Goal: Task Accomplishment & Management: Manage account settings

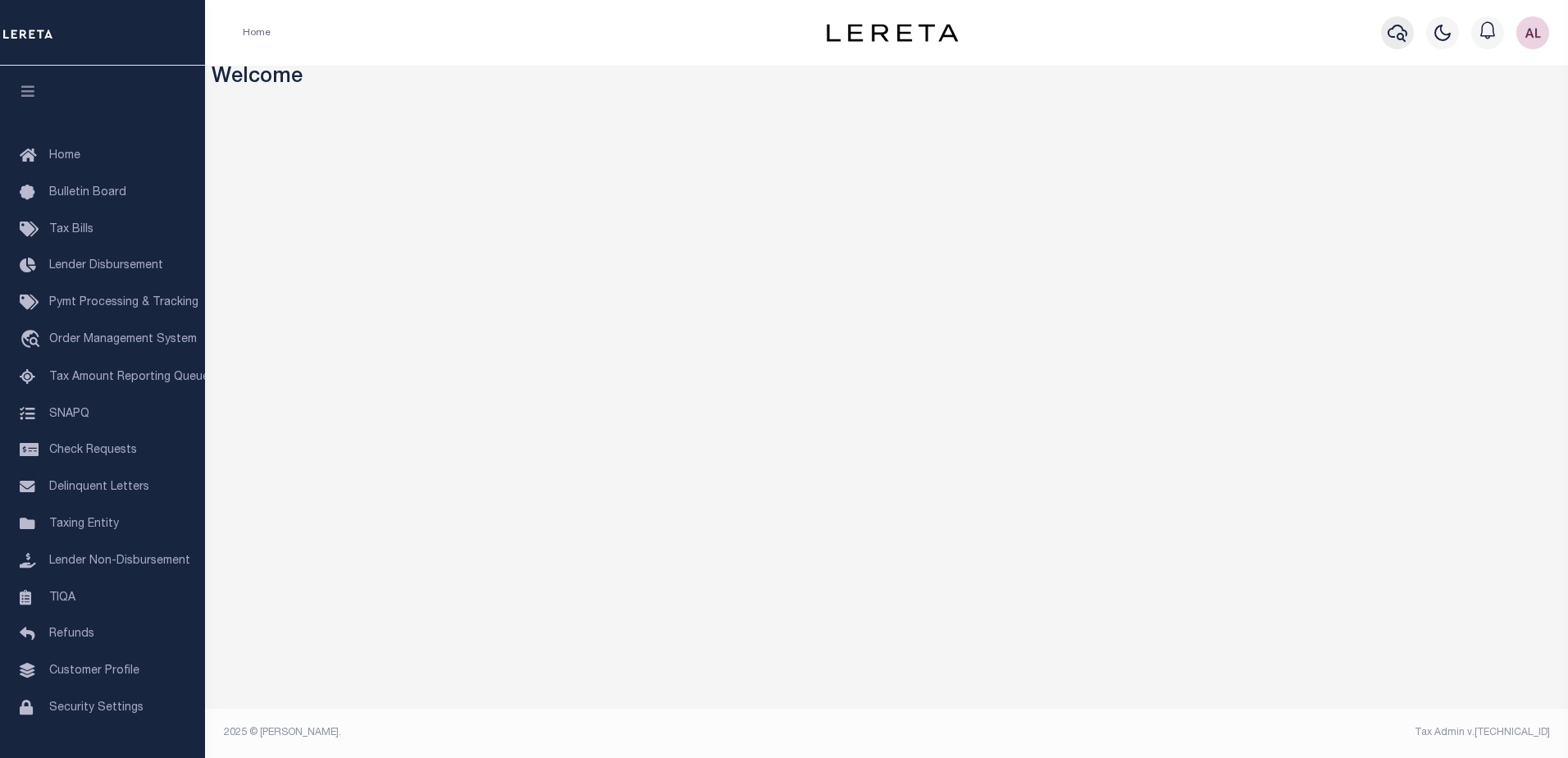
click at [1402, 30] on icon "button" at bounding box center [1397, 33] width 20 height 17
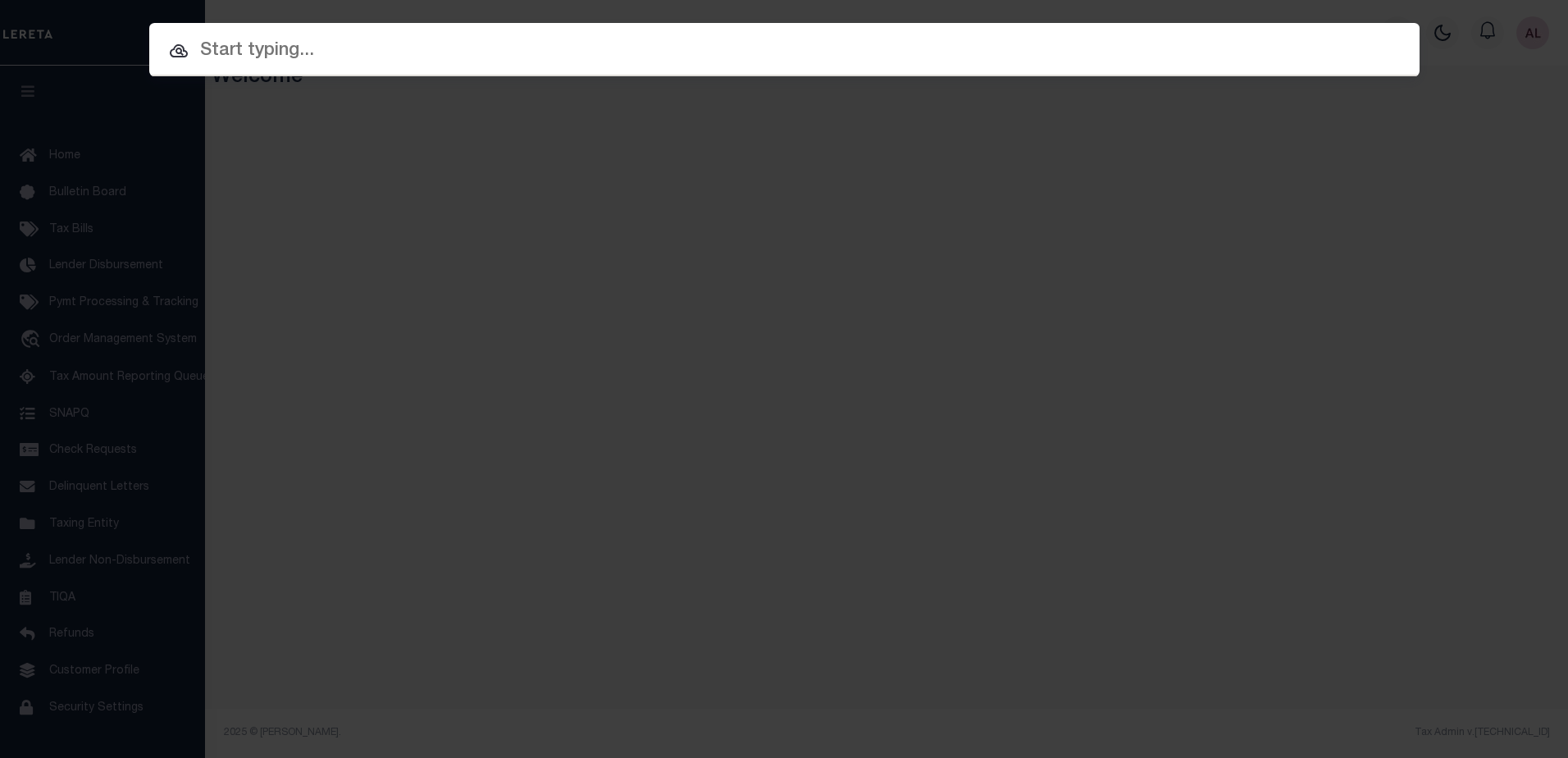
click at [321, 48] on input "text" at bounding box center [784, 51] width 1271 height 29
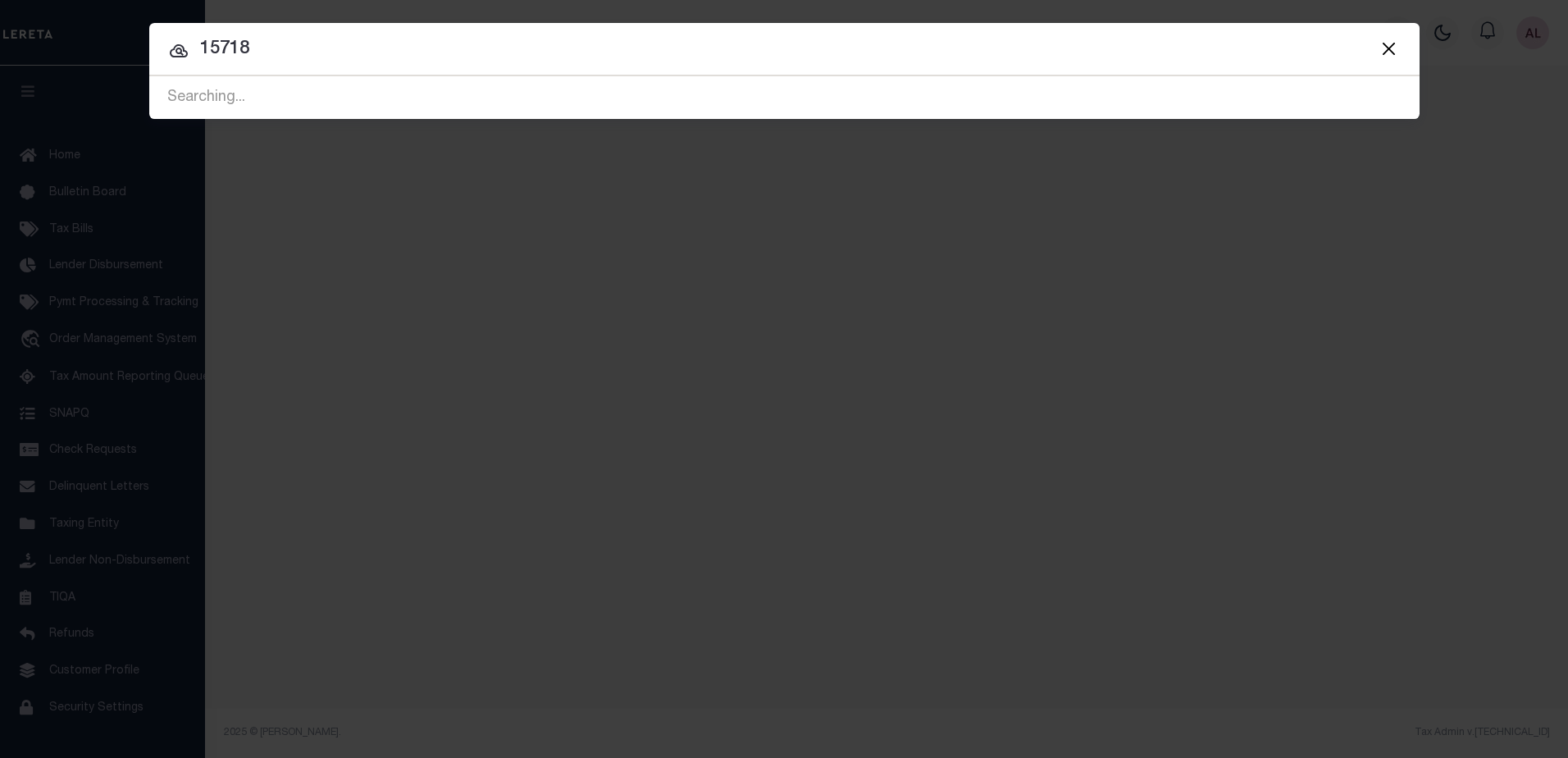
type input "15718"
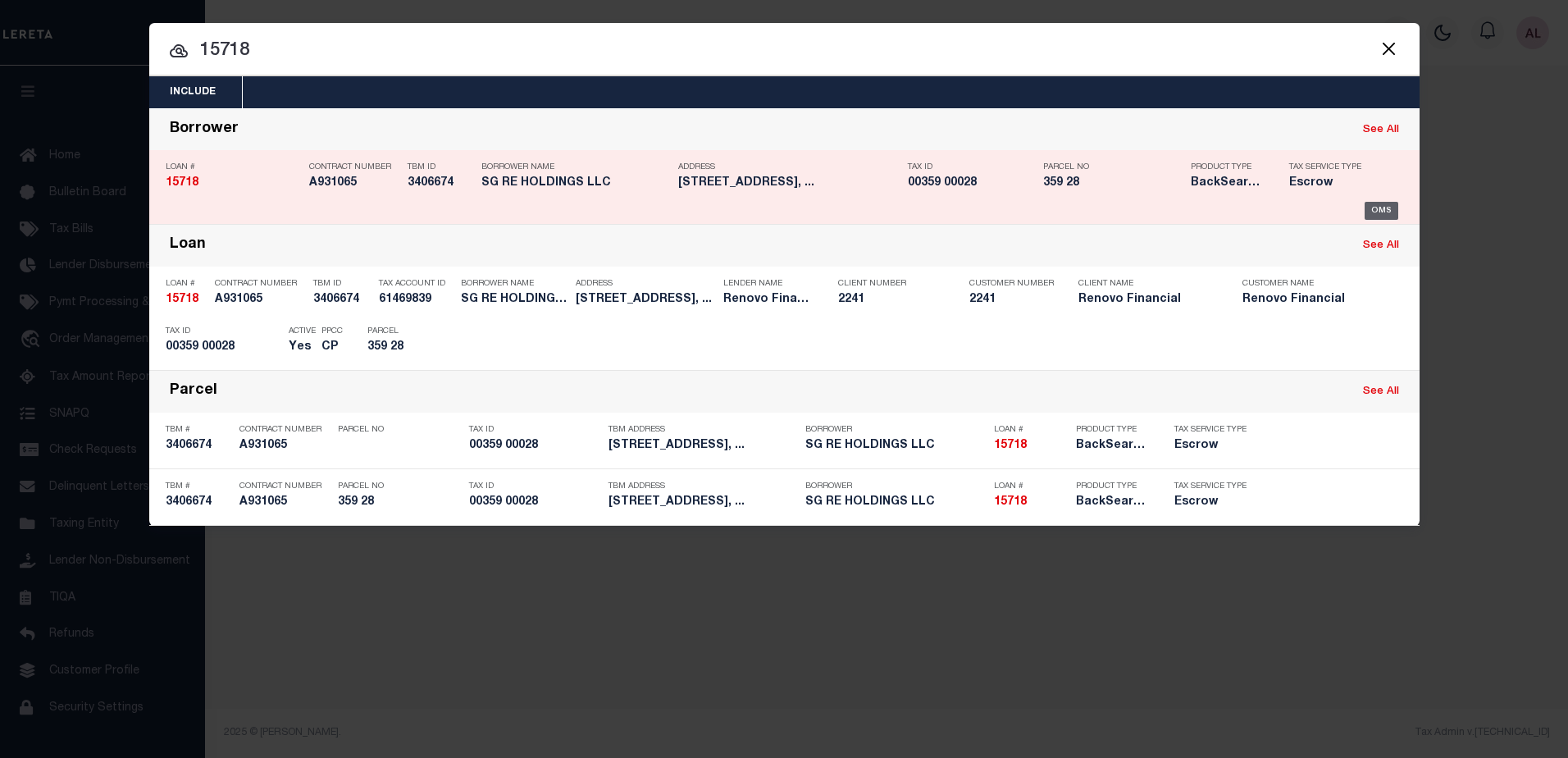
click at [1381, 208] on div "OMS" at bounding box center [1381, 210] width 33 height 18
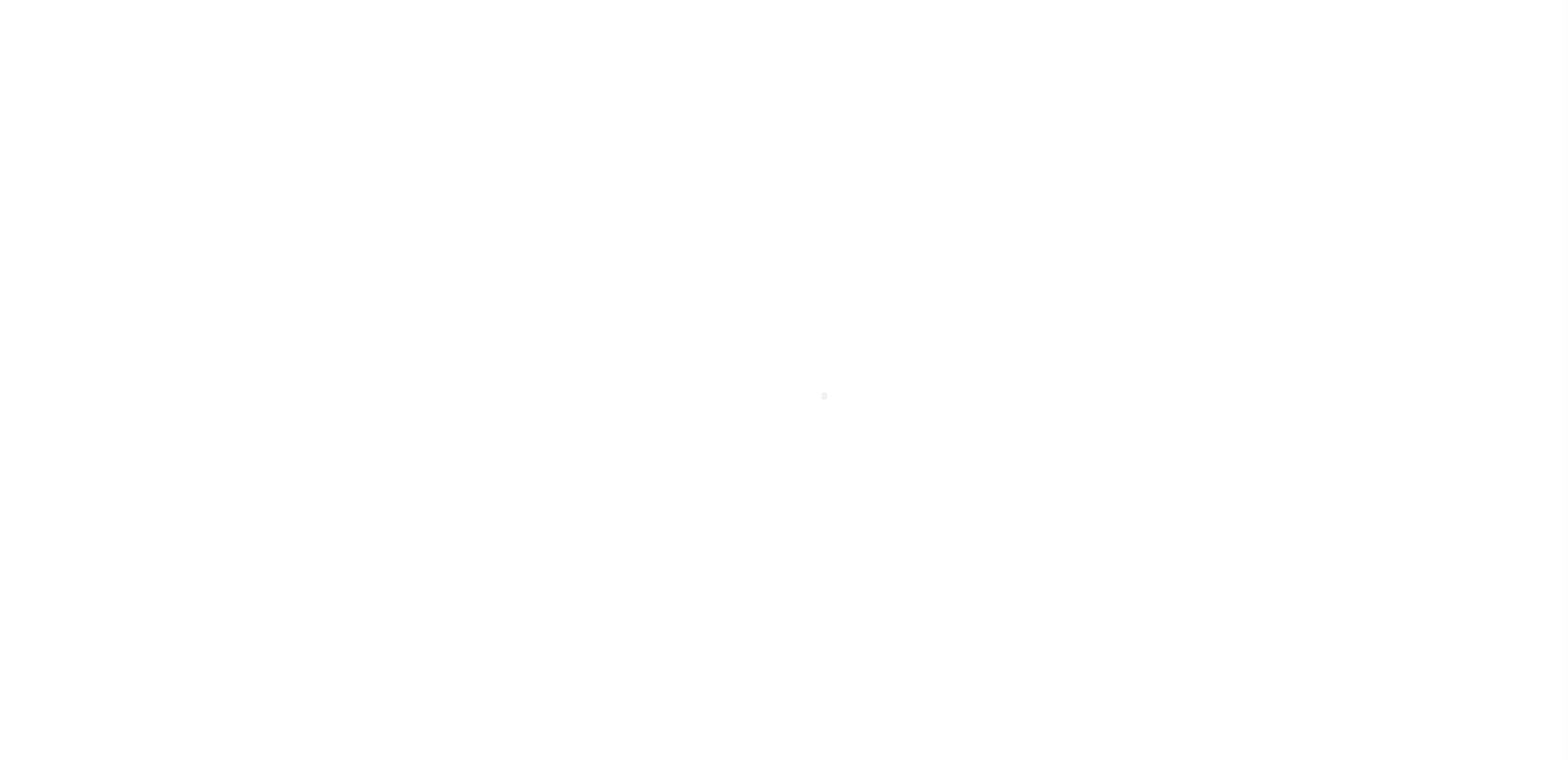
select select "10"
select select "Escrow"
type input "[STREET_ADDRESS]"
select select
type input "[GEOGRAPHIC_DATA]"
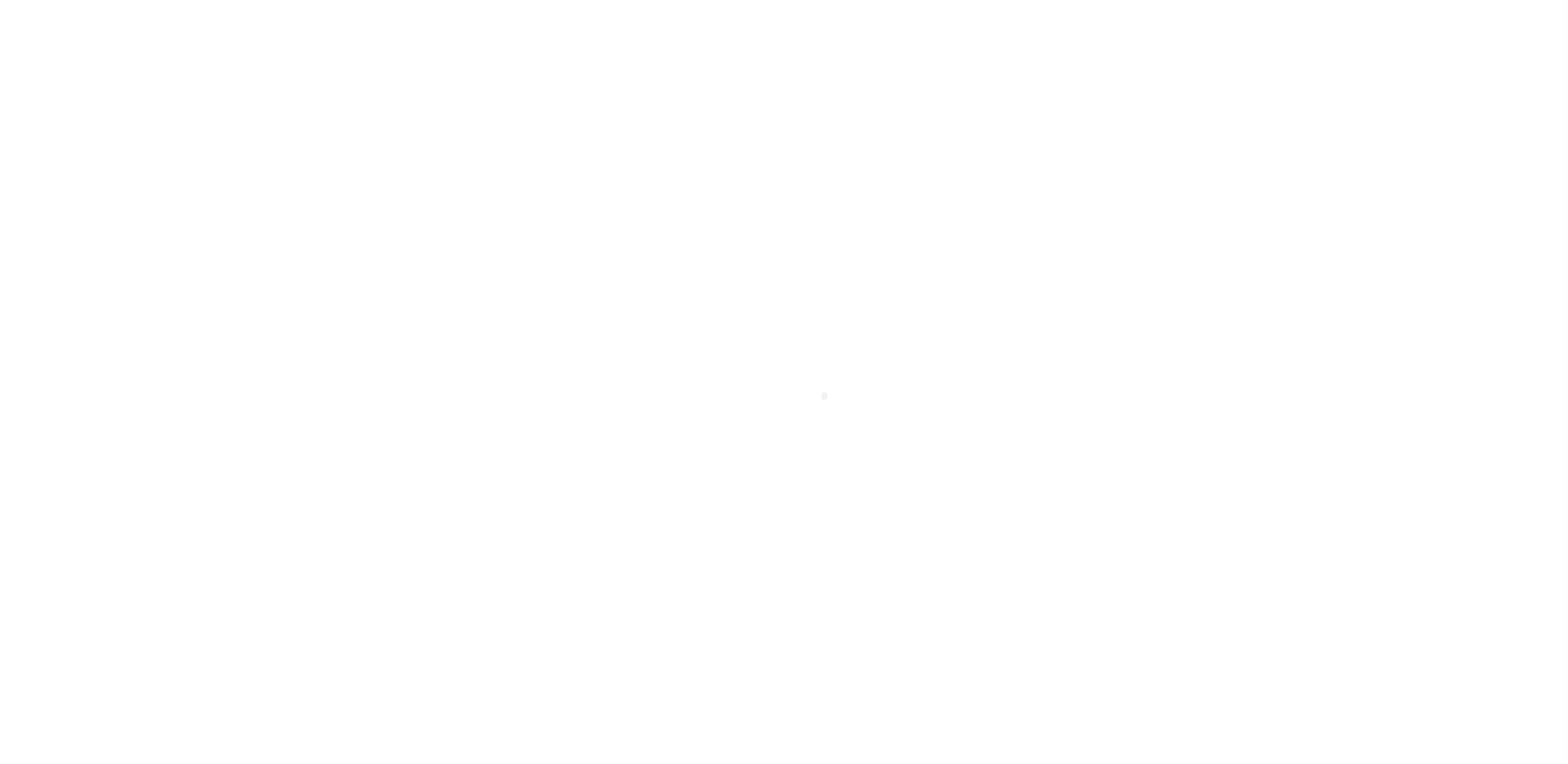
type input "a0kUS0000073DxZ"
type input "NJ"
select select
type textarea "LEGAL REQUIRED"
type textarea "Liability Limited to Customer Provided Parcel"
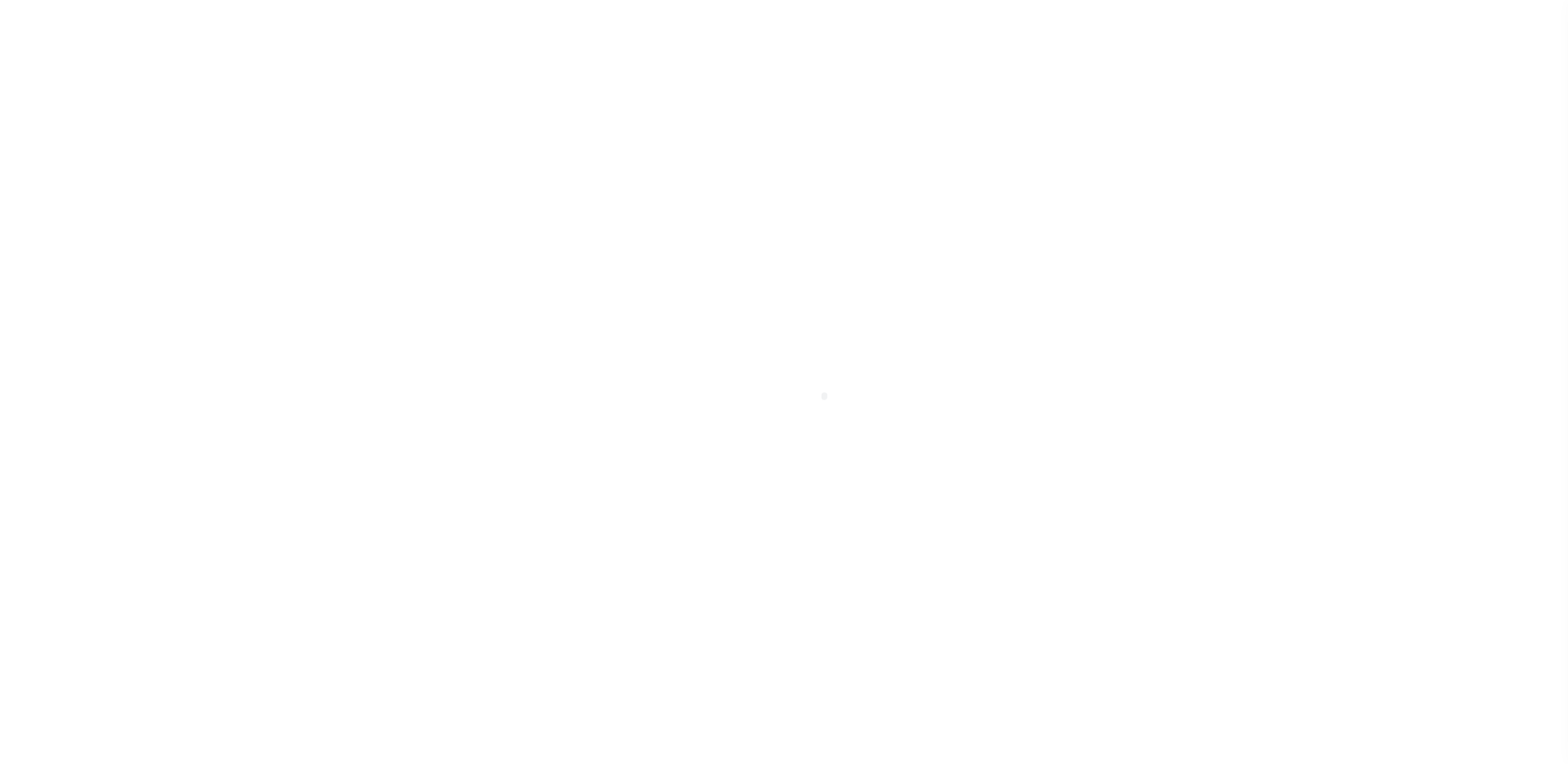
select select "14701"
select select "25066"
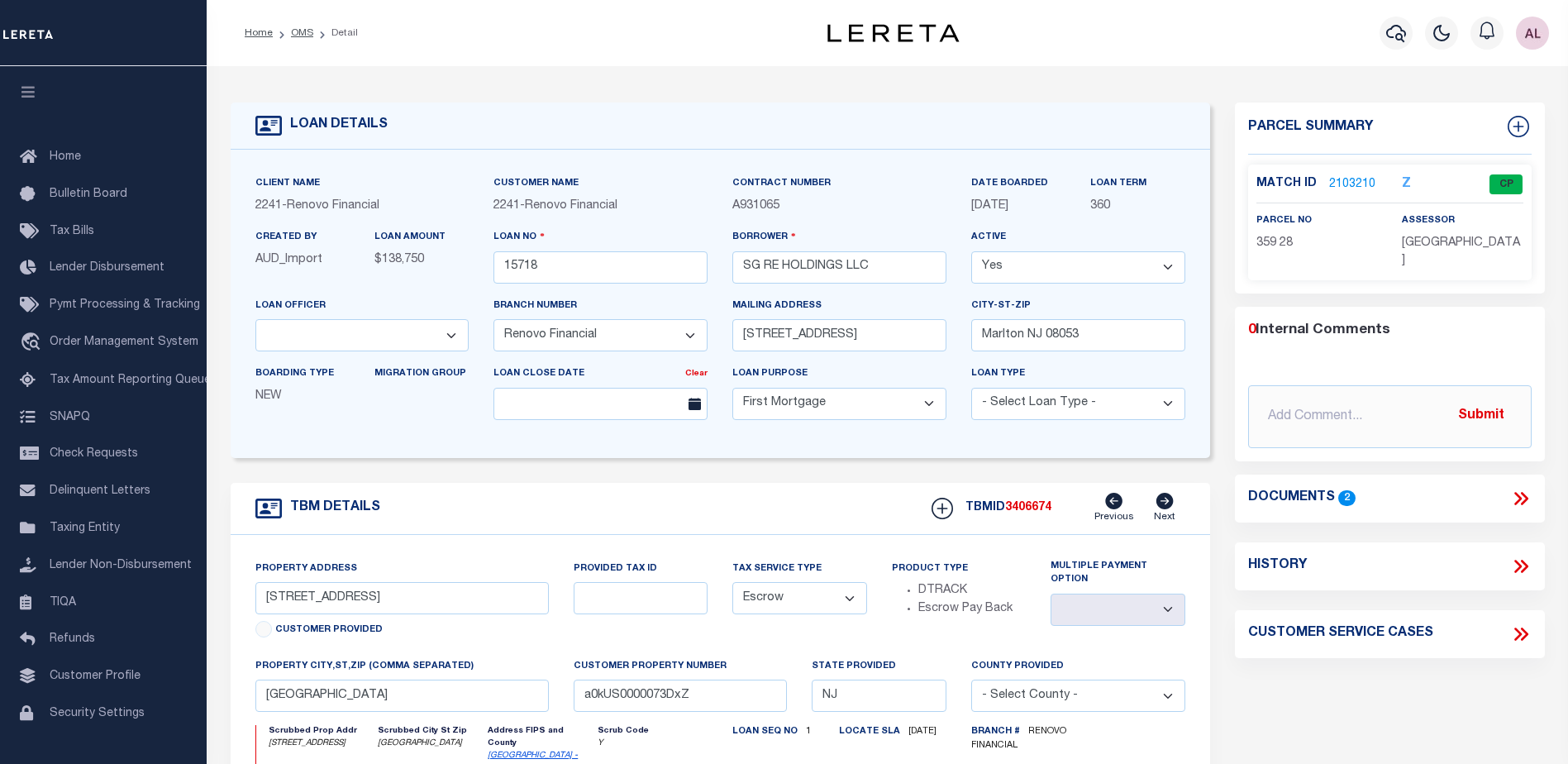
click at [1341, 180] on link "2103210" at bounding box center [1352, 184] width 46 height 17
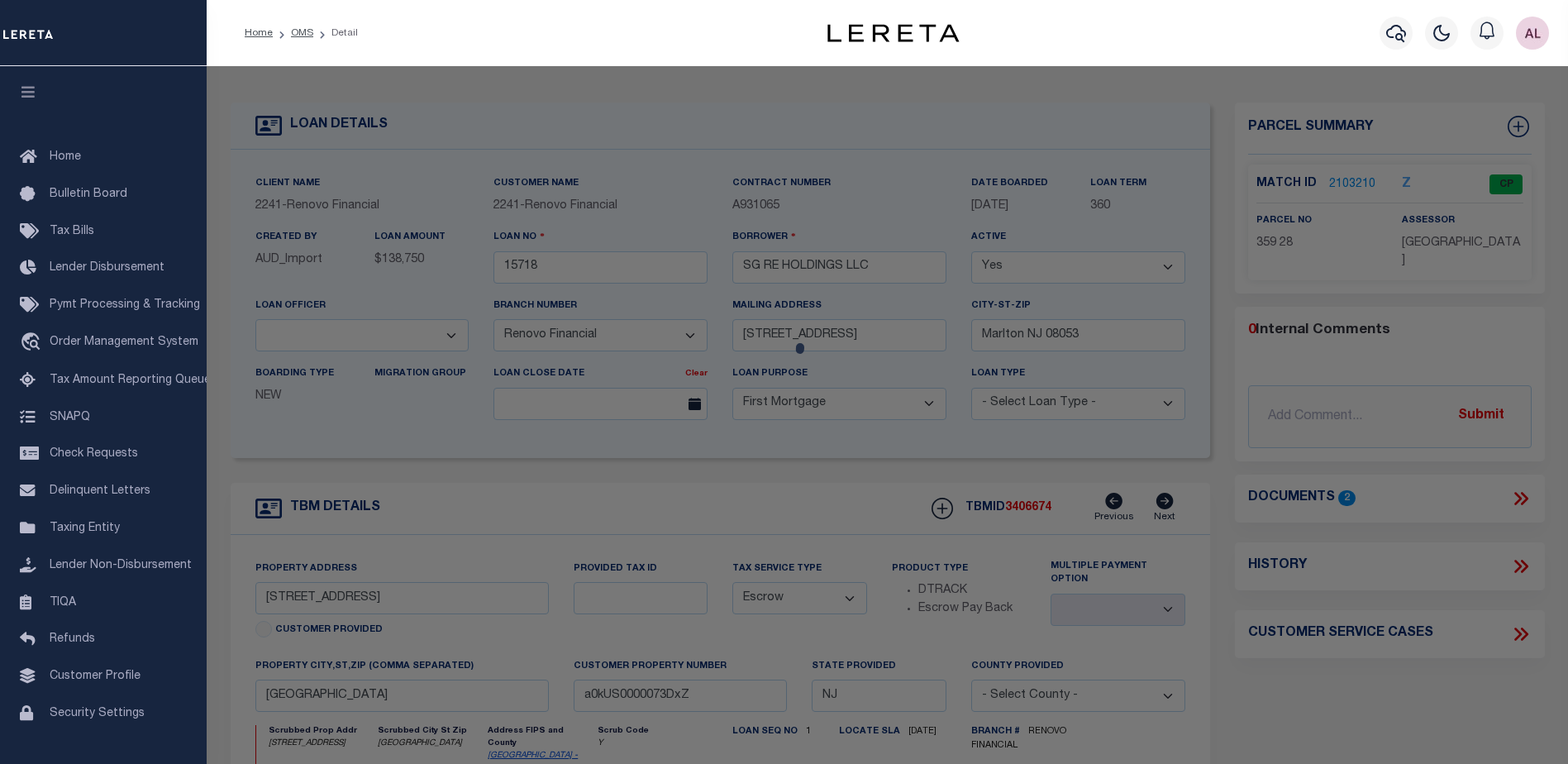
checkbox input "false"
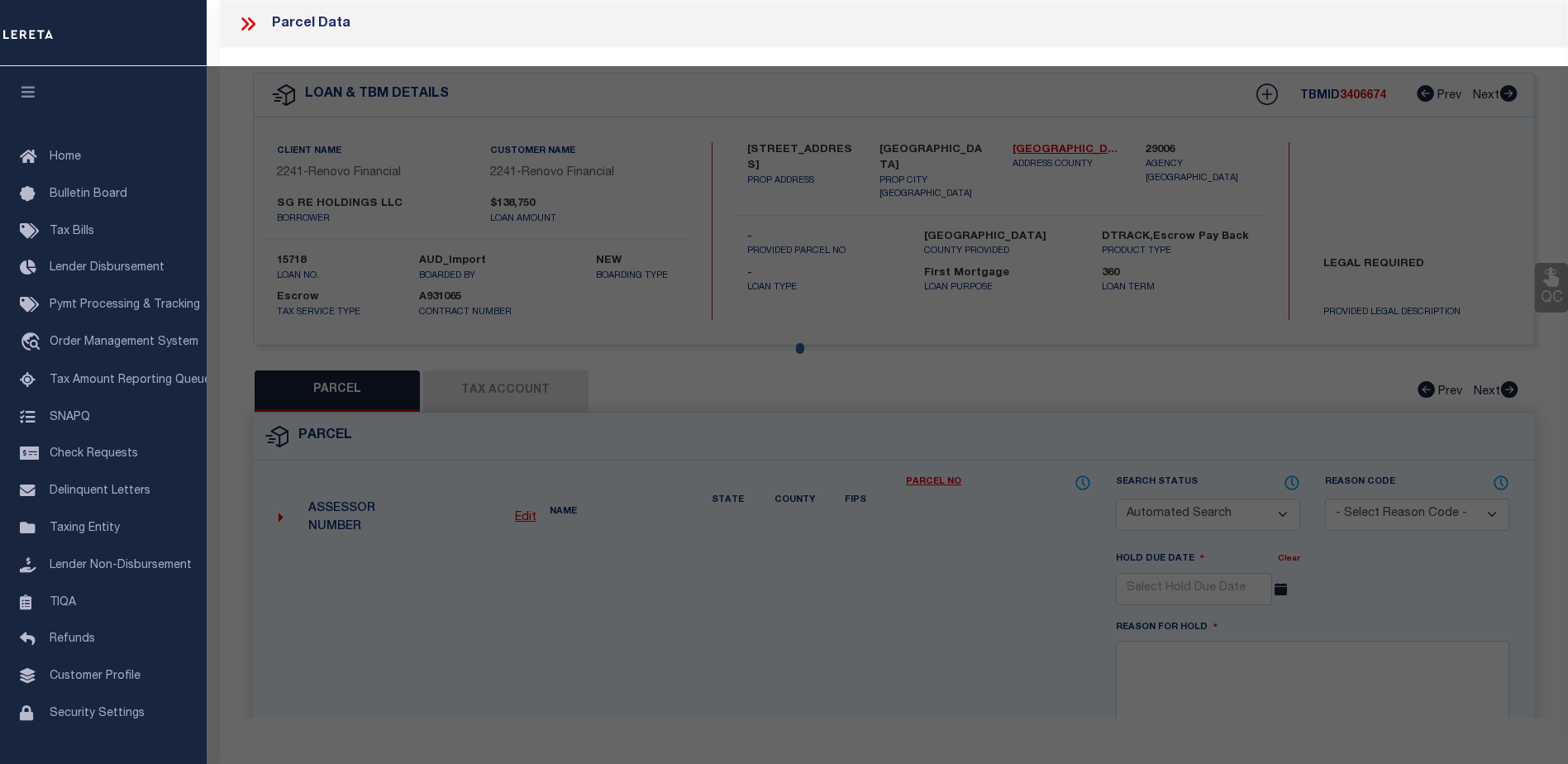
select select "CP"
type input "SG RE HOLDINGS LLC"
select select "AGW"
select select
type input "[STREET_ADDRESS]"
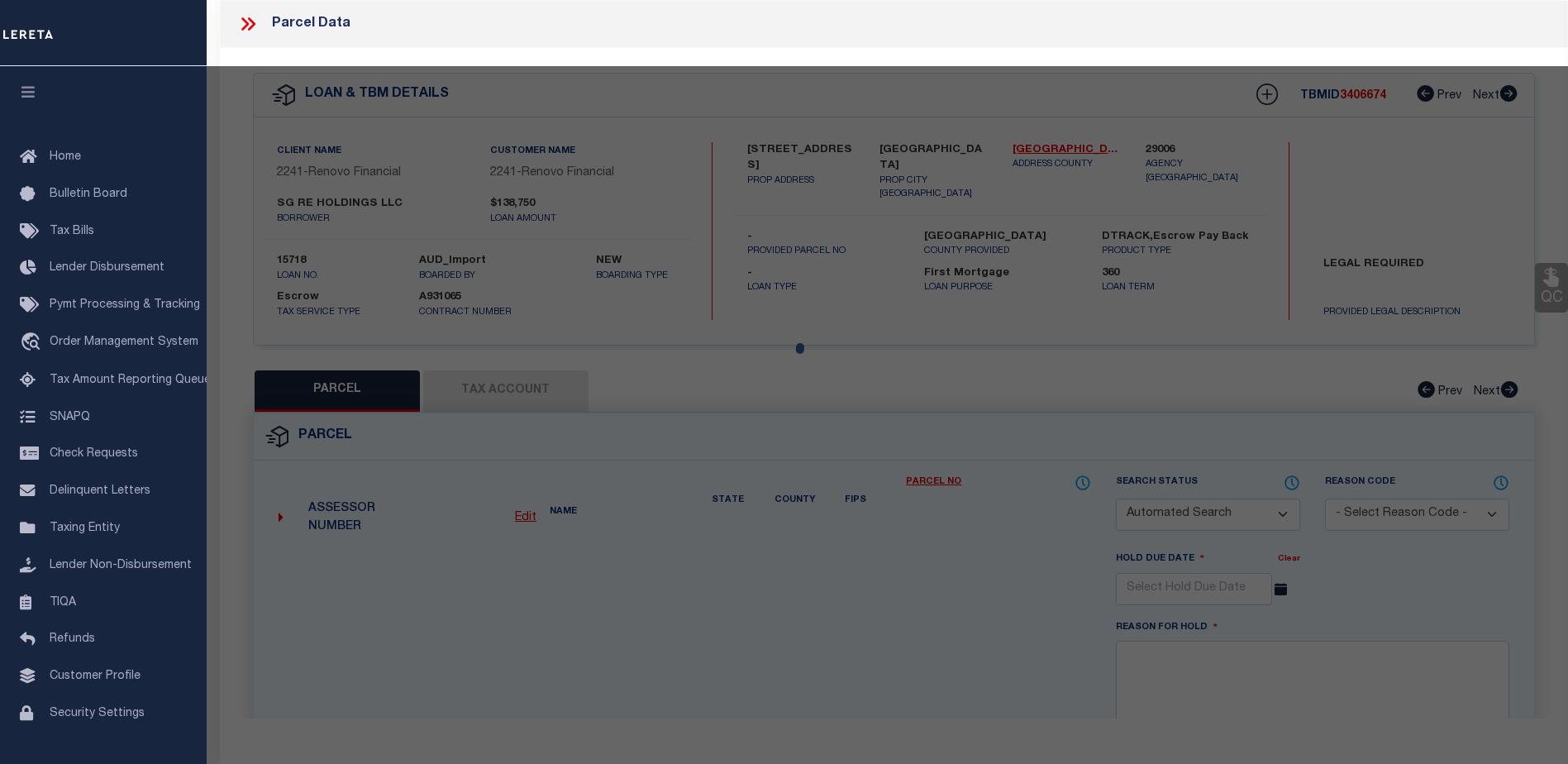
checkbox input "false"
type input "Millville, NJ 08332"
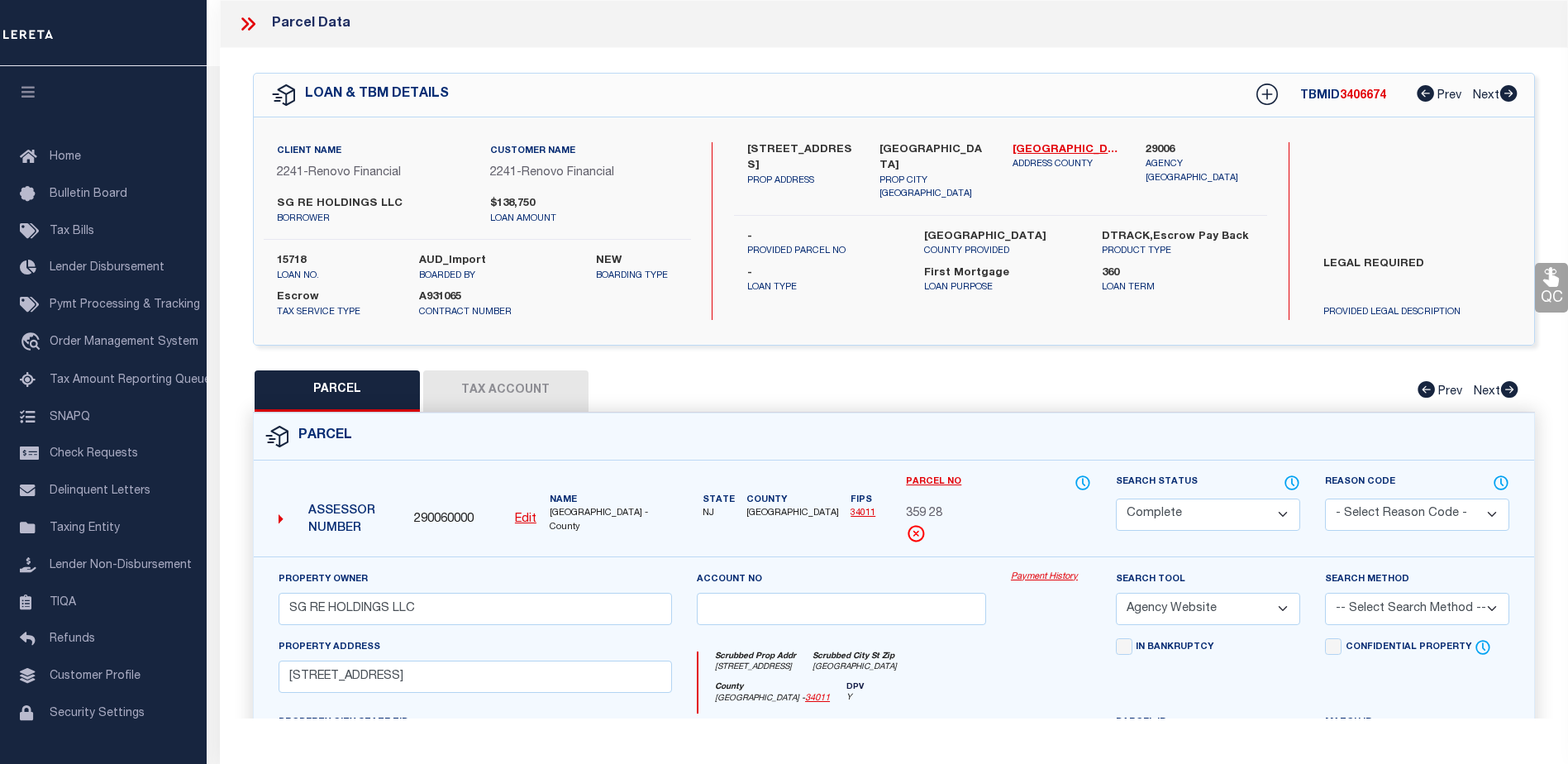
click at [1044, 575] on link "Payment History" at bounding box center [1050, 577] width 80 height 14
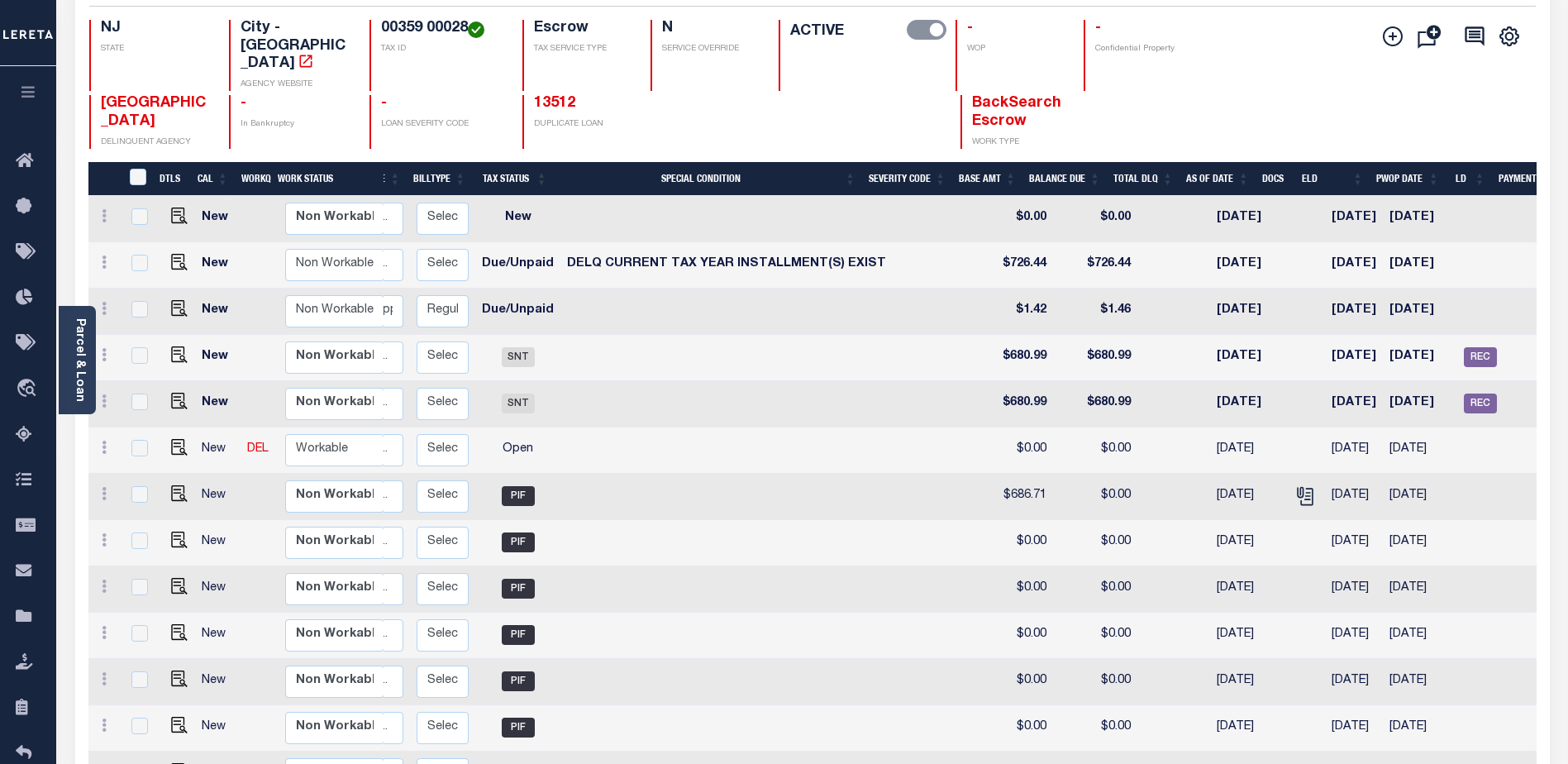
scroll to position [116, 0]
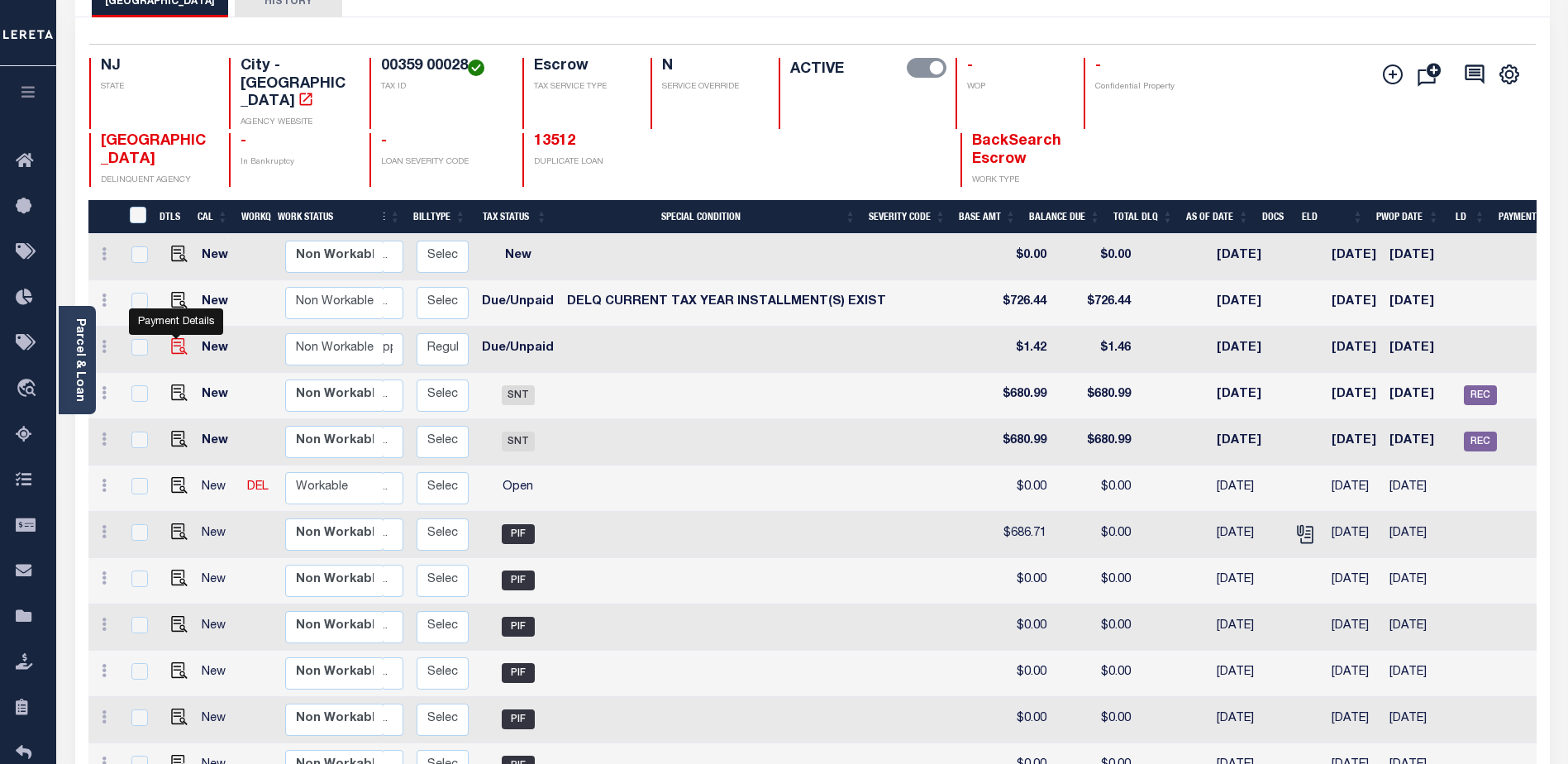
click at [174, 339] on img "" at bounding box center [179, 346] width 16 height 16
checkbox input "true"
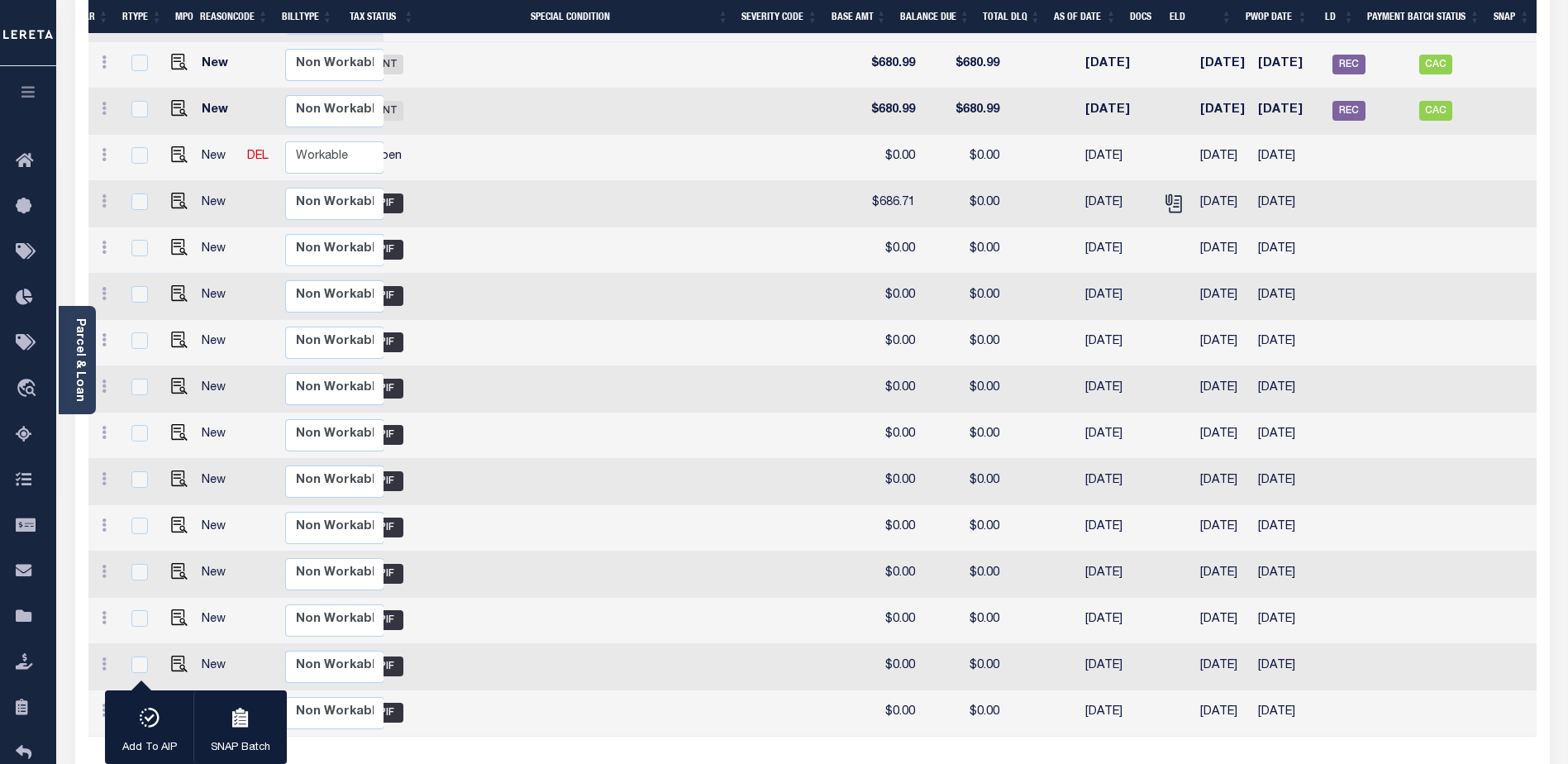
scroll to position [0, 410]
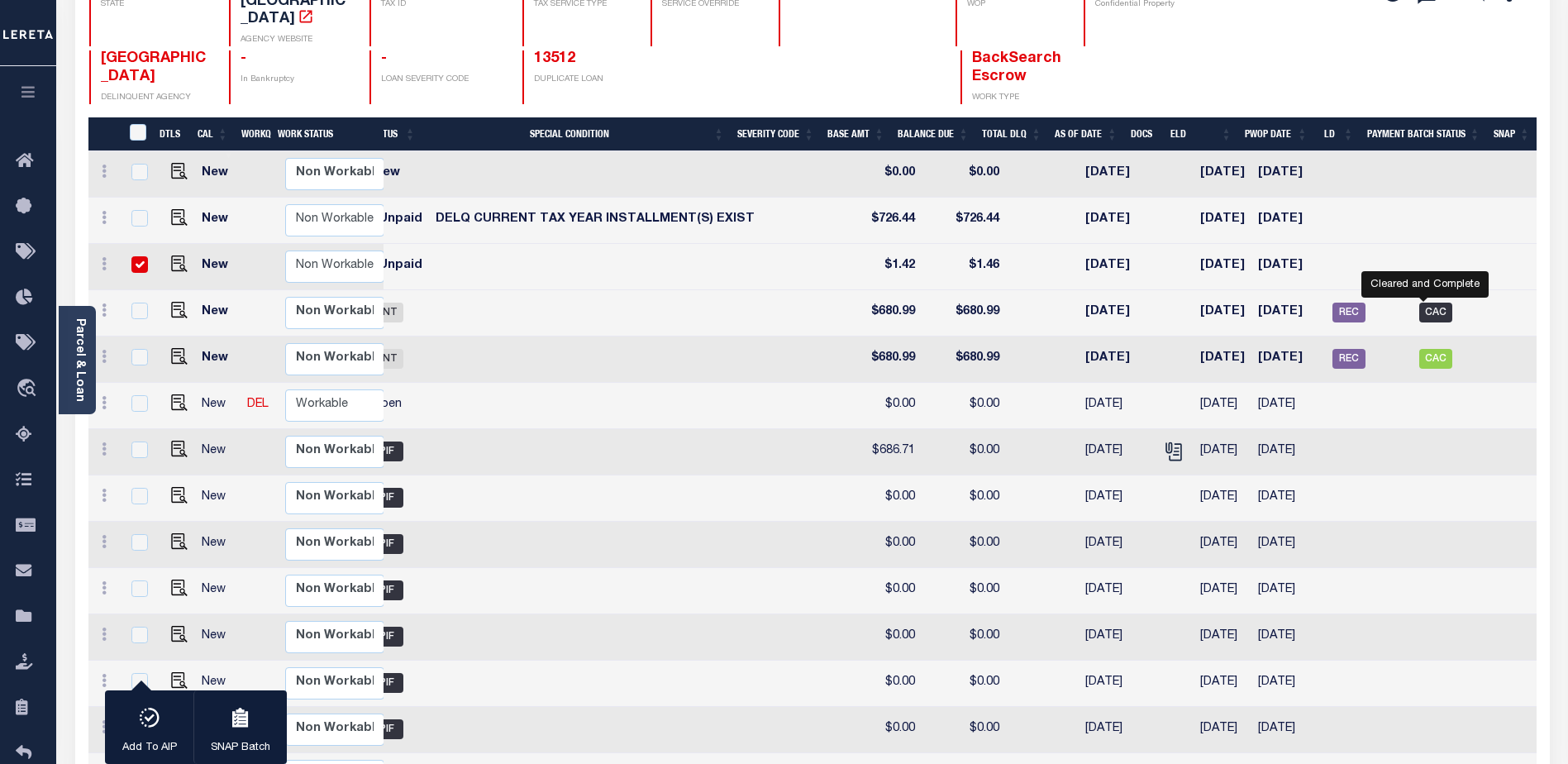
click at [1428, 302] on span "CAC" at bounding box center [1435, 312] width 33 height 20
checkbox input "true"
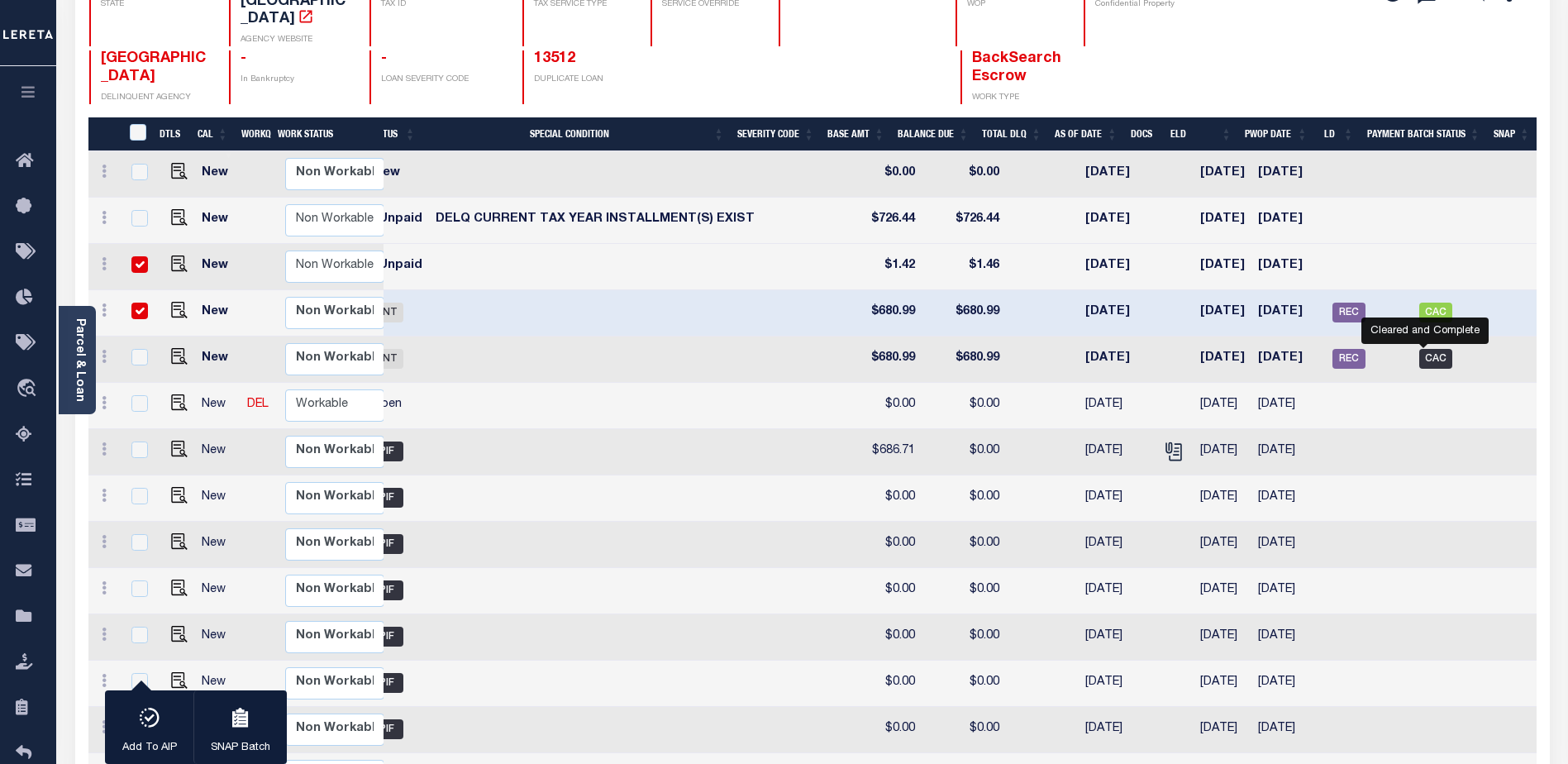
click at [1426, 349] on span "CAC" at bounding box center [1435, 358] width 33 height 20
checkbox input "true"
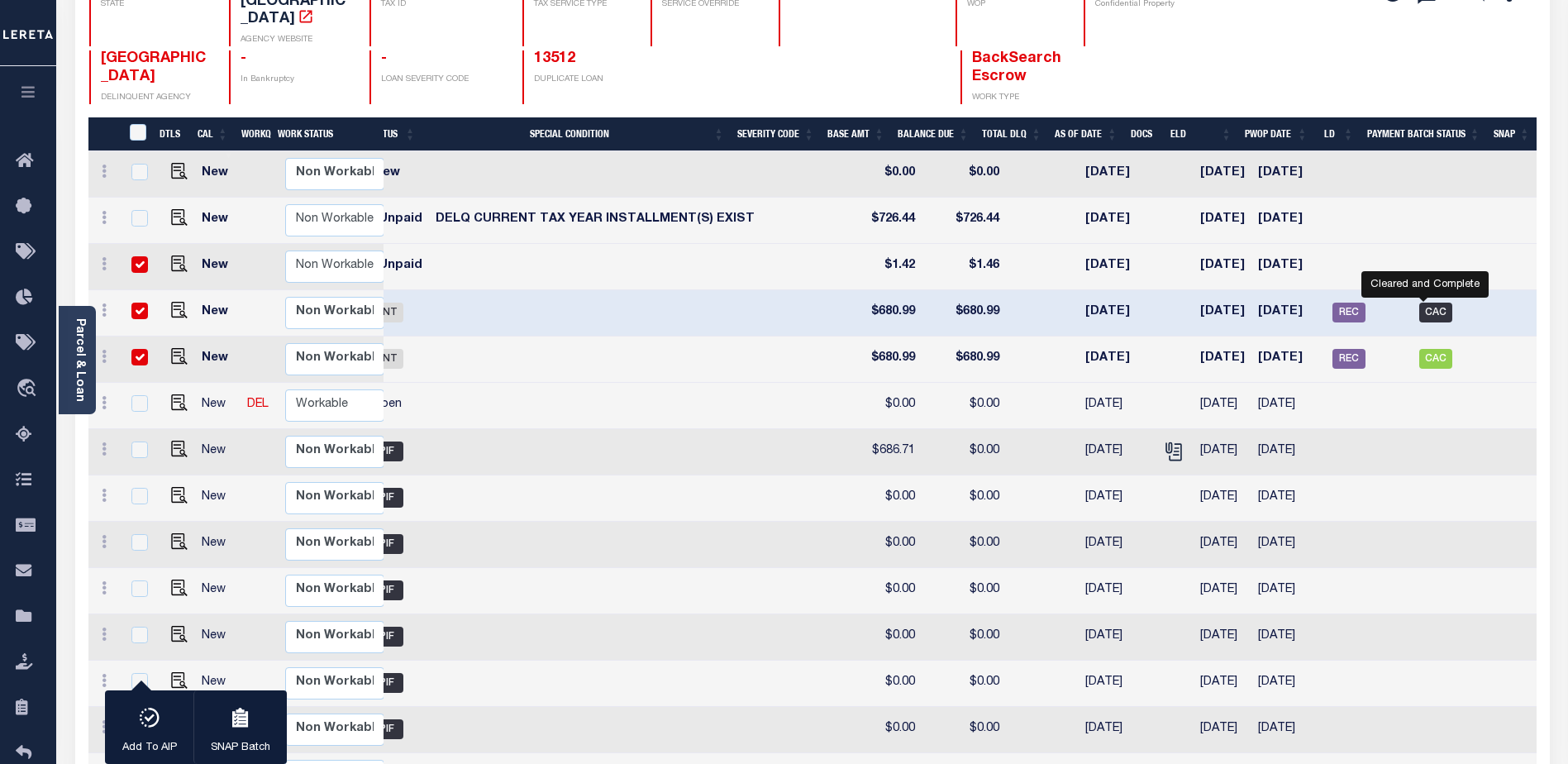
click at [1419, 302] on span "CAC" at bounding box center [1435, 312] width 33 height 20
checkbox input "false"
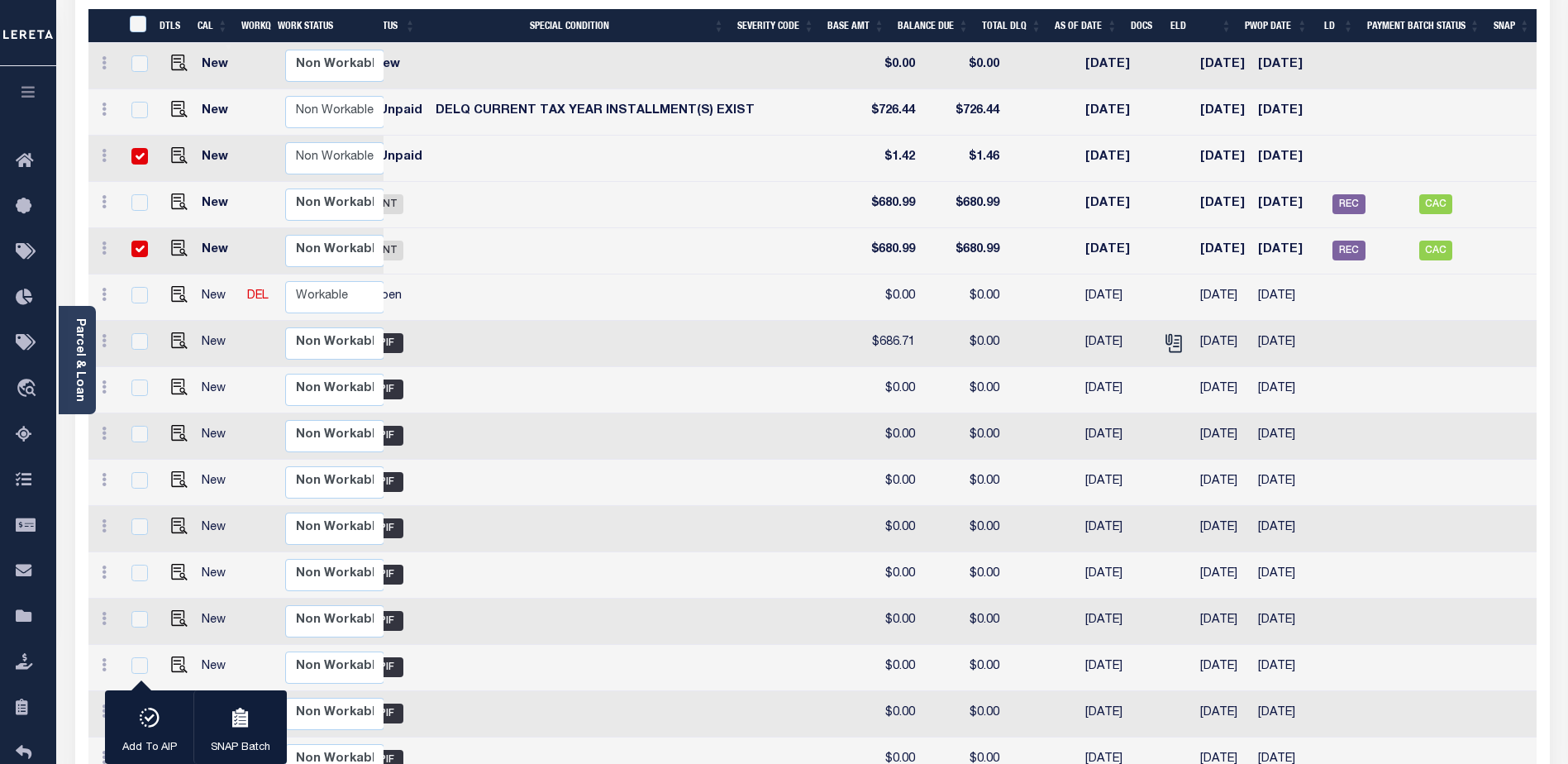
scroll to position [199, 0]
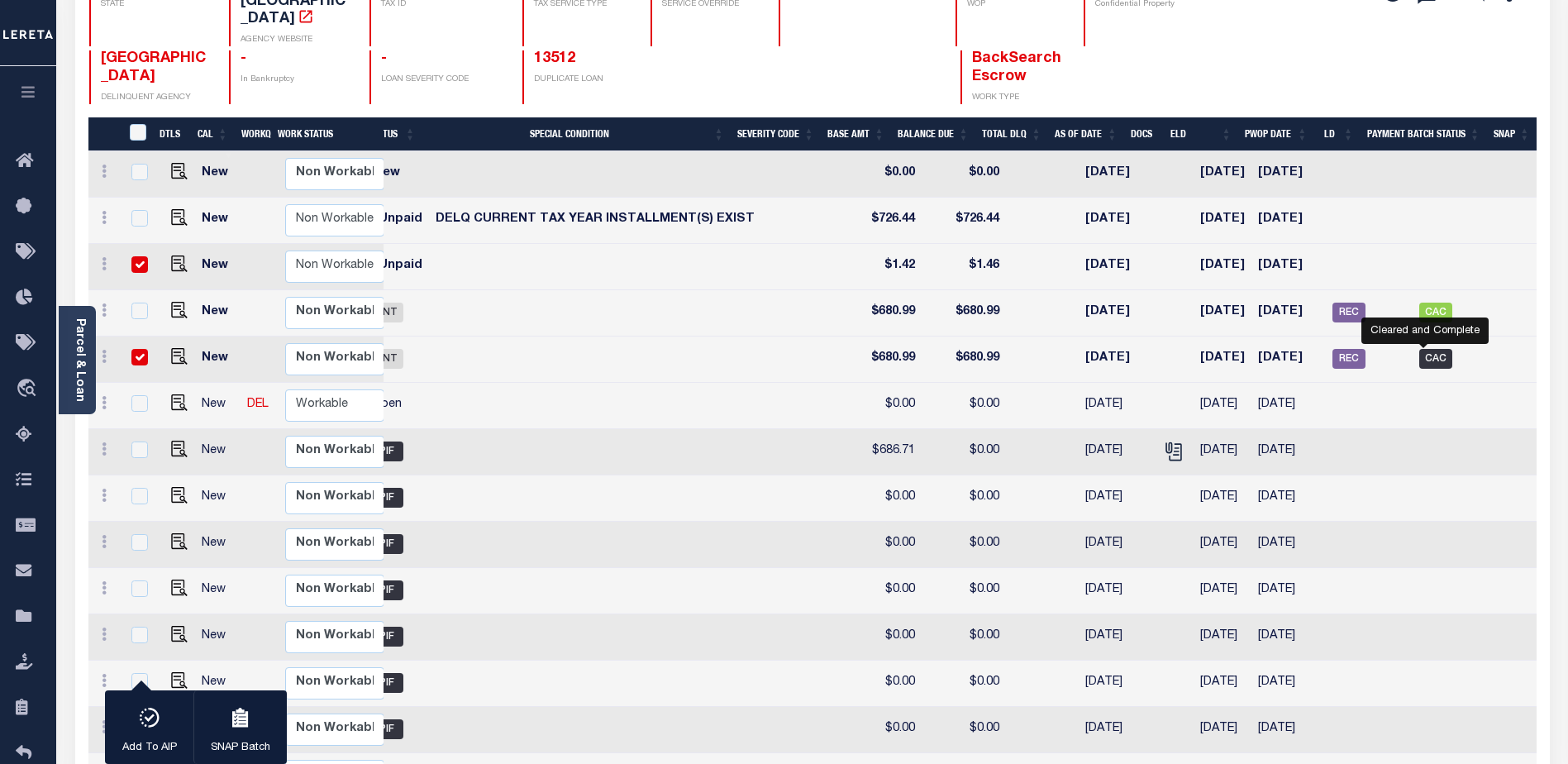
click at [1419, 349] on span "CAC" at bounding box center [1435, 358] width 33 height 20
checkbox input "false"
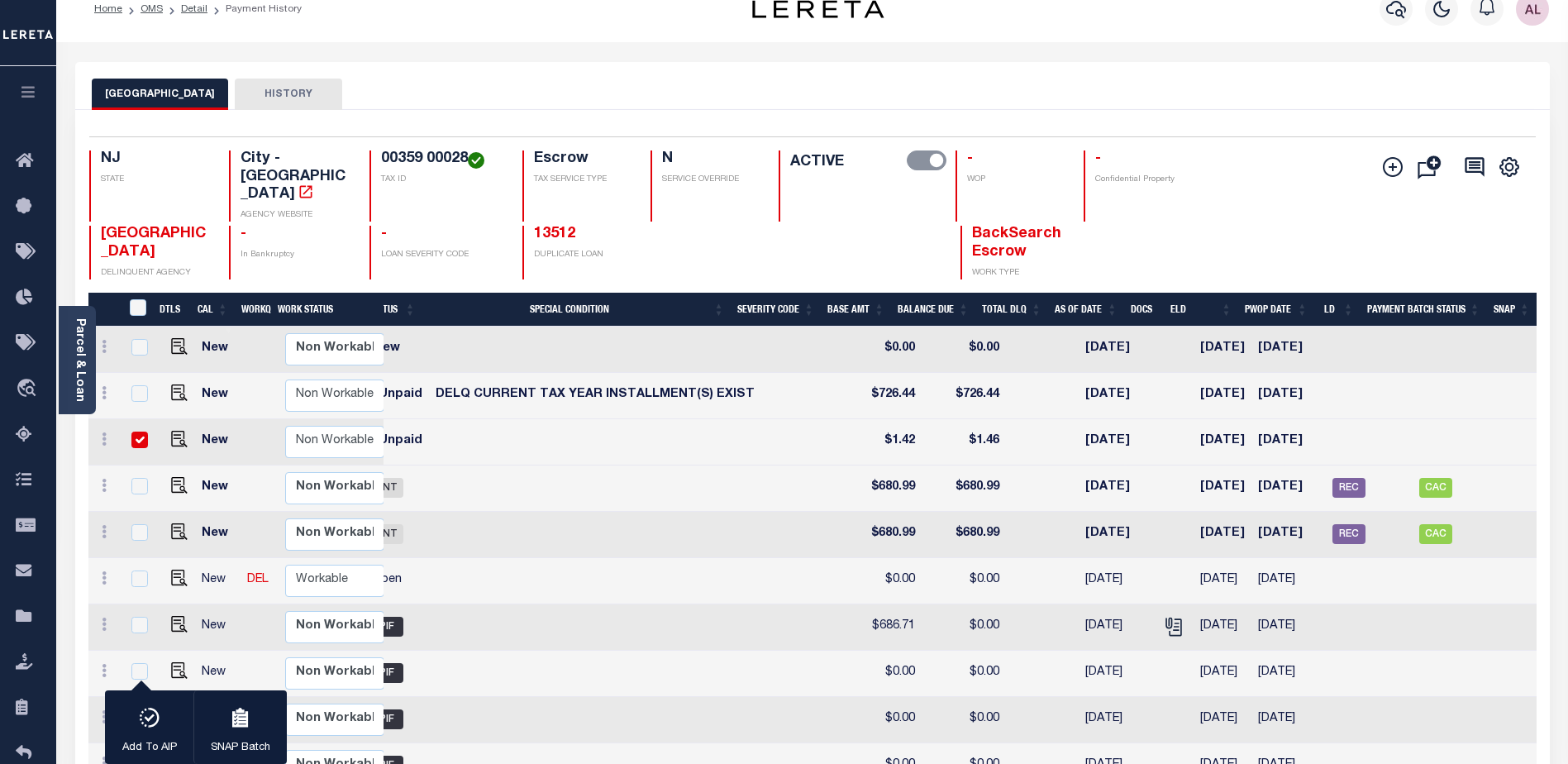
scroll to position [0, 0]
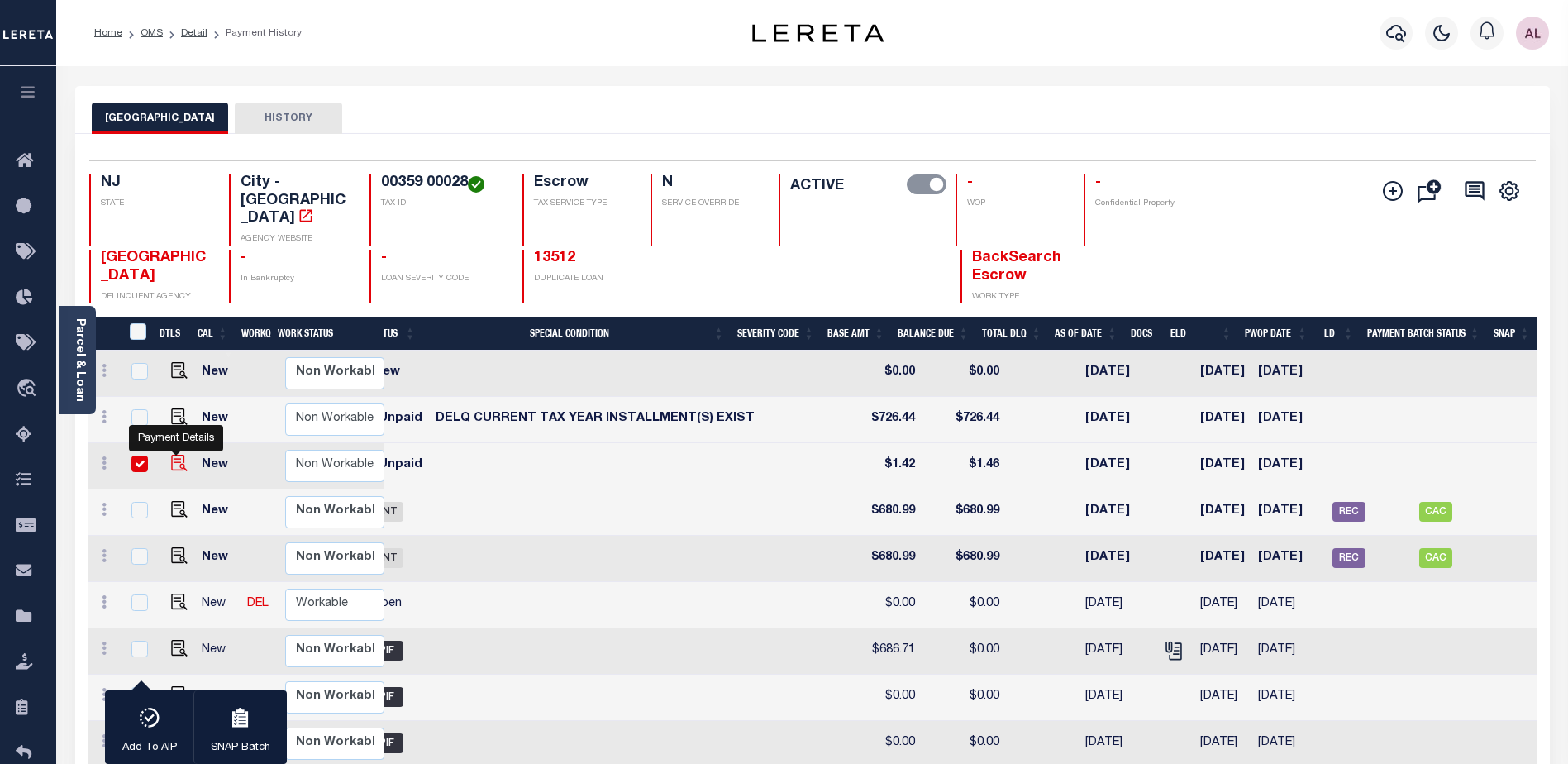
click at [177, 455] on img "" at bounding box center [179, 463] width 16 height 16
checkbox input "false"
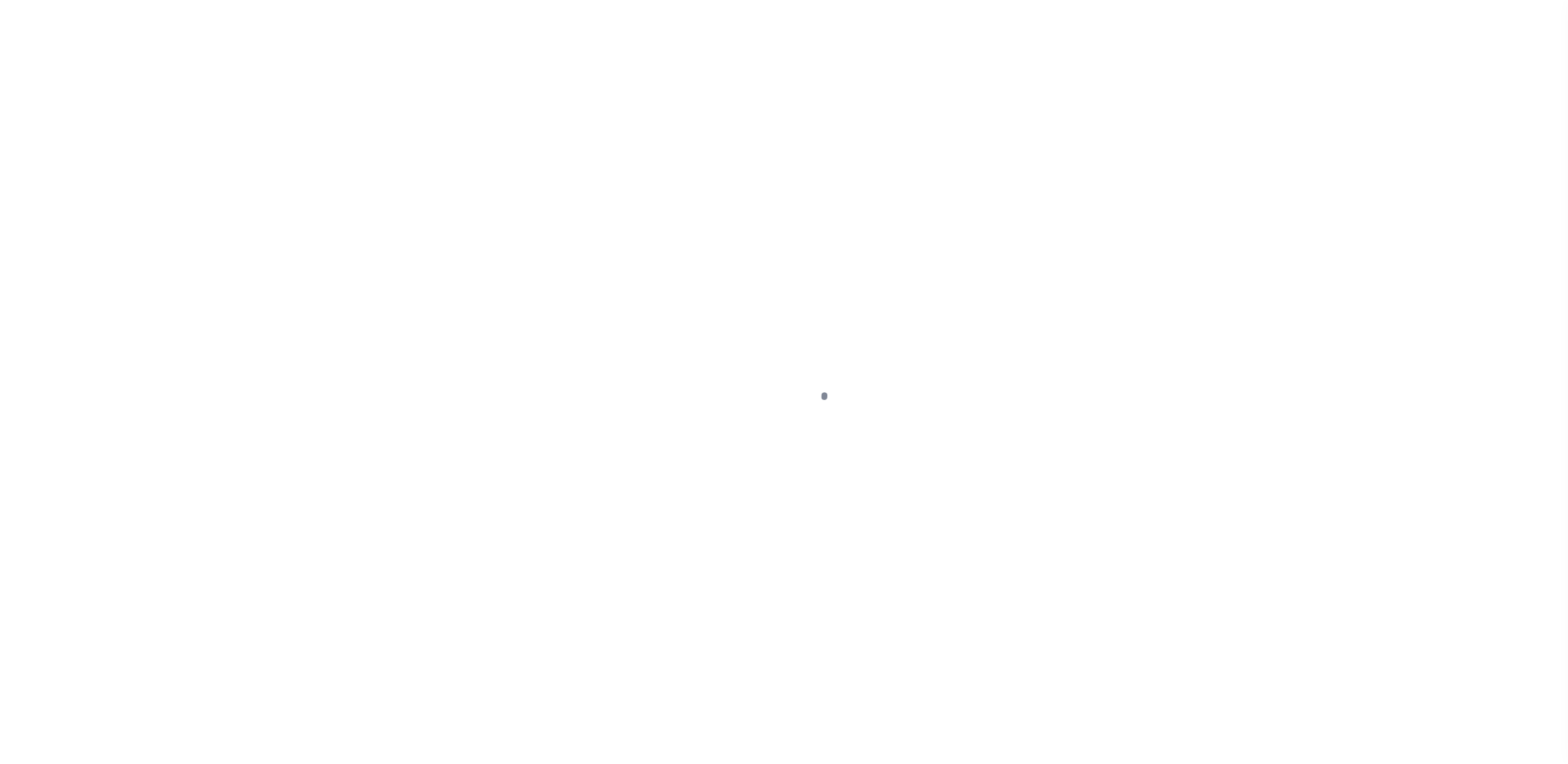
select select "DUE"
select select "CAC"
select select "CHK"
select select "Urbina, Matthew"
select select "FDX"
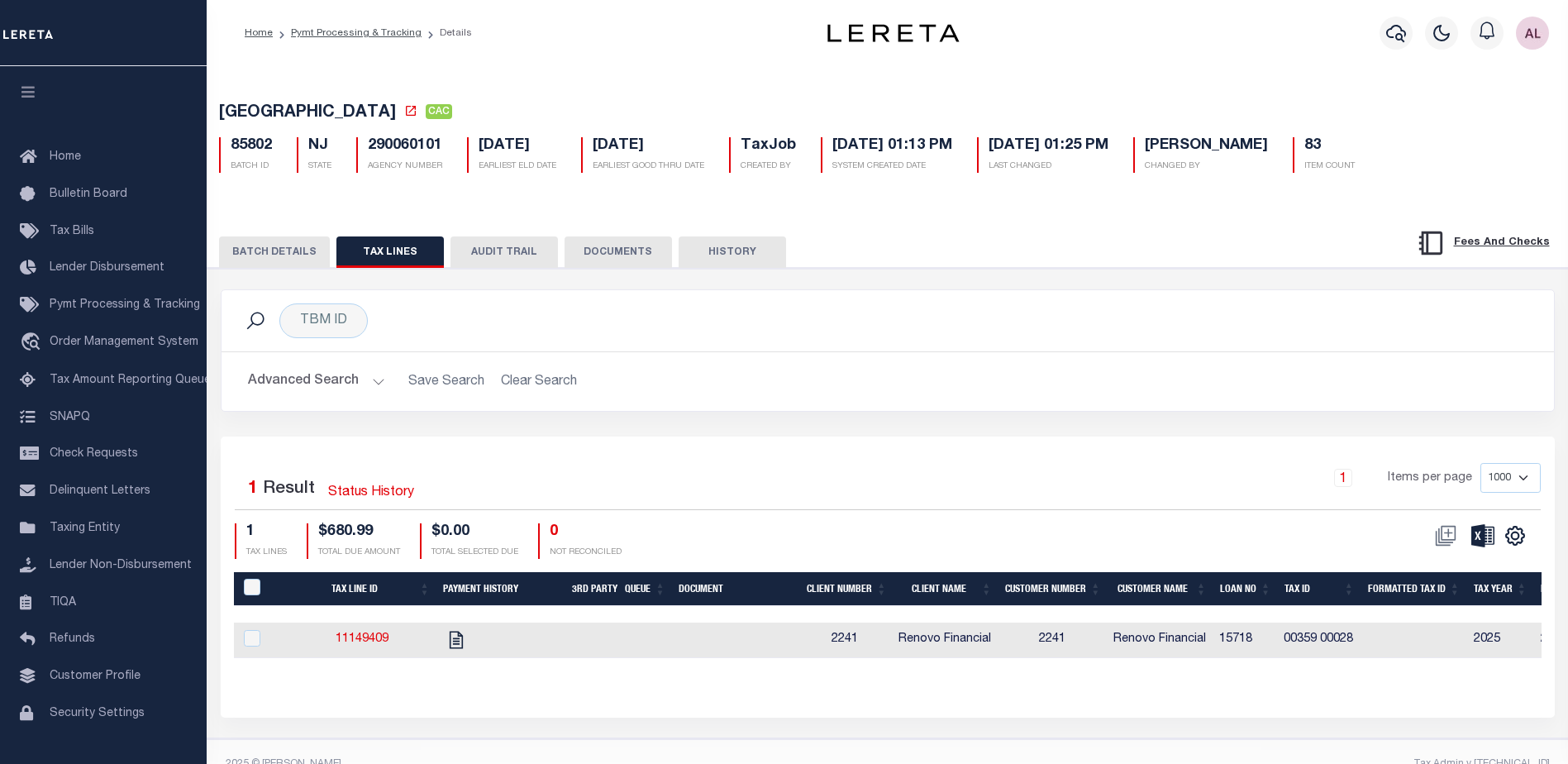
click at [256, 250] on button "BATCH DETAILS" at bounding box center [274, 252] width 111 height 31
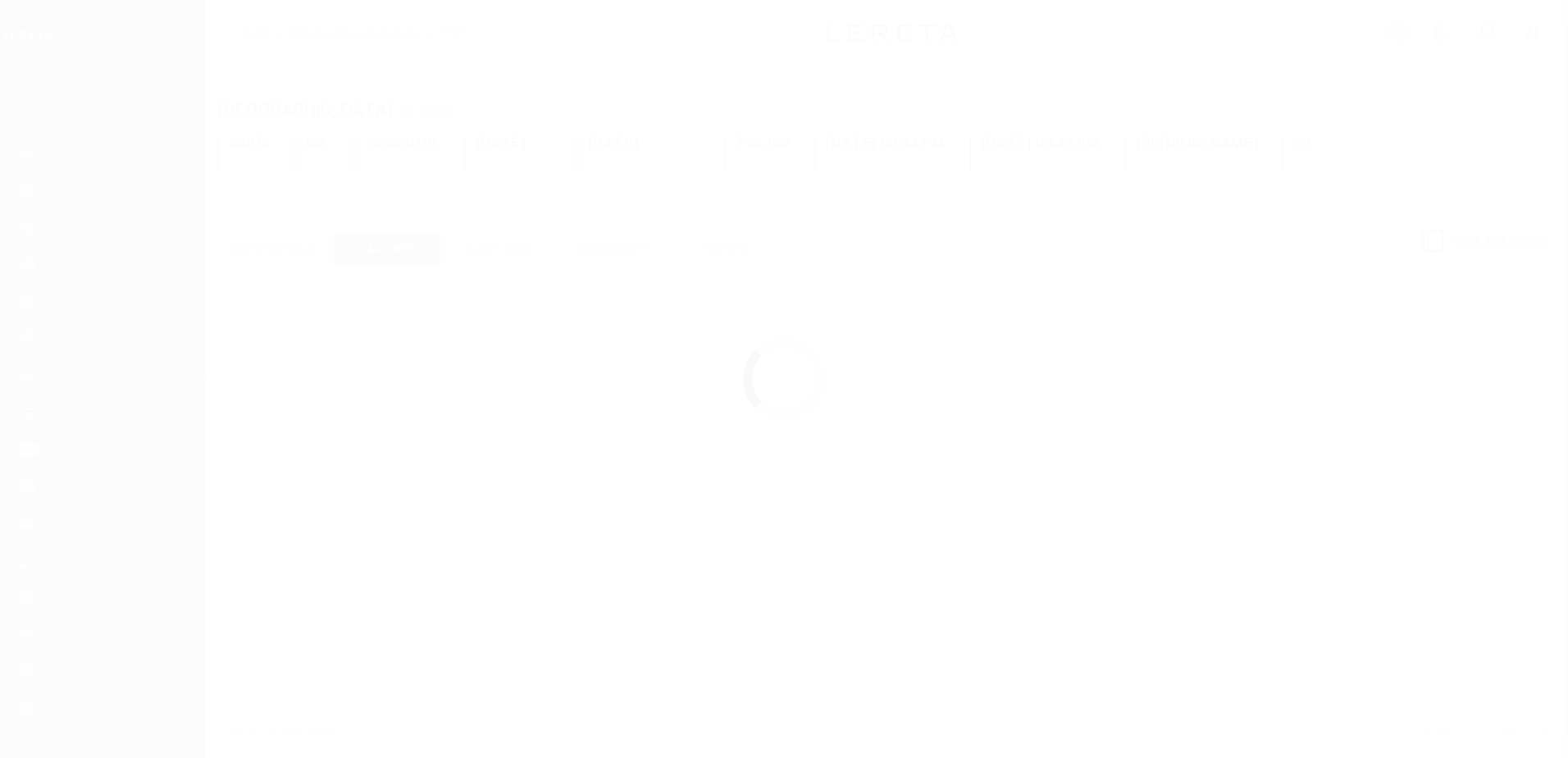
select select "CAC"
select select "CHK"
select select "[PERSON_NAME]"
select select "FDX"
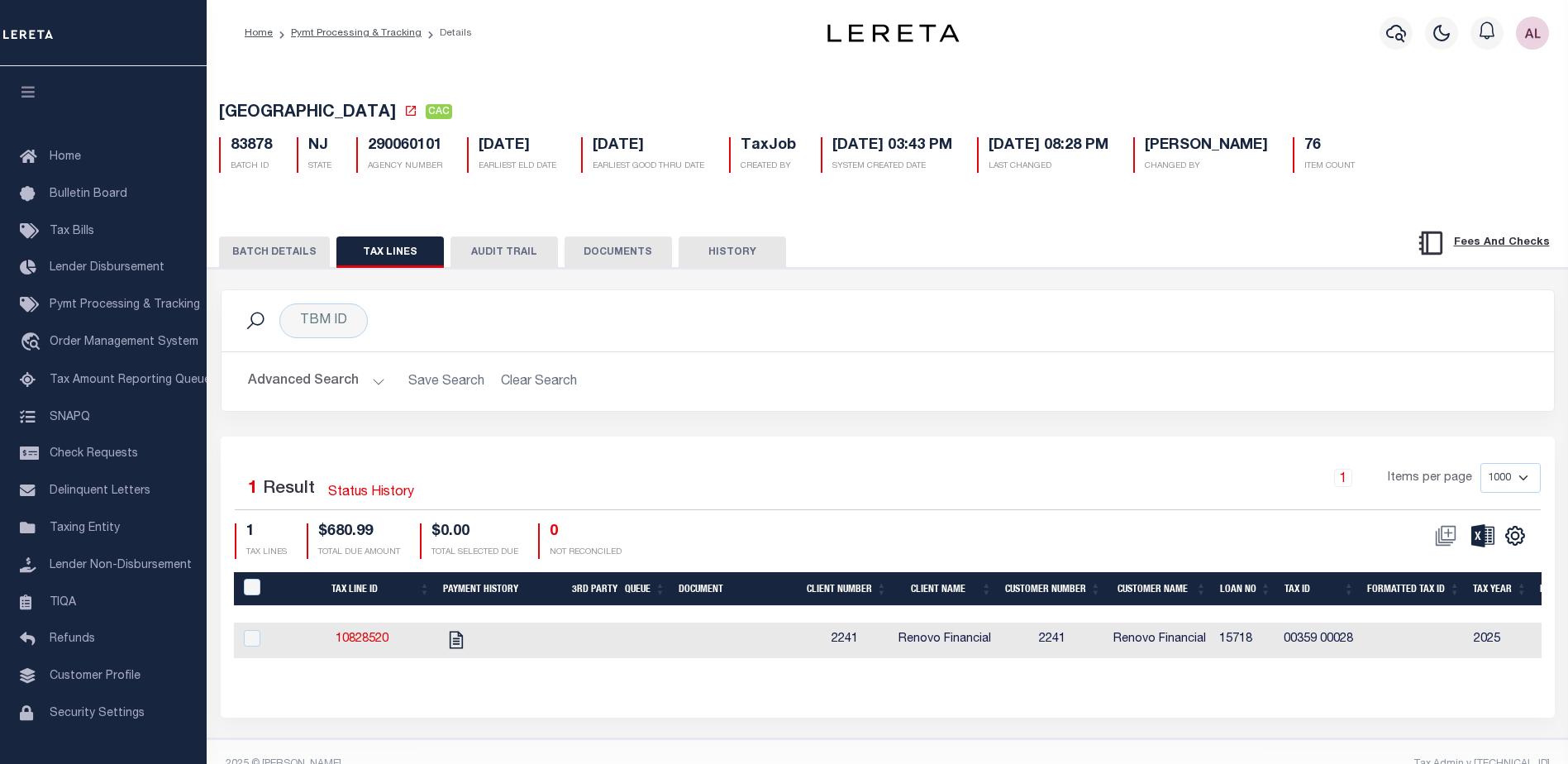
click at [282, 255] on button "BATCH DETAILS" at bounding box center [274, 252] width 111 height 31
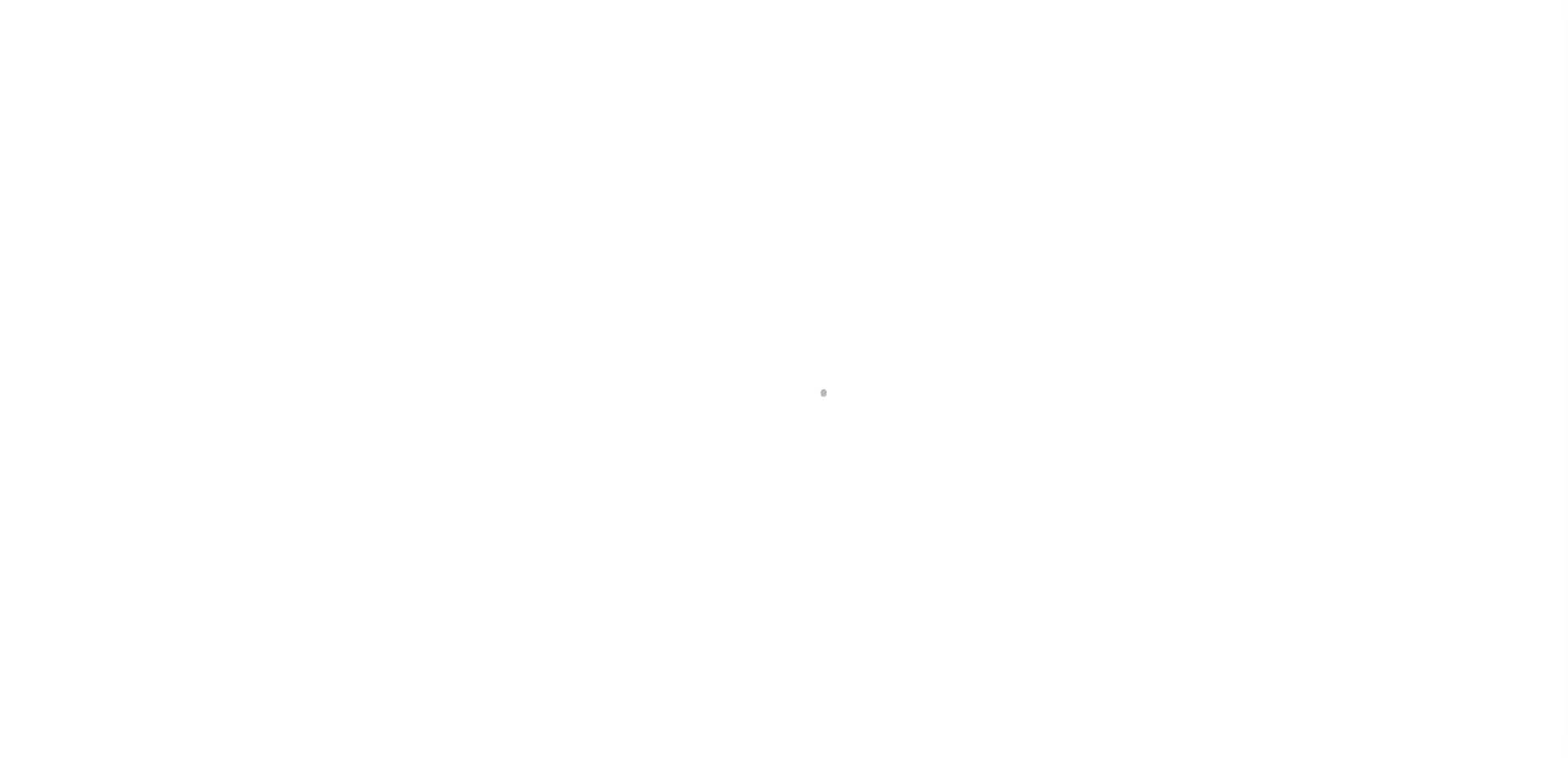
select select "CAC"
select select "CHK"
select select "[PERSON_NAME]"
select select "FDX"
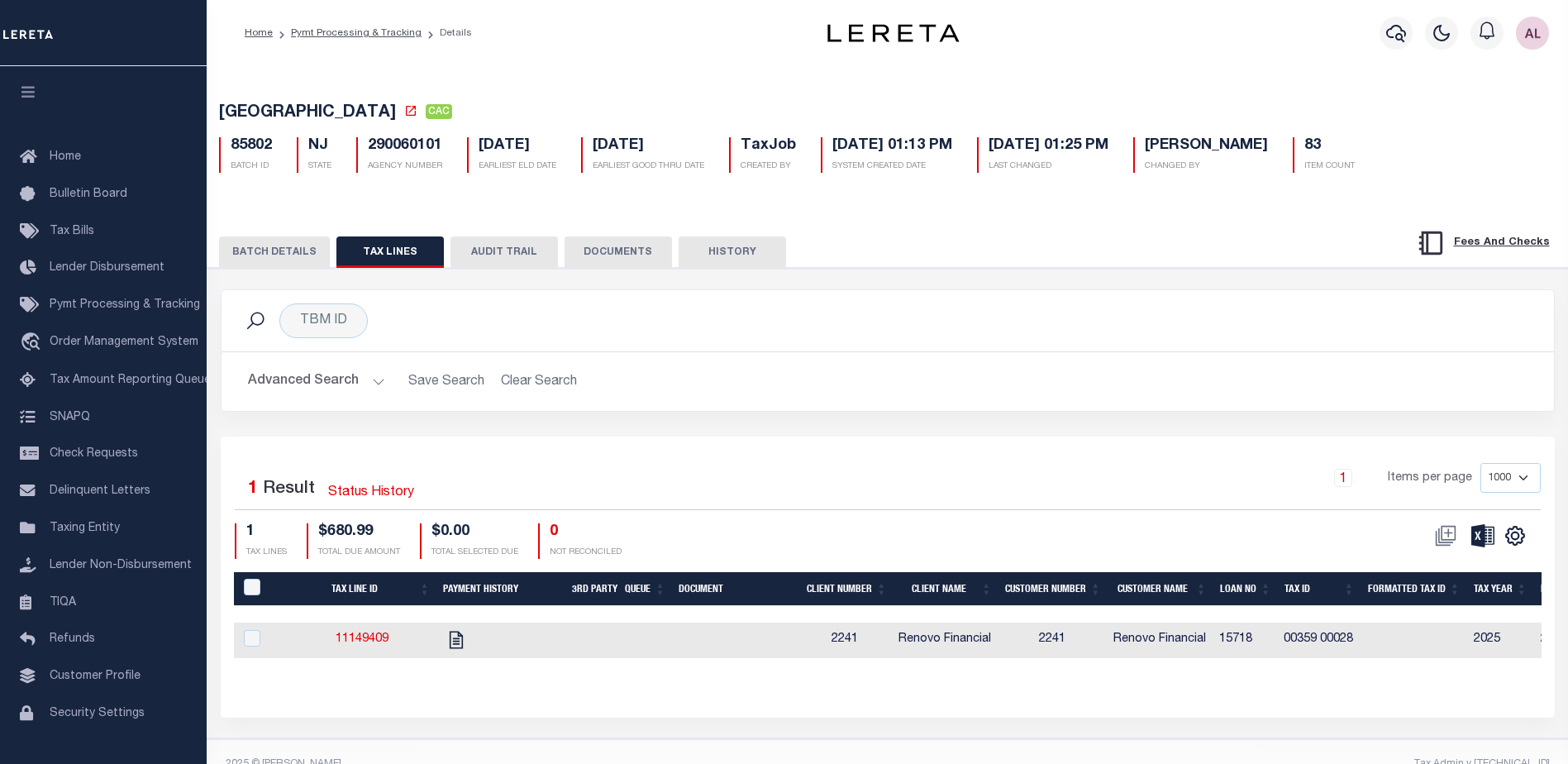
click at [293, 261] on button "BATCH DETAILS" at bounding box center [274, 252] width 111 height 31
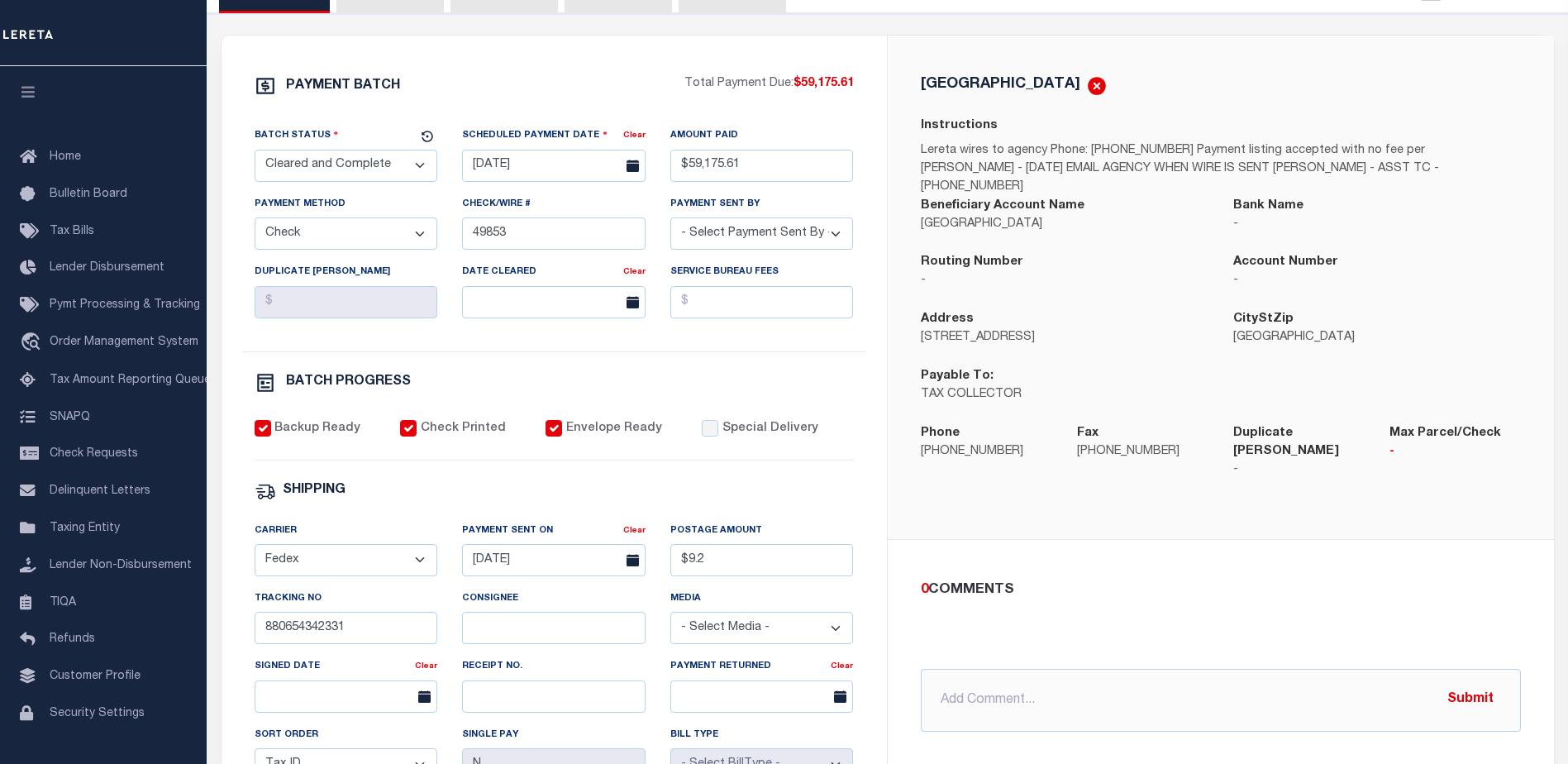
scroll to position [248, 0]
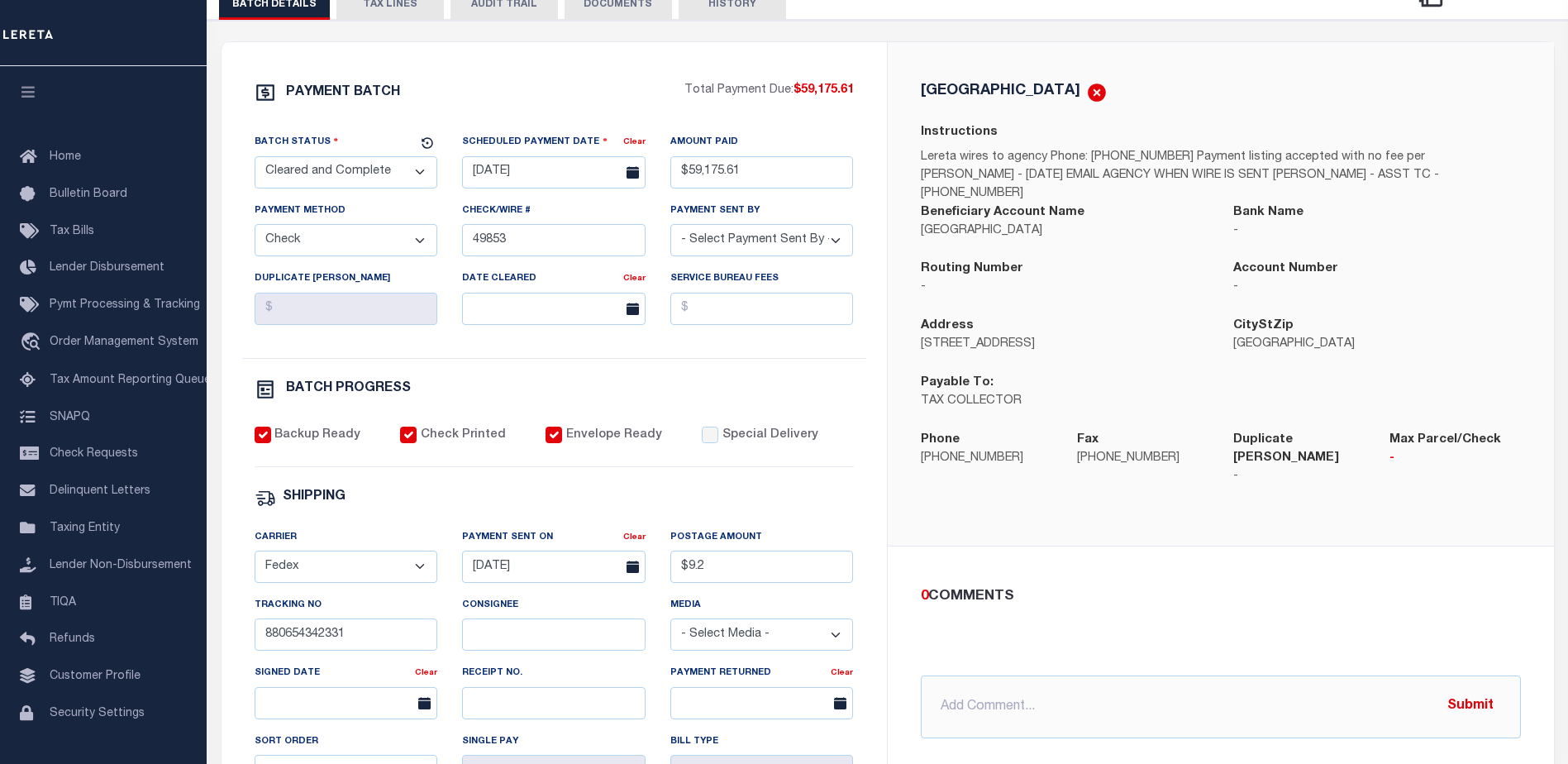
click at [404, 4] on button "TAX LINES" at bounding box center [390, 4] width 108 height 31
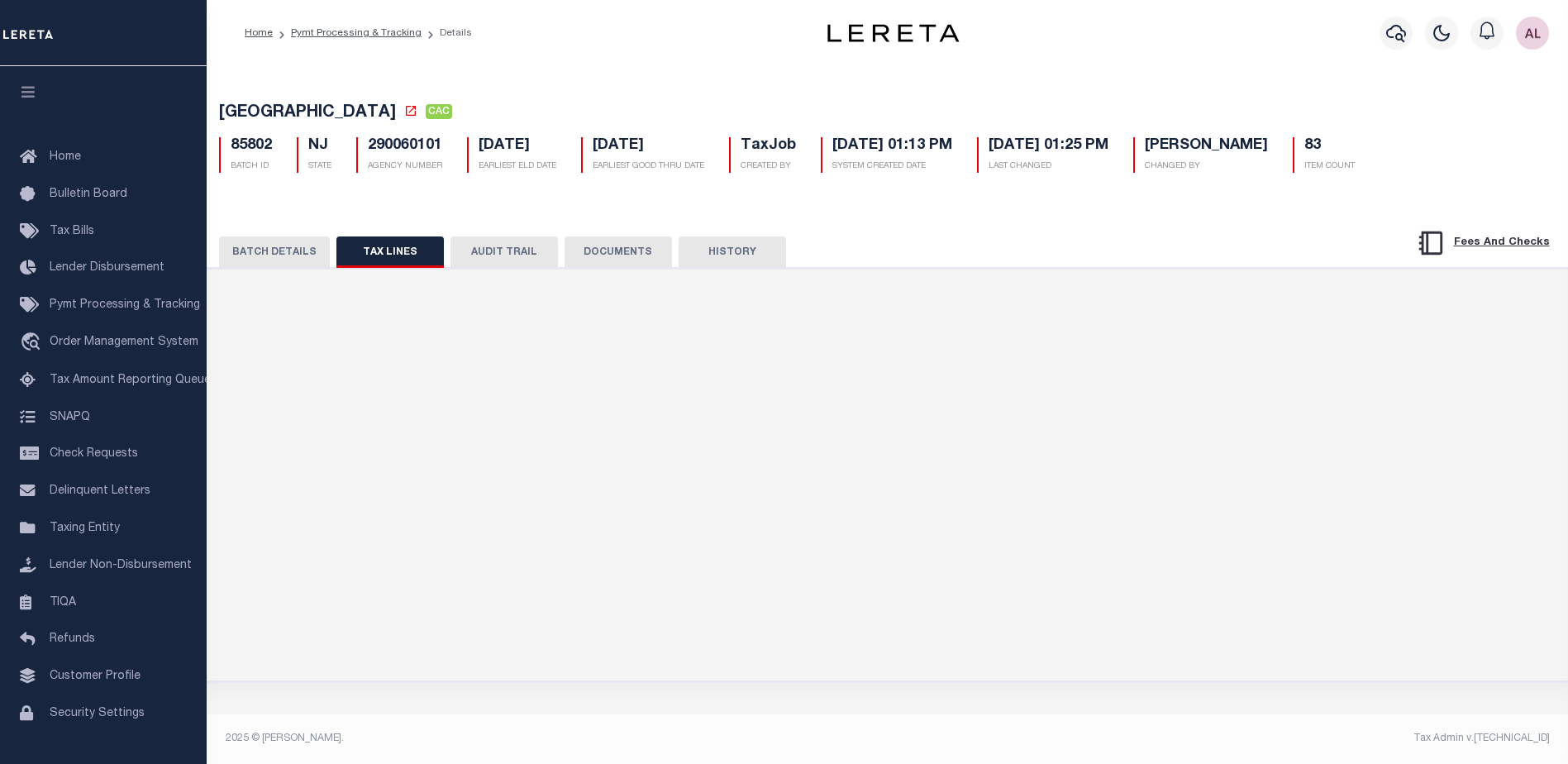
scroll to position [0, 0]
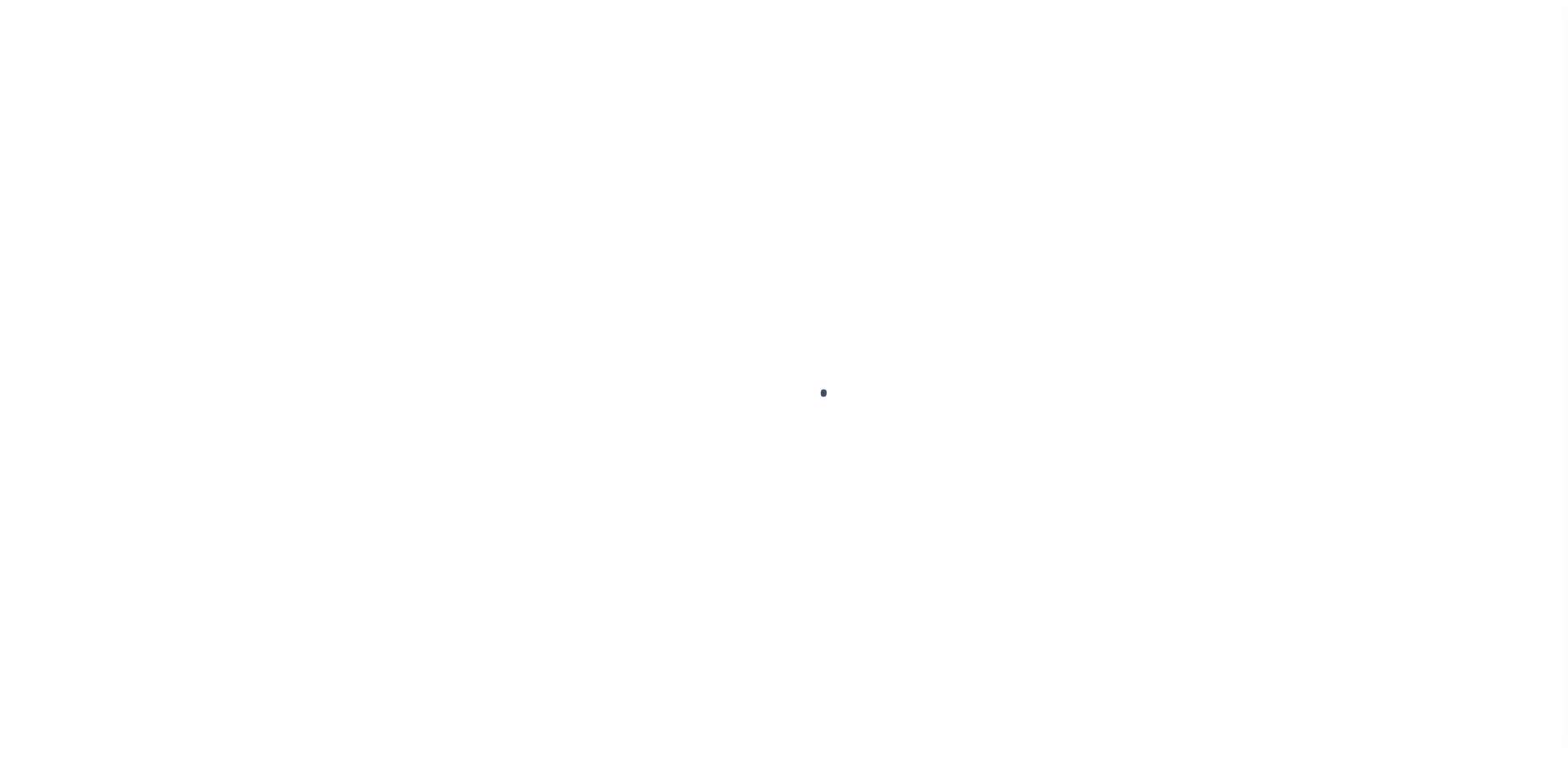
select select "CAC"
select select "CHK"
select select "[PERSON_NAME]"
select select "FDX"
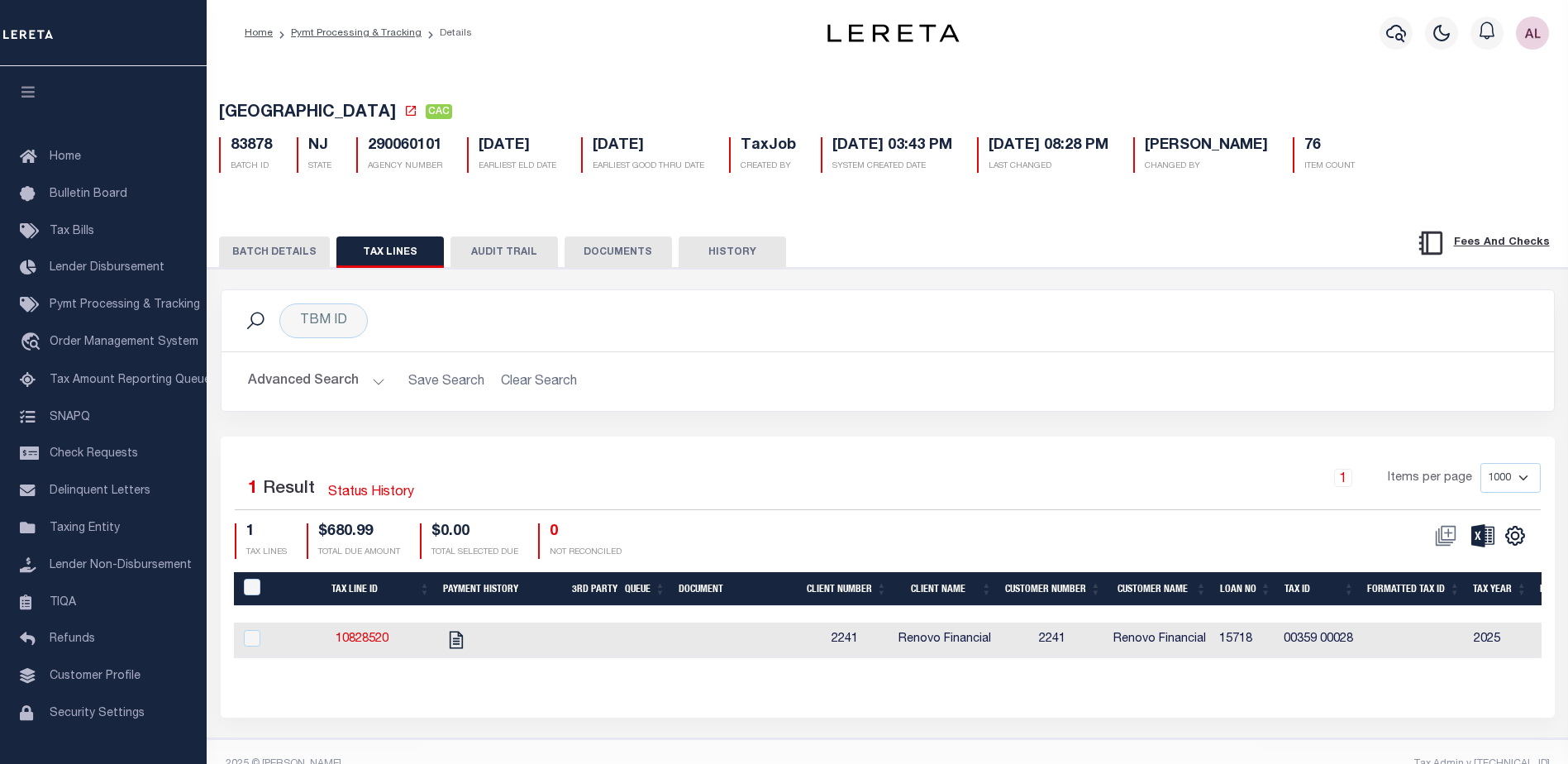
click at [250, 250] on button "BATCH DETAILS" at bounding box center [274, 252] width 111 height 31
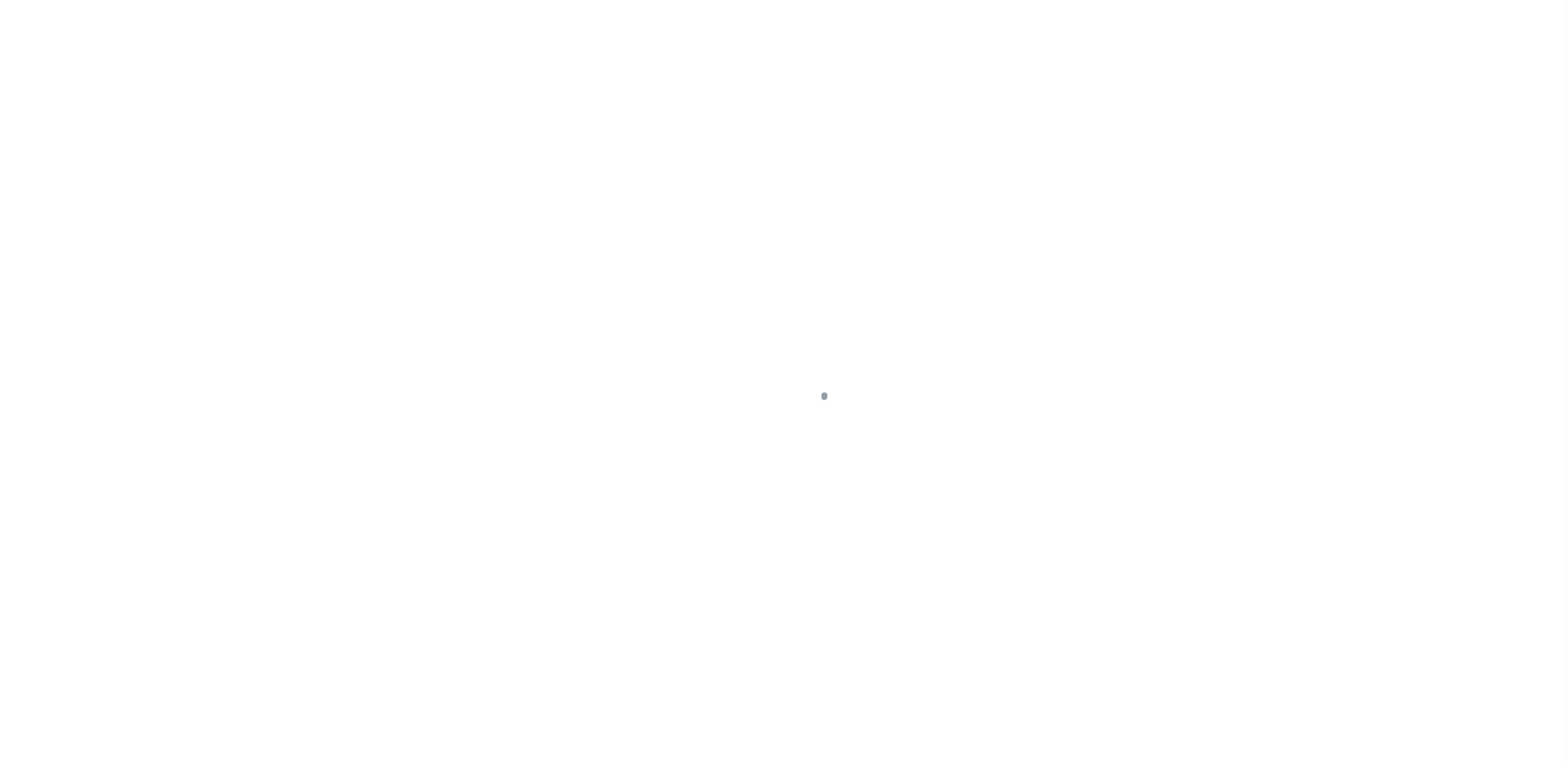
select select "DUE"
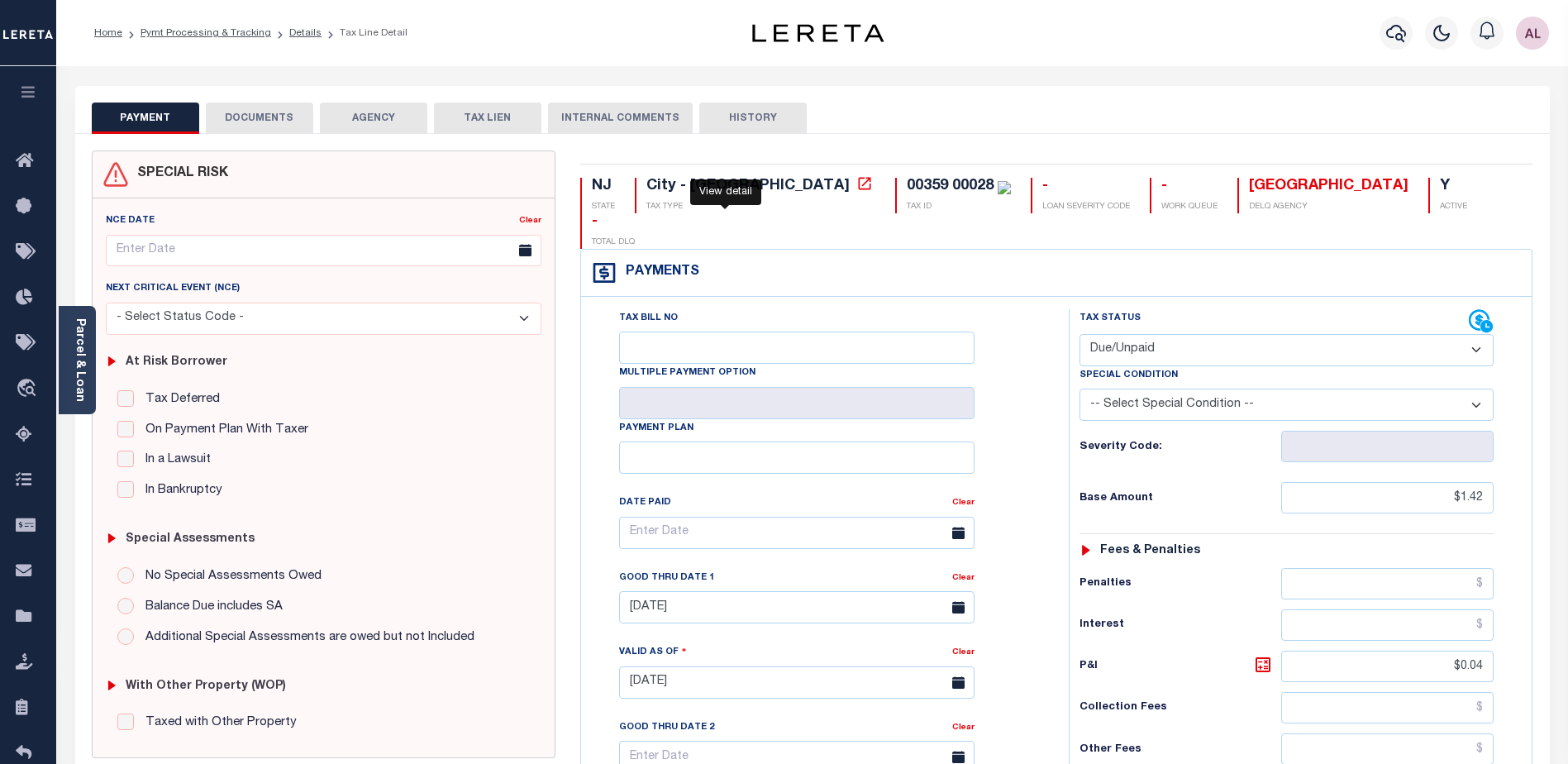
click at [856, 189] on icon at bounding box center [864, 183] width 16 height 16
click at [1398, 40] on icon "button" at bounding box center [1396, 34] width 20 height 17
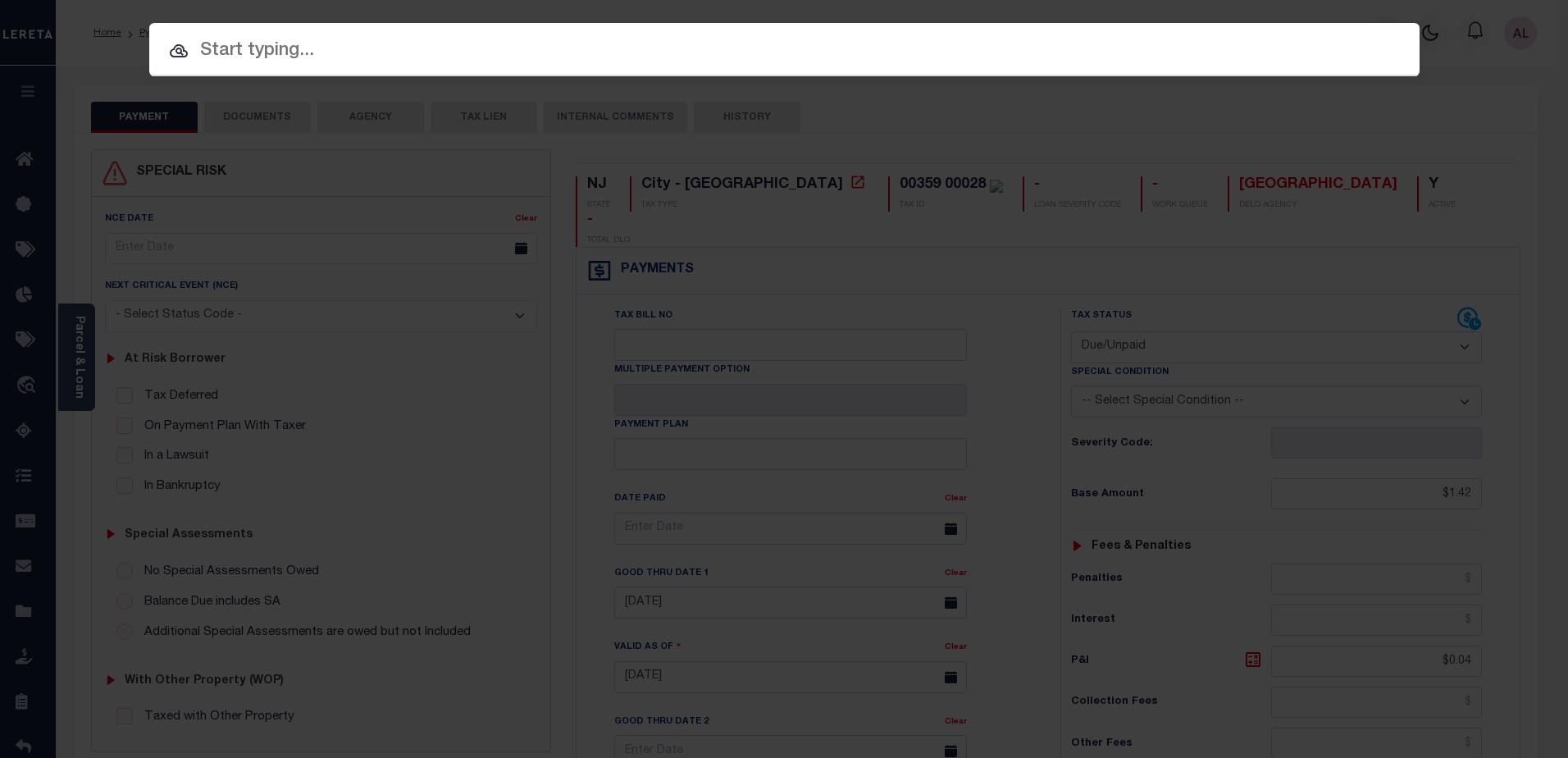
click at [229, 50] on input "text" at bounding box center [784, 51] width 1271 height 29
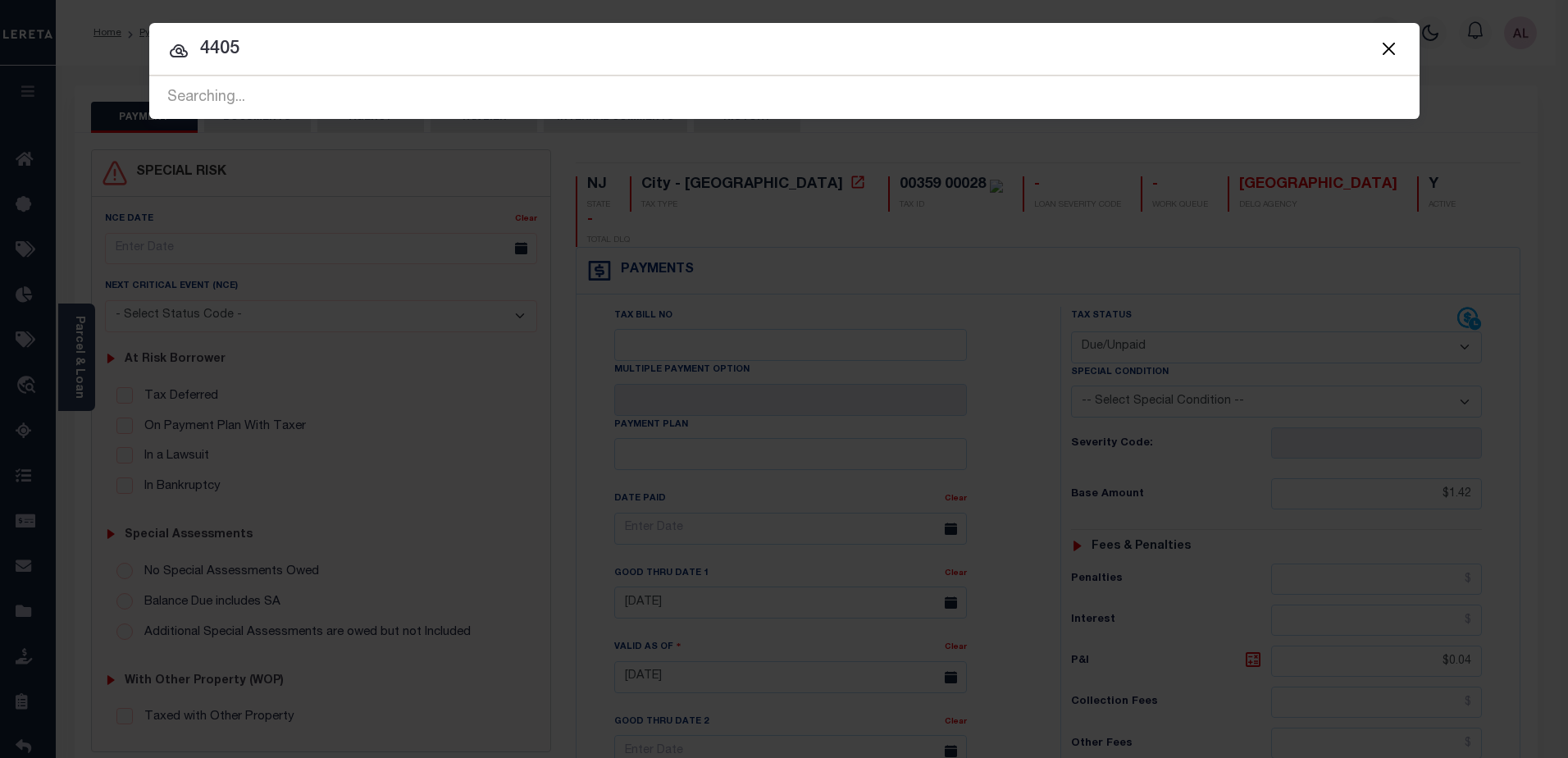
type input "4405"
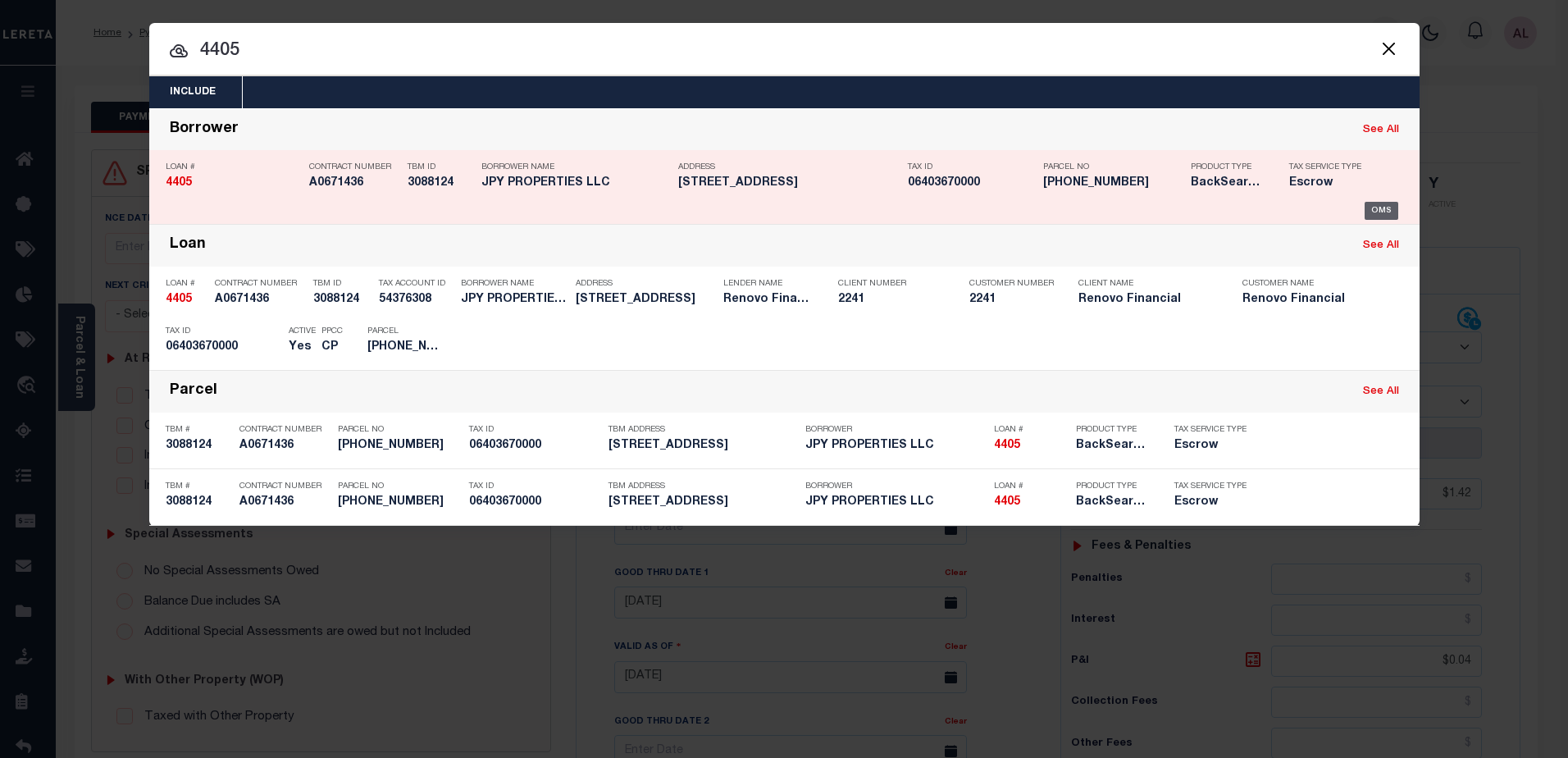
click at [1388, 211] on div "OMS" at bounding box center [1381, 210] width 33 height 18
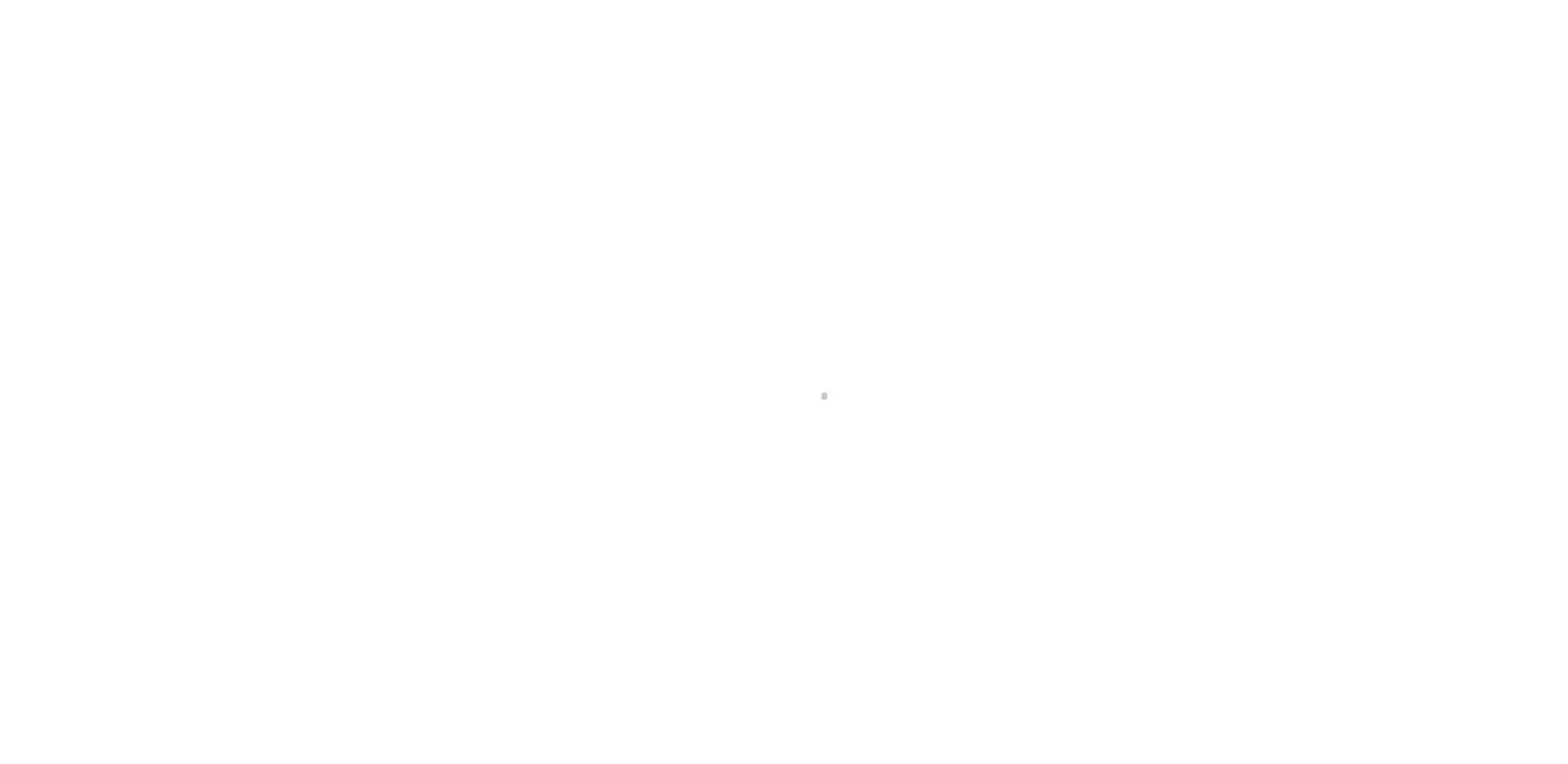
select select "Escrow"
type input "[STREET_ADDRESS]"
type input "[PHONE_NUMBER]"
type input "[GEOGRAPHIC_DATA], RI 02908"
type input "a0k2L00001VJm4Z"
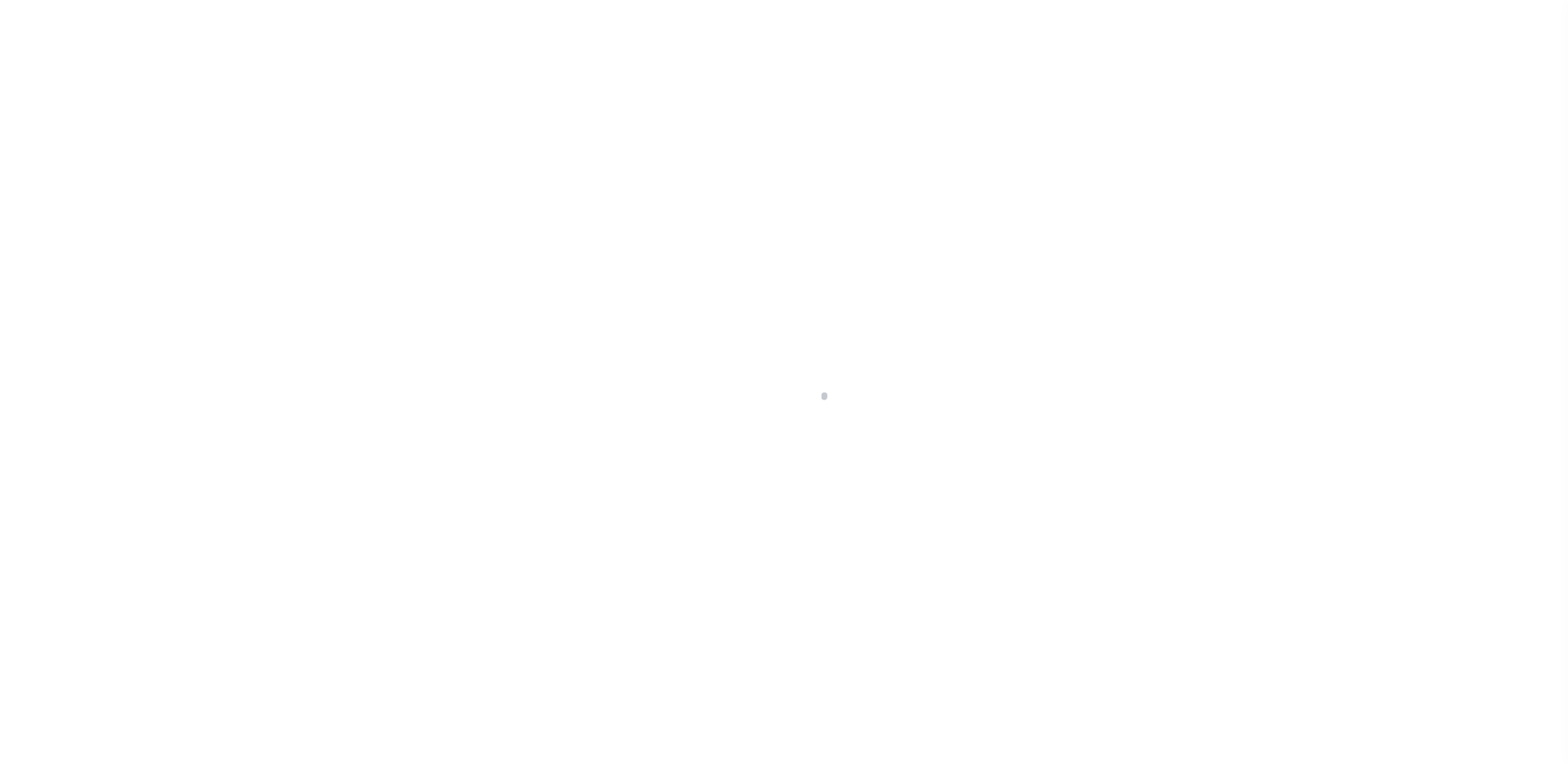
type input "RI"
select select
select select "25066"
select select
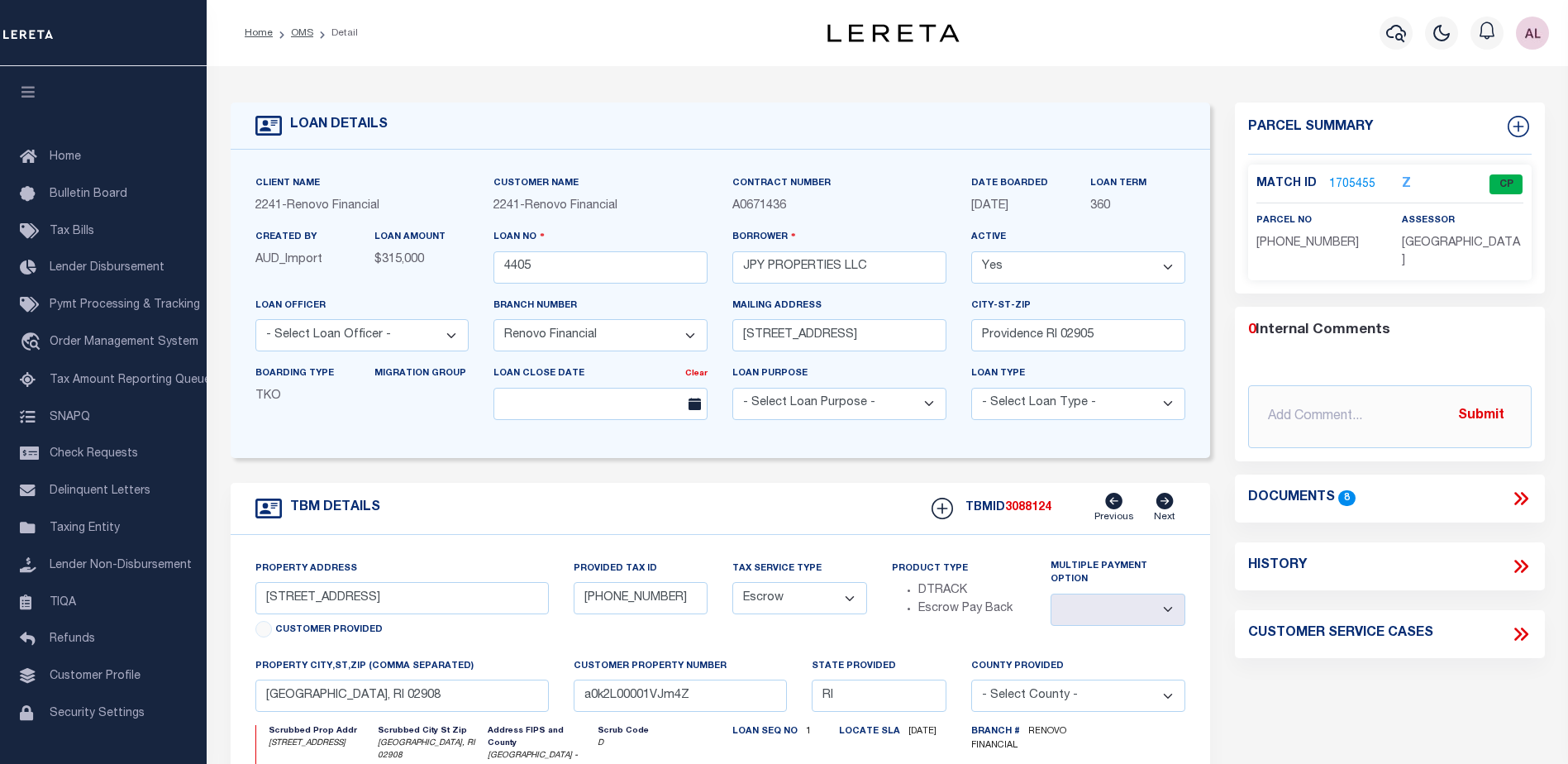
click at [1346, 178] on link "1705455" at bounding box center [1352, 184] width 46 height 17
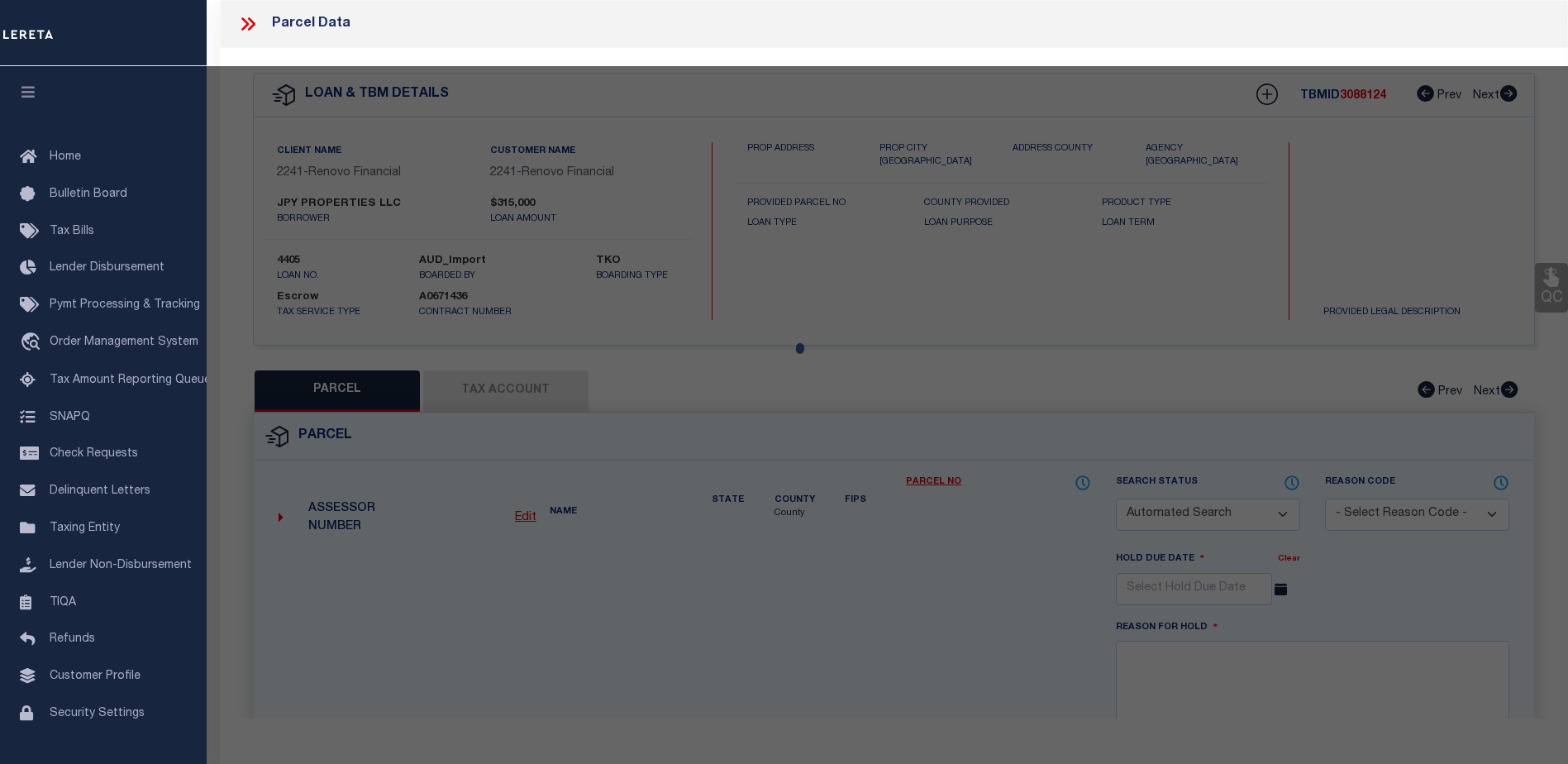
checkbox input "false"
select select "CP"
type input "JPY PROPERTIES LLC"
select select
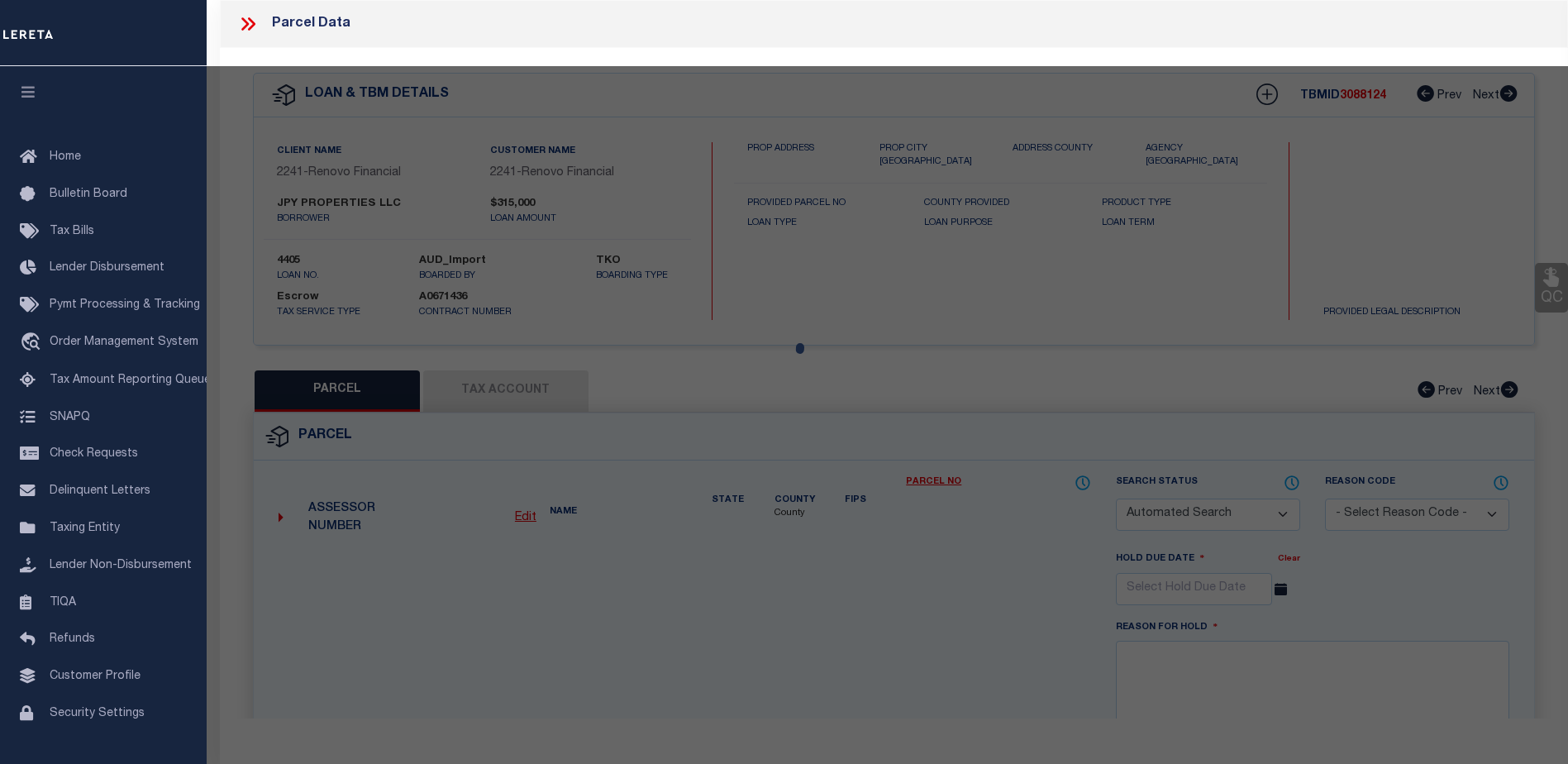
type input "[STREET_ADDRESS]"
checkbox input "false"
type input "RI"
type textarea "Tax ID Special Project"
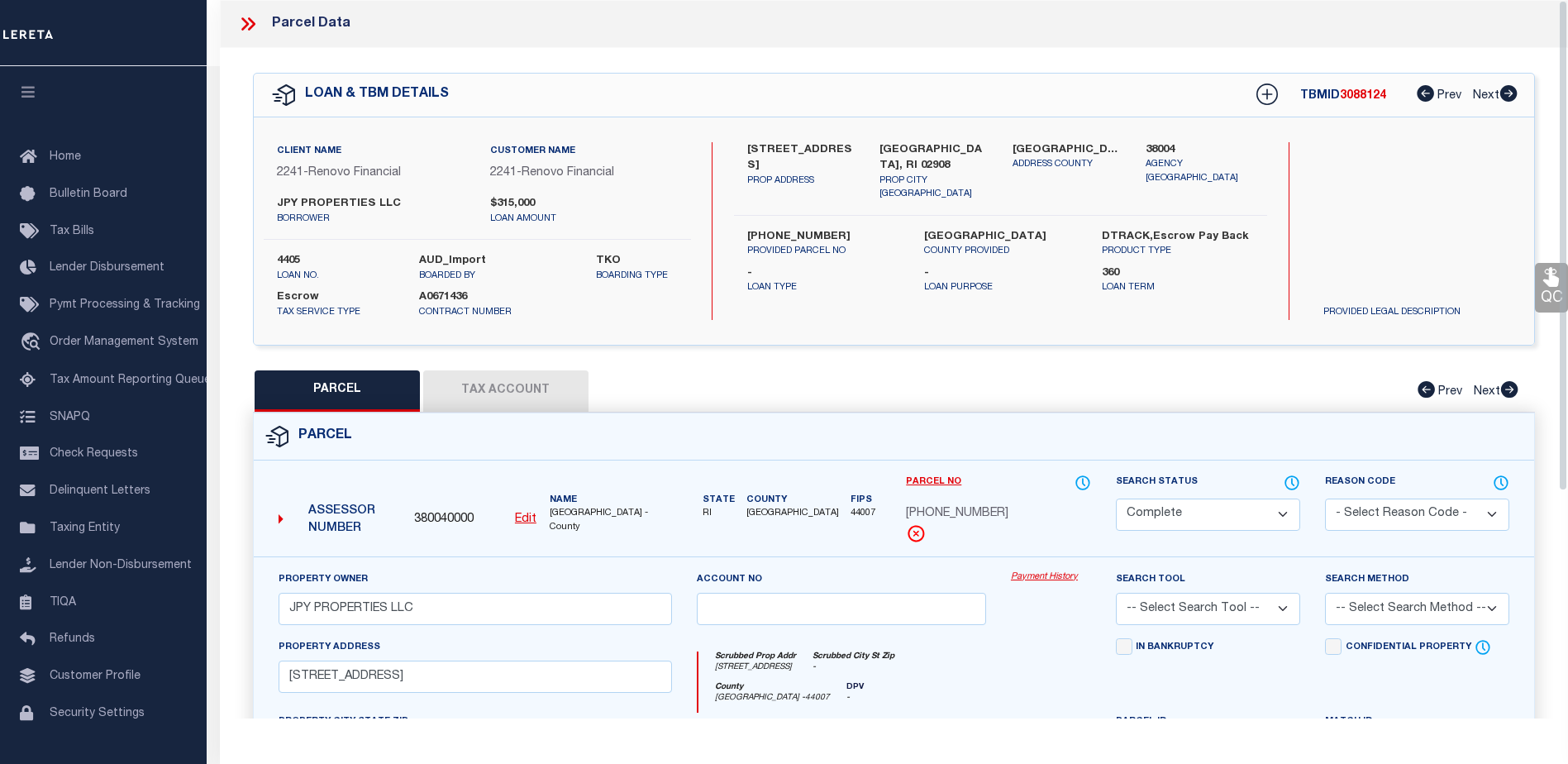
click at [1035, 578] on link "Payment History" at bounding box center [1050, 577] width 80 height 14
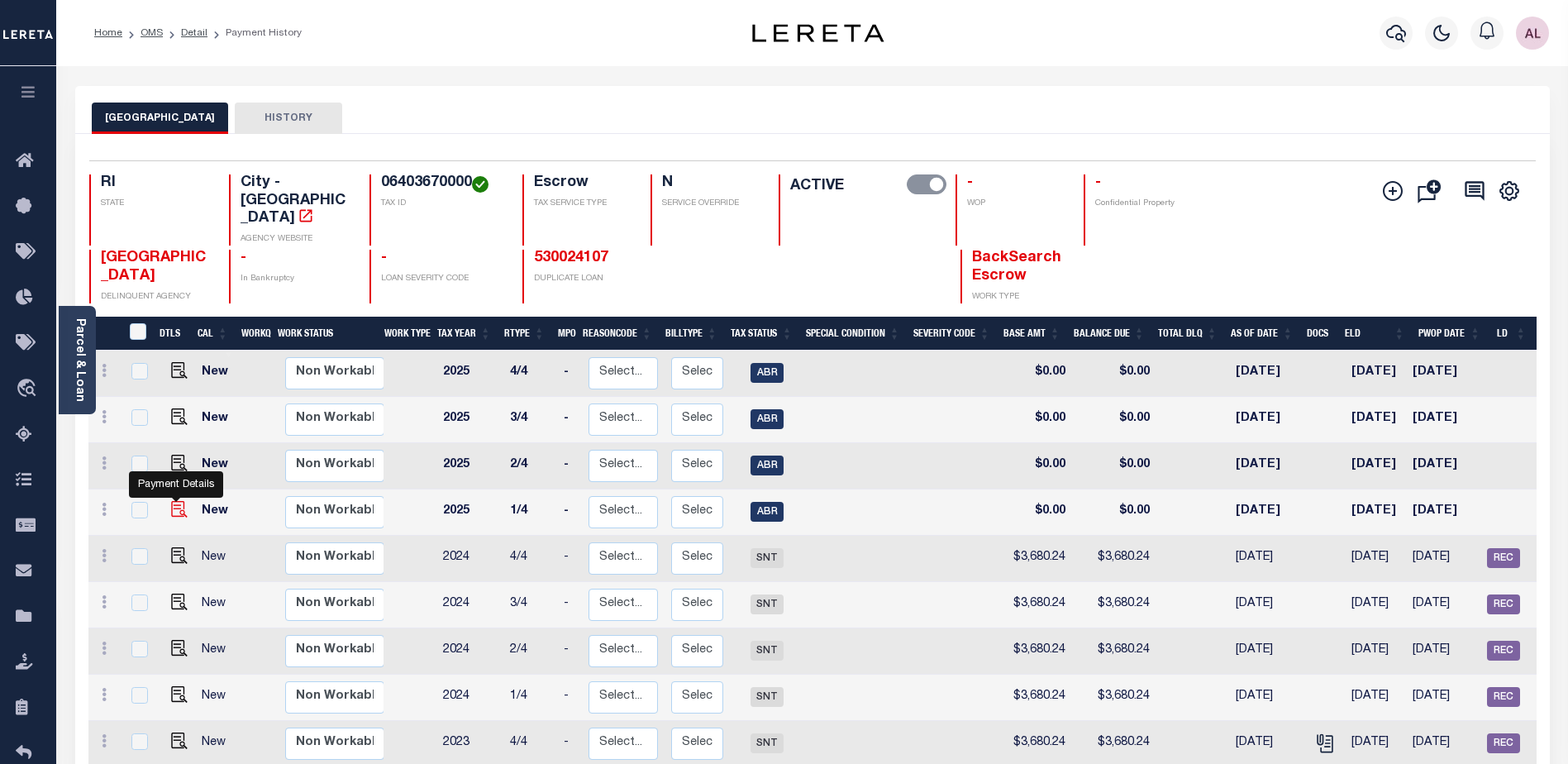
click at [177, 501] on img "" at bounding box center [179, 509] width 16 height 16
checkbox input "true"
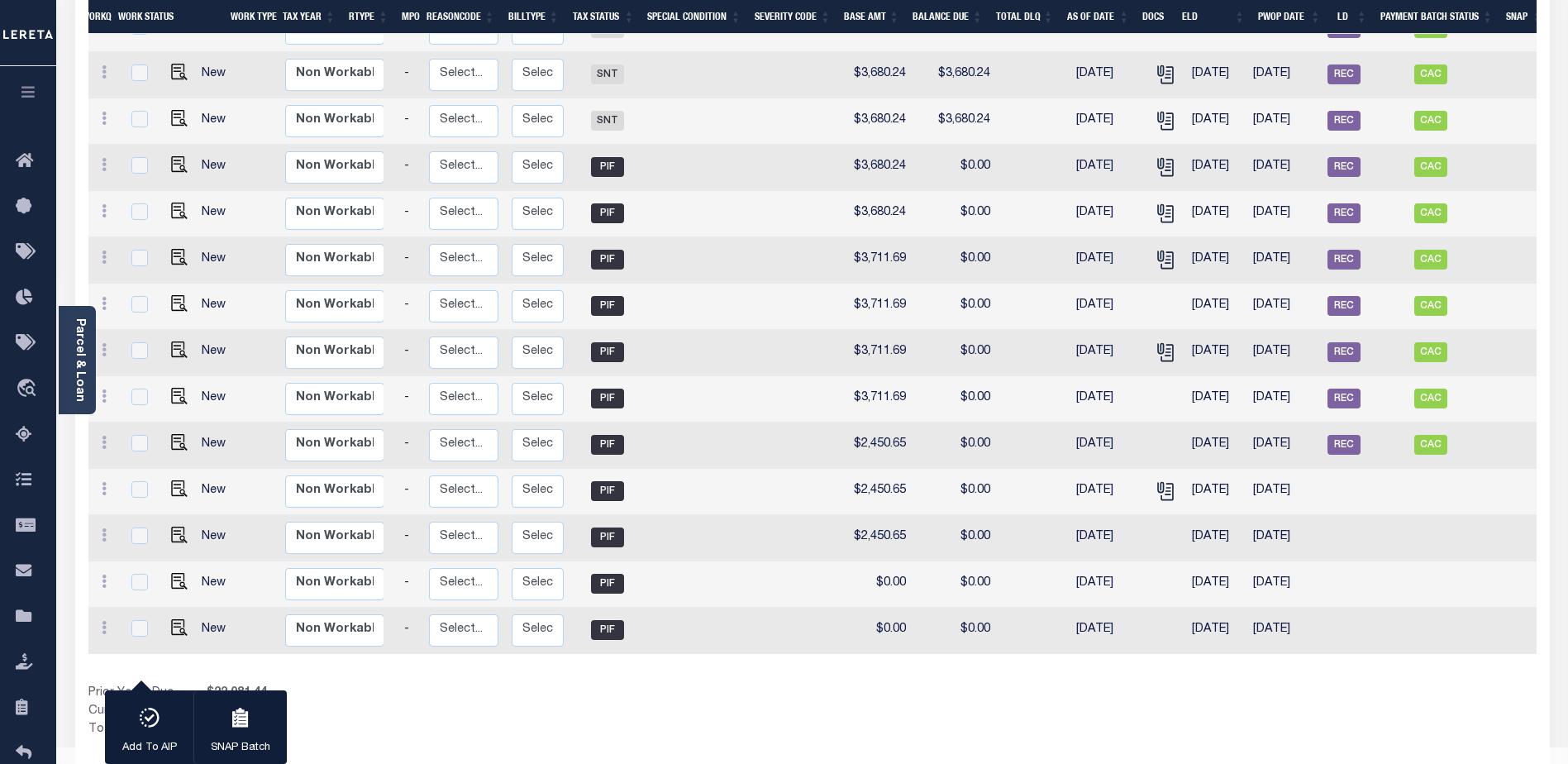
scroll to position [0, 172]
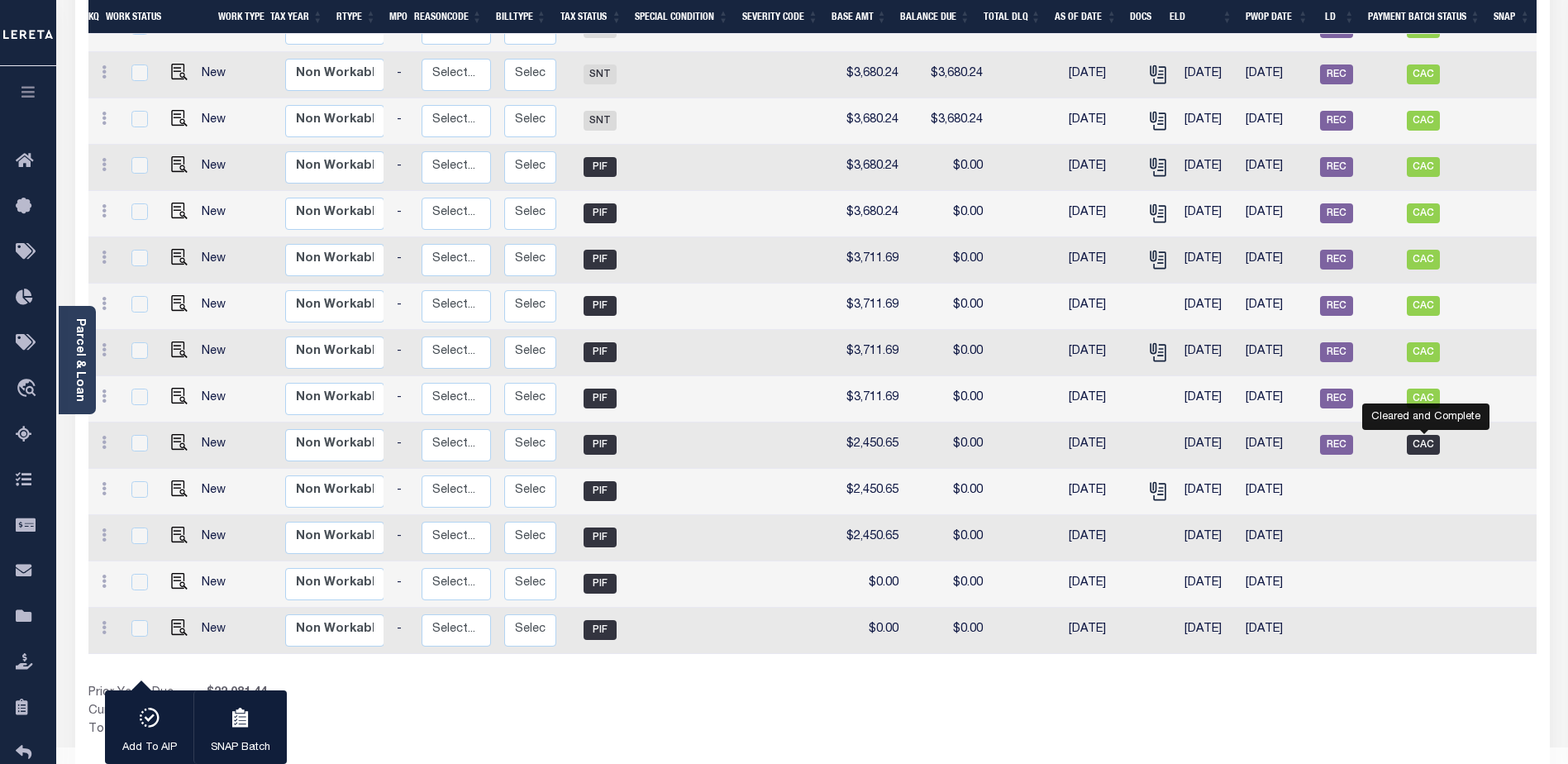
click at [1429, 435] on span "CAC" at bounding box center [1423, 444] width 33 height 20
checkbox input "true"
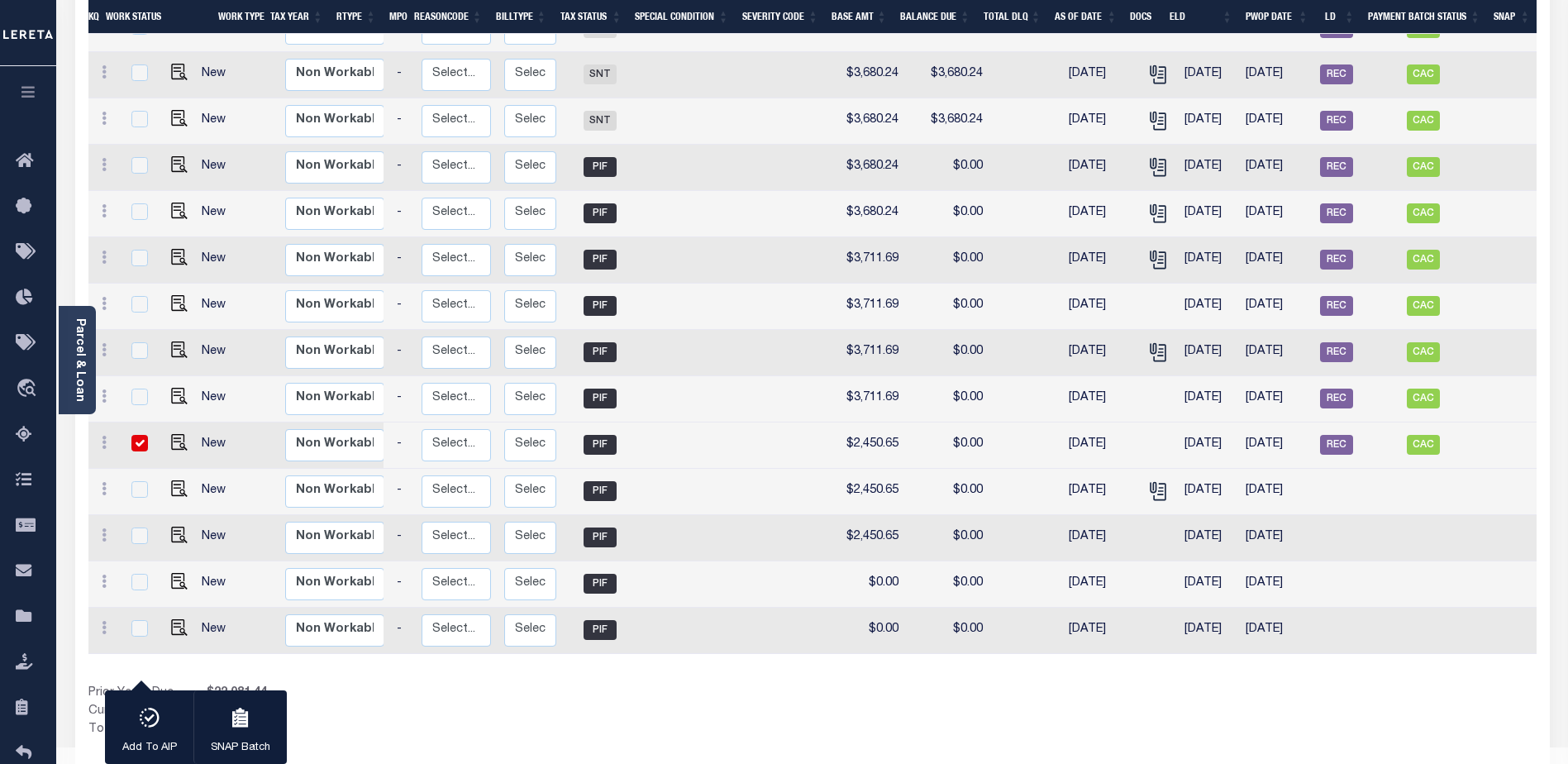
drag, startPoint x: 1321, startPoint y: 466, endPoint x: 1323, endPoint y: 448, distance: 18.1
click at [1322, 469] on td at bounding box center [1336, 492] width 46 height 47
checkbox input "true"
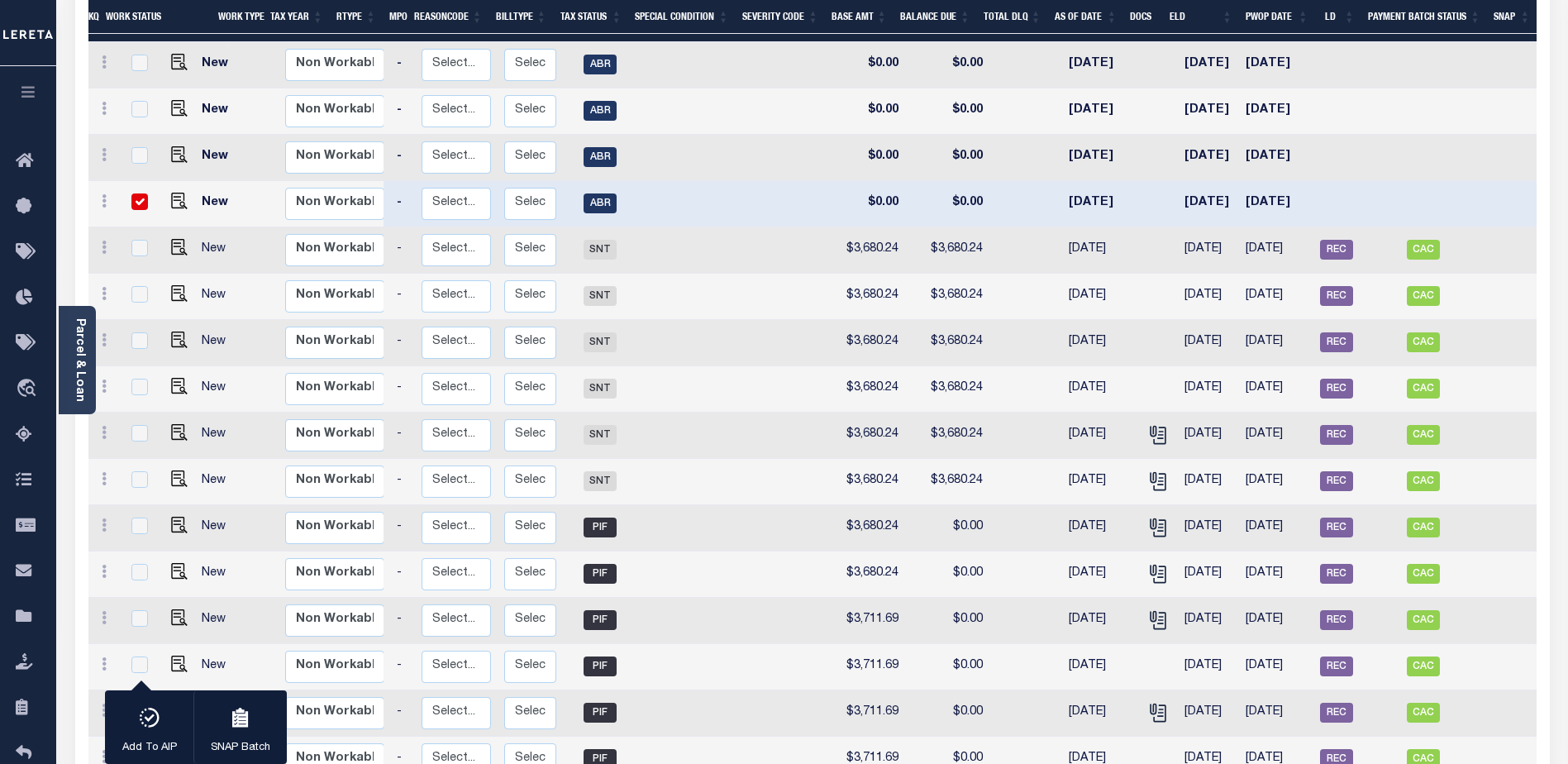
scroll to position [256, 0]
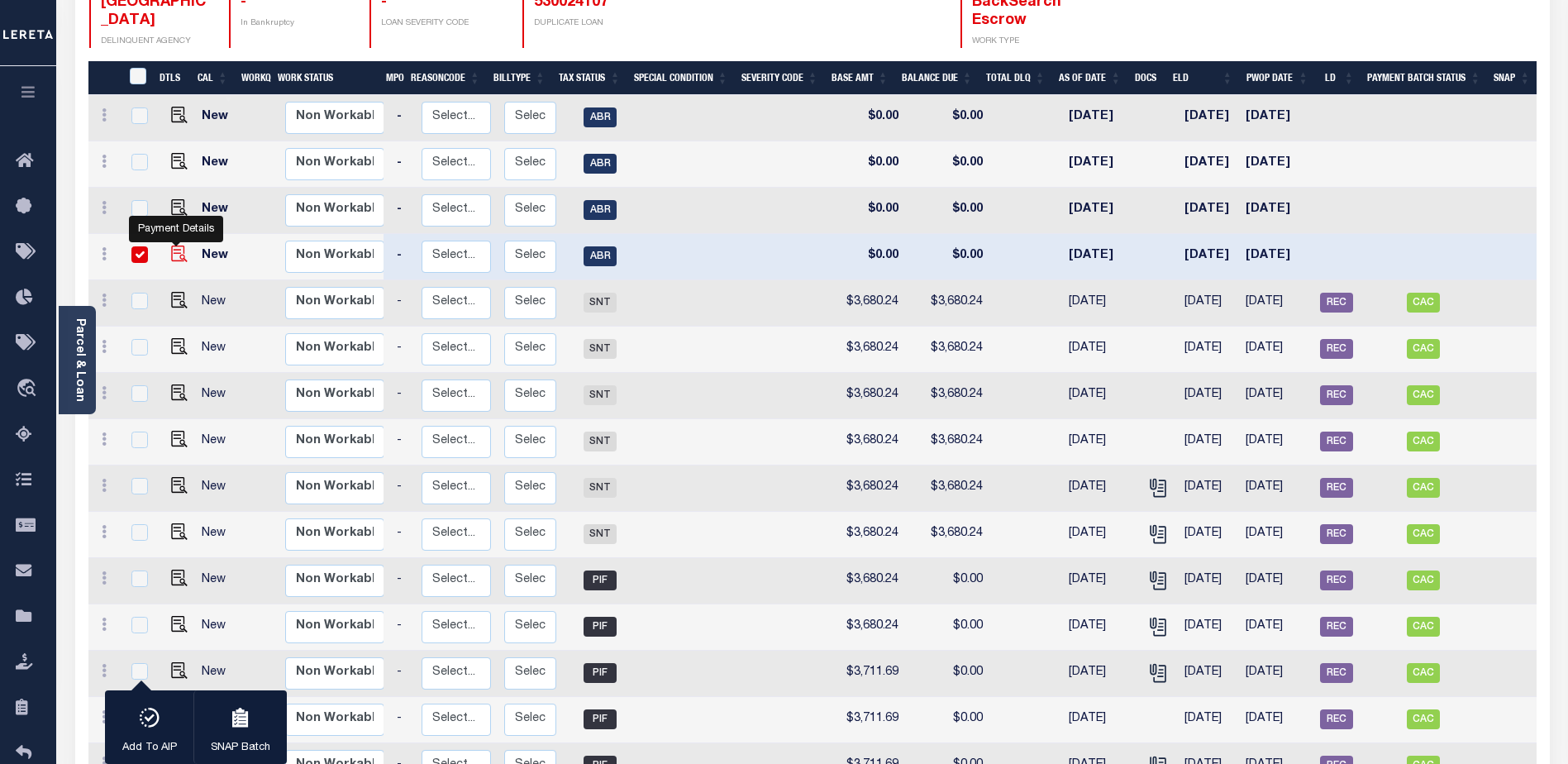
click at [179, 245] on img "" at bounding box center [179, 253] width 16 height 16
checkbox input "false"
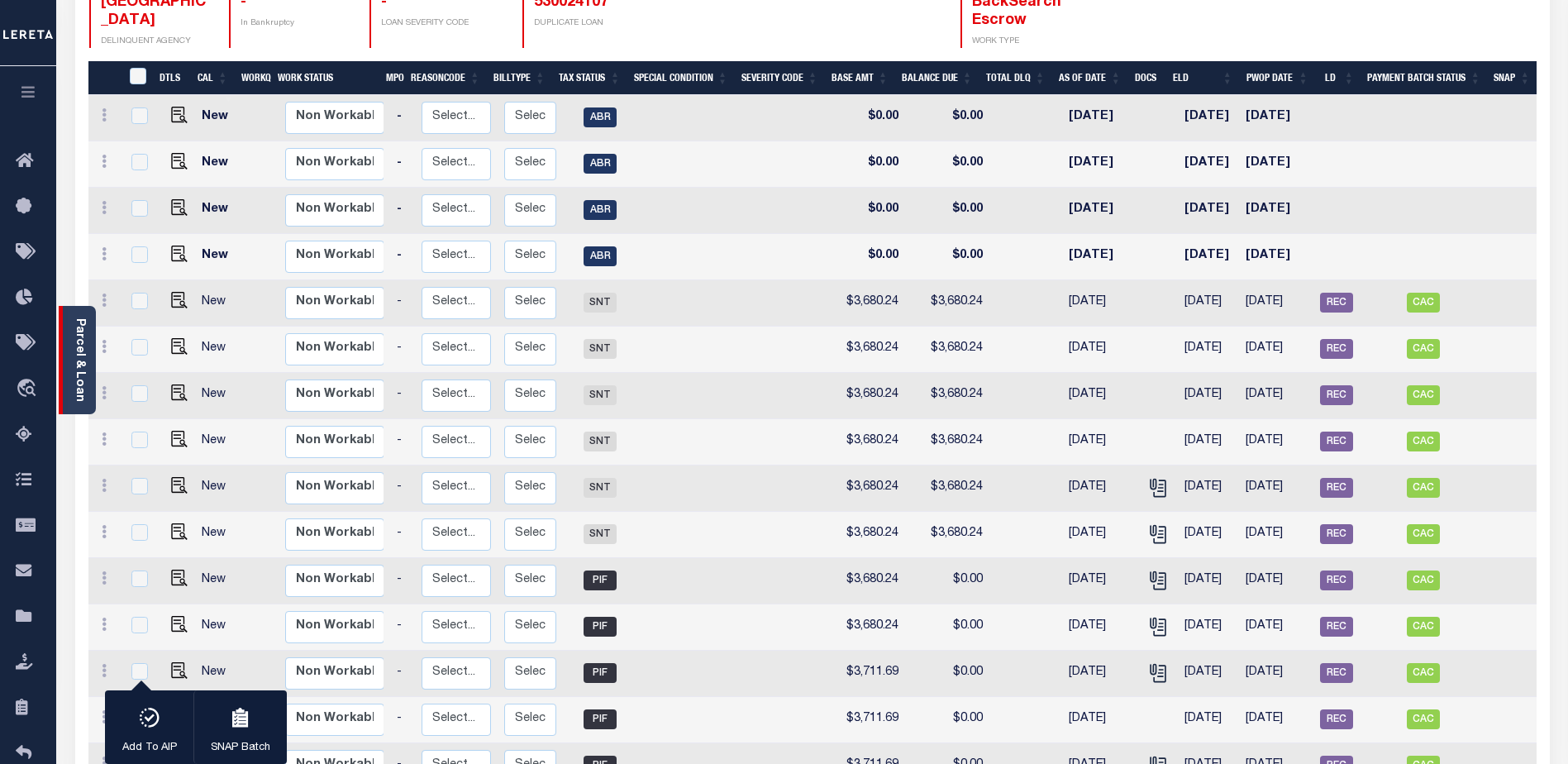
click at [78, 376] on link "Parcel & Loan" at bounding box center [78, 360] width 11 height 84
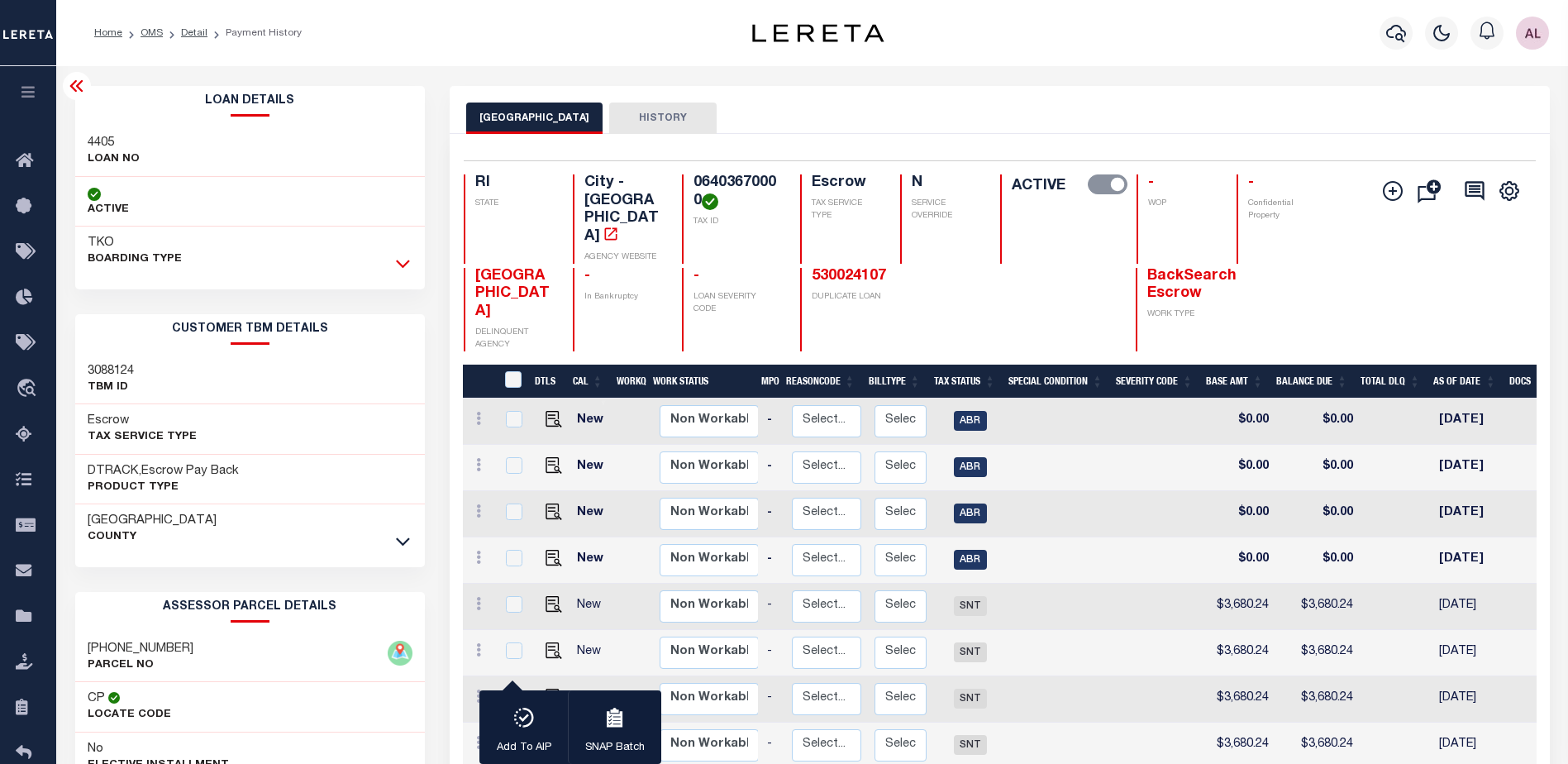
click at [404, 264] on icon at bounding box center [403, 264] width 14 height 17
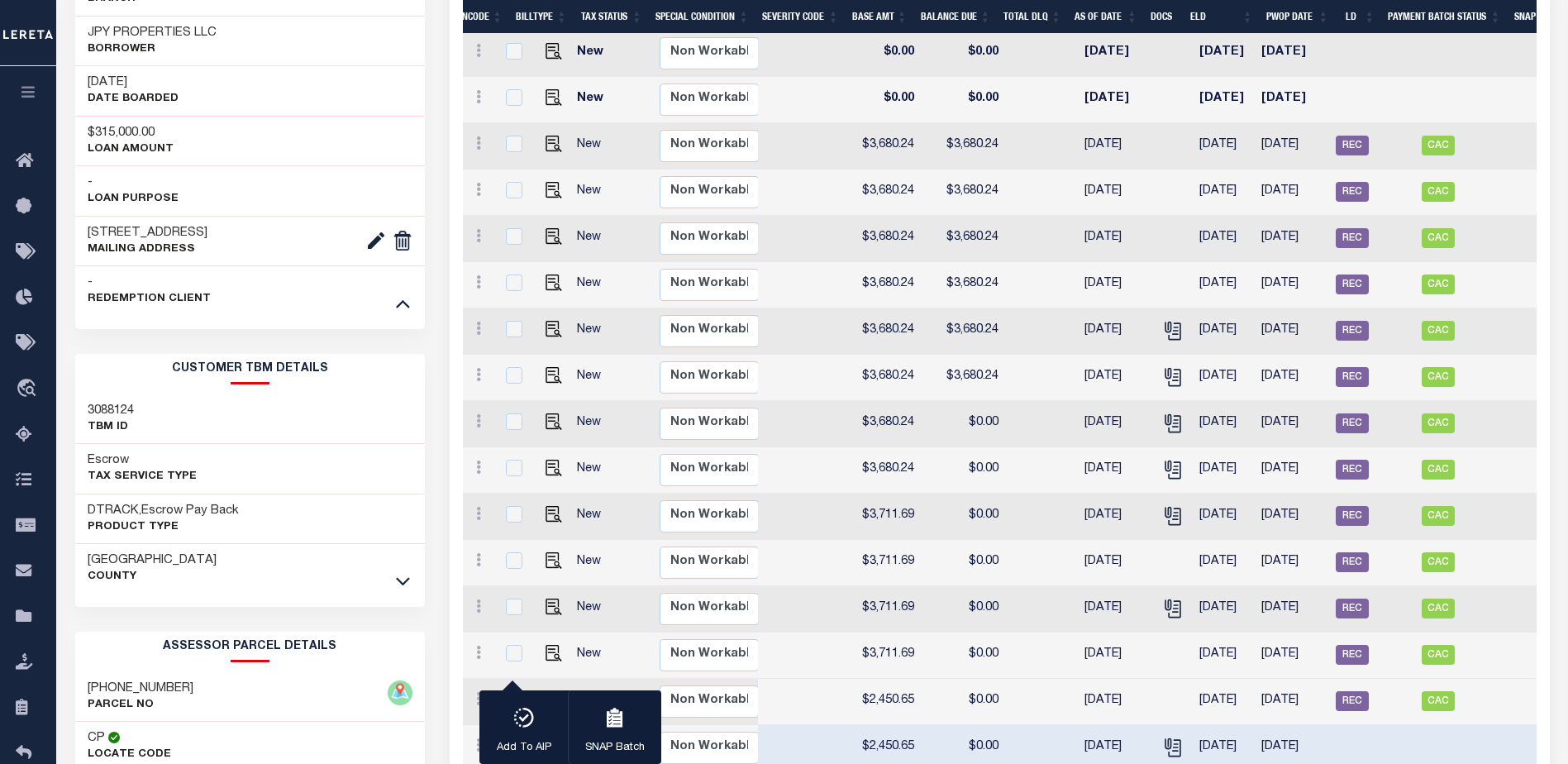
scroll to position [339, 0]
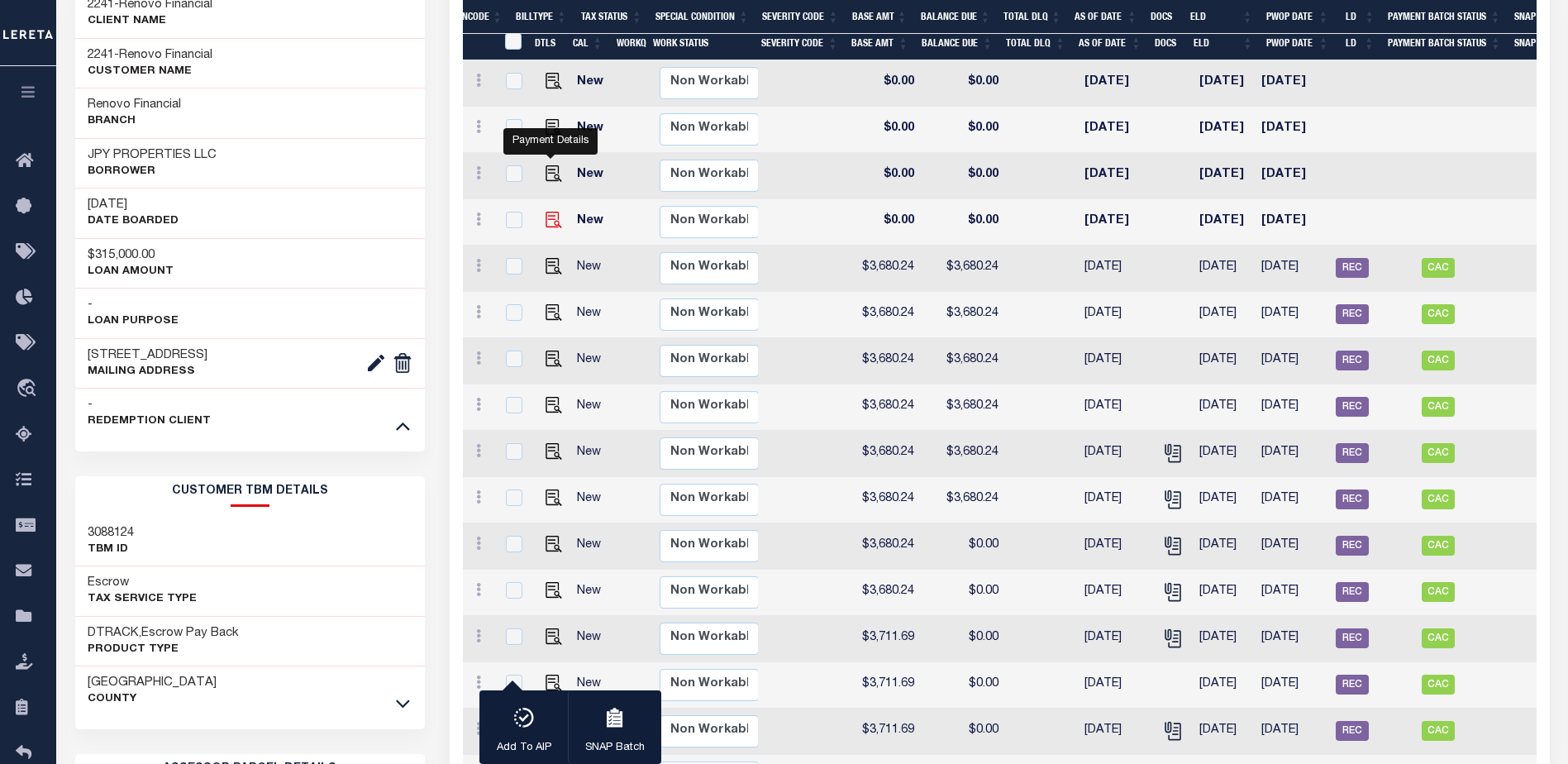
click at [546, 212] on img "" at bounding box center [554, 220] width 16 height 16
checkbox input "true"
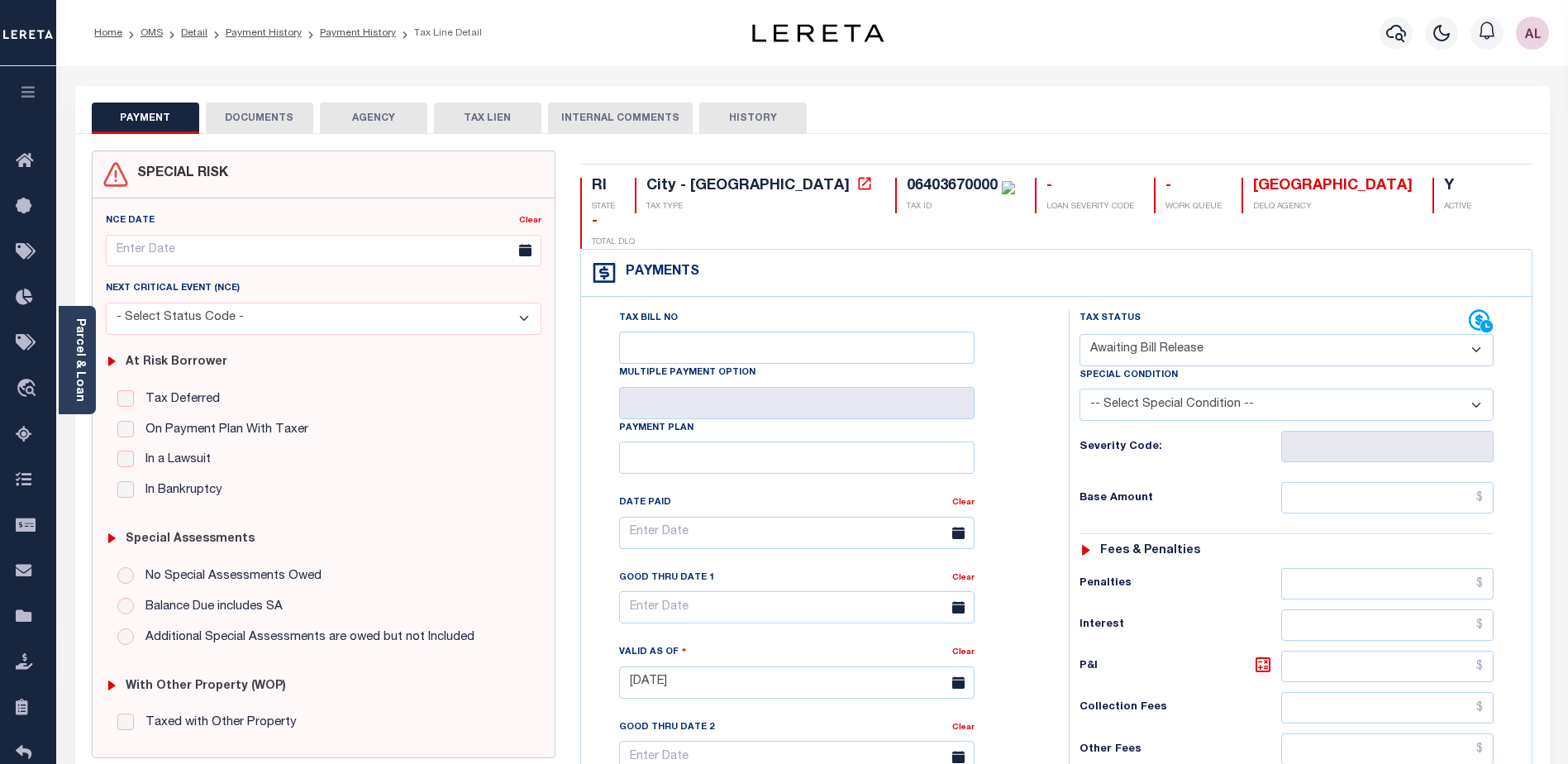
click at [1120, 309] on div "Tax Status Status" at bounding box center [1274, 321] width 389 height 25
click at [1119, 334] on select "- Select Status Code - Open Due/Unpaid Paid Incomplete No Tax Due Internal Refu…" at bounding box center [1286, 350] width 414 height 32
select select "DUE"
click at [1080, 334] on select "- Select Status Code - Open Due/Unpaid Paid Incomplete No Tax Due Internal Refu…" at bounding box center [1286, 350] width 414 height 32
type input "[DATE]"
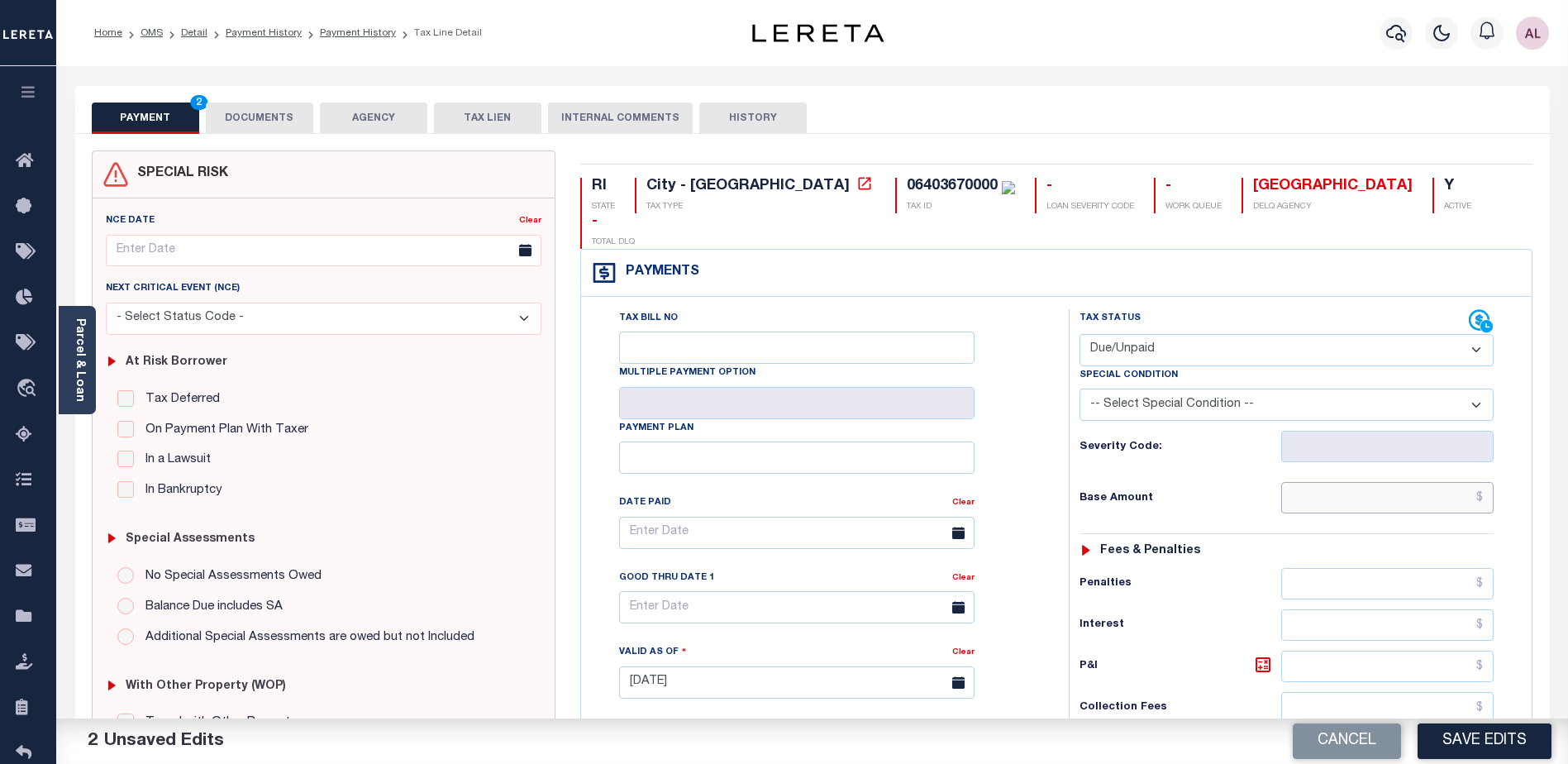
click at [1374, 482] on input "text" at bounding box center [1387, 498] width 213 height 31
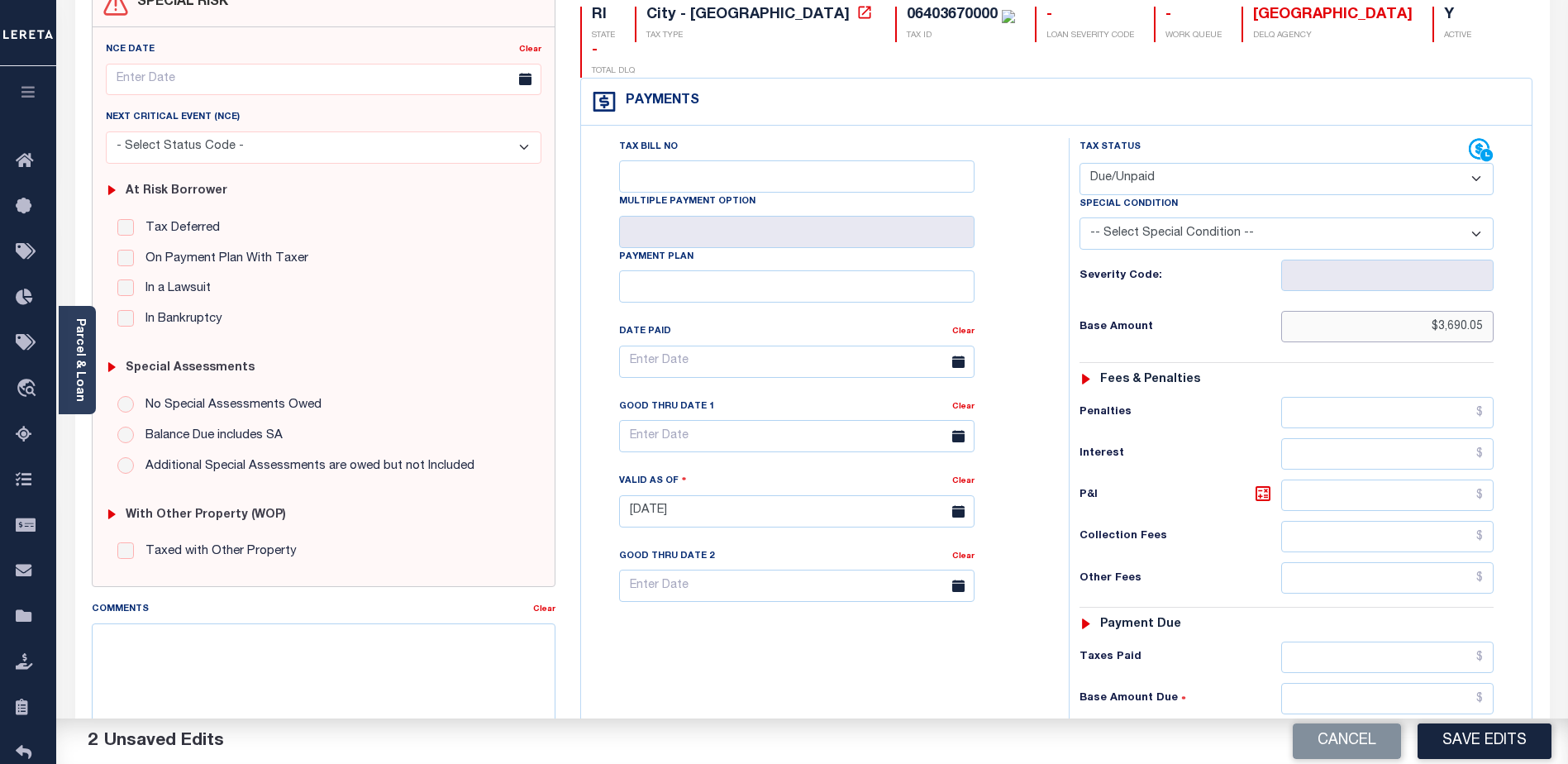
scroll to position [248, 0]
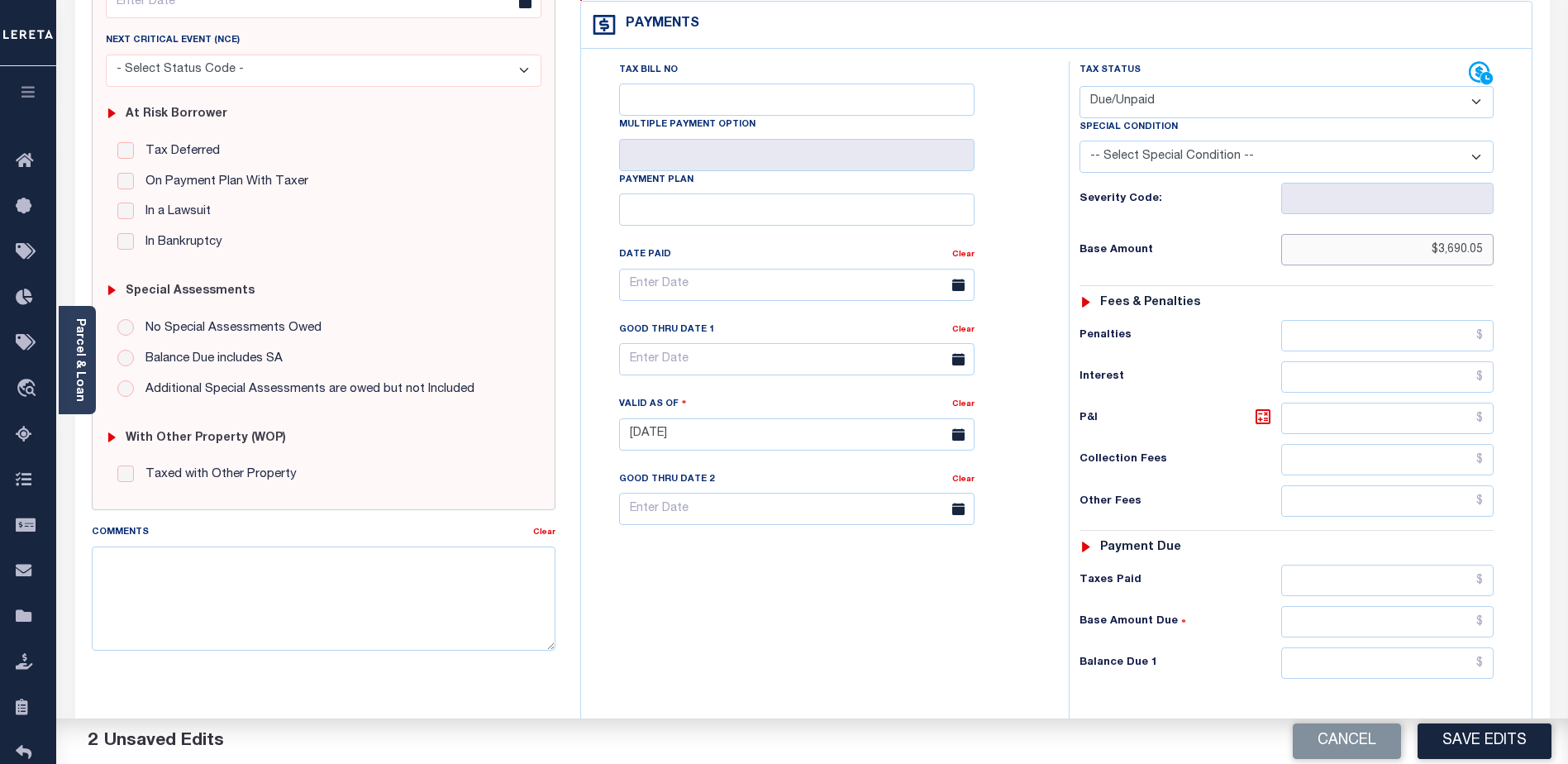
type input "$3,690.05"
click at [1379, 648] on input "text" at bounding box center [1387, 663] width 213 height 31
type input "$3,690.05"
click at [195, 557] on textarea "Comments" at bounding box center [324, 598] width 463 height 104
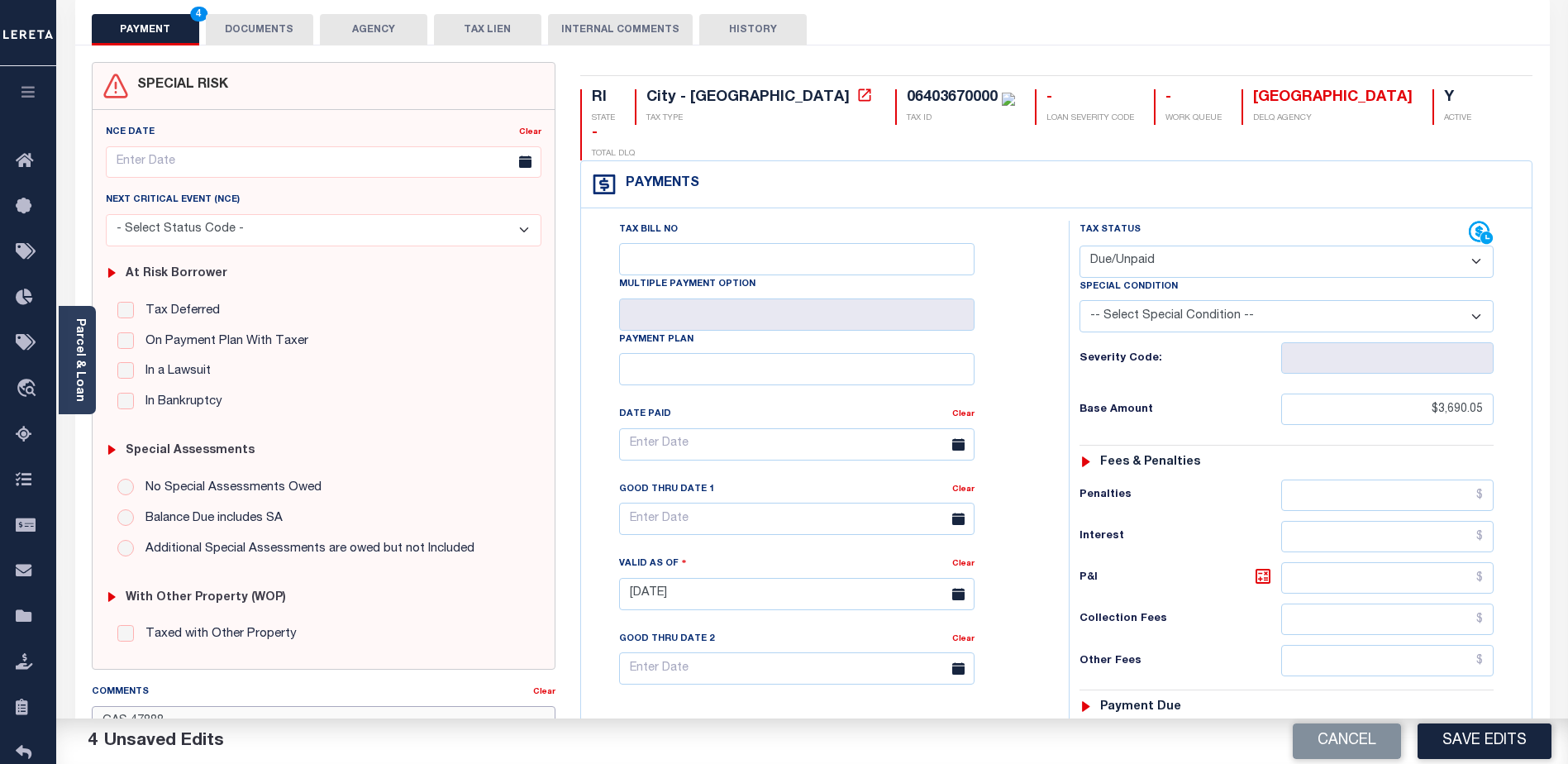
scroll to position [0, 0]
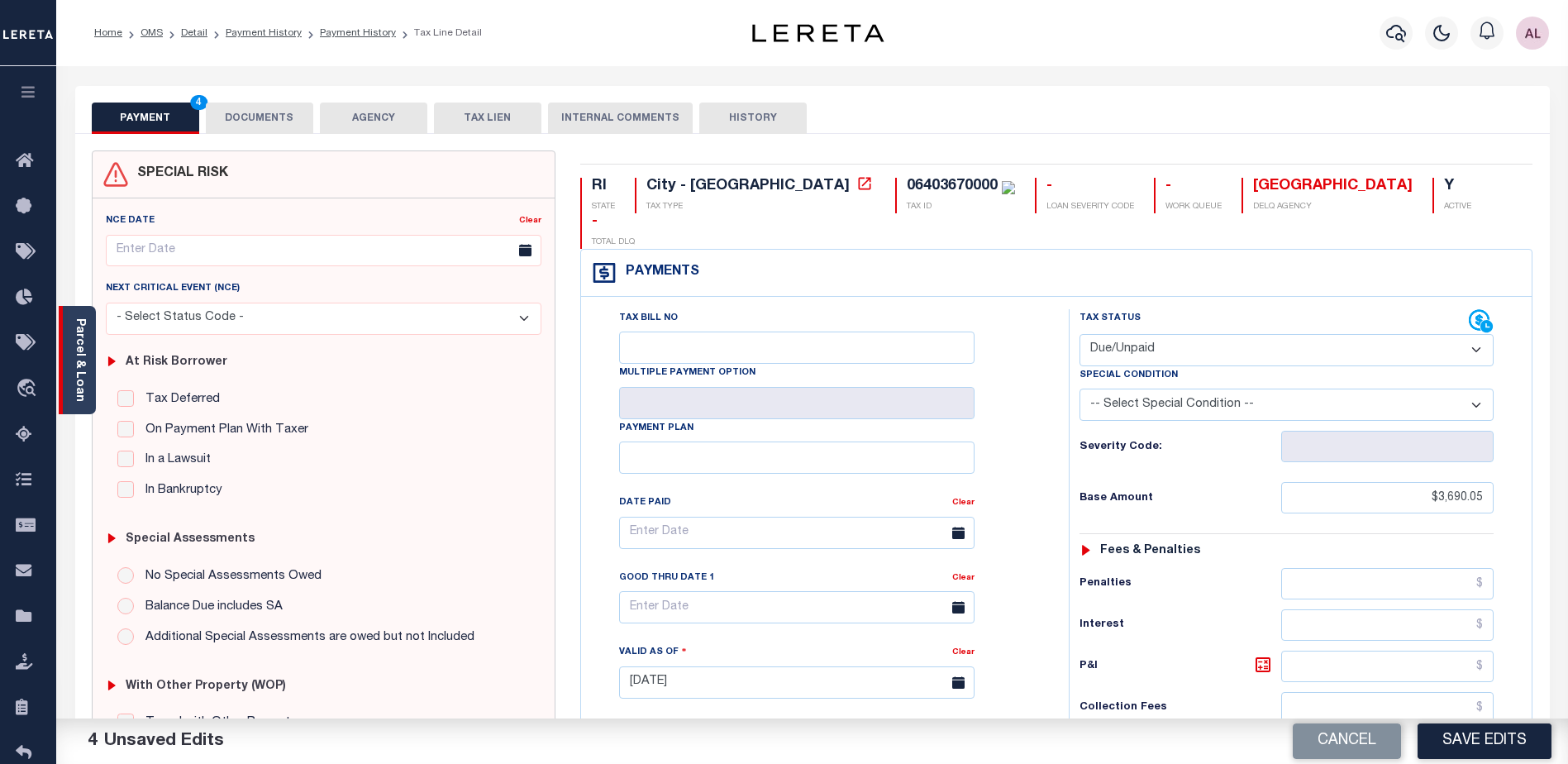
type textarea "CAS 47888"
click at [73, 359] on link "Parcel & Loan" at bounding box center [78, 360] width 11 height 84
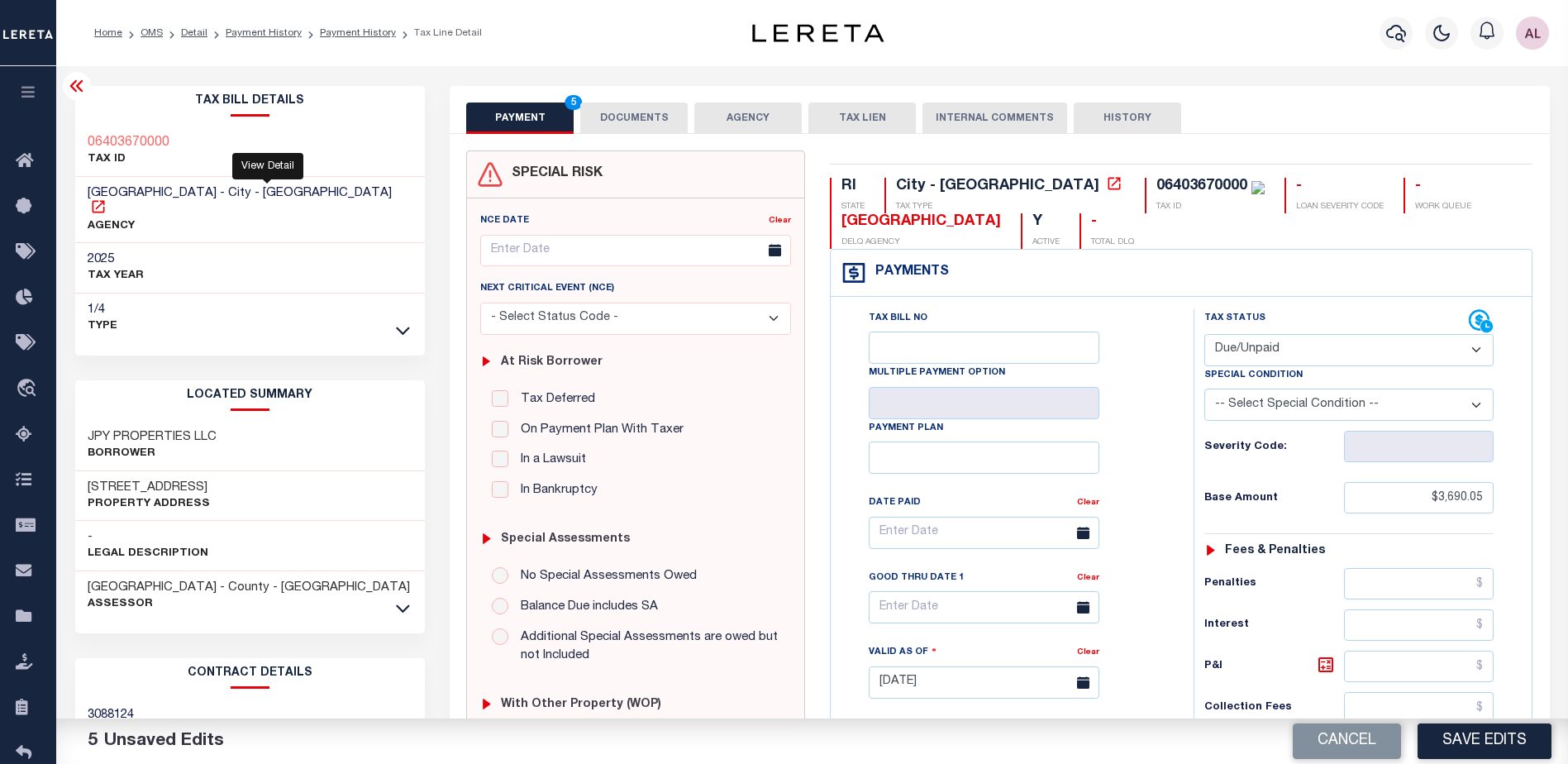
click at [104, 200] on icon at bounding box center [98, 206] width 12 height 12
drag, startPoint x: 173, startPoint y: 145, endPoint x: 89, endPoint y: 151, distance: 84.2
click at [89, 151] on div "06403670000 TAX ID" at bounding box center [250, 152] width 350 height 51
drag, startPoint x: 89, startPoint y: 151, endPoint x: 127, endPoint y: 147, distance: 38.2
copy h3 "06403670000"
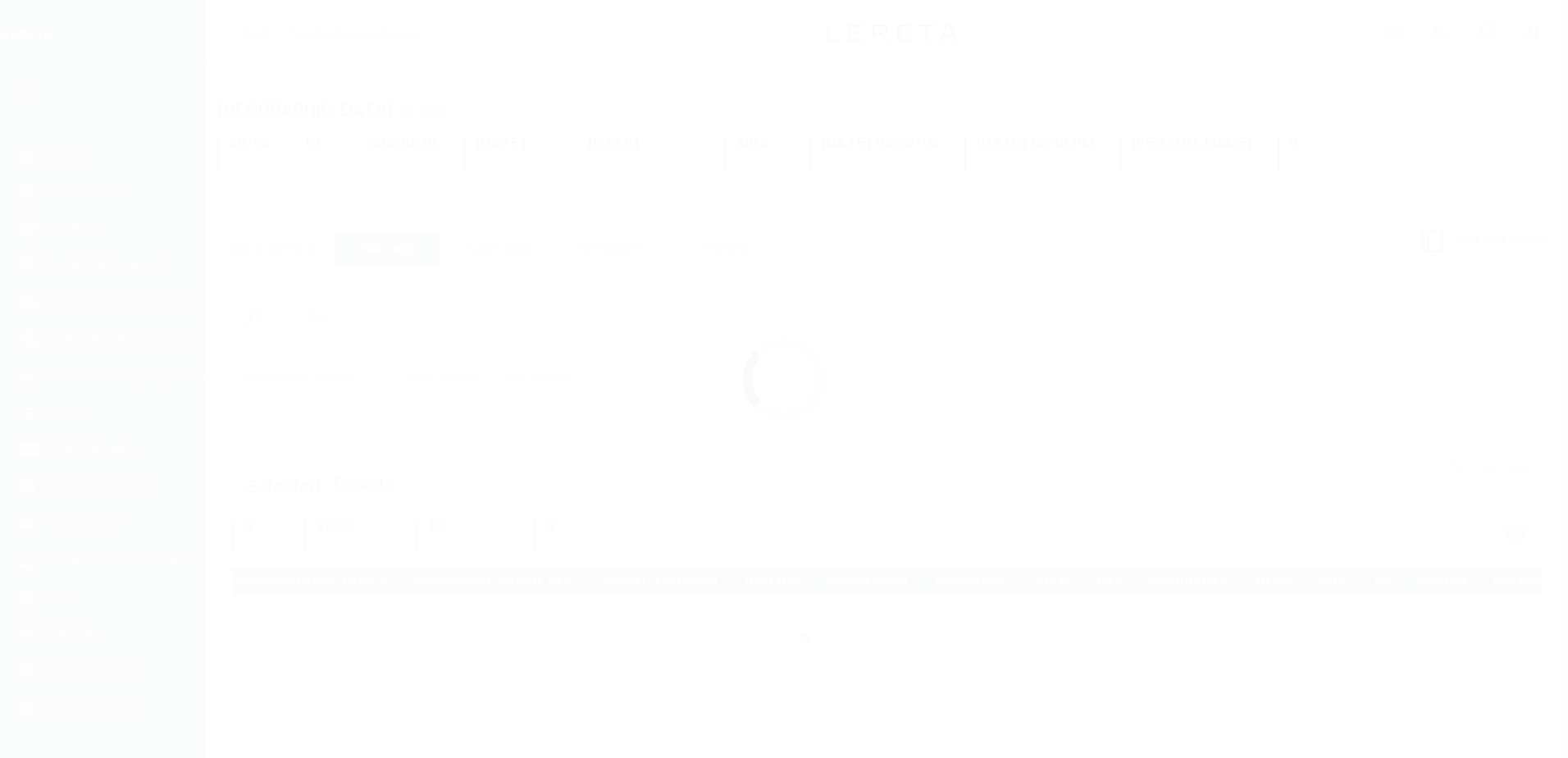
select select "CAC"
select select "CHK"
select select "FDX"
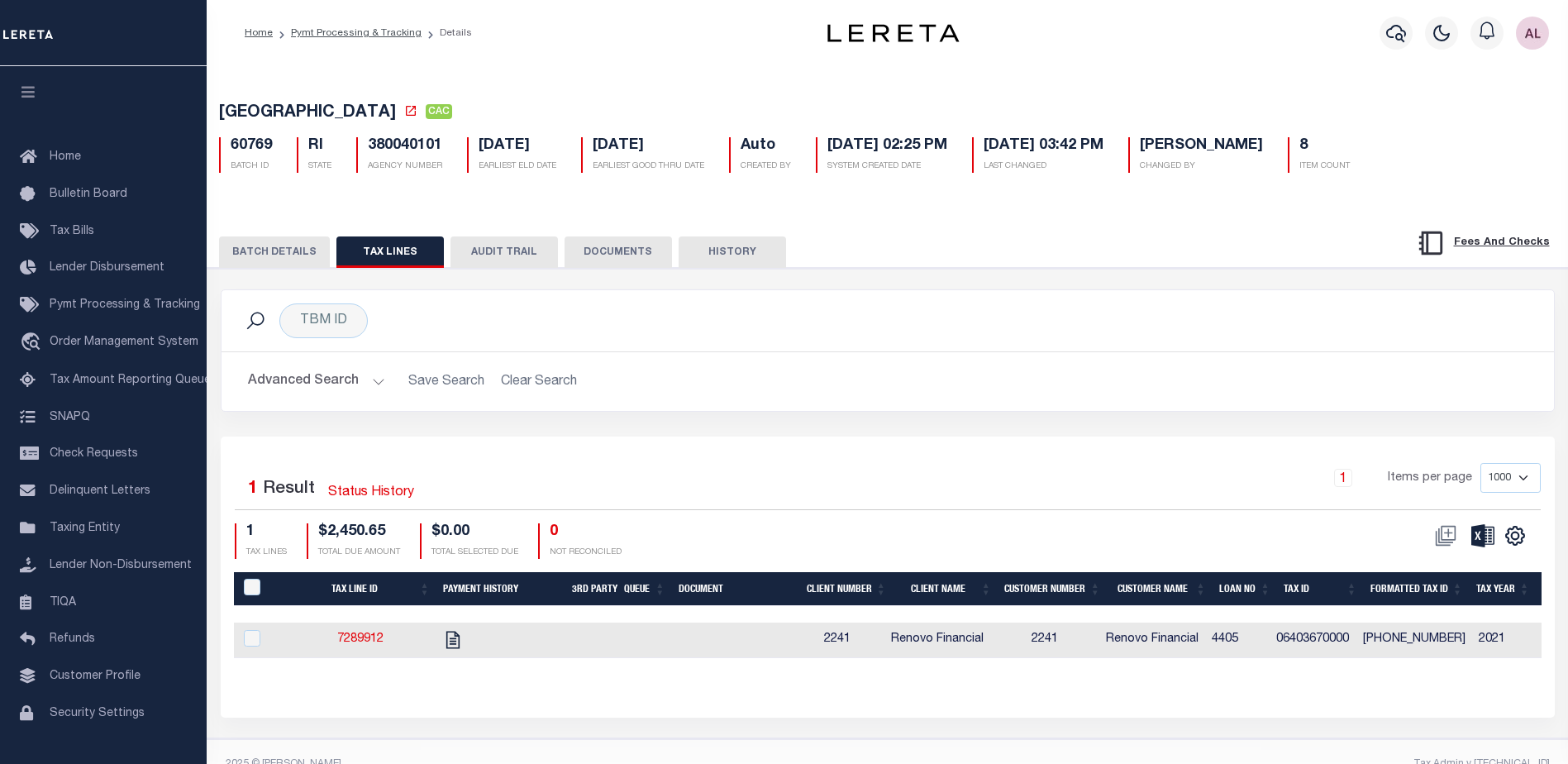
click at [277, 254] on button "BATCH DETAILS" at bounding box center [274, 252] width 111 height 31
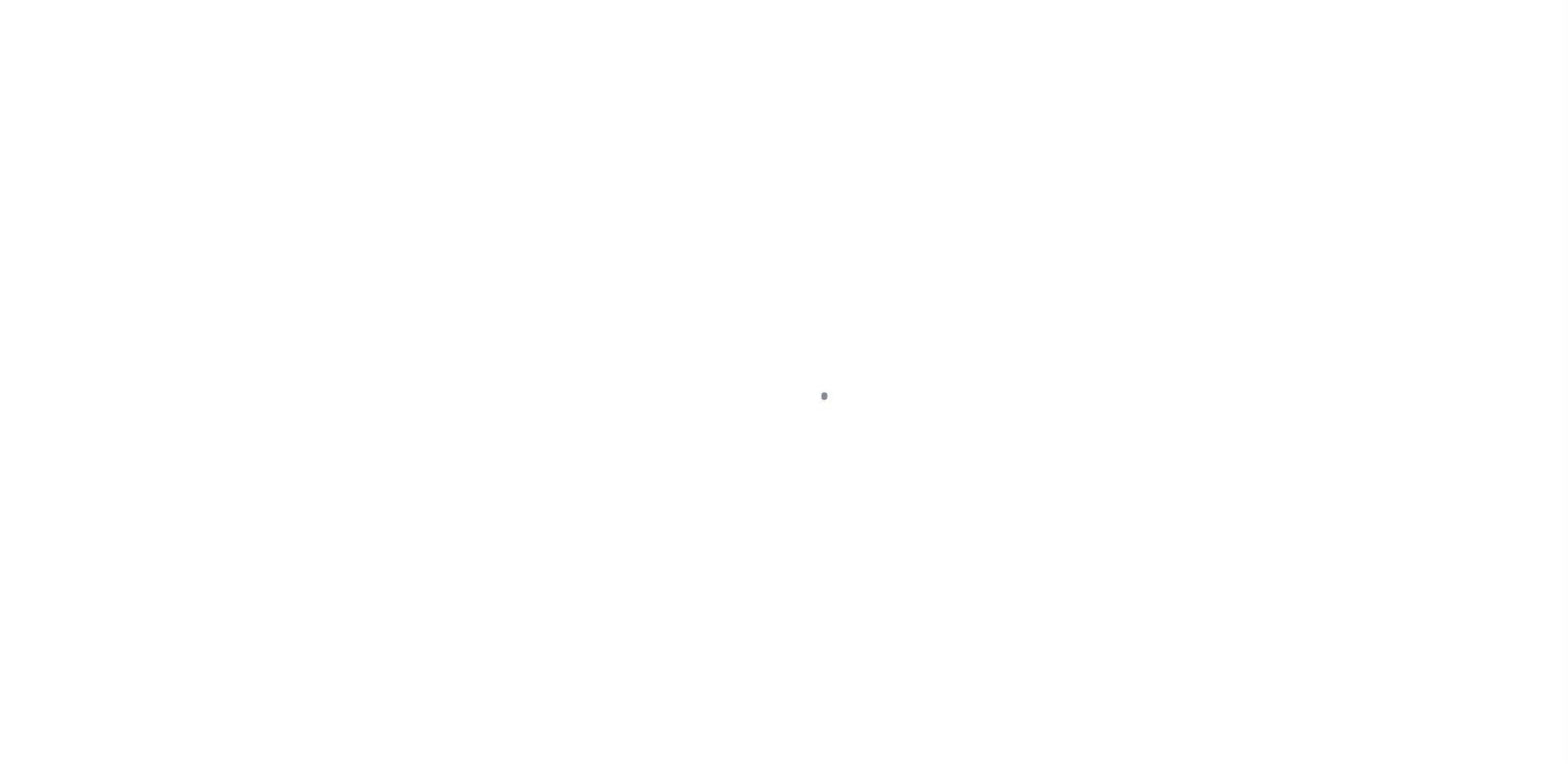
select select "ABR"
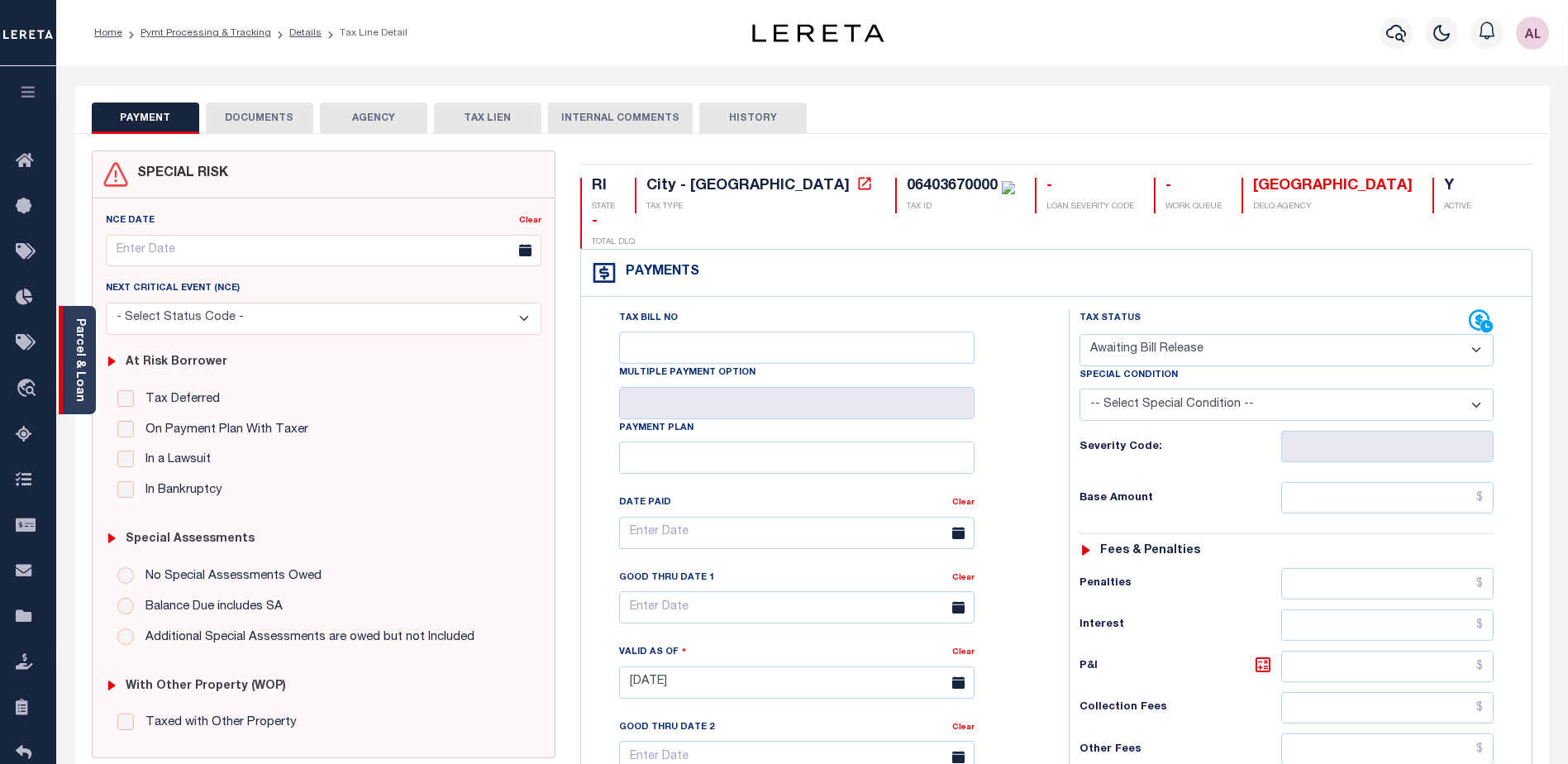
click at [73, 378] on link "Parcel & Loan" at bounding box center [78, 360] width 11 height 84
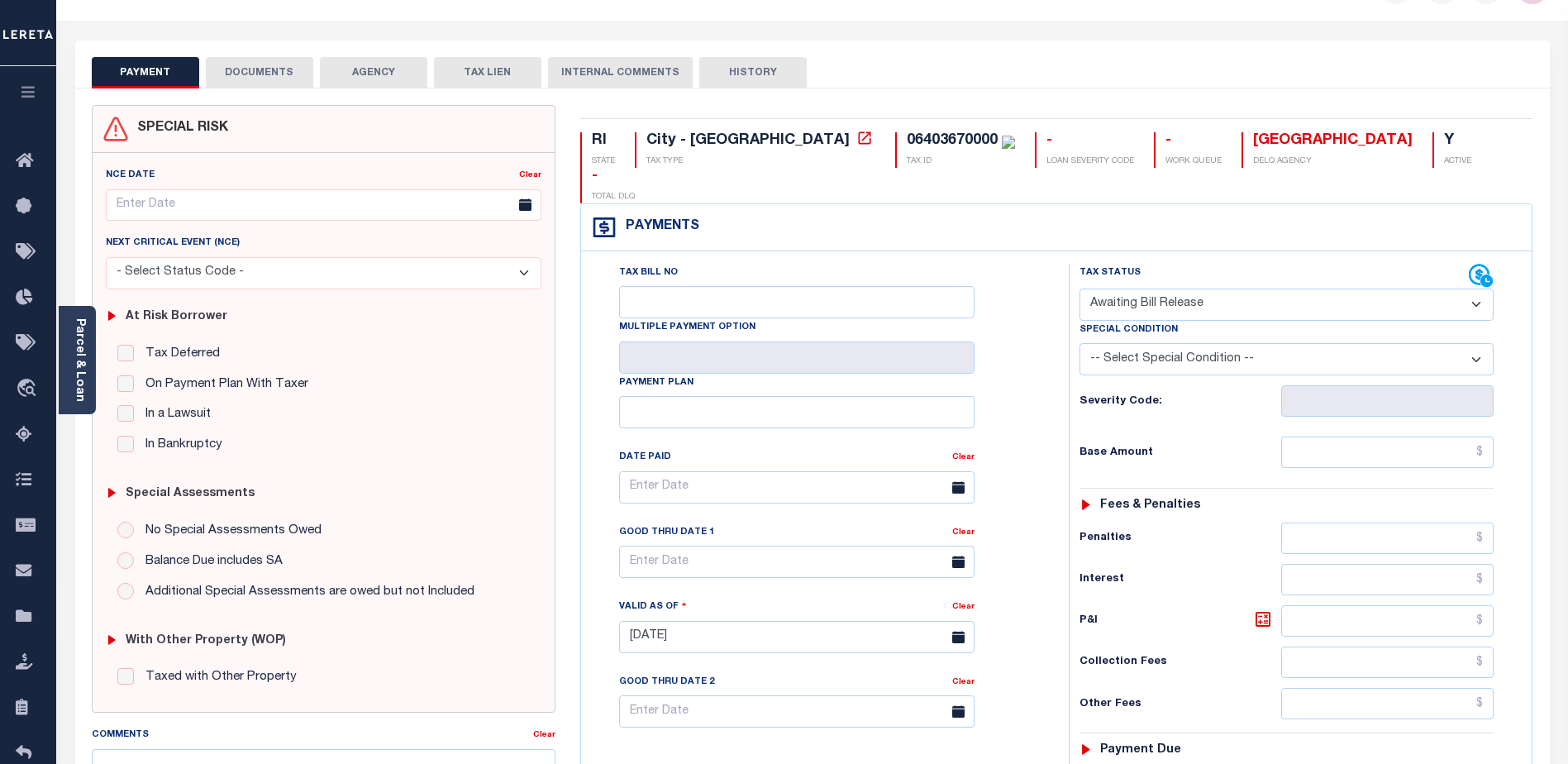
scroll to position [248, 0]
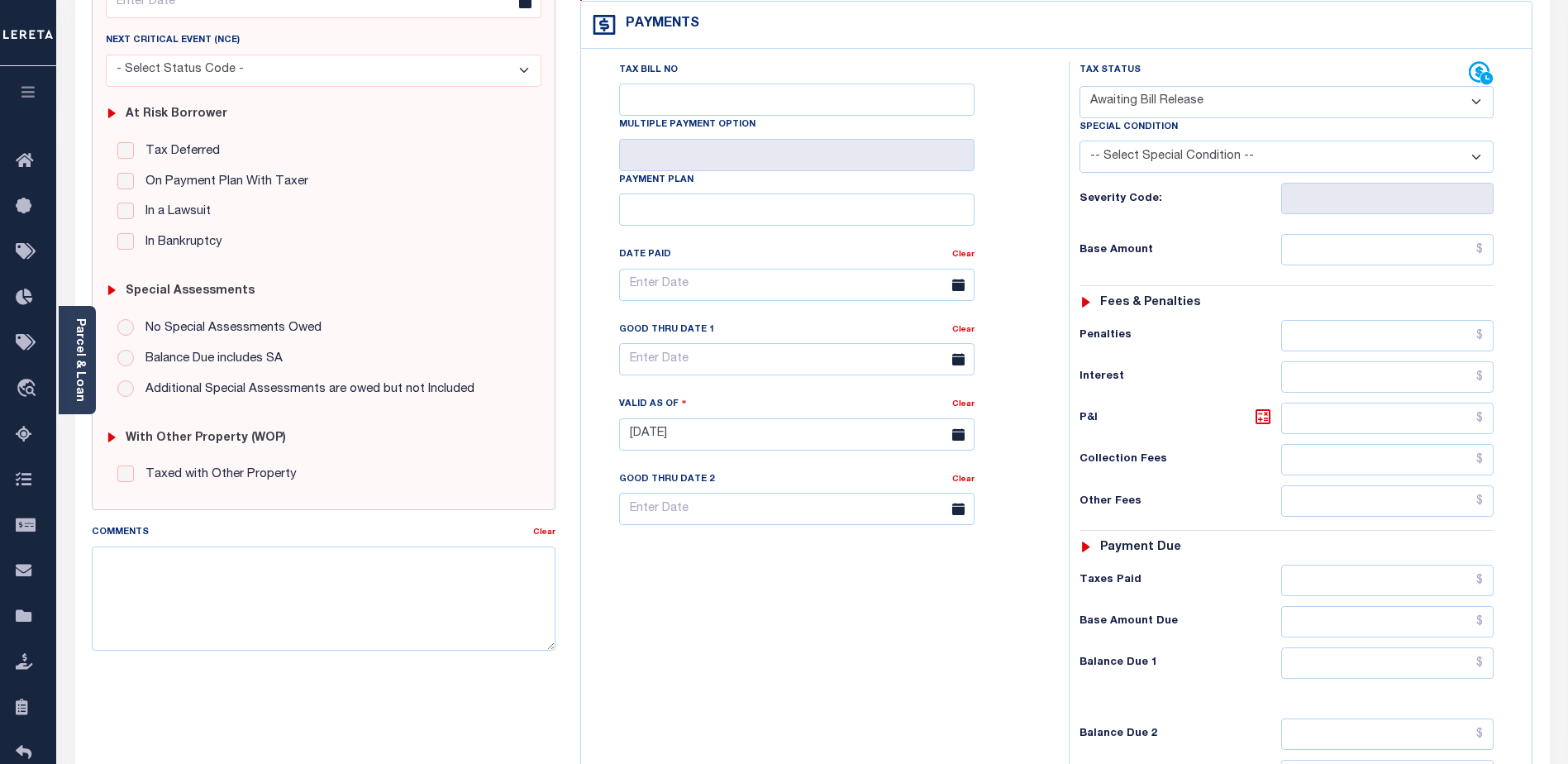
click at [1142, 86] on select "- Select Status Code - Open Due/Unpaid Paid Incomplete No Tax Due Internal Refu…" at bounding box center [1286, 102] width 414 height 32
select select "DUE"
click at [1080, 86] on select "- Select Status Code - Open Due/Unpaid Paid Incomplete No Tax Due Internal Refu…" at bounding box center [1286, 102] width 414 height 32
type input "[DATE]"
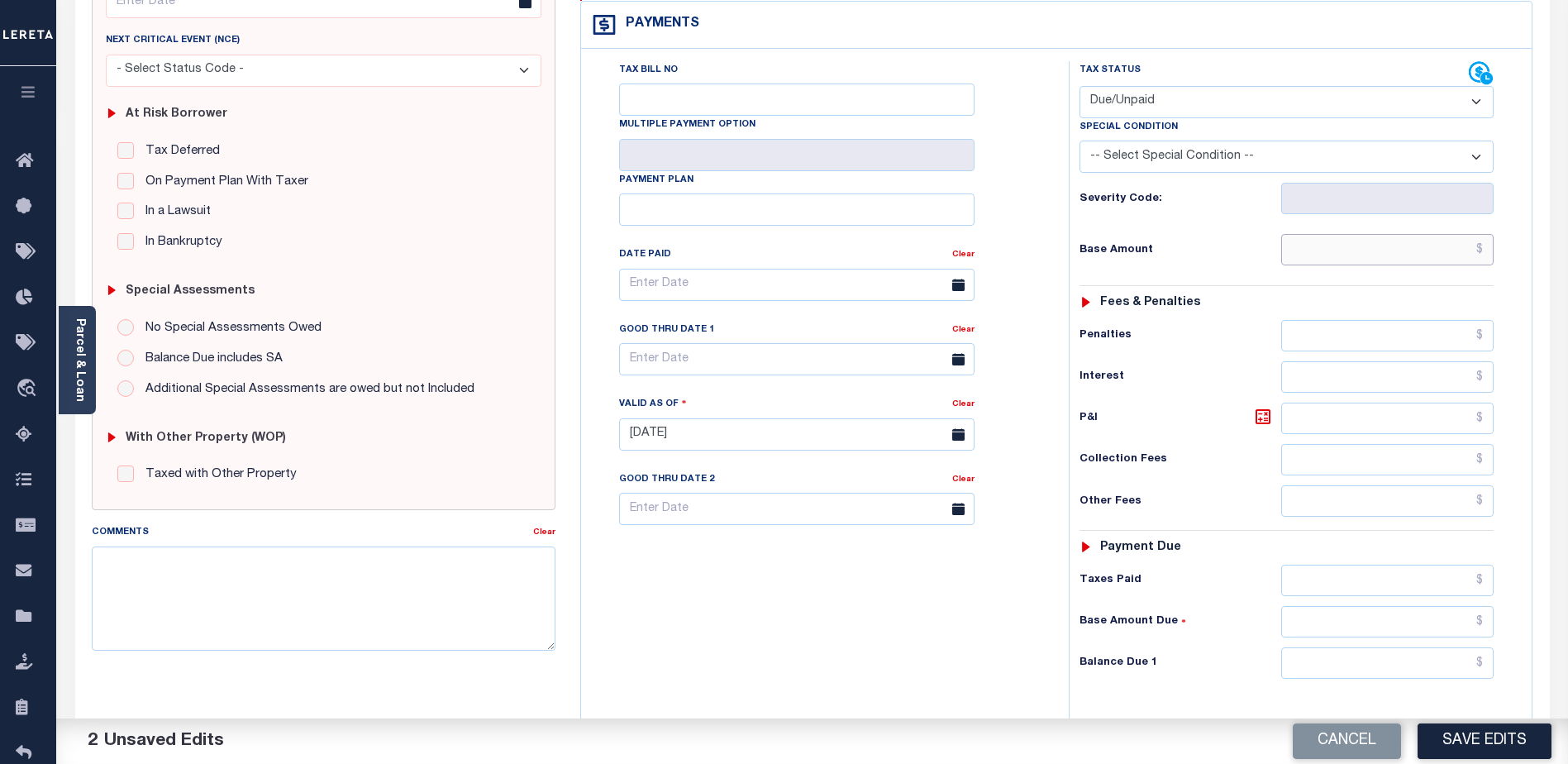
click at [1407, 234] on input "text" at bounding box center [1387, 250] width 213 height 31
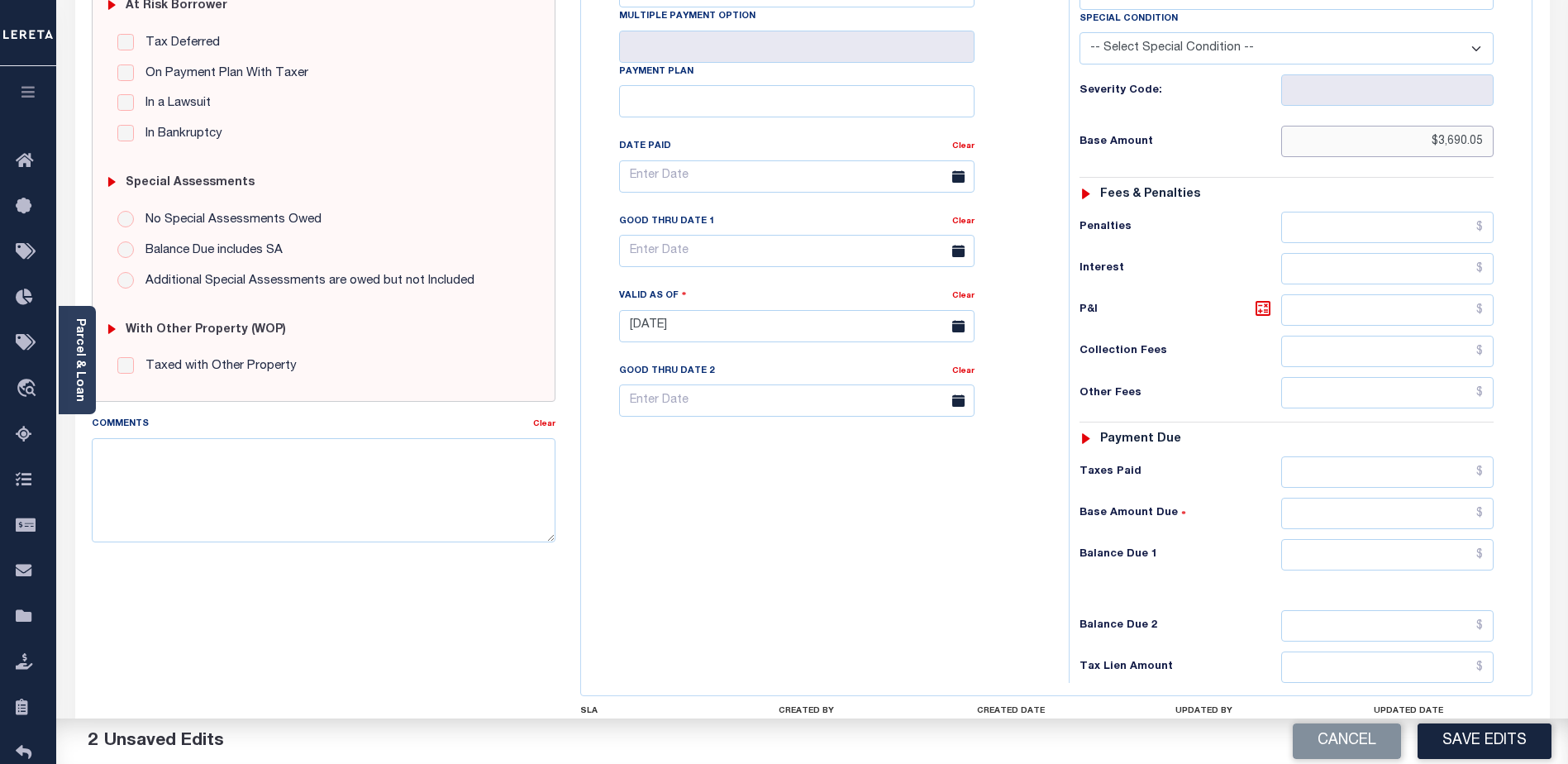
scroll to position [413, 0]
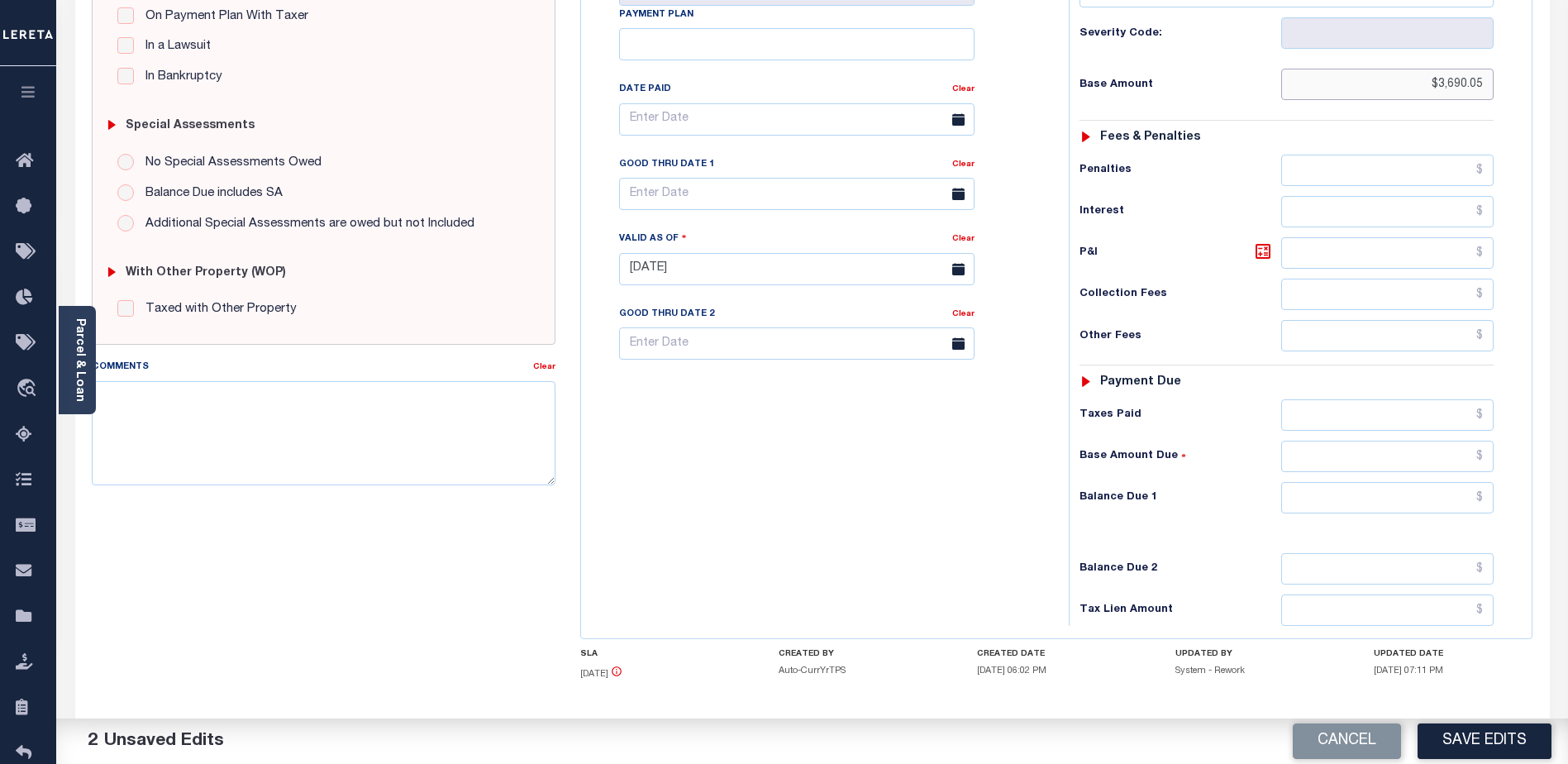
type input "$3,690.05"
click at [1399, 482] on input "text" at bounding box center [1387, 498] width 213 height 31
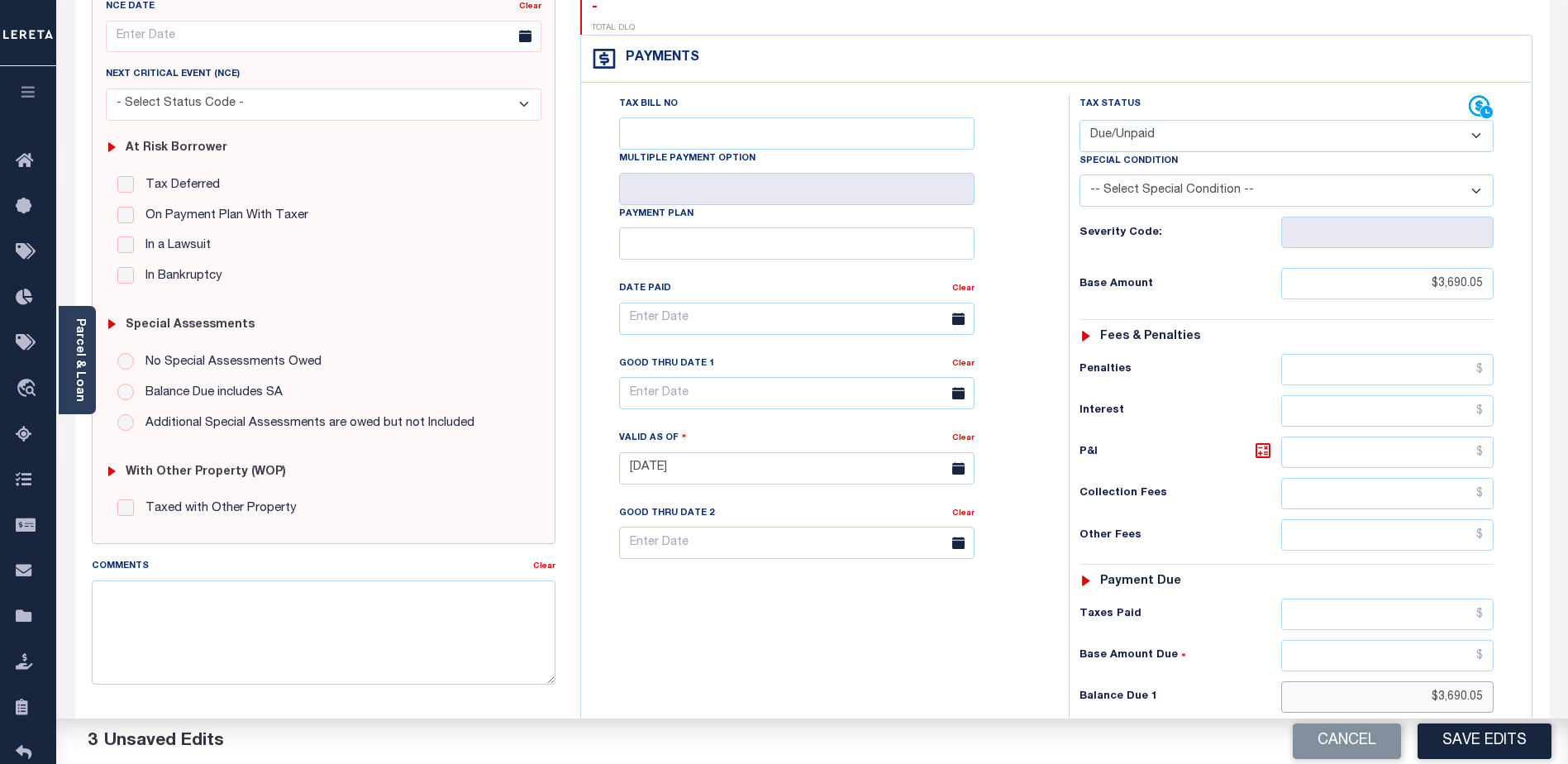
scroll to position [165, 0]
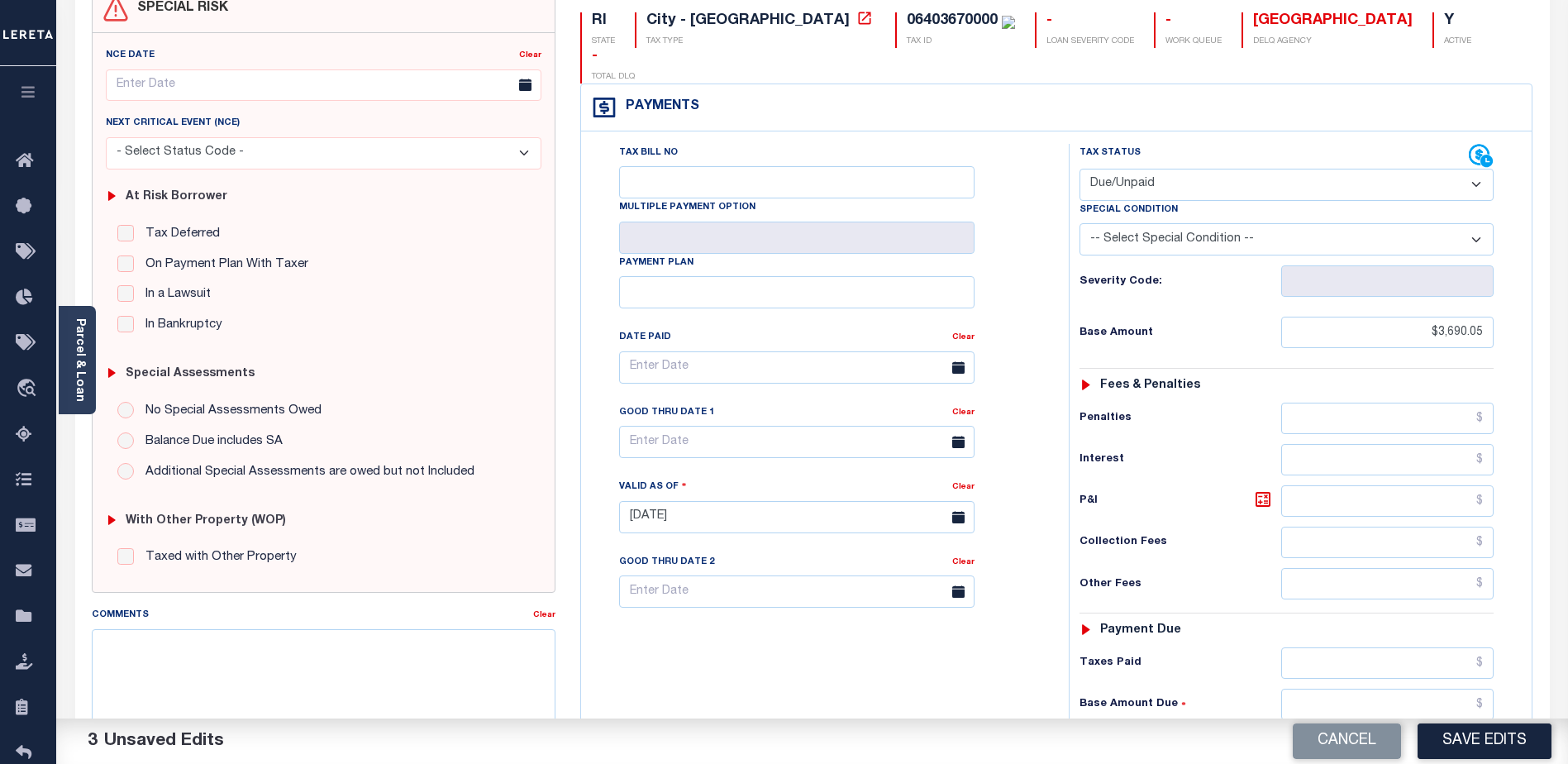
type input "$3,690.05"
click at [113, 641] on textarea "Comments" at bounding box center [324, 680] width 463 height 104
type textarea "c"
drag, startPoint x: 193, startPoint y: 648, endPoint x: 171, endPoint y: 643, distance: 22.6
click at [171, 643] on textarea "CAS-47888 MI" at bounding box center [324, 680] width 463 height 104
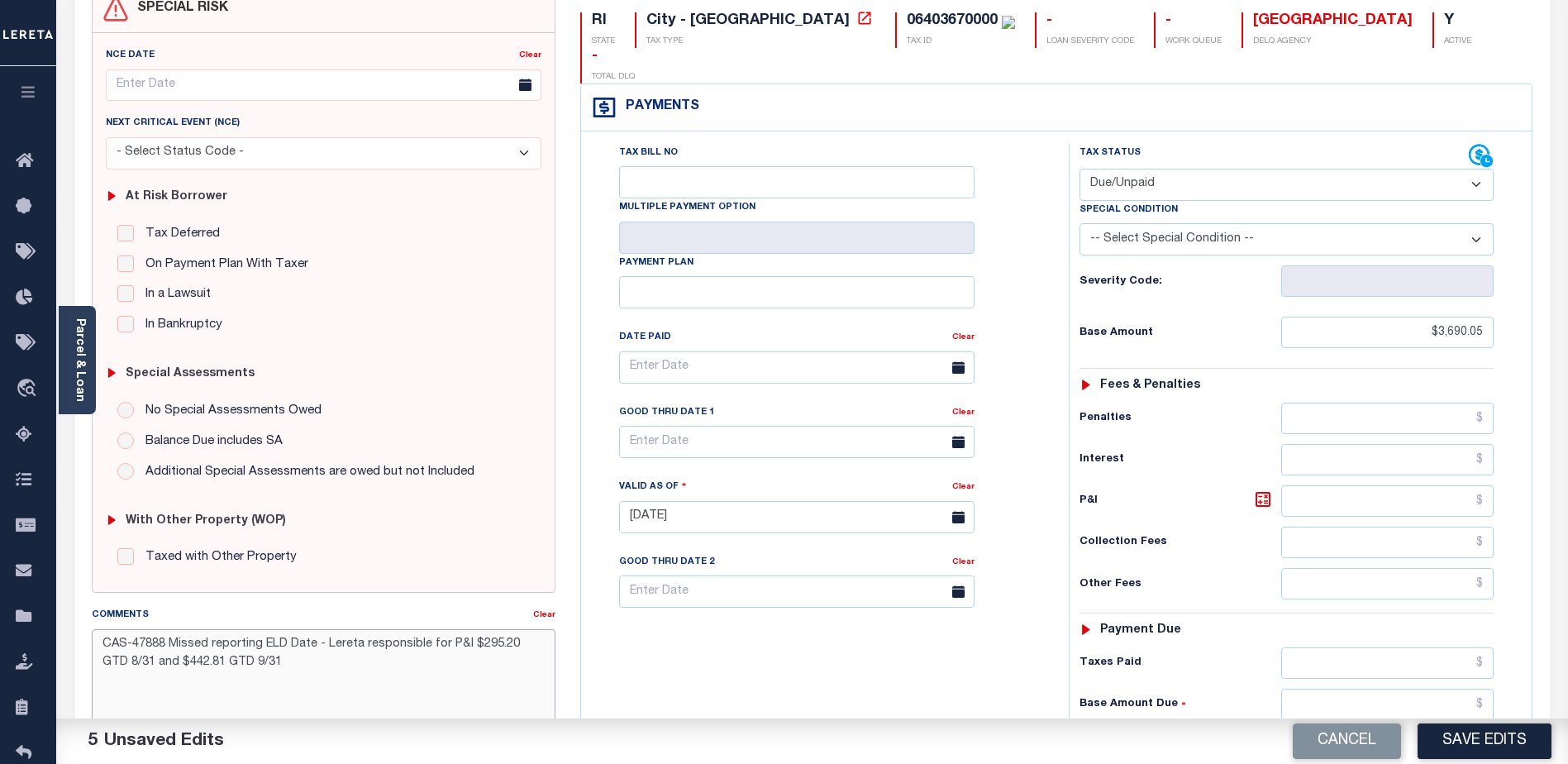
click at [245, 668] on textarea "CAS-47888 Missed reporting ELD Date - Lereta responsible for P&I $295.20 GTD 8/…" at bounding box center [324, 680] width 463 height 104
drag, startPoint x: 263, startPoint y: 662, endPoint x: 246, endPoint y: 662, distance: 17.0
click at [246, 662] on textarea "CAS-47888 Missed reporting ELD Date - Lereta responsible for P&I $295.20 GTD 8/…" at bounding box center [324, 680] width 463 height 104
click at [466, 646] on textarea "CAS-47888 Missed reporting ELD Date - Lereta responsible for P&I $295.20 GTD 8/…" at bounding box center [324, 680] width 463 height 104
click at [178, 666] on textarea "CAS-47888 Missed reporting ELD Date - Lereta responsible for P&I (1) $295.20 GT…" at bounding box center [324, 680] width 463 height 104
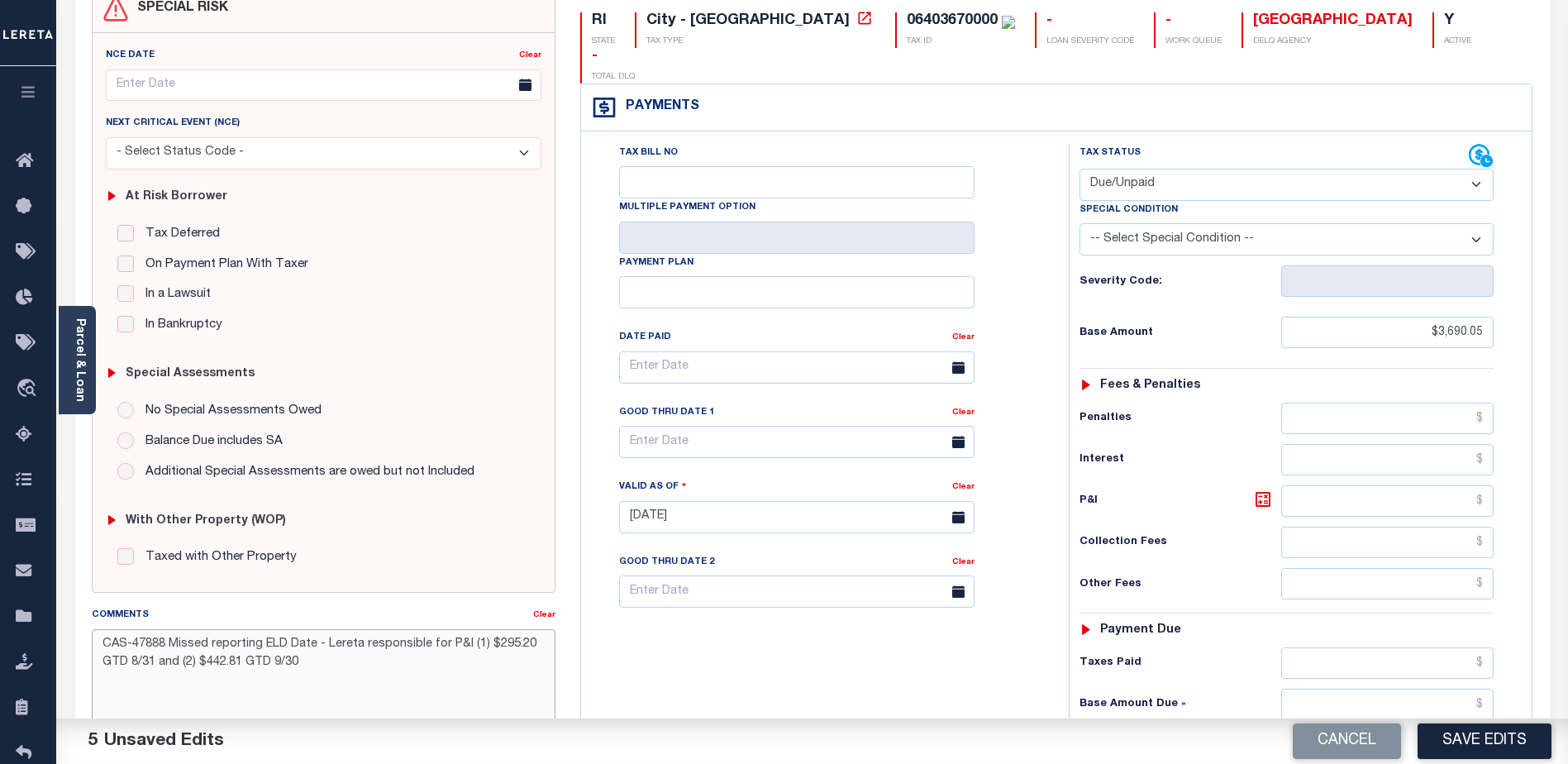
click at [316, 669] on textarea "CAS-47888 Missed reporting ELD Date - Lereta responsible for P&I (1) $295.20 GT…" at bounding box center [324, 680] width 463 height 104
click at [101, 649] on textarea "CAS-47888 Missed reporting ELD Date - Lereta responsible for P&I (1) $295.20 GT…" at bounding box center [324, 680] width 463 height 104
type textarea "AL - CAS-47888 Missed reporting ELD Date - Lereta responsible for P&I (1) $295.…"
drag, startPoint x: 1427, startPoint y: 709, endPoint x: 1511, endPoint y: 705, distance: 84.1
click at [1511, 705] on div "Tax Status Status - Select Status Code -" at bounding box center [1292, 509] width 446 height 730
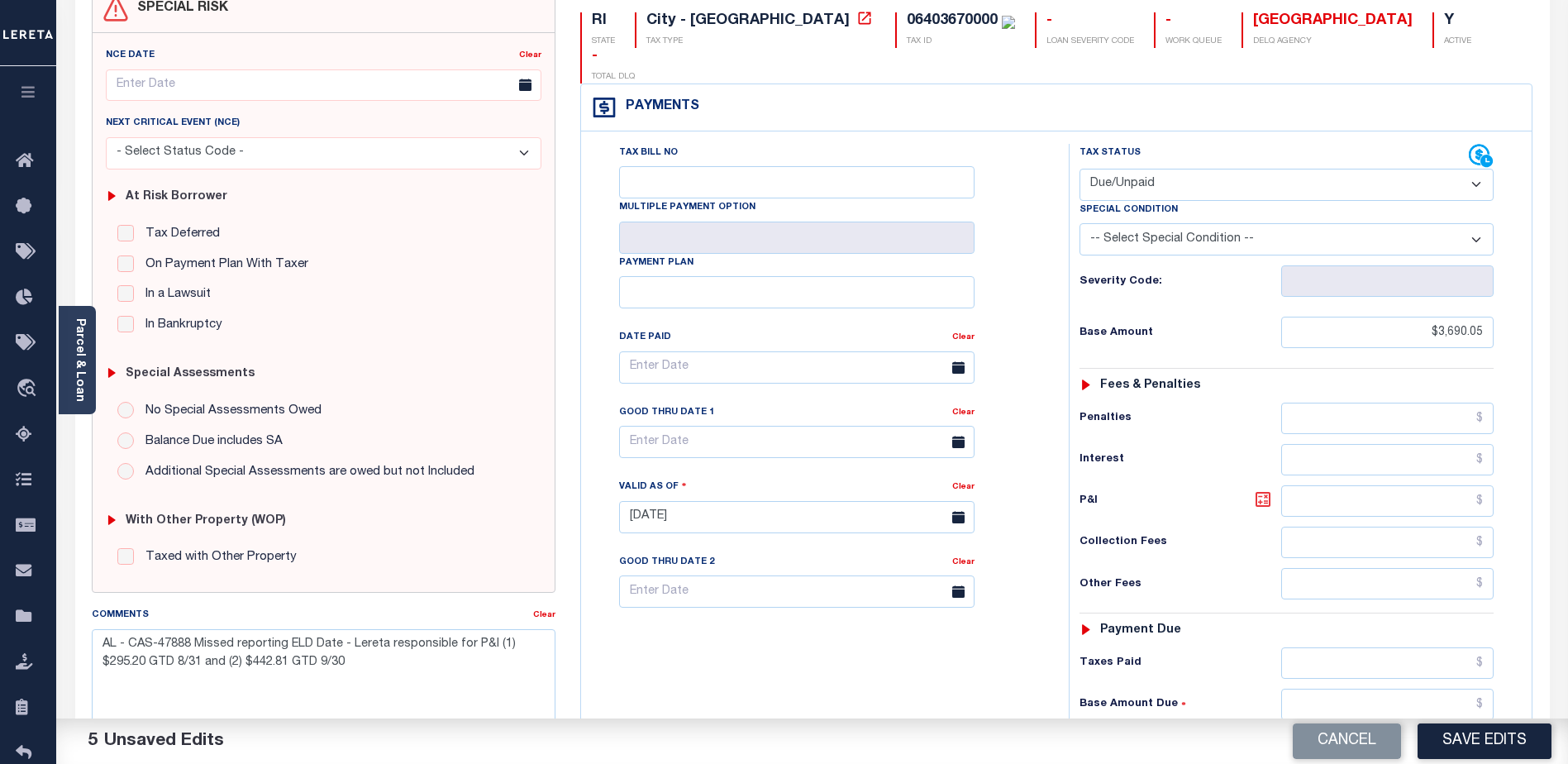
type input "$3,985.25"
click at [1259, 489] on icon at bounding box center [1262, 499] width 20 height 20
type input "$295.20"
drag, startPoint x: 1420, startPoint y: 712, endPoint x: 1526, endPoint y: 695, distance: 107.4
click at [1526, 695] on div "Tax Status Status" at bounding box center [1292, 509] width 471 height 730
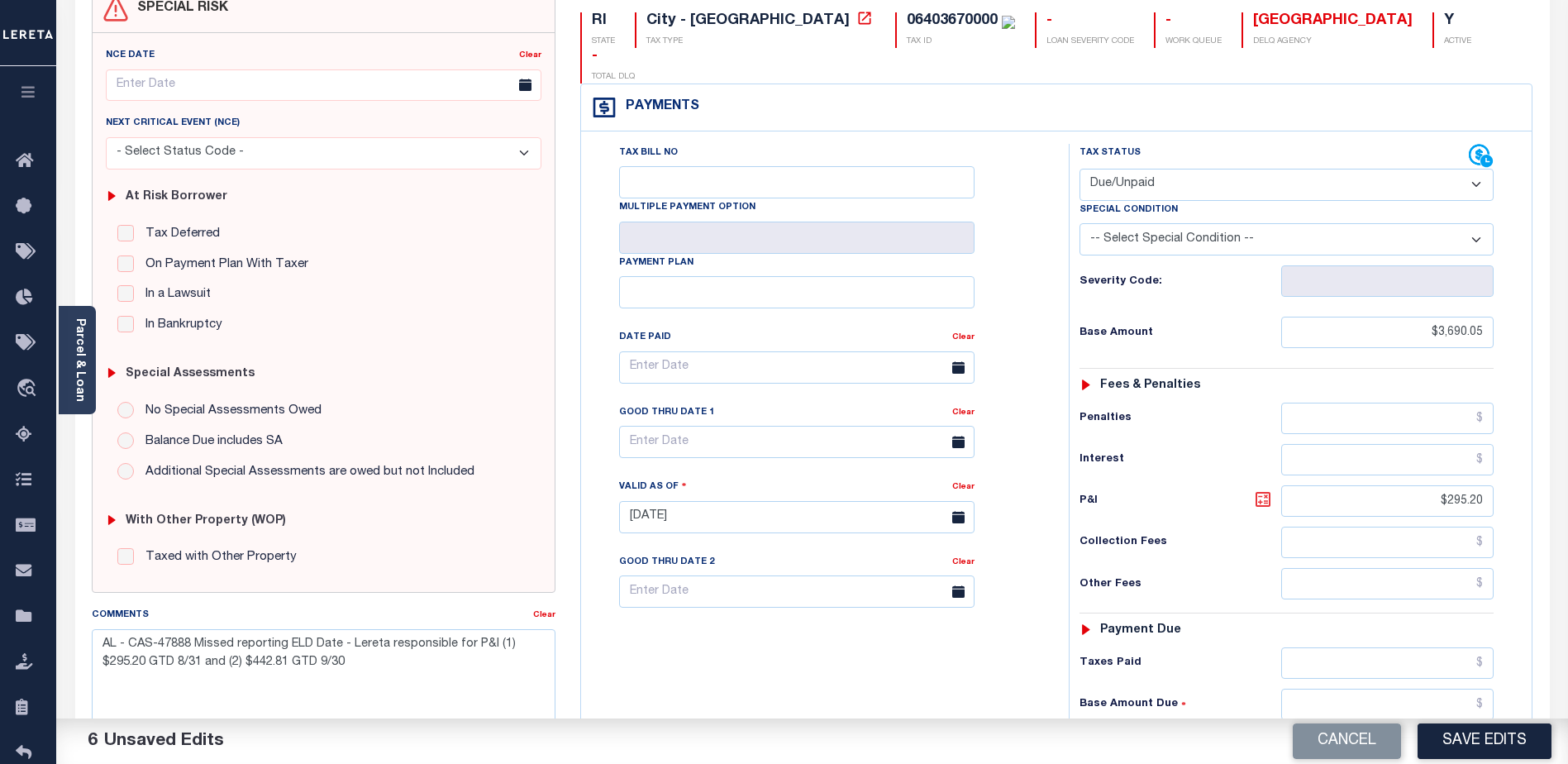
type input "$4,132.86"
click at [1266, 494] on icon at bounding box center [1263, 500] width 10 height 10
type input "$442.81"
drag, startPoint x: 1396, startPoint y: 471, endPoint x: 1609, endPoint y: 466, distance: 213.1
click at [1567, 466] on html "Home Pymt Processing & Tracking Details Tax Line Detail Profile Sign out" at bounding box center [784, 461] width 1568 height 1253
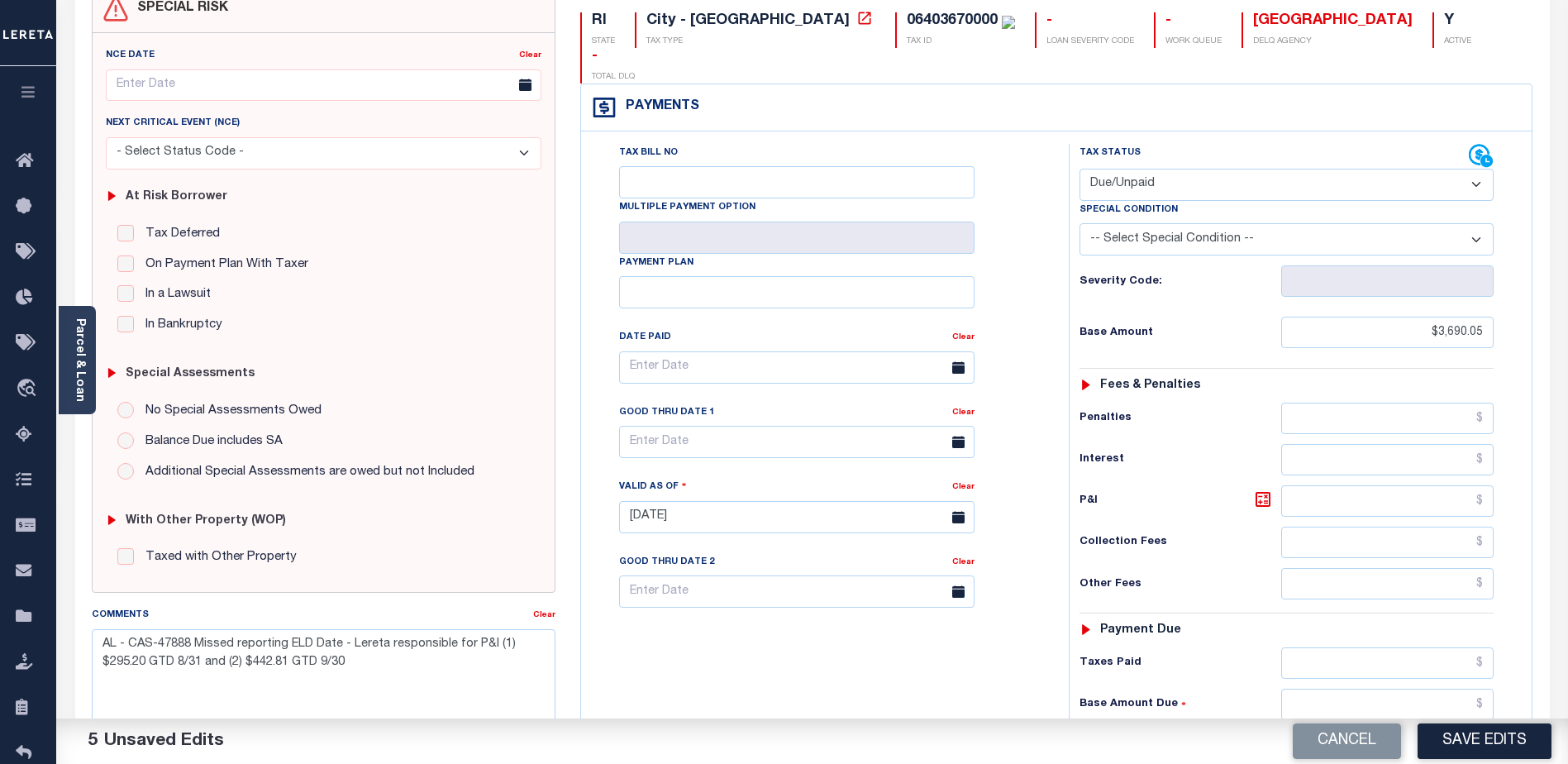
drag, startPoint x: 1432, startPoint y: 706, endPoint x: 1545, endPoint y: 699, distance: 113.2
click at [1545, 699] on div "RI STATE City - RI TAX TYPE 06403670000 TAX ID - LOAN SEVERITY CODE - WORK QUEU…" at bounding box center [1057, 518] width 978 height 1065
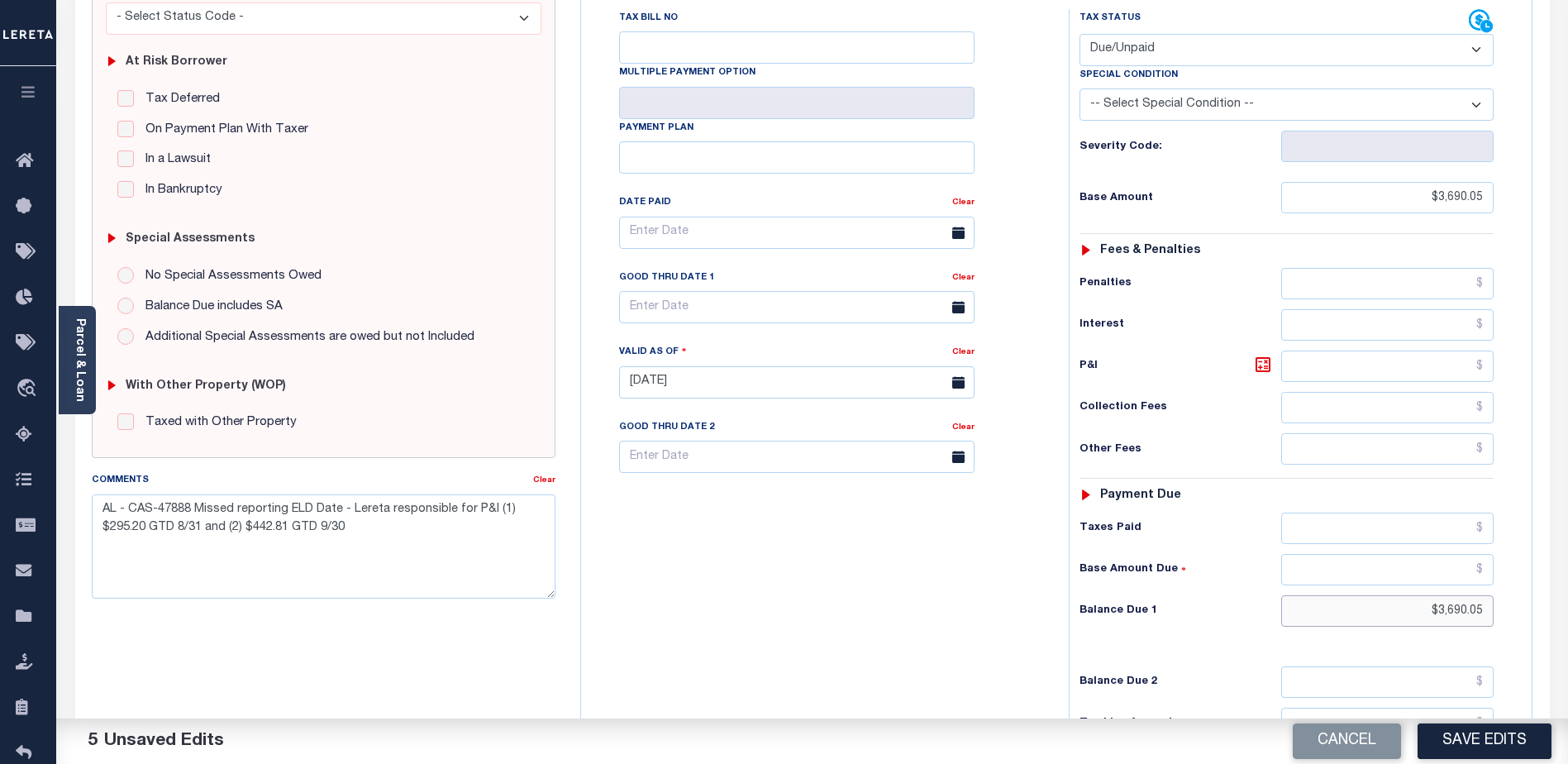
scroll to position [331, 0]
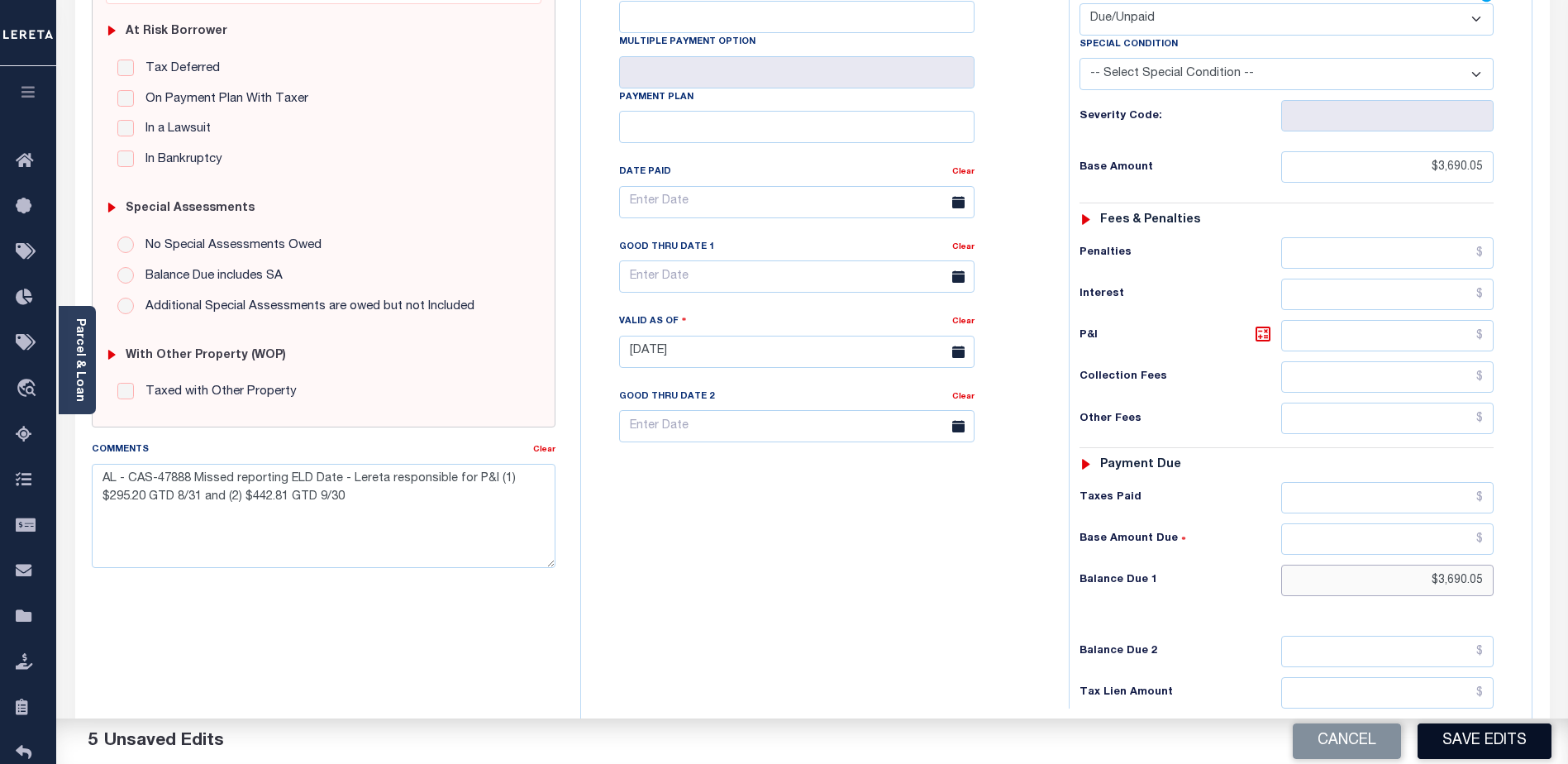
type input "$3,690.05"
click at [1495, 737] on button "Save Edits" at bounding box center [1484, 741] width 133 height 35
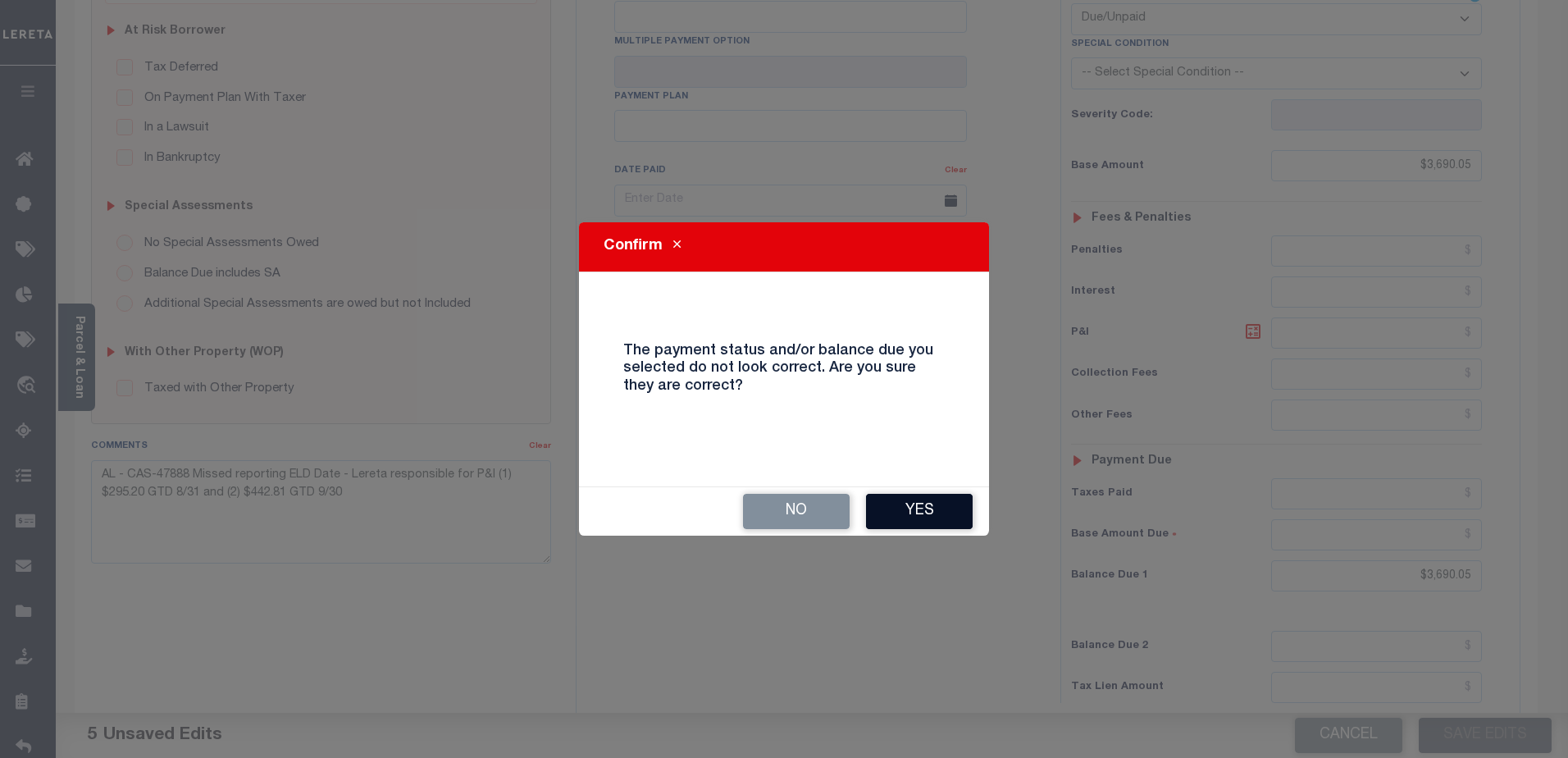
click at [921, 510] on button "Yes" at bounding box center [919, 511] width 107 height 35
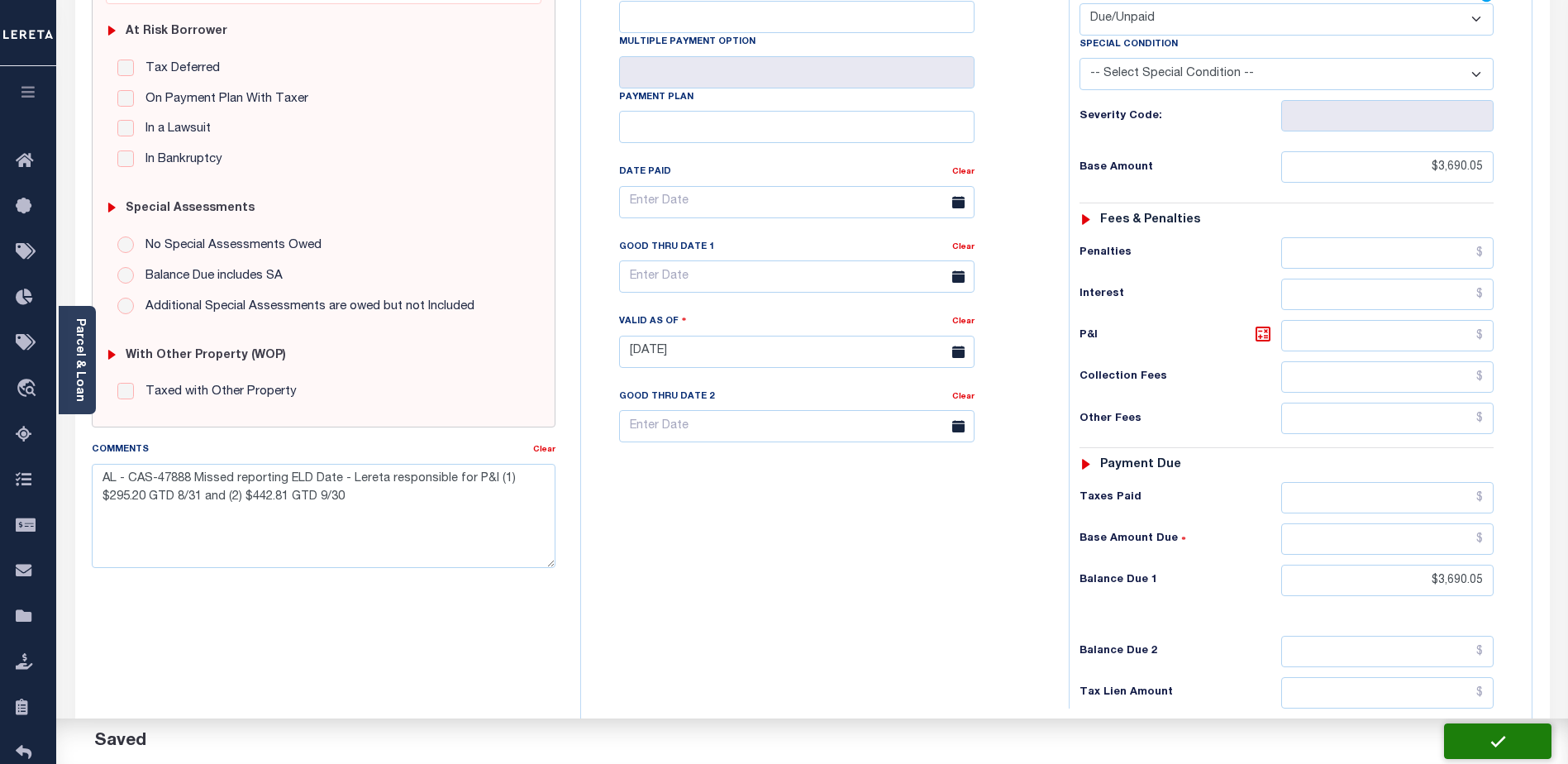
checkbox input "false"
type input "$3,690.05"
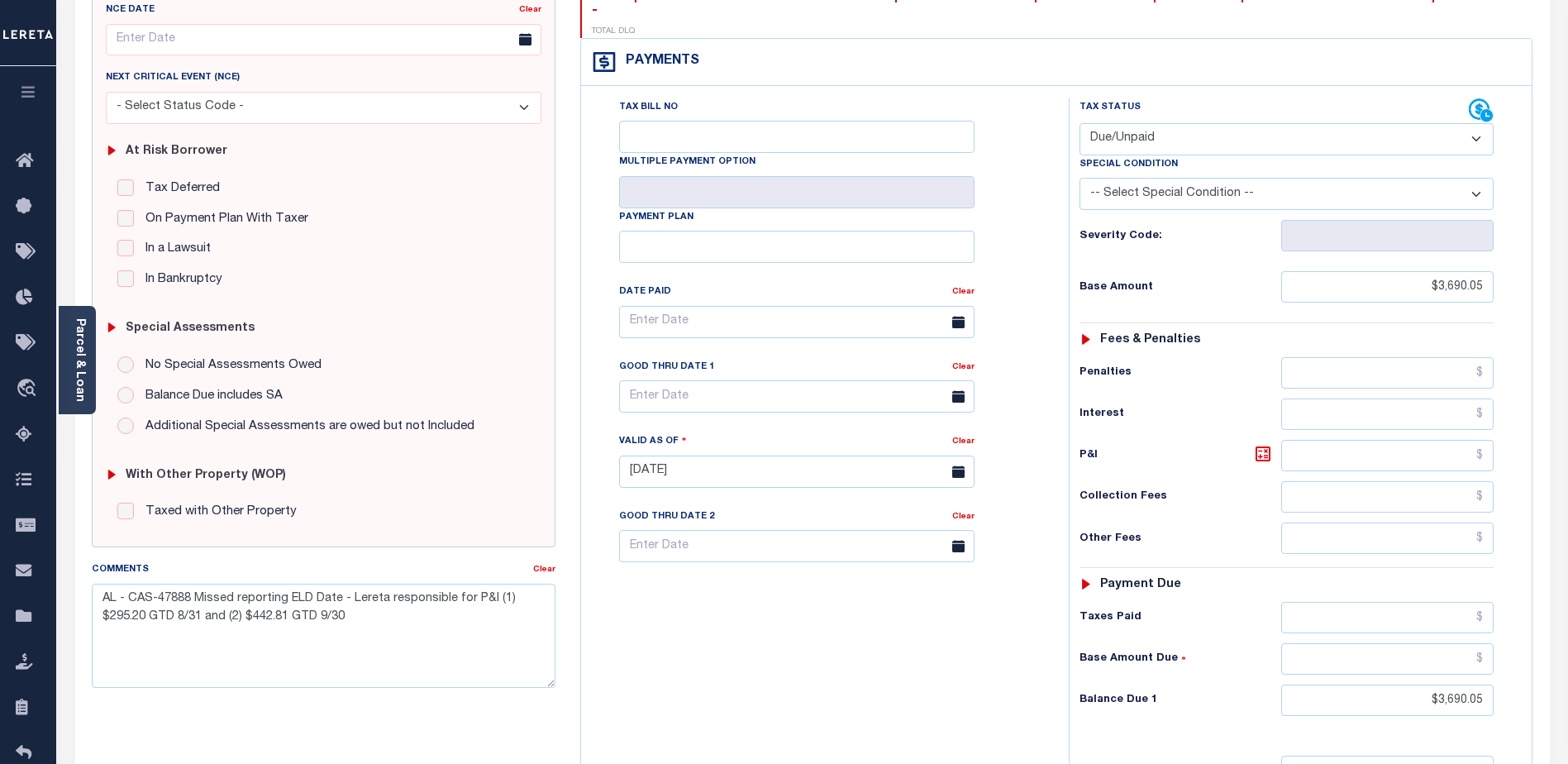
scroll to position [165, 0]
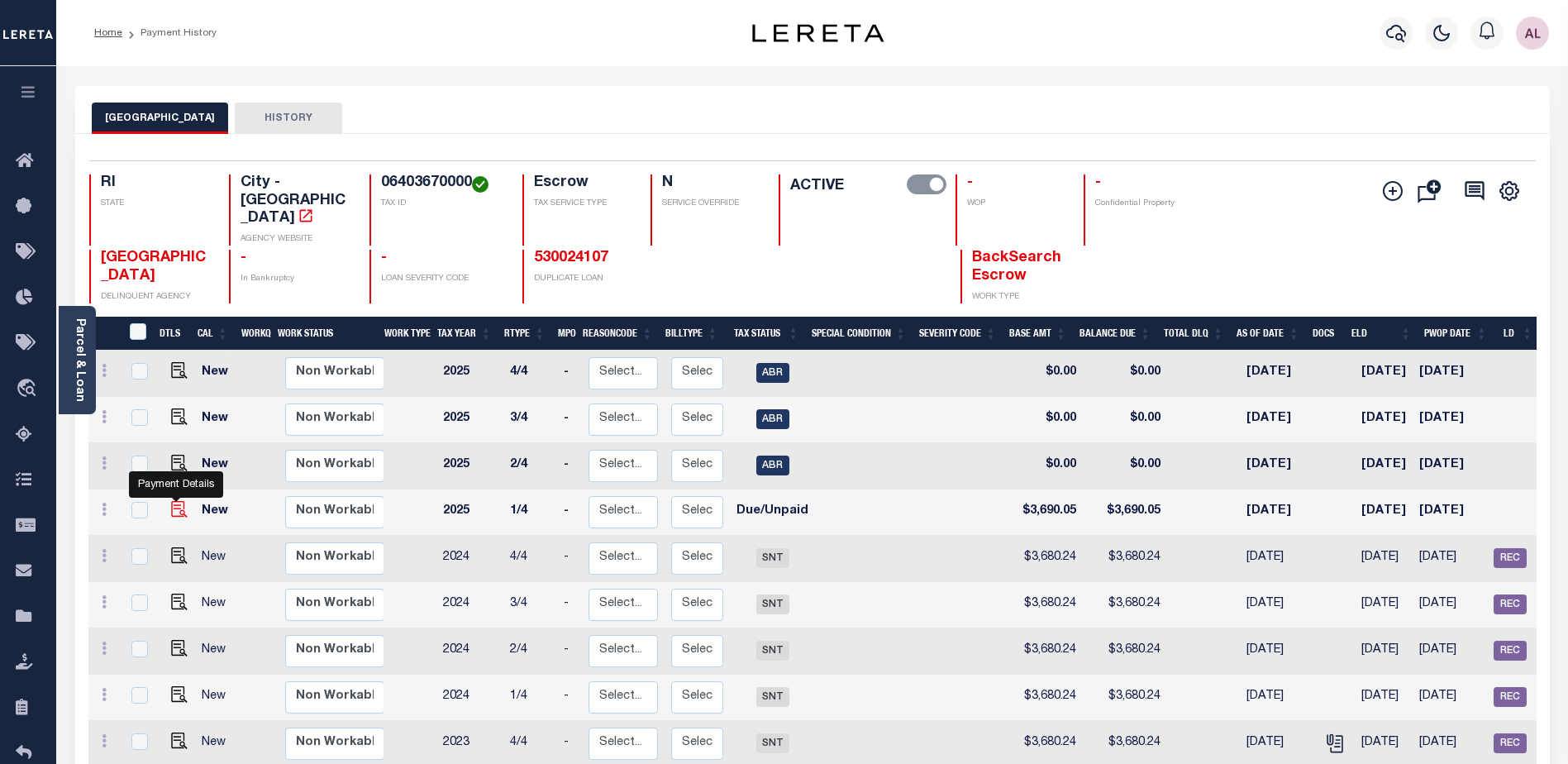
click at [175, 501] on img "" at bounding box center [179, 509] width 16 height 16
checkbox input "true"
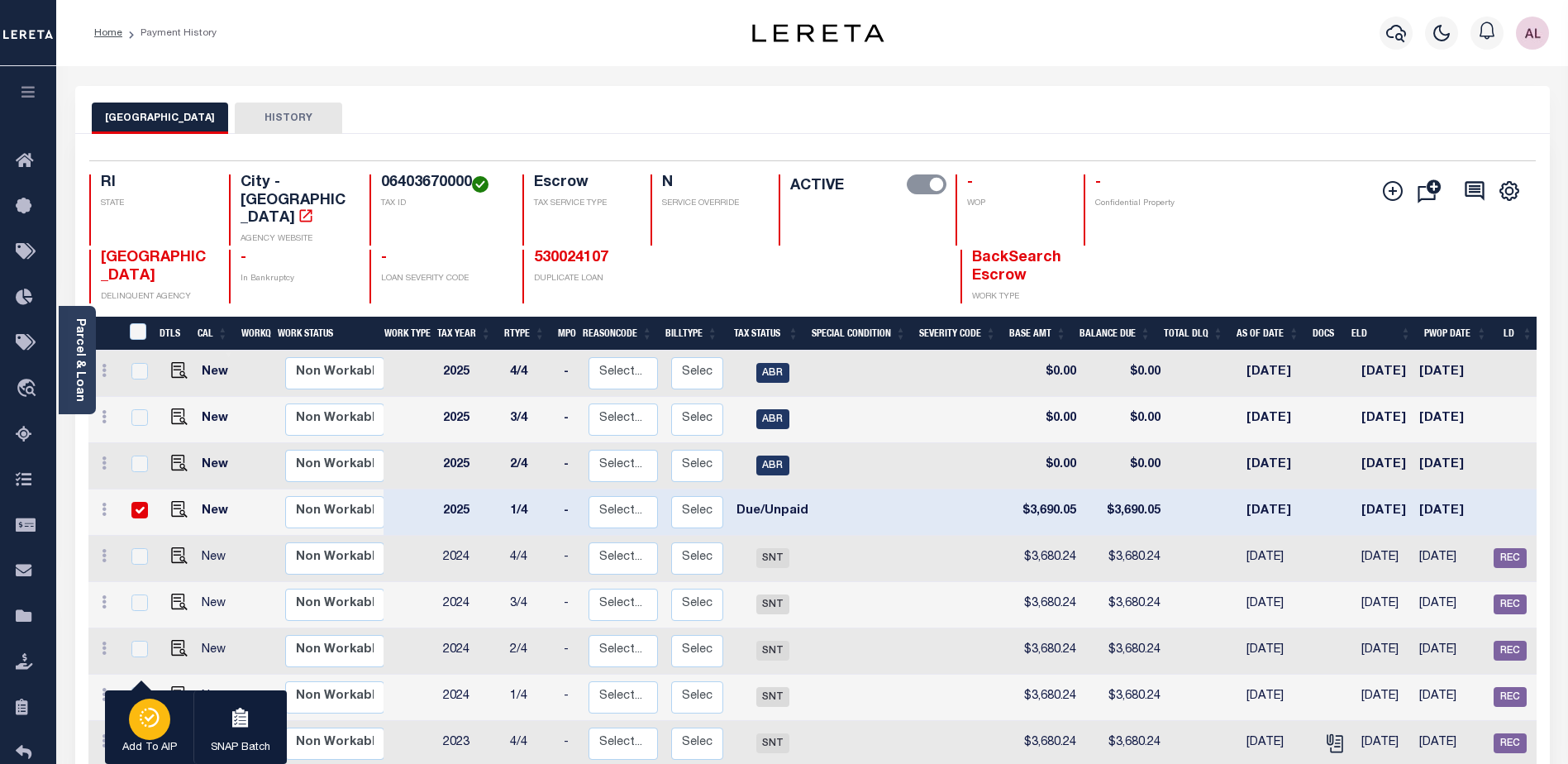
click at [152, 719] on icon "button" at bounding box center [149, 717] width 23 height 20
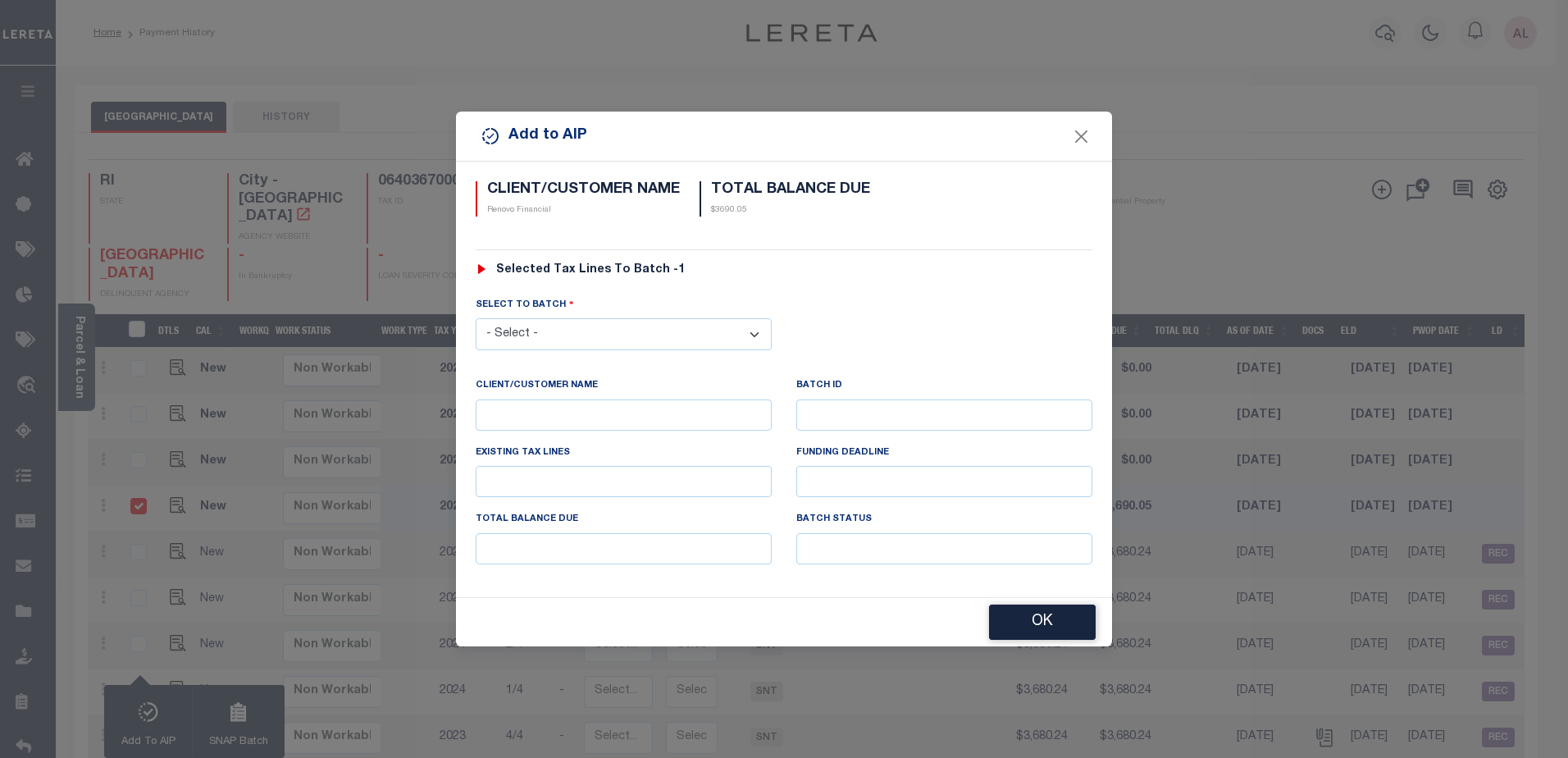
click at [526, 337] on select "- Select - 42380 42965 43235 43299 43683 44436 44450 44938 45028 45180 45253 45…" at bounding box center [624, 333] width 297 height 32
select select "45781"
click at [476, 318] on select "- Select - 42380 42965 43235 43299 43683 44436 44450 44938 45028 45180 45253 45…" at bounding box center [624, 333] width 297 height 32
click at [1027, 622] on button "OK" at bounding box center [1042, 622] width 107 height 35
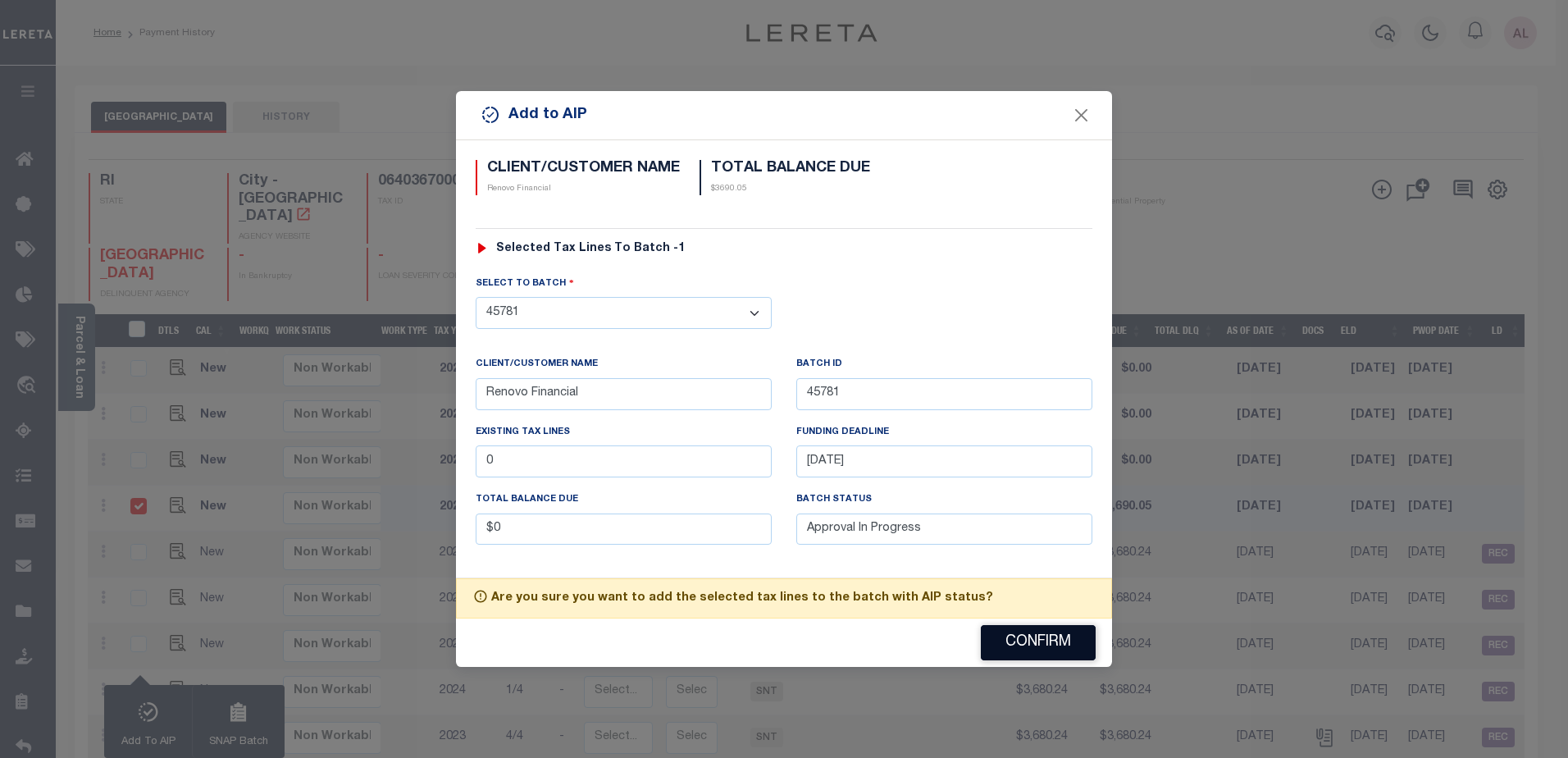
click at [1031, 643] on button "Confirm" at bounding box center [1038, 642] width 115 height 35
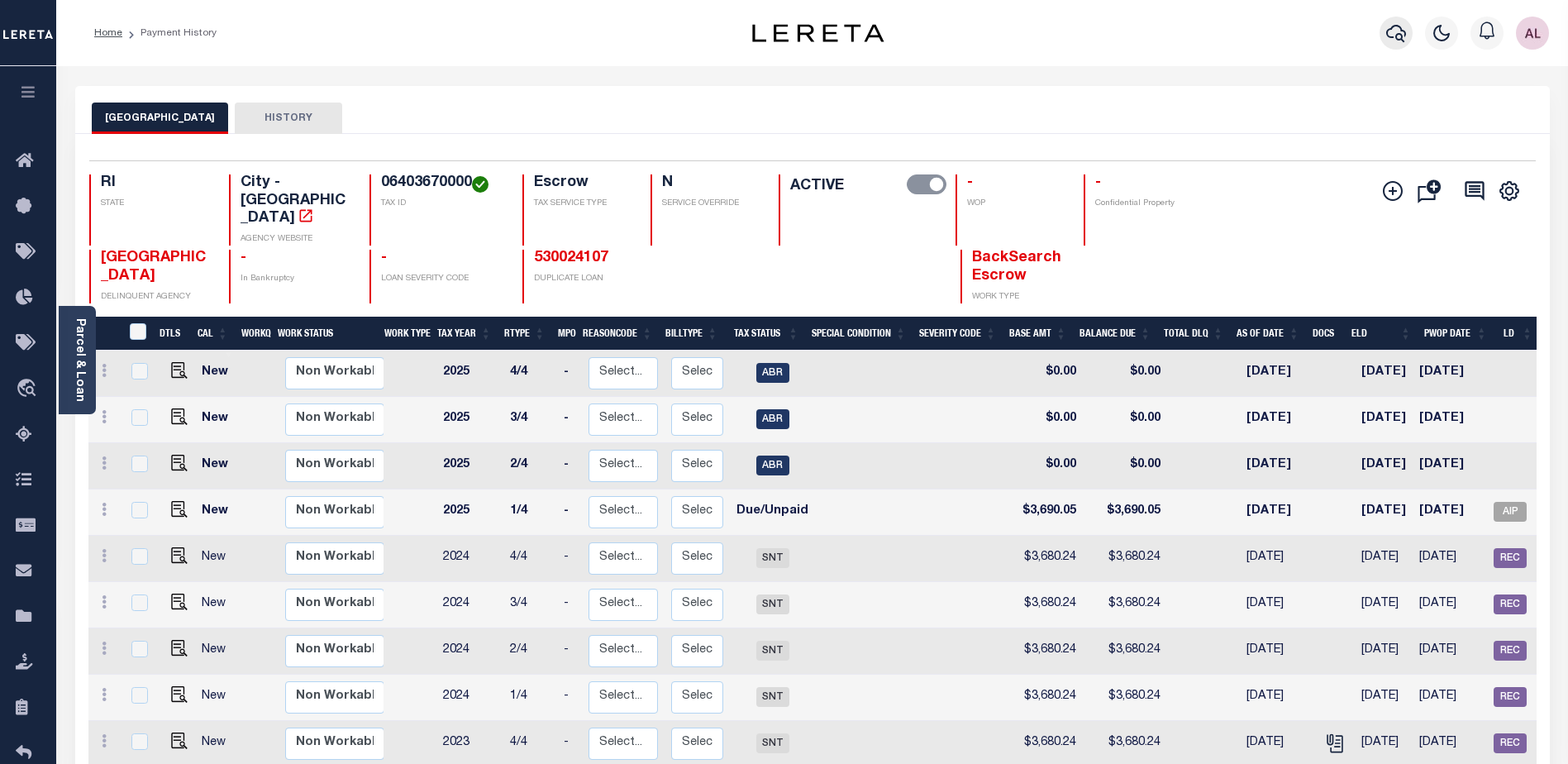
click at [1393, 30] on icon "button" at bounding box center [1396, 33] width 20 height 20
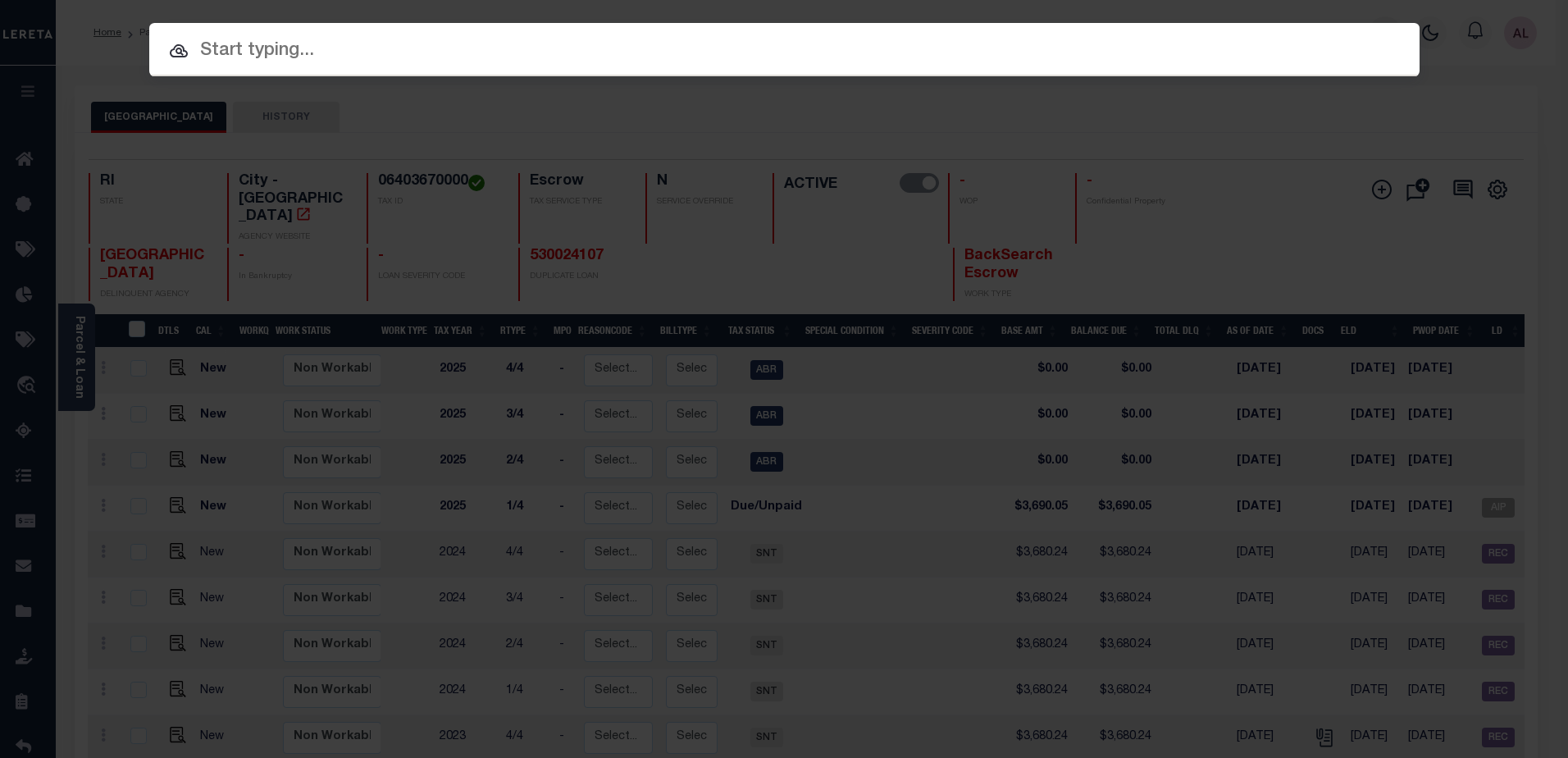
click at [209, 48] on input "text" at bounding box center [784, 51] width 1271 height 29
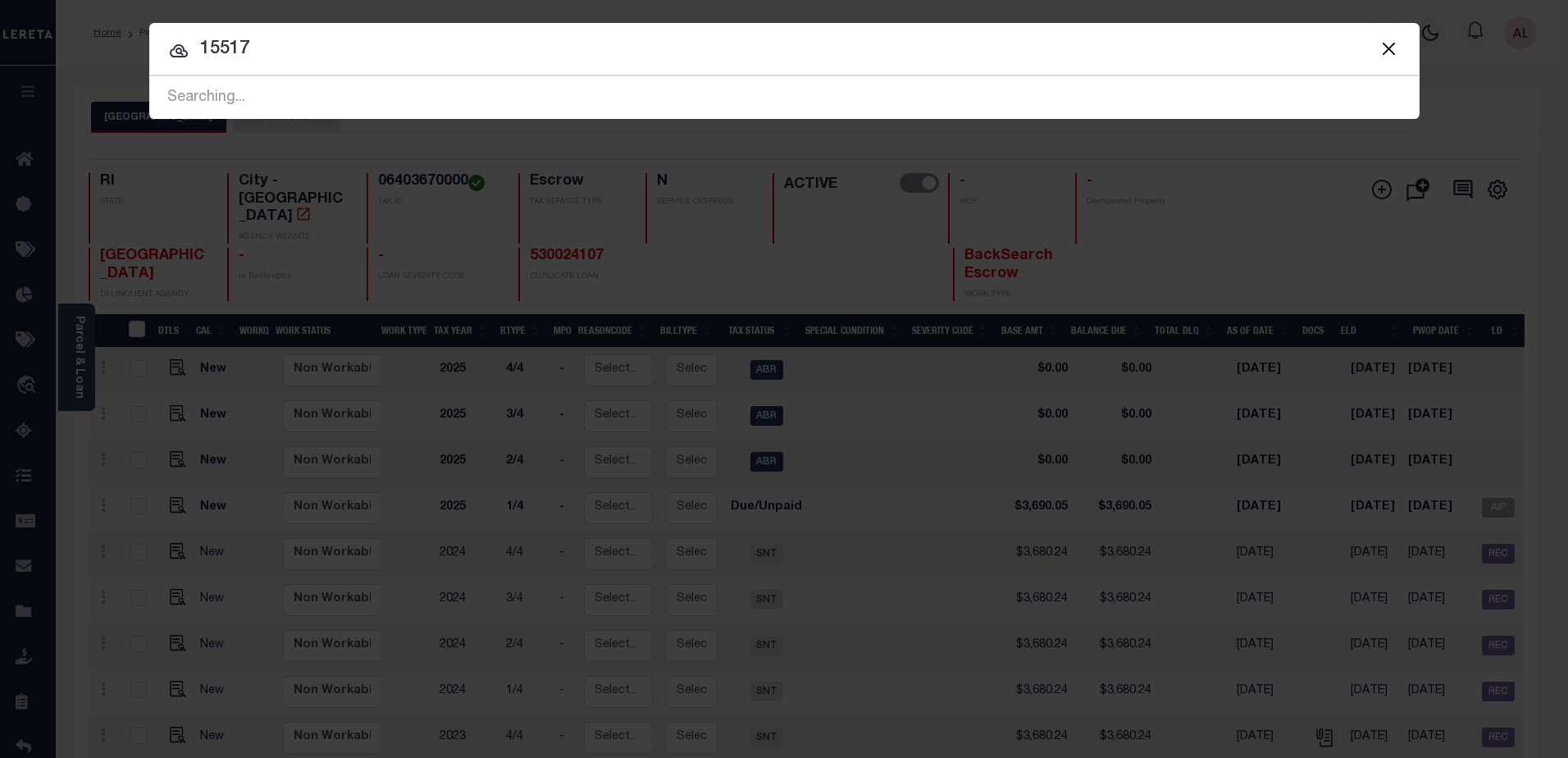
type input "15517"
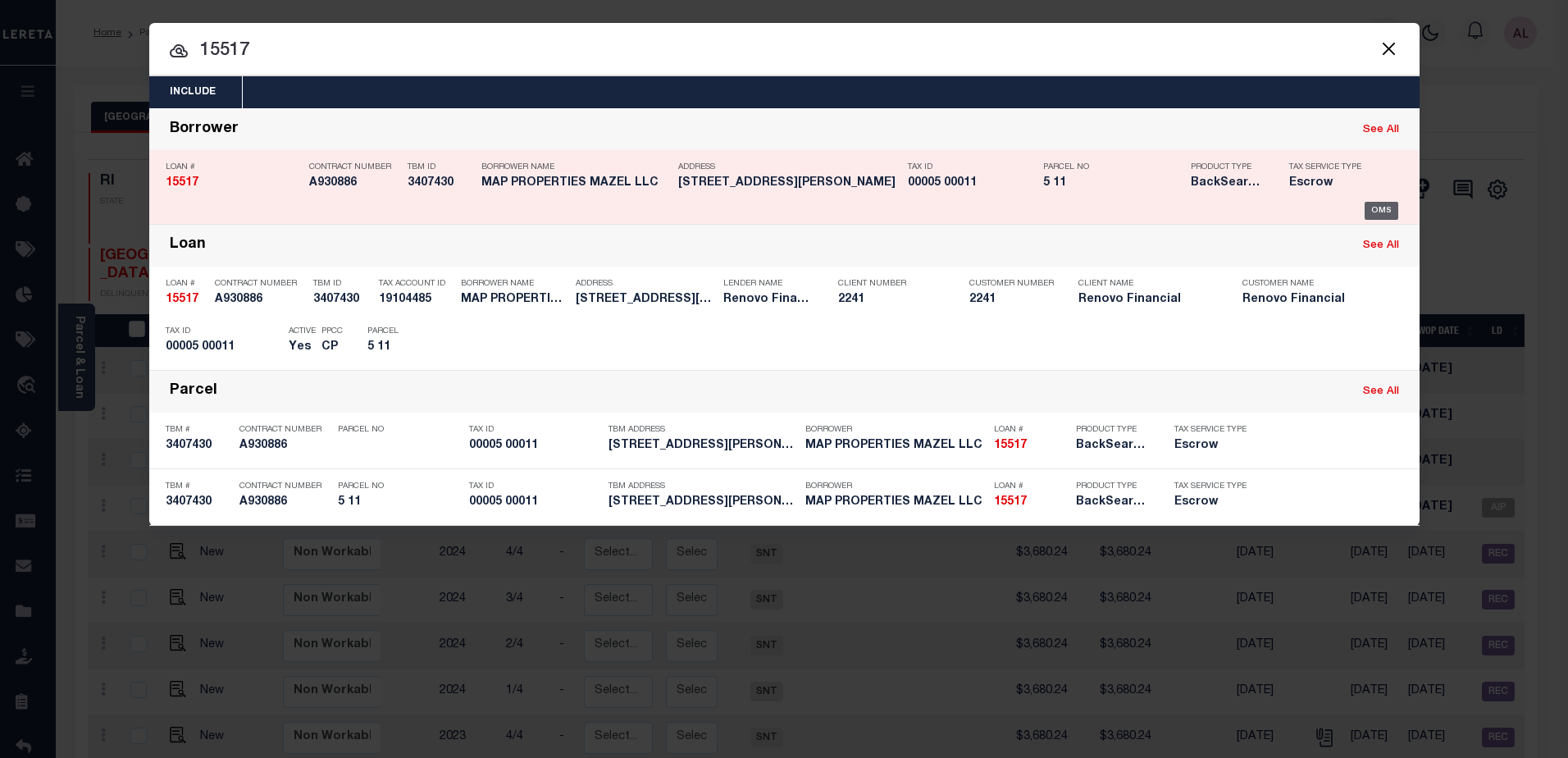
click at [1372, 212] on div "OMS" at bounding box center [1381, 210] width 33 height 18
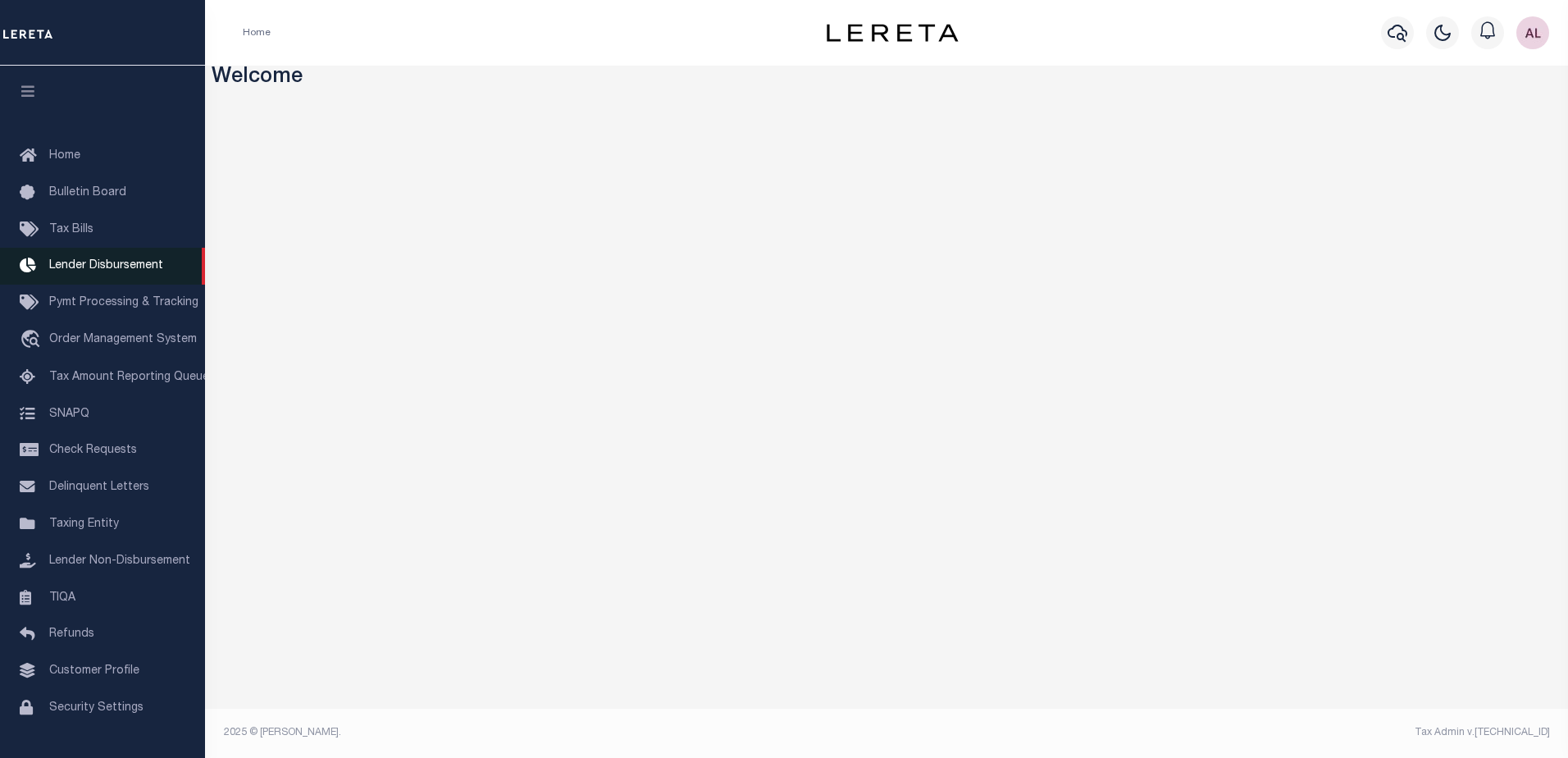
click at [110, 260] on link "Lender Disbursement" at bounding box center [103, 266] width 205 height 37
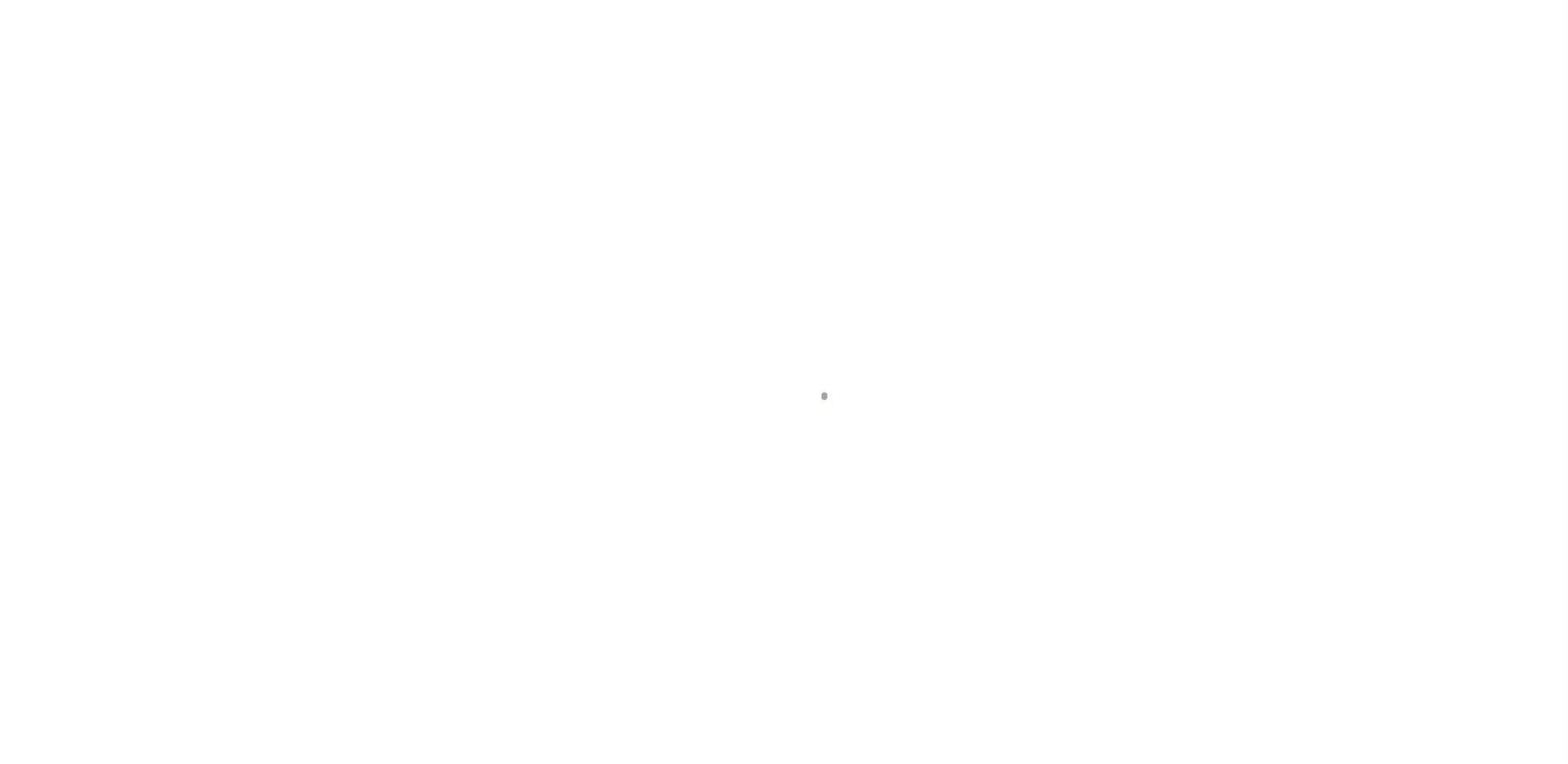
select select "DUE"
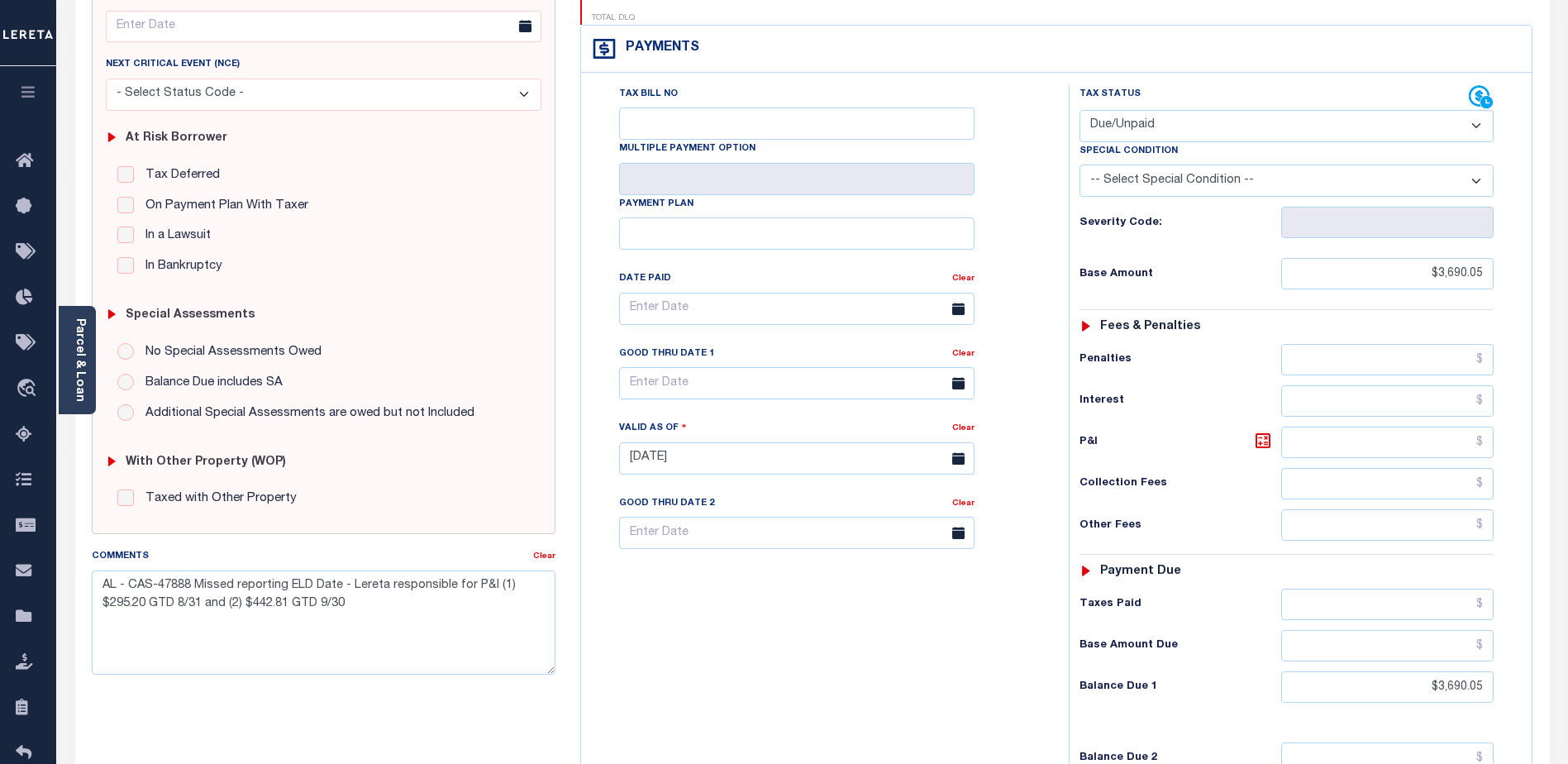
scroll to position [331, 0]
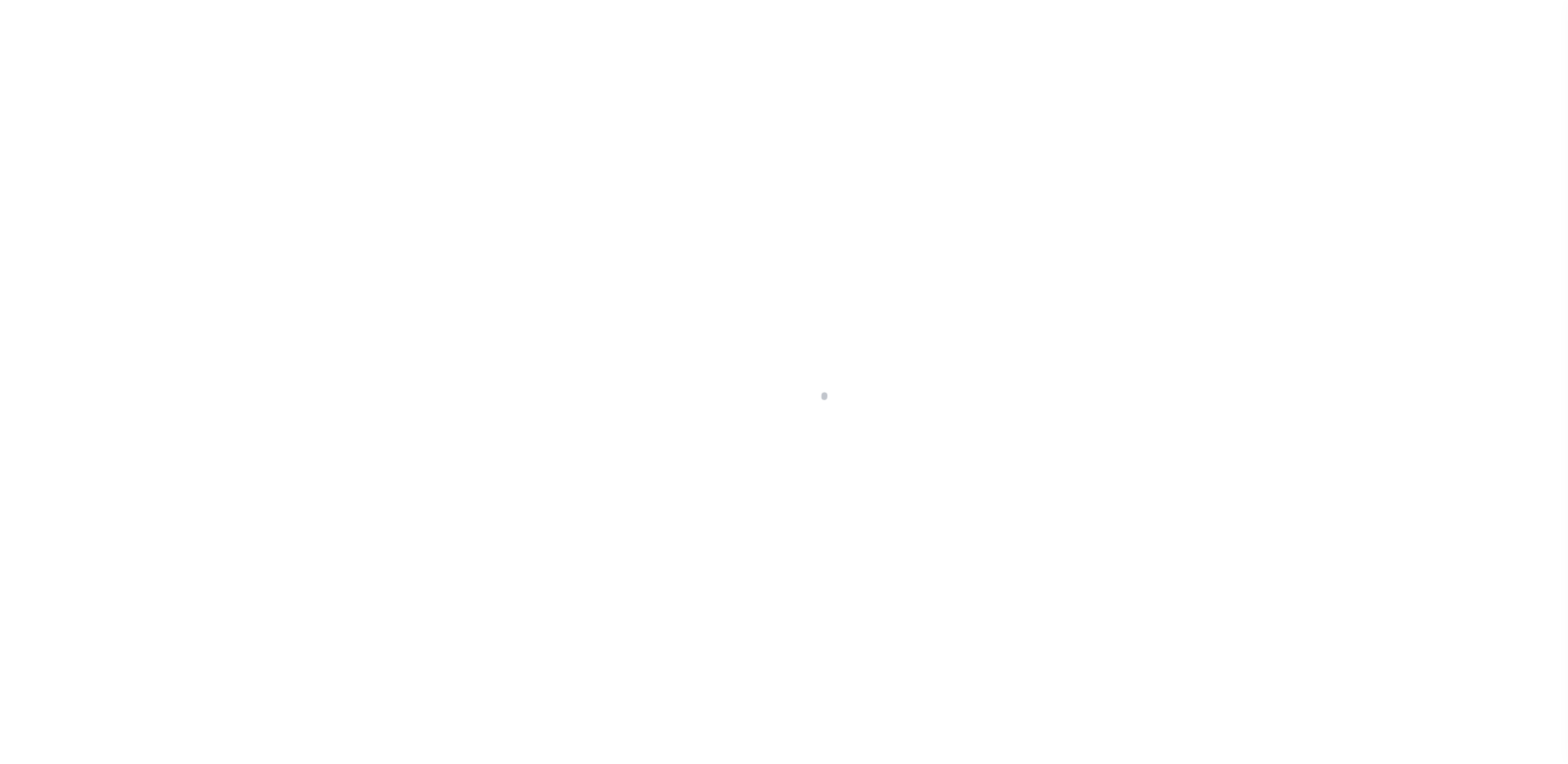
select select "10"
select select "Escrow"
type input "[STREET_ADDRESS][PERSON_NAME]"
select select
type input "[GEOGRAPHIC_DATA]"
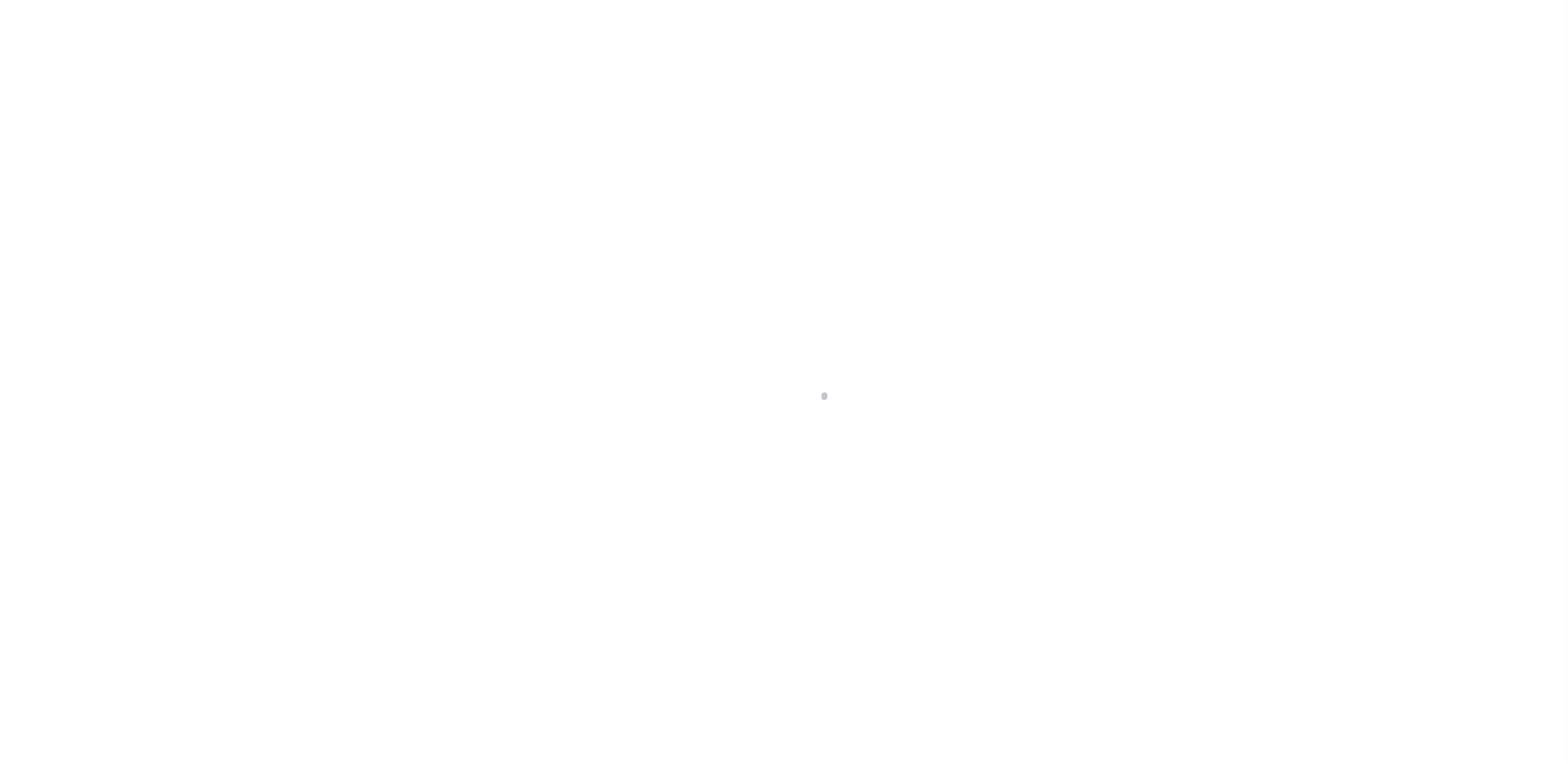
type input "a0kUS000006wlJF"
type input "NJ"
select select
type textarea "LEGAL REQUIRED"
type textarea "Liability Limited to Customer Provided Parcel"
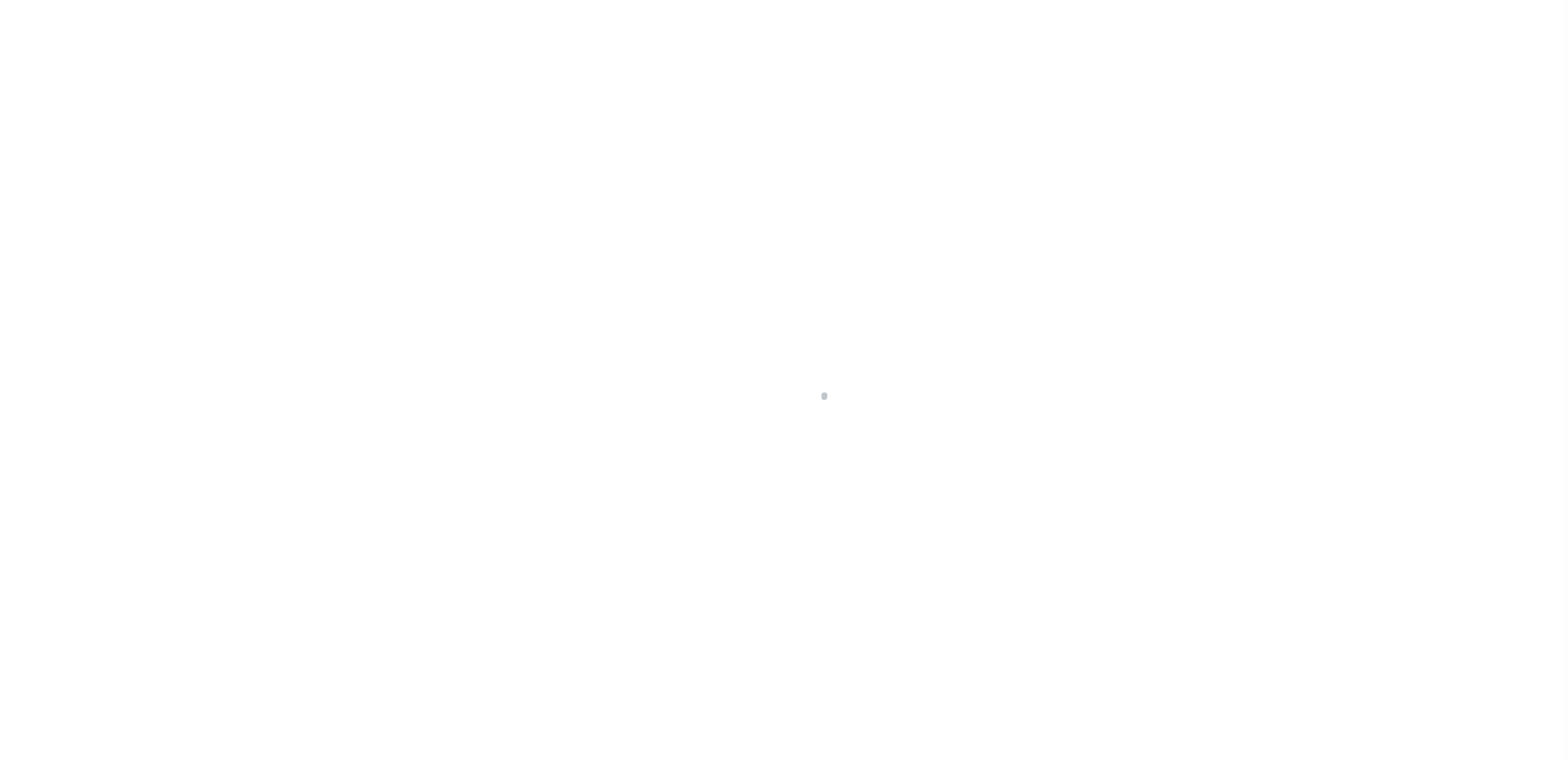
select select "14701"
select select "25066"
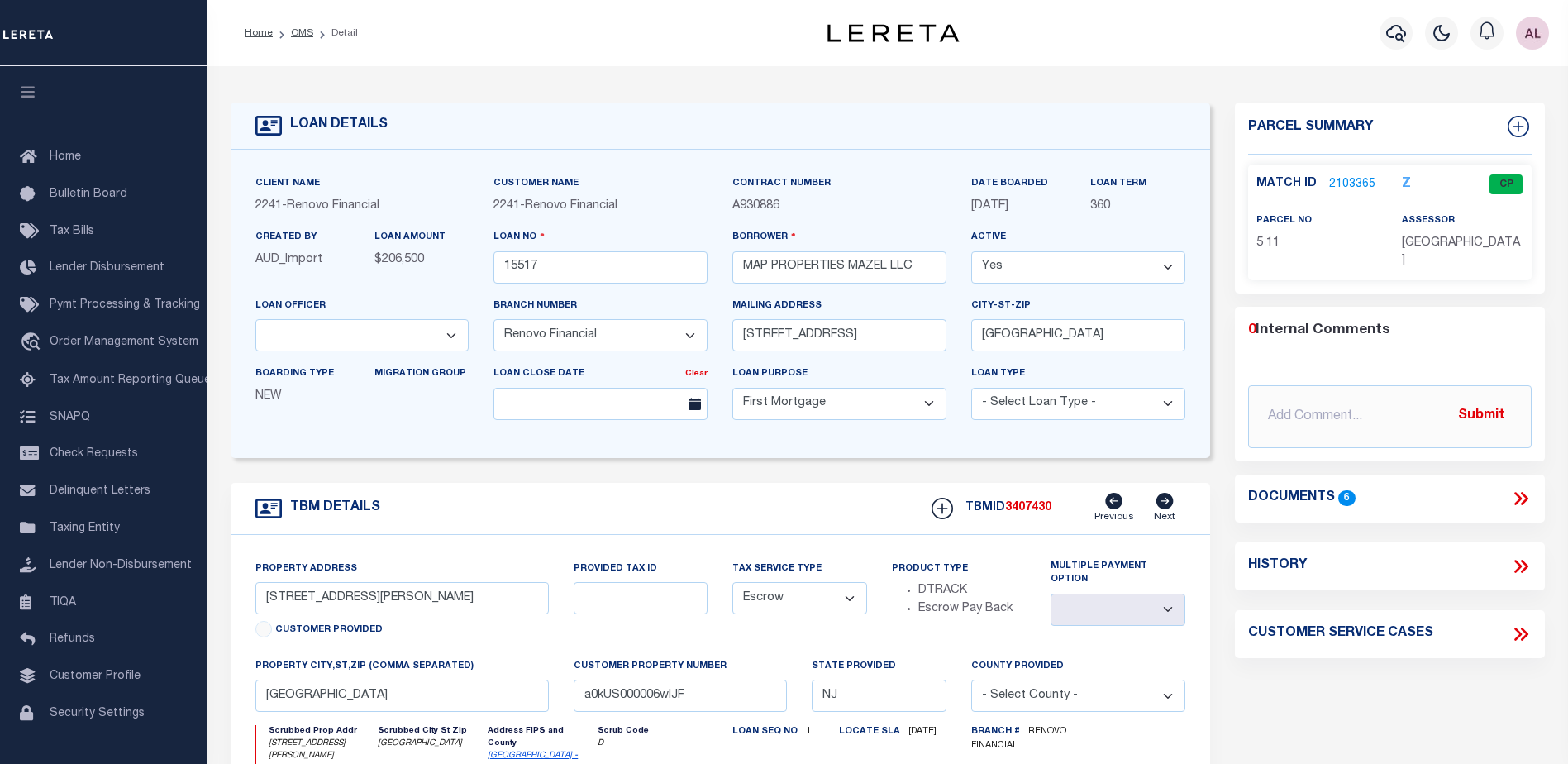
click at [1342, 179] on link "2103365" at bounding box center [1352, 184] width 46 height 17
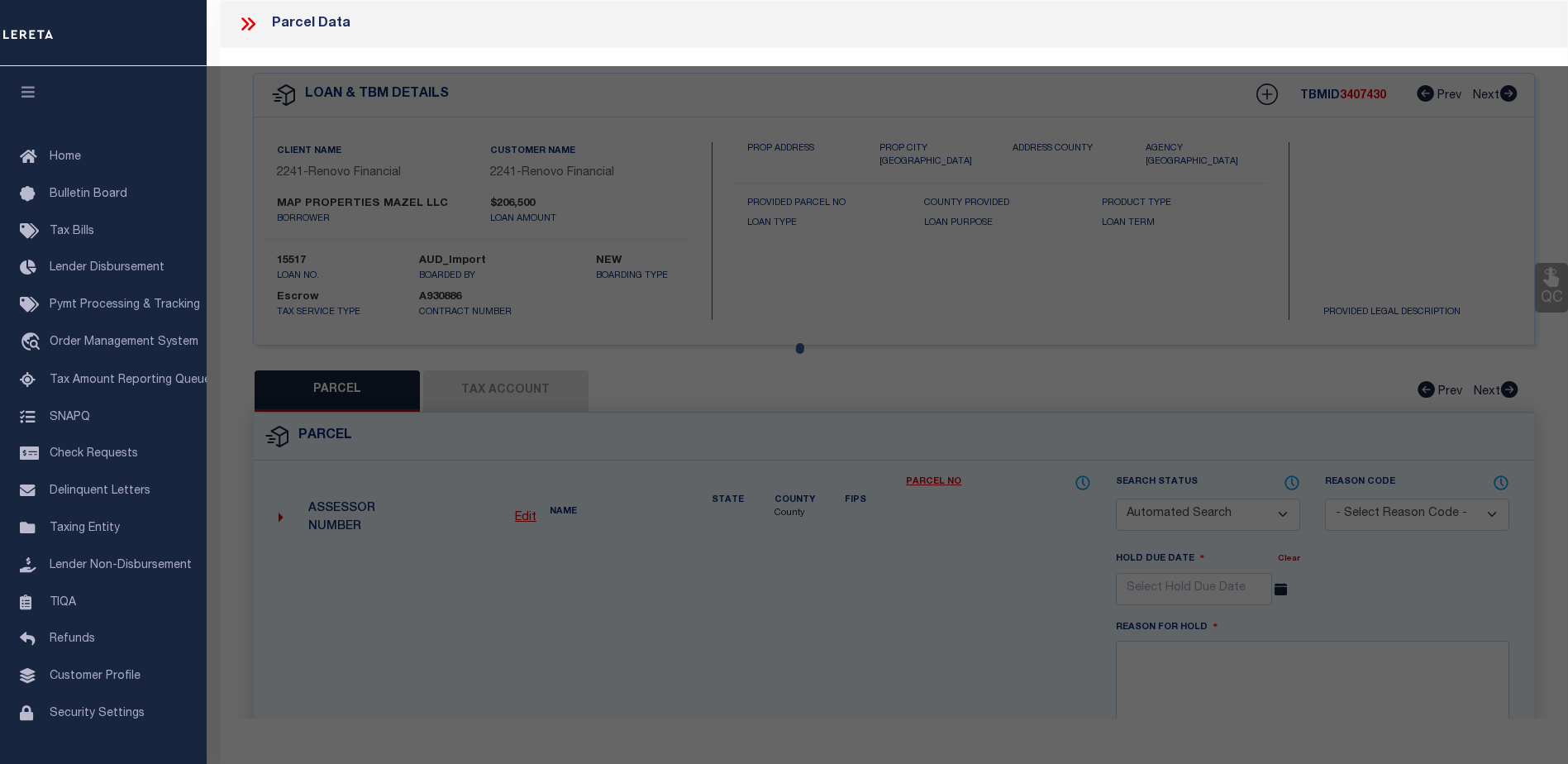
checkbox input "false"
select select "CP"
type input "MAP PROPERTIES MAZEL LLC"
select select "AGW"
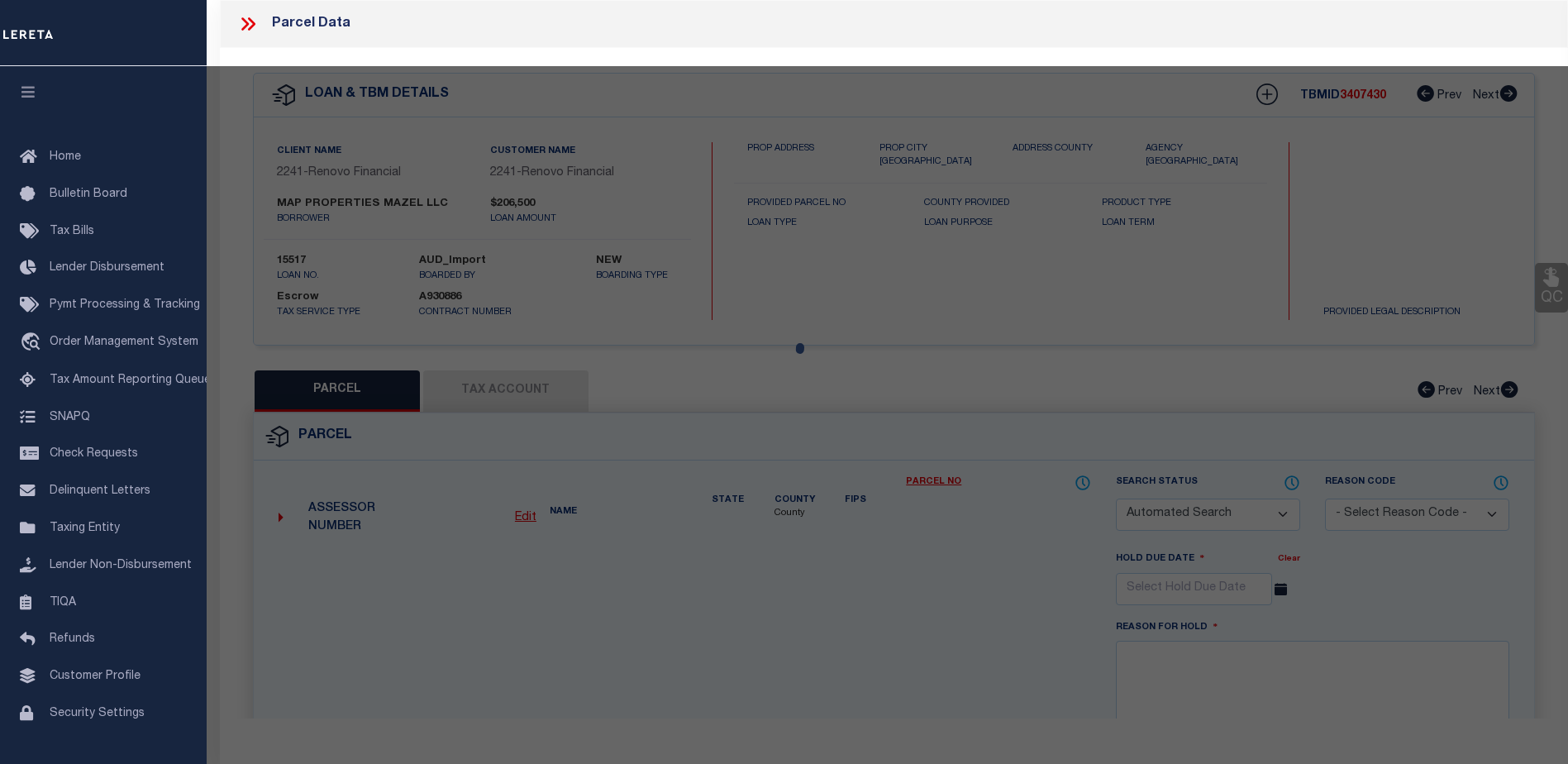
select select
type input "25 LEE ST"
checkbox input "false"
type input "Woodstown, NJ 08098"
type textarea "74X121 IRR"
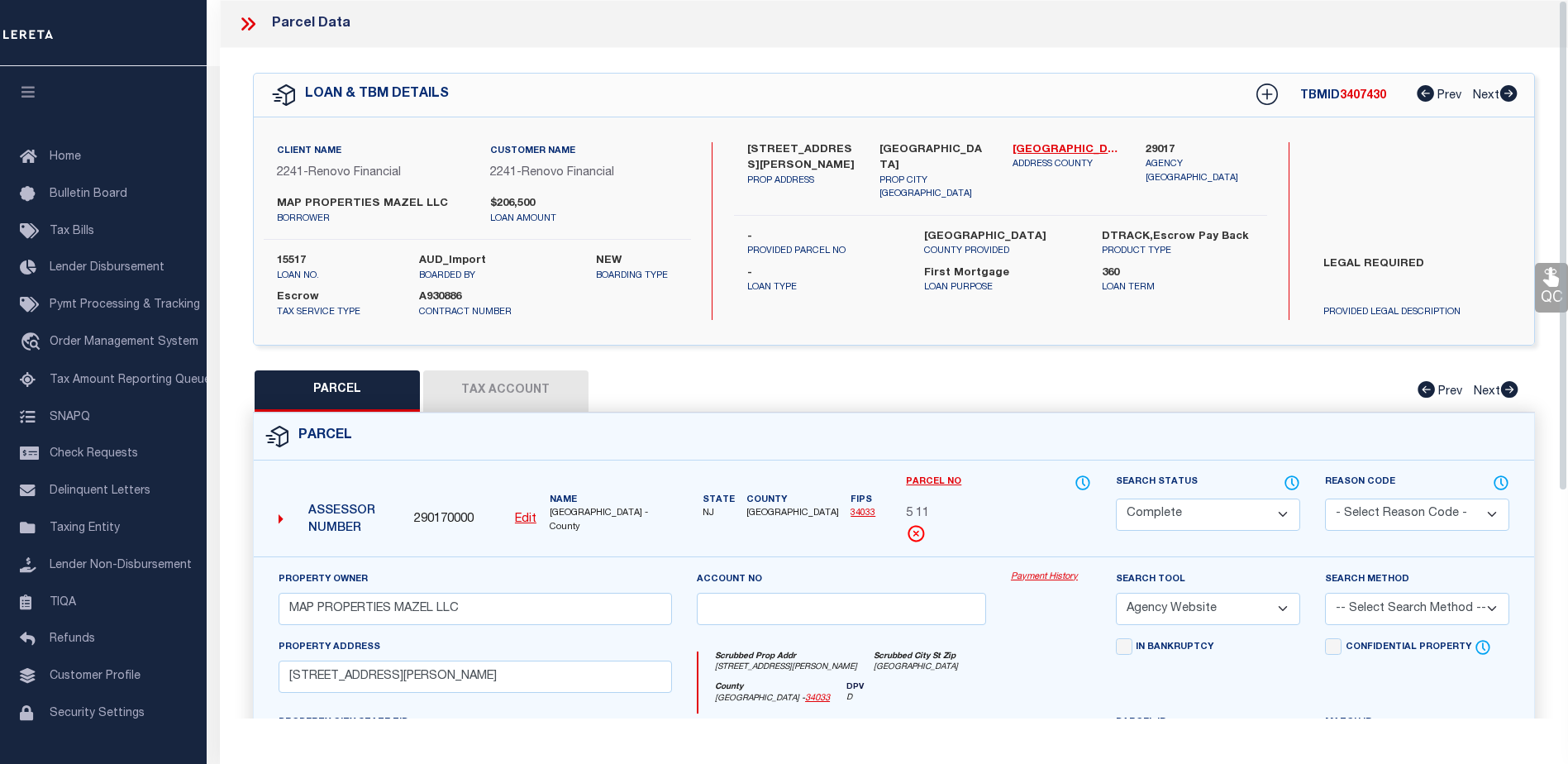
click at [1038, 575] on link "Payment History" at bounding box center [1050, 577] width 80 height 14
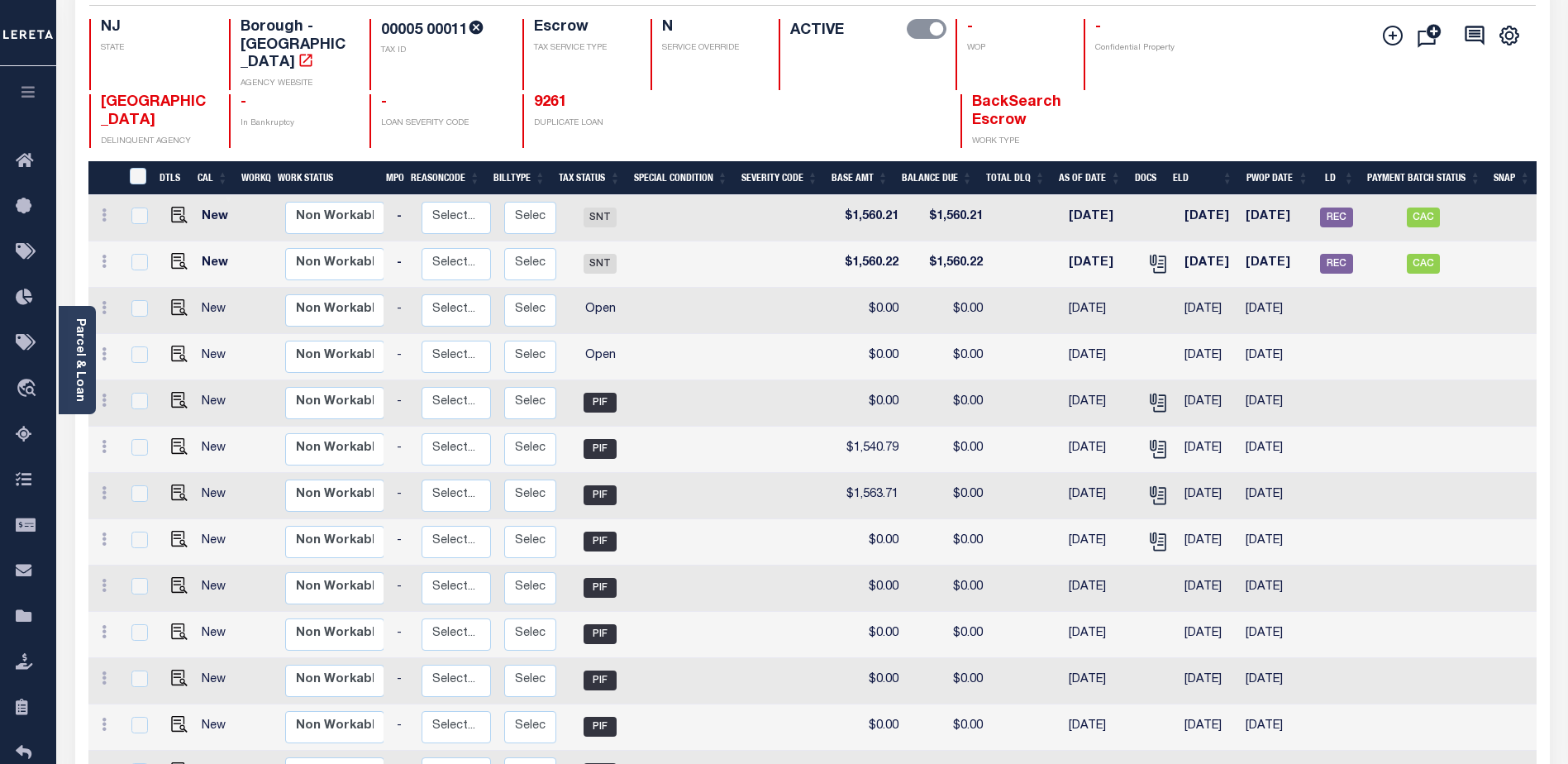
scroll to position [83, 0]
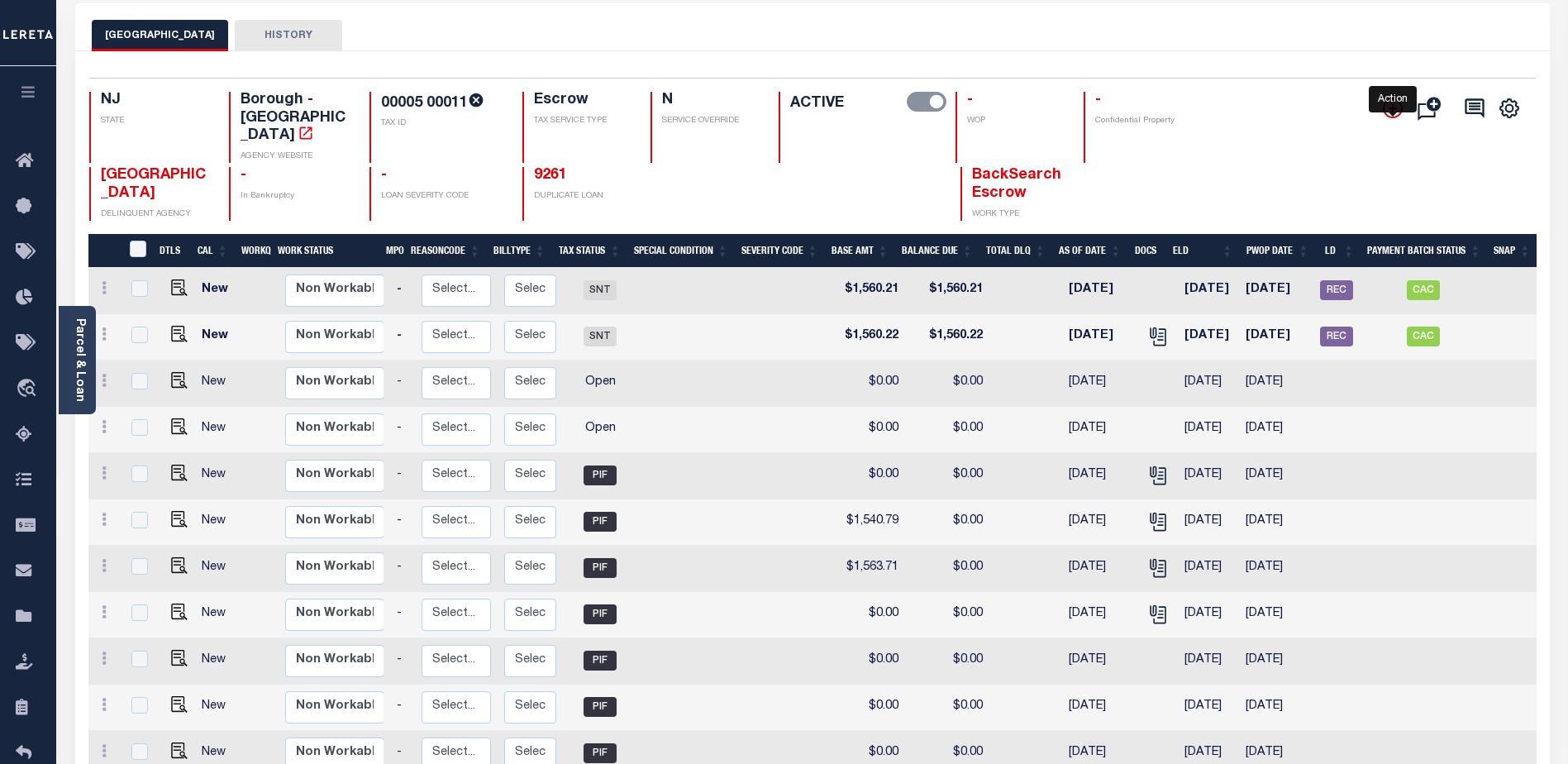
click at [1395, 110] on icon "" at bounding box center [1393, 109] width 9 height 9
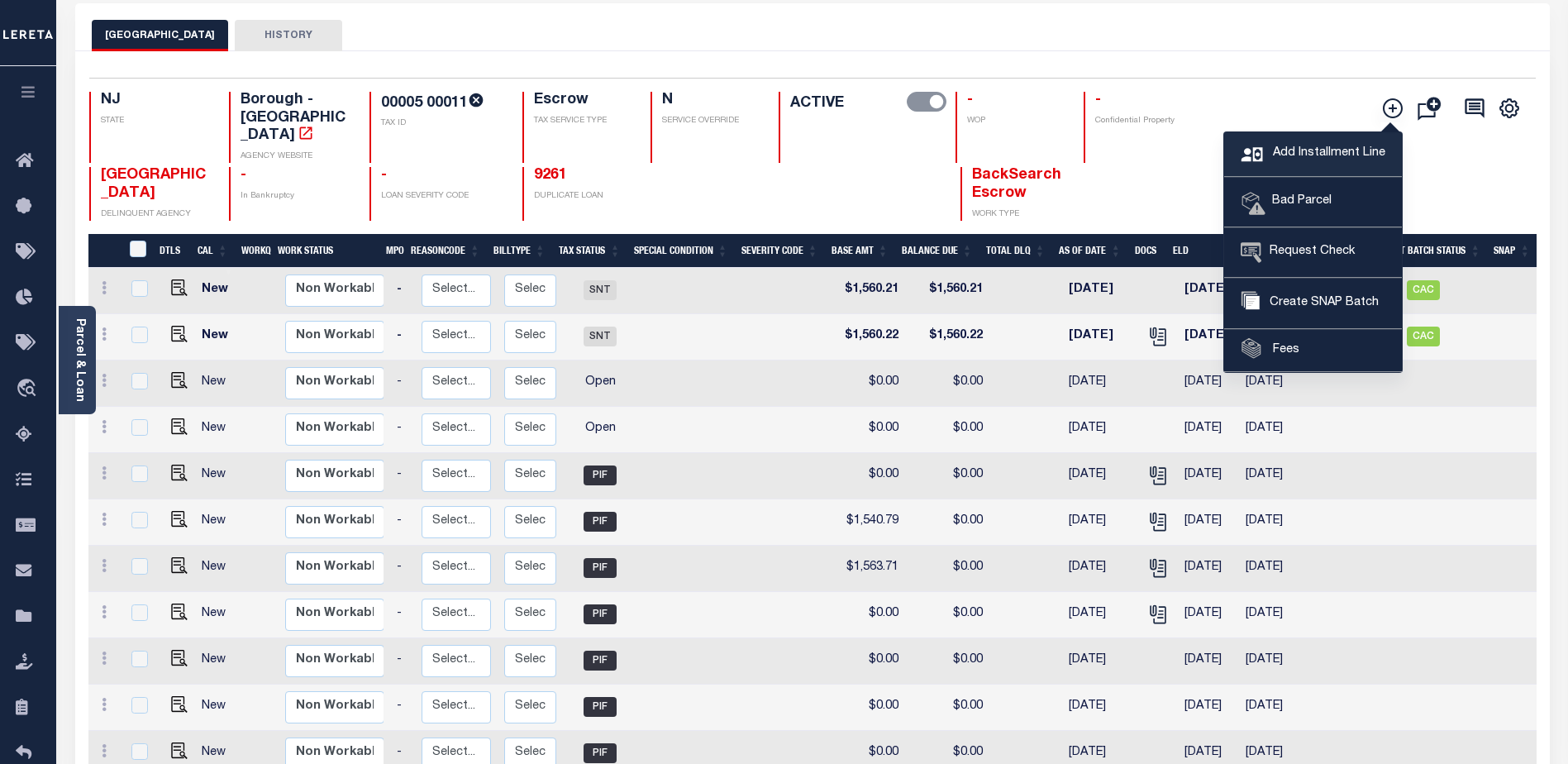
click at [1308, 145] on span "Add Installment Line" at bounding box center [1326, 153] width 116 height 18
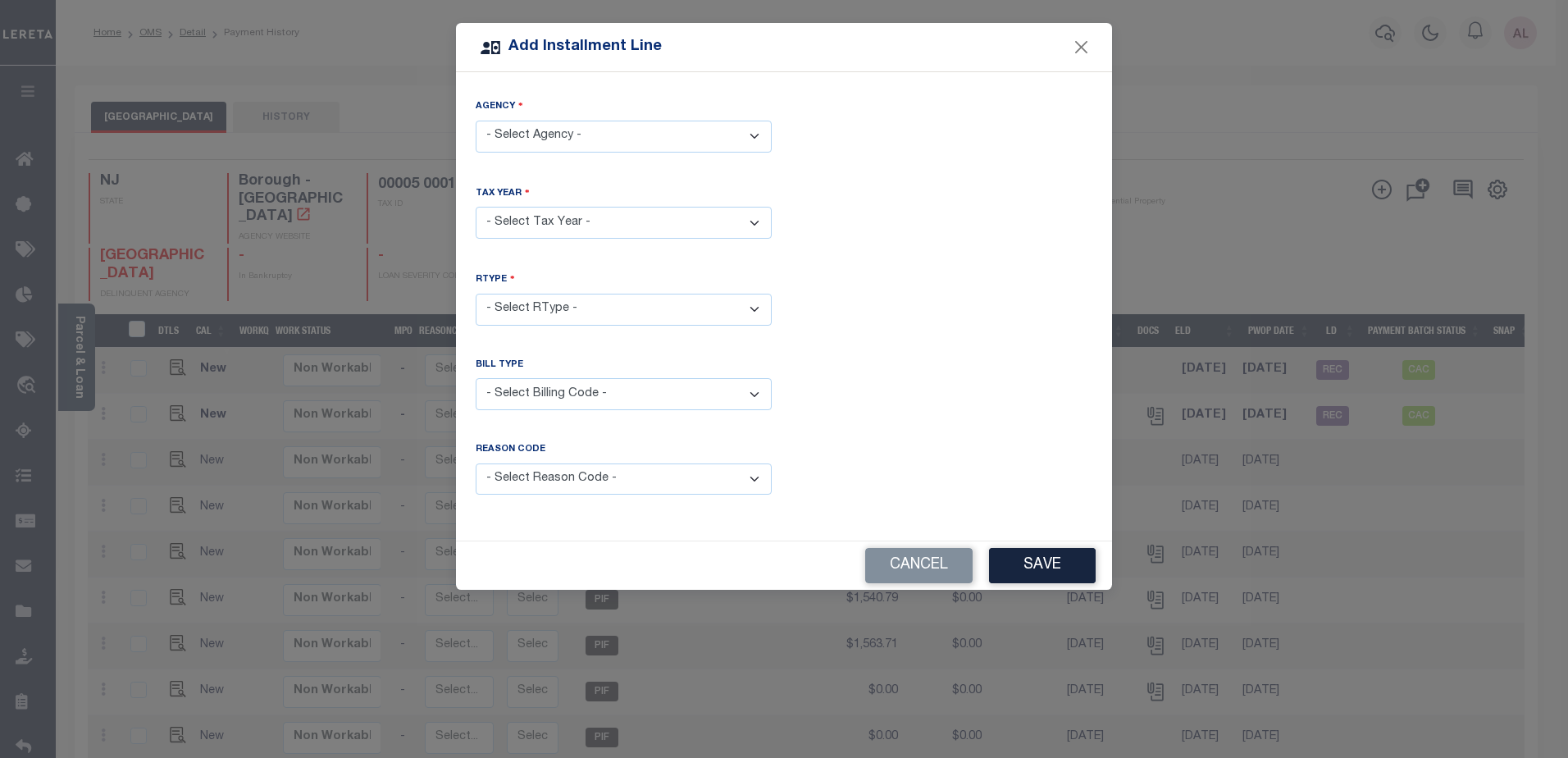
click at [584, 128] on select "- Select Agency - WOODSTOWN BOROUGH - Borough" at bounding box center [624, 136] width 297 height 32
select select "3403303015"
click at [476, 120] on select "- Select Agency - WOODSTOWN BOROUGH - Borough" at bounding box center [624, 136] width 297 height 32
click at [593, 219] on select "- Select Year - 2005 2006 2007 2008 2009 2010 2011 2012 2013 2014 2015 2016 201…" at bounding box center [624, 222] width 297 height 32
select select "2025"
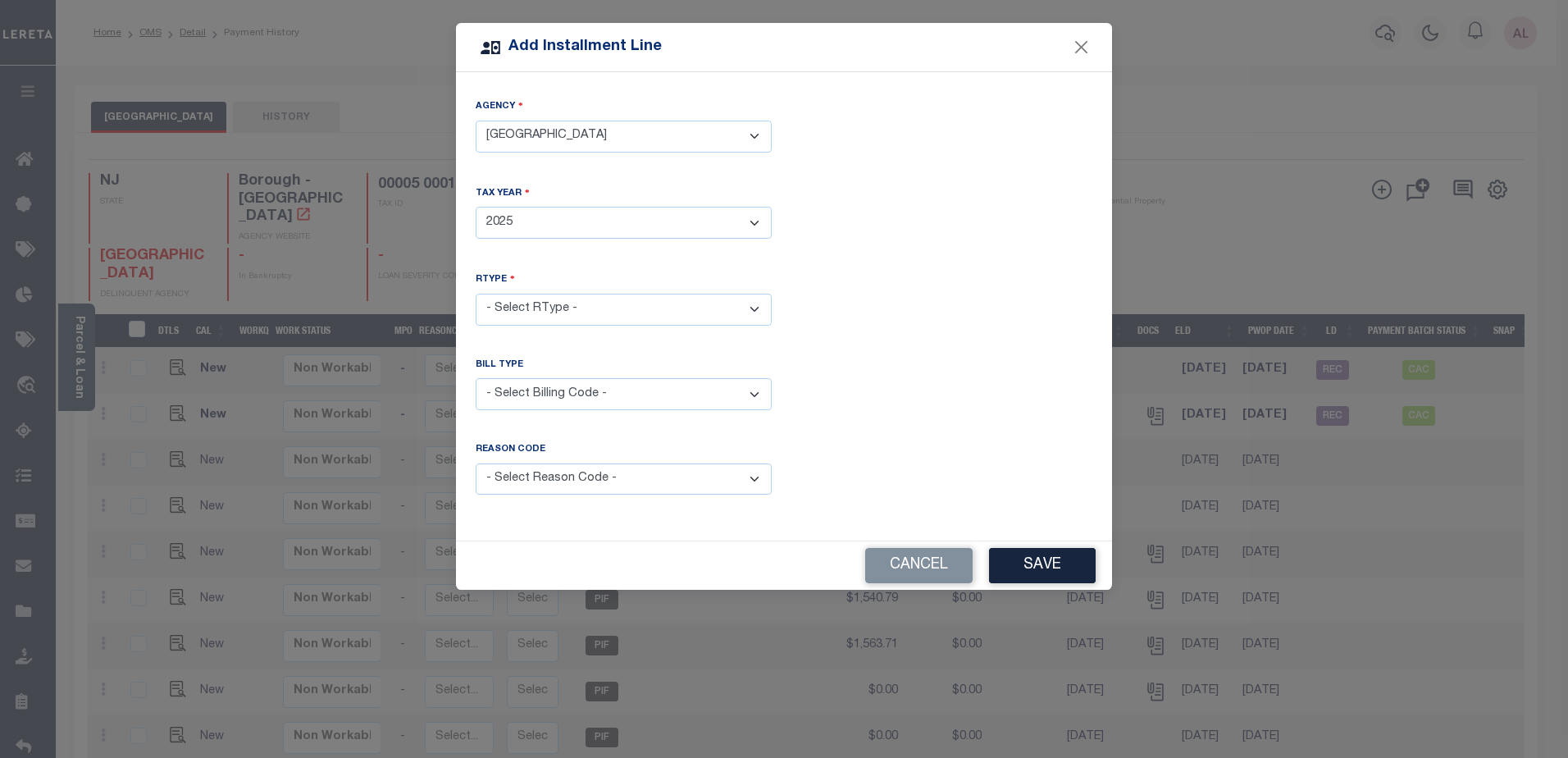
click at [476, 207] on select "- Select Year - 2005 2006 2007 2008 2009 2010 2011 2012 2013 2014 2015 2016 201…" at bounding box center [624, 222] width 297 height 32
click at [542, 297] on select "- Select RType - 1/4 2/4 3/4 4/4" at bounding box center [624, 309] width 297 height 32
drag, startPoint x: 933, startPoint y: 561, endPoint x: 942, endPoint y: 555, distance: 10.8
click at [932, 561] on button "Cancel" at bounding box center [919, 565] width 108 height 35
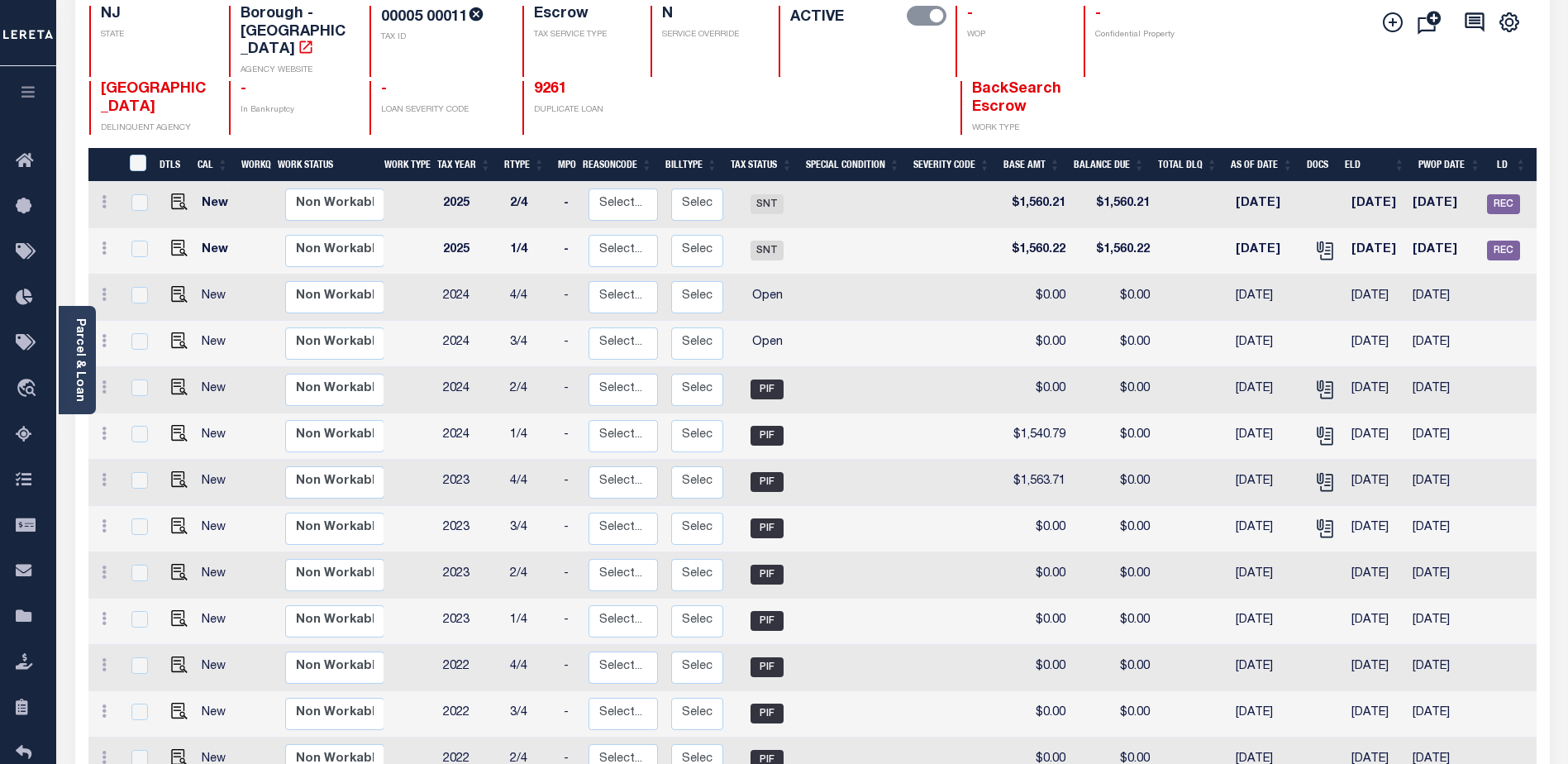
scroll to position [83, 0]
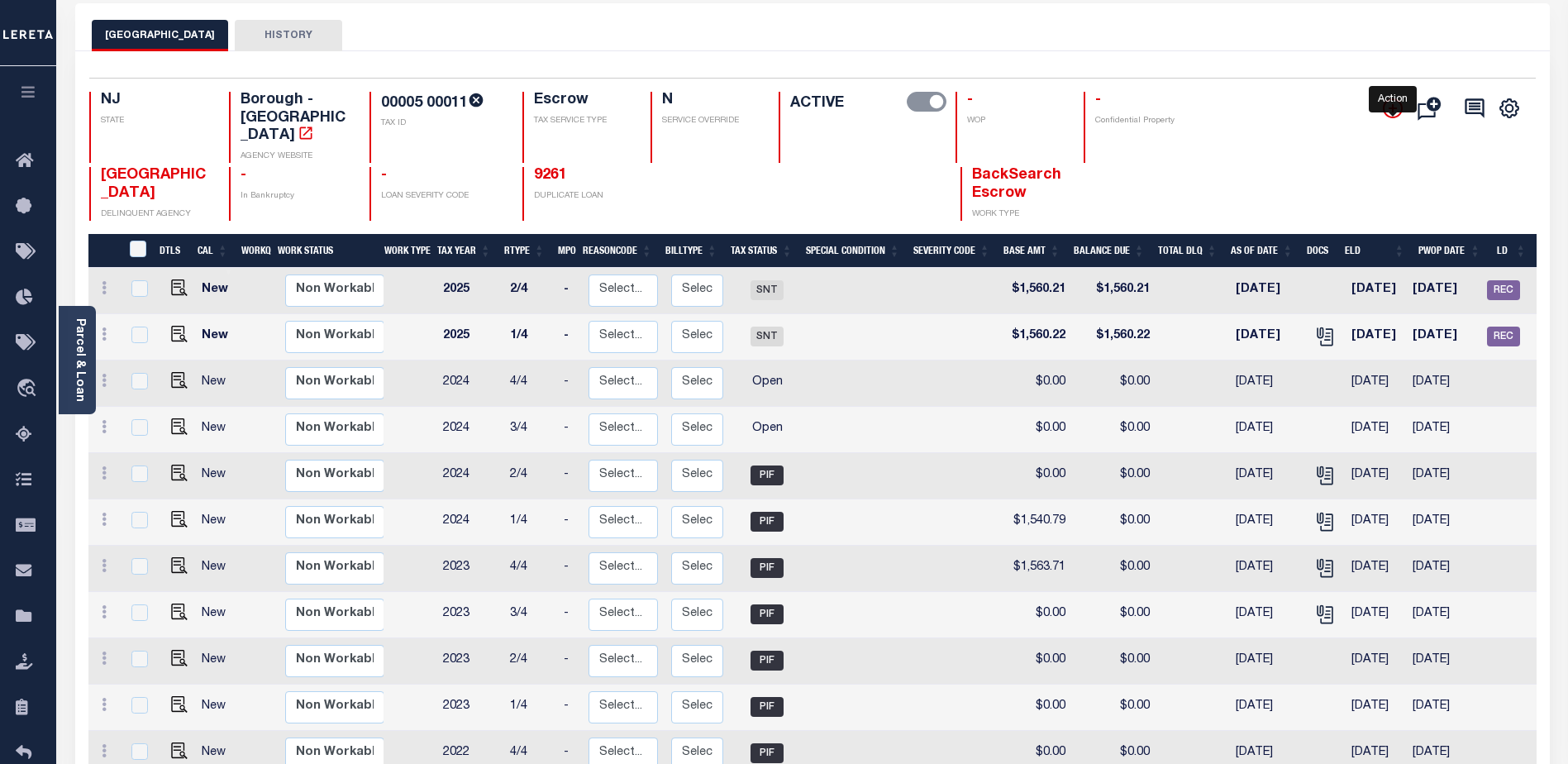
click at [1391, 111] on icon "" at bounding box center [1393, 109] width 9 height 9
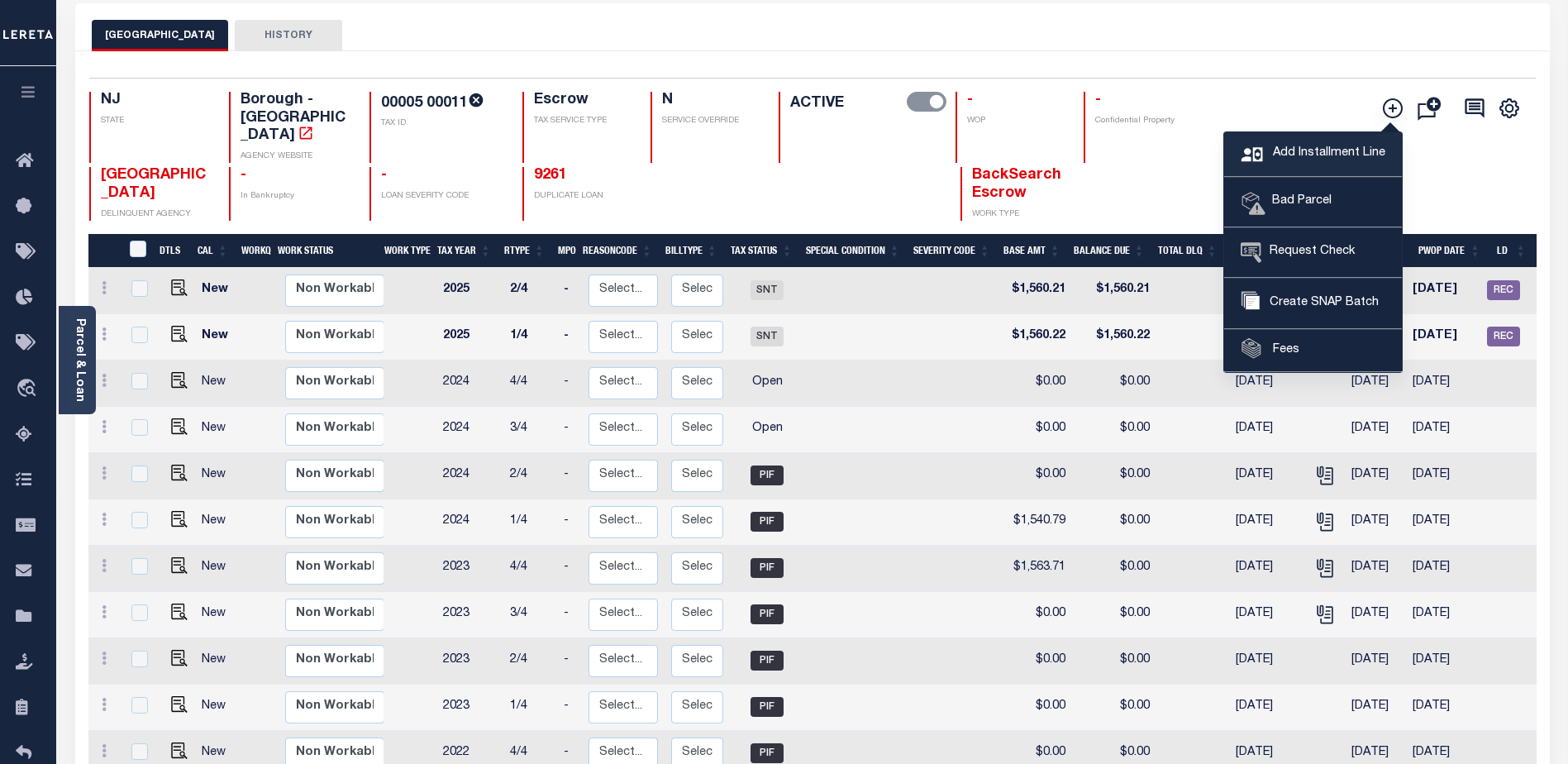
click at [1290, 158] on span "Add Installment Line" at bounding box center [1326, 153] width 116 height 18
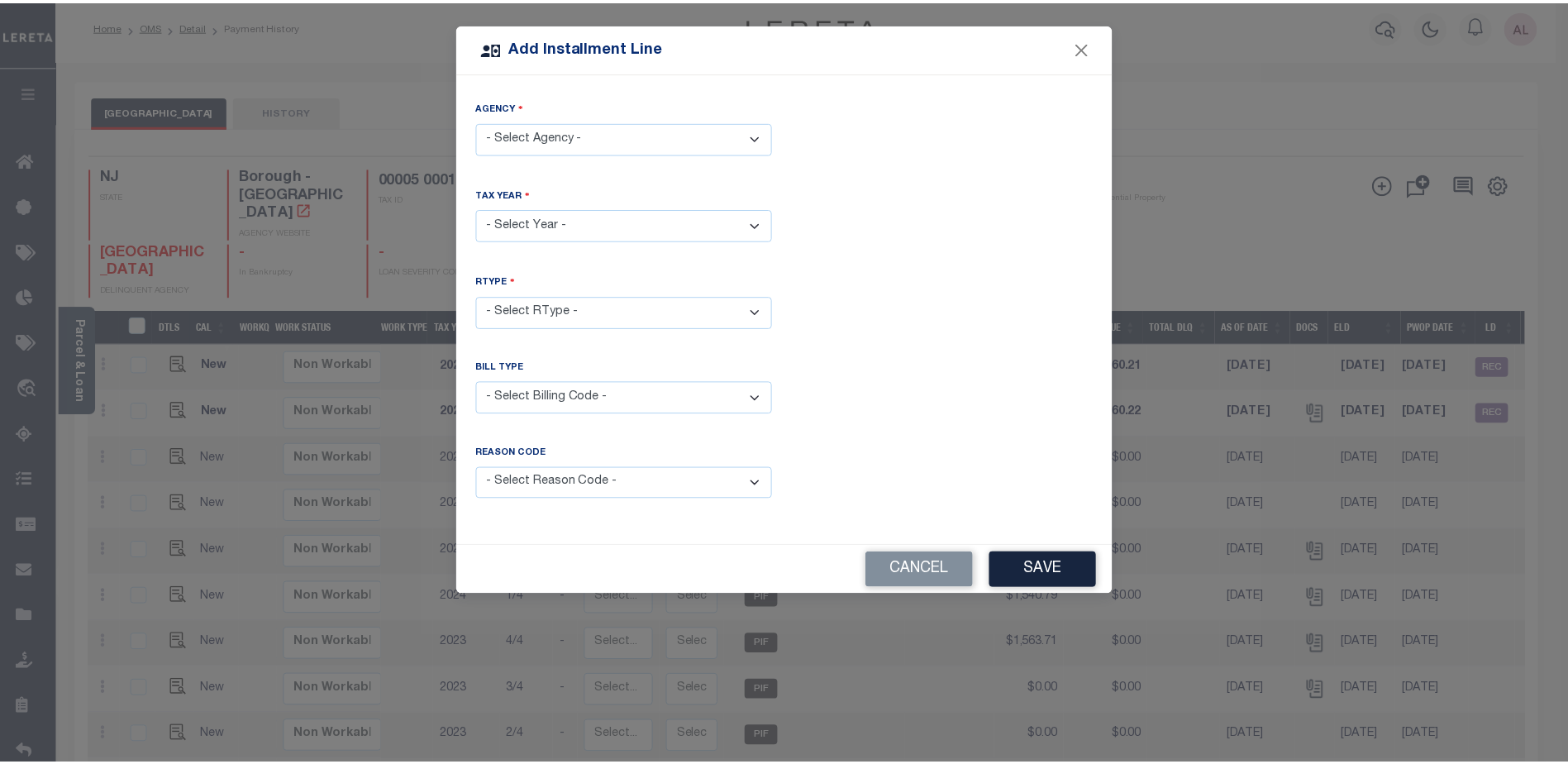
scroll to position [0, 0]
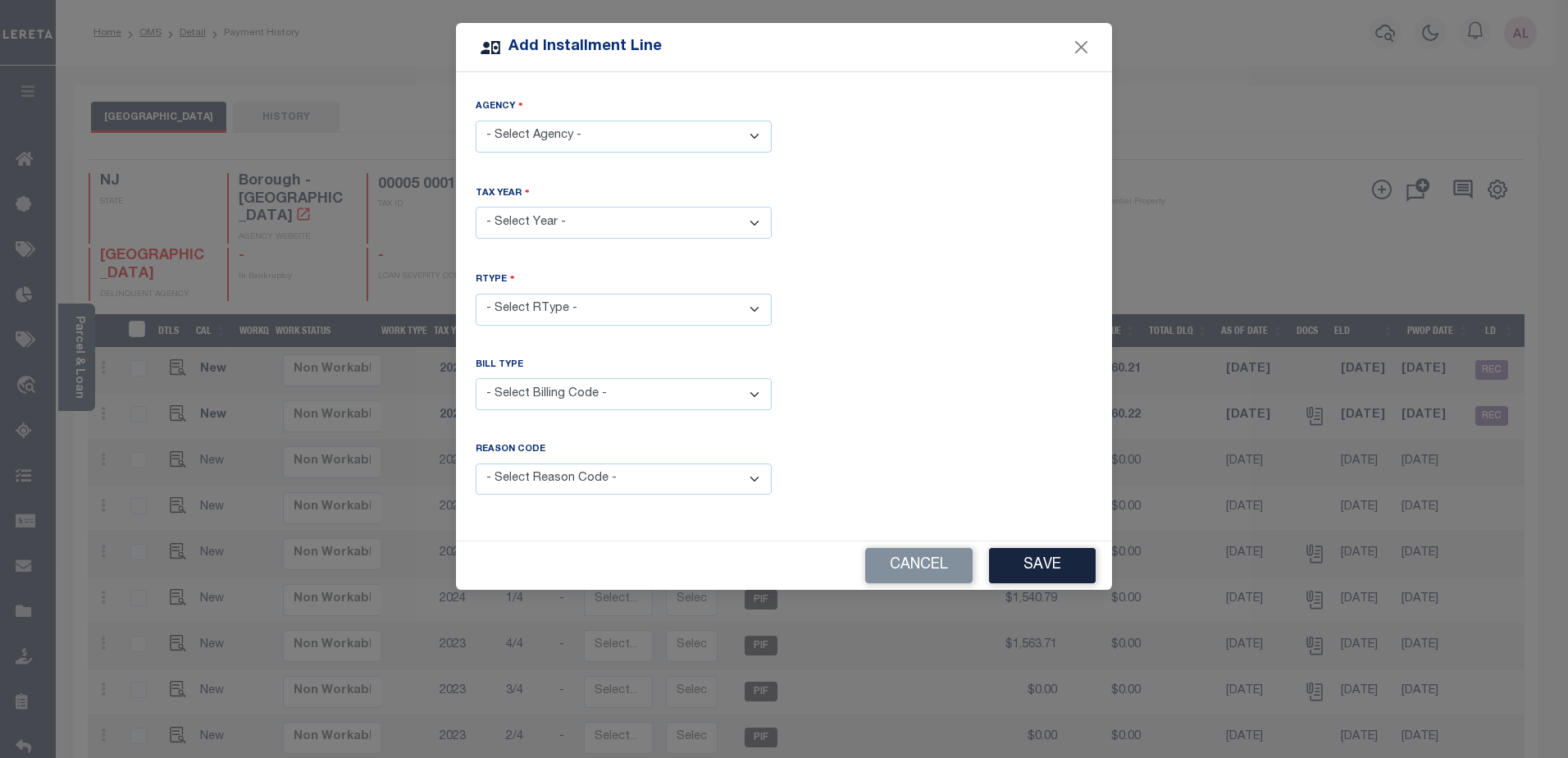
click at [554, 129] on select "- Select Agency - WOODSTOWN BOROUGH - Borough" at bounding box center [624, 136] width 297 height 32
select select "3403303015"
click at [476, 120] on select "- Select Agency - WOODSTOWN BOROUGH - Borough" at bounding box center [624, 136] width 297 height 32
click at [530, 215] on select "- Select Year - 2005 2006 2007 2008 2009 2010 2011 2012 2013 2014 2015 2016 201…" at bounding box center [624, 222] width 297 height 32
select select "2025"
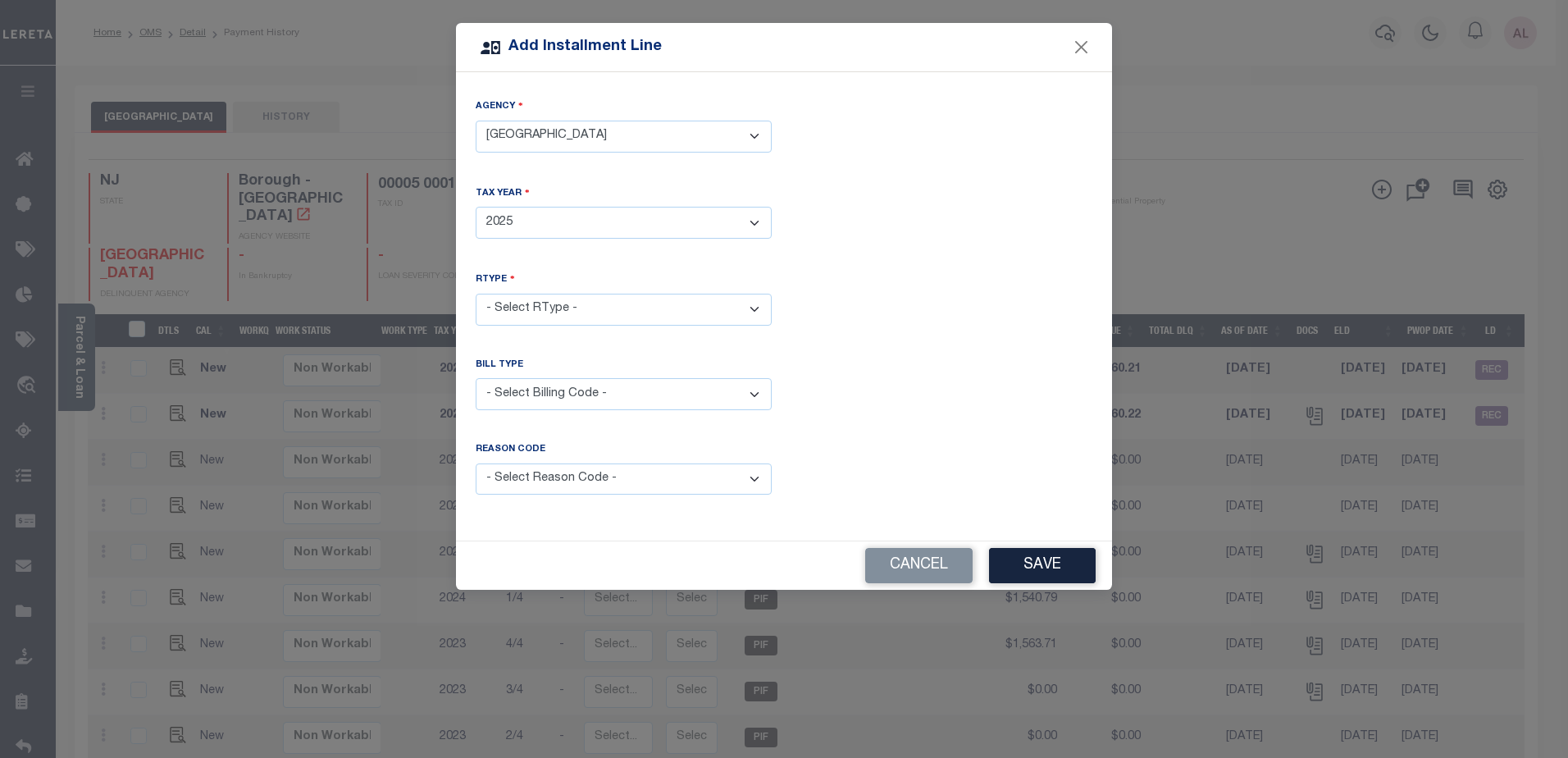
click at [476, 207] on select "- Select Year - 2005 2006 2007 2008 2009 2010 2011 2012 2013 2014 2015 2016 201…" at bounding box center [624, 222] width 297 height 32
click at [506, 295] on select "- Select RType - 1/4 2/4 3/4 4/4" at bounding box center [624, 309] width 297 height 32
select select "2"
click at [476, 294] on select "- Select RType - 1/4 2/4 3/4 4/4" at bounding box center [624, 309] width 297 height 32
click at [560, 387] on select "- Select Billing Code - Regular Delinquent Supplemental Corrected/Adjusted Bill…" at bounding box center [624, 393] width 297 height 32
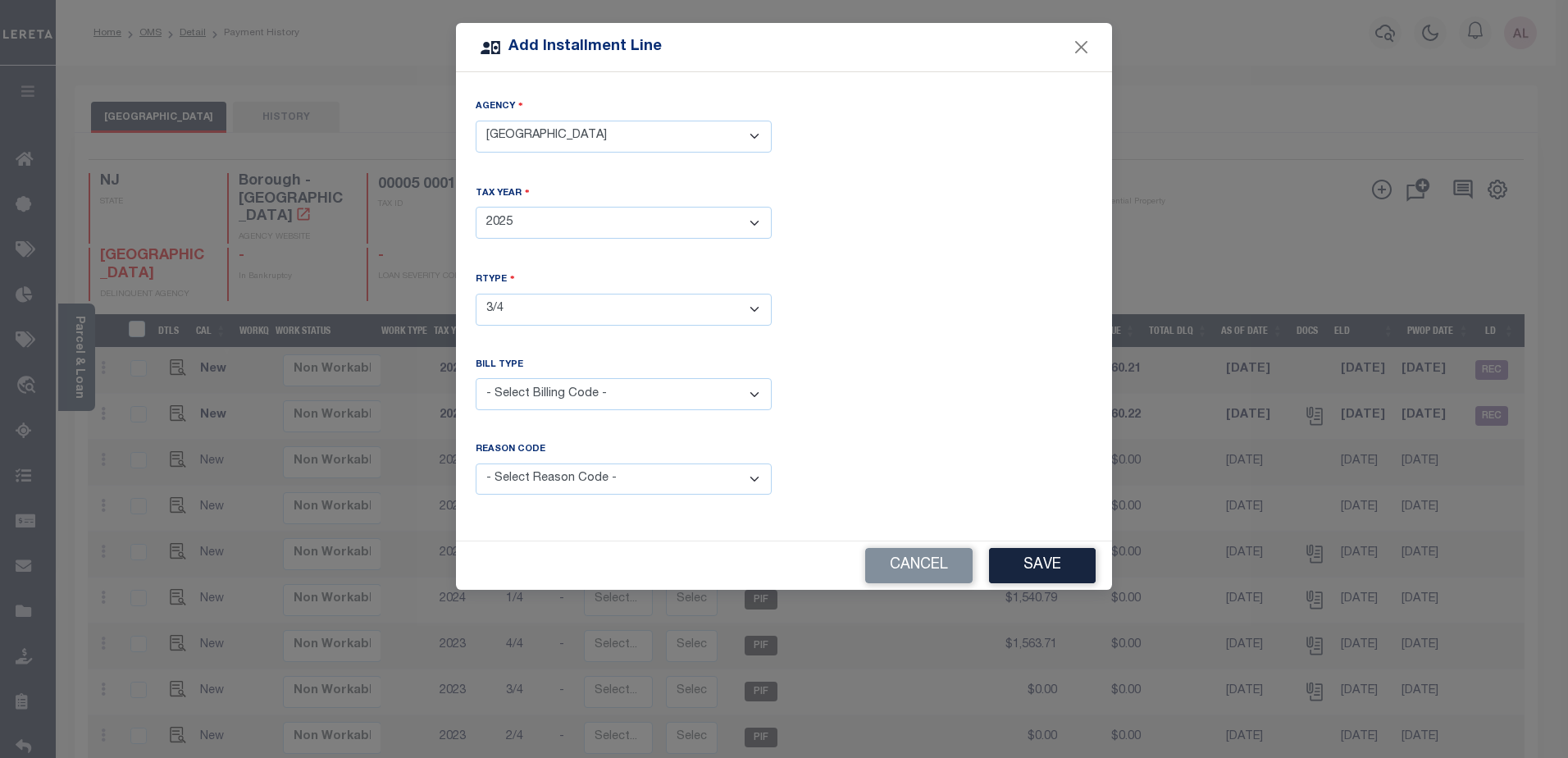
select select "1"
click at [476, 378] on select "- Select Billing Code - Regular Delinquent Supplemental Corrected/Adjusted Bill…" at bounding box center [624, 393] width 297 height 32
click at [549, 473] on select "- Select Reason Code - Payment Reversal Taxable Value Change Assessment Change …" at bounding box center [624, 479] width 297 height 32
select select "10"
click at [476, 463] on select "- Select Reason Code - Payment Reversal Taxable Value Change Assessment Change …" at bounding box center [624, 479] width 297 height 32
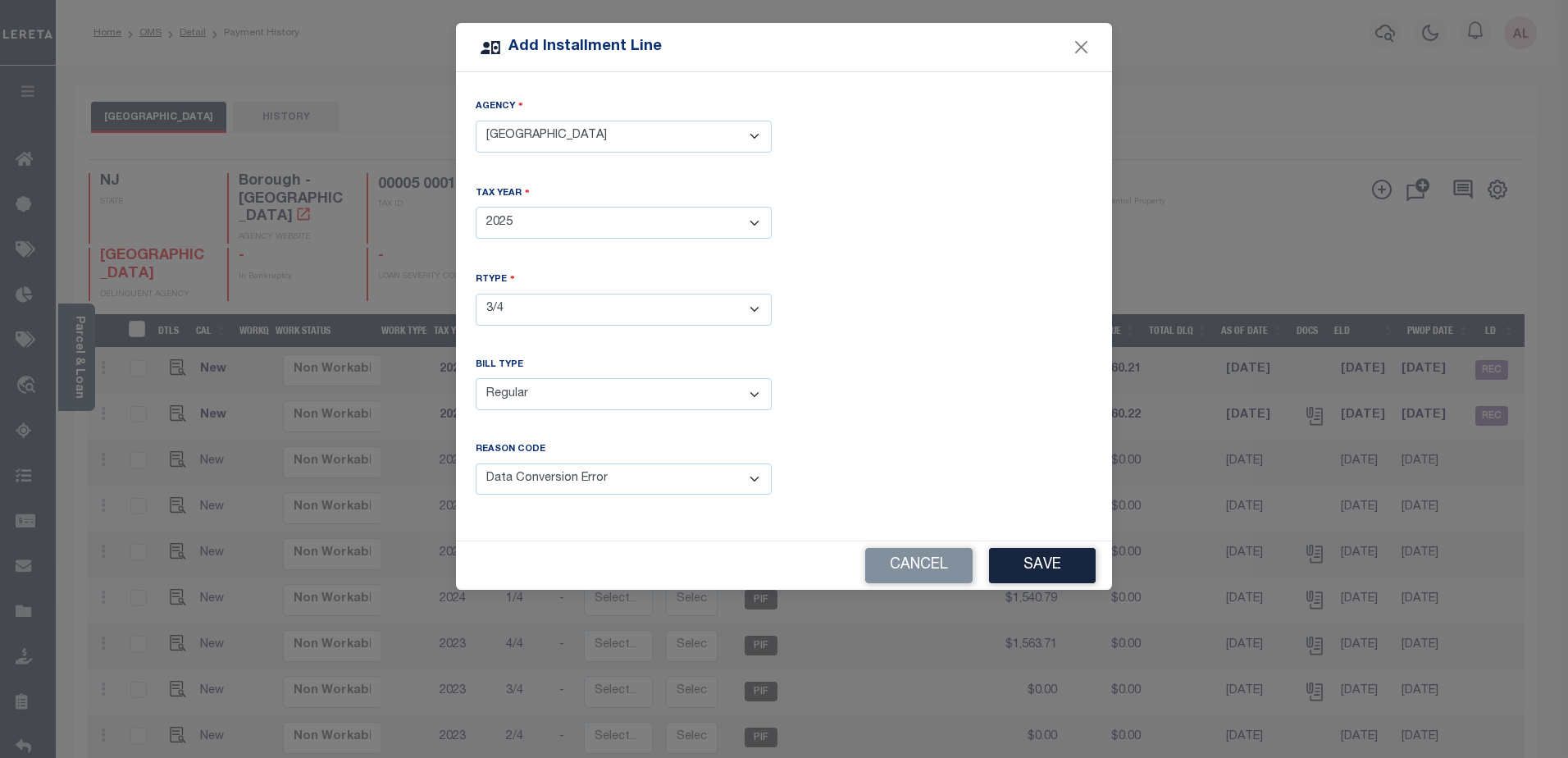
click at [1059, 569] on button "Save" at bounding box center [1042, 565] width 107 height 35
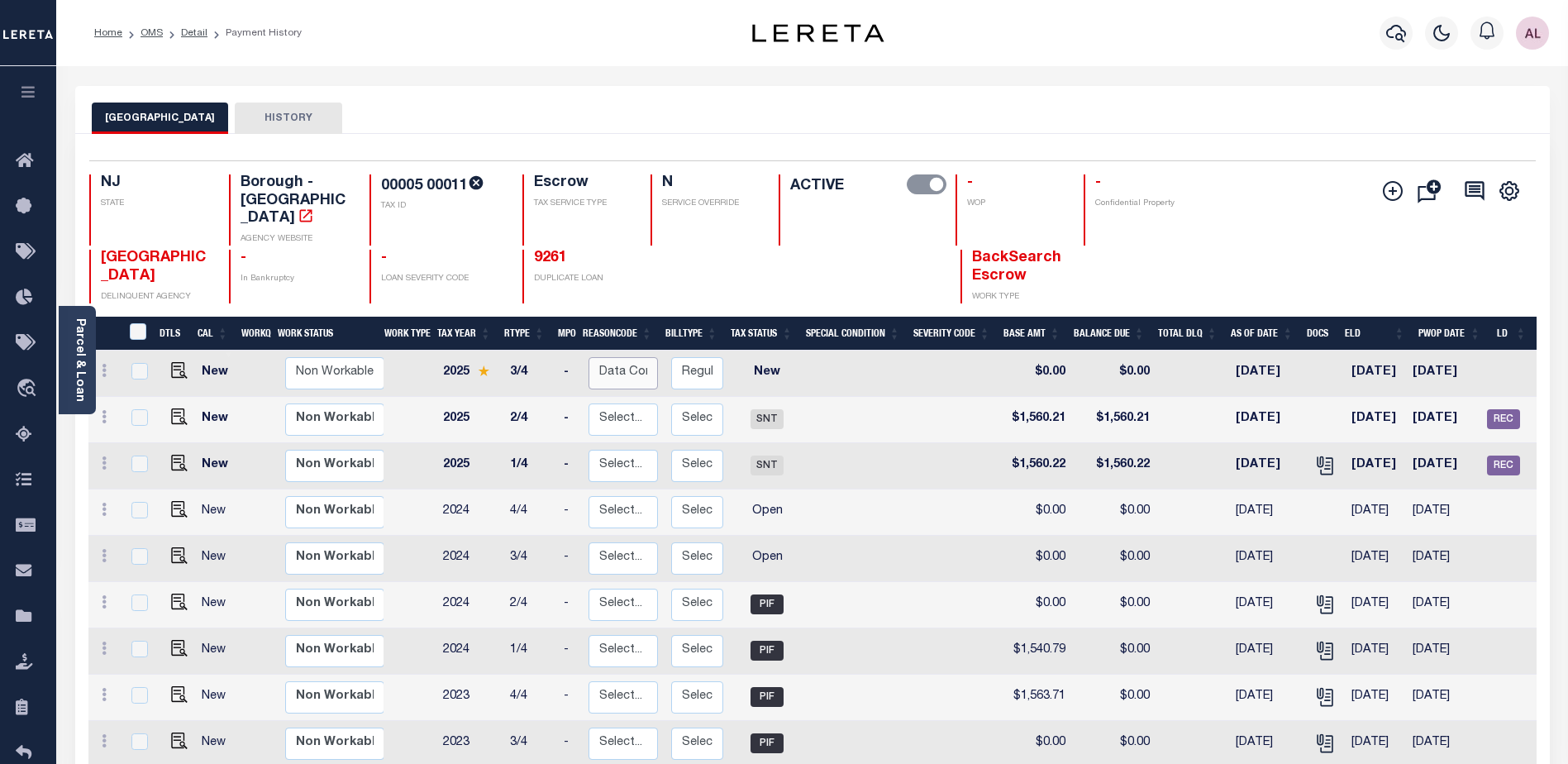
click at [638, 362] on select "Select... Payment Reversal Taxable Value Change Assessment Change Occupancy Tax…" at bounding box center [623, 373] width 70 height 32
checkbox input "true"
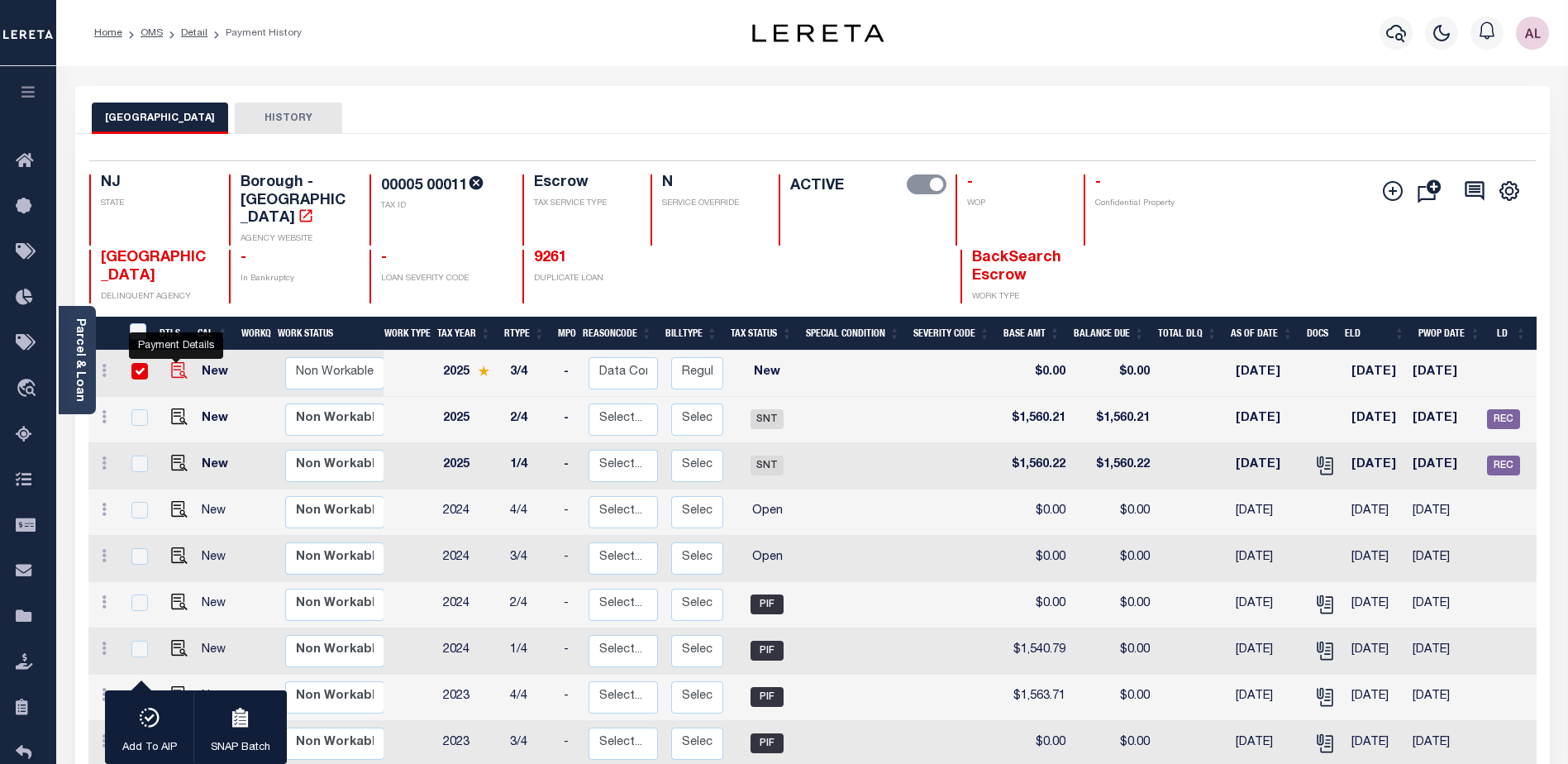
click at [177, 362] on img at bounding box center [179, 370] width 16 height 16
checkbox input "false"
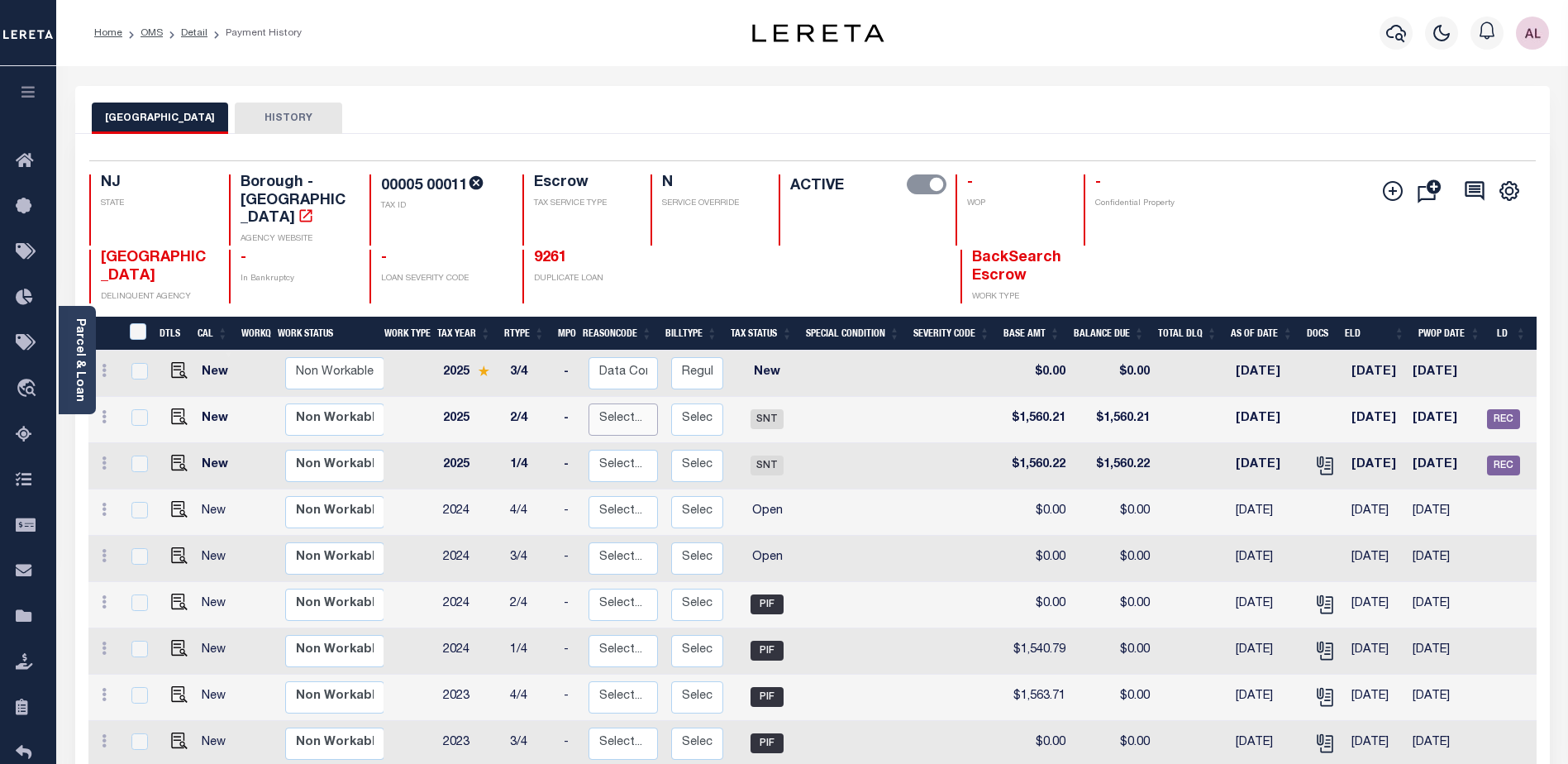
click at [648, 413] on select "Select... Payment Reversal Taxable Value Change Assessment Change Occupancy Tax…" at bounding box center [623, 419] width 70 height 32
checkbox input "true"
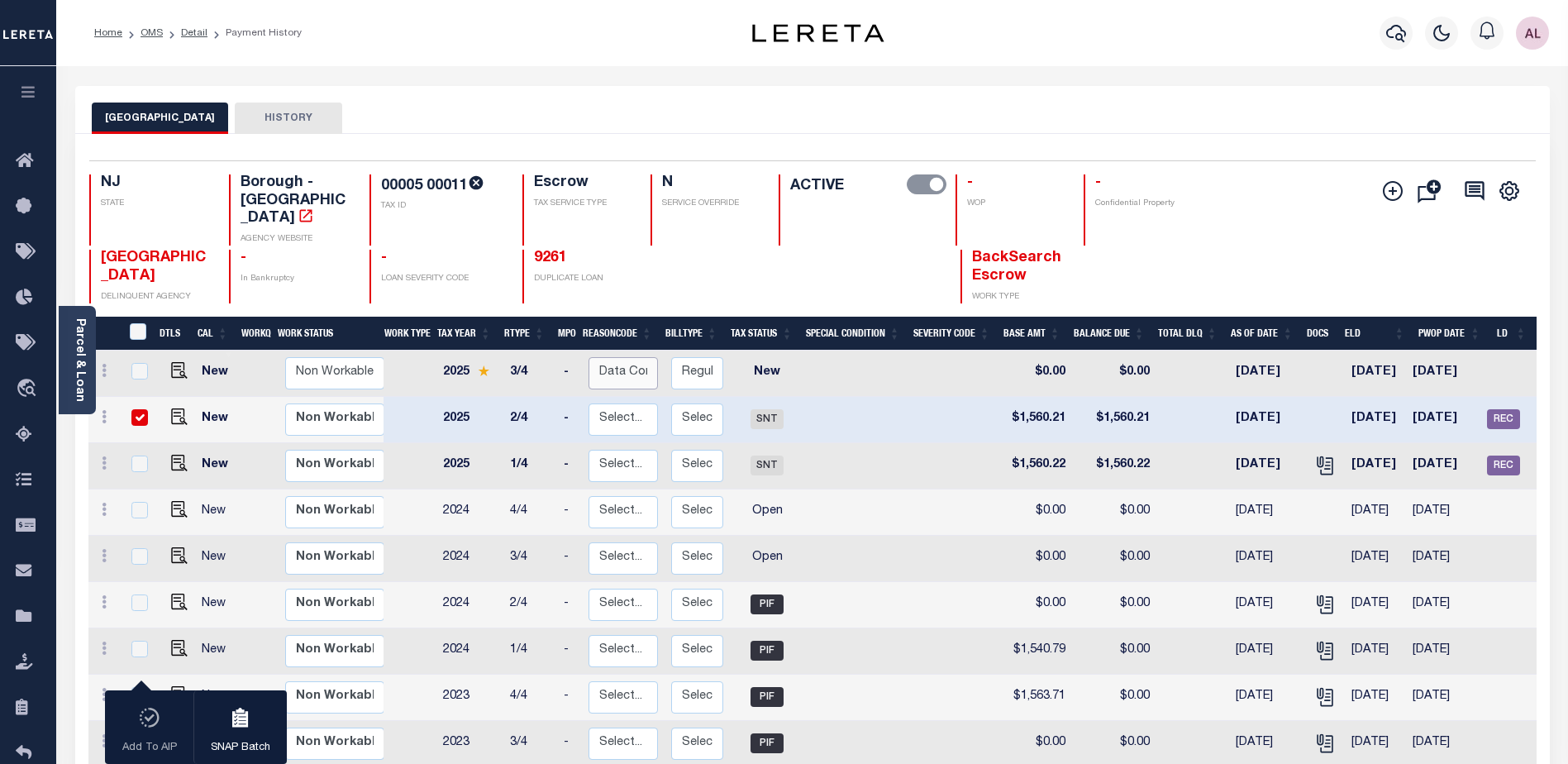
click at [629, 357] on select "Select... Payment Reversal Taxable Value Change Assessment Change Occupancy Tax…" at bounding box center [623, 373] width 70 height 32
checkbox input "true"
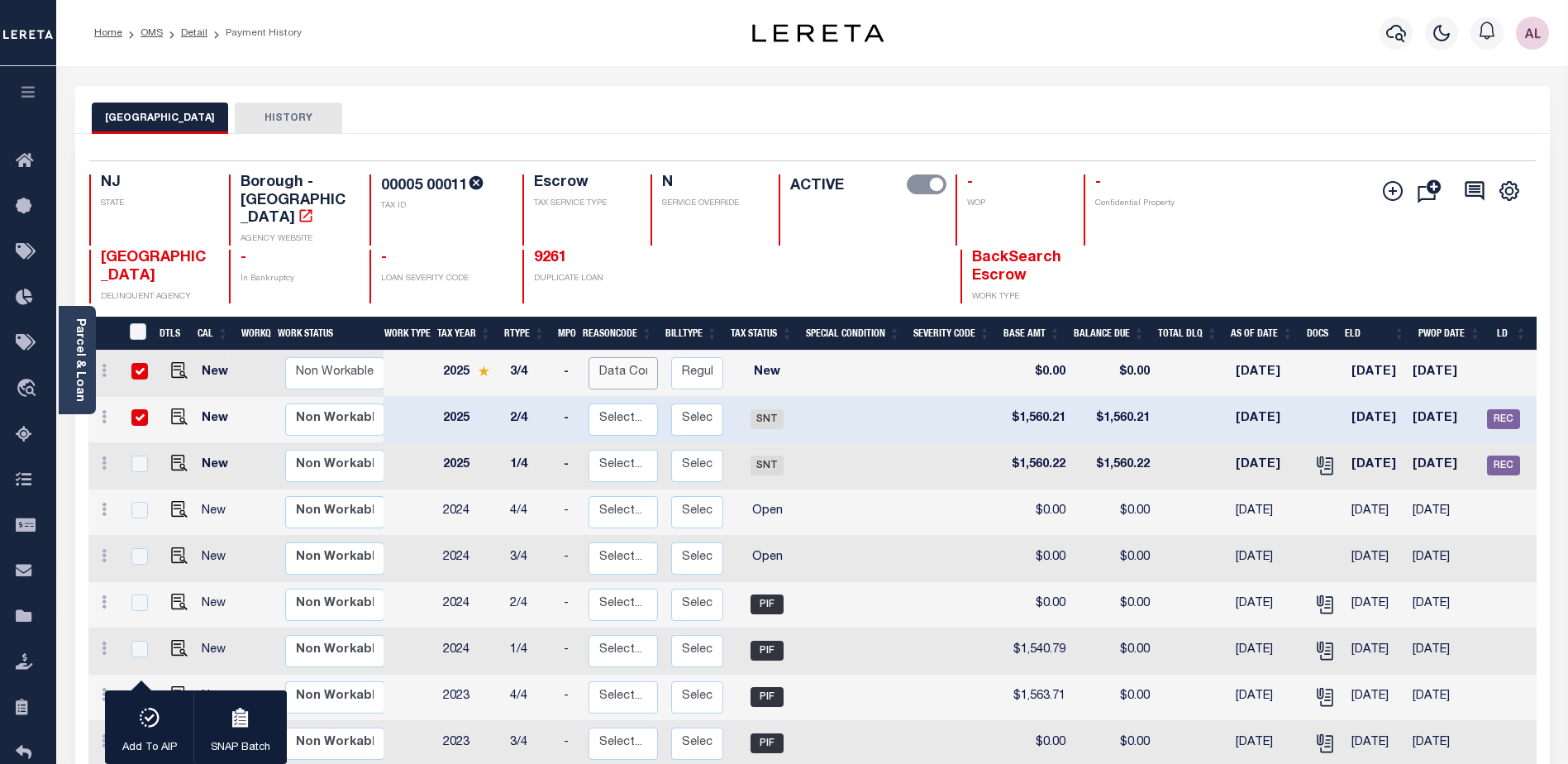
select select "11"
click at [588, 357] on select "Select... Payment Reversal Taxable Value Change Assessment Change Occupancy Tax…" at bounding box center [623, 373] width 70 height 32
checkbox input "false"
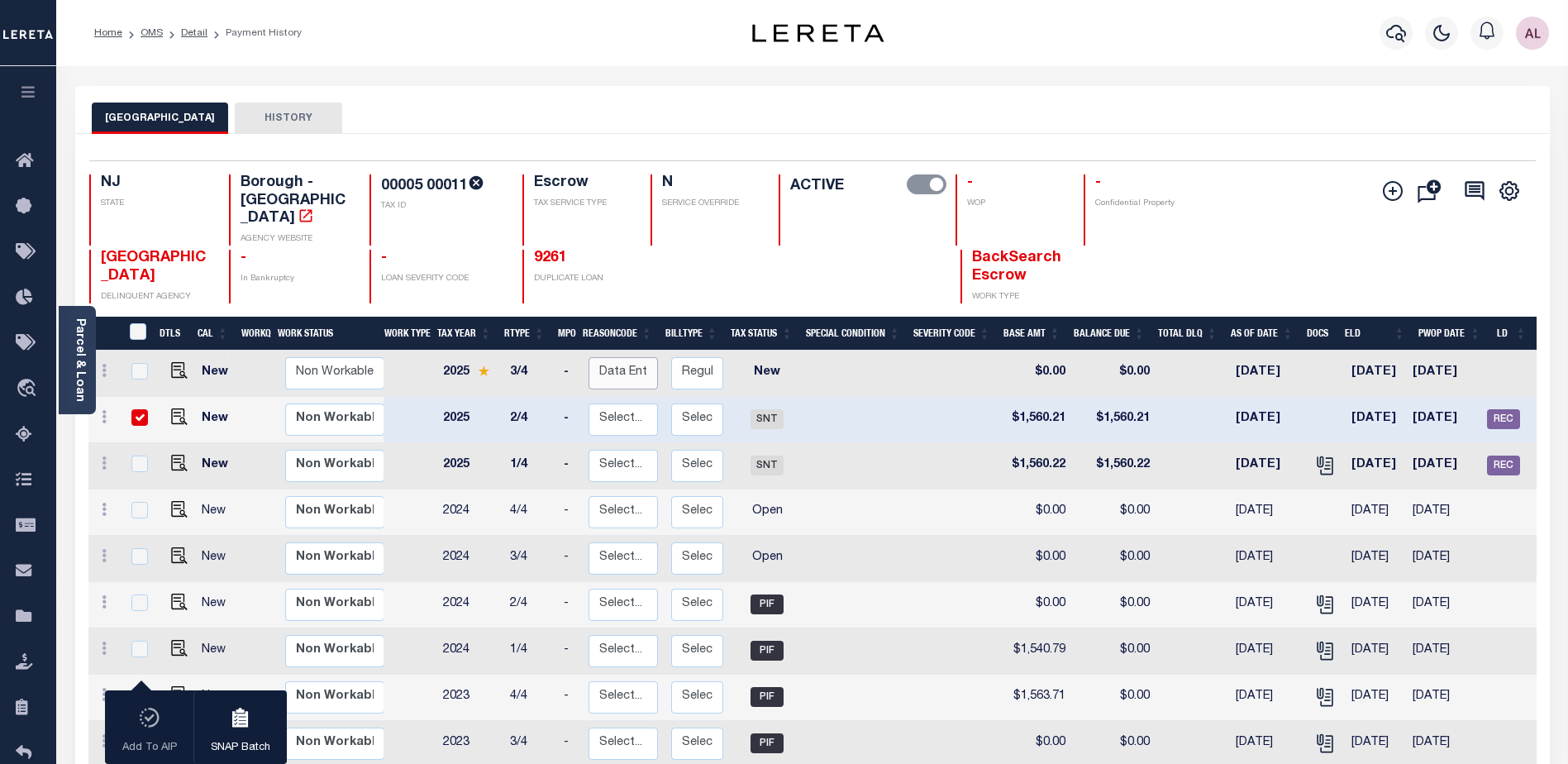
click select "Select... Payment Reversal Taxable Value Change Assessment Change Occupancy Tax…"
checkbox input "true"
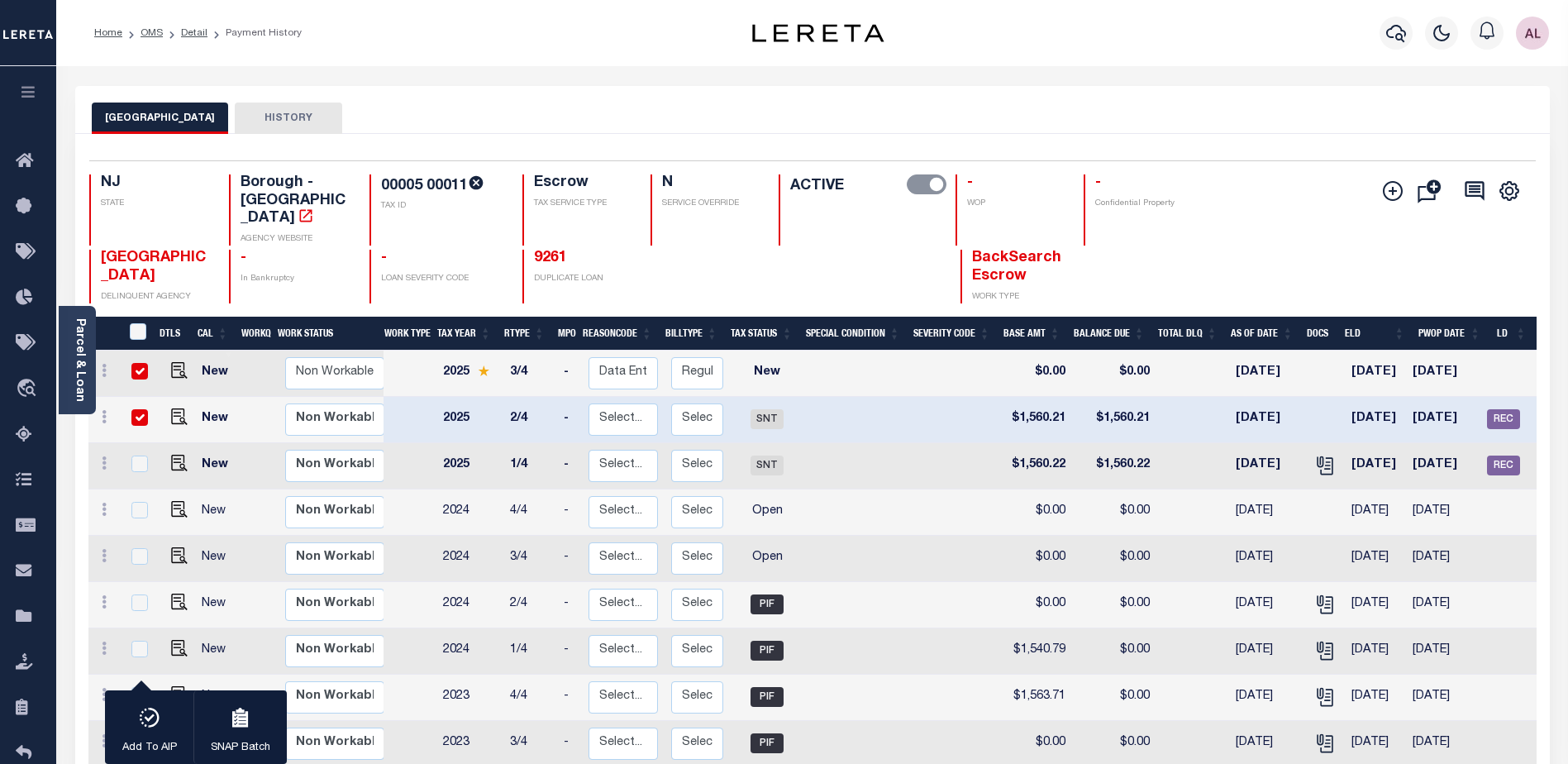
click div "WOODSTOWN BOROUGH DELINQUENT AGENCY - In Bankruptcy - LOAN SEVERITY CODE 9261 D…"
click input "checkbox"
checkbox input "false"
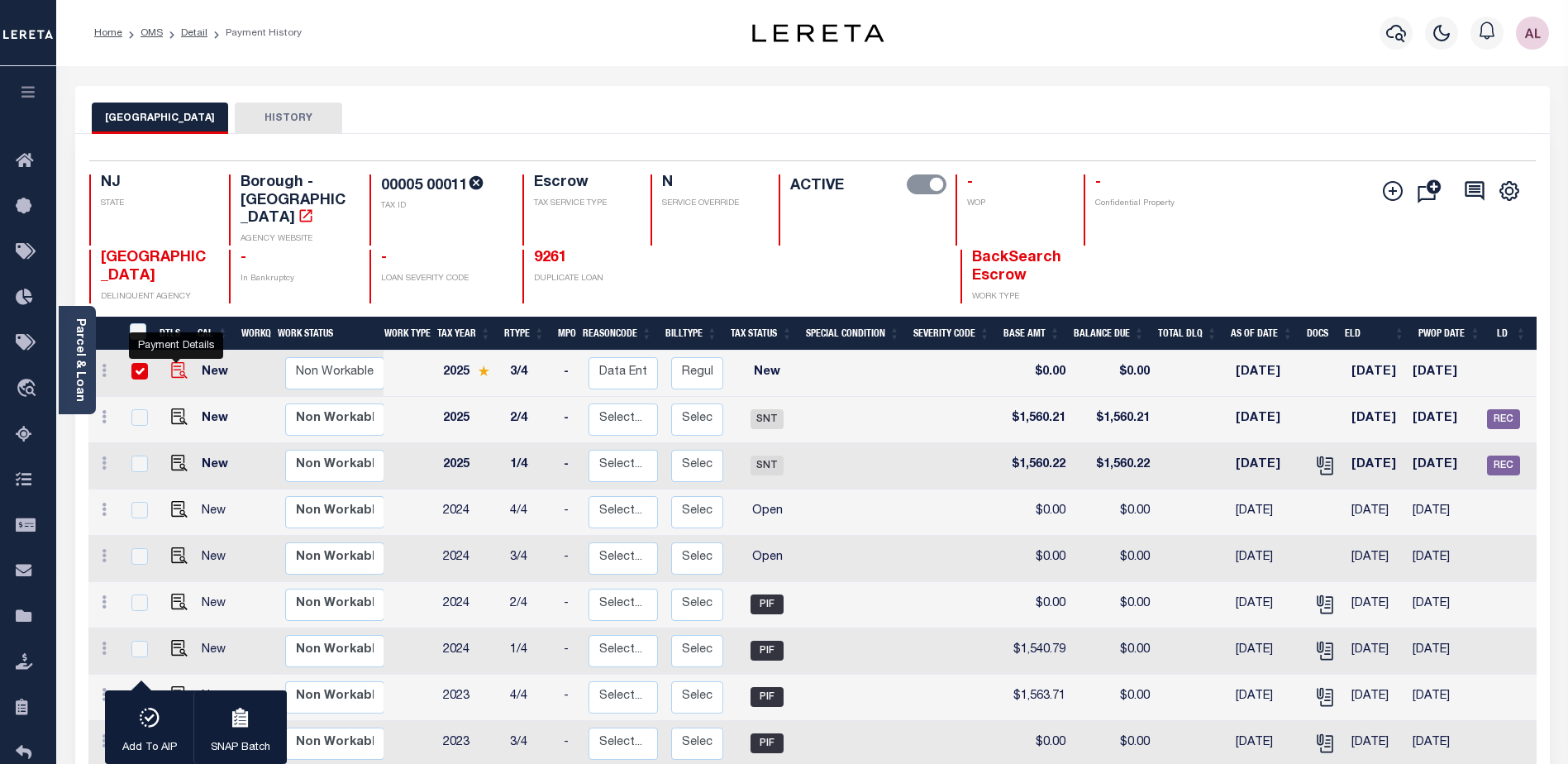
click img
checkbox input "false"
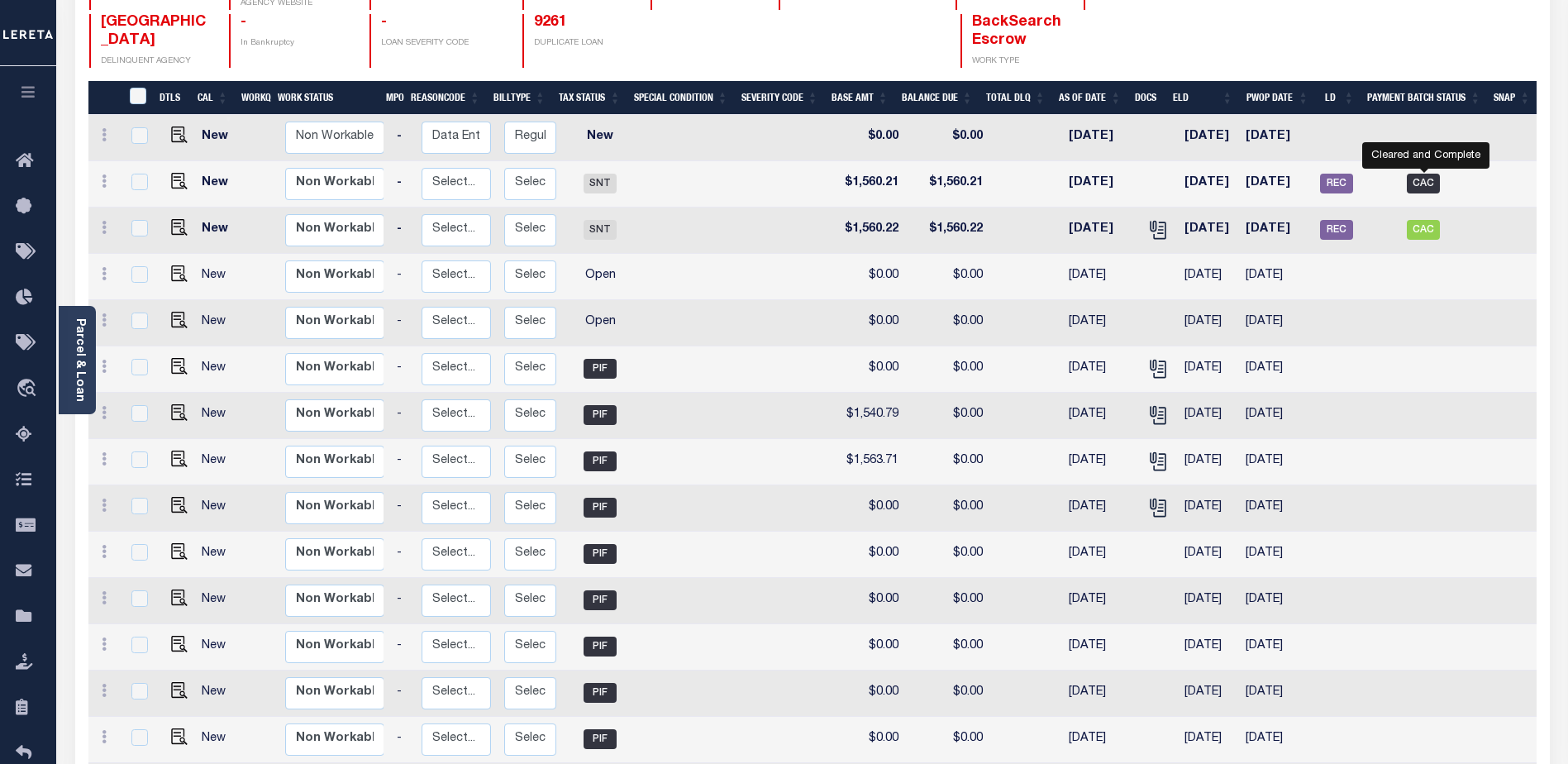
scroll to position [224, 0]
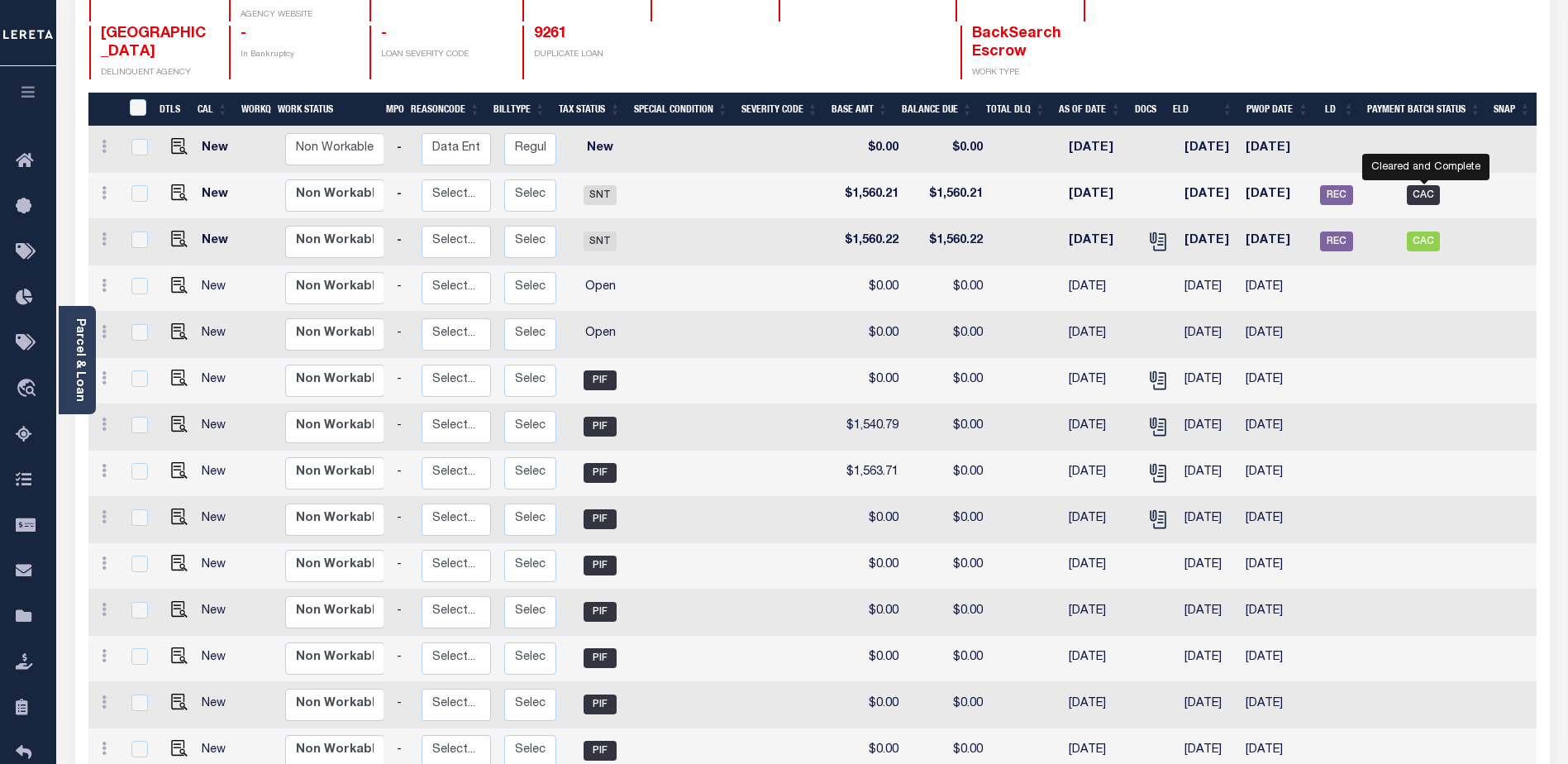
click span "CAC"
checkbox input "true"
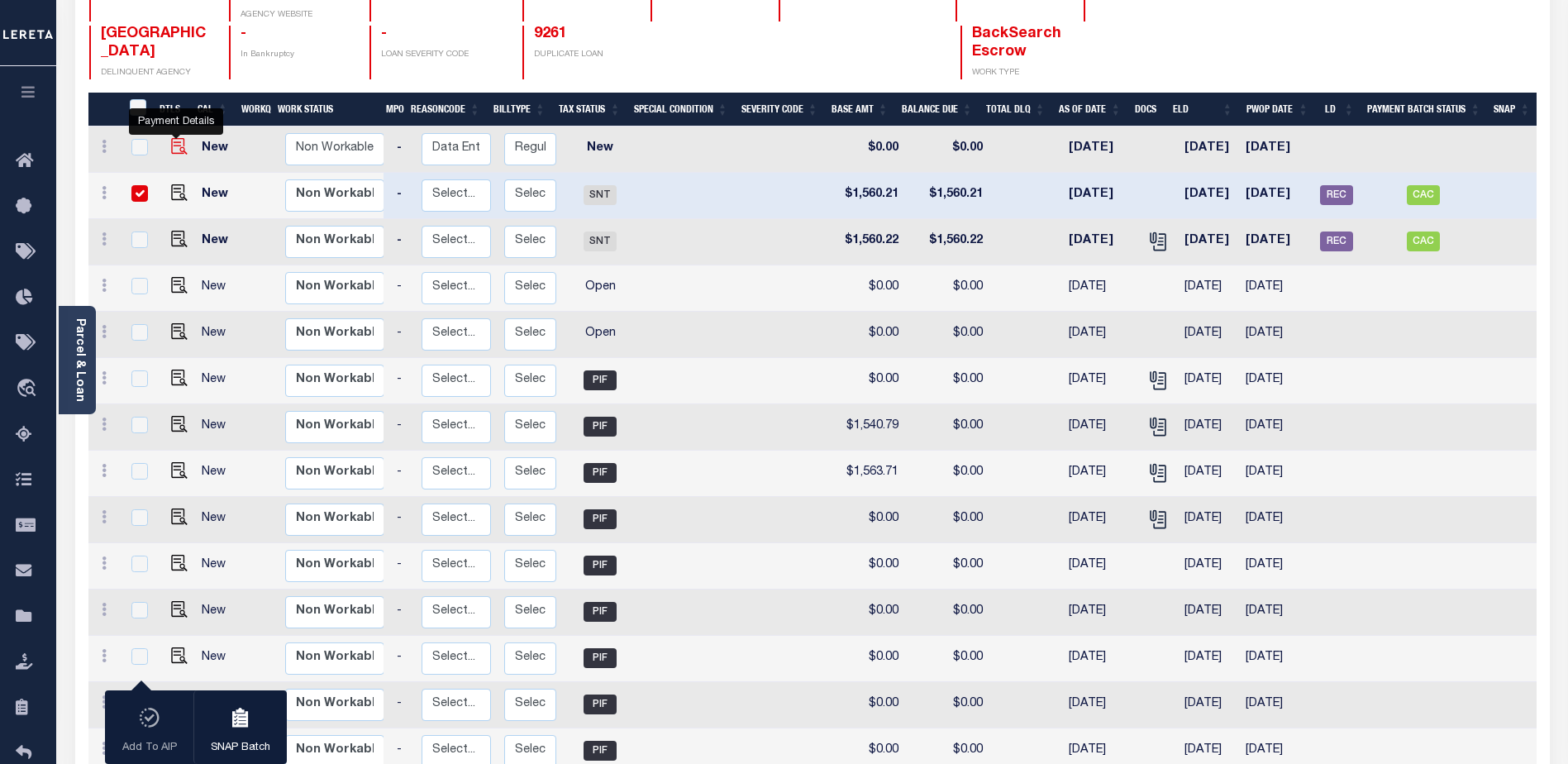
click img
checkbox input "true"
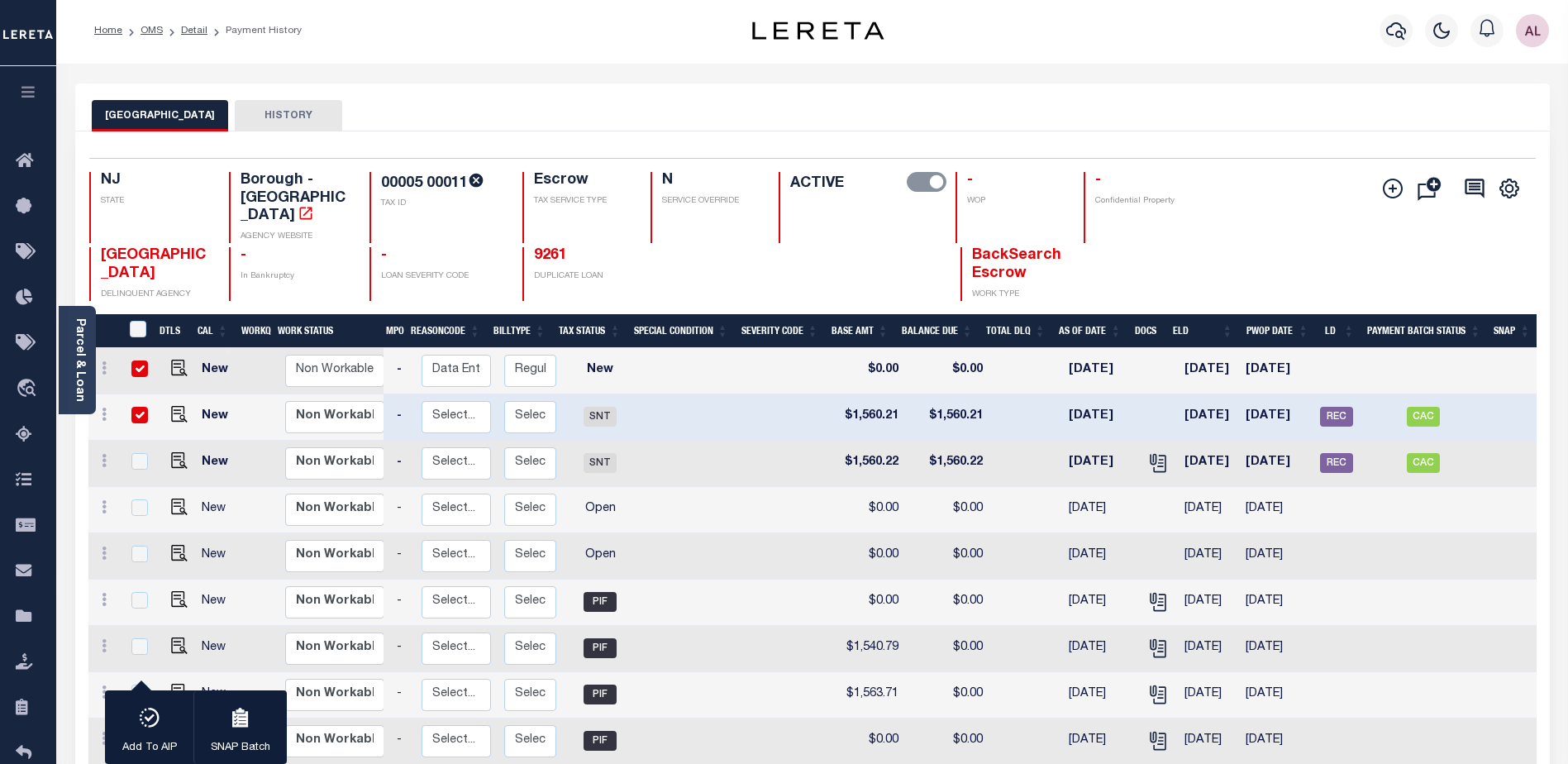
scroll to position [0, 0]
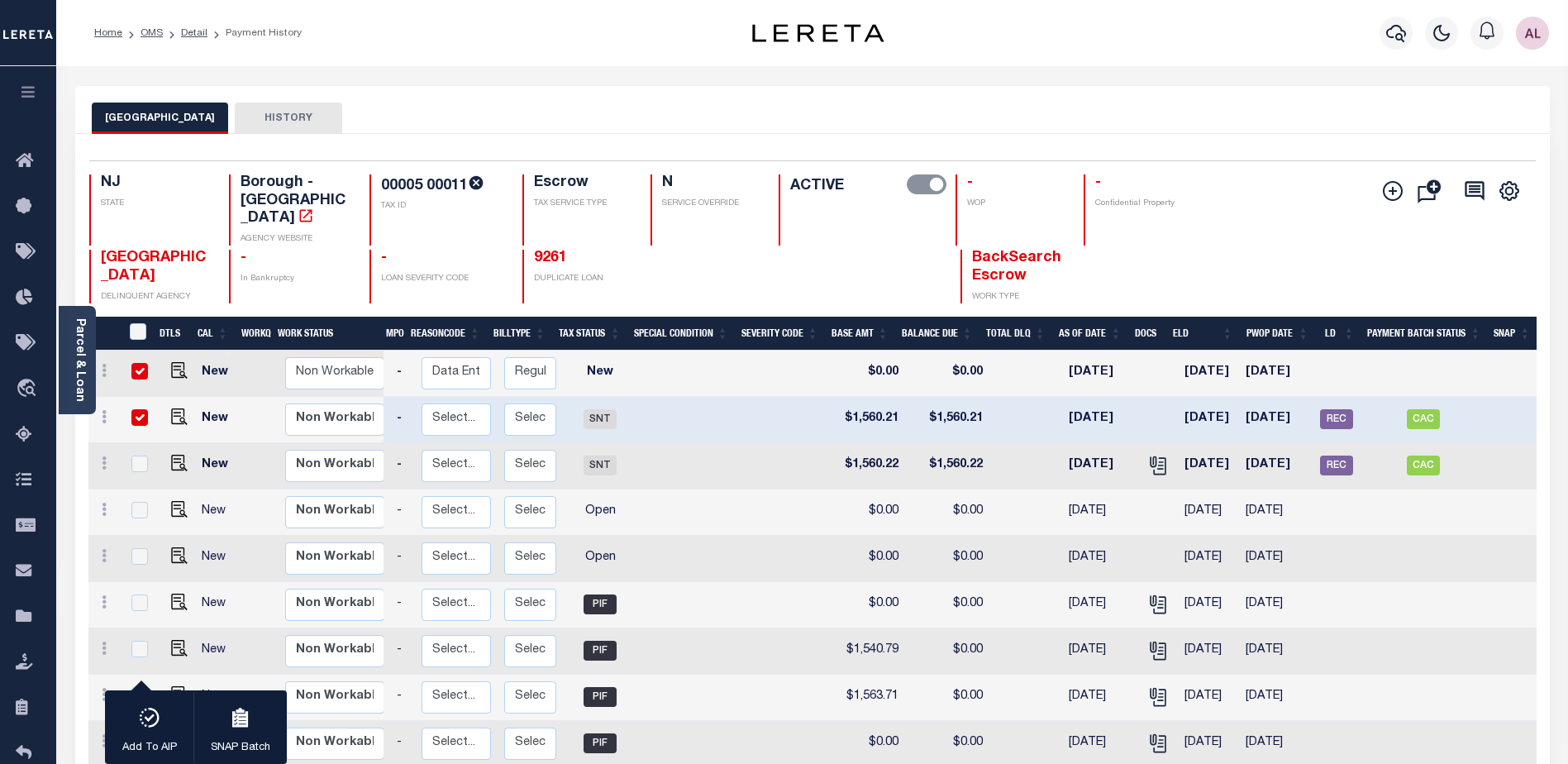
click input "checkbox"
checkbox input "false"
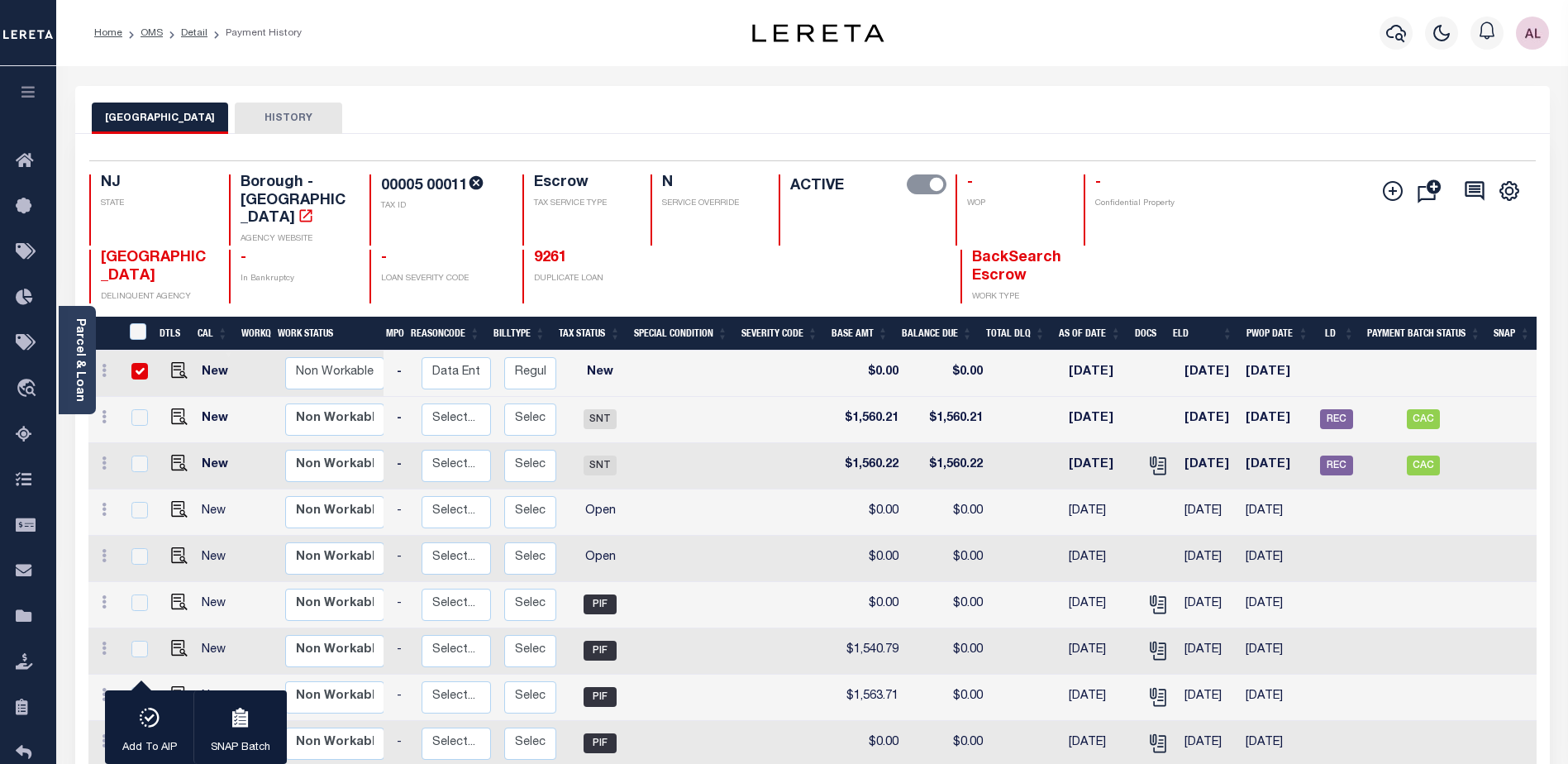
click link
checkbox input "false"
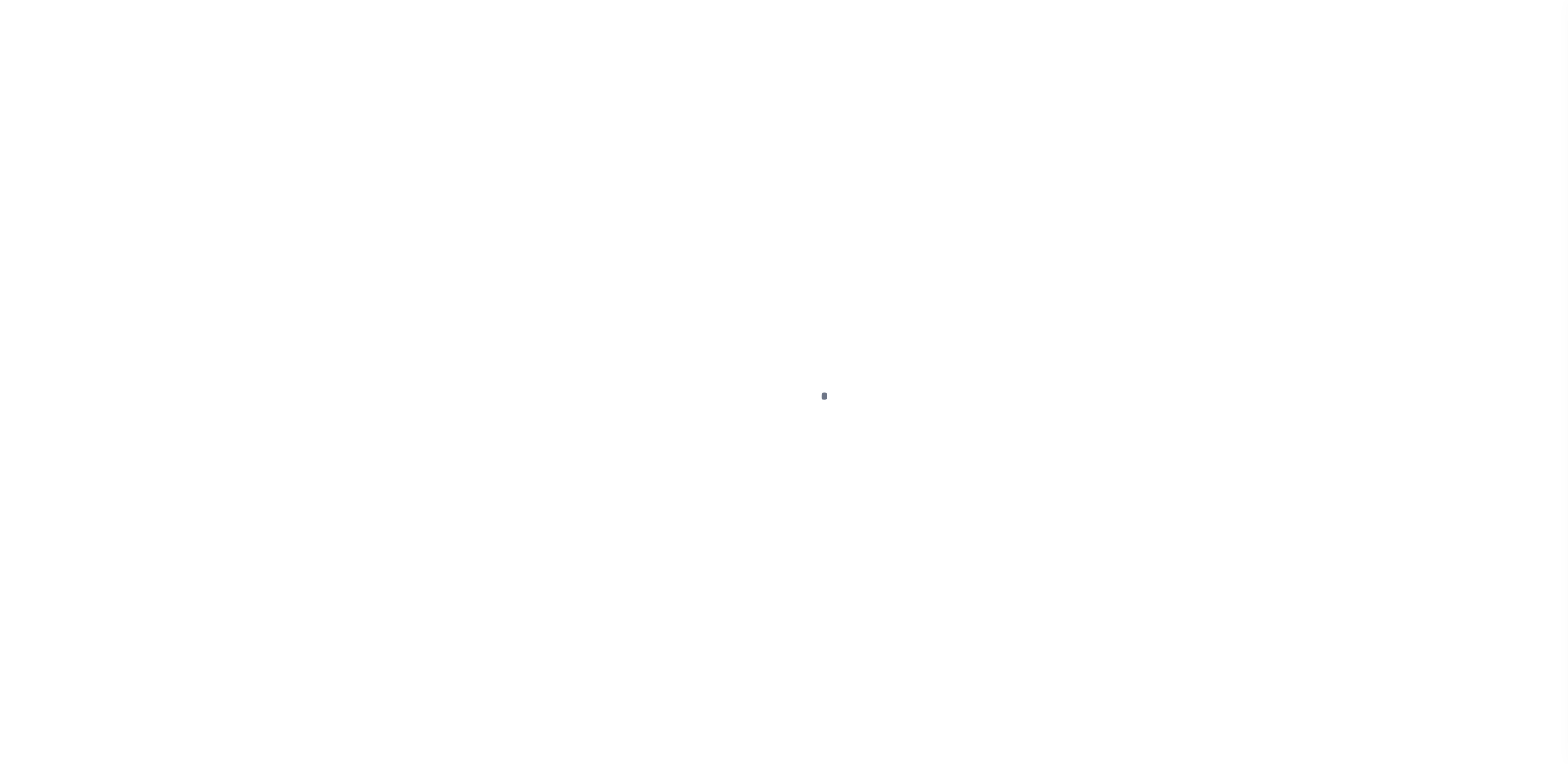
select select "NW2"
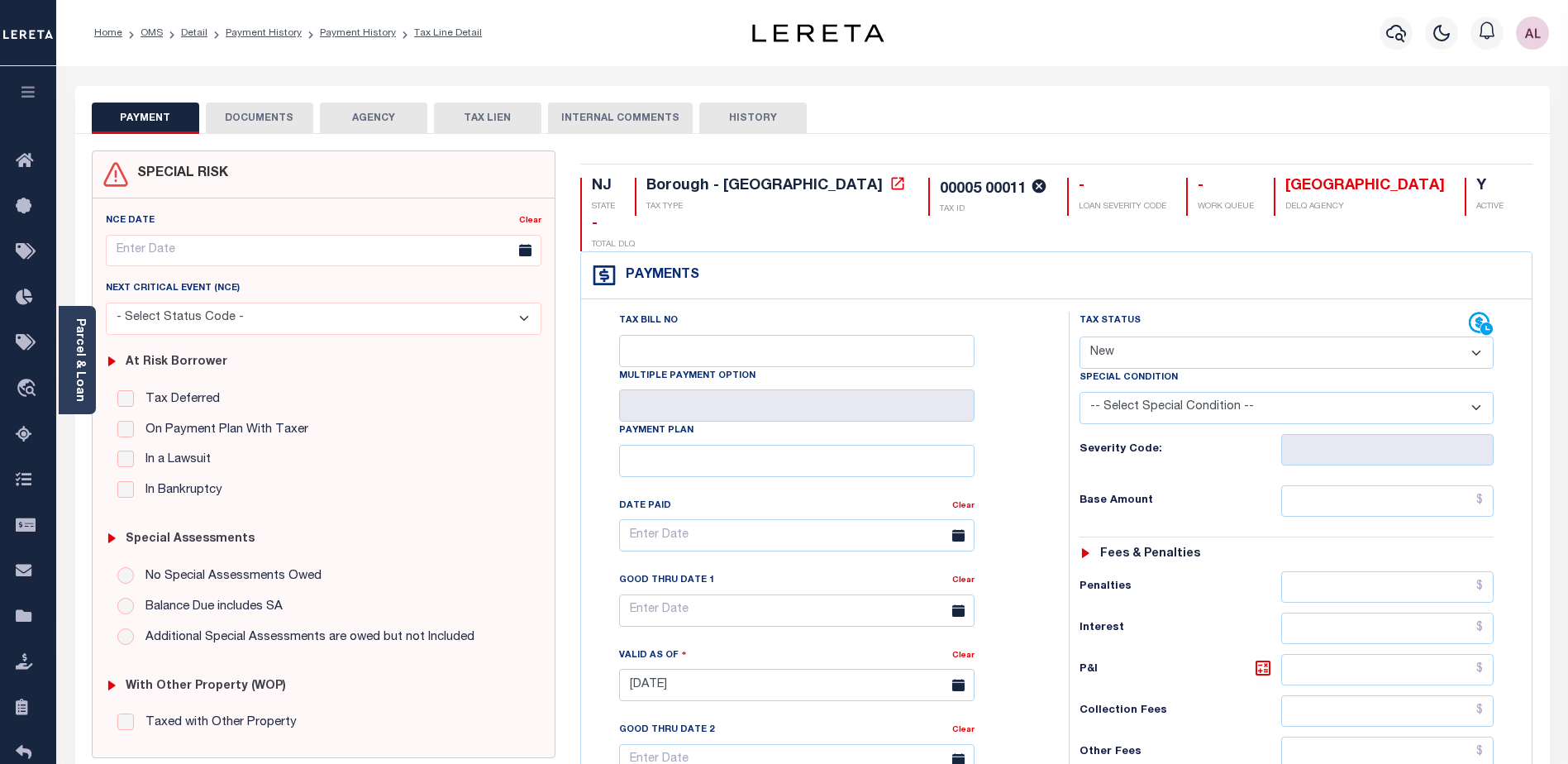
click at [1109, 337] on select "- Select Status Code - Open Due/Unpaid Paid Incomplete No Tax Due Internal Refu…" at bounding box center [1286, 352] width 414 height 32
select select "DUE"
click at [1080, 337] on select "- Select Status Code - Open Due/Unpaid Paid Incomplete No Tax Due Internal Refu…" at bounding box center [1286, 352] width 414 height 32
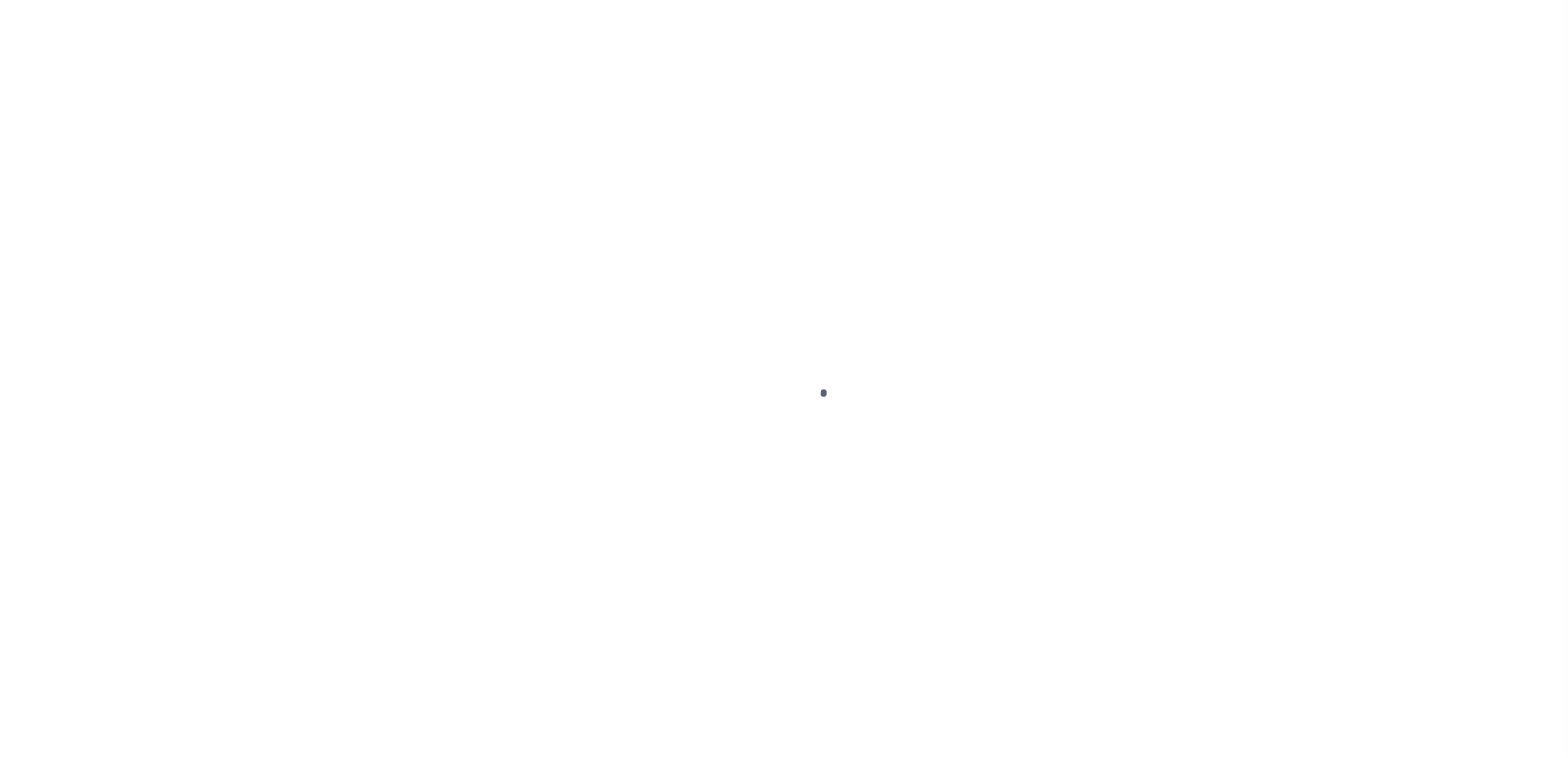
select select "CAC"
select select "CHK"
select select "[PERSON_NAME]"
select select "FDX"
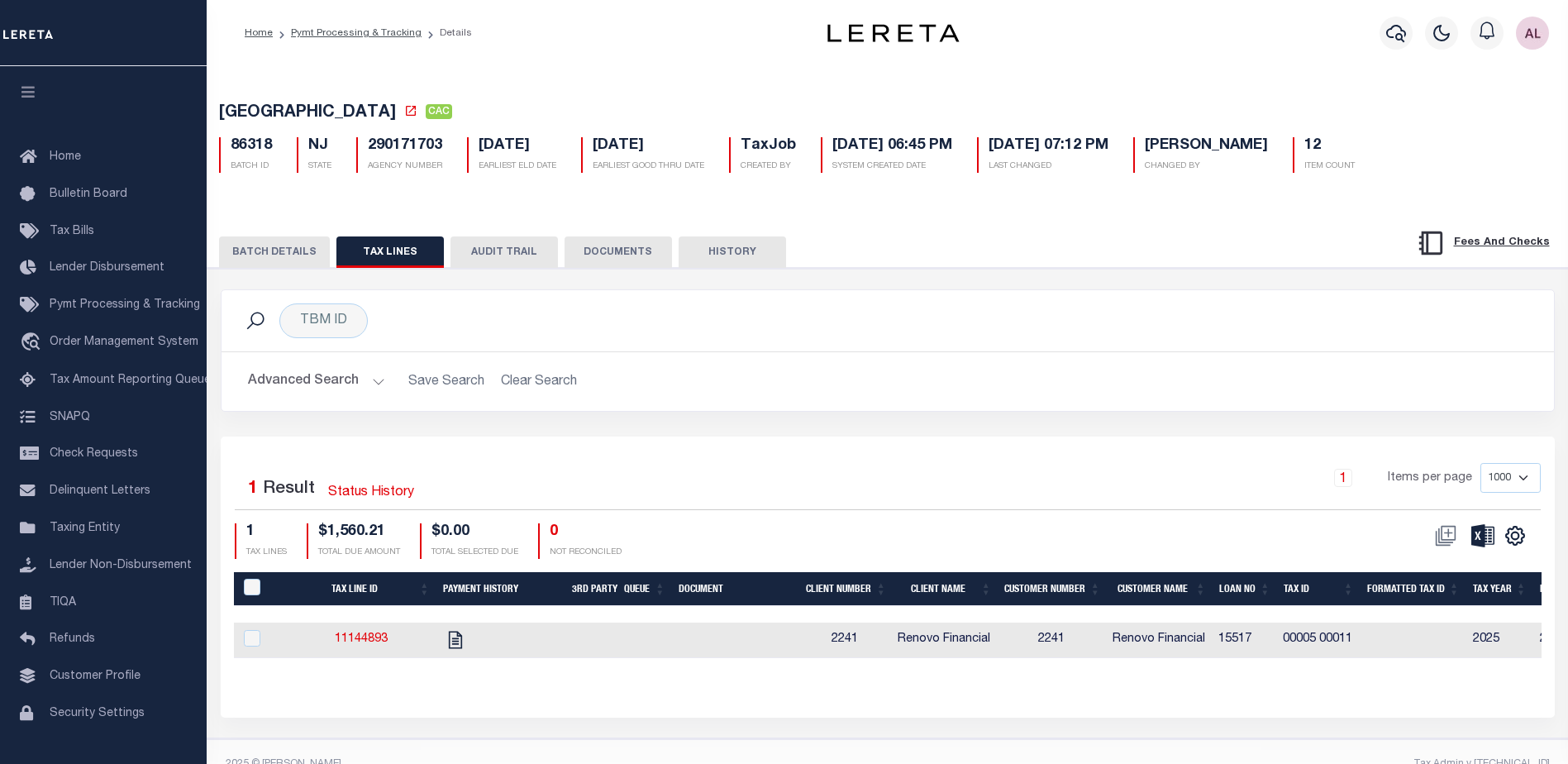
click at [257, 262] on button "BATCH DETAILS" at bounding box center [274, 252] width 111 height 31
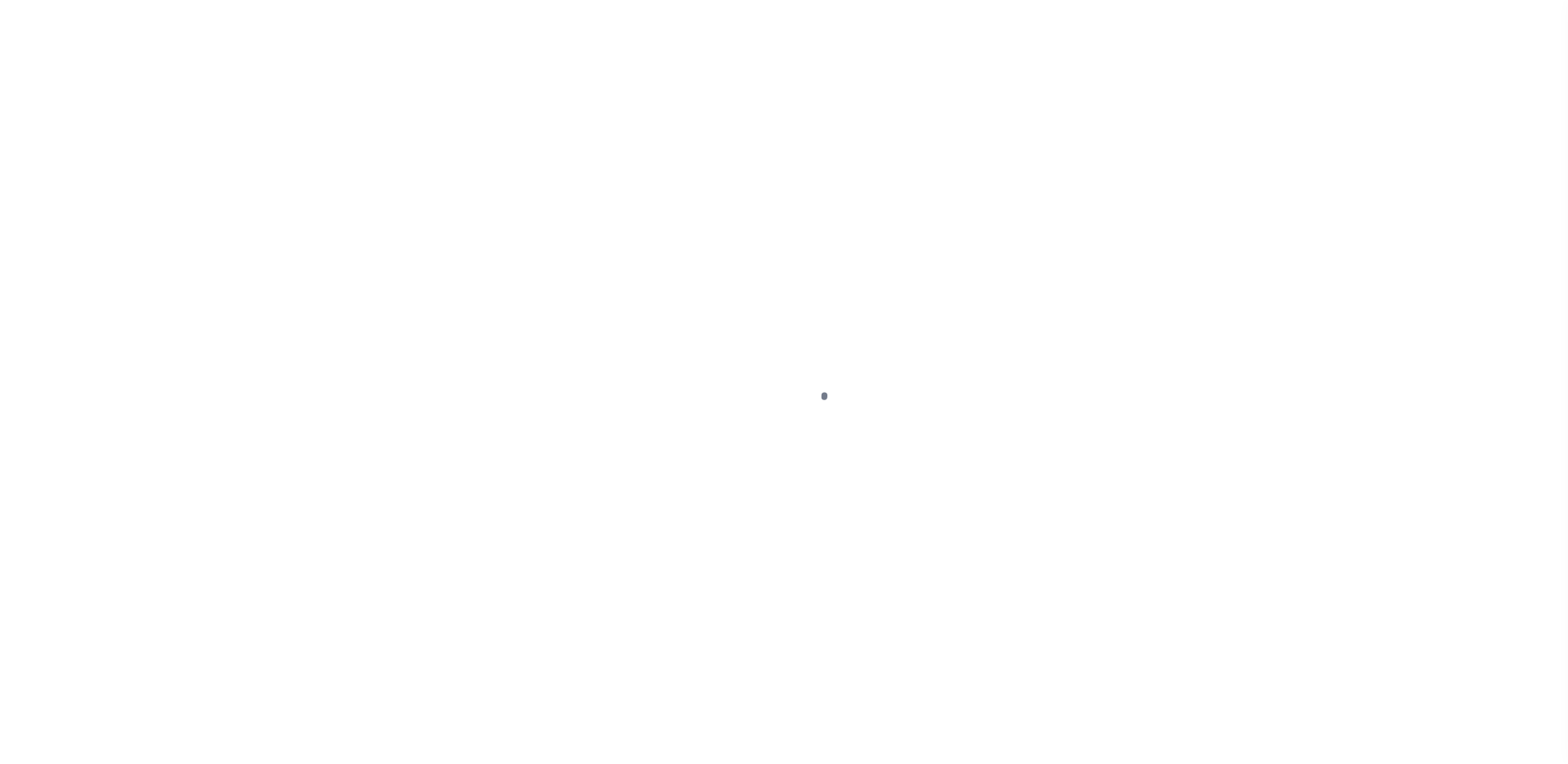
select select "NW2"
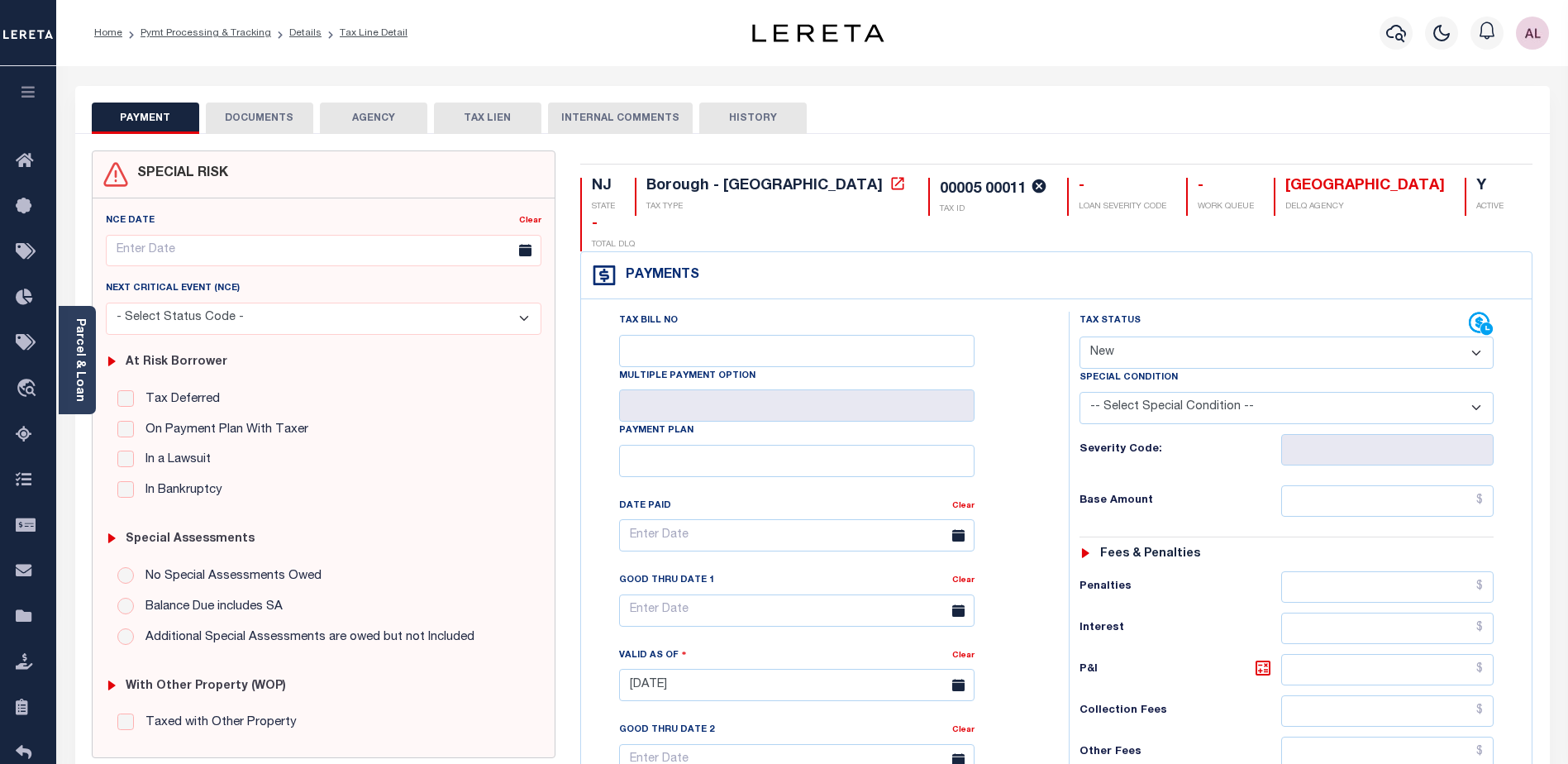
click at [1160, 337] on select "- Select Status Code - Open Due/Unpaid Paid Incomplete No Tax Due Internal Refu…" at bounding box center [1286, 352] width 414 height 32
select select "DUE"
click at [1080, 337] on select "- Select Status Code - Open Due/Unpaid Paid Incomplete No Tax Due Internal Refu…" at bounding box center [1286, 352] width 414 height 32
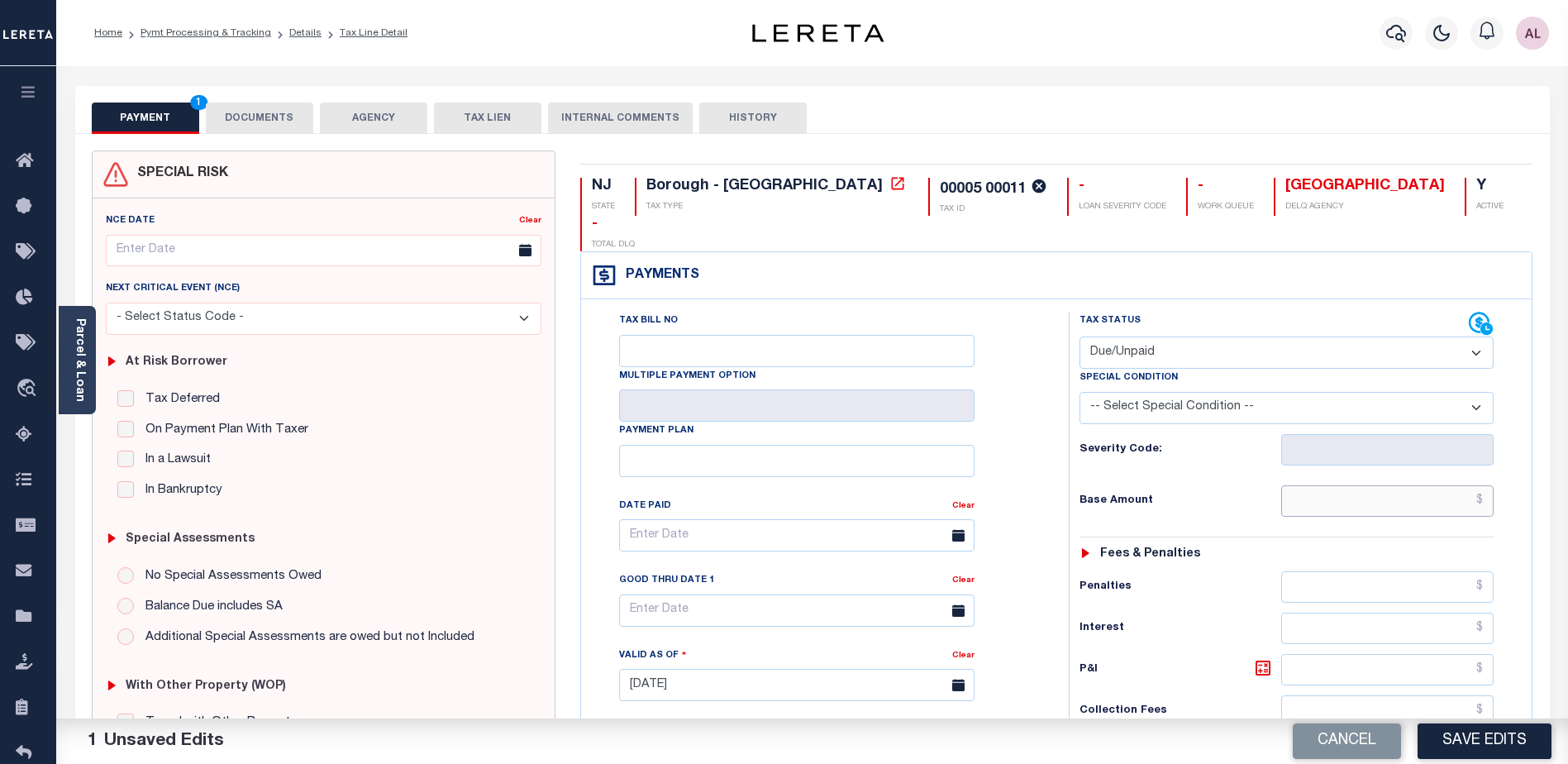
click at [1373, 485] on input "text" at bounding box center [1387, 500] width 213 height 31
click at [889, 183] on icon at bounding box center [897, 183] width 16 height 16
click at [1355, 485] on input "text" at bounding box center [1387, 500] width 213 height 31
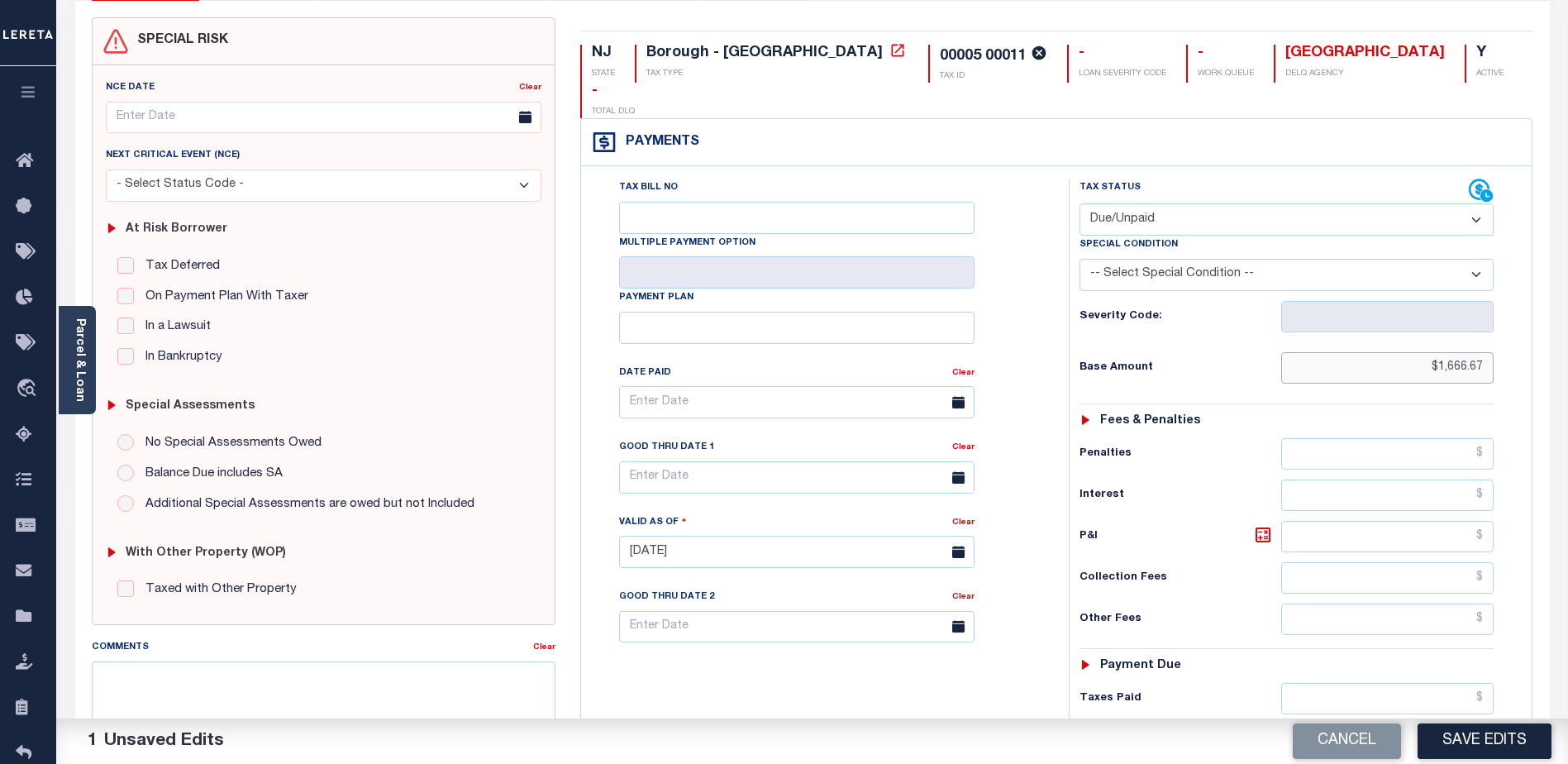
scroll to position [331, 0]
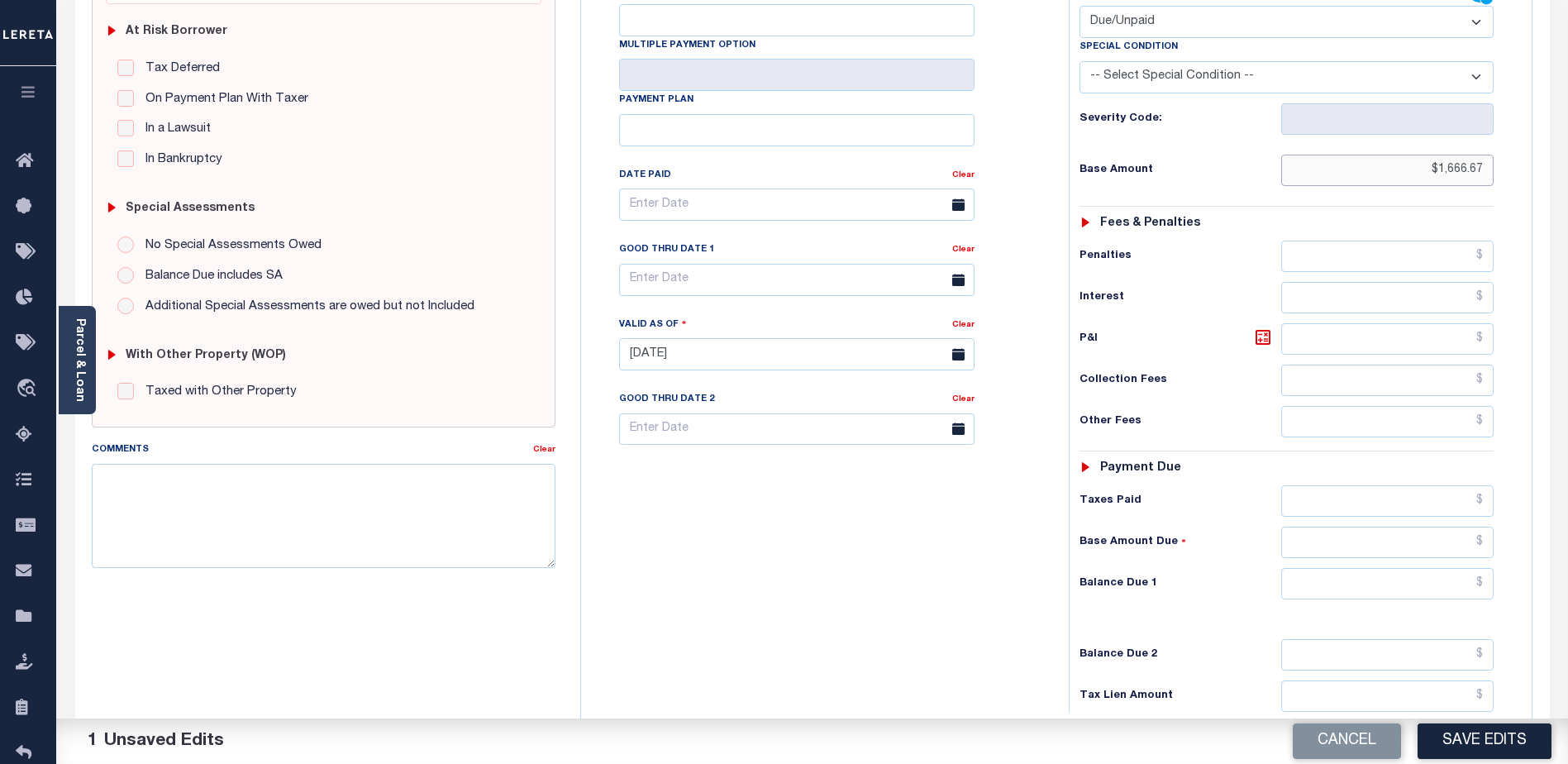
type input "$1,666.67"
click at [1380, 568] on input "text" at bounding box center [1387, 583] width 213 height 31
type input "$1,666.57"
click at [159, 485] on textarea "Comments" at bounding box center [324, 515] width 463 height 104
click at [118, 489] on textarea "Comments" at bounding box center [324, 515] width 463 height 104
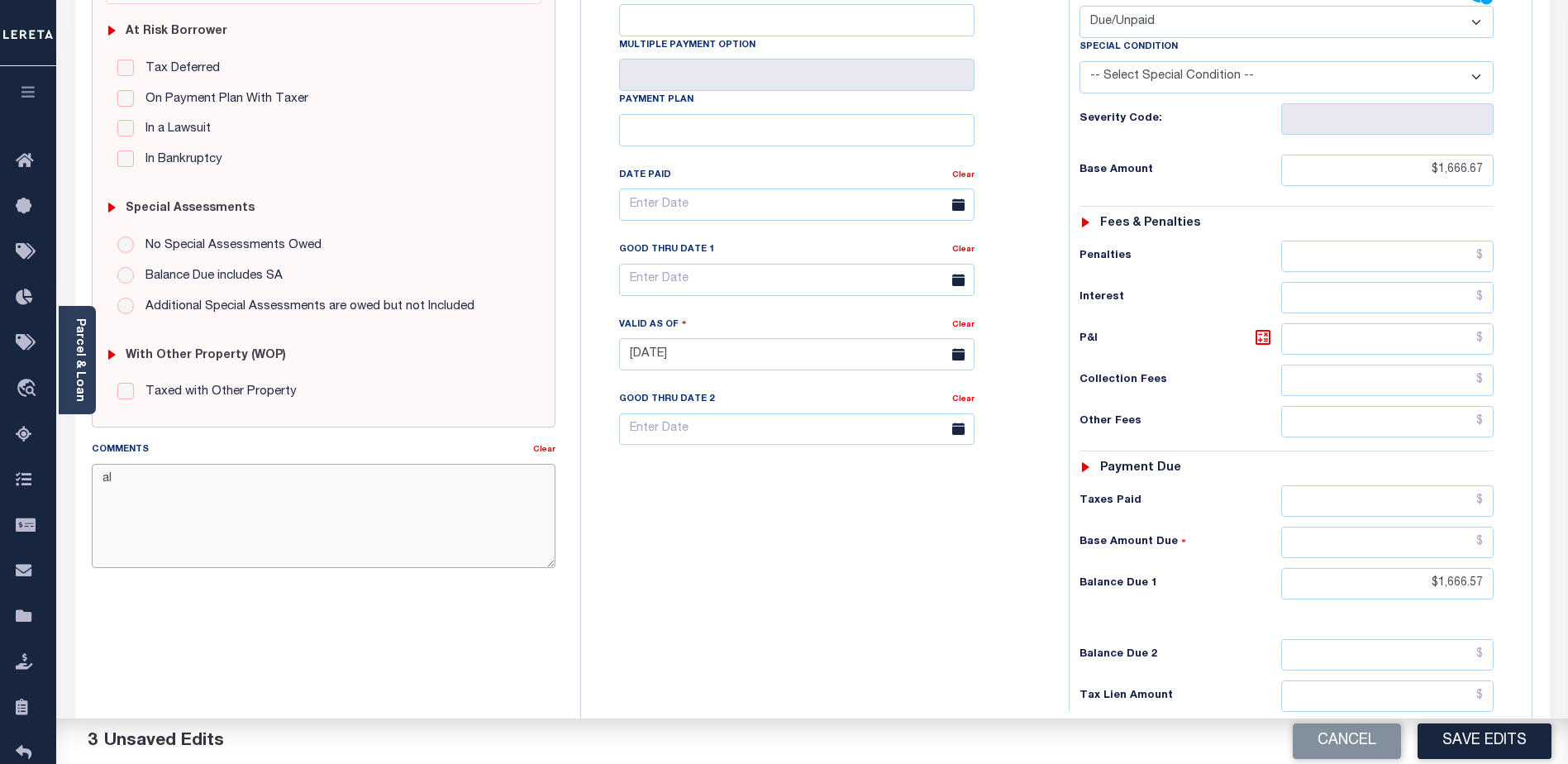
type textarea "a"
click at [449, 475] on textarea "AL - CAS 47816 Tax line was not created missed ELD Date" at bounding box center [324, 515] width 463 height 104
click at [285, 505] on textarea "AL - CAS 47816 Tax line was not created missed ELD Date Lereta responsible for …" at bounding box center [324, 515] width 463 height 104
type textarea "AL - CAS 47816 Tax line was not created missed ELD Date Lereta responsible for …"
click at [1488, 741] on button "Save Edits" at bounding box center [1484, 741] width 133 height 35
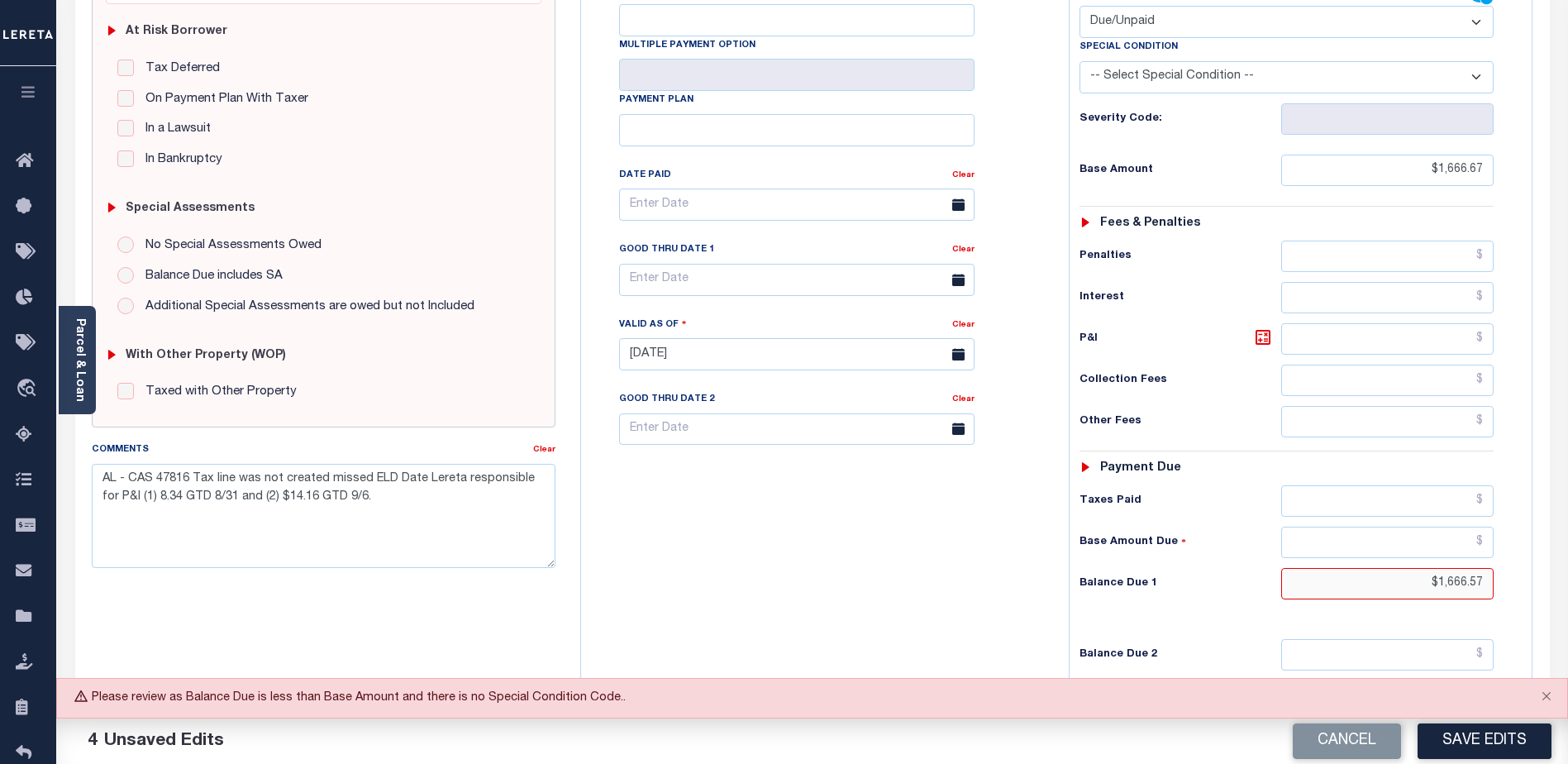
drag, startPoint x: 1416, startPoint y: 546, endPoint x: 1528, endPoint y: 551, distance: 112.1
click at [1535, 550] on div "NJ STATE Borough - NJ TAX TYPE 00005 00011 TAX ID - LOAN SEVERITY CODE - WORK Q…" at bounding box center [1057, 352] width 978 height 1065
type input "$1,666.67"
click at [160, 496] on textarea "AL - CAS 47816 Tax line was not created missed ELD Date Lereta responsible for …" at bounding box center [324, 515] width 463 height 104
drag, startPoint x: 162, startPoint y: 501, endPoint x: 139, endPoint y: 500, distance: 23.0
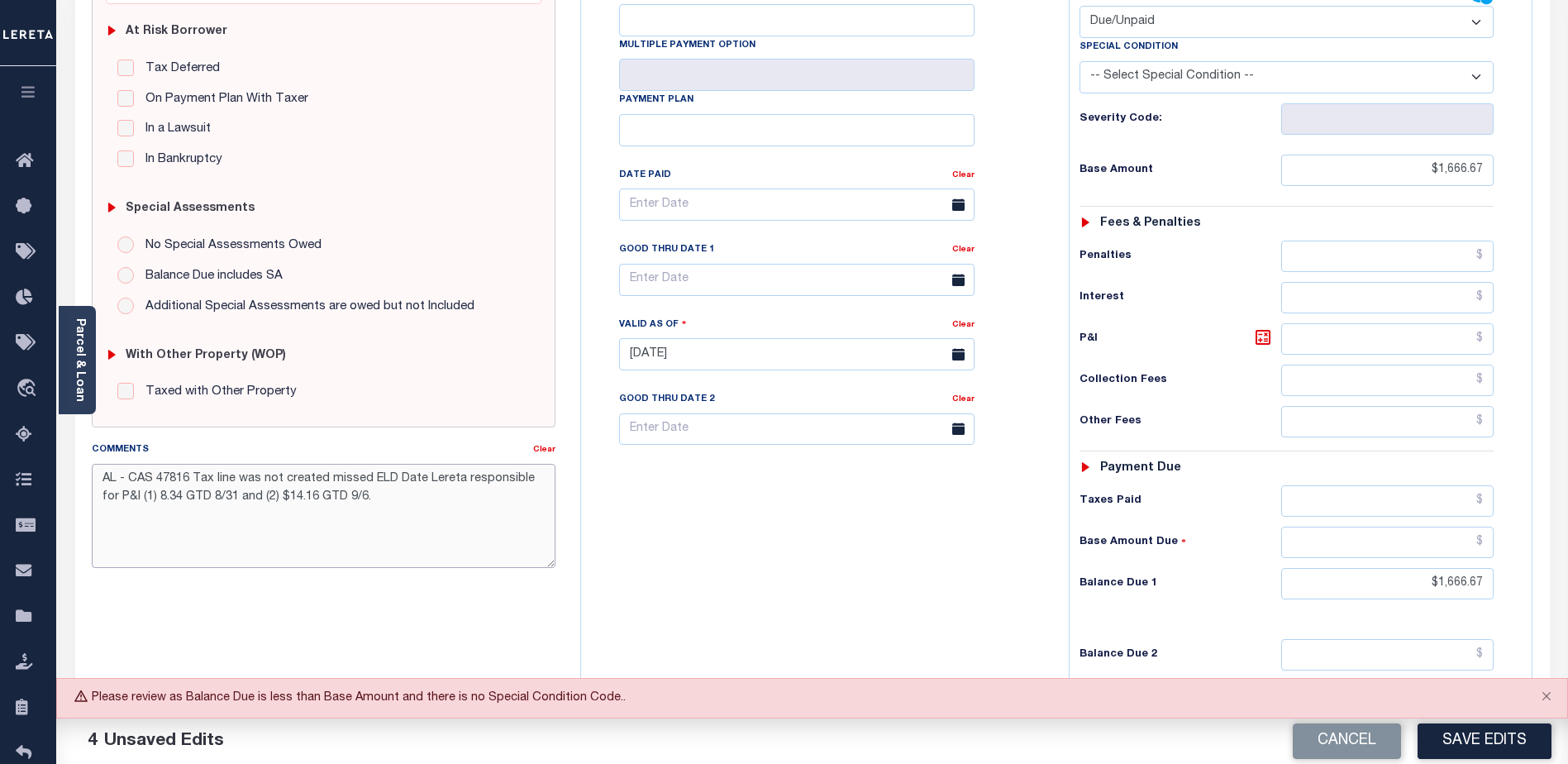
click at [139, 500] on textarea "AL - CAS 47816 Tax line was not created missed ELD Date Lereta responsible for …" at bounding box center [324, 515] width 463 height 104
drag, startPoint x: 227, startPoint y: 494, endPoint x: 211, endPoint y: 494, distance: 16.0
click at [211, 494] on textarea "AL - CAS 47816 Tax line was not created missed ELD Date Lereta responsible for …" at bounding box center [324, 515] width 463 height 104
type textarea "AL - CAS 47816 Tax line was not created missed ELD Date Lereta responsible for …"
click at [1479, 740] on button "Save Edits" at bounding box center [1484, 741] width 133 height 35
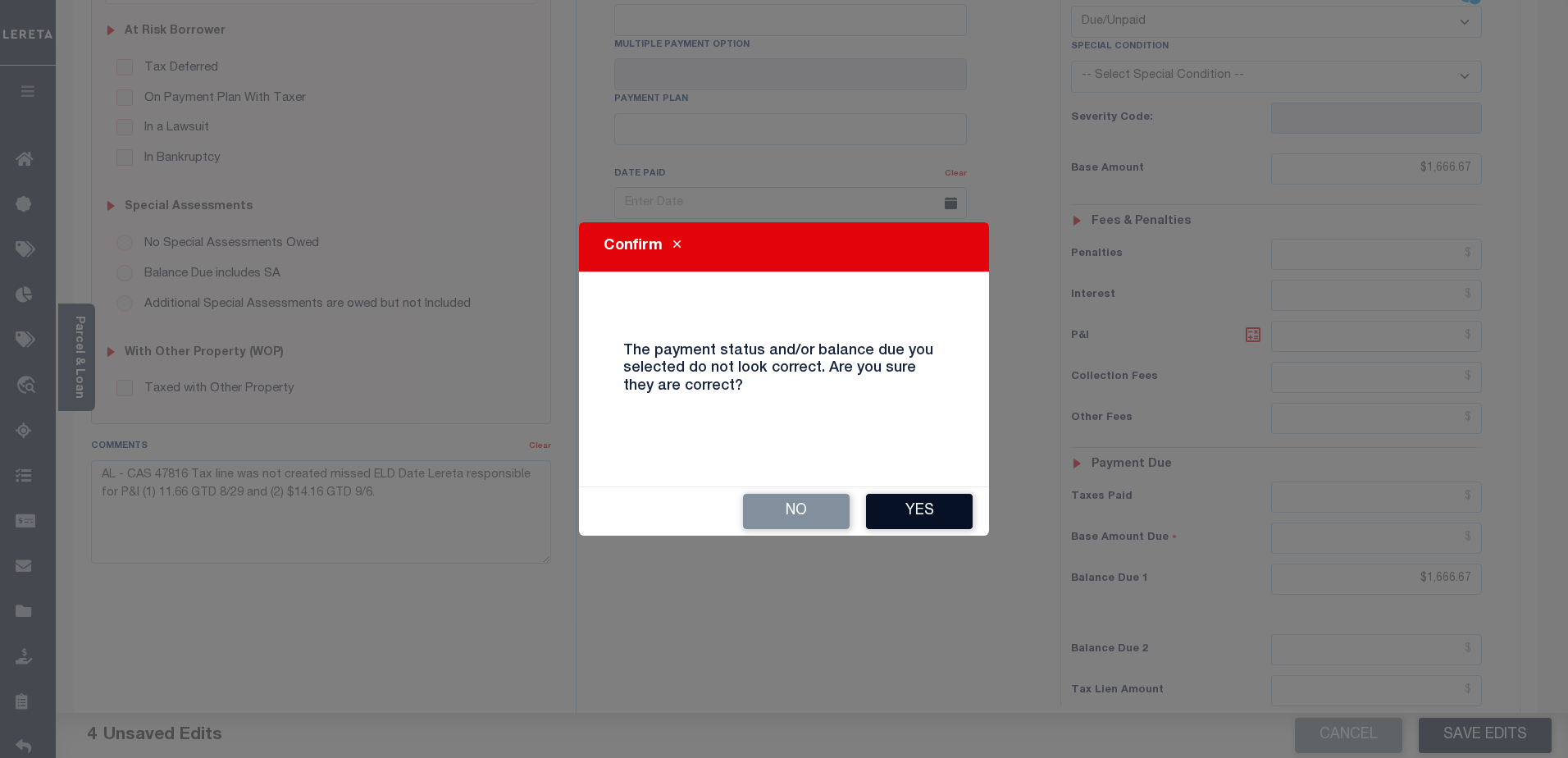
click at [938, 511] on button "Yes" at bounding box center [919, 511] width 107 height 35
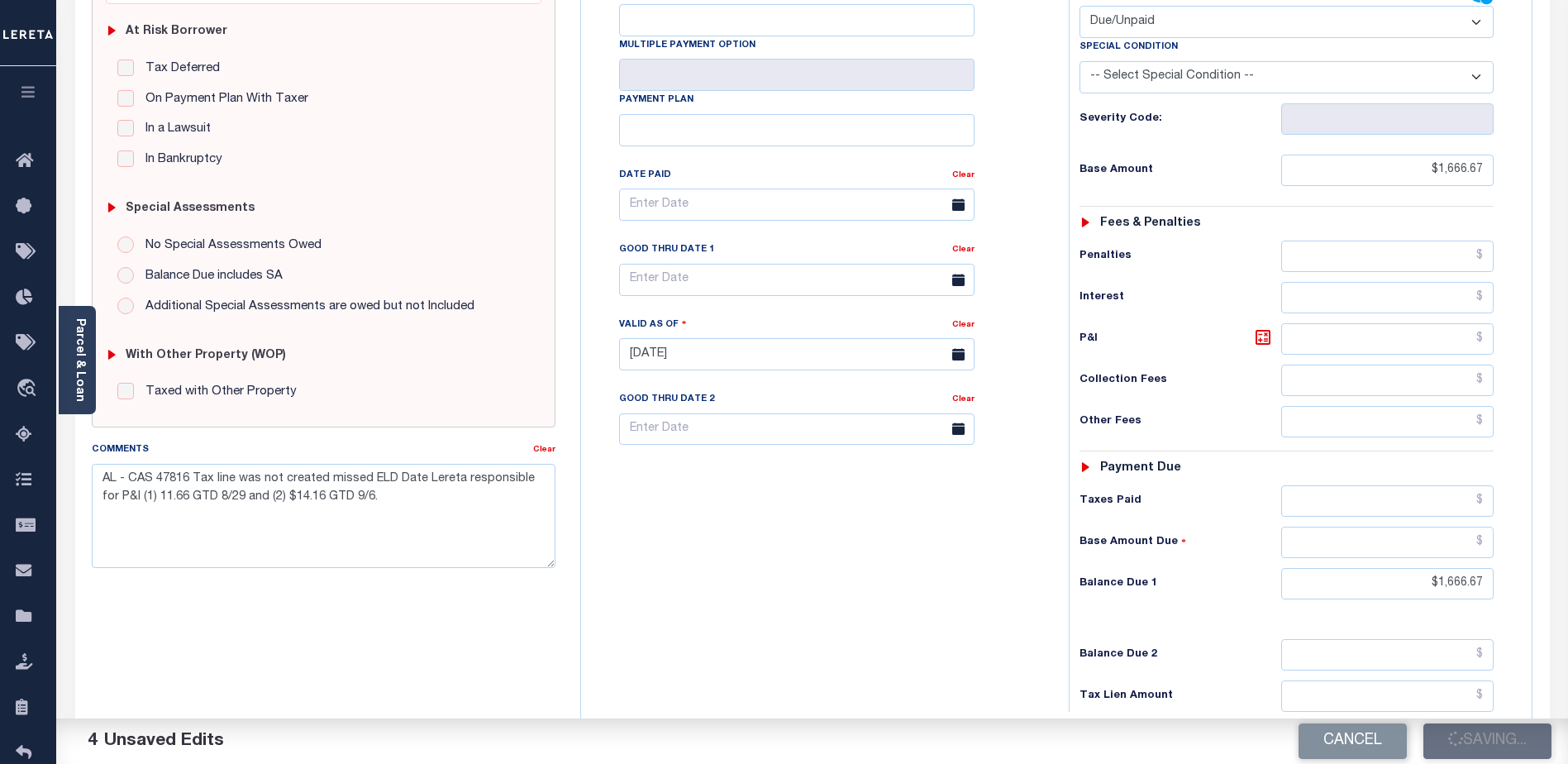
checkbox input "false"
type input "$1,666.67"
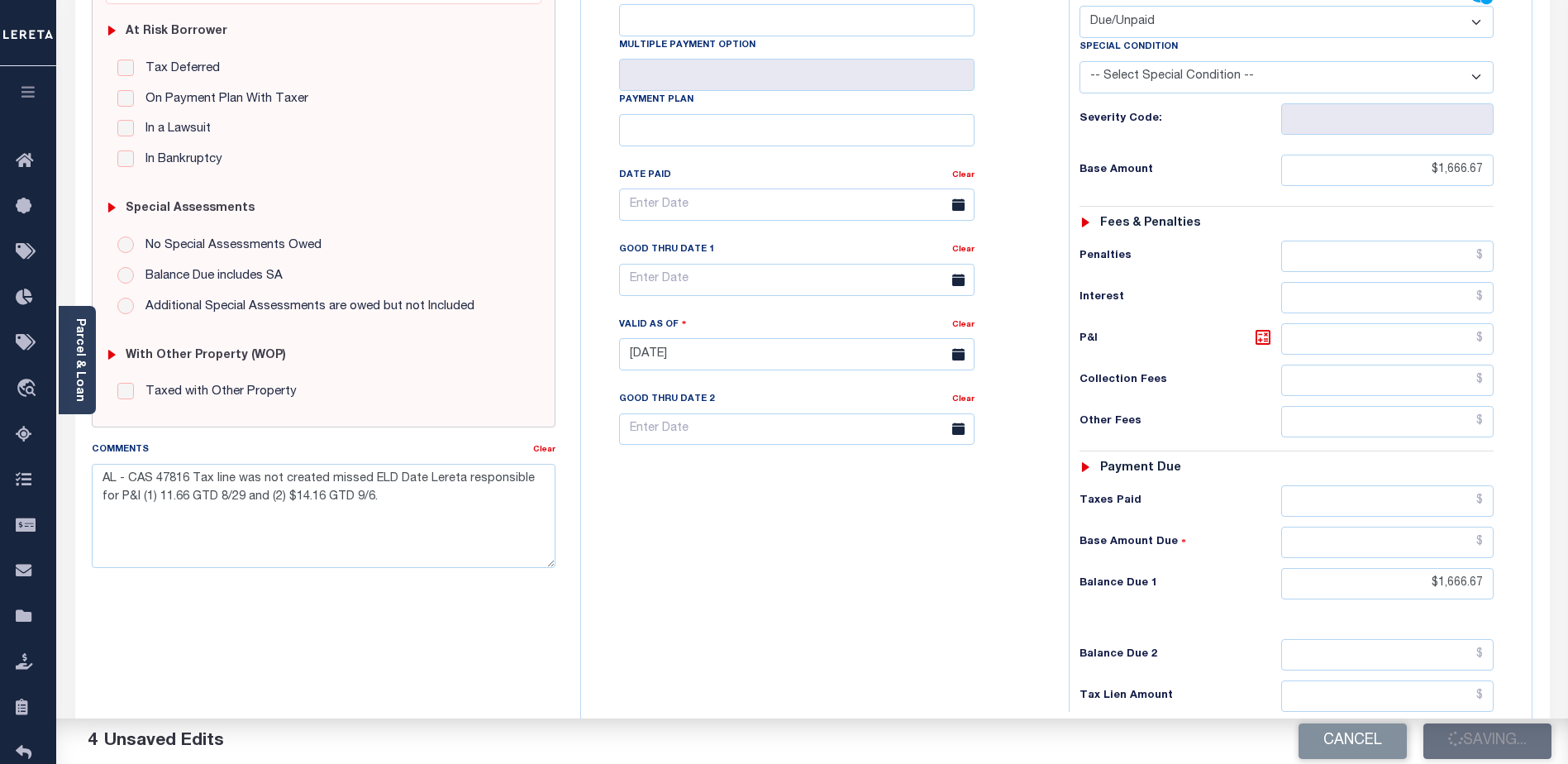
type input "$1,666.67"
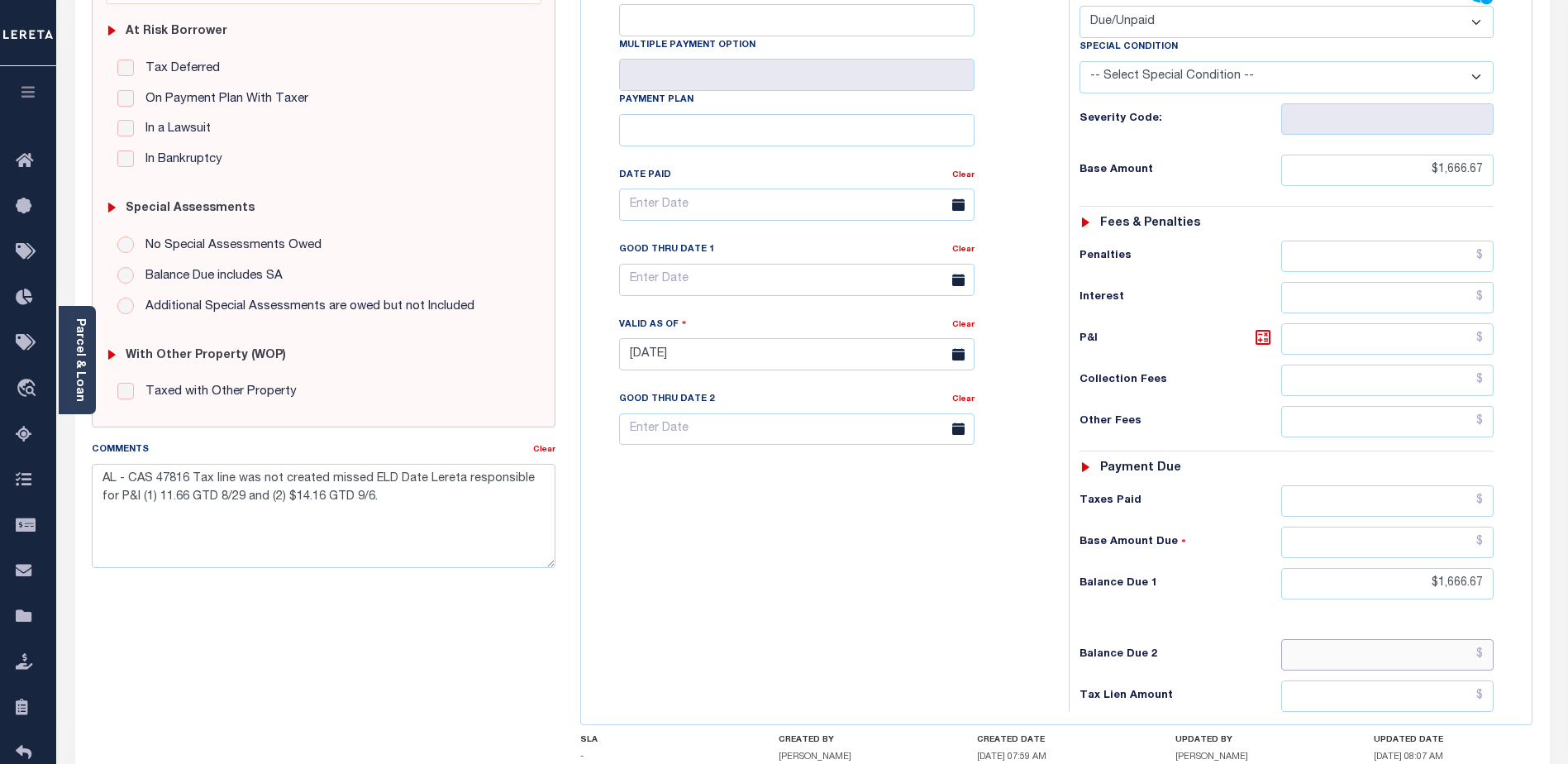
click at [1430, 639] on input "text" at bounding box center [1387, 655] width 213 height 31
click at [781, 264] on input "text" at bounding box center [796, 279] width 356 height 32
click at [818, 469] on span "29" at bounding box center [818, 466] width 32 height 32
type input "08/29/2025"
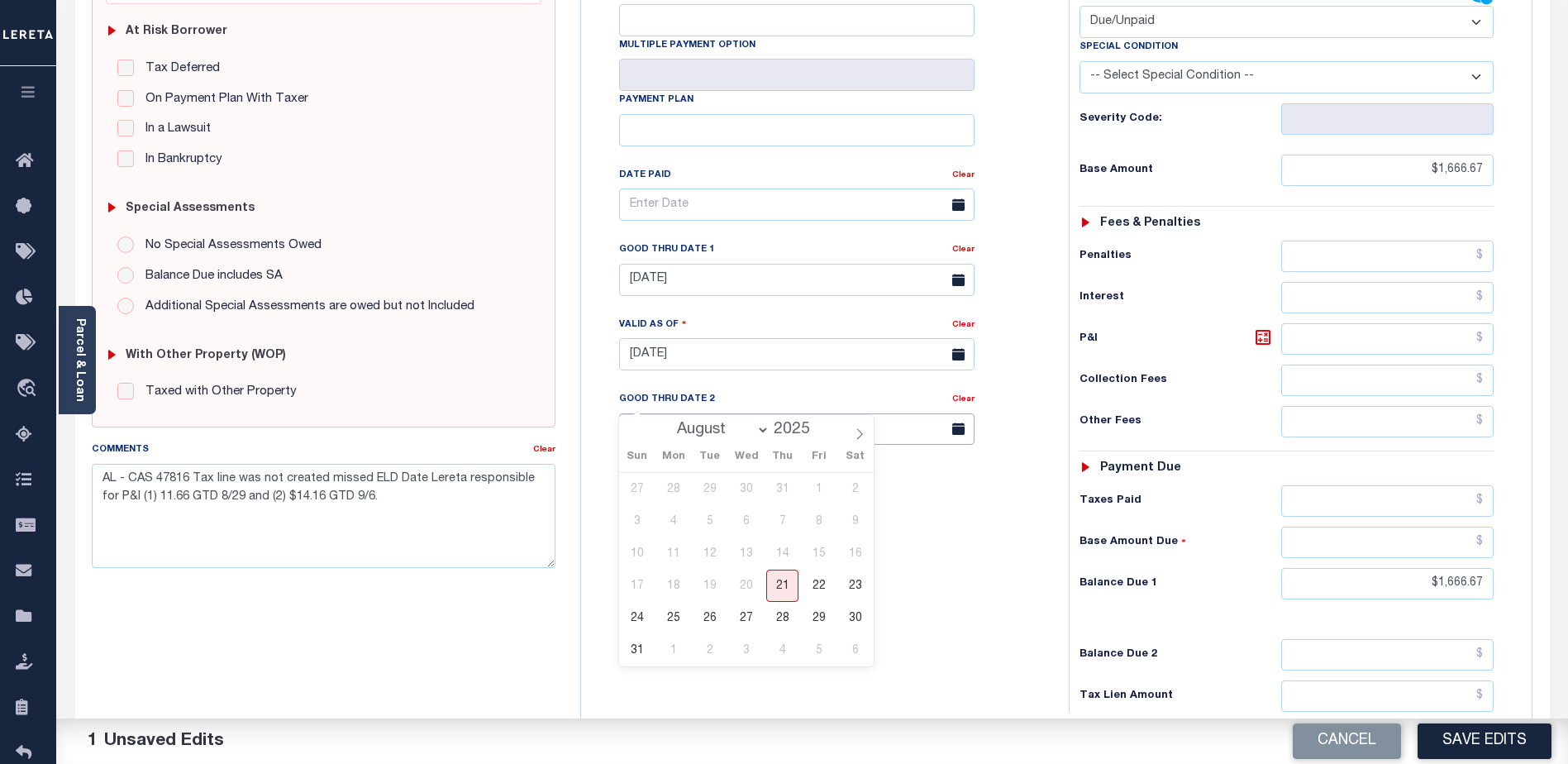
click at [679, 413] on input "text" at bounding box center [796, 429] width 356 height 32
click at [815, 649] on span "5" at bounding box center [818, 649] width 32 height 32
type input "09/05/2025"
click at [349, 498] on textarea "AL - CAS 47816 Tax line was not created missed ELD Date Lereta responsible for …" at bounding box center [324, 515] width 463 height 104
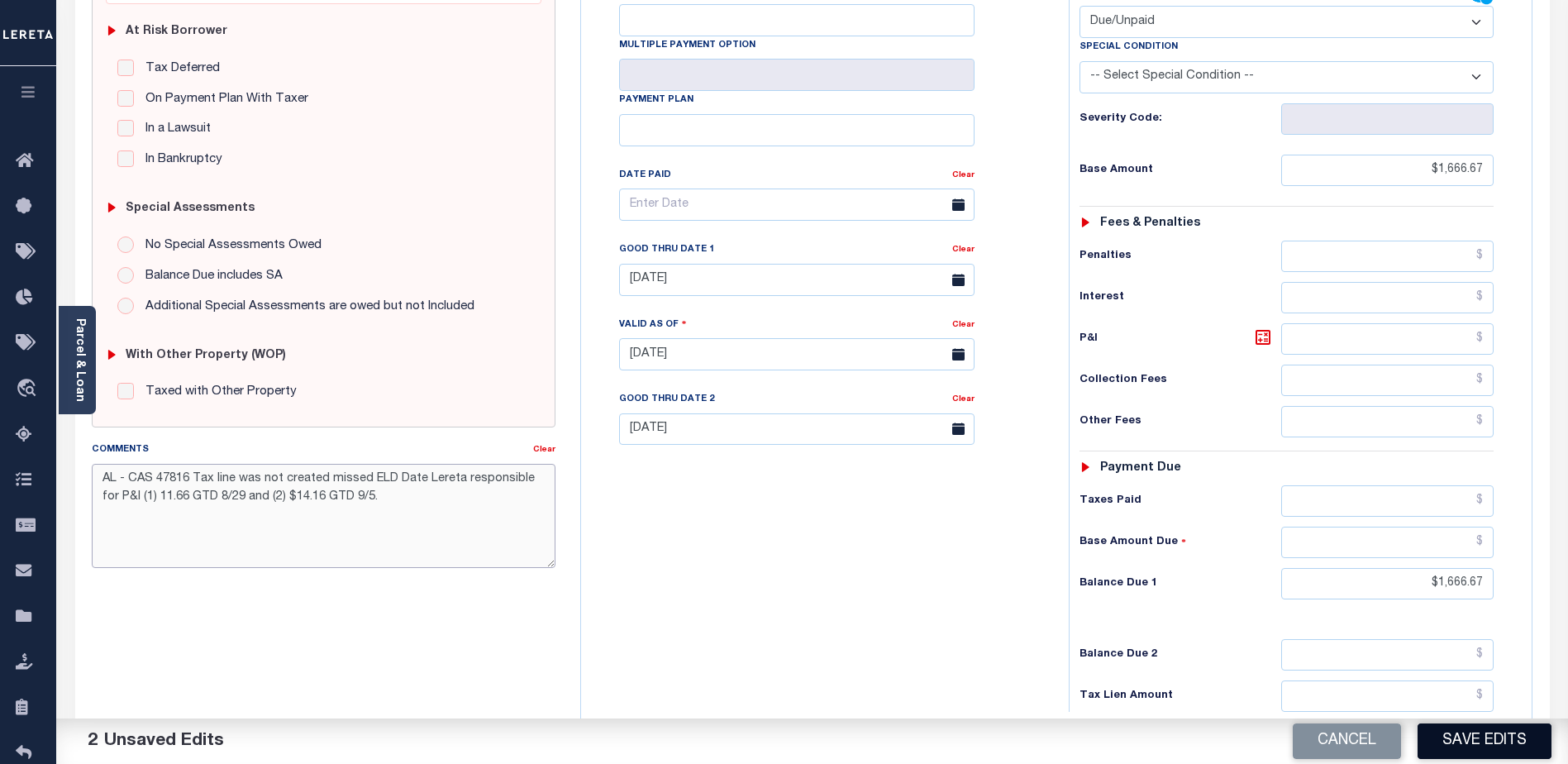
type textarea "AL - CAS 47816 Tax line was not created missed ELD Date Lereta responsible for …"
click at [1478, 737] on button "Save Edits" at bounding box center [1484, 741] width 133 height 35
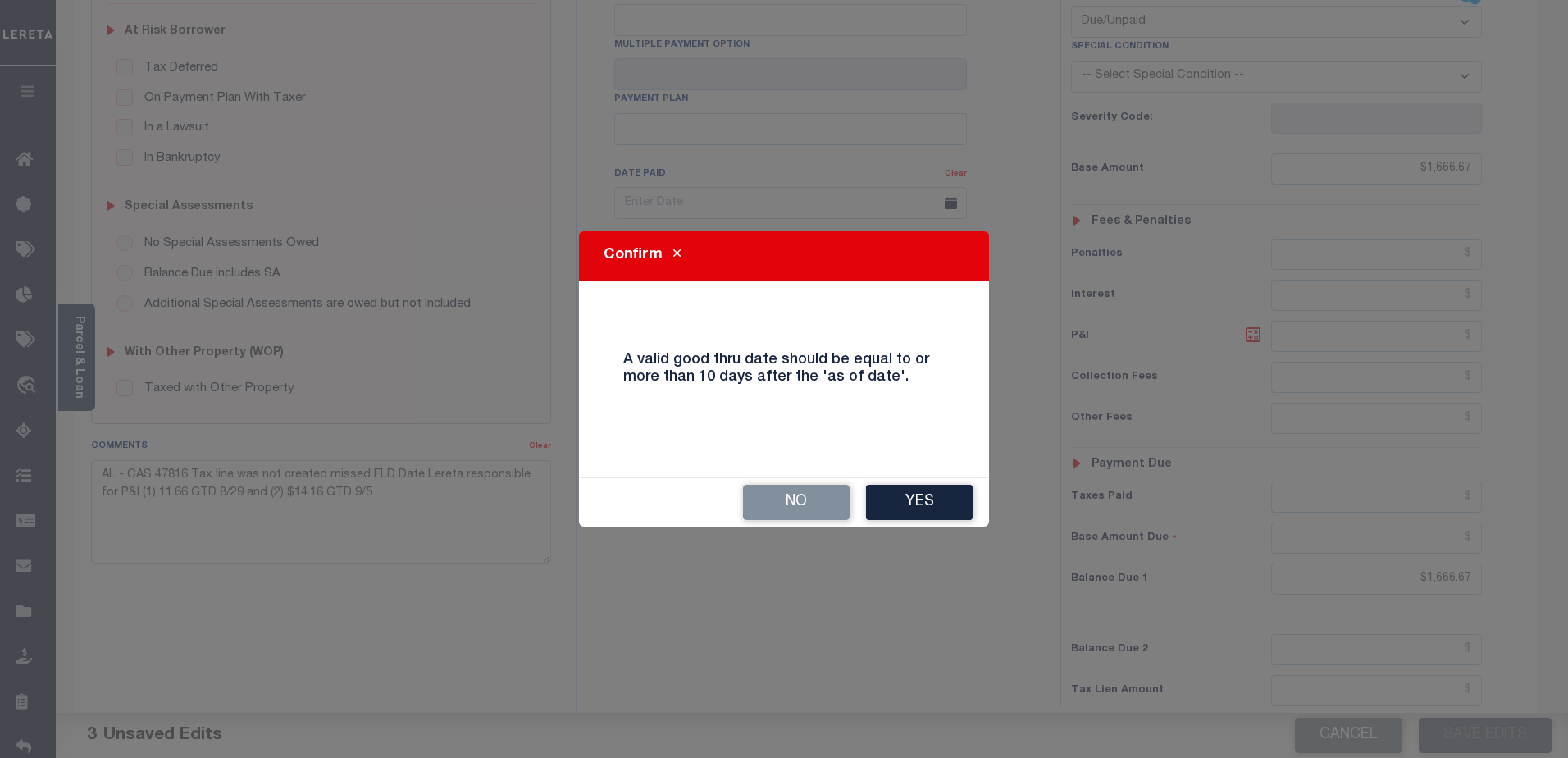
click at [901, 482] on div "No Yes" at bounding box center [784, 502] width 410 height 49
click at [935, 497] on button "Yes" at bounding box center [919, 502] width 107 height 35
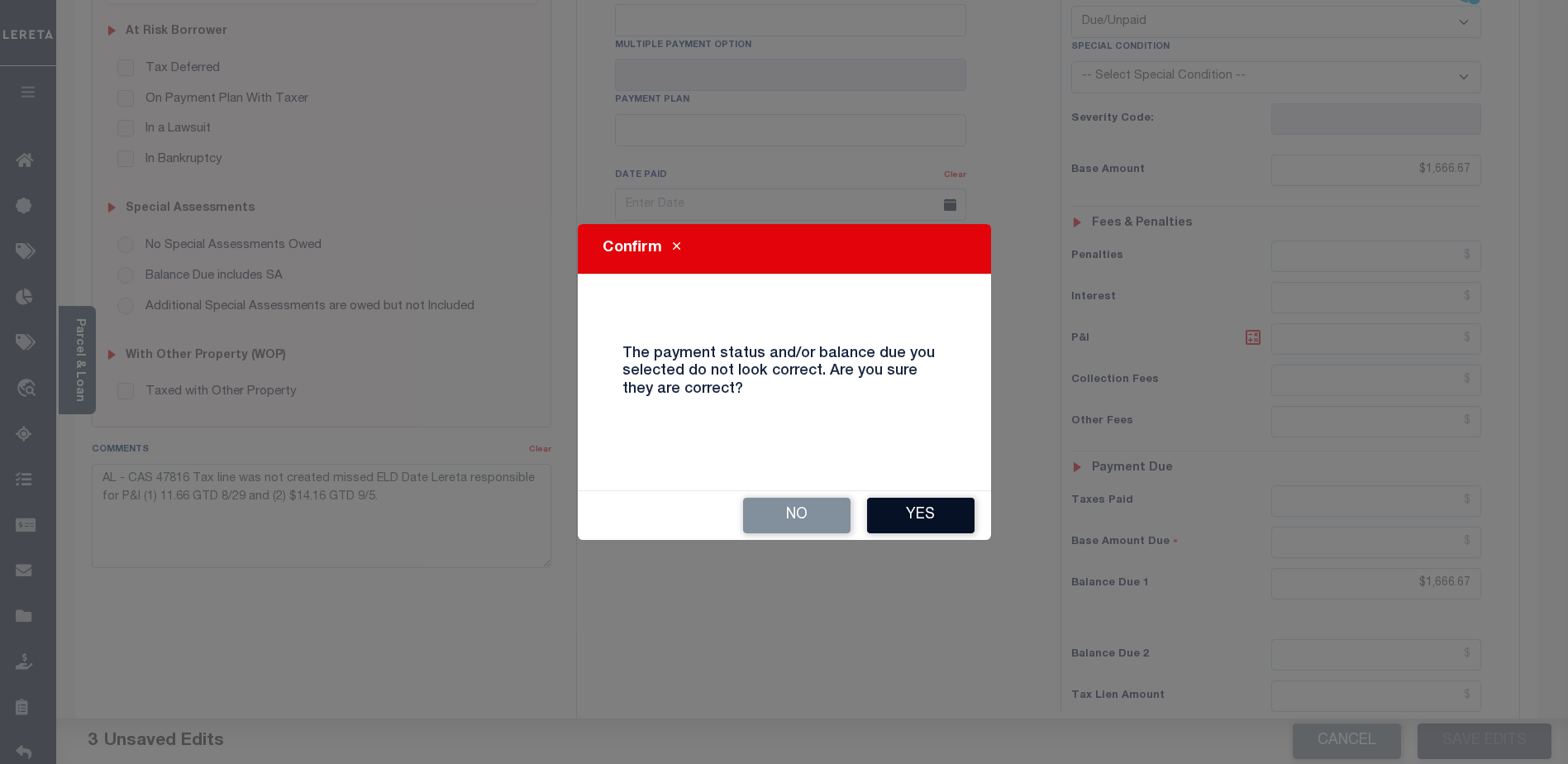
click at [943, 505] on button "Yes" at bounding box center [920, 515] width 108 height 35
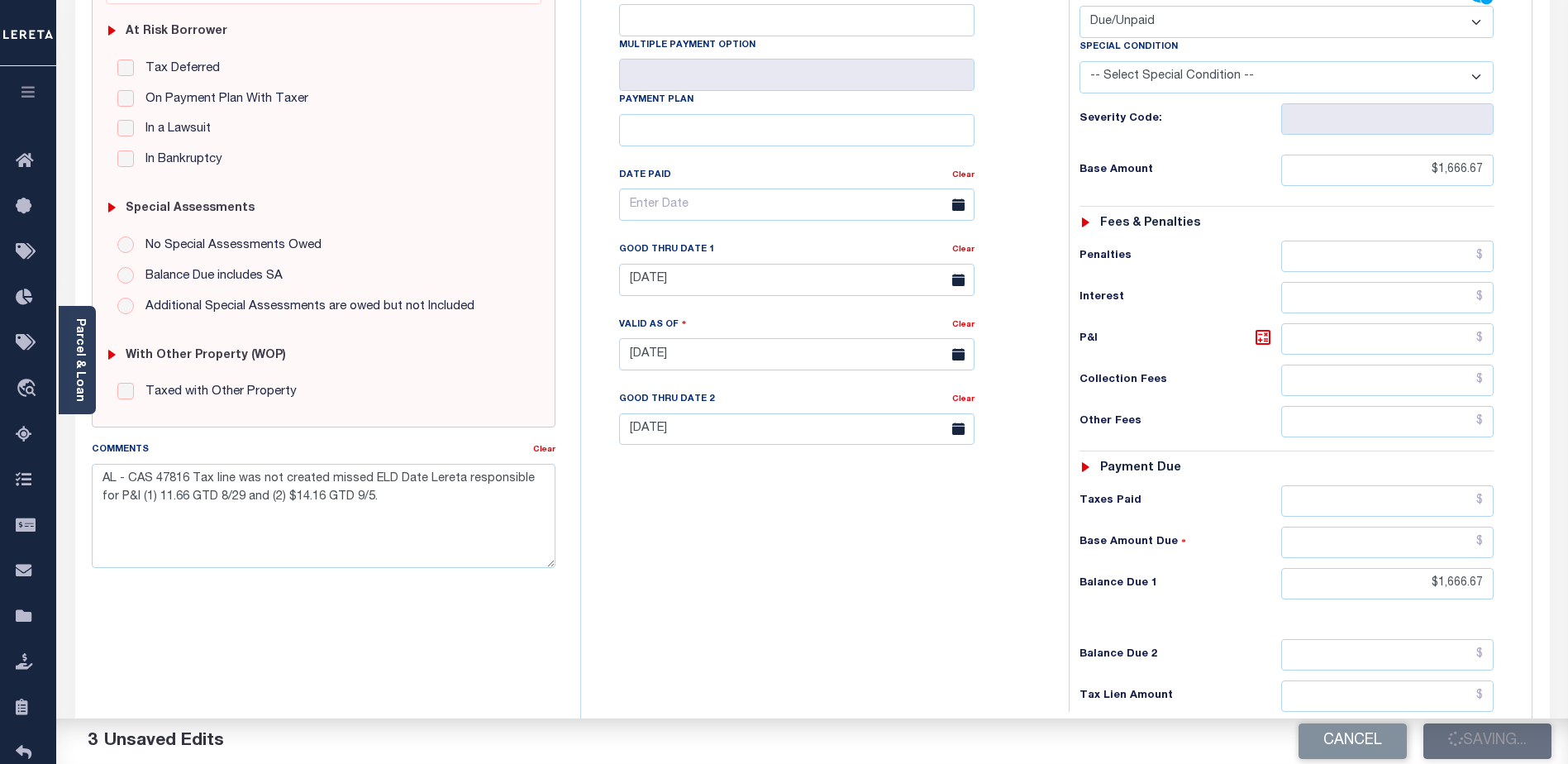
checkbox input "false"
type input "$1,666.67"
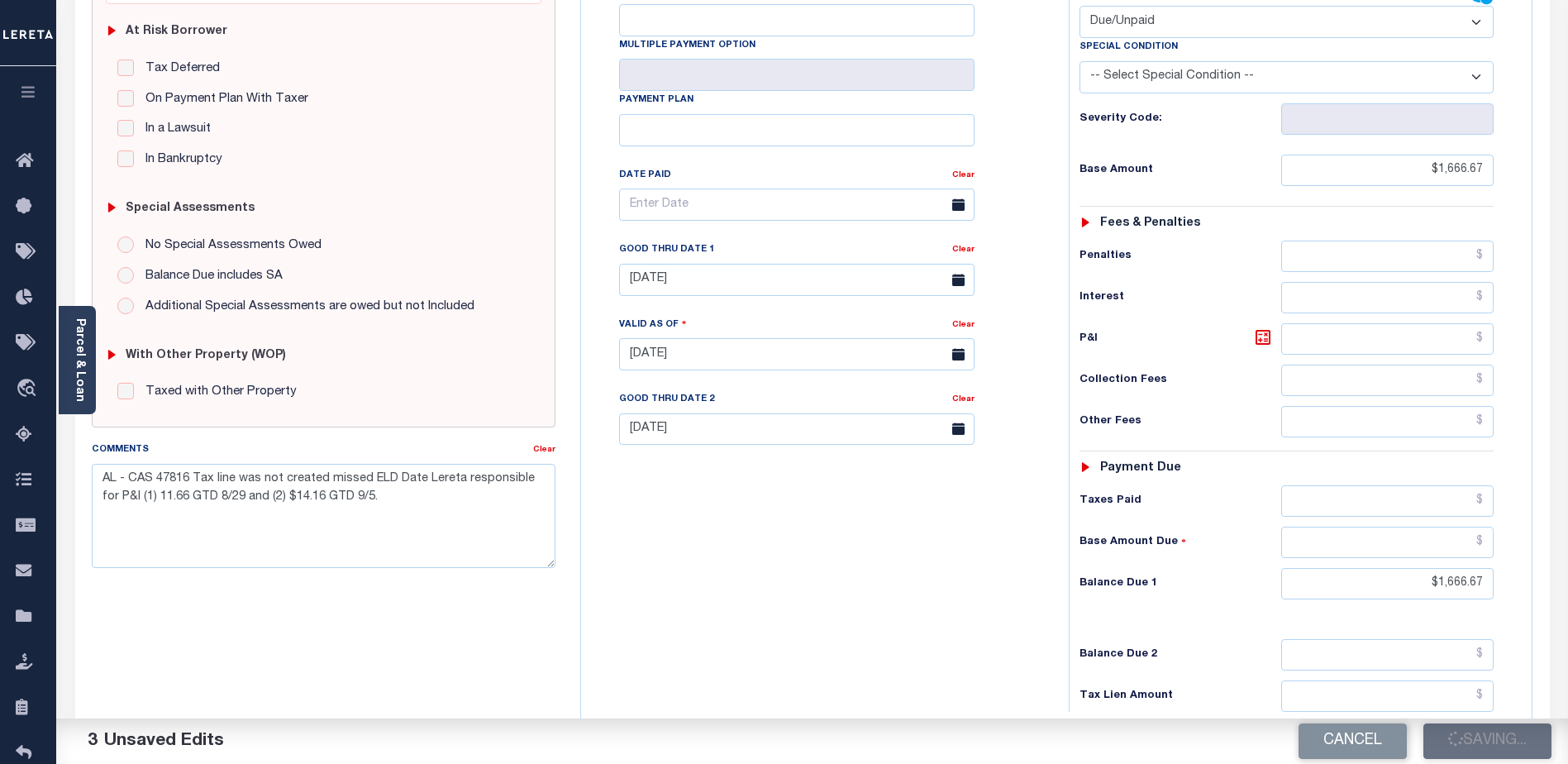
type input "$1,666.67"
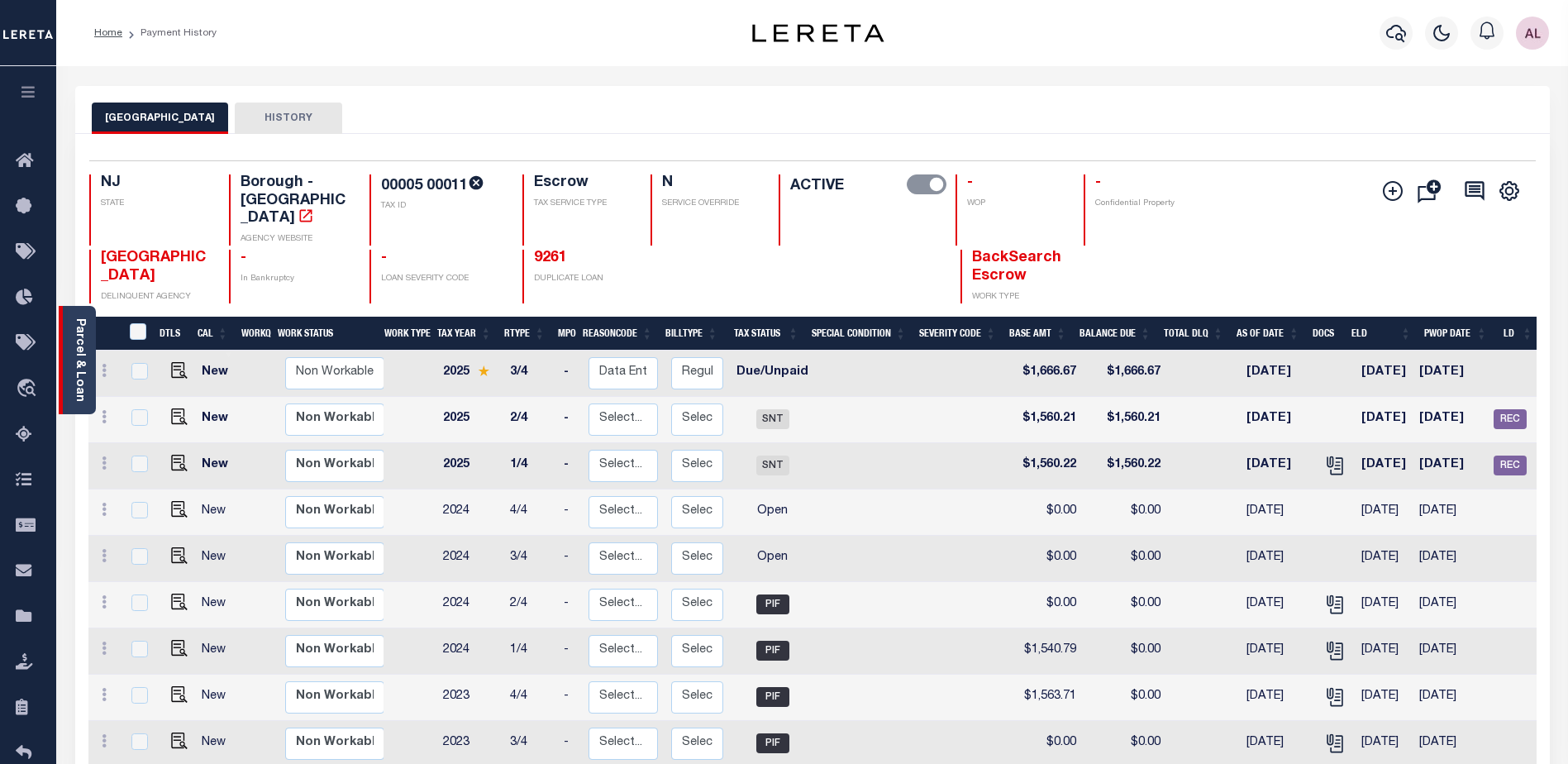
click at [77, 363] on link "Parcel & Loan" at bounding box center [78, 360] width 11 height 84
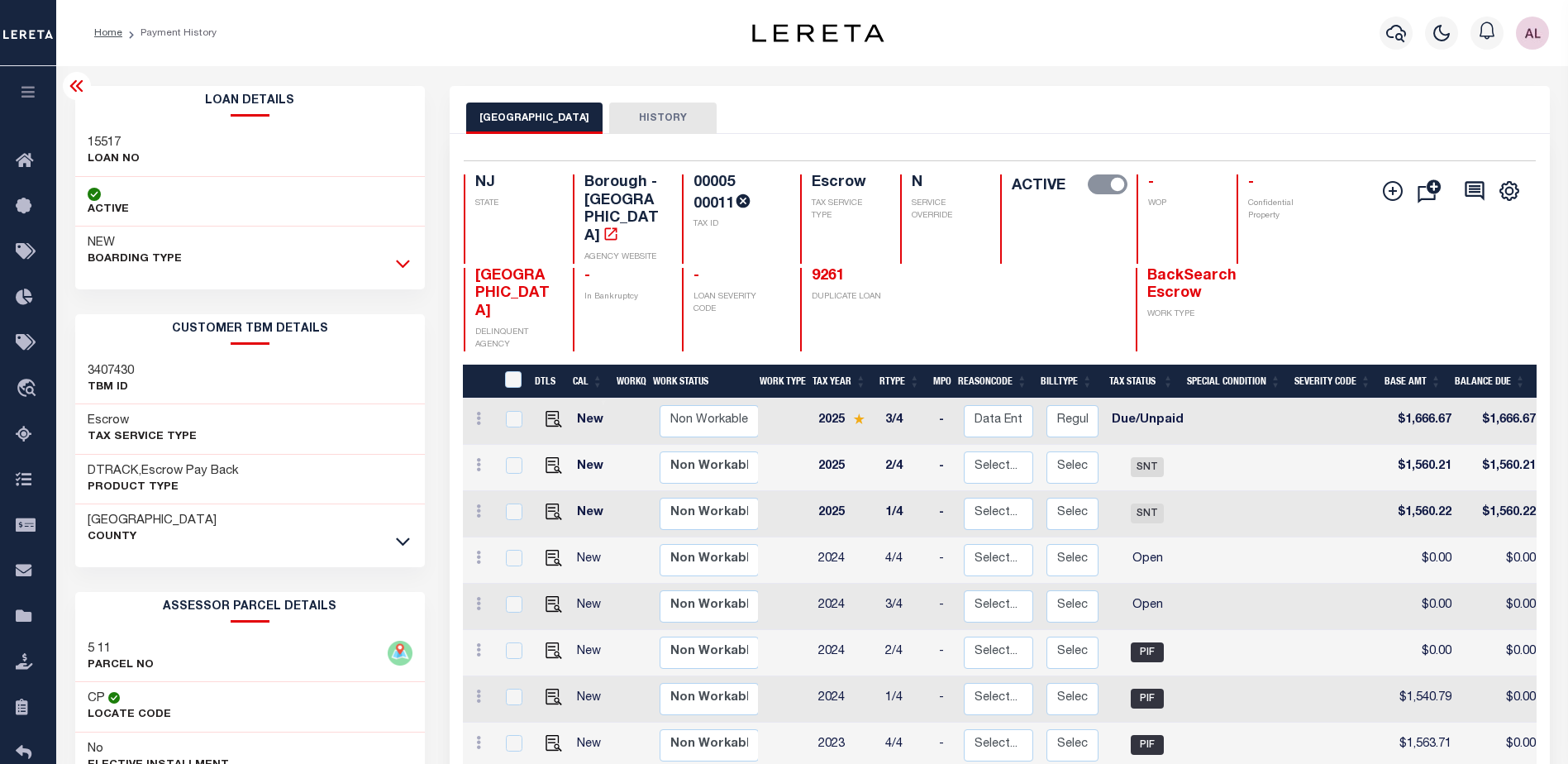
click at [399, 267] on icon at bounding box center [403, 264] width 14 height 17
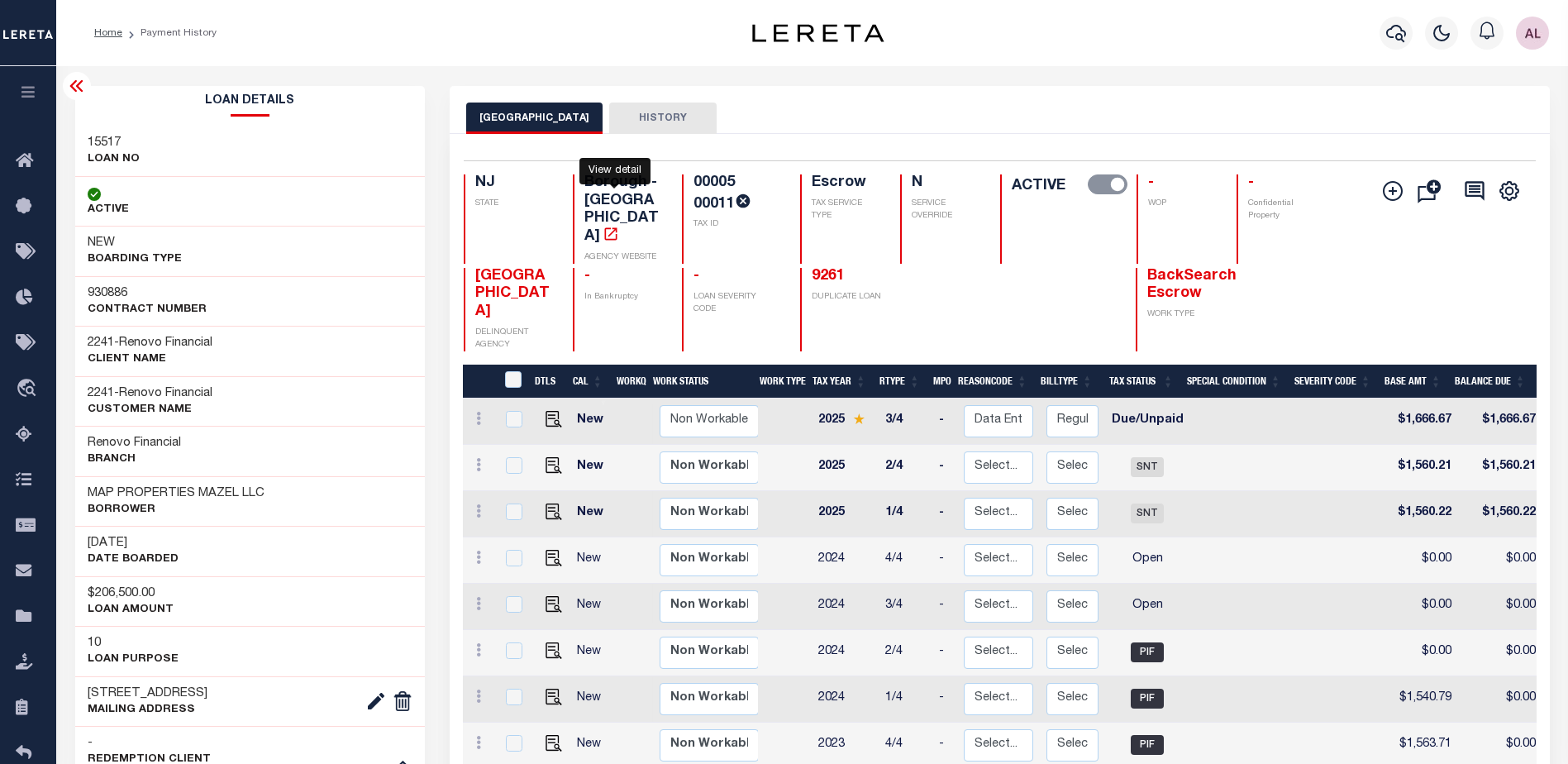
click at [612, 226] on icon "" at bounding box center [610, 233] width 16 height 16
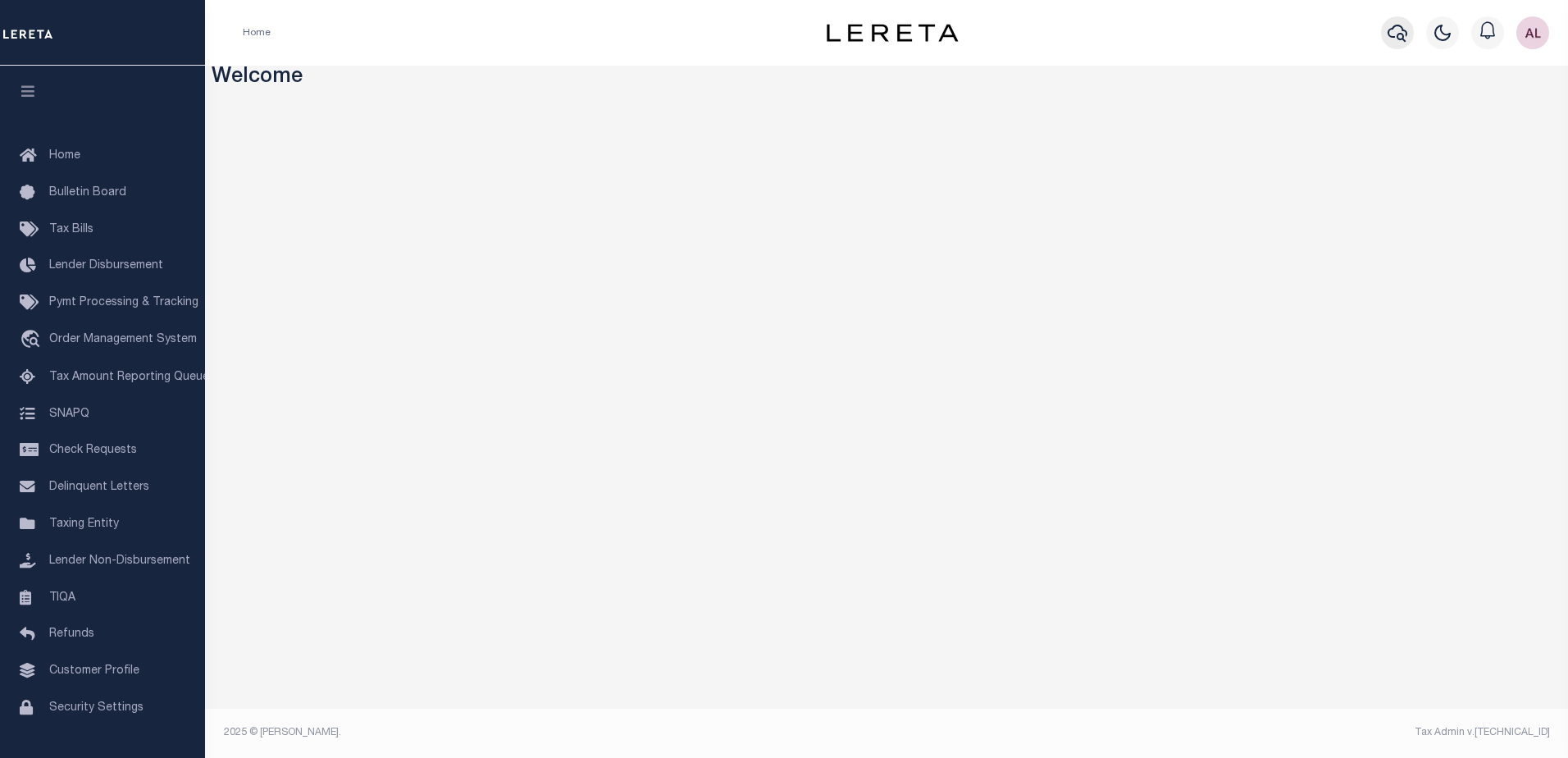
click at [1393, 33] on icon "button" at bounding box center [1397, 32] width 20 height 20
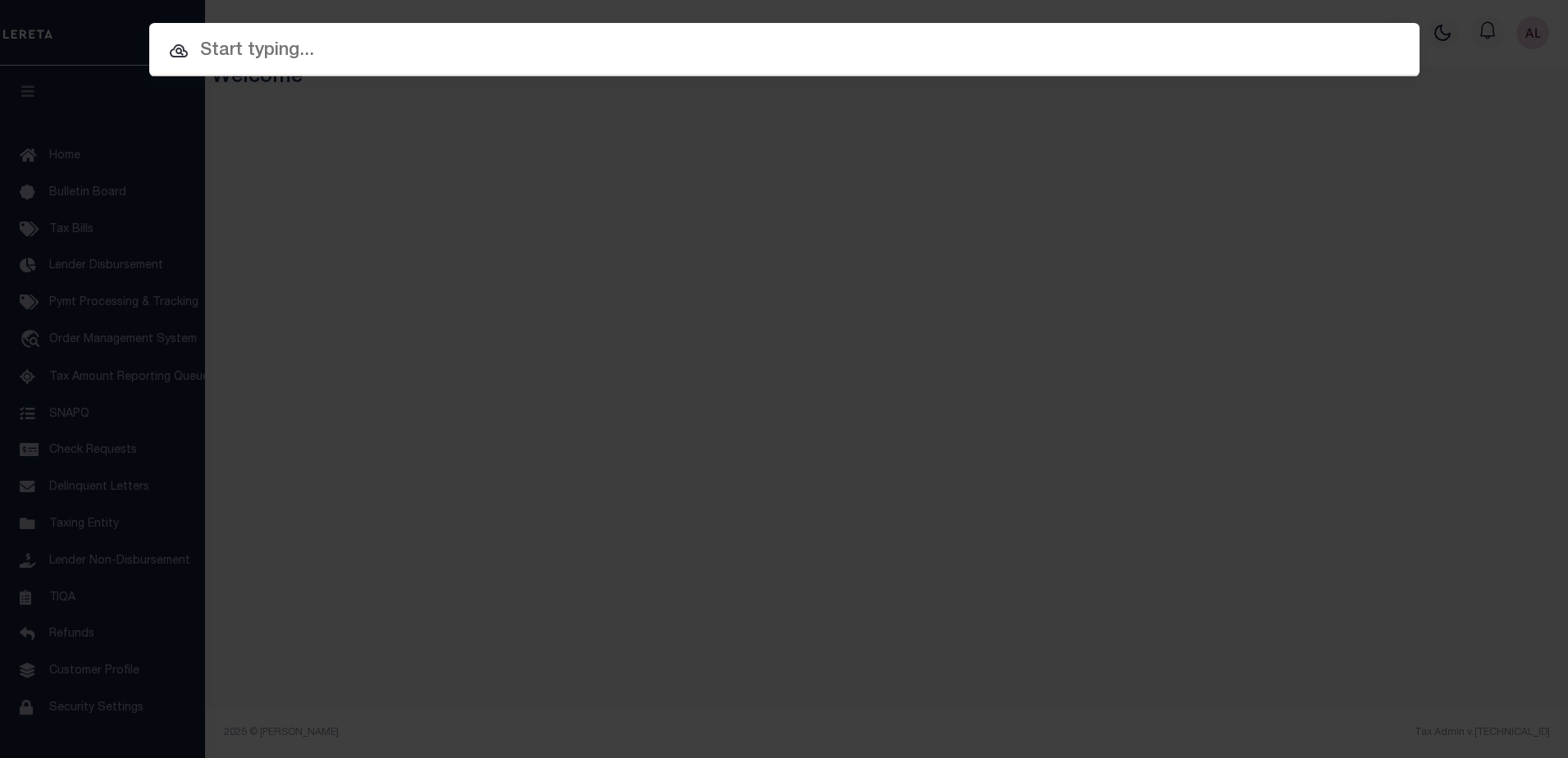
click at [232, 38] on input "text" at bounding box center [784, 51] width 1271 height 29
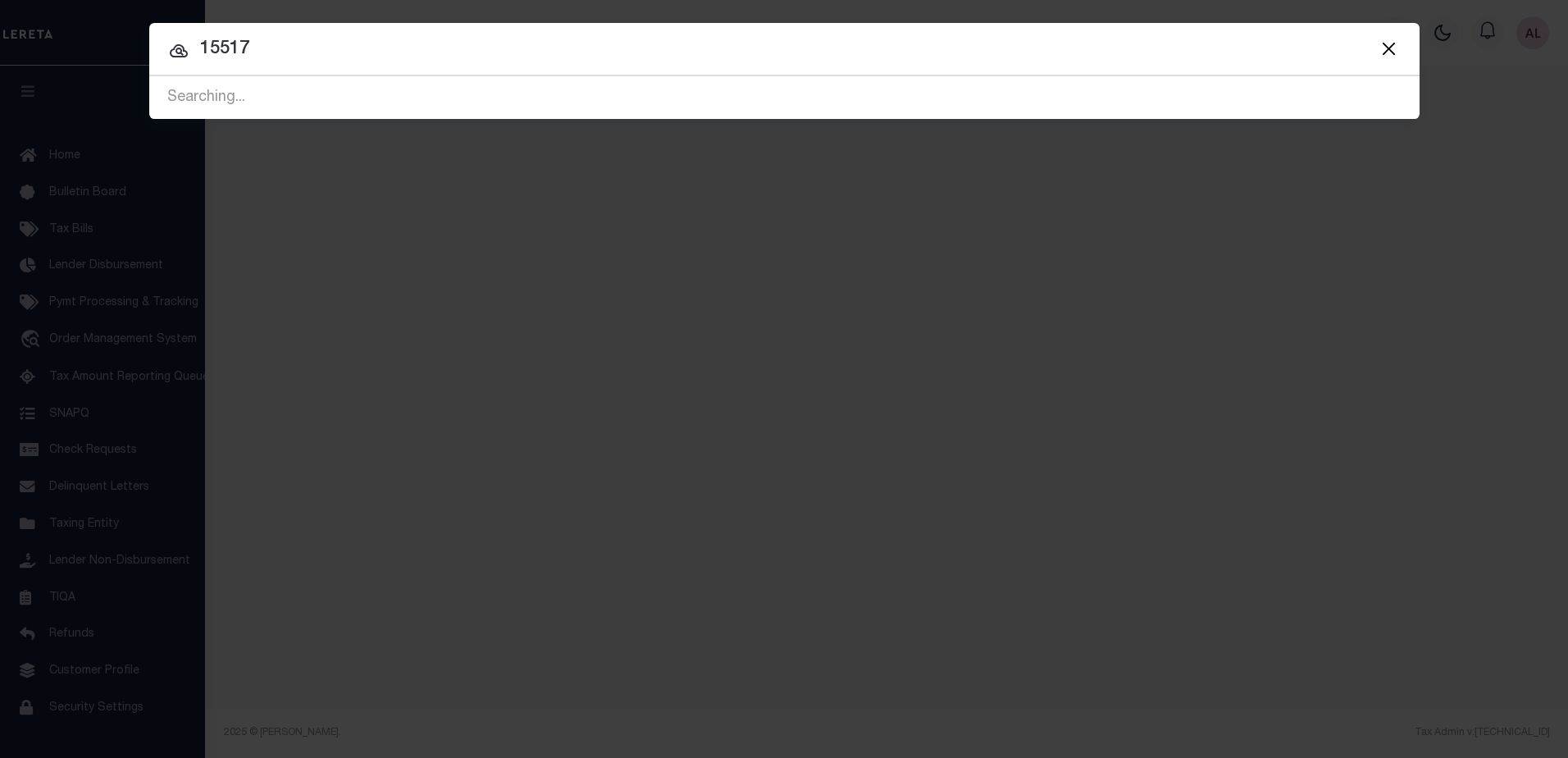
type input "15517"
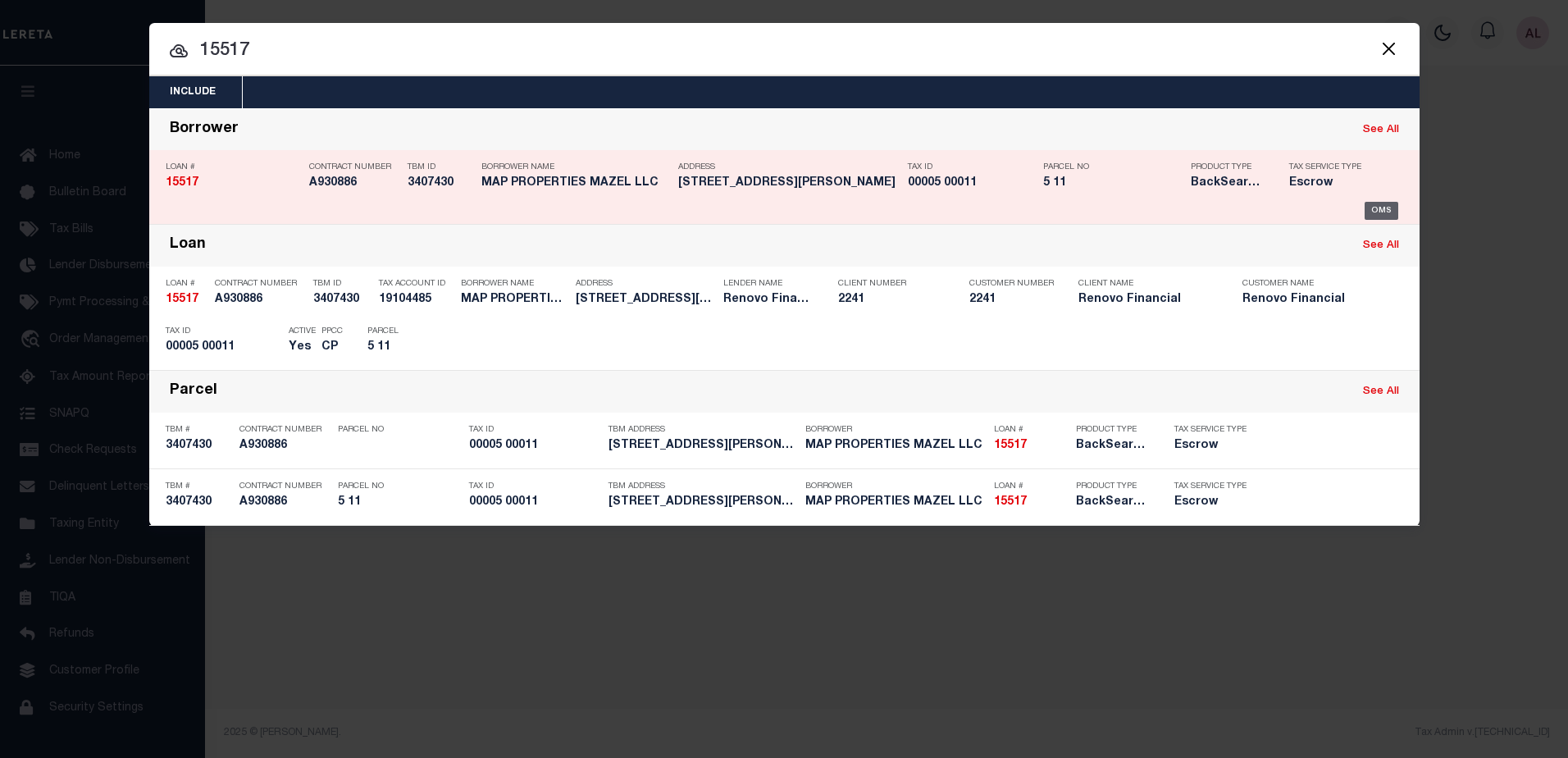
click at [1389, 210] on div "OMS" at bounding box center [1381, 210] width 33 height 18
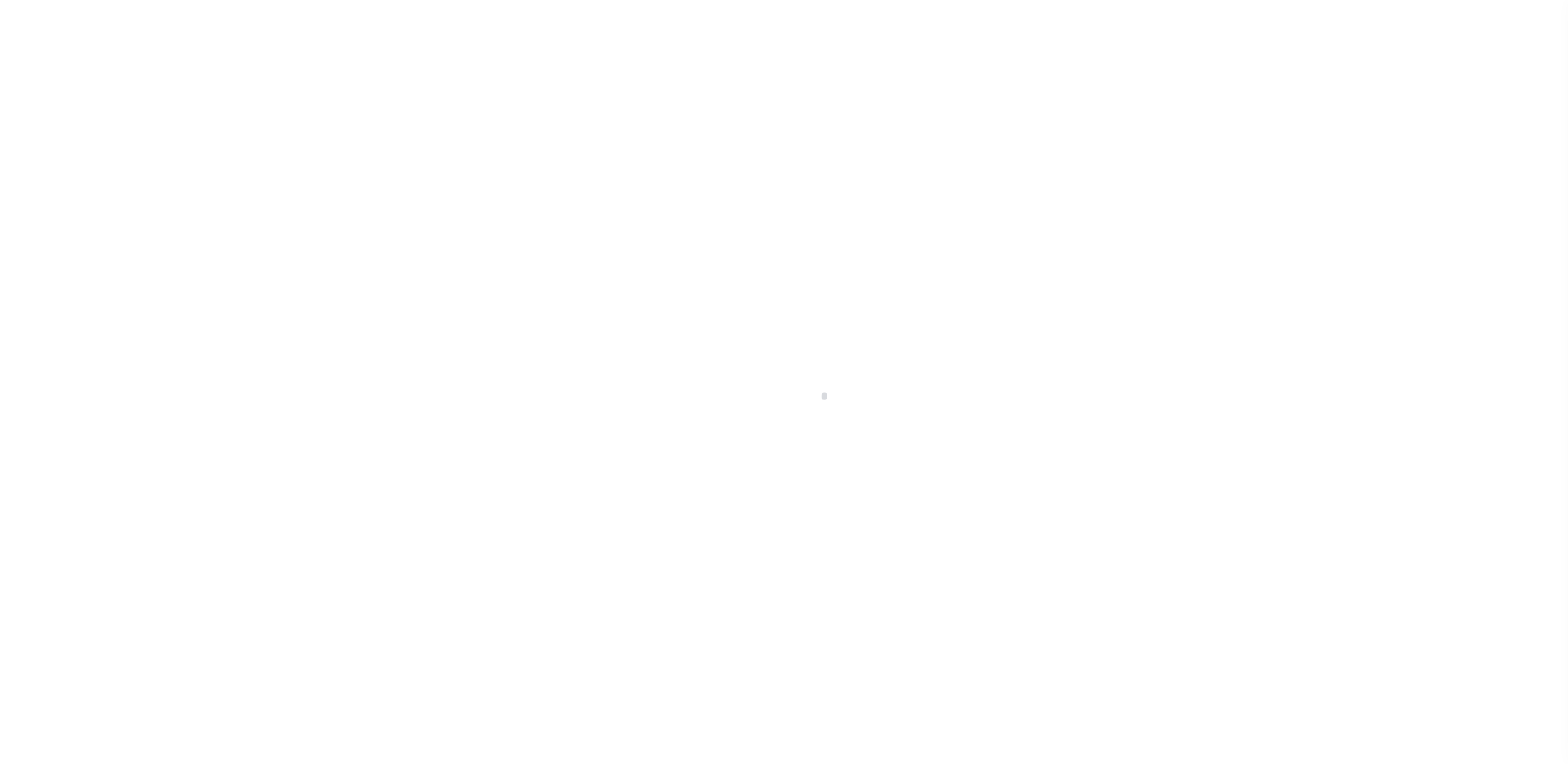
select select "10"
select select "Escrow"
type input "25 Lee Street"
select select
type input "Woodstown, NJ 08098"
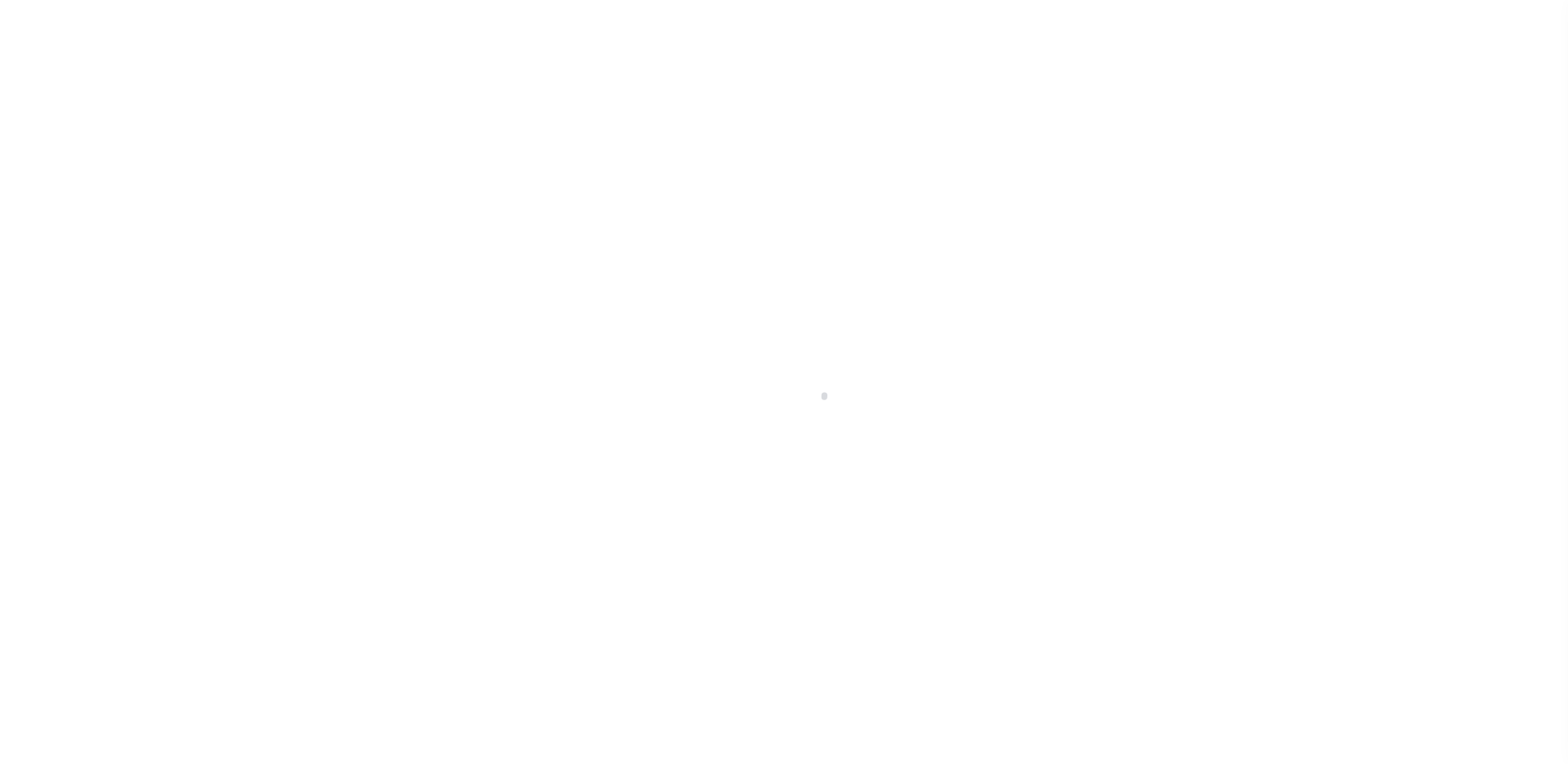
type input "a0kUS000006wlJF"
type input "NJ"
select select
type textarea "LEGAL REQUIRED"
type textarea "Liability Limited to Customer Provided Parcel"
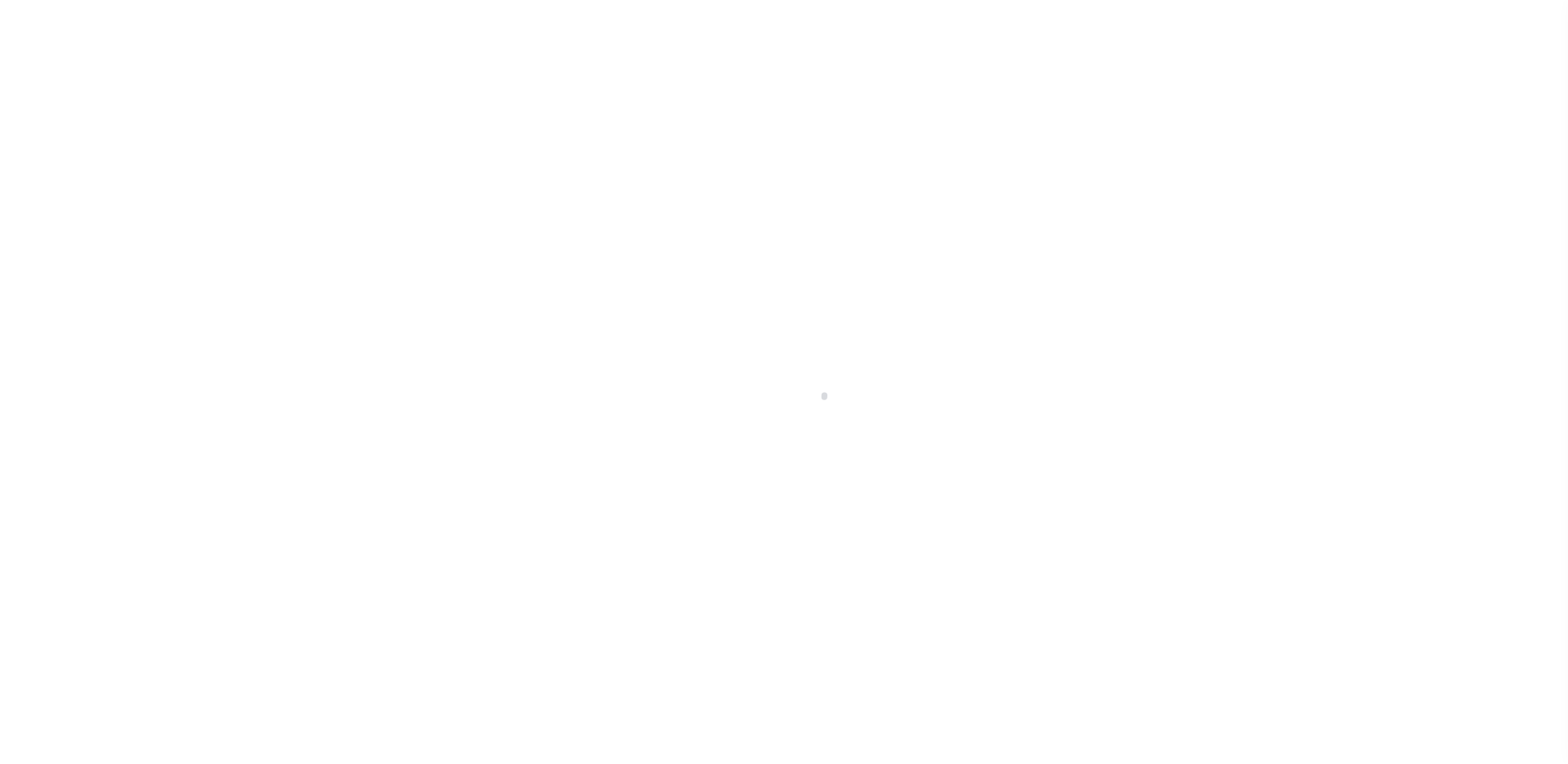
select select "14701"
select select "25066"
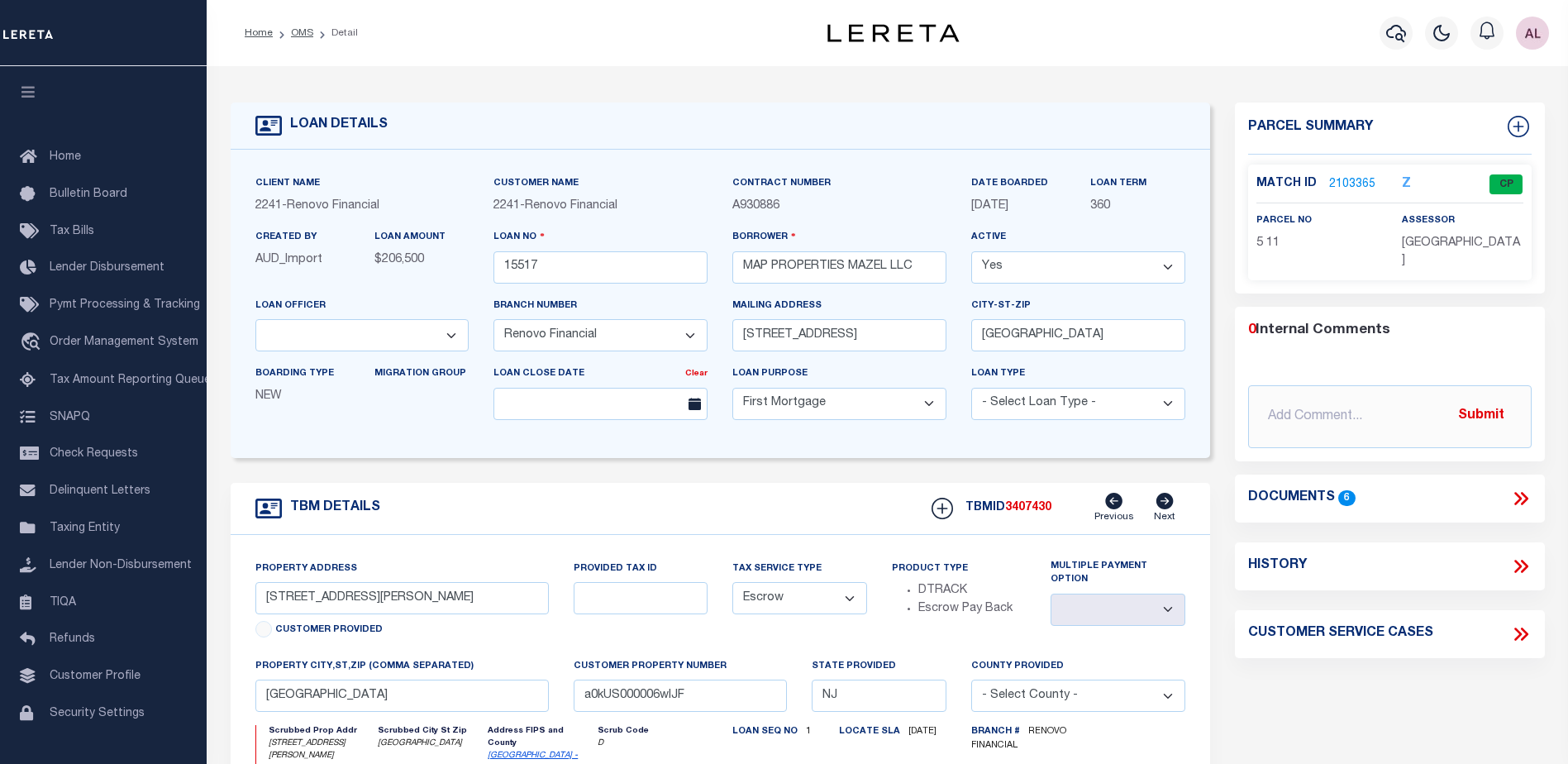
click at [1345, 177] on link "2103365" at bounding box center [1352, 184] width 46 height 17
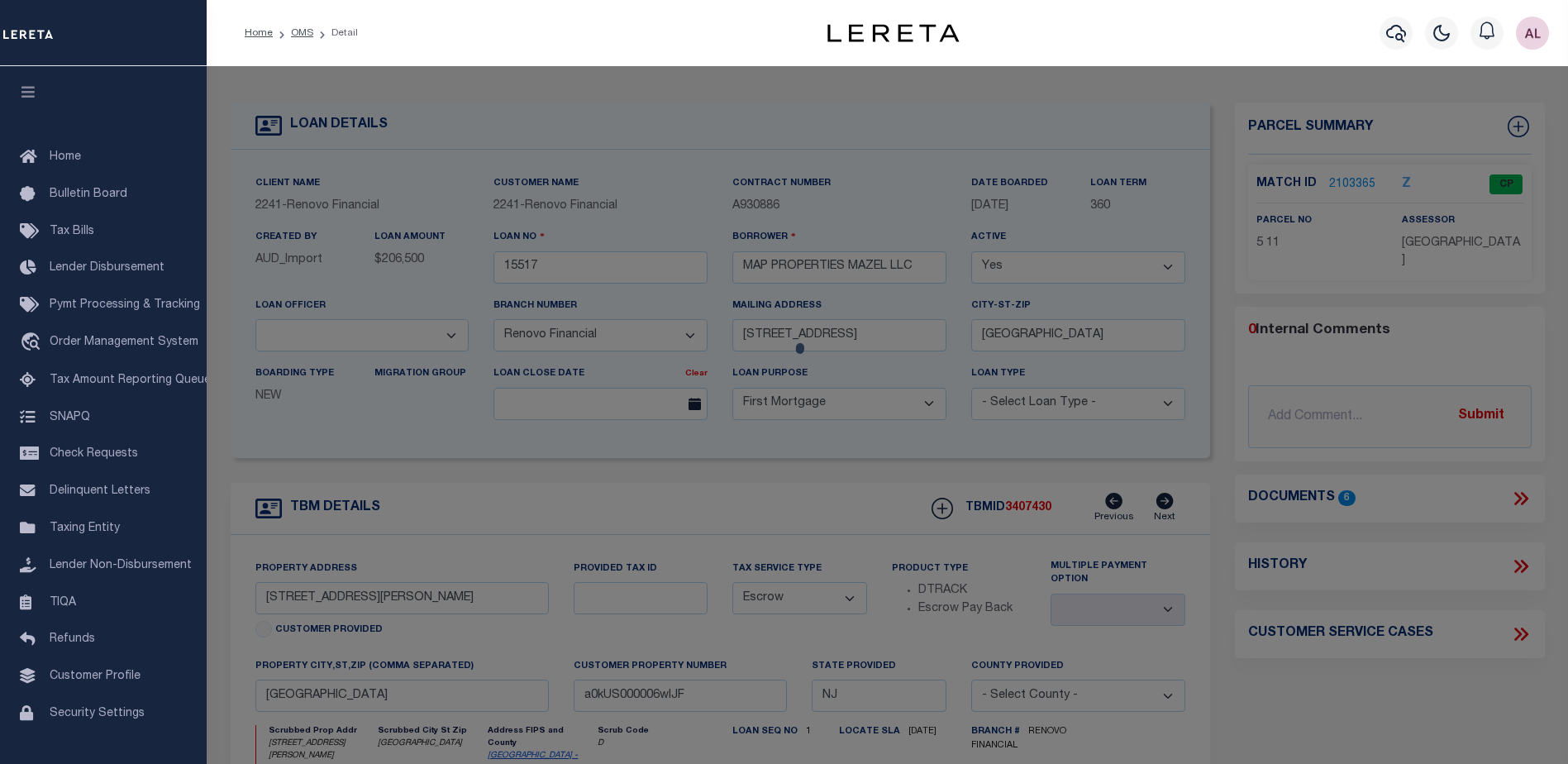
checkbox input "false"
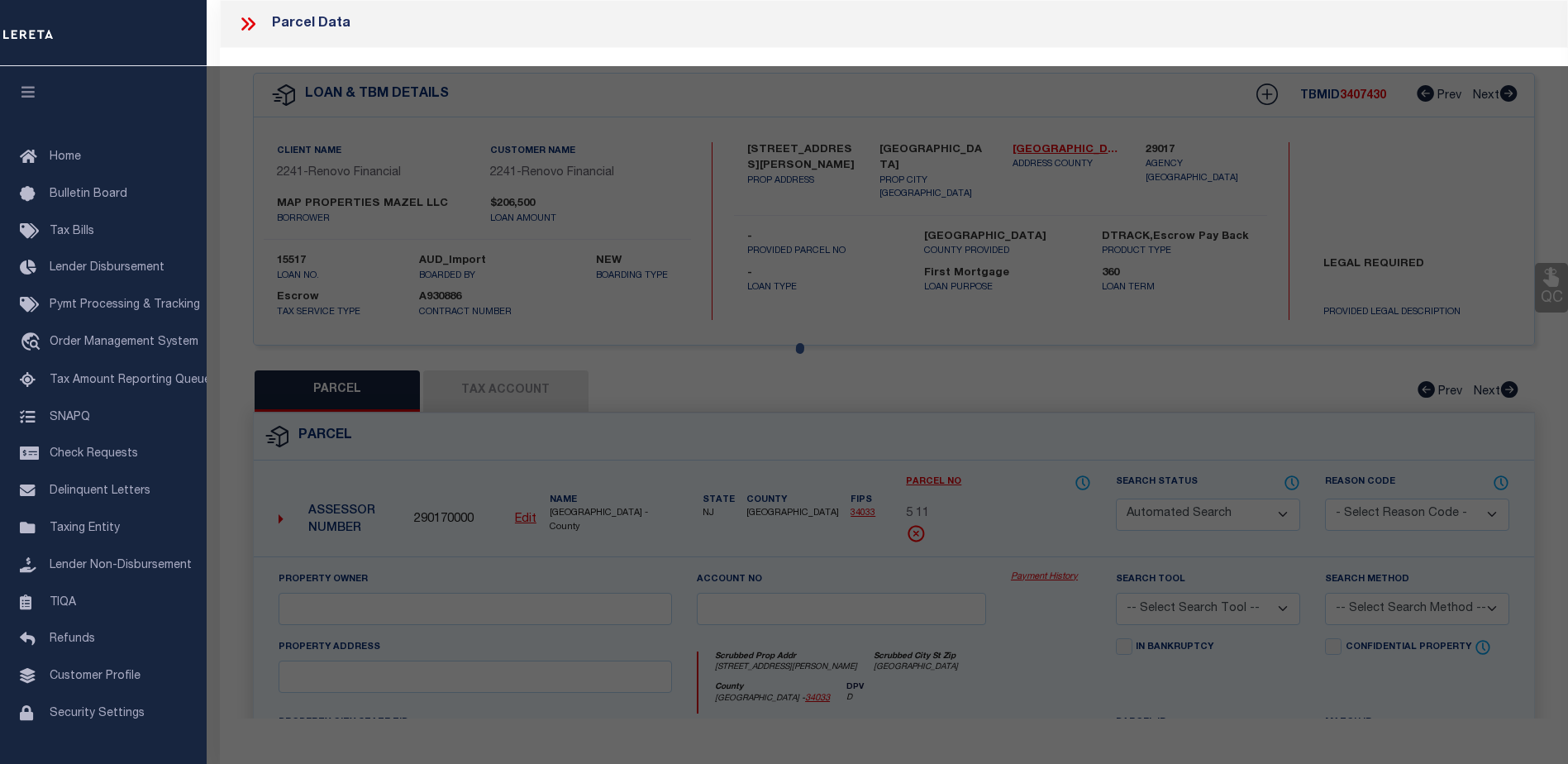
select select "CP"
type input "MAP PROPERTIES MAZEL LLC"
select select "AGW"
select select
type input "25 LEE ST"
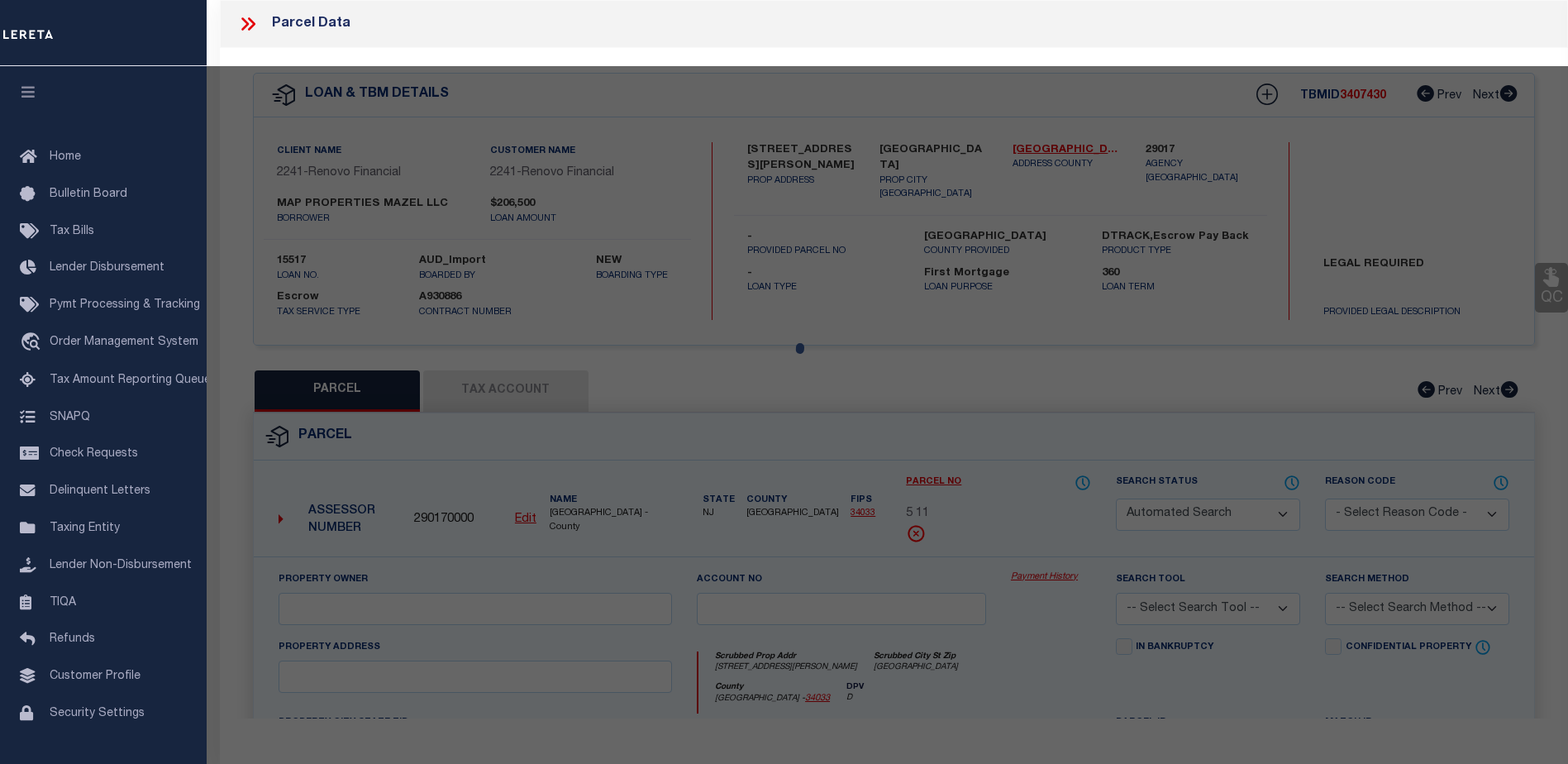
checkbox input "false"
type input "Woodstown, NJ 08098"
type textarea "74X121 IRR"
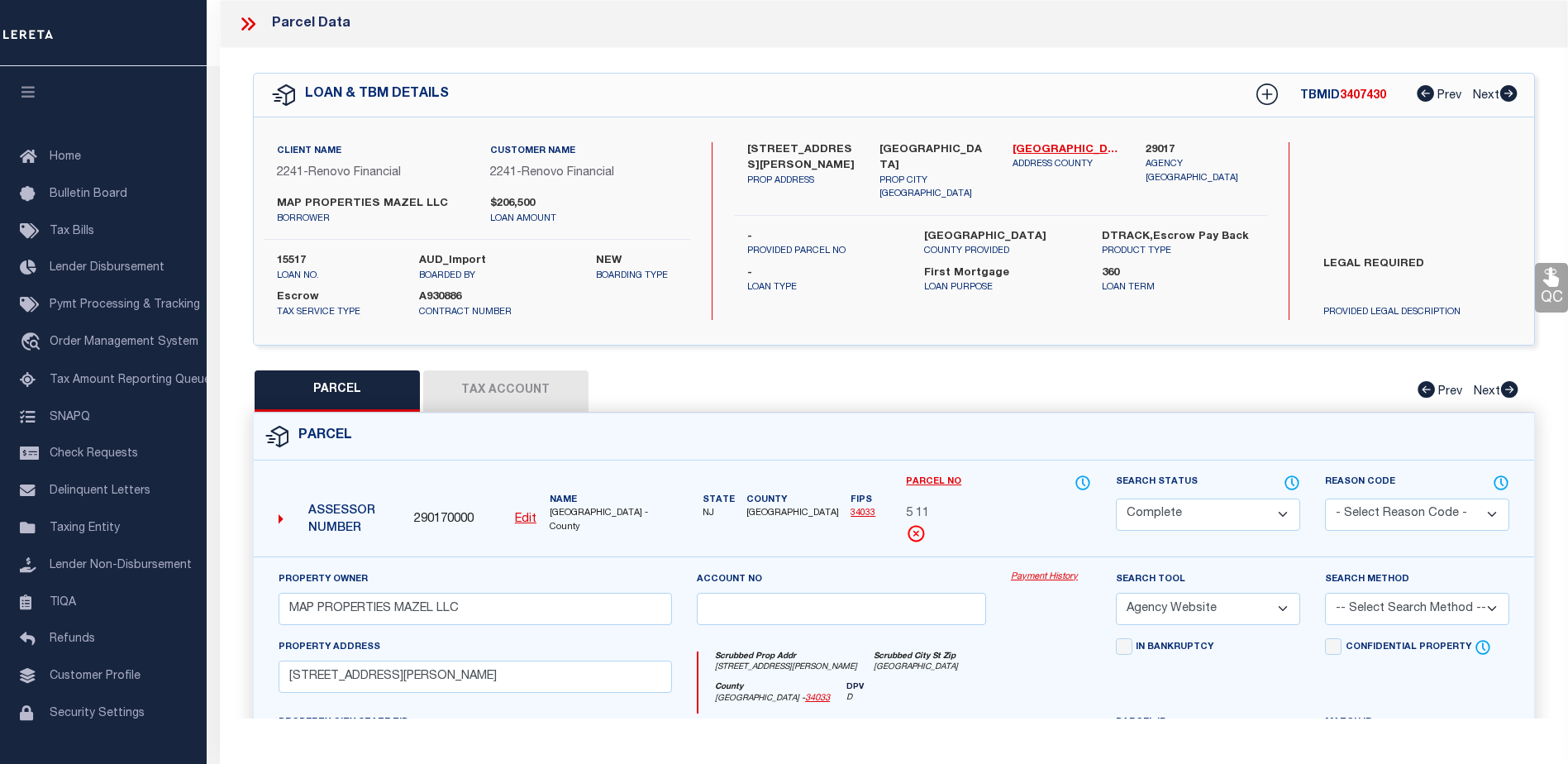
click at [1059, 568] on div "Property Owner MAP PROPERTIES MAZEL LLC Account no Payment History Search Tool …" at bounding box center [894, 773] width 1280 height 432
click at [1051, 575] on link "Payment History" at bounding box center [1050, 577] width 80 height 14
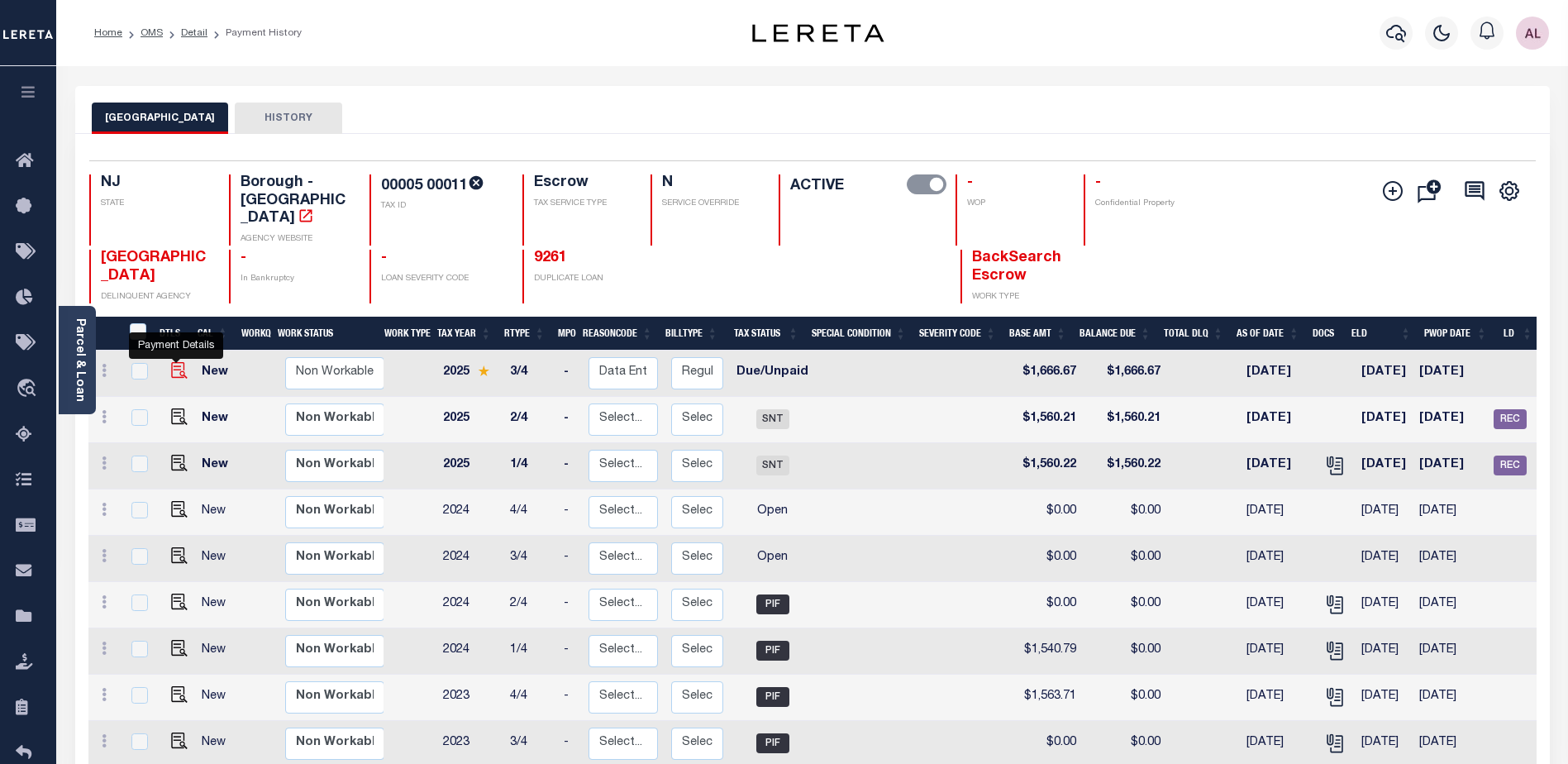
click at [174, 362] on img "" at bounding box center [179, 370] width 16 height 16
checkbox input "true"
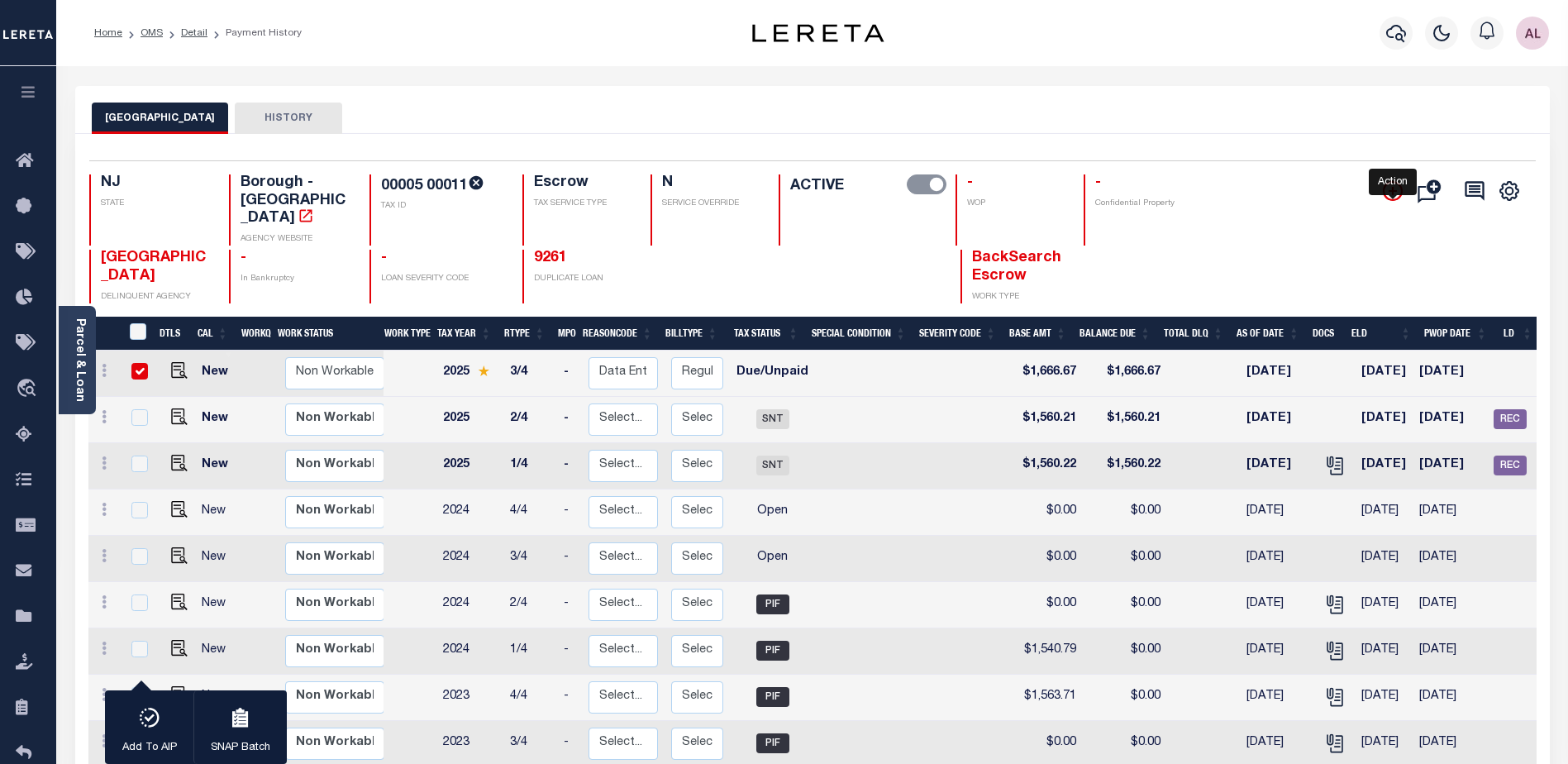
click at [1388, 193] on icon "" at bounding box center [1392, 190] width 20 height 20
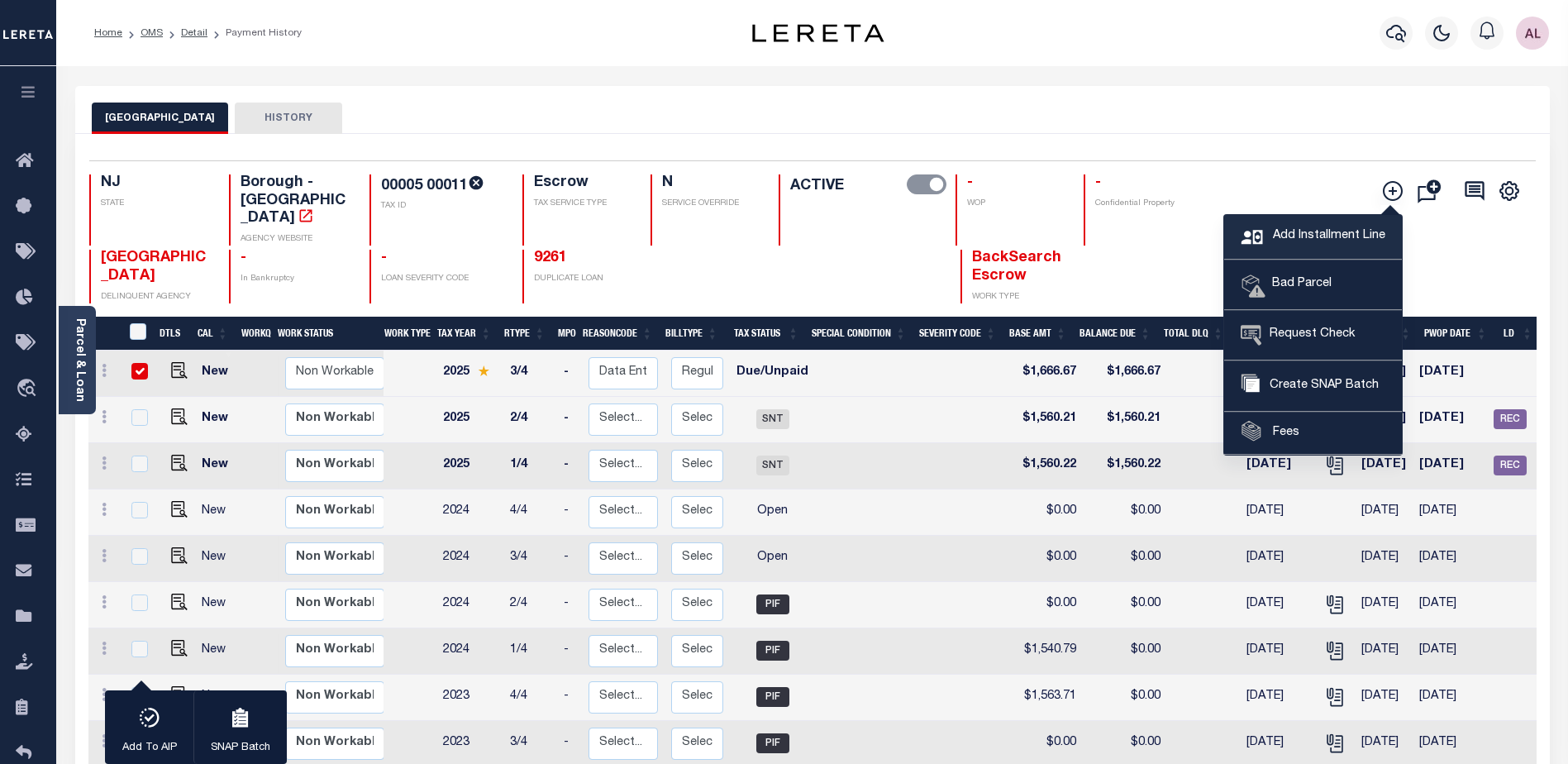
click at [1292, 235] on span "Add Installment Line" at bounding box center [1326, 236] width 116 height 18
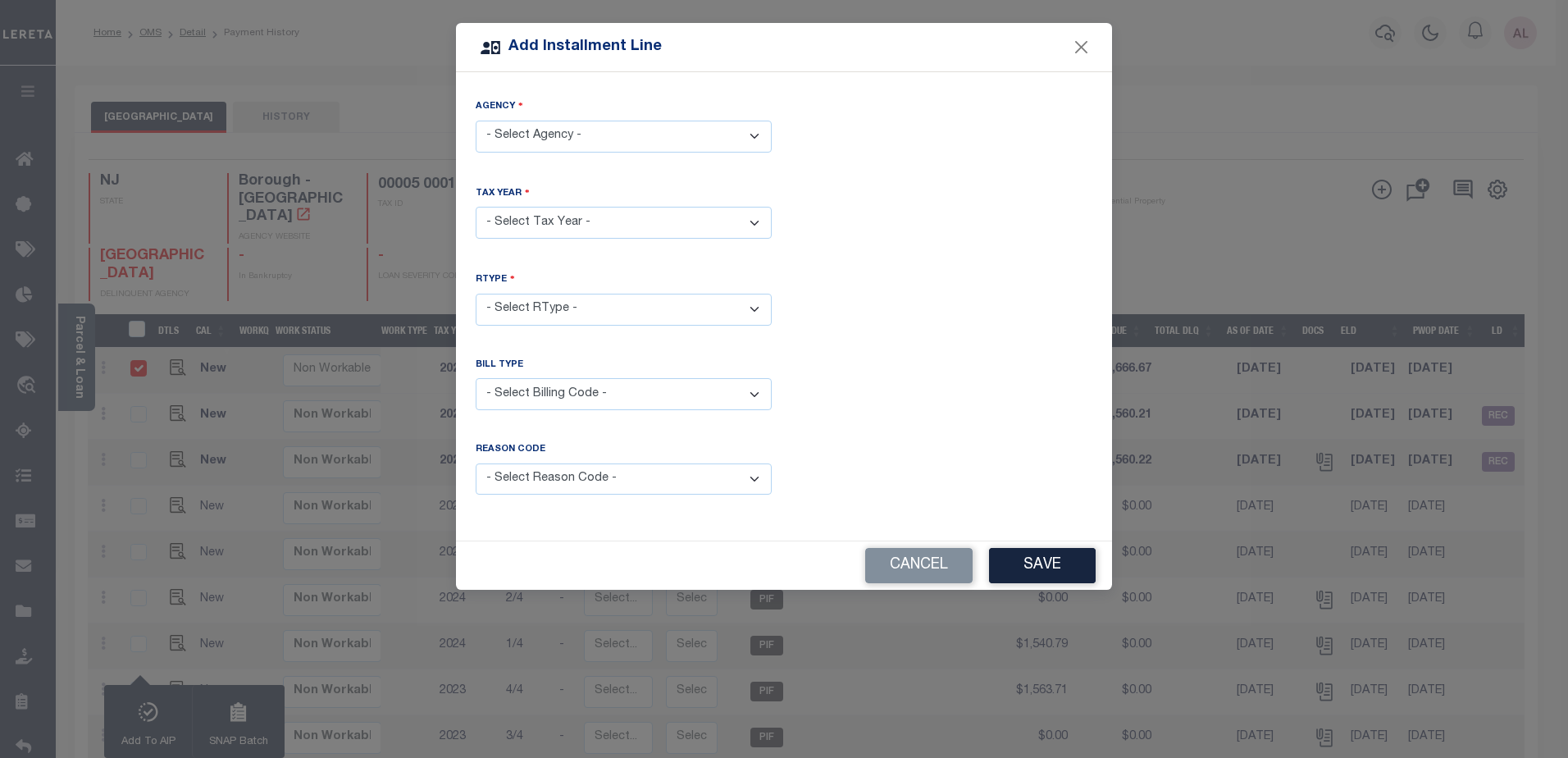
click at [561, 135] on select "- Select Agency - WOODSTOWN BOROUGH - Borough" at bounding box center [624, 136] width 297 height 32
select select "3403303015"
click at [476, 120] on select "- Select Agency - WOODSTOWN BOROUGH - Borough" at bounding box center [624, 136] width 297 height 32
click at [549, 229] on select "- Select Year - 2005 2006 2007 2008 2009 2010 2011 2012 2013 2014 2015 2016 201…" at bounding box center [624, 222] width 297 height 32
select select "2024"
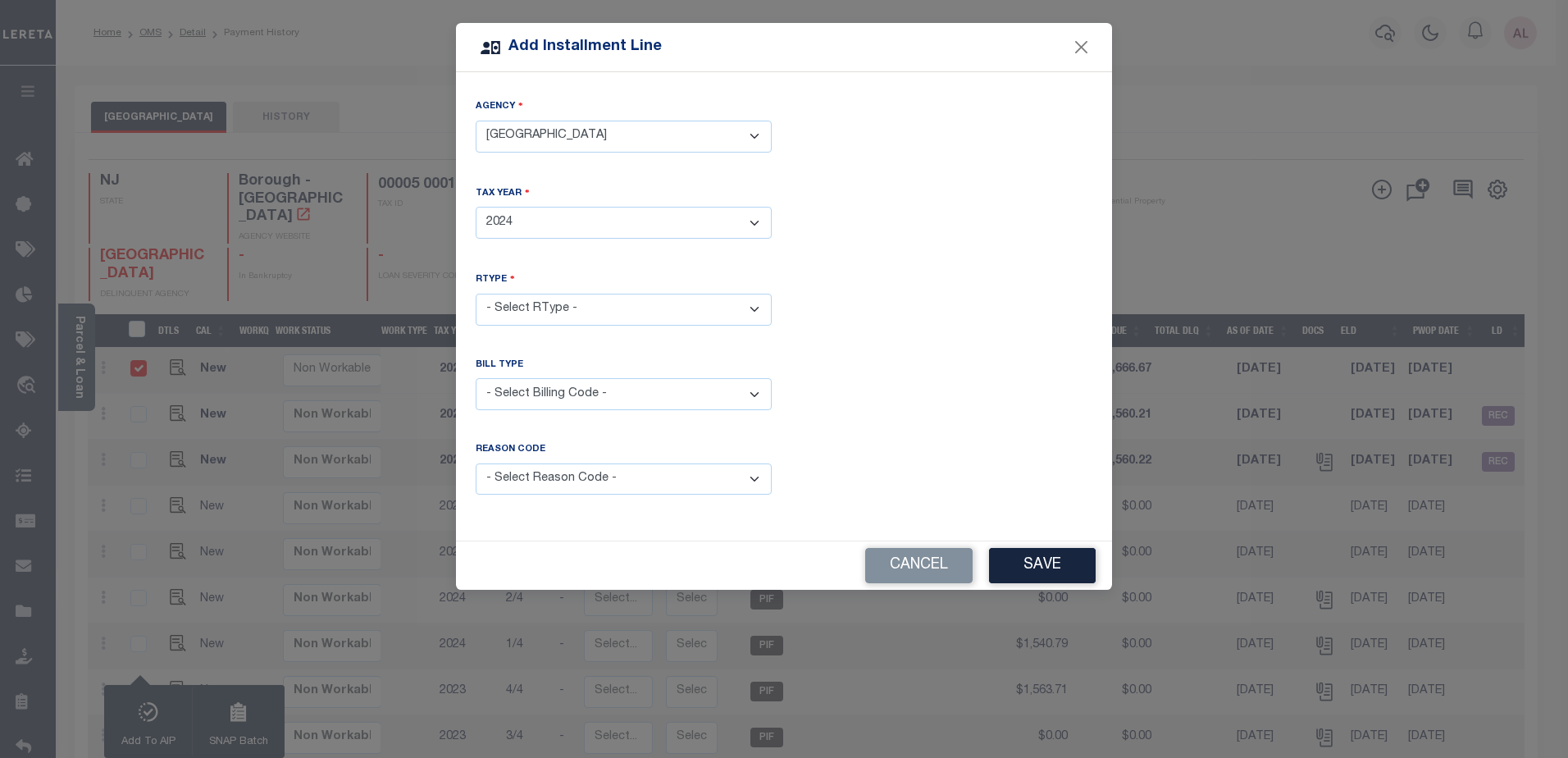
click at [476, 207] on select "- Select Year - 2005 2006 2007 2008 2009 2010 2011 2012 2013 2014 2015 2016 201…" at bounding box center [624, 222] width 297 height 32
click at [557, 303] on select "- Select RType - 1/4 2/4 3/4 4/4" at bounding box center [624, 309] width 297 height 32
select select "3"
click at [476, 294] on select "- Select RType - 1/4 2/4 3/4 4/4" at bounding box center [624, 309] width 297 height 32
click at [568, 386] on select "- Select Billing Code - Regular Delinquent Supplemental Corrected/Adjusted Bill…" at bounding box center [624, 393] width 297 height 32
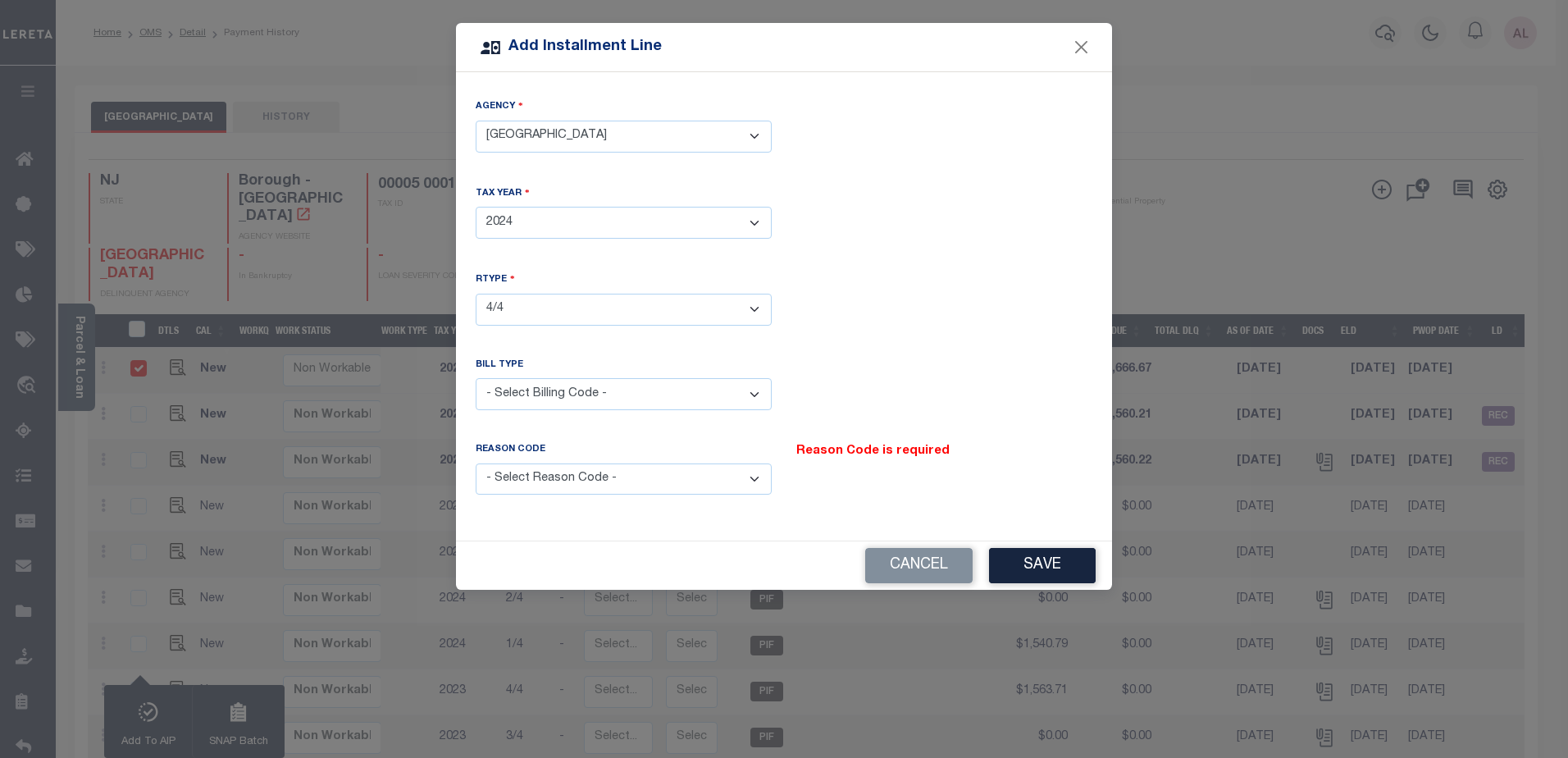
select select "2"
click at [476, 378] on select "- Select Billing Code - Regular Delinquent Supplemental Corrected/Adjusted Bill…" at bounding box center [624, 393] width 297 height 32
click at [748, 472] on select "- Select Reason Code - Payment Reversal Taxable Value Change Assessment Change …" at bounding box center [624, 479] width 297 height 32
select select "12"
click at [476, 463] on select "- Select Reason Code - Payment Reversal Taxable Value Change Assessment Change …" at bounding box center [624, 479] width 297 height 32
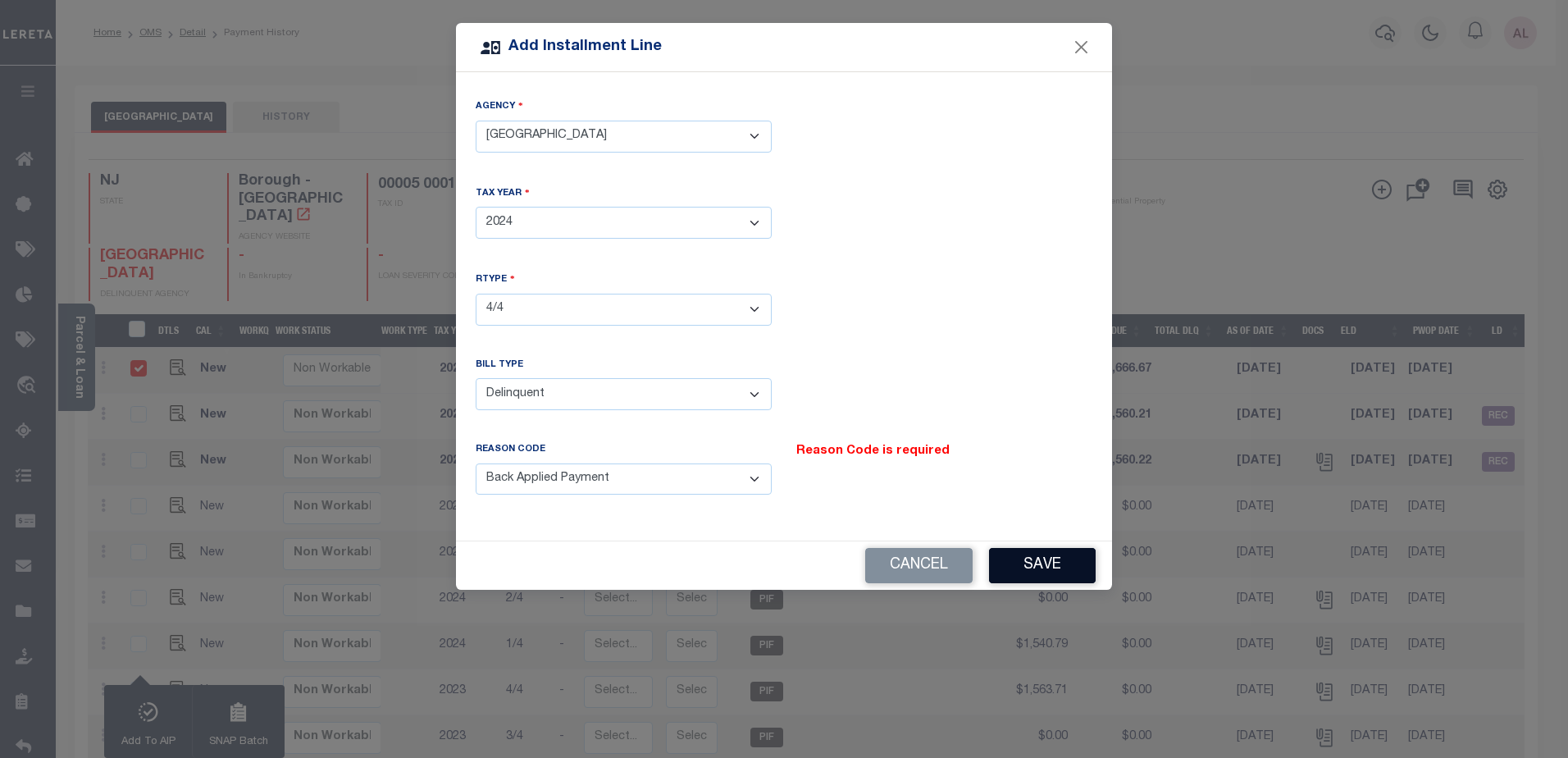
click at [1056, 560] on button "Save" at bounding box center [1042, 565] width 107 height 35
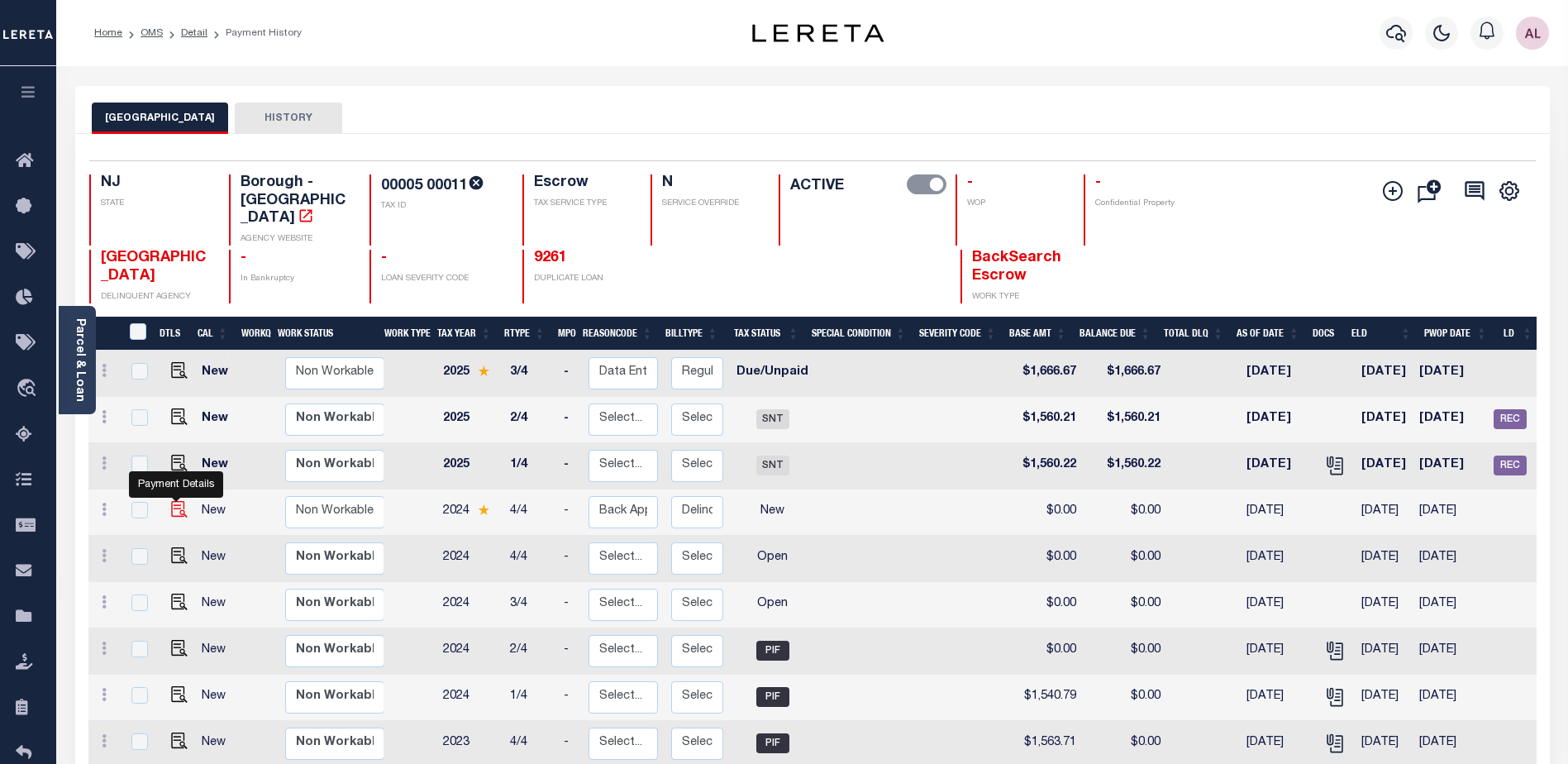
click at [172, 501] on img at bounding box center [179, 509] width 16 height 16
checkbox input "true"
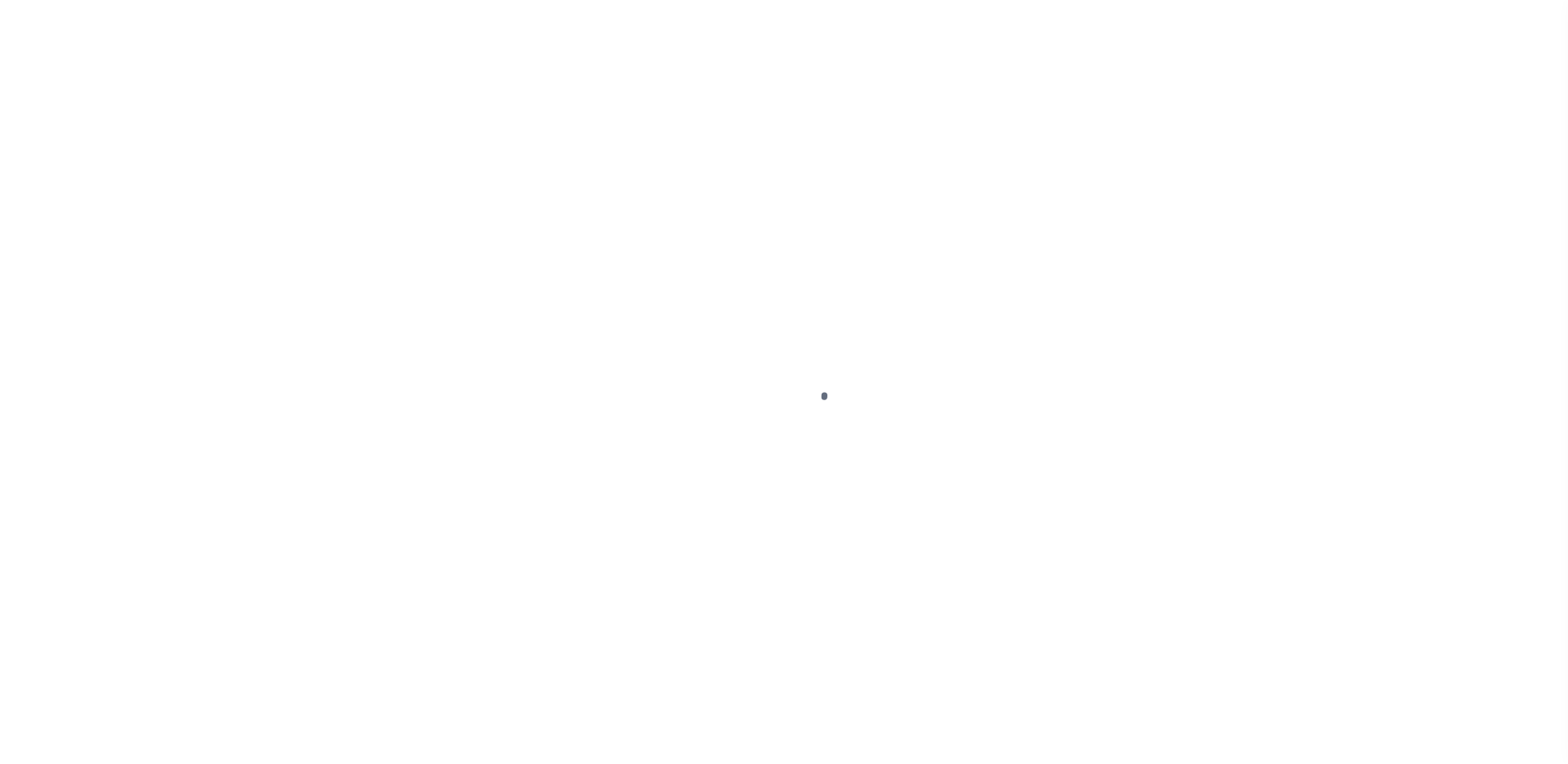
select select "DUE"
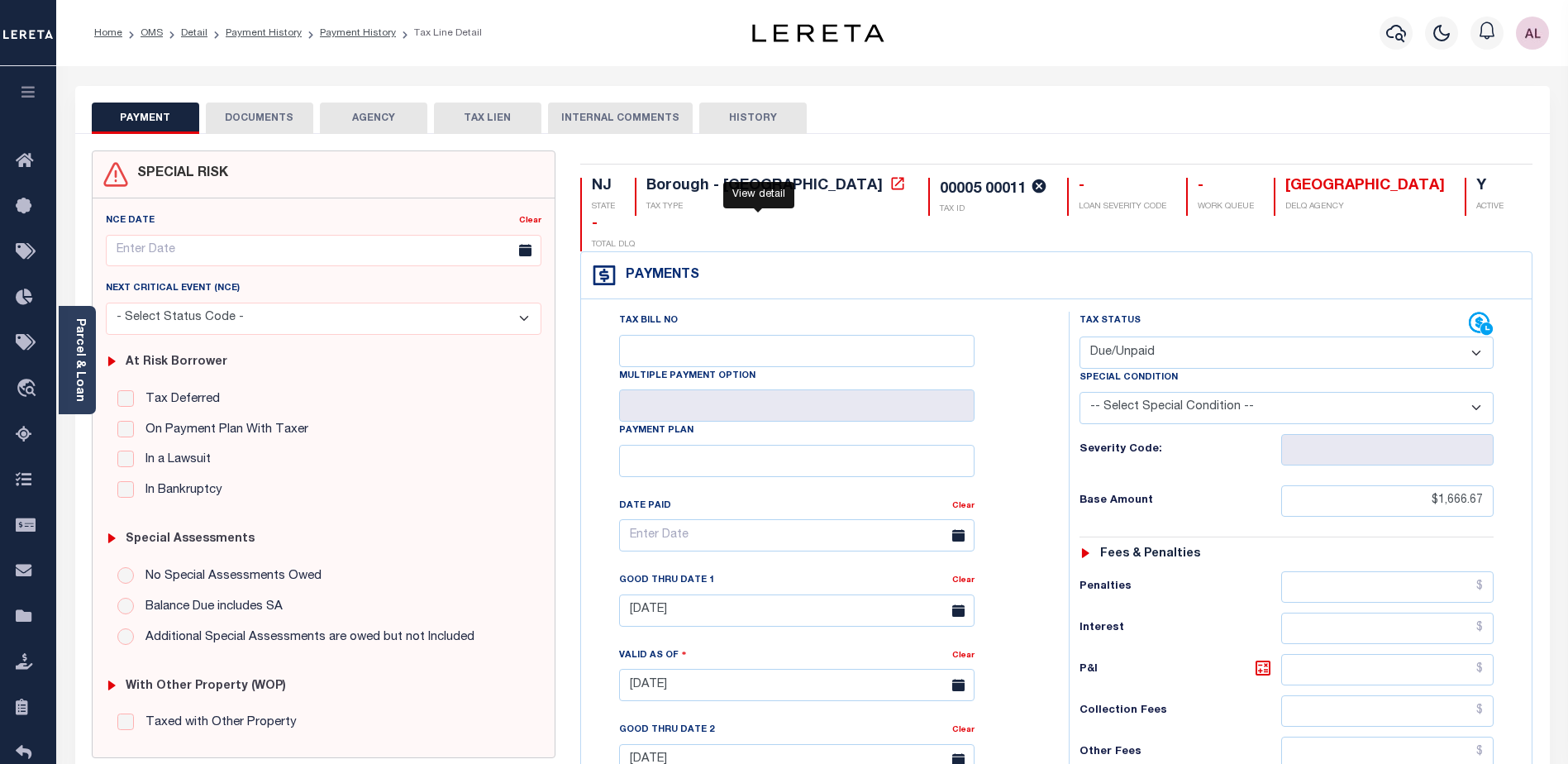
click at [889, 186] on icon at bounding box center [897, 183] width 16 height 16
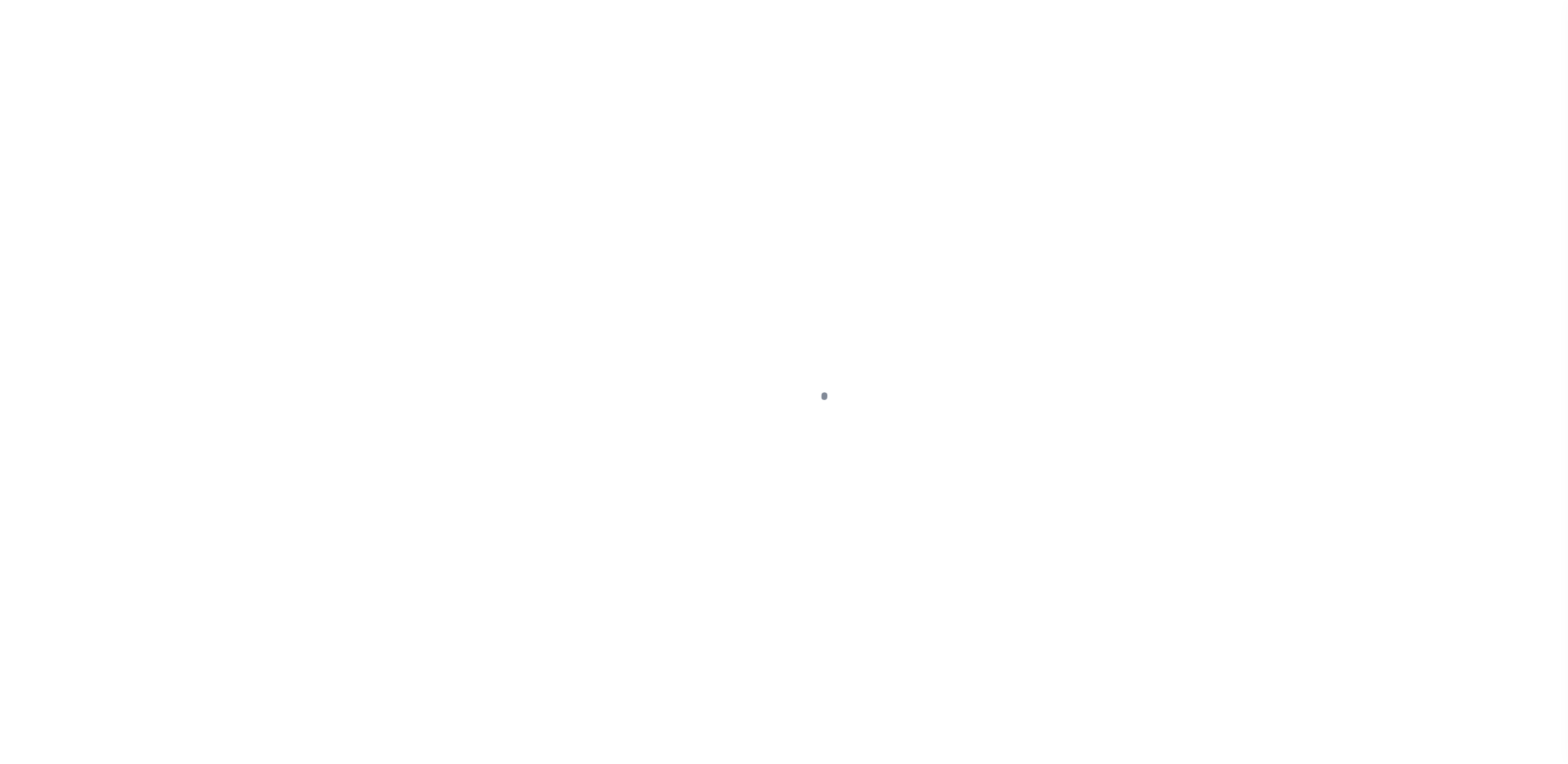
select select "NW2"
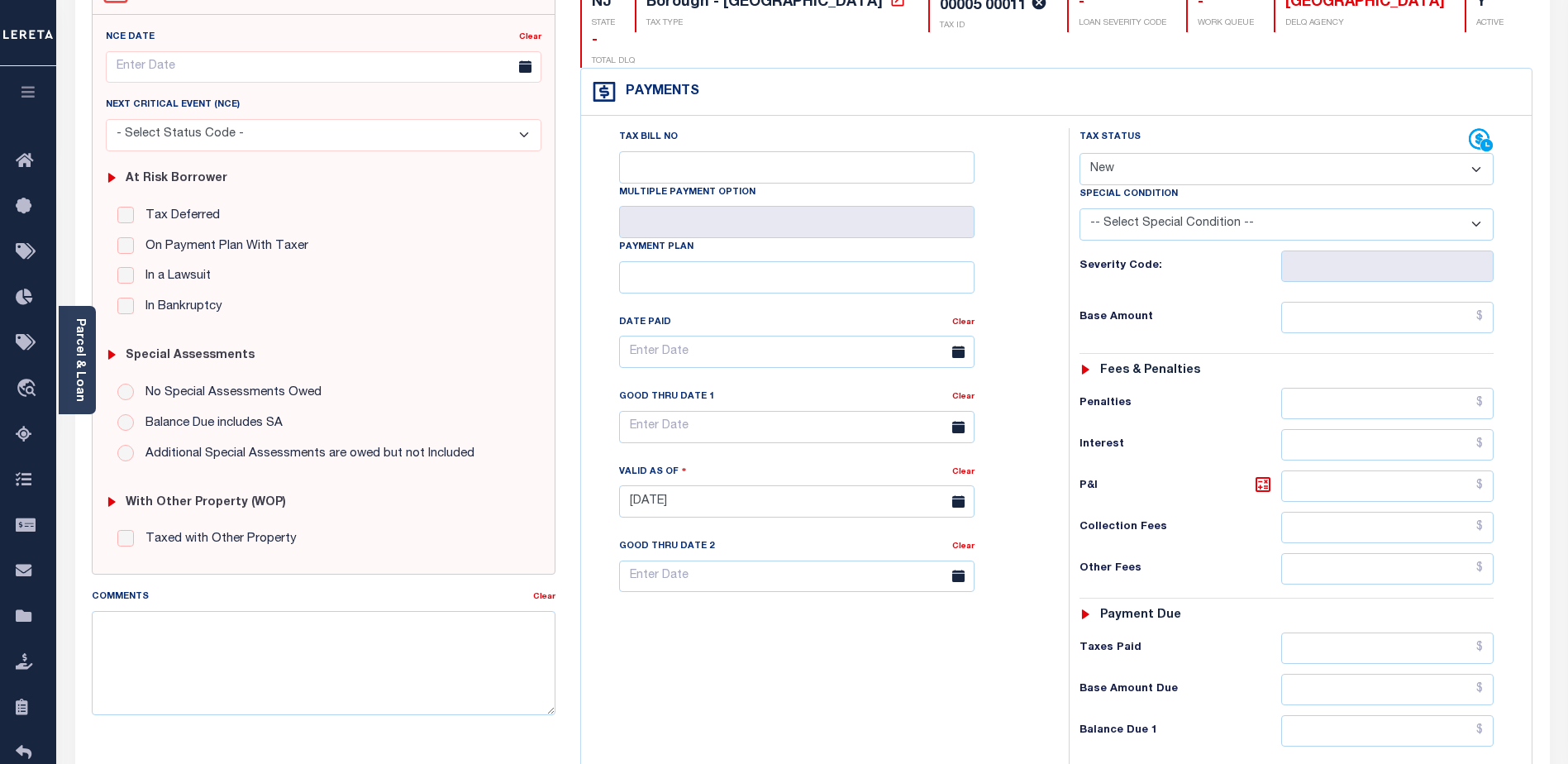
scroll to position [248, 0]
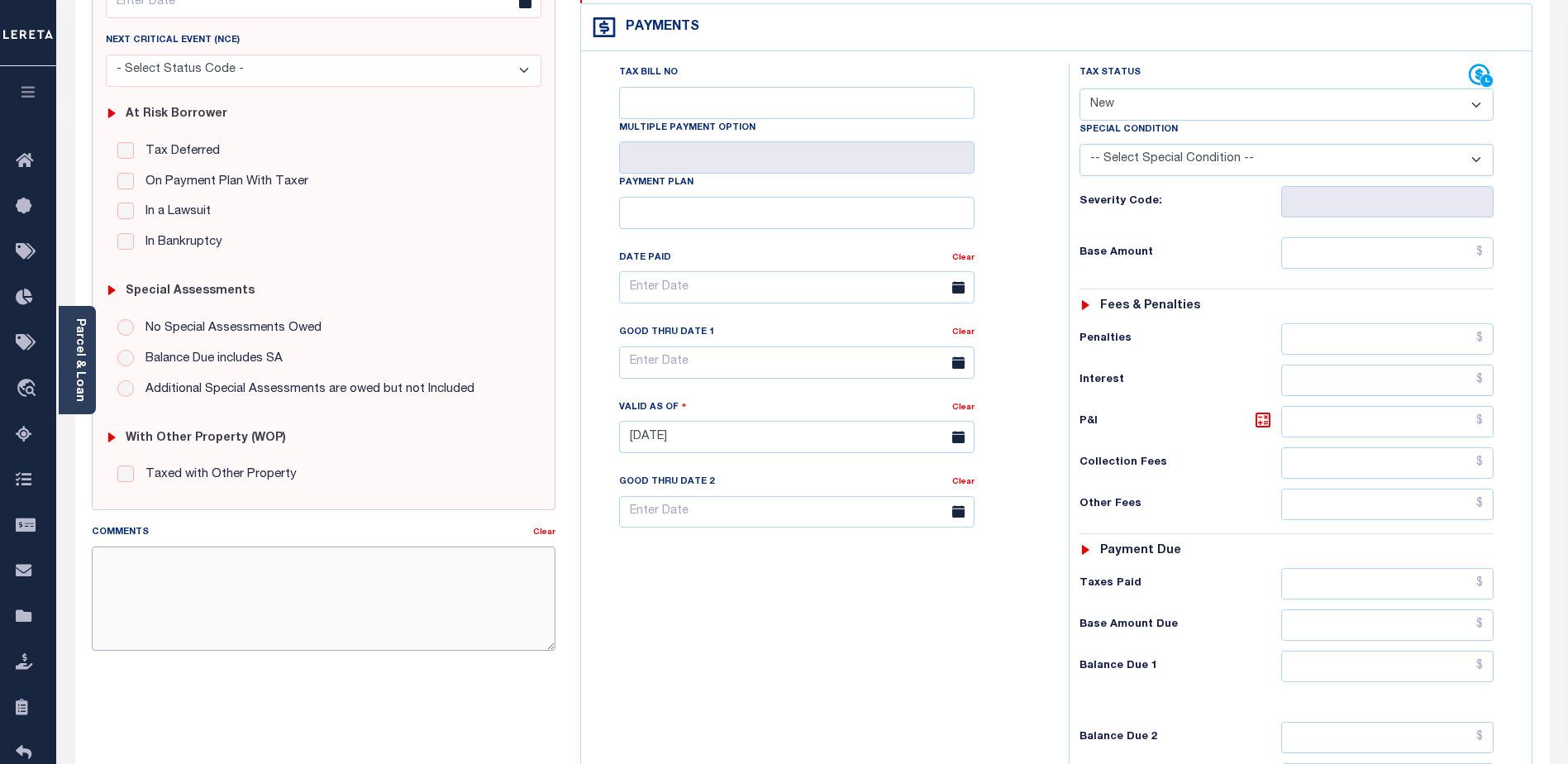
click at [113, 566] on textarea "Comments" at bounding box center [324, 598] width 463 height 104
type textarea "a"
drag, startPoint x: 135, startPoint y: 561, endPoint x: 121, endPoint y: 560, distance: 14.0
click at [121, 560] on textarea "AL -A CAS 47816" at bounding box center [324, 598] width 463 height 104
click at [224, 538] on div "Comments" at bounding box center [313, 535] width 442 height 23
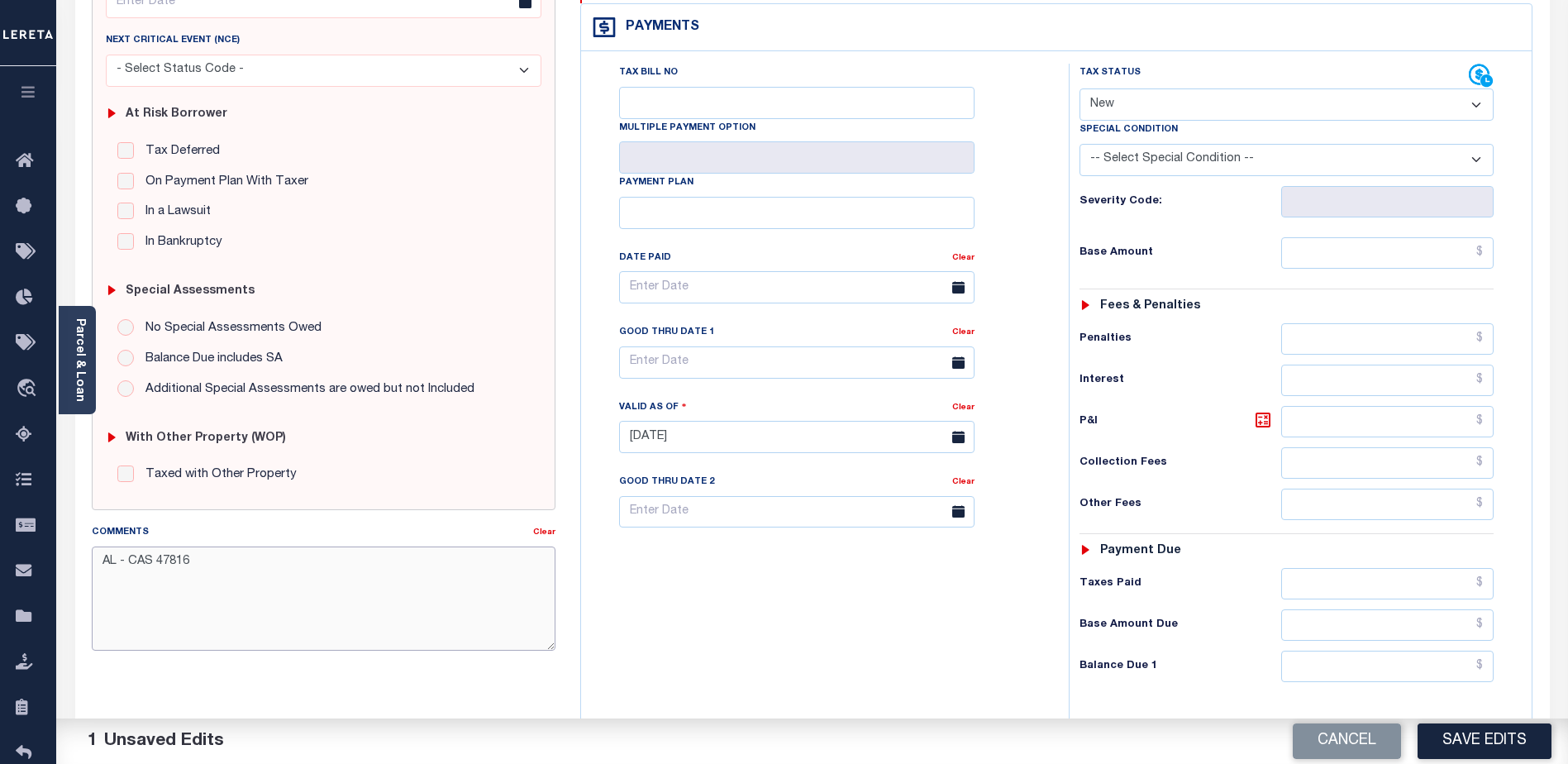
click at [212, 560] on textarea "AL - CAS 47816" at bounding box center [324, 598] width 463 height 104
paste textarea "Property in Tax Sale for 2024 unpaid water and sewer charges the total due 7/29…"
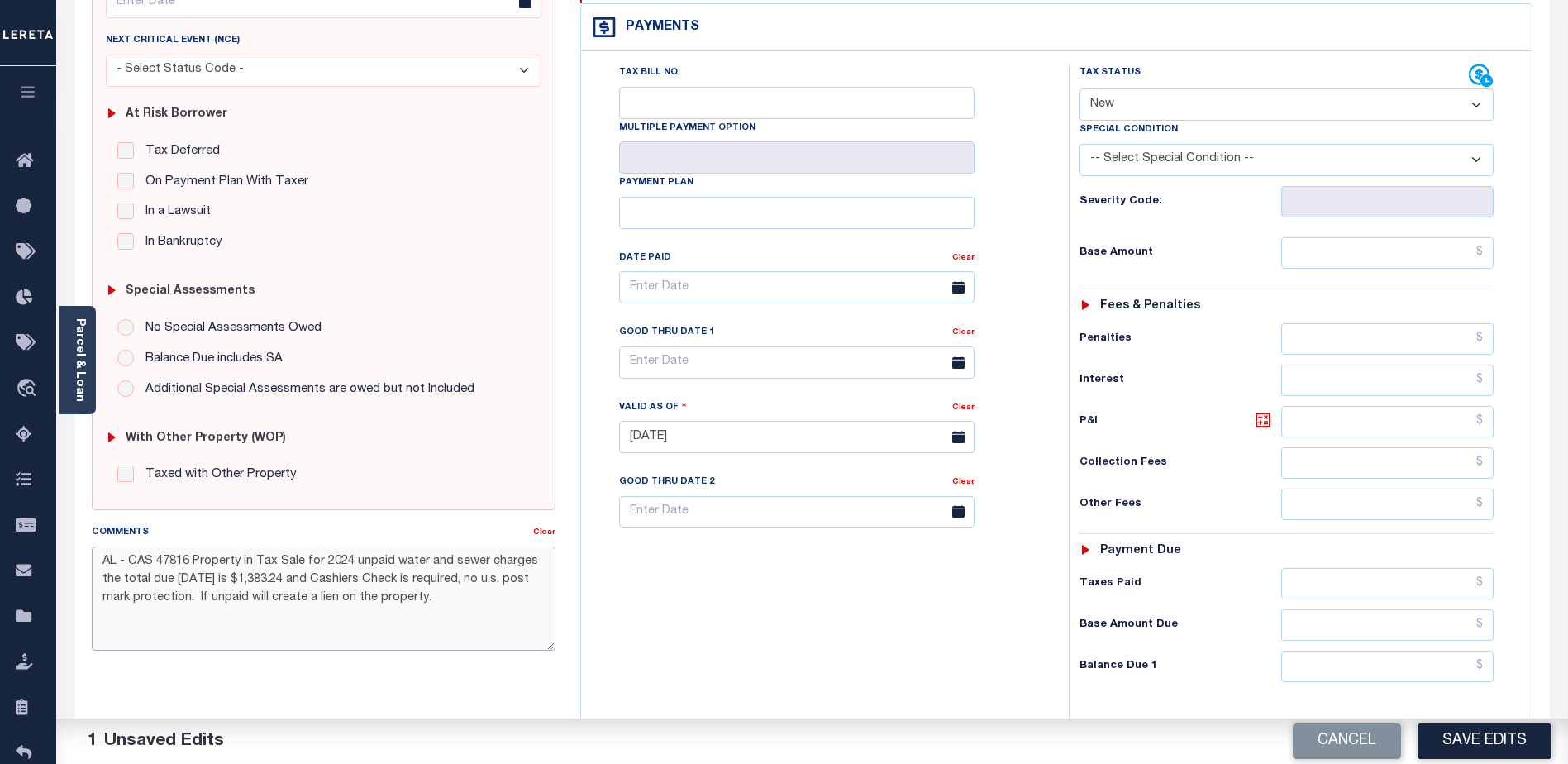
click at [174, 575] on textarea "AL - CAS 47816 Property in Tax Sale for 2024 unpaid water and sewer charges the…" at bounding box center [324, 598] width 463 height 104
drag, startPoint x: 361, startPoint y: 581, endPoint x: 351, endPoint y: 578, distance: 10.4
click at [351, 578] on textarea "AL - CAS 47816 Property in Tax Sale for 2024 unpaid water and sewer charges the…" at bounding box center [324, 598] width 463 height 104
drag, startPoint x: 537, startPoint y: 576, endPoint x: 469, endPoint y: 581, distance: 68.2
click at [469, 581] on textarea "AL - CAS 47816 Property in Tax Sale for 2024 unpaid water and sewer charges the…" at bounding box center [324, 598] width 463 height 104
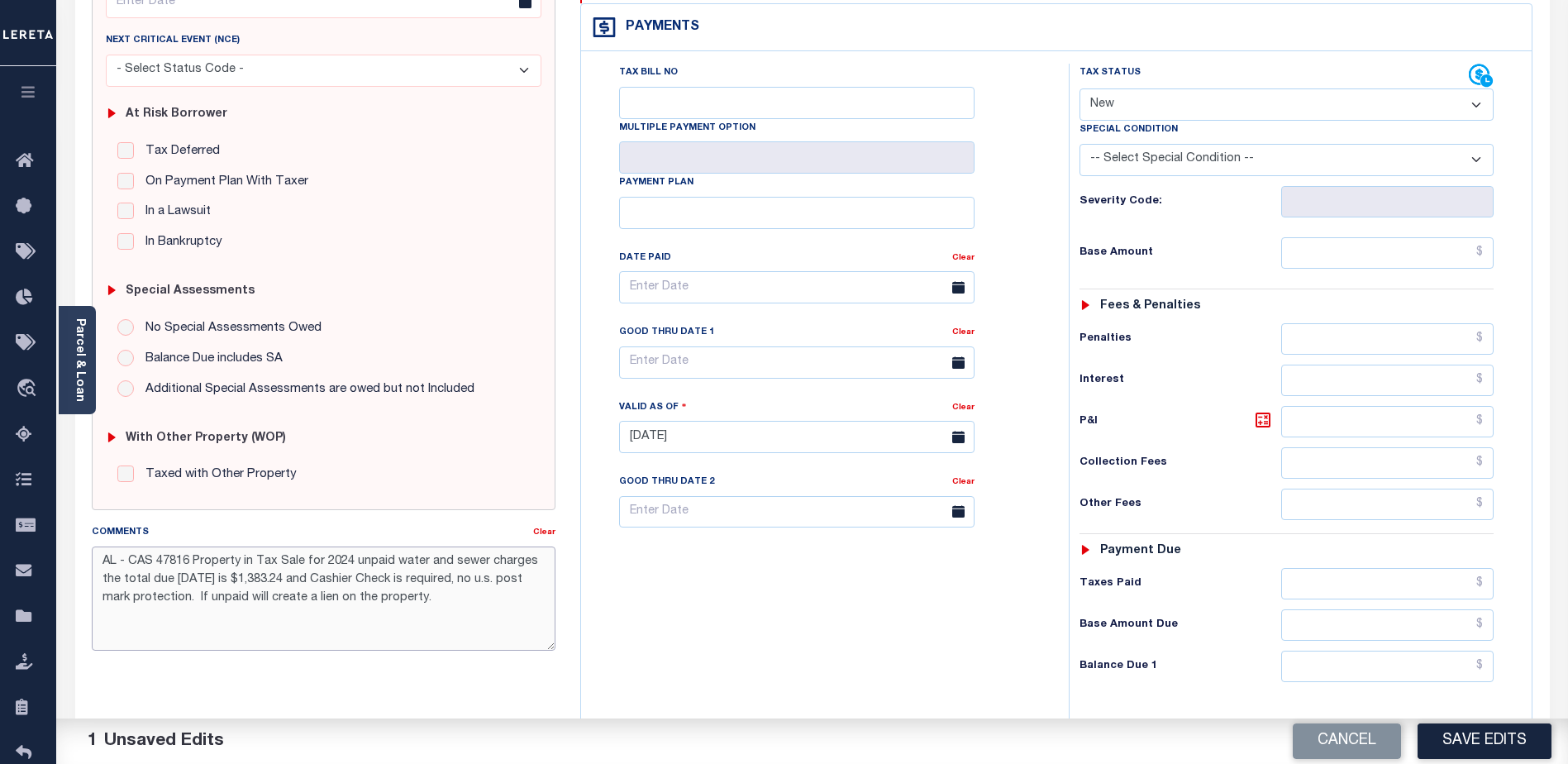
click at [480, 612] on textarea "AL - CAS 47816 Property in Tax Sale for 2024 unpaid water and sewer charges the…" at bounding box center [324, 598] width 463 height 104
drag, startPoint x: 523, startPoint y: 576, endPoint x: 449, endPoint y: 581, distance: 74.2
click at [449, 581] on textarea "AL - CAS 47816 Property in Tax Sale for 2024 unpaid water and sewer charges the…" at bounding box center [324, 598] width 463 height 104
drag, startPoint x: 544, startPoint y: 584, endPoint x: 453, endPoint y: 584, distance: 91.0
click at [453, 584] on textarea "AL - CAS 47816 Property in Tax Sale for 2024 unpaid water and sewer charges the…" at bounding box center [324, 598] width 463 height 104
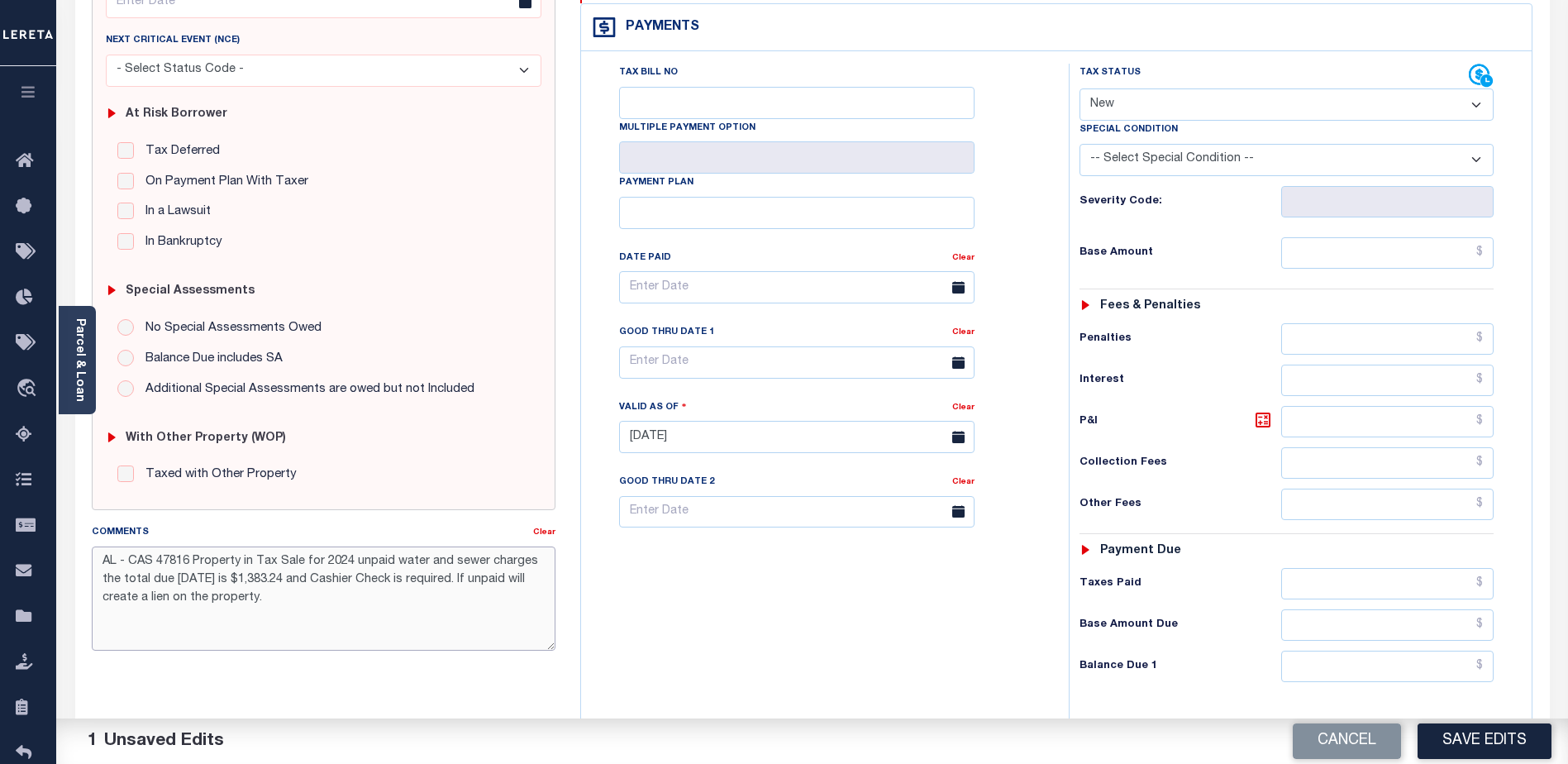
drag, startPoint x: 307, startPoint y: 576, endPoint x: 289, endPoint y: 576, distance: 18.0
click at [289, 576] on textarea "AL - CAS 47816 Property in Tax Sale for 2024 unpaid water and sewer charges the…" at bounding box center [324, 598] width 463 height 104
type textarea "AL - CAS 47816 Property in Tax Sale for 2024 unpaid water and sewer charges the…"
click at [1132, 89] on select "- Select Status Code - Open Due/Unpaid Paid Incomplete No Tax Due Internal Refu…" at bounding box center [1286, 104] width 414 height 32
select select "DUE"
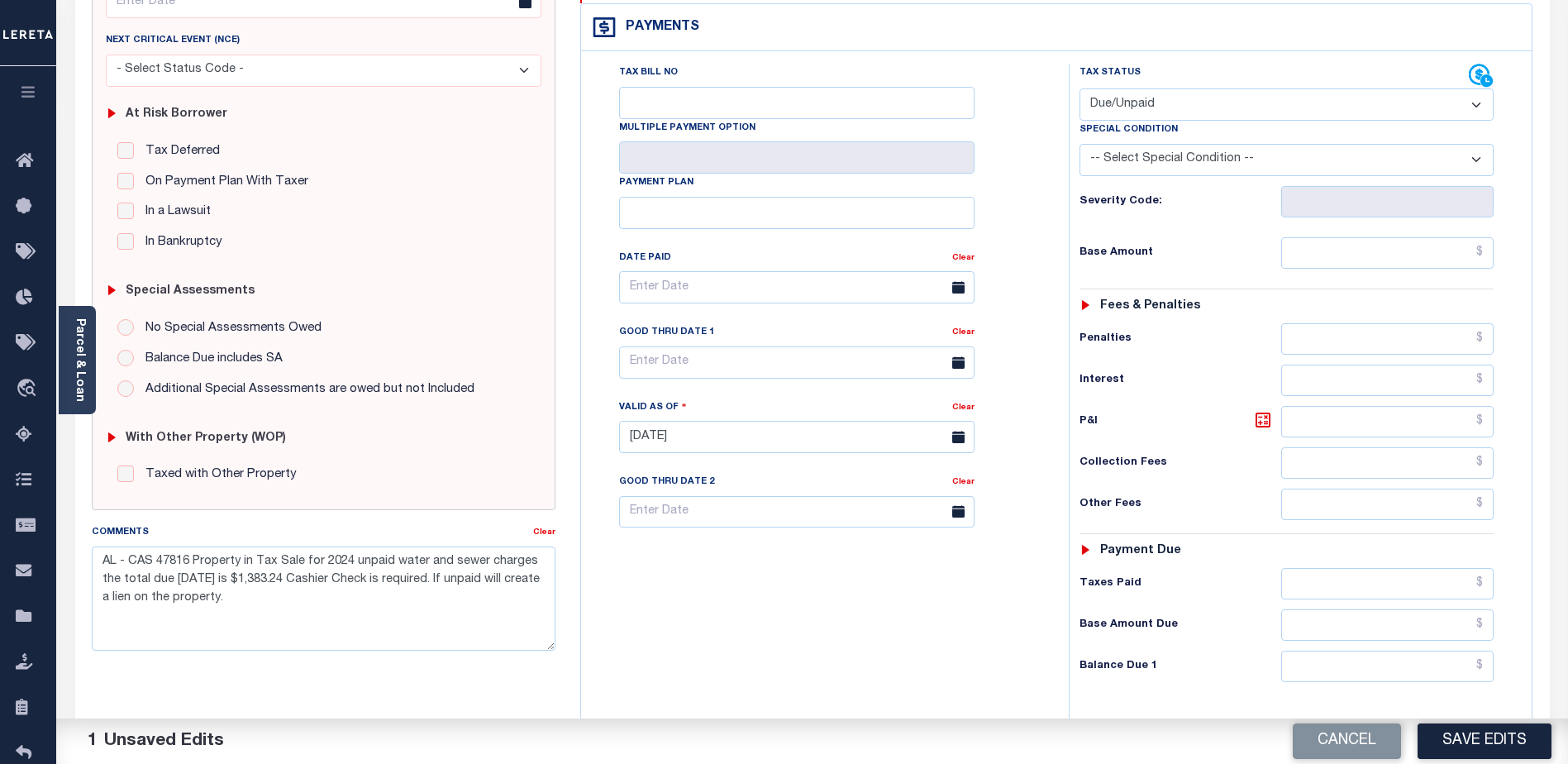
click at [1080, 89] on select "- Select Status Code - Open Due/Unpaid Paid Incomplete No Tax Due Internal Refu…" at bounding box center [1286, 104] width 414 height 32
click at [1377, 237] on input "text" at bounding box center [1387, 252] width 213 height 31
type input "$1,383.24"
click at [1340, 144] on select "-- Select Special Condition -- 3RD PARTY TAX LIEN AGENCY TAX LIEN (A.K.A Inside…" at bounding box center [1286, 159] width 414 height 32
drag, startPoint x: 945, startPoint y: 653, endPoint x: 977, endPoint y: 636, distance: 36.2
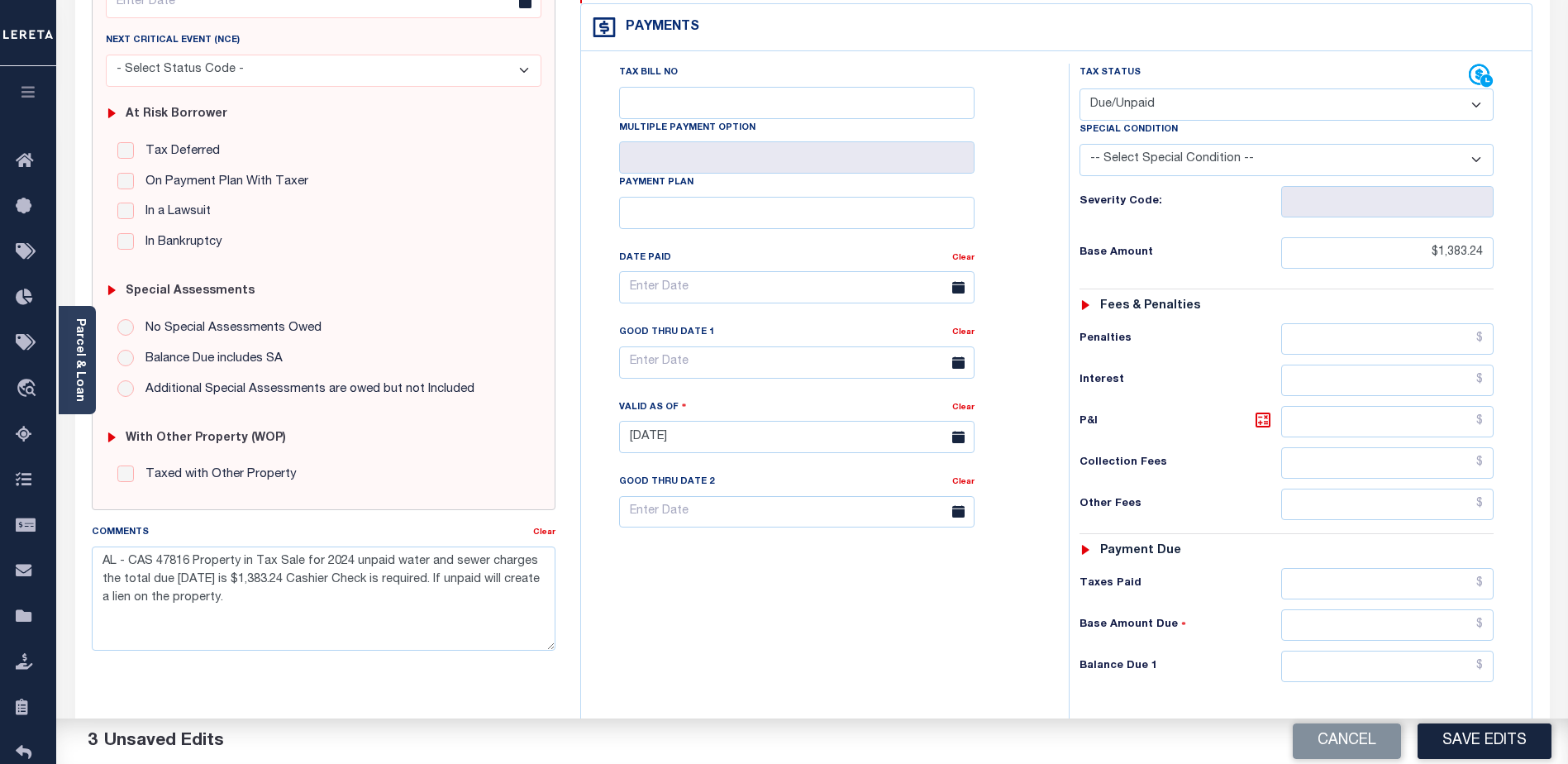
click at [945, 652] on div "Tax Bill No Multiple Payment Option Payment Plan Clear" at bounding box center [821, 429] width 471 height 730
click at [1420, 650] on input "text" at bounding box center [1387, 666] width 213 height 31
type input "$1,383.24"
click at [1476, 144] on select "-- Select Special Condition -- 3RD PARTY TAX LIEN AGENCY TAX LIEN (A.K.A Inside…" at bounding box center [1286, 159] width 414 height 32
click at [1465, 736] on button "Save Edits" at bounding box center [1484, 741] width 133 height 35
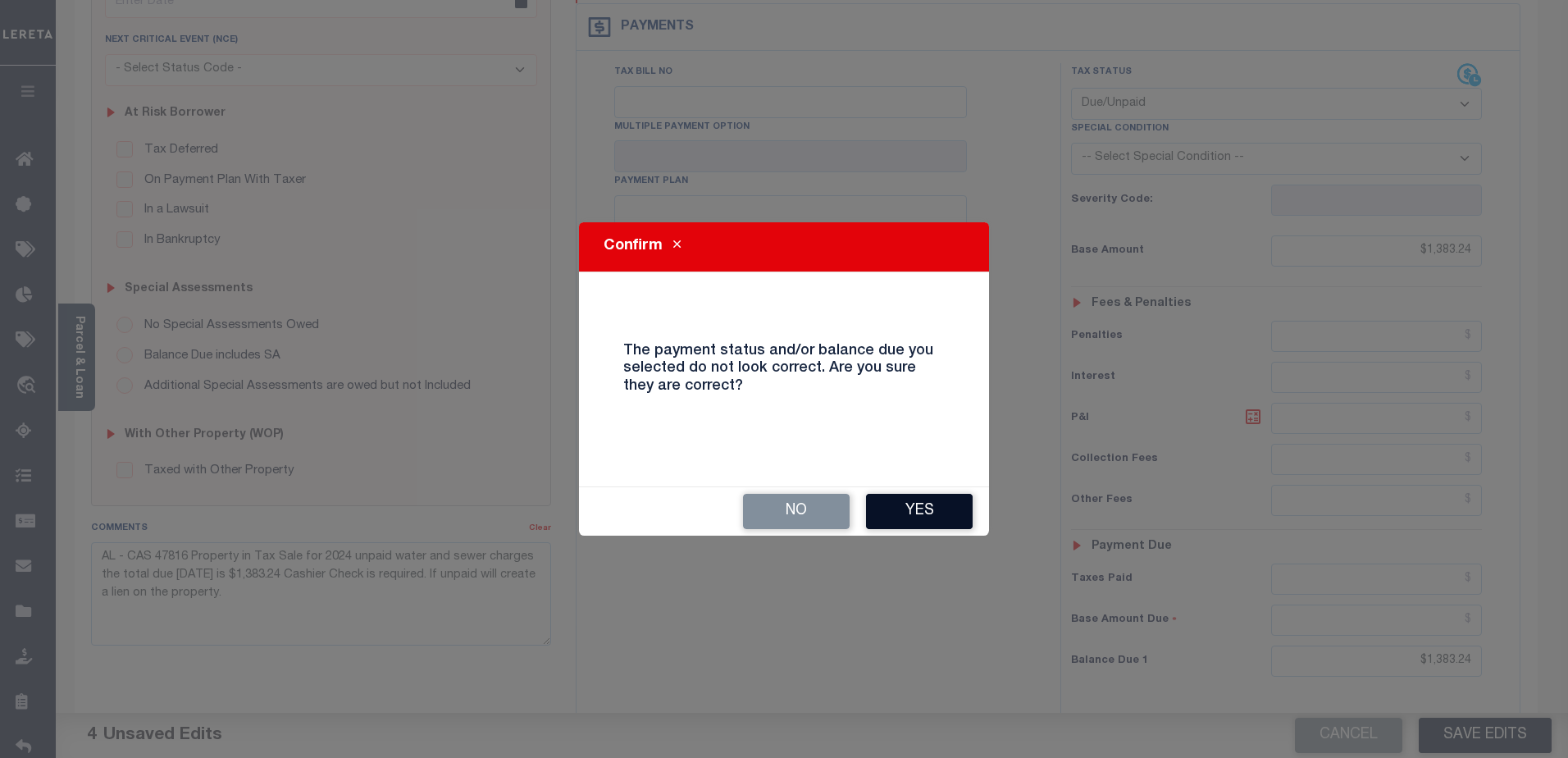
click at [913, 511] on button "Yes" at bounding box center [919, 511] width 107 height 35
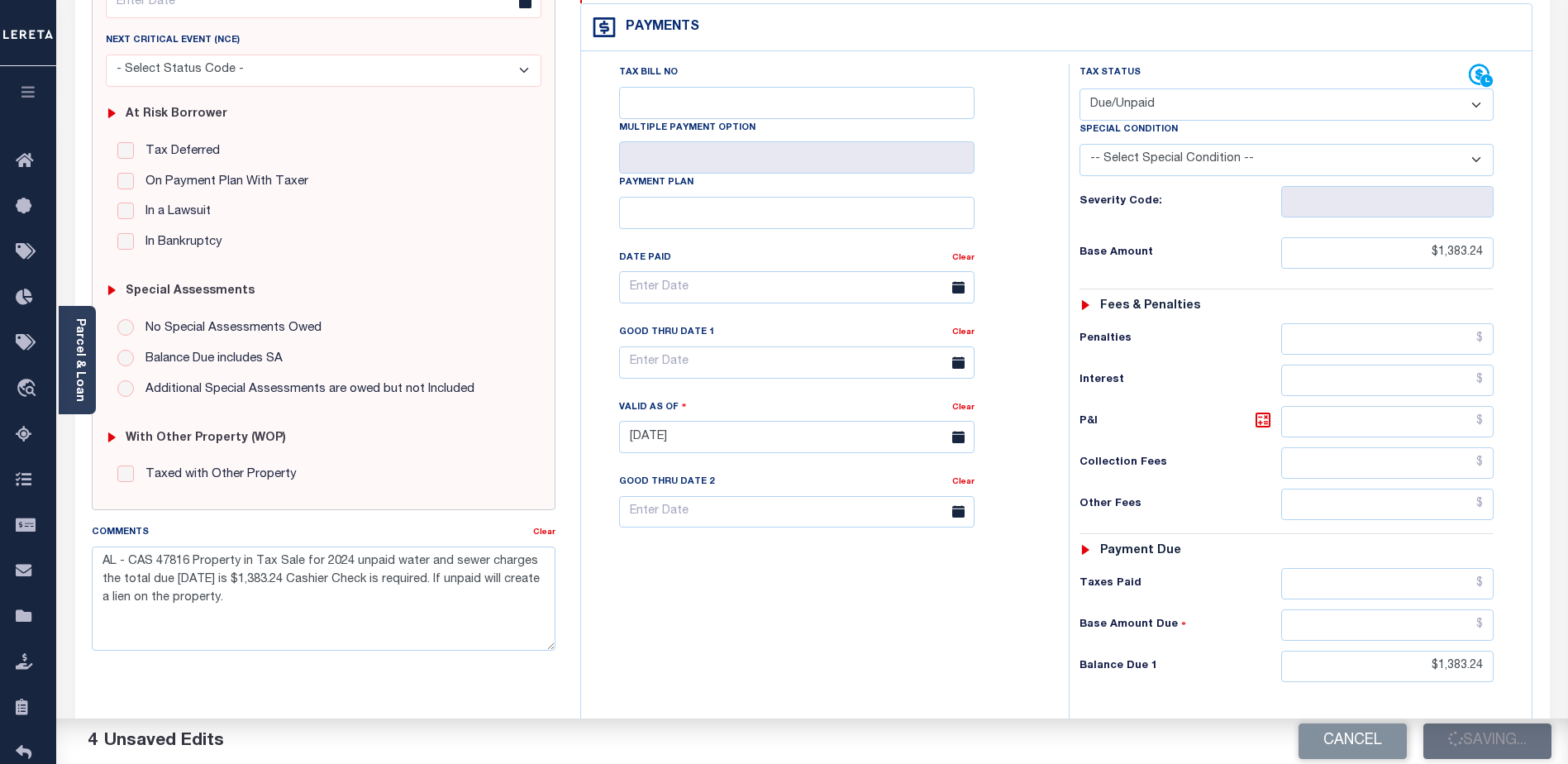
checkbox input "false"
type input "$1,383.24"
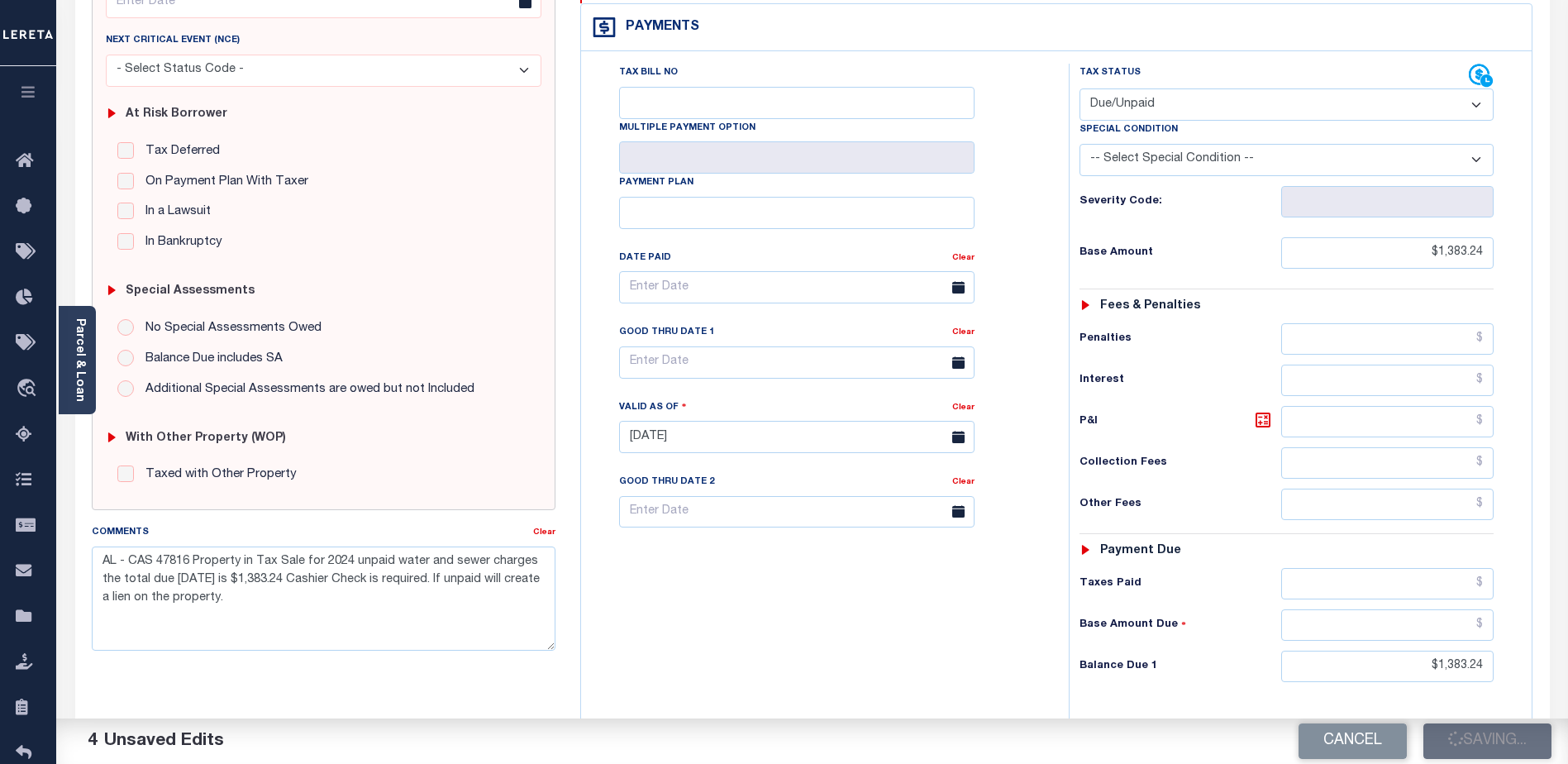
type input "$1,383.24"
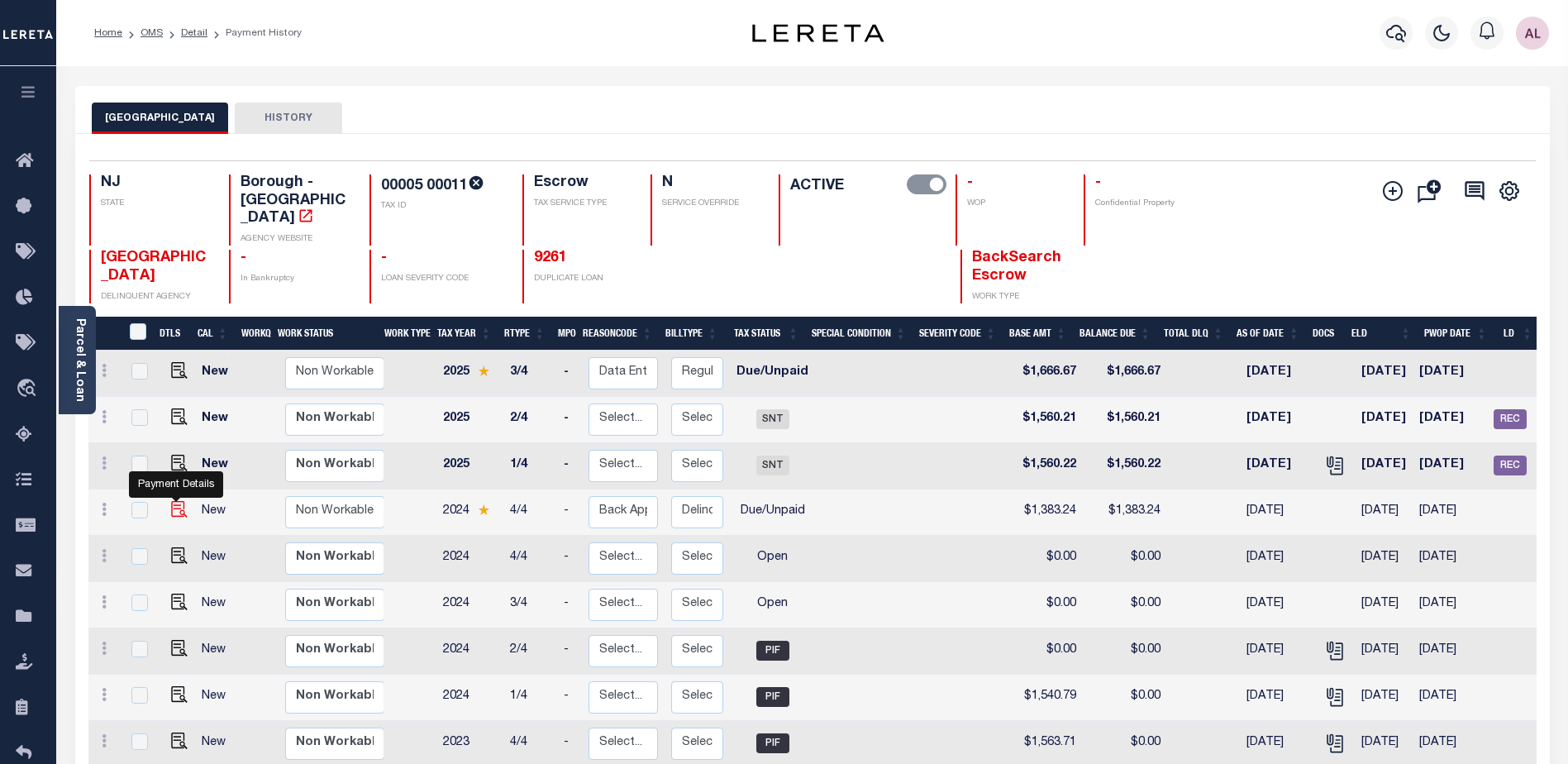
click at [171, 501] on img "" at bounding box center [179, 509] width 16 height 16
checkbox input "true"
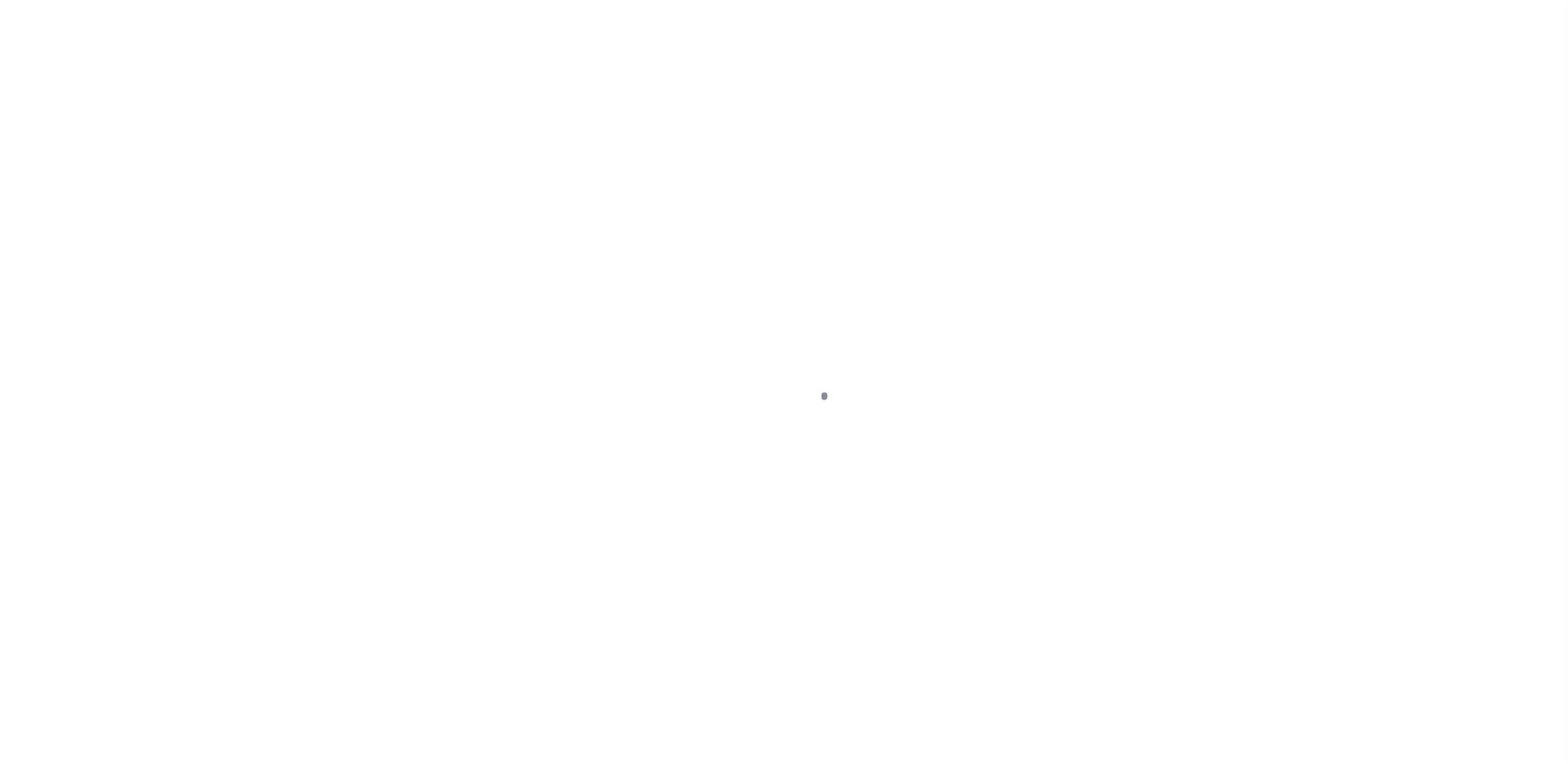
select select "DUE"
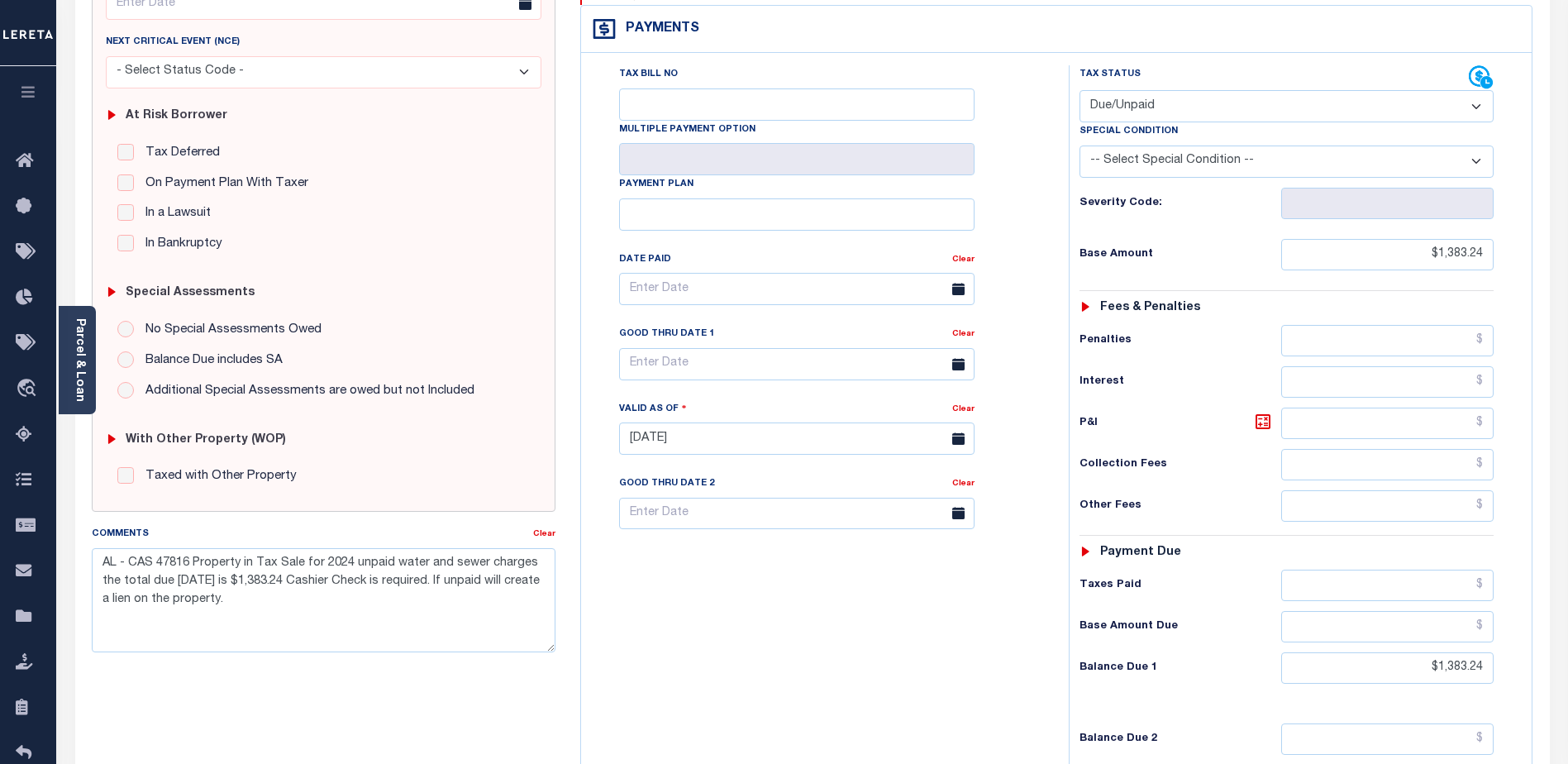
scroll to position [248, 0]
click at [959, 357] on icon at bounding box center [958, 363] width 12 height 12
click at [908, 346] on input "text" at bounding box center [796, 362] width 356 height 32
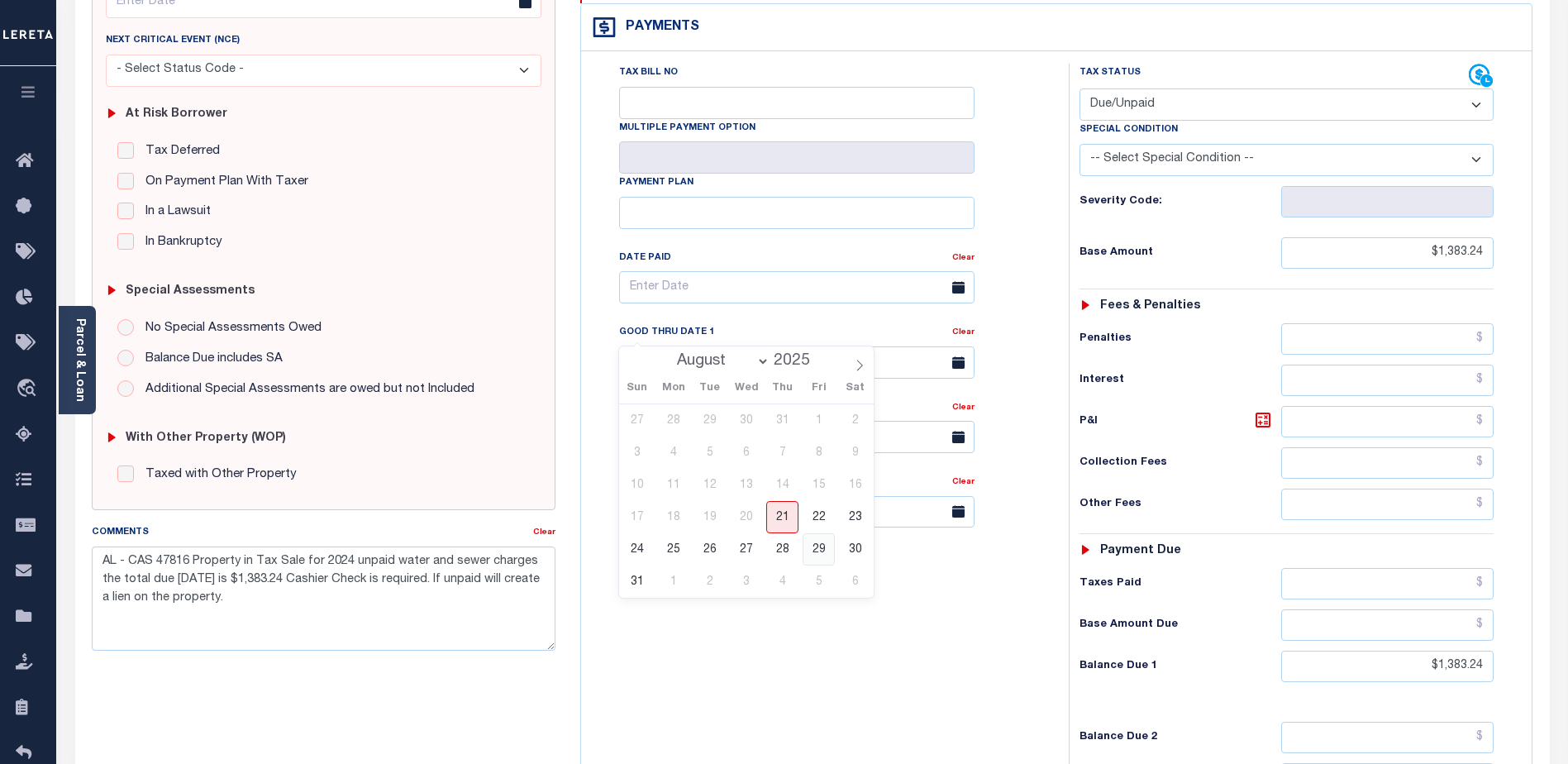
click at [818, 549] on span "29" at bounding box center [818, 549] width 32 height 32
type input "[DATE]"
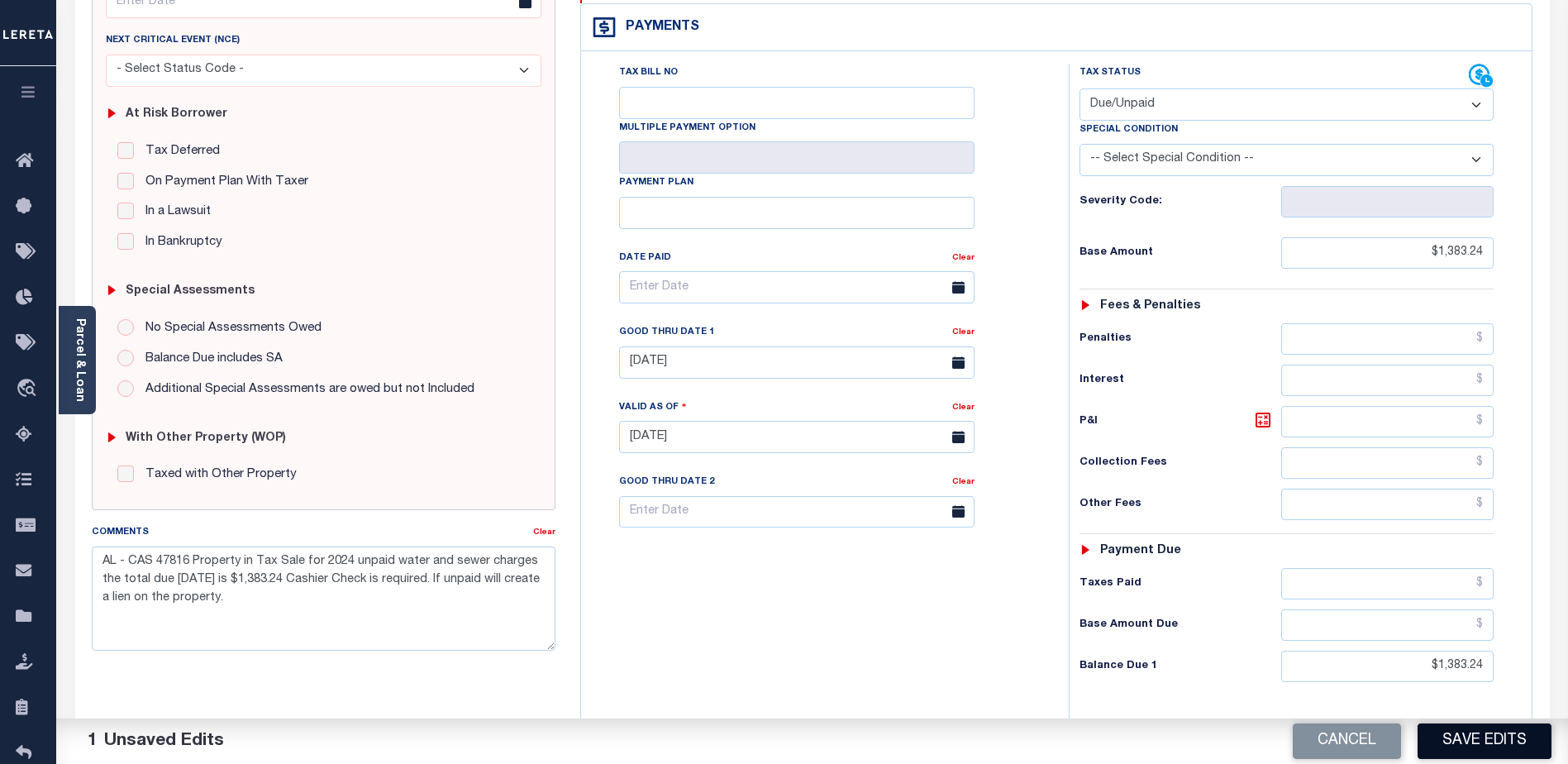
click at [1455, 742] on button "Save Edits" at bounding box center [1484, 741] width 133 height 35
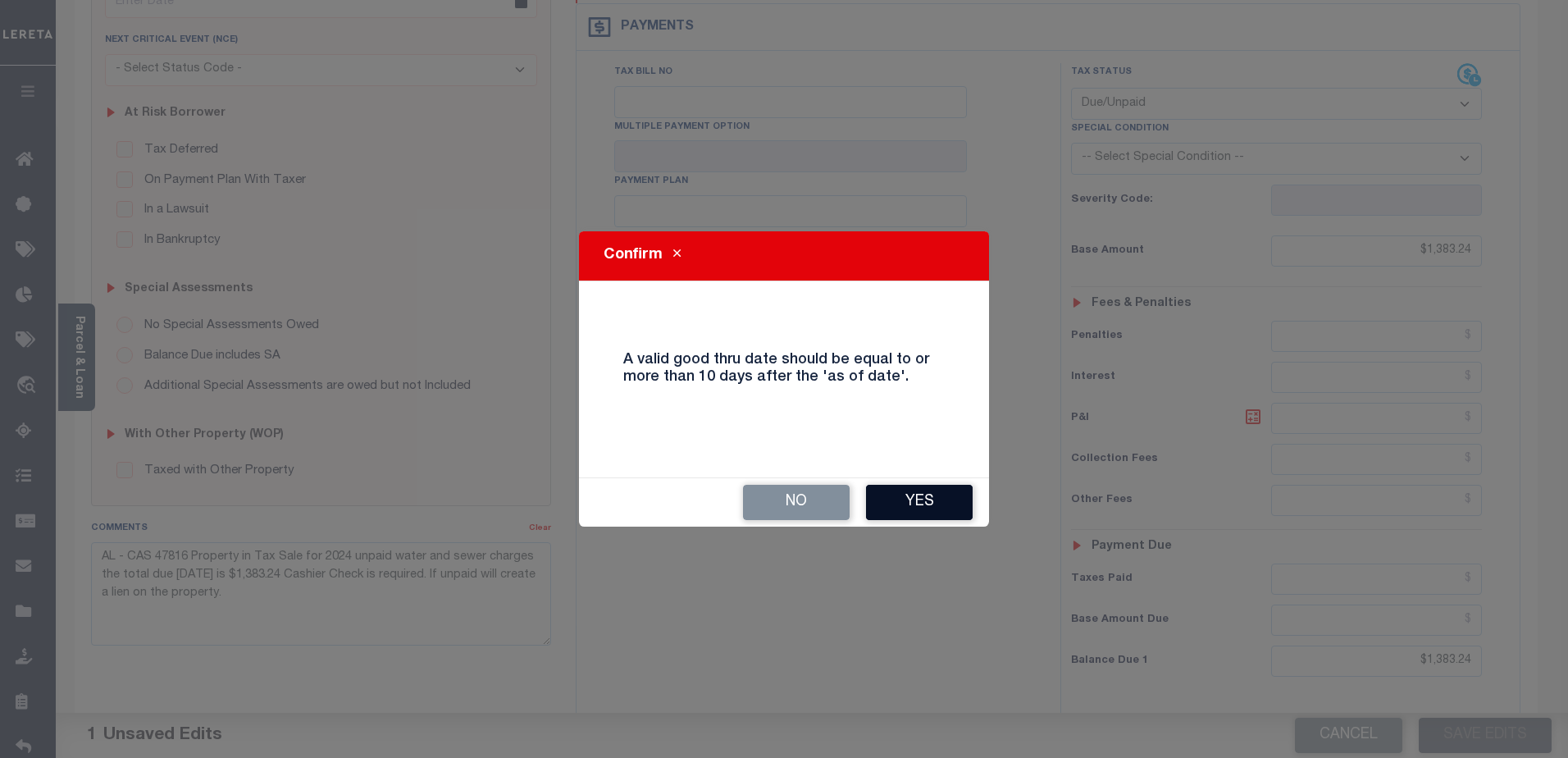
click at [911, 501] on button "Yes" at bounding box center [919, 502] width 107 height 35
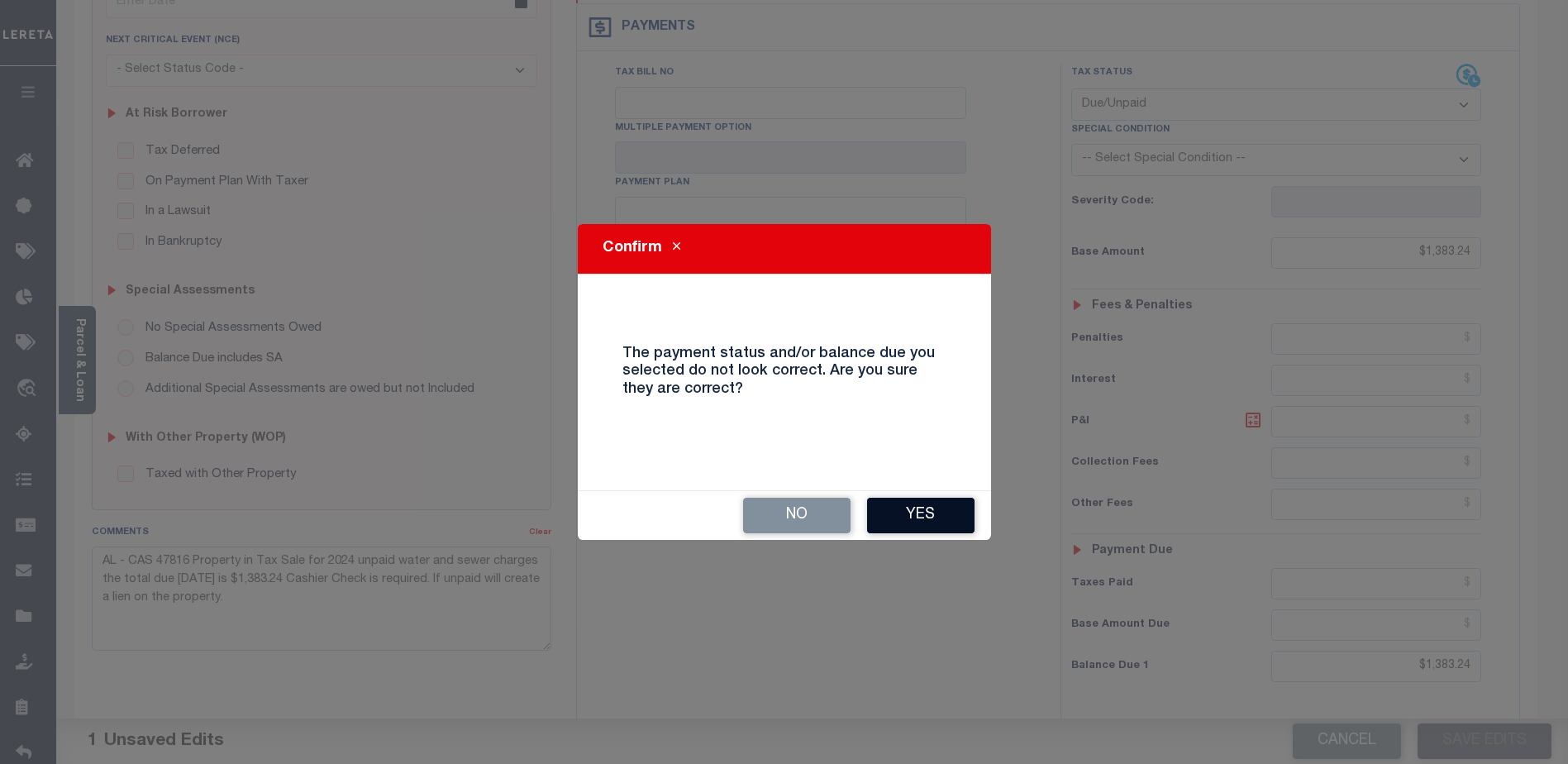
click at [927, 514] on button "Yes" at bounding box center [920, 515] width 108 height 35
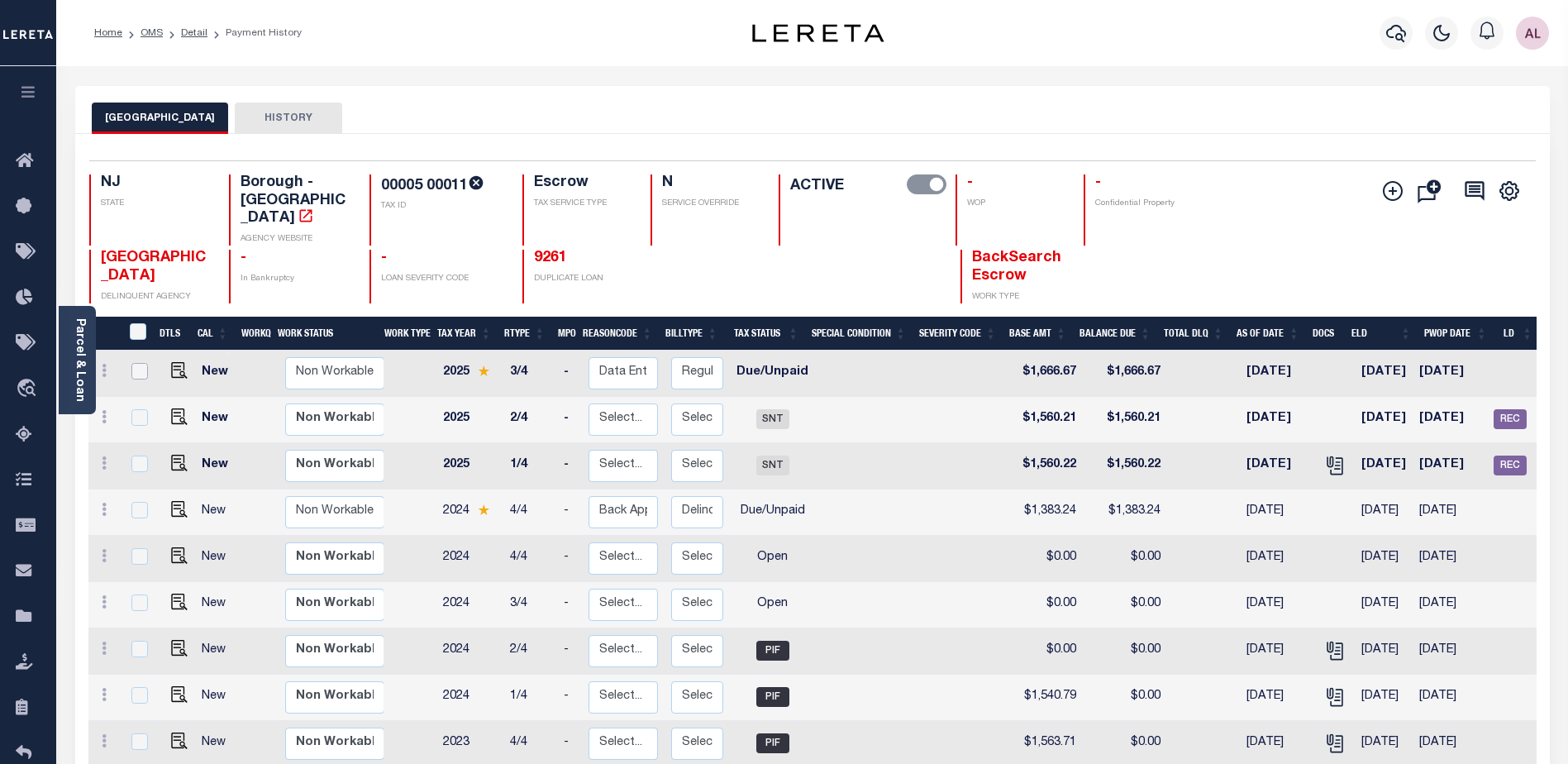
click at [133, 363] on input "checkbox" at bounding box center [139, 370] width 16 height 16
checkbox input "true"
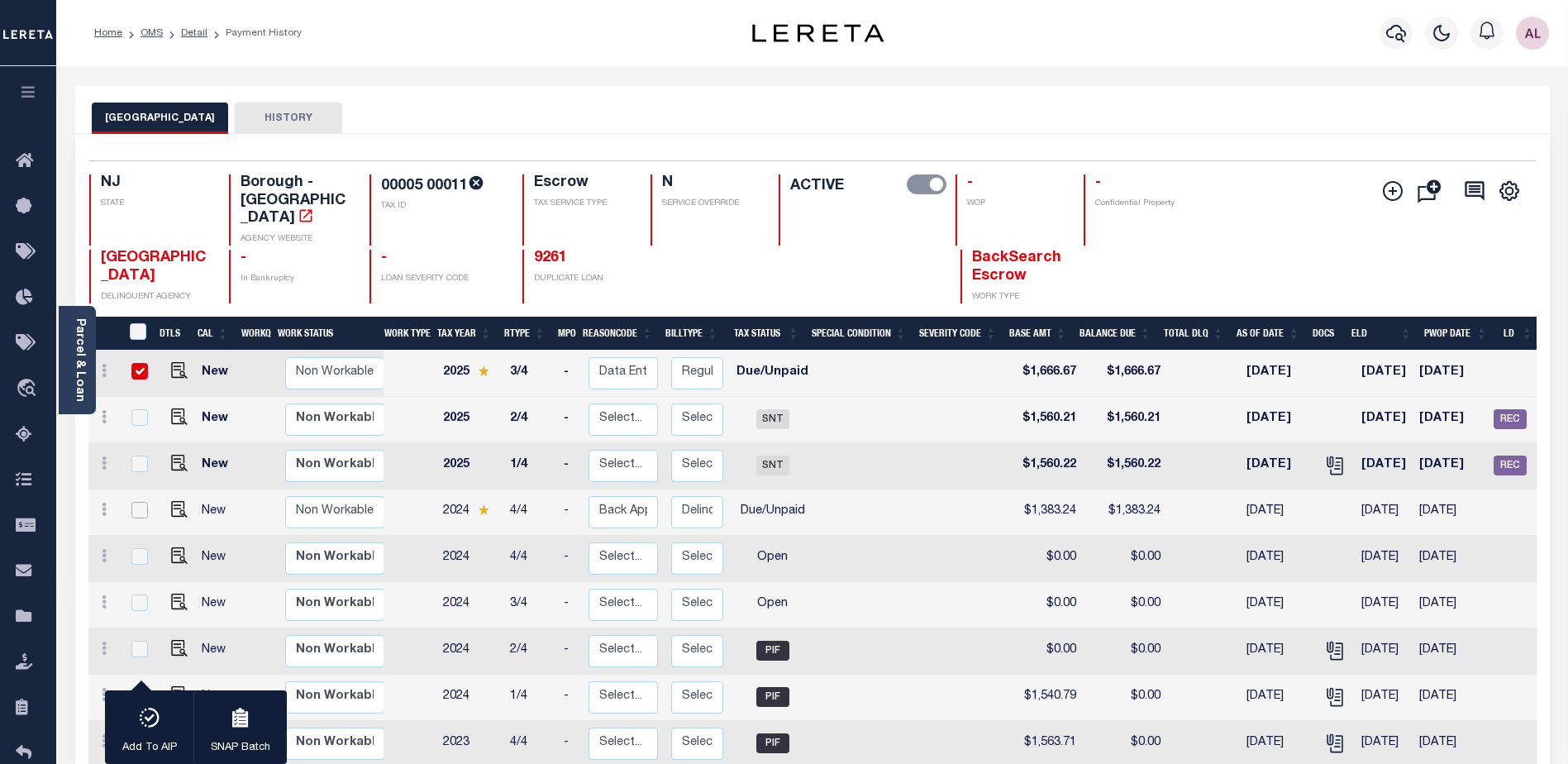
click at [137, 502] on input "checkbox" at bounding box center [139, 510] width 16 height 16
checkbox input "true"
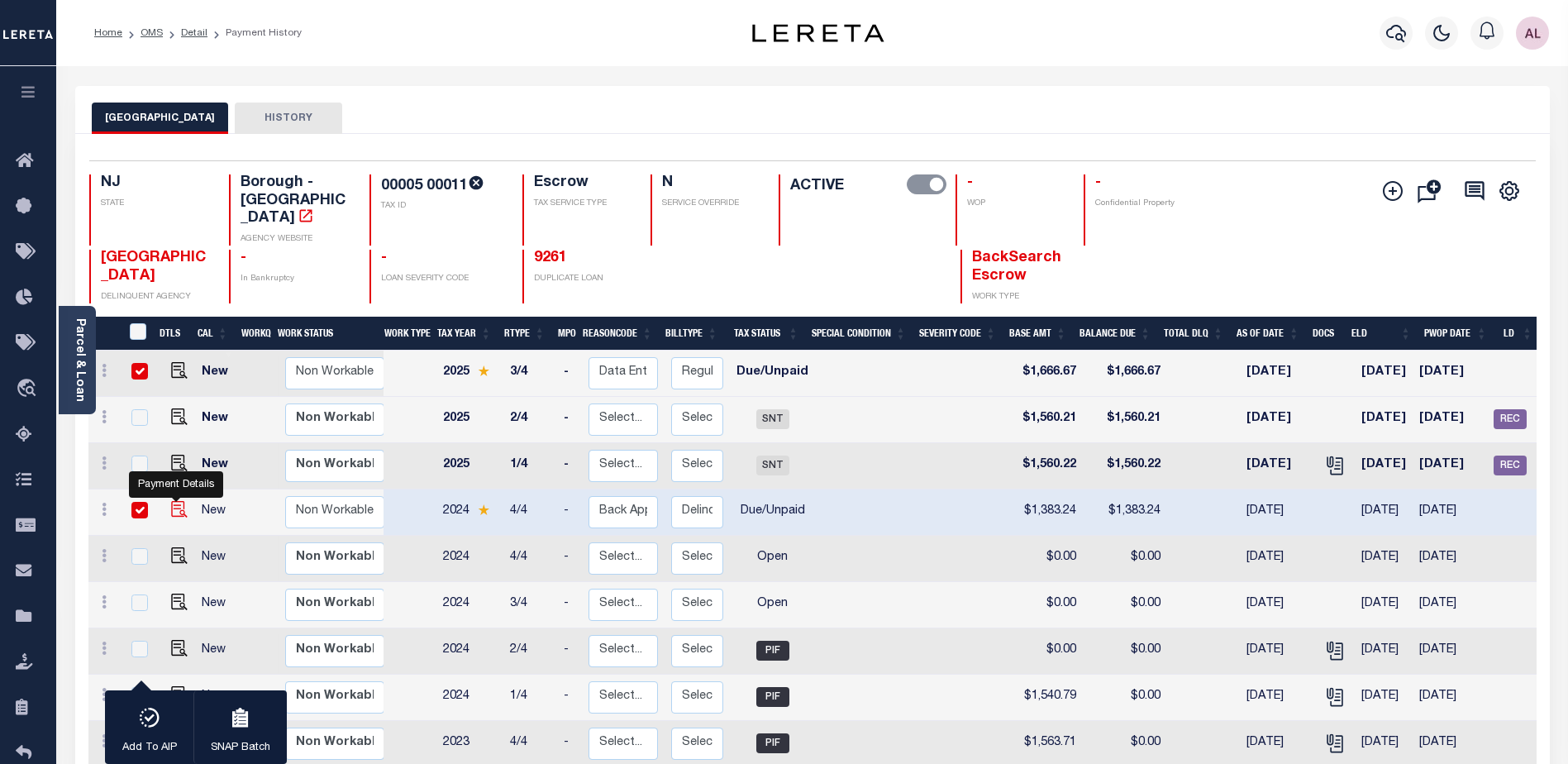
click at [175, 501] on img "" at bounding box center [179, 509] width 16 height 16
checkbox input "false"
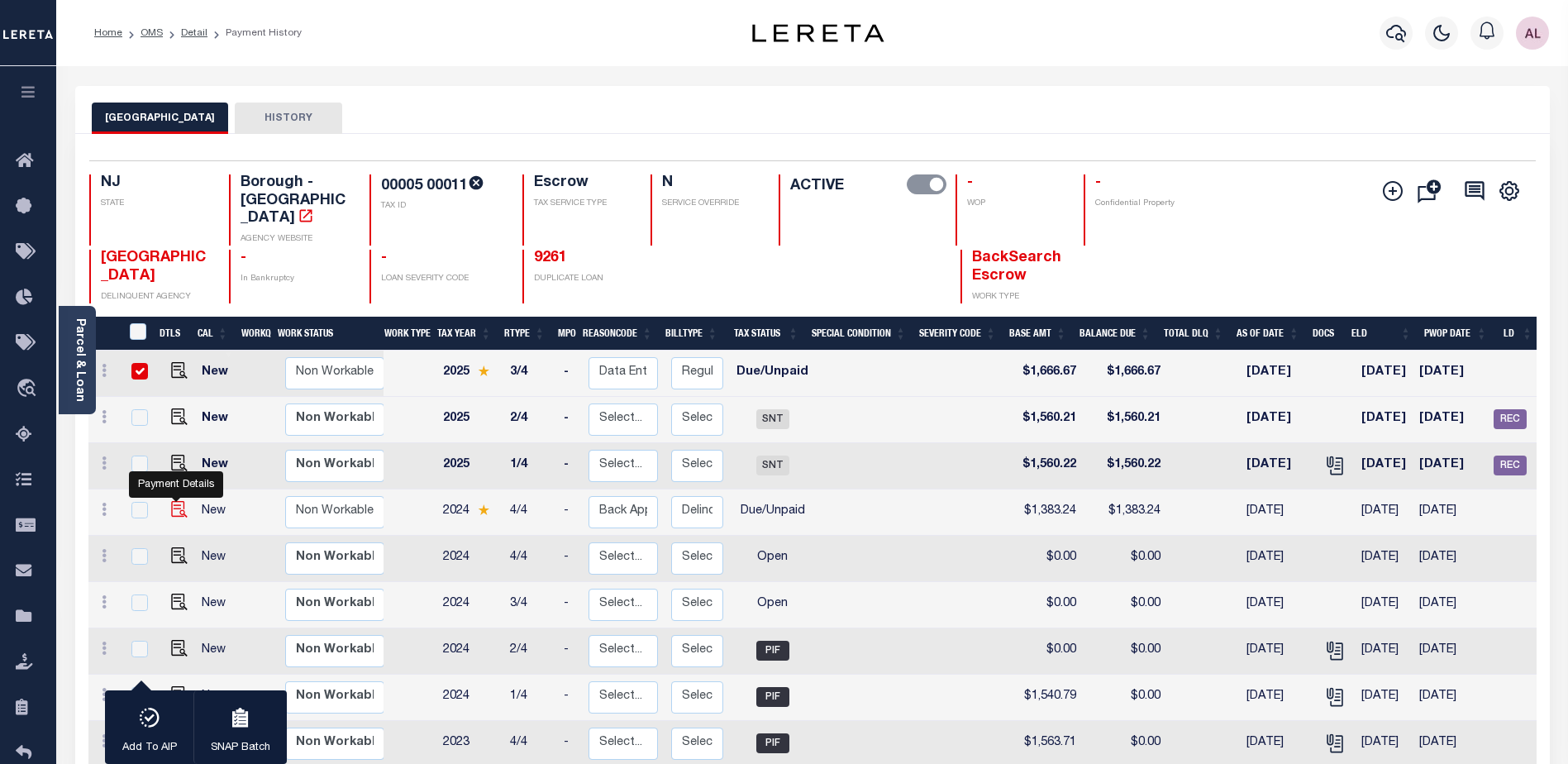
click at [174, 501] on img "" at bounding box center [179, 509] width 16 height 16
checkbox input "true"
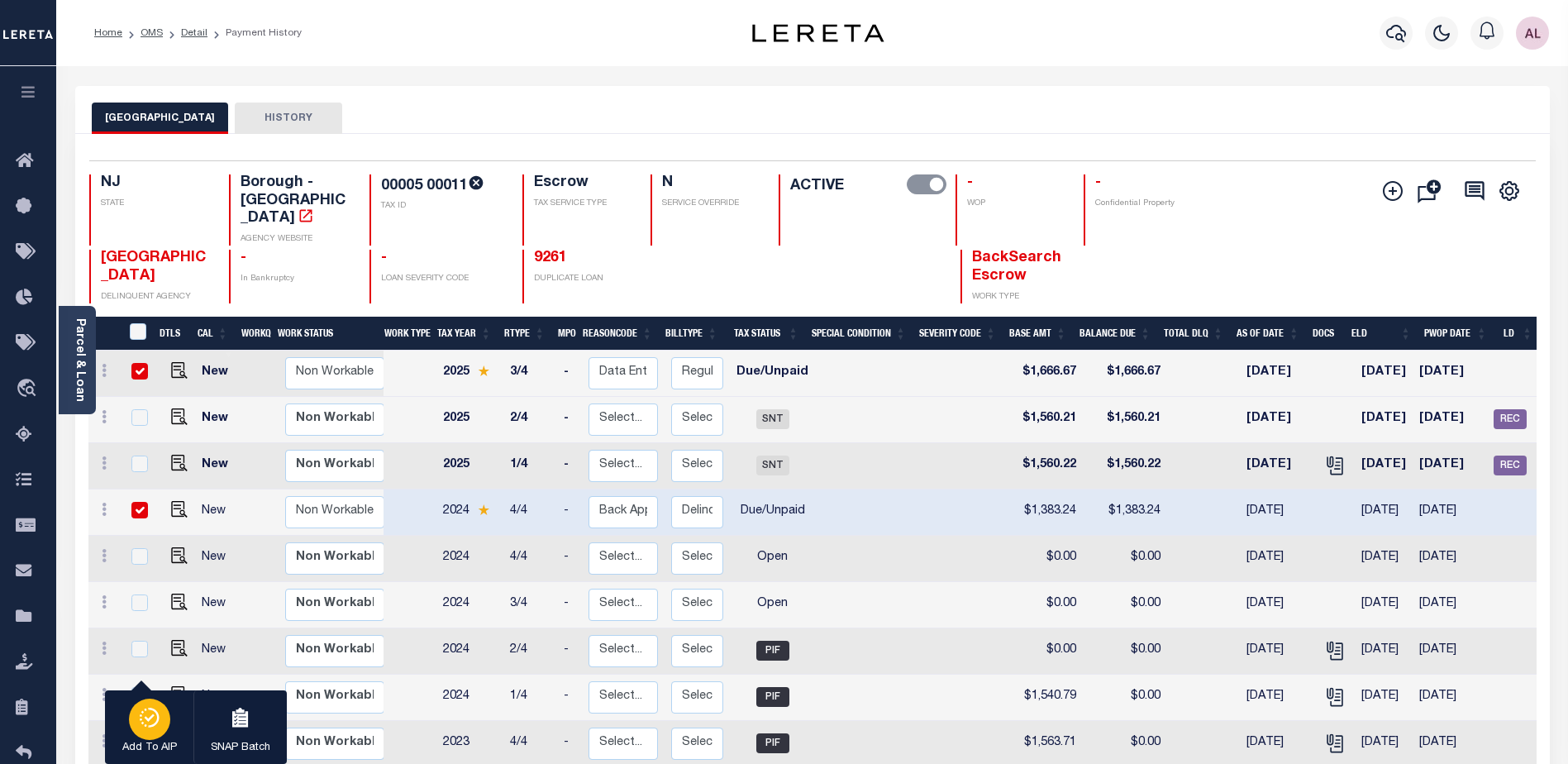
click at [156, 732] on div "button" at bounding box center [150, 719] width 41 height 41
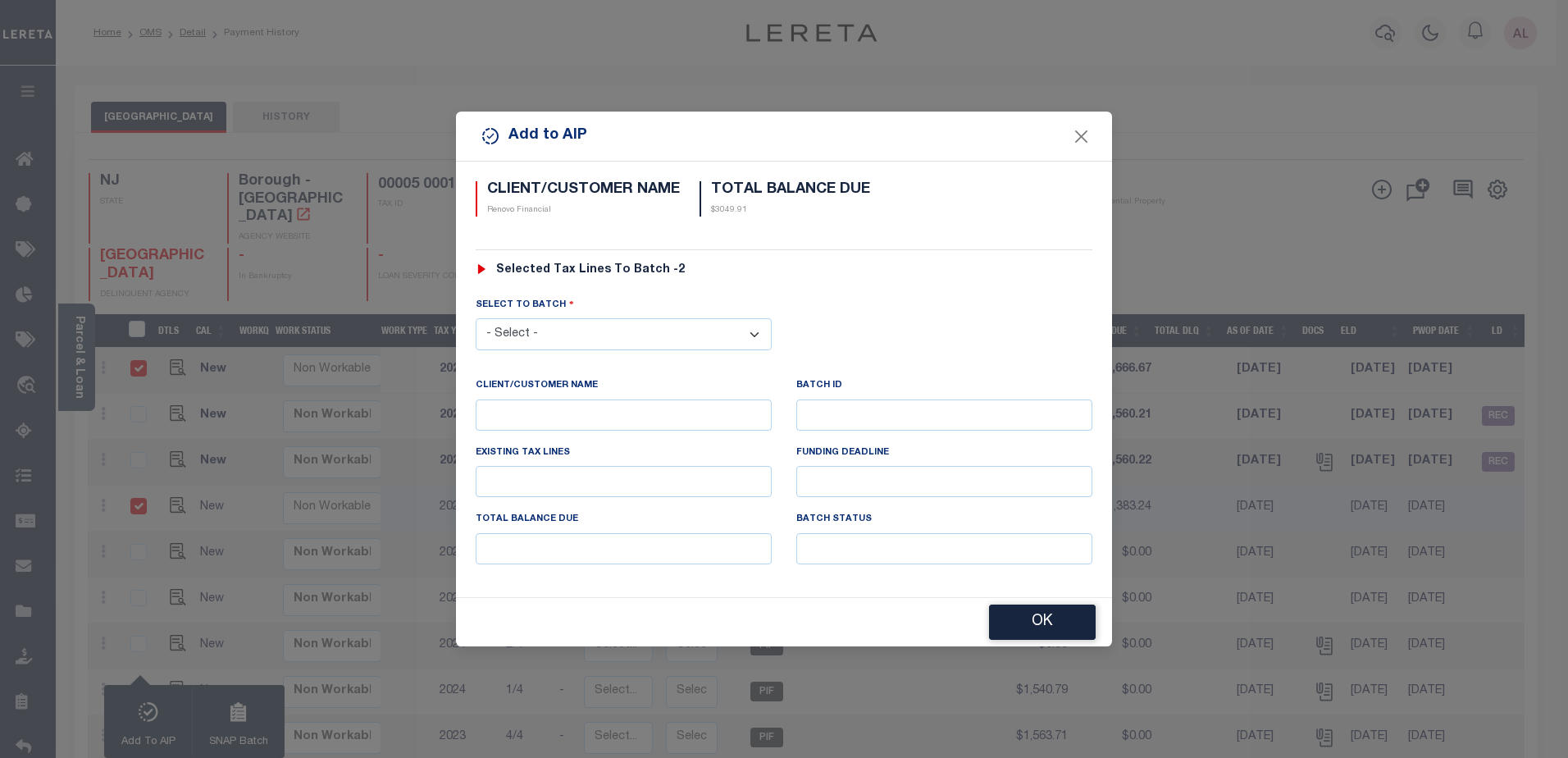
click at [595, 329] on select "- Select - 42380 42965 43235 43299 43683 44436 44450 44938 45028 45180 45253 45…" at bounding box center [624, 333] width 297 height 32
select select "45782"
click at [476, 318] on select "- Select - 42380 42965 43235 43299 43683 44436 44450 44938 45028 45180 45253 45…" at bounding box center [624, 333] width 297 height 32
click at [1034, 623] on button "OK" at bounding box center [1042, 622] width 107 height 35
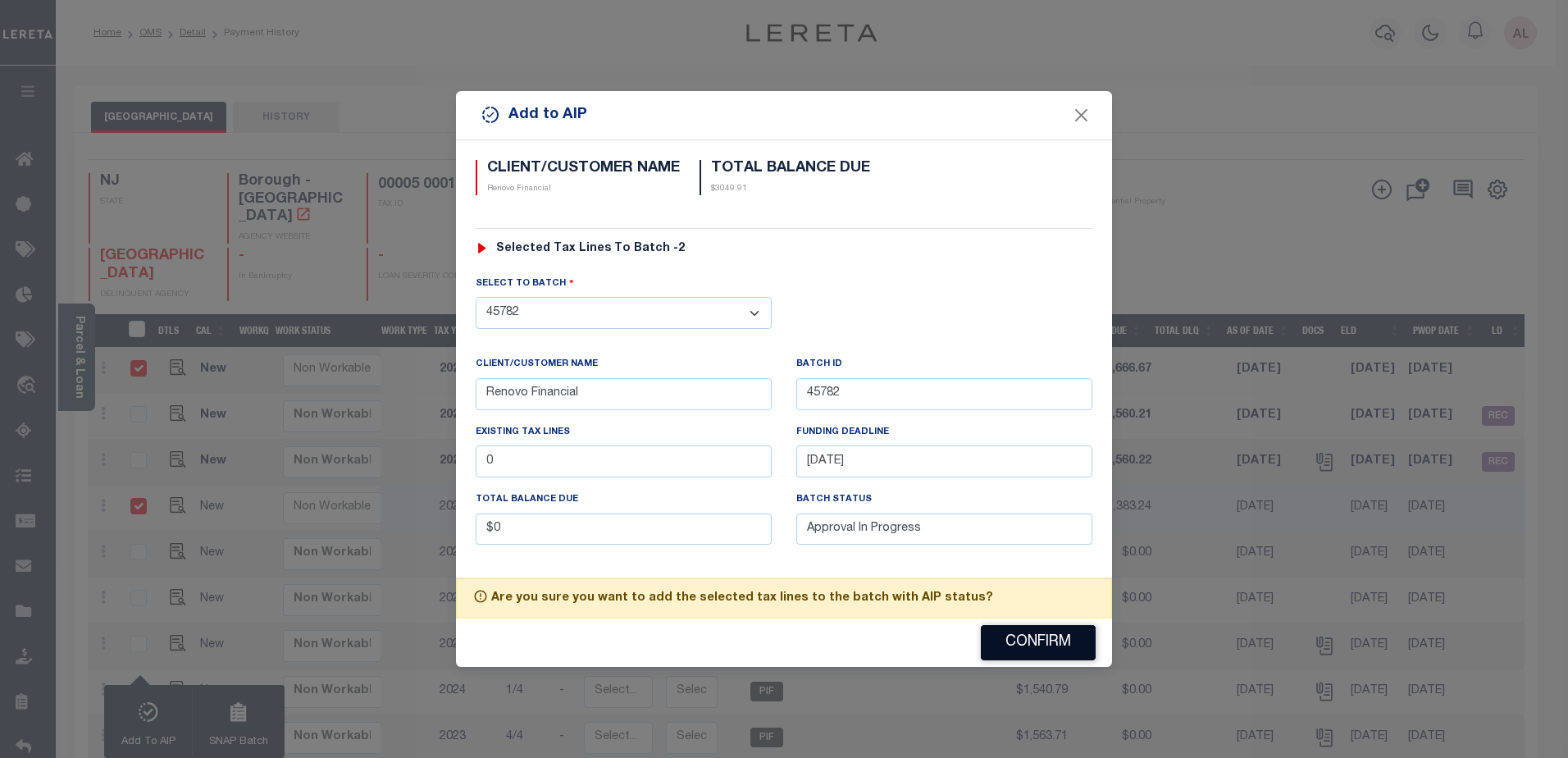
click at [1037, 636] on button "Confirm" at bounding box center [1038, 642] width 115 height 35
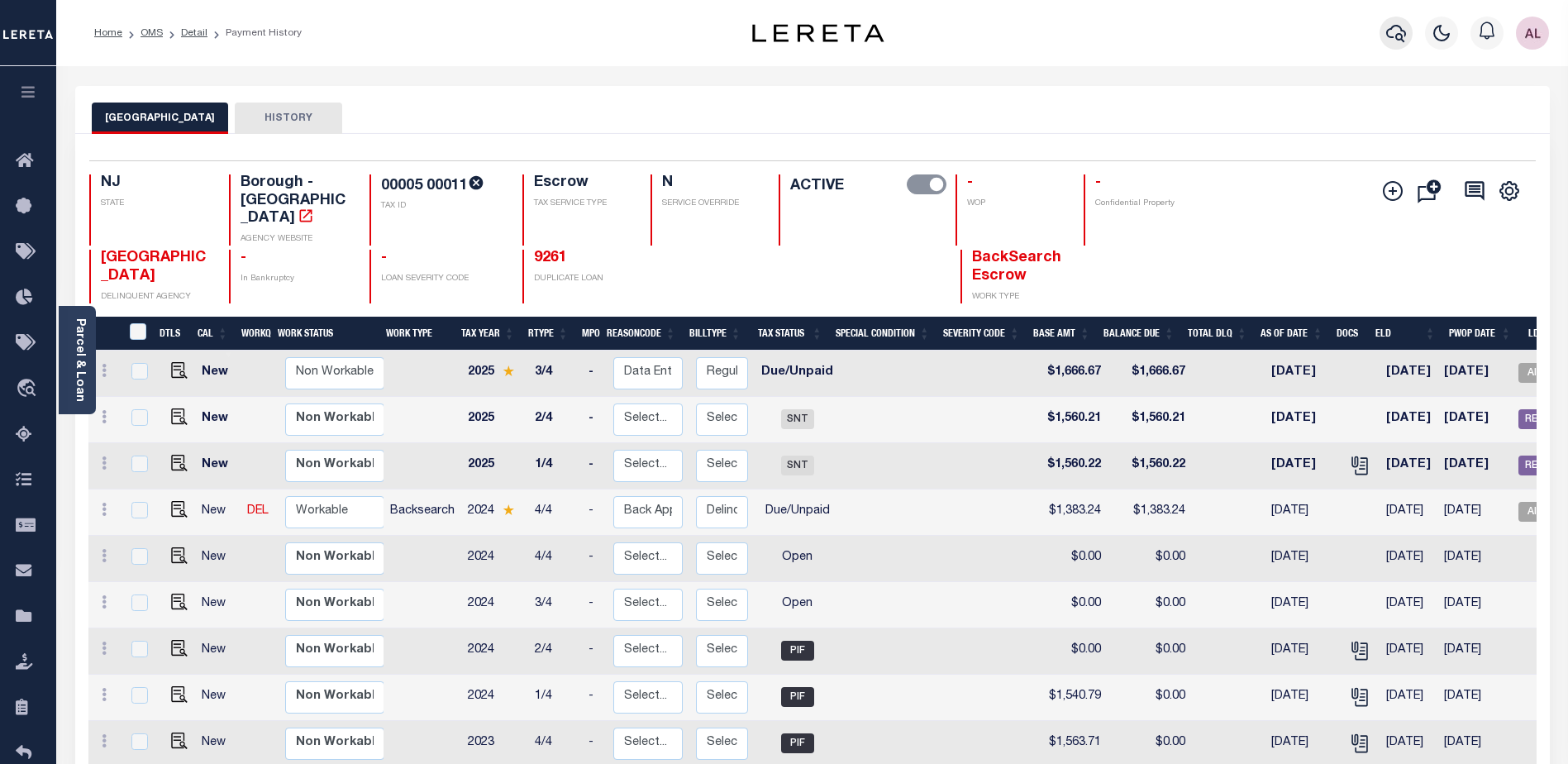
click at [1406, 31] on icon "button" at bounding box center [1396, 33] width 20 height 20
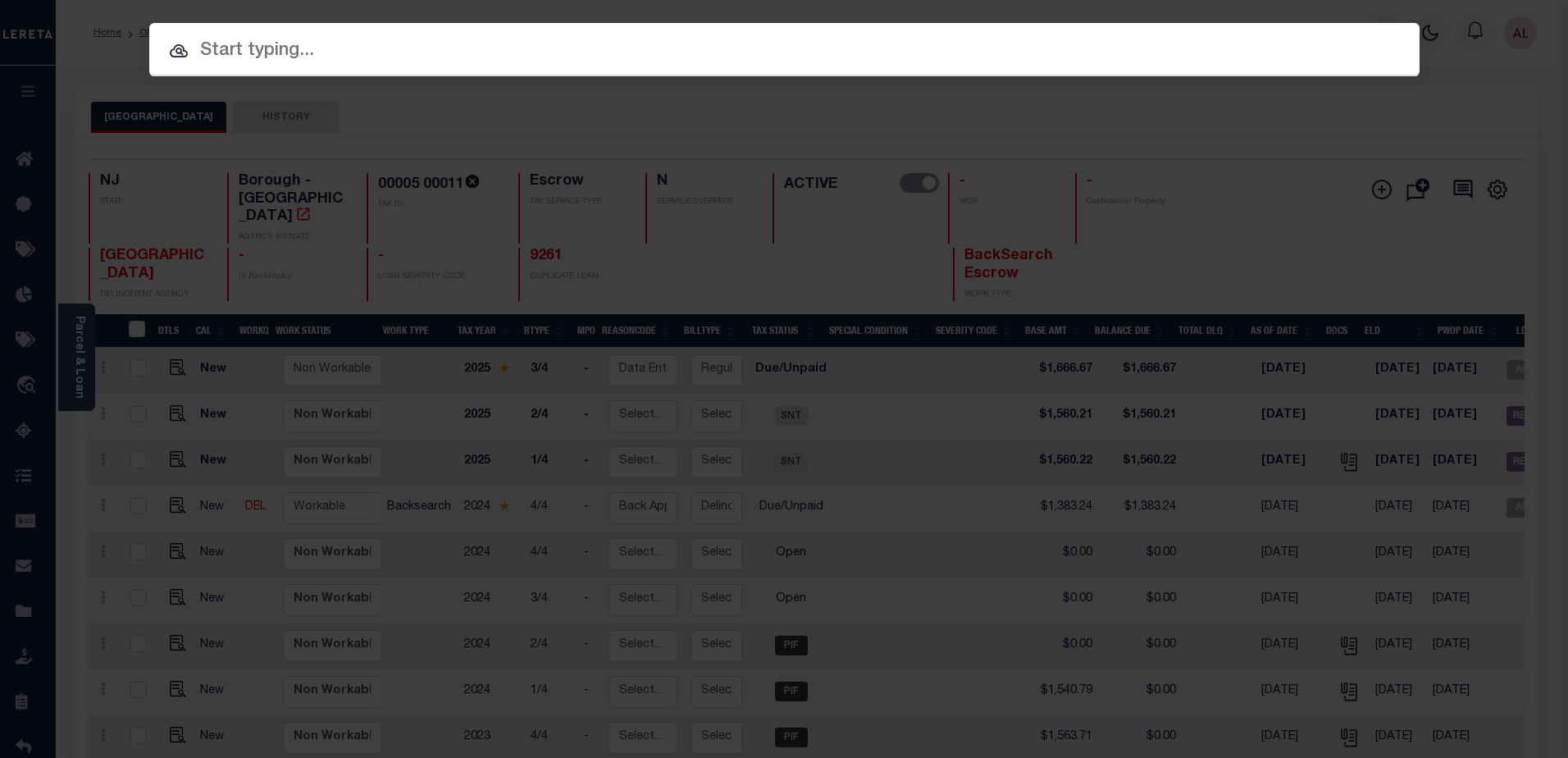
click at [290, 58] on input "text" at bounding box center [784, 51] width 1271 height 29
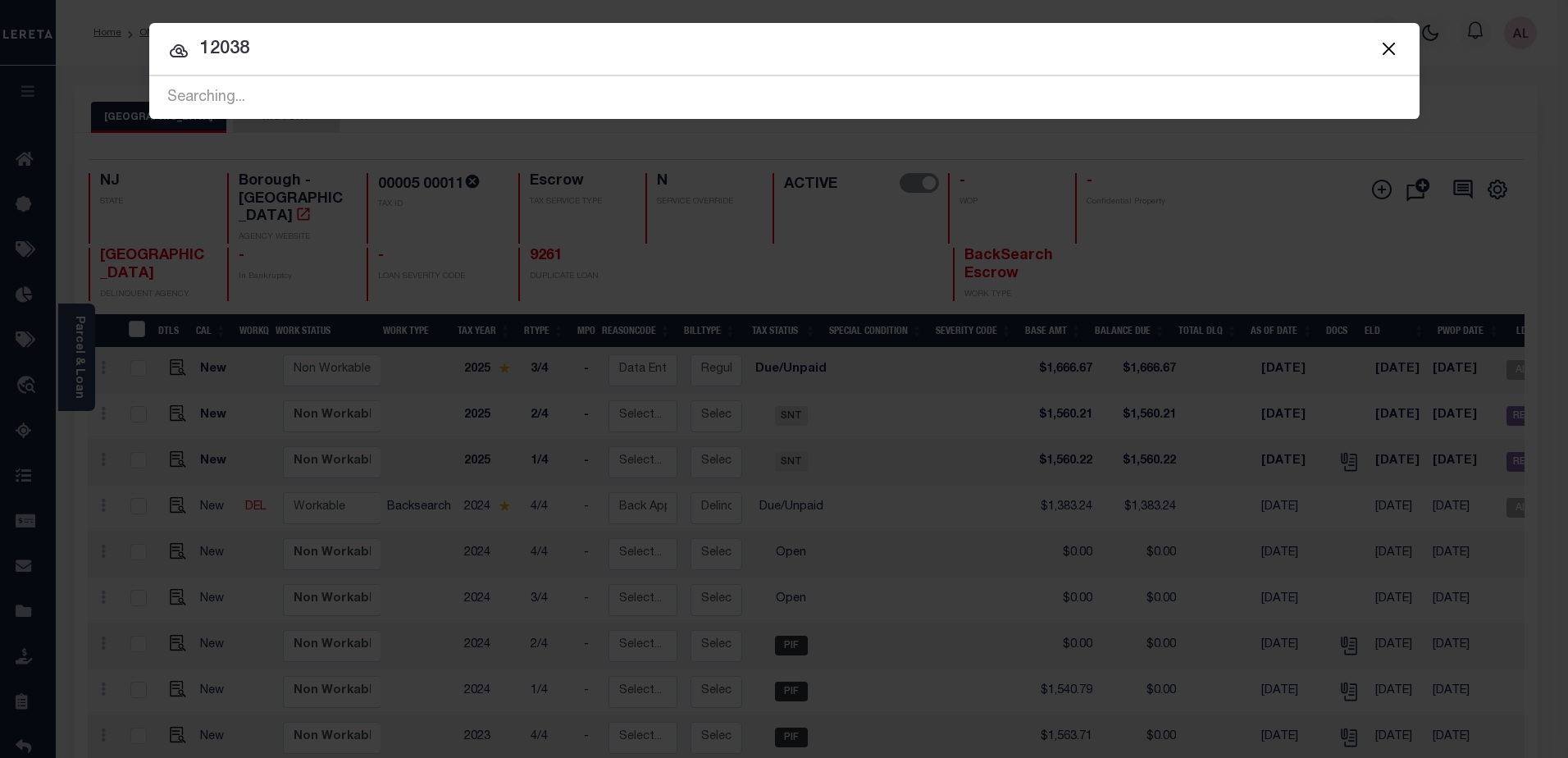
type input "12038"
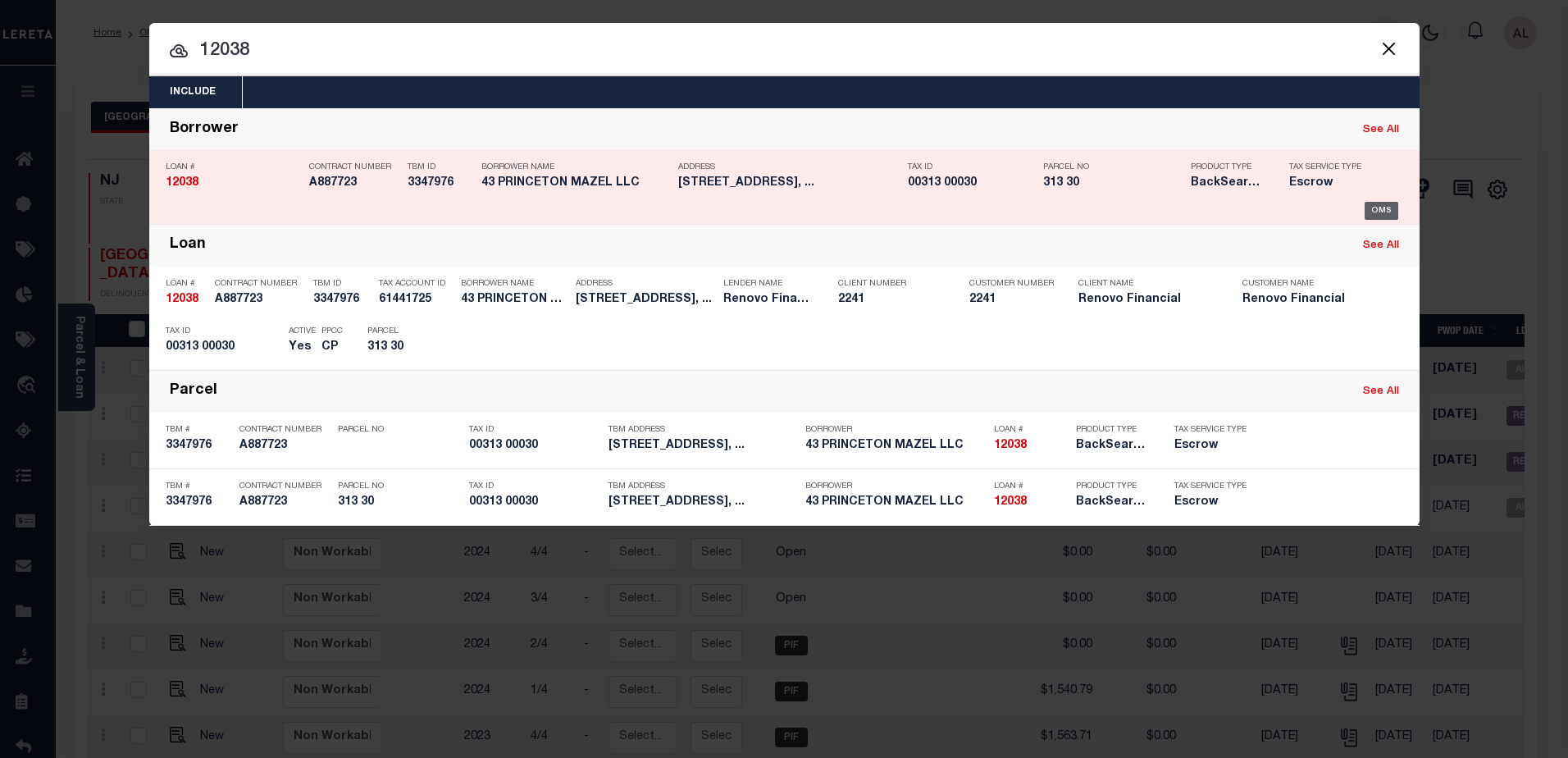
click at [1382, 209] on div "OMS" at bounding box center [1381, 210] width 33 height 18
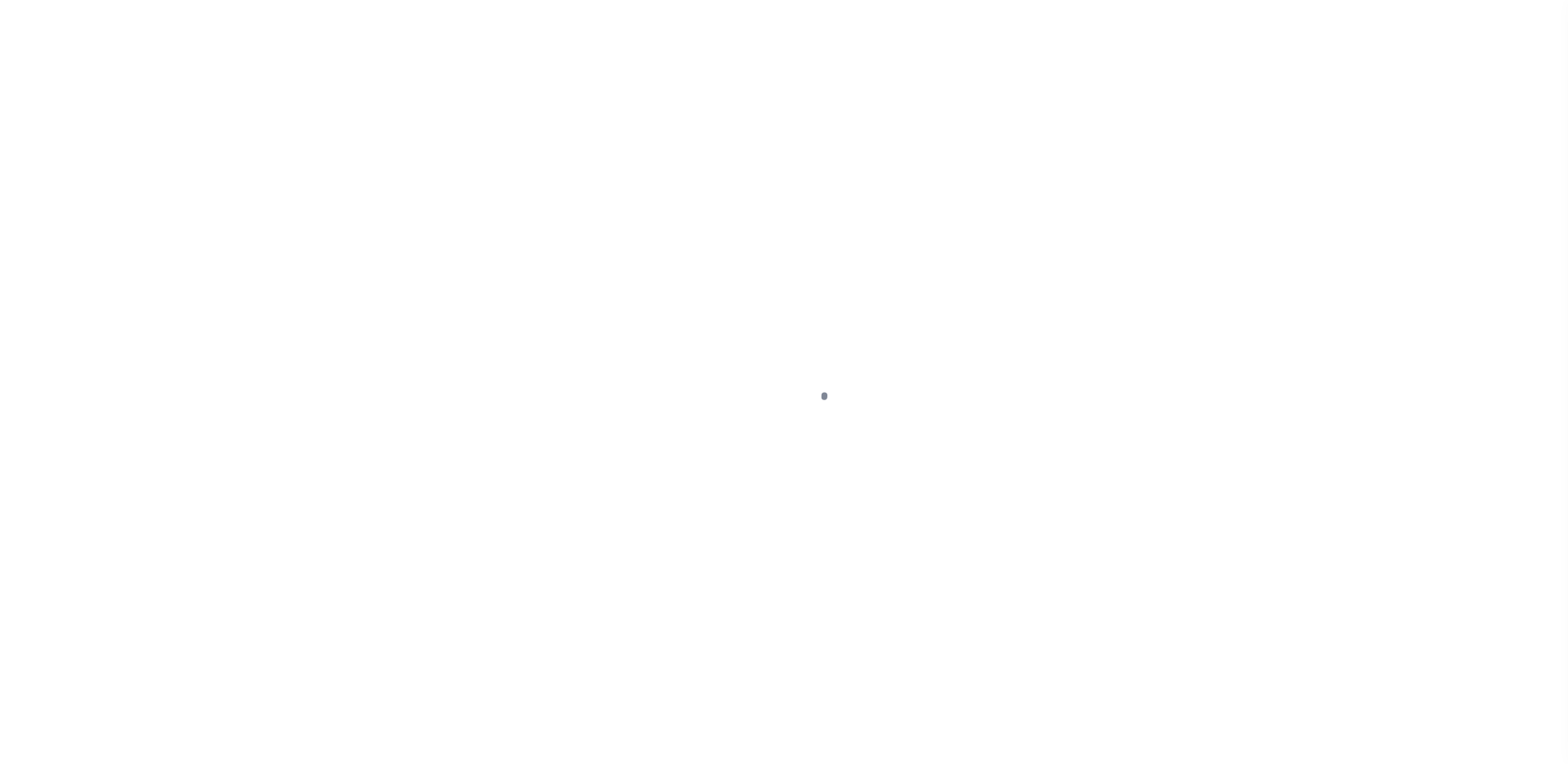
select select "DUE"
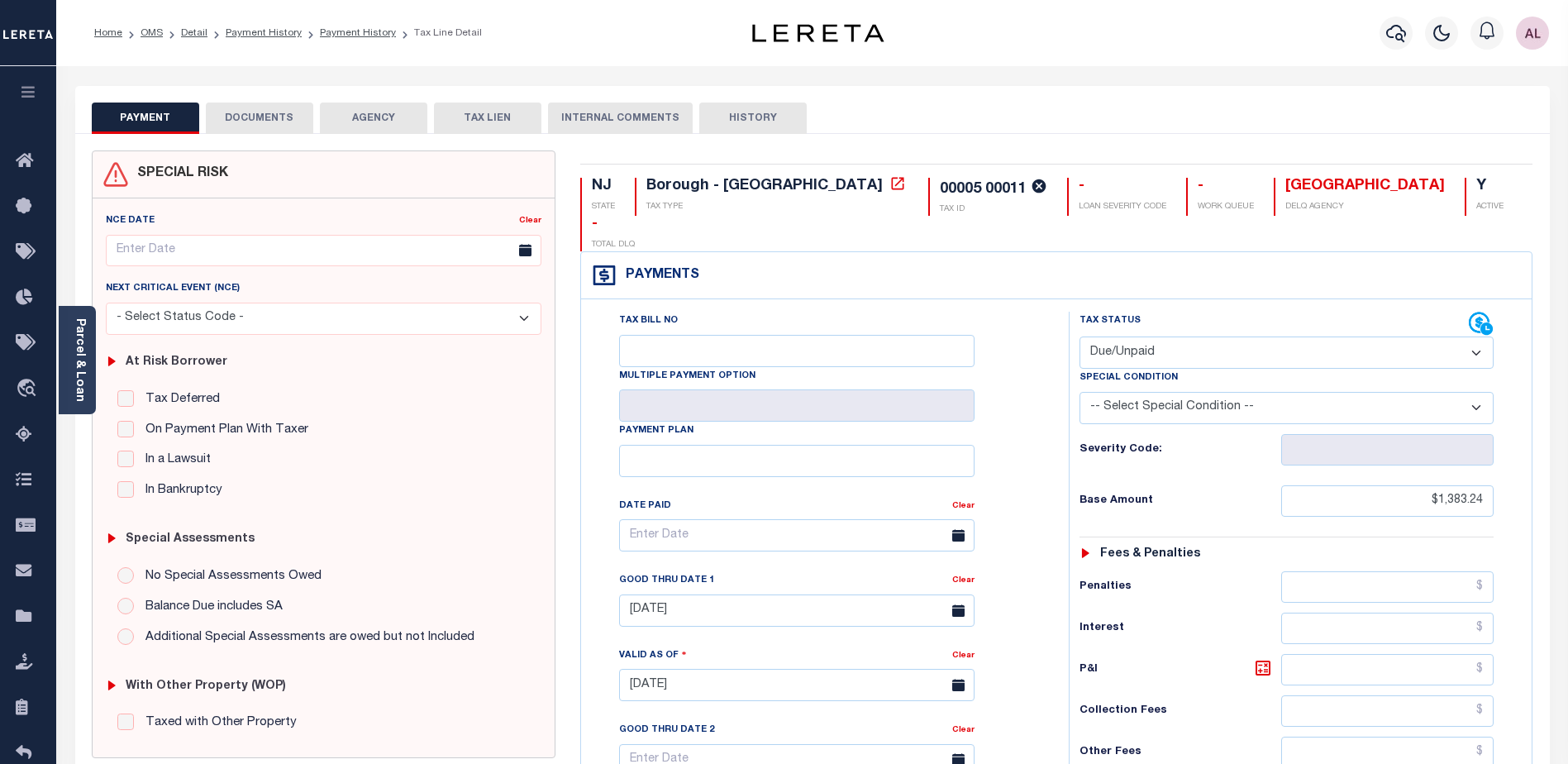
click at [1212, 392] on select "-- Select Special Condition -- 3RD PARTY TAX LIEN AGENCY TAX LIEN (A.K.A Inside…" at bounding box center [1286, 407] width 414 height 32
drag, startPoint x: 933, startPoint y: 18, endPoint x: 956, endPoint y: 22, distance: 23.3
click at [933, 18] on div "Home OMS Detail Payment History Payment History Tax Line Detail Profile" at bounding box center [812, 33] width 1512 height 66
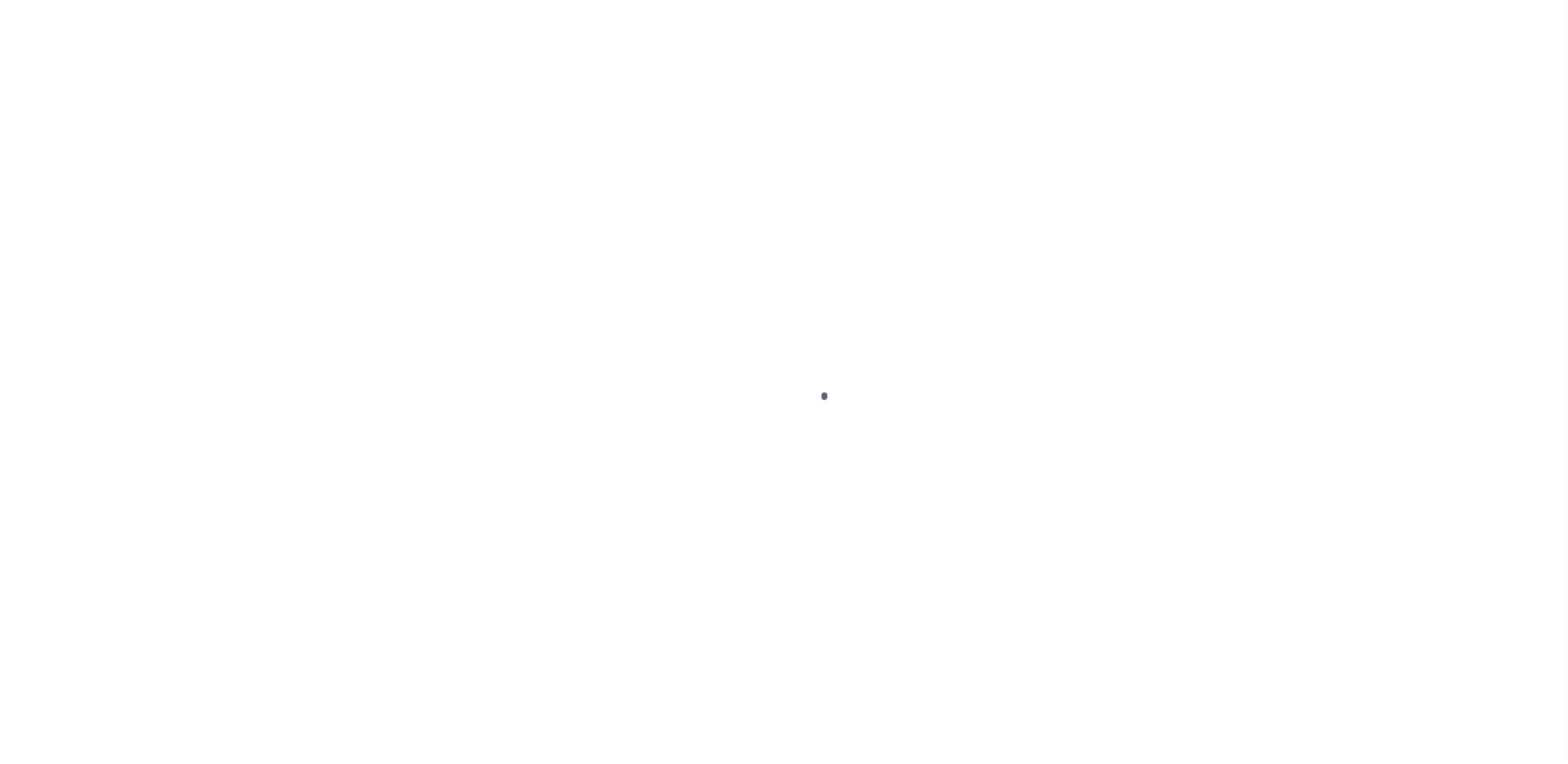
select select "DUE"
select select "10"
select select "Escrow"
type input "[STREET_ADDRESS]"
select select
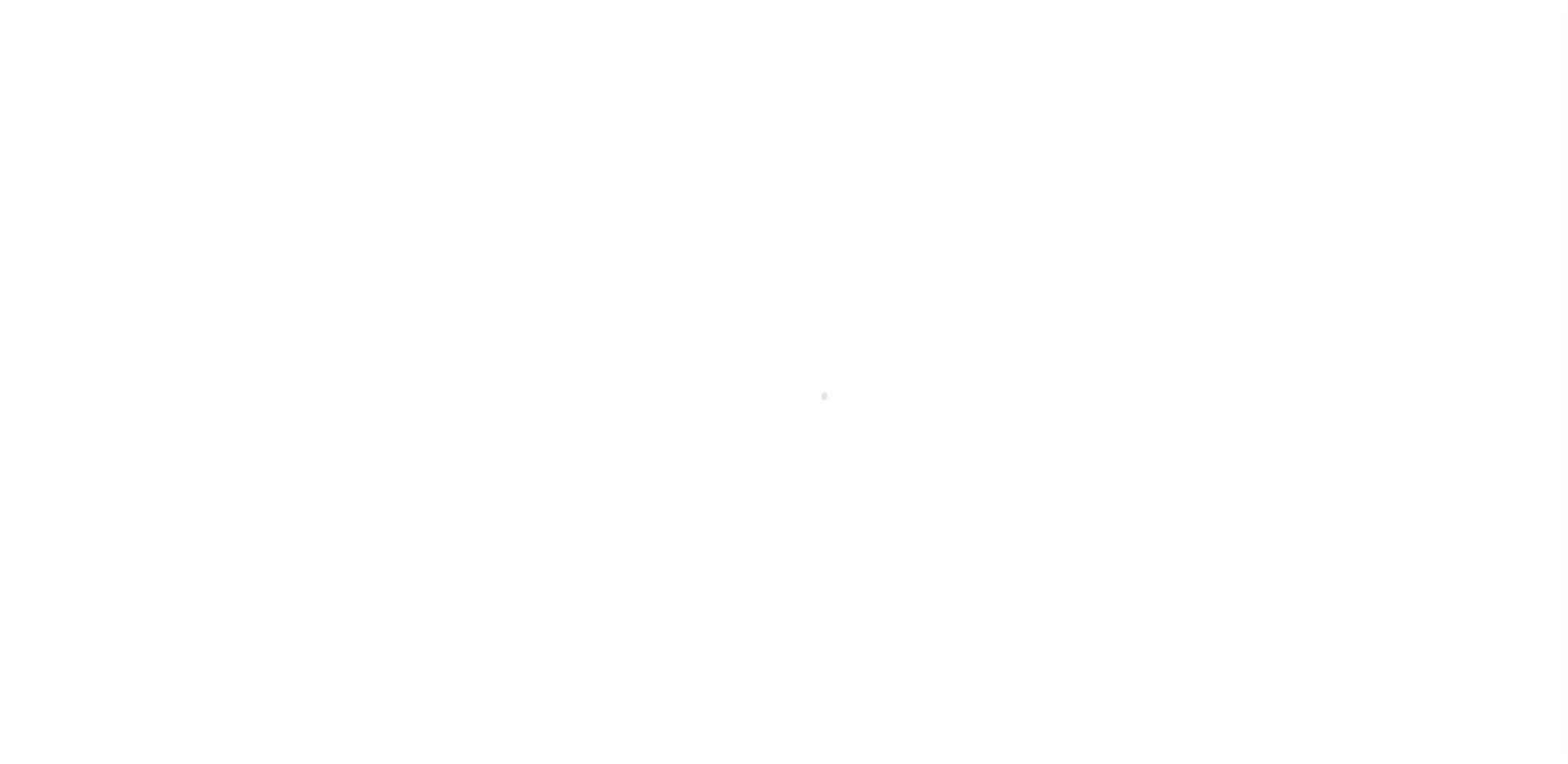
type input "[GEOGRAPHIC_DATA]"
type input "a0kUS0000025CnN"
type input "NJ"
select select
type textarea "LEGAL REQUIRED"
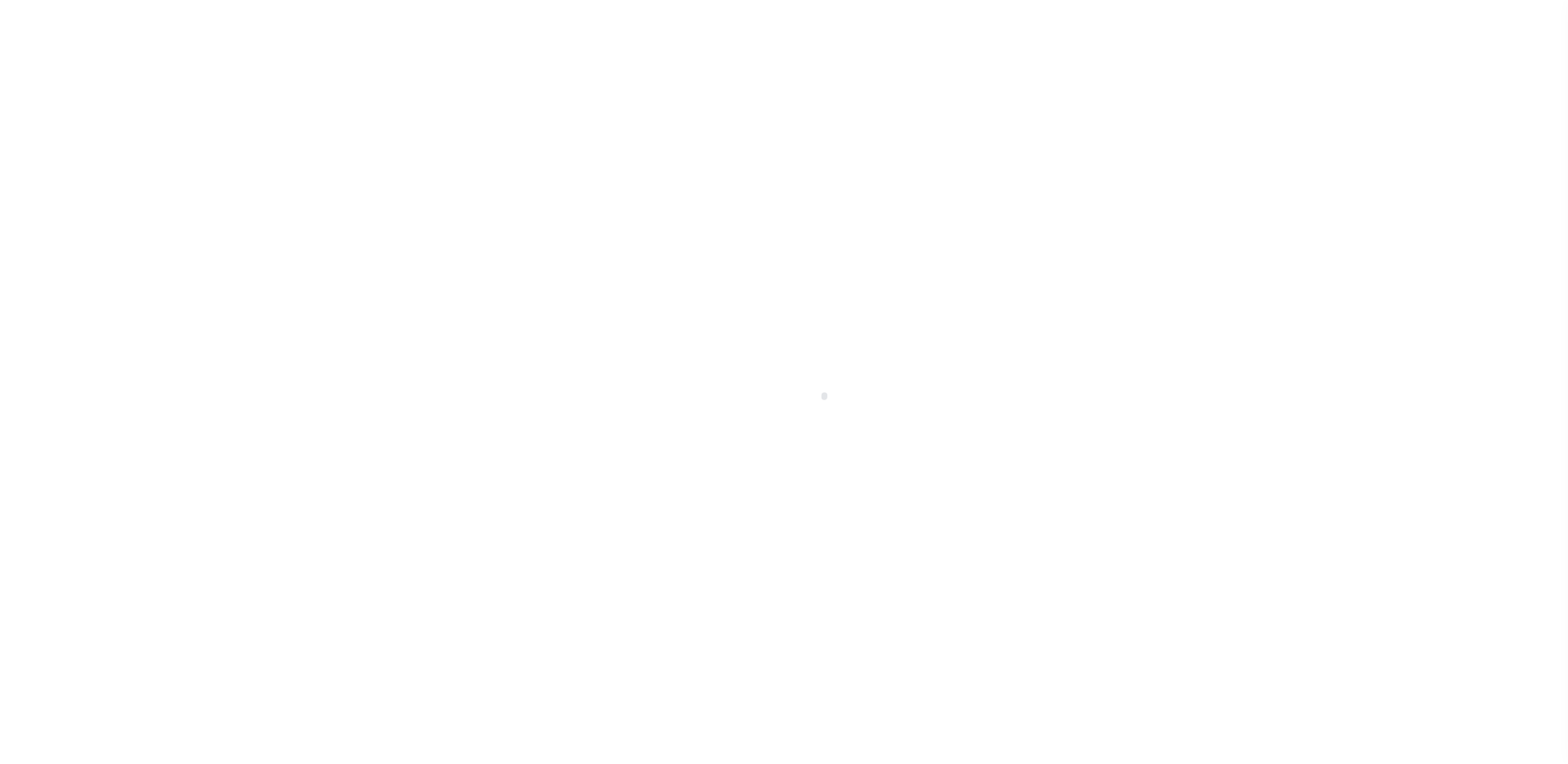
select select "14701"
select select "25066"
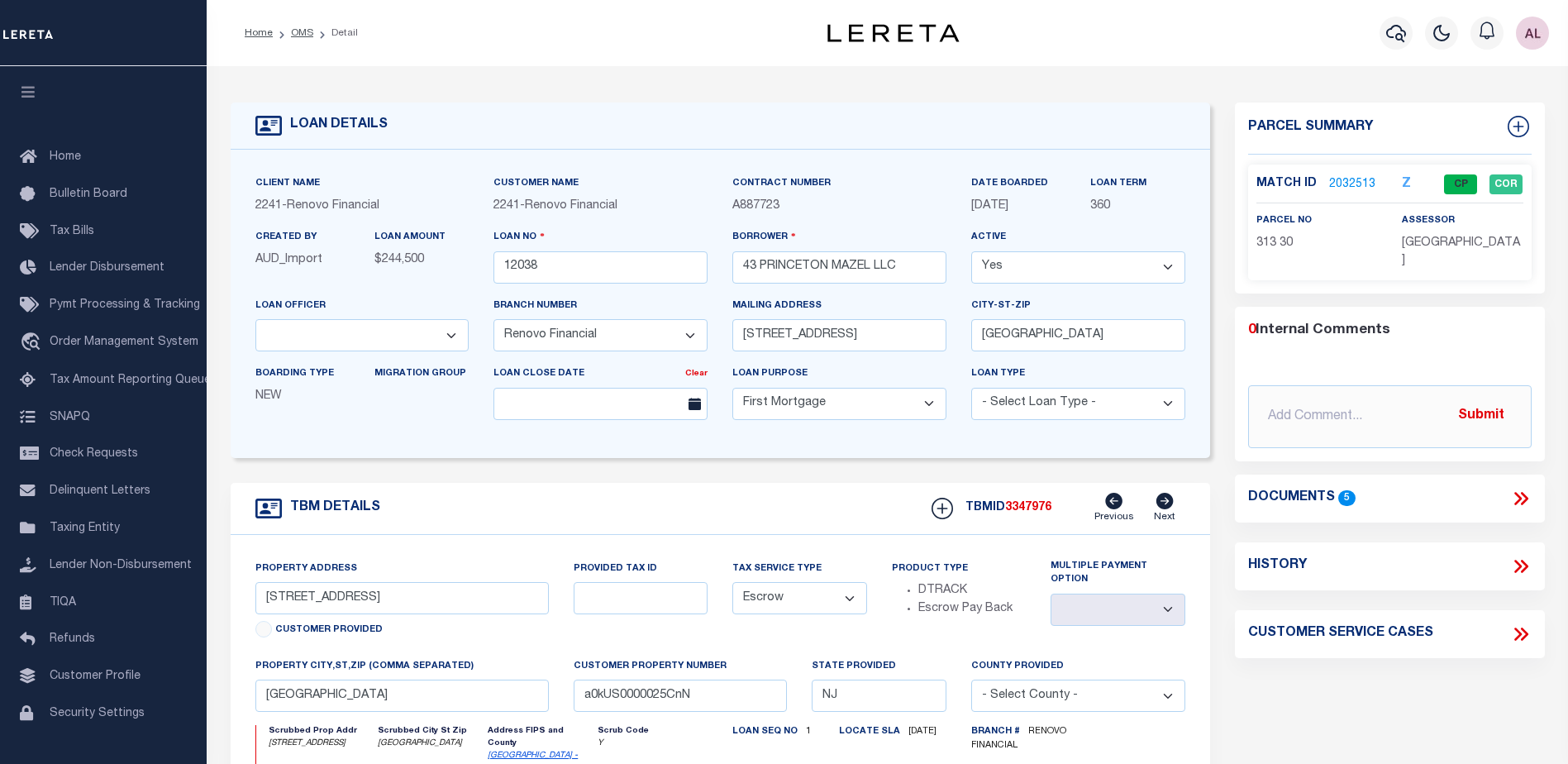
click at [1346, 177] on link "2032513" at bounding box center [1352, 184] width 46 height 17
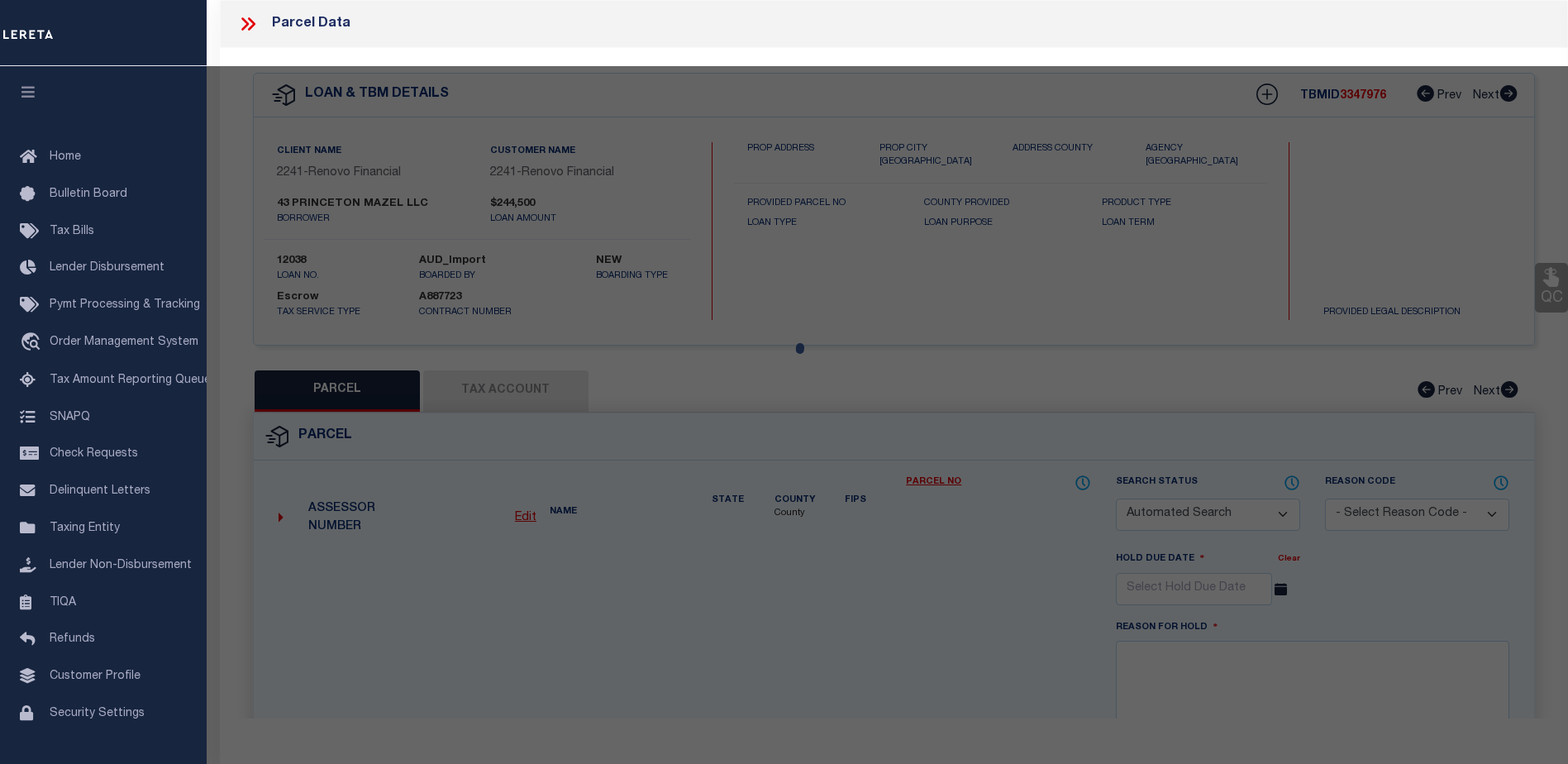
checkbox input "false"
select select "CP"
type input "FORTY THREE PRINCETON MAZEL, LLC"
select select "AGW"
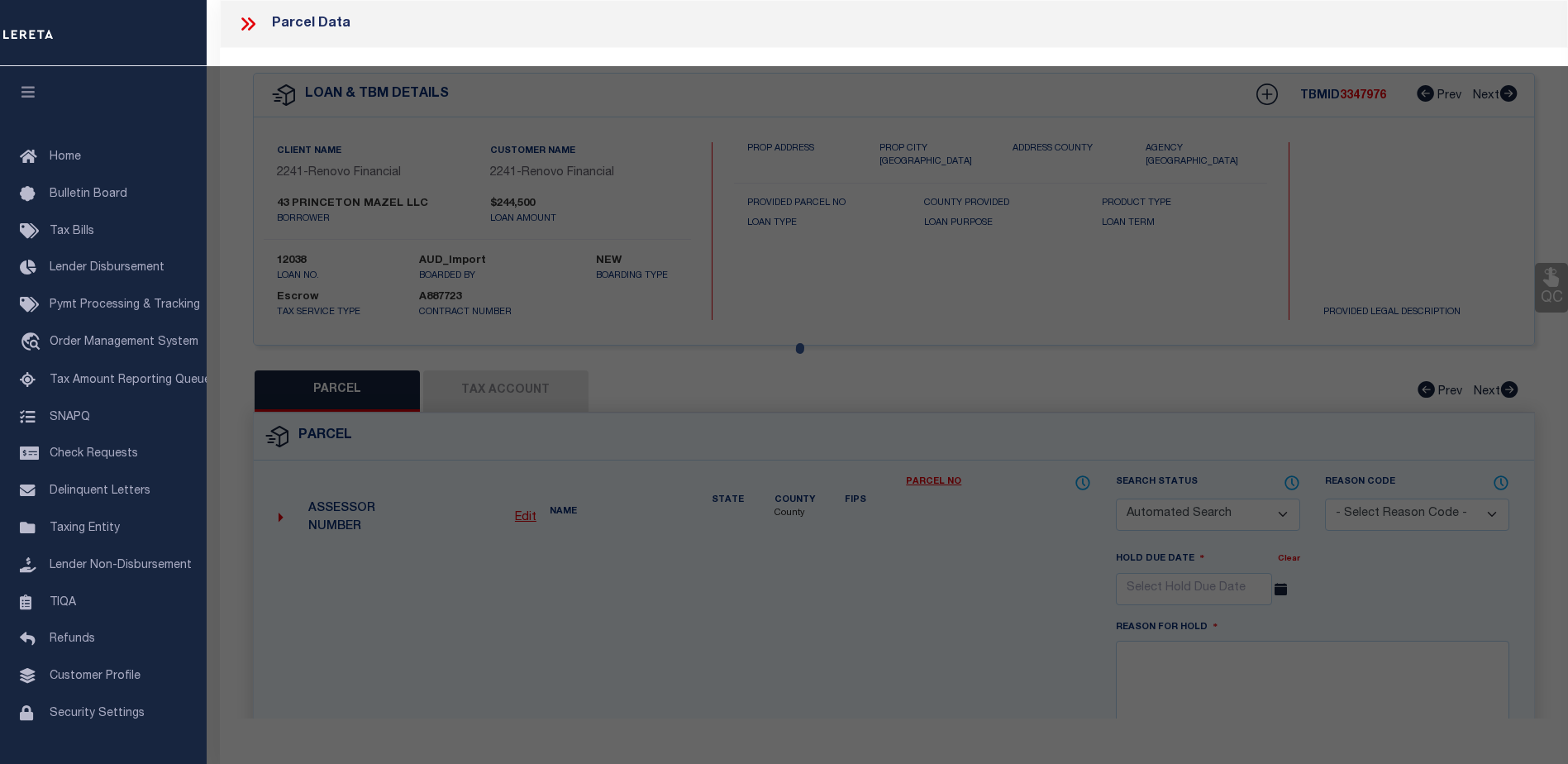
select select
type input "[STREET_ADDRESS]"
checkbox input "false"
type input "[GEOGRAPHIC_DATA]"
type textarea "Block/Lot/Qual: 313. 30."
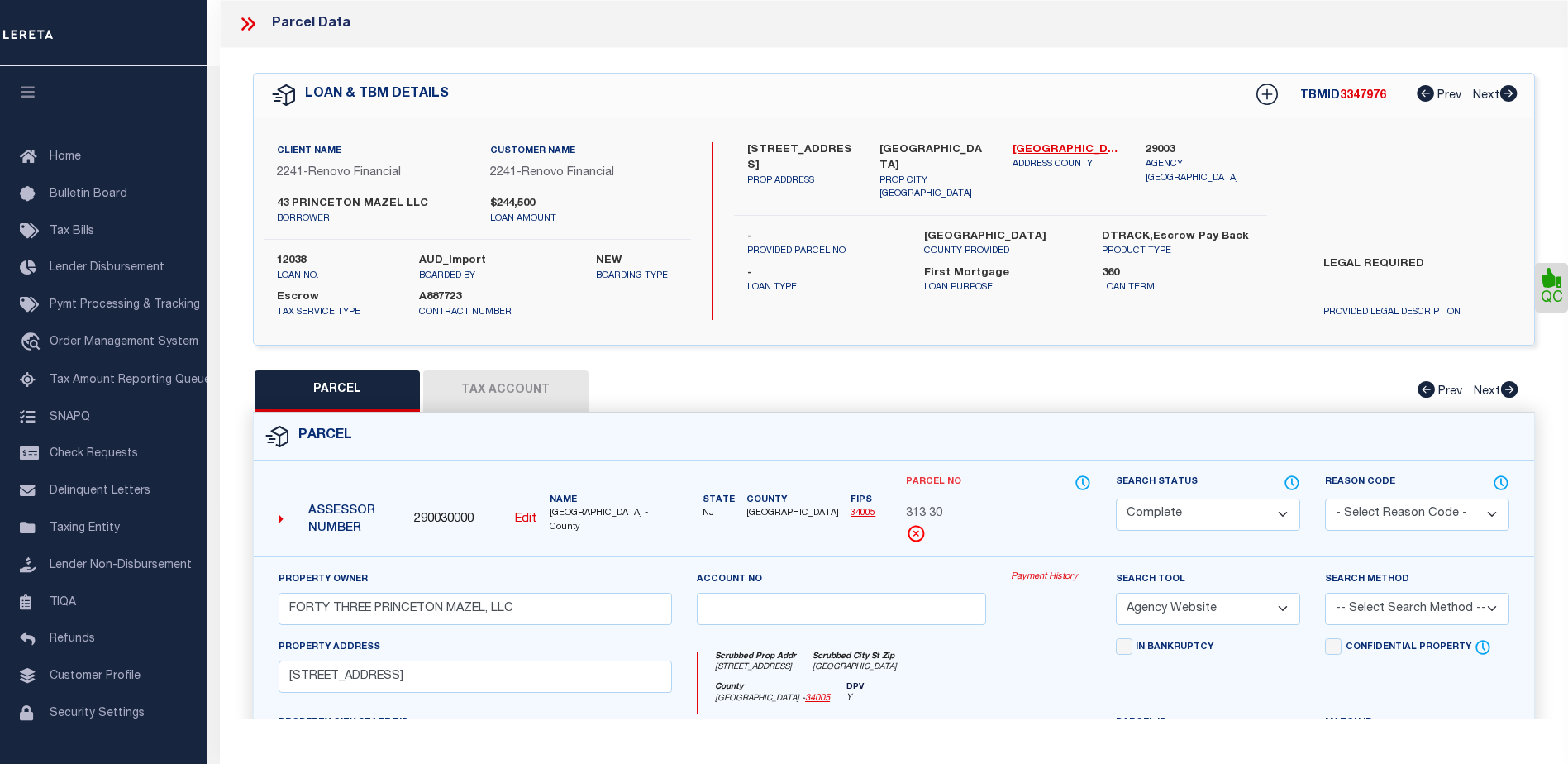
click at [934, 477] on link "Parcel No" at bounding box center [933, 482] width 55 height 14
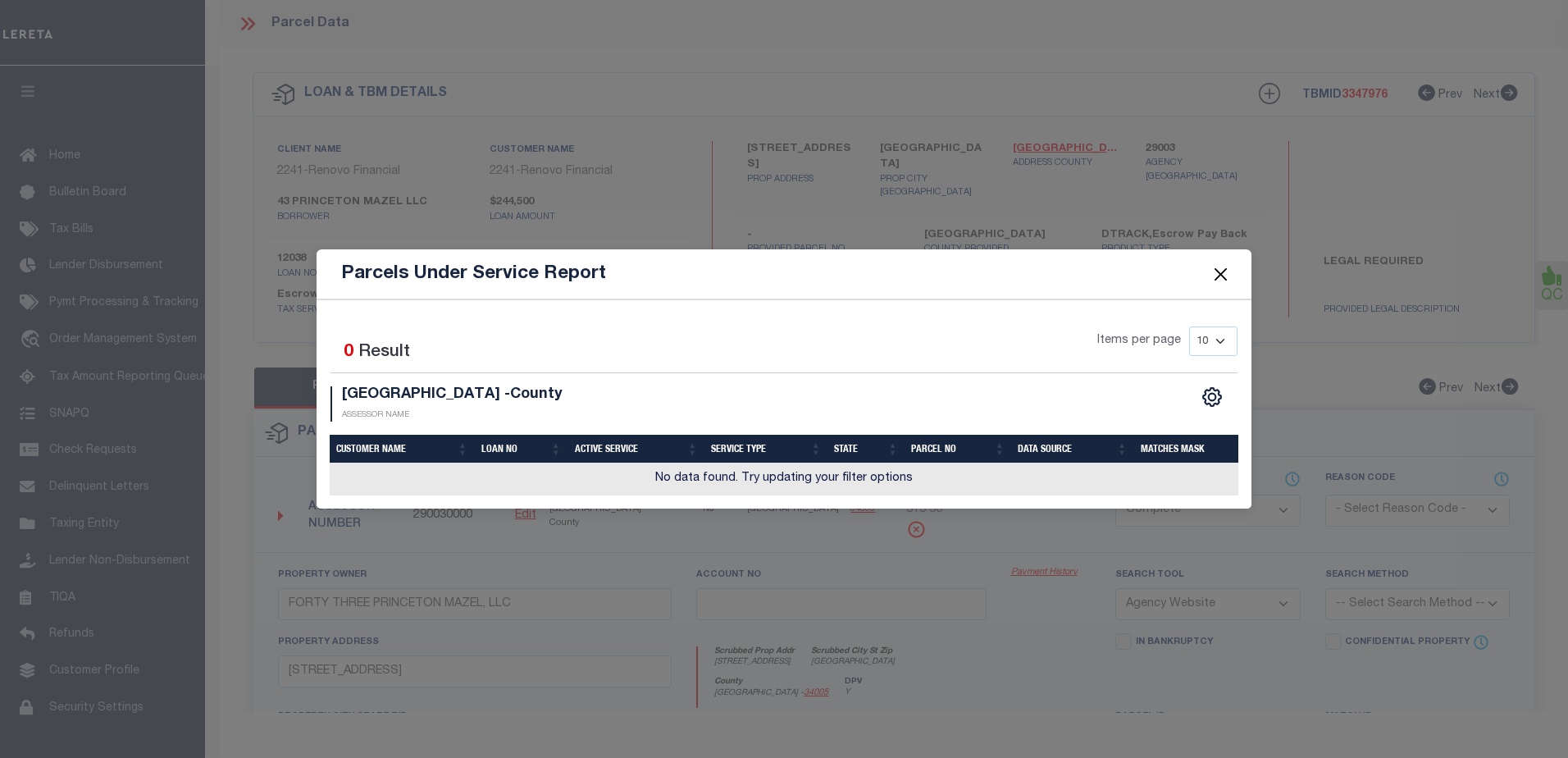
click at [1224, 278] on button "Close" at bounding box center [1221, 273] width 21 height 21
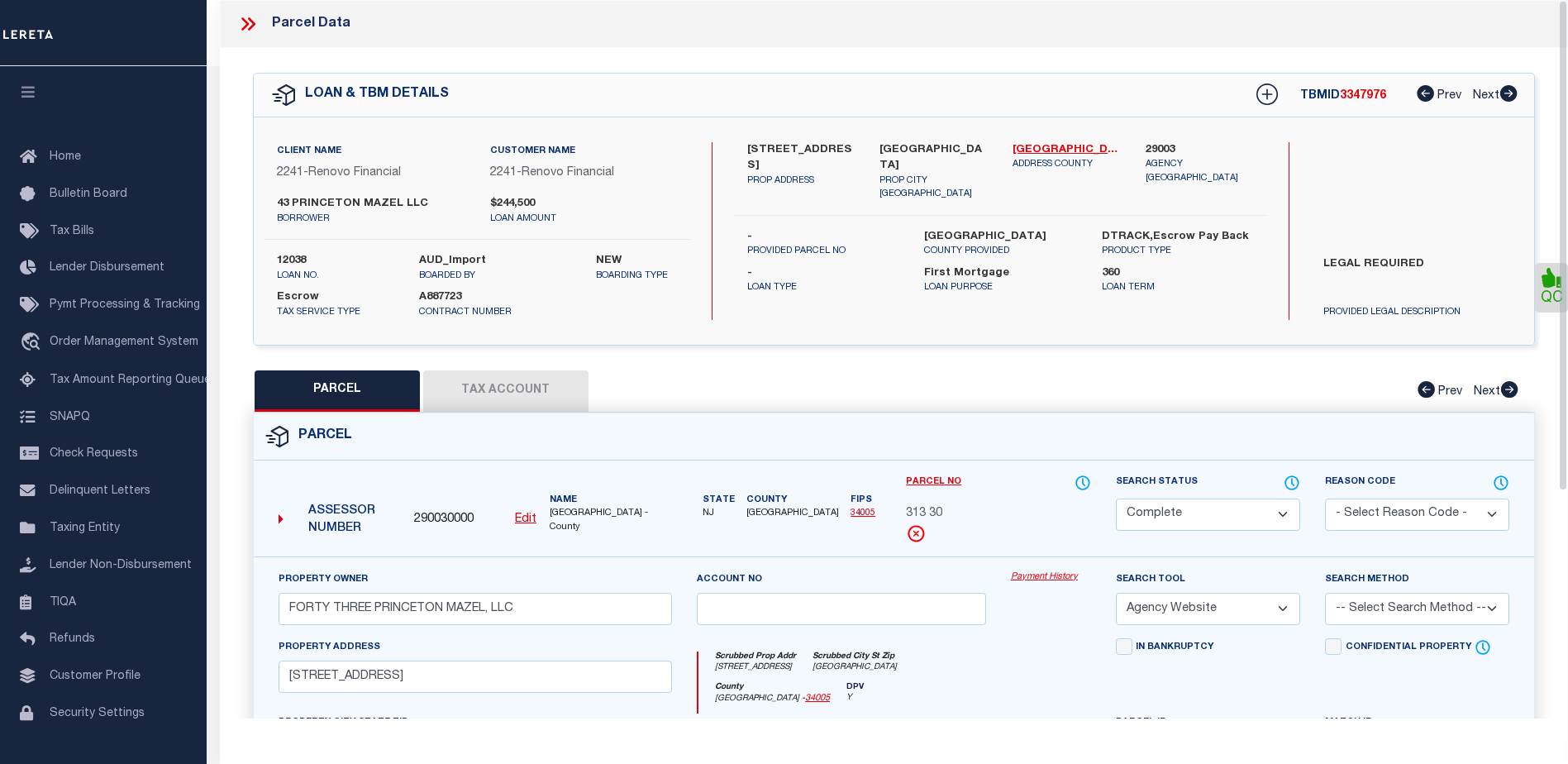
click at [1057, 574] on link "Payment History" at bounding box center [1050, 577] width 80 height 14
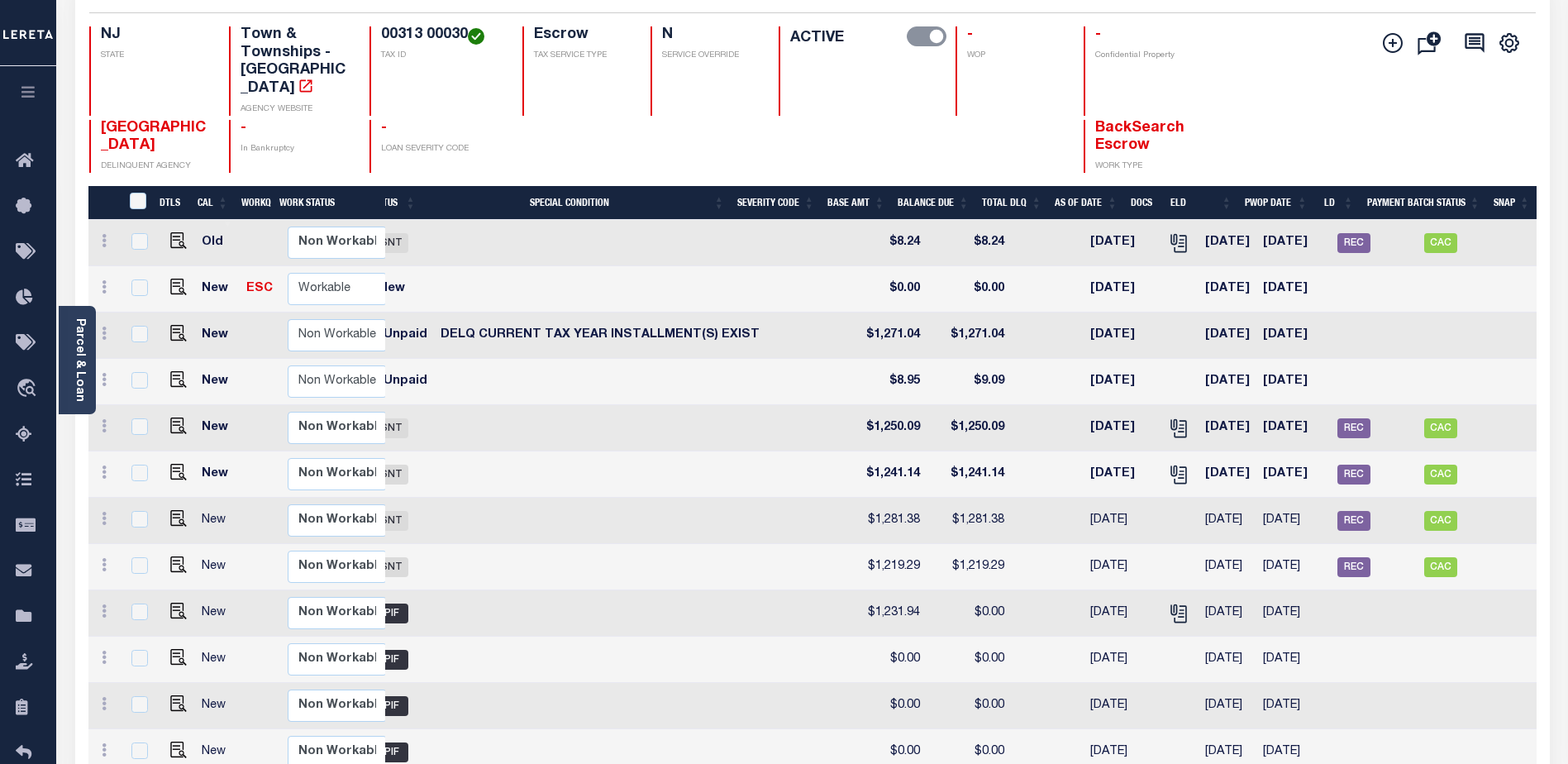
scroll to position [140, 0]
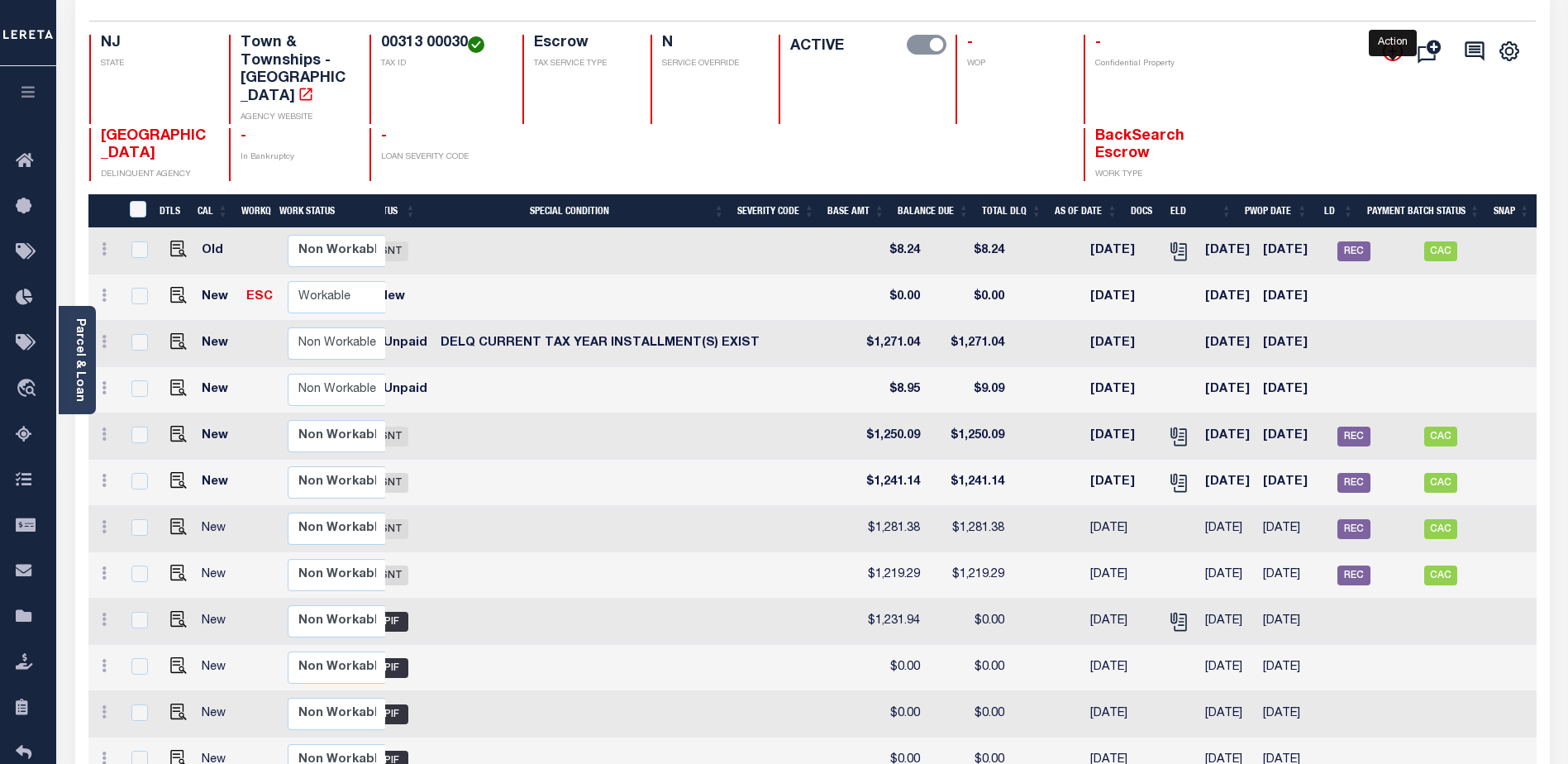
click at [1391, 55] on icon "" at bounding box center [1392, 51] width 20 height 20
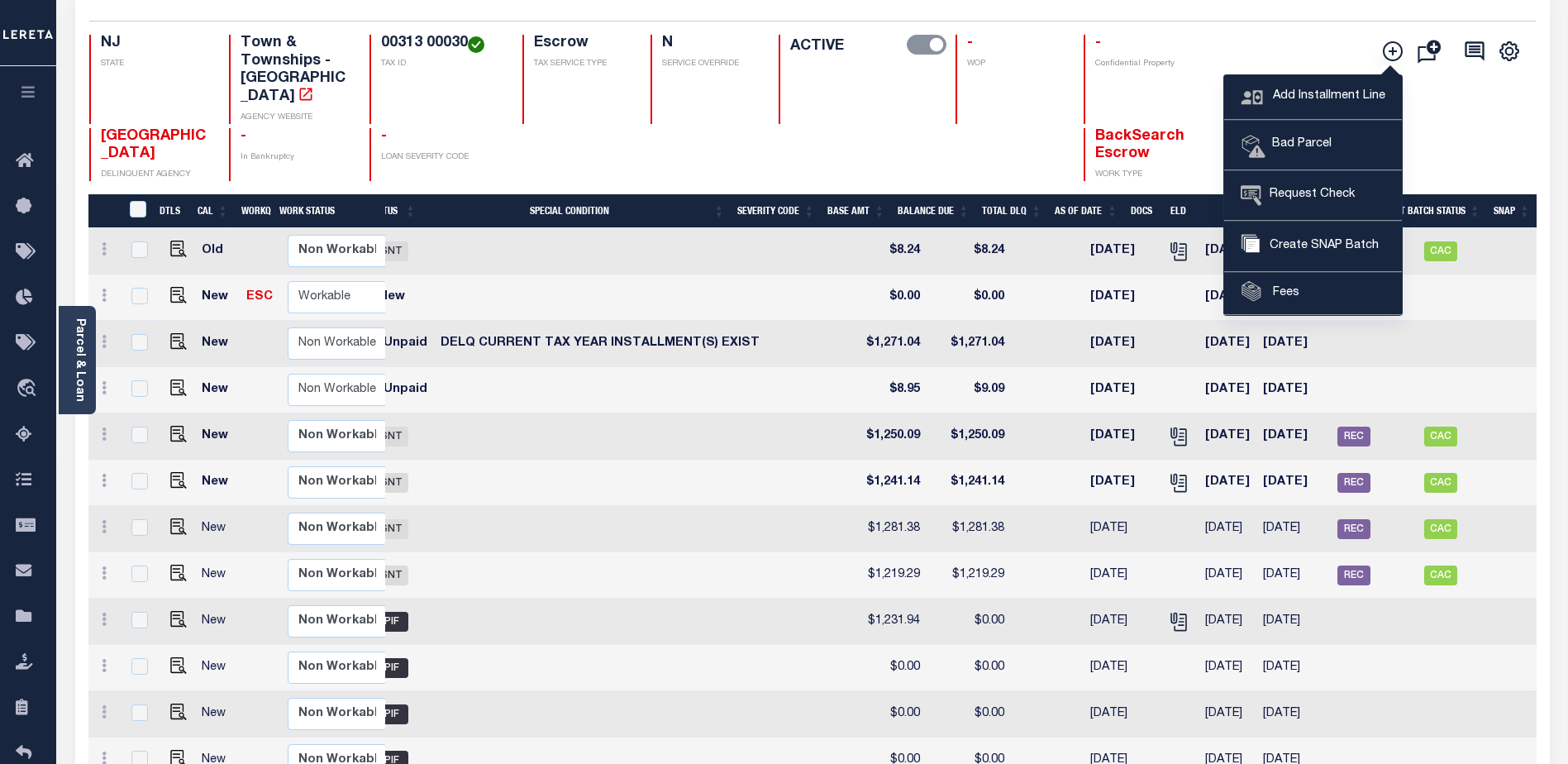
click at [641, 128] on div "[GEOGRAPHIC_DATA] DELINQUENT AGENCY - In Bankruptcy - LOAN SEVERITY CODE BackSe…" at bounding box center [691, 155] width 1205 height 53
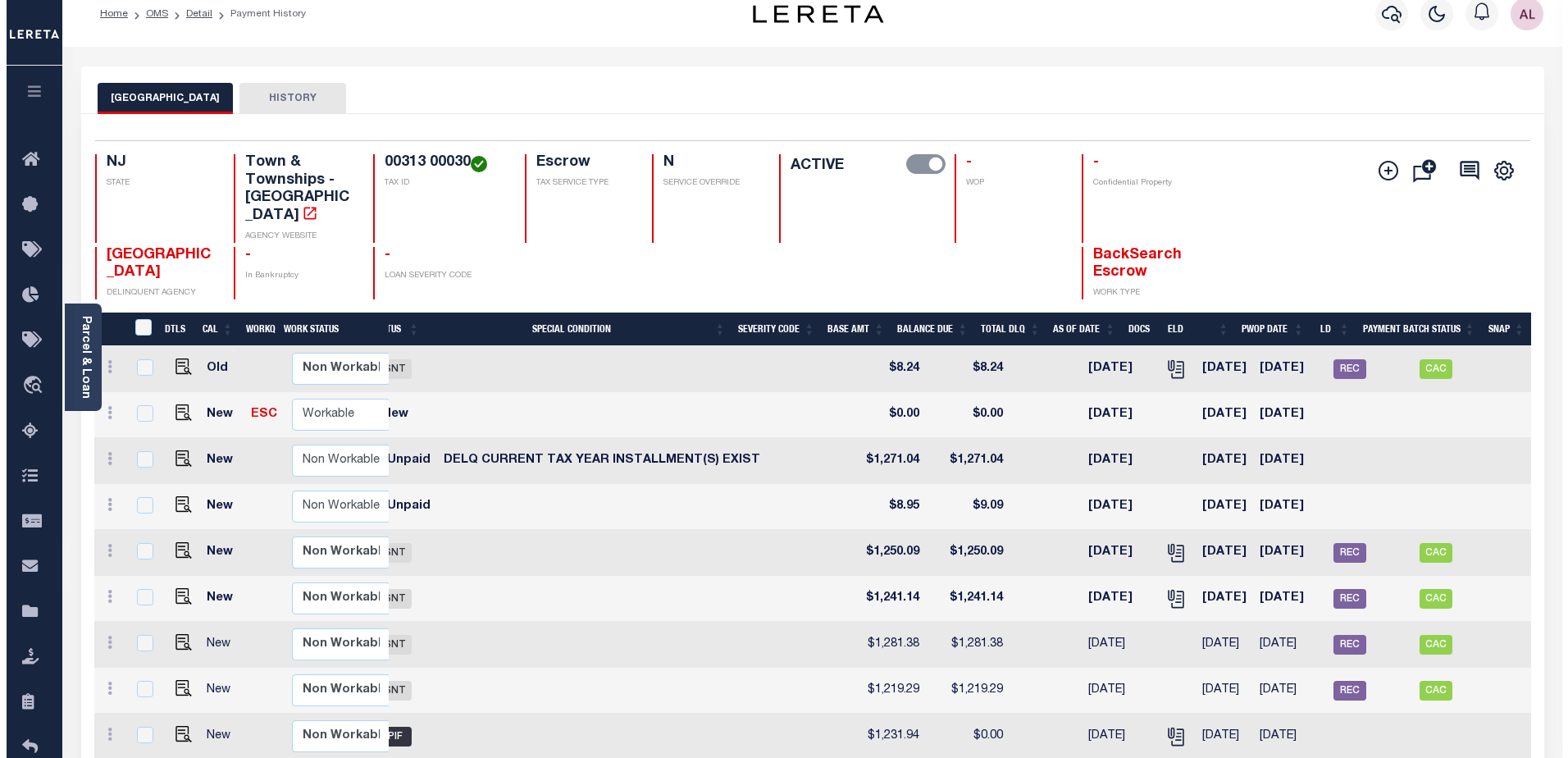
scroll to position [0, 0]
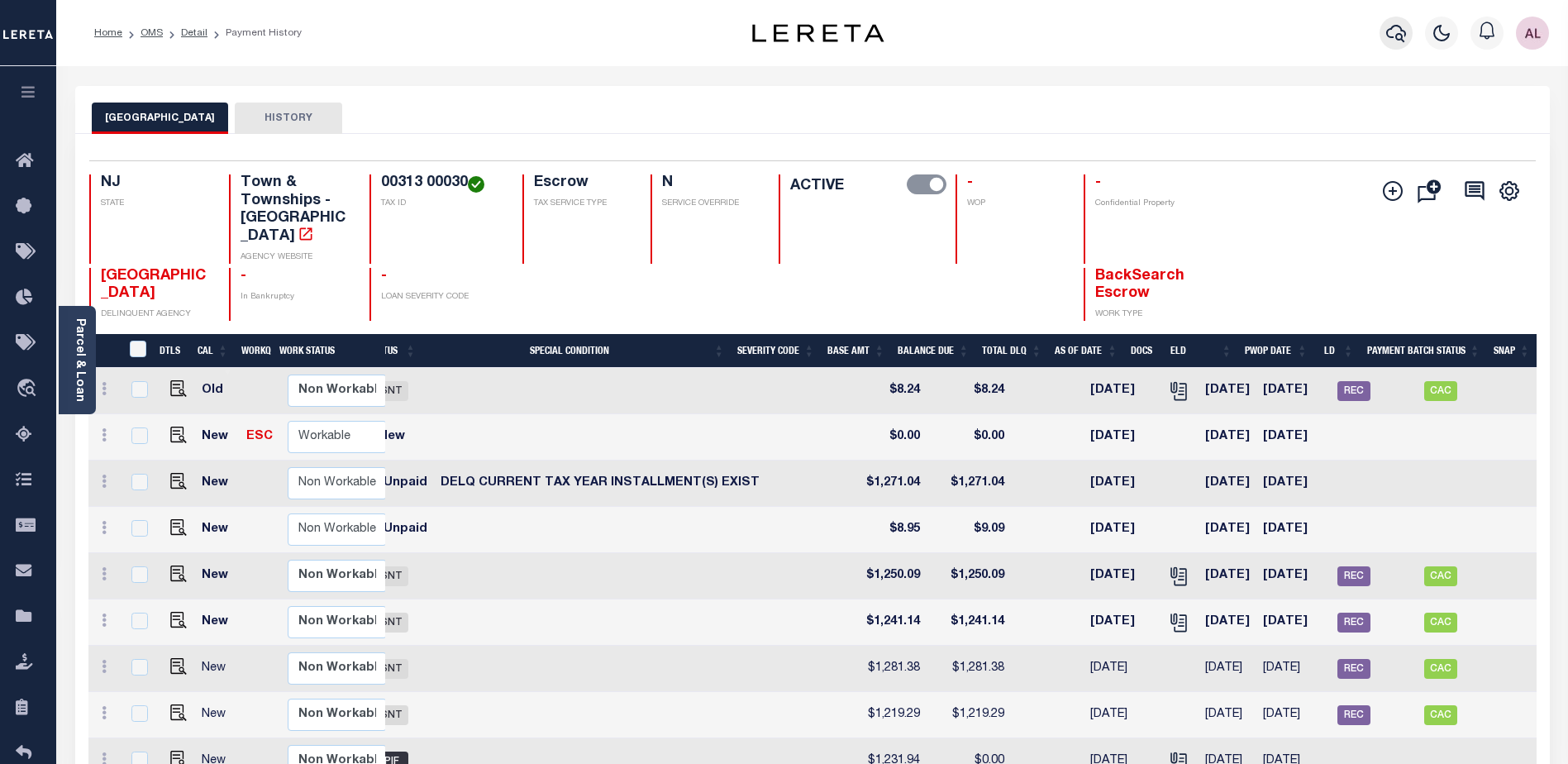
click at [1393, 36] on icon "button" at bounding box center [1396, 33] width 20 height 20
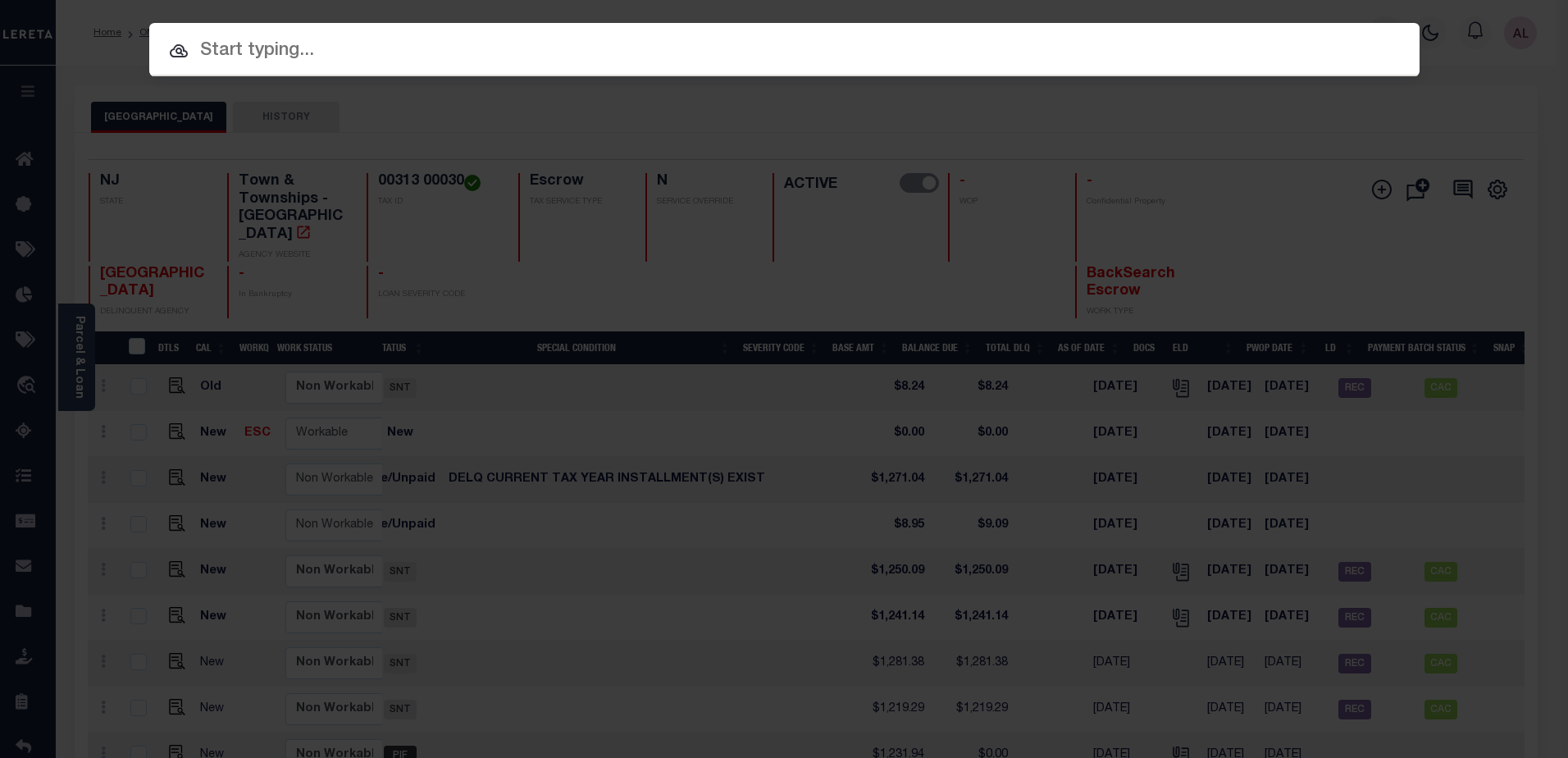
click at [252, 39] on input "text" at bounding box center [784, 51] width 1271 height 29
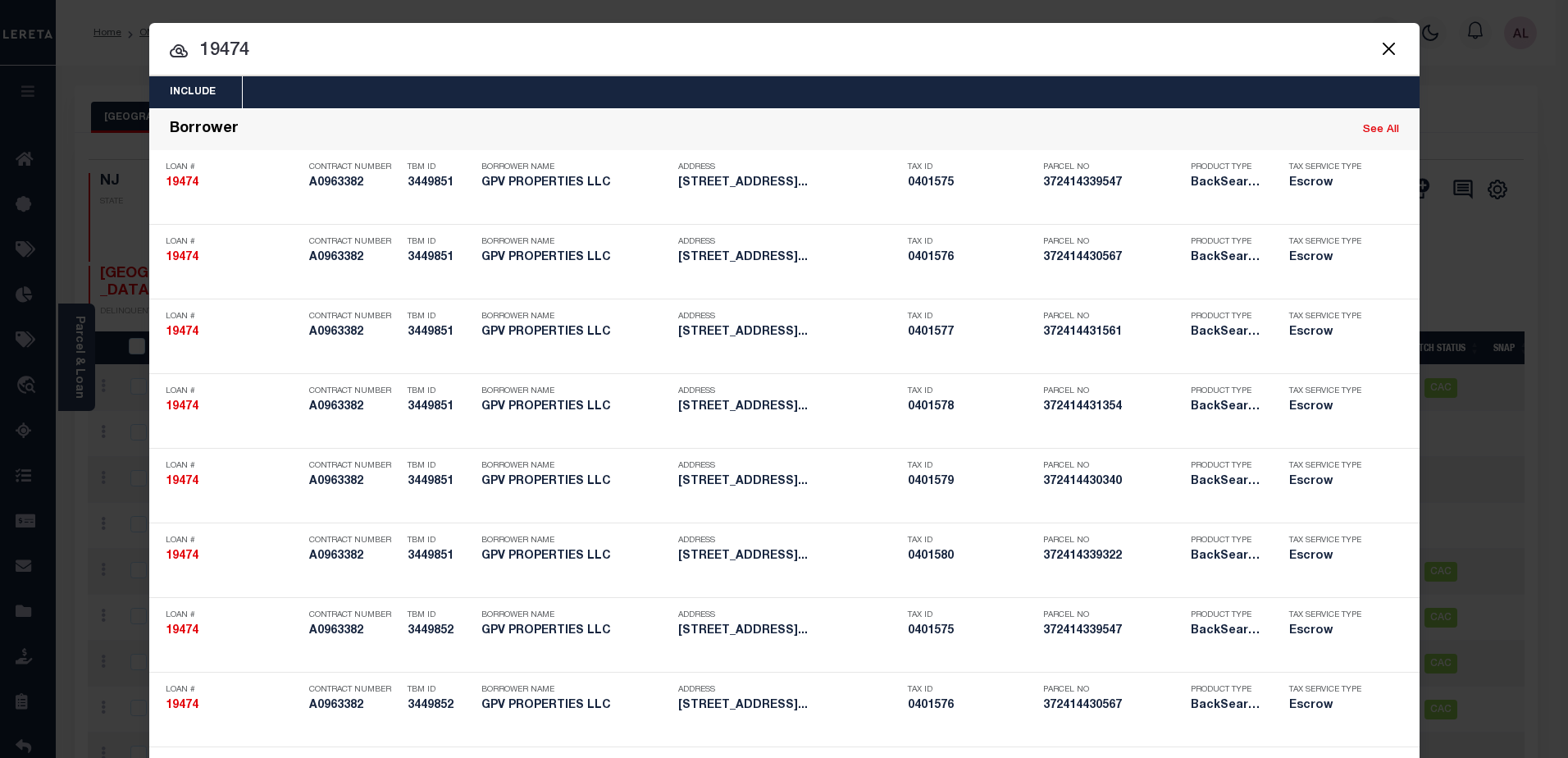
drag, startPoint x: 261, startPoint y: 48, endPoint x: 160, endPoint y: 59, distance: 101.6
click at [160, 59] on input "19474" at bounding box center [784, 51] width 1271 height 29
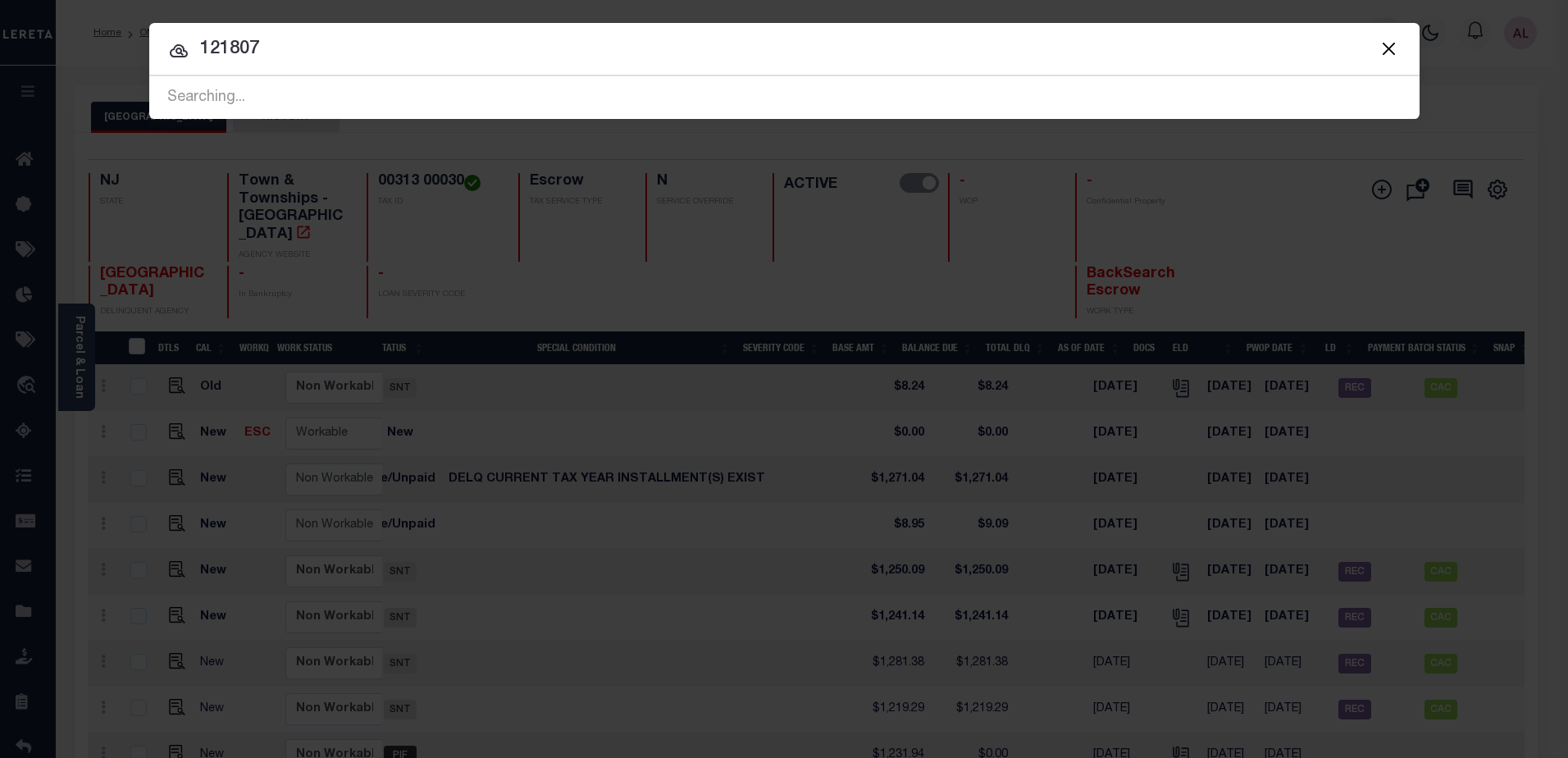
type input "121807"
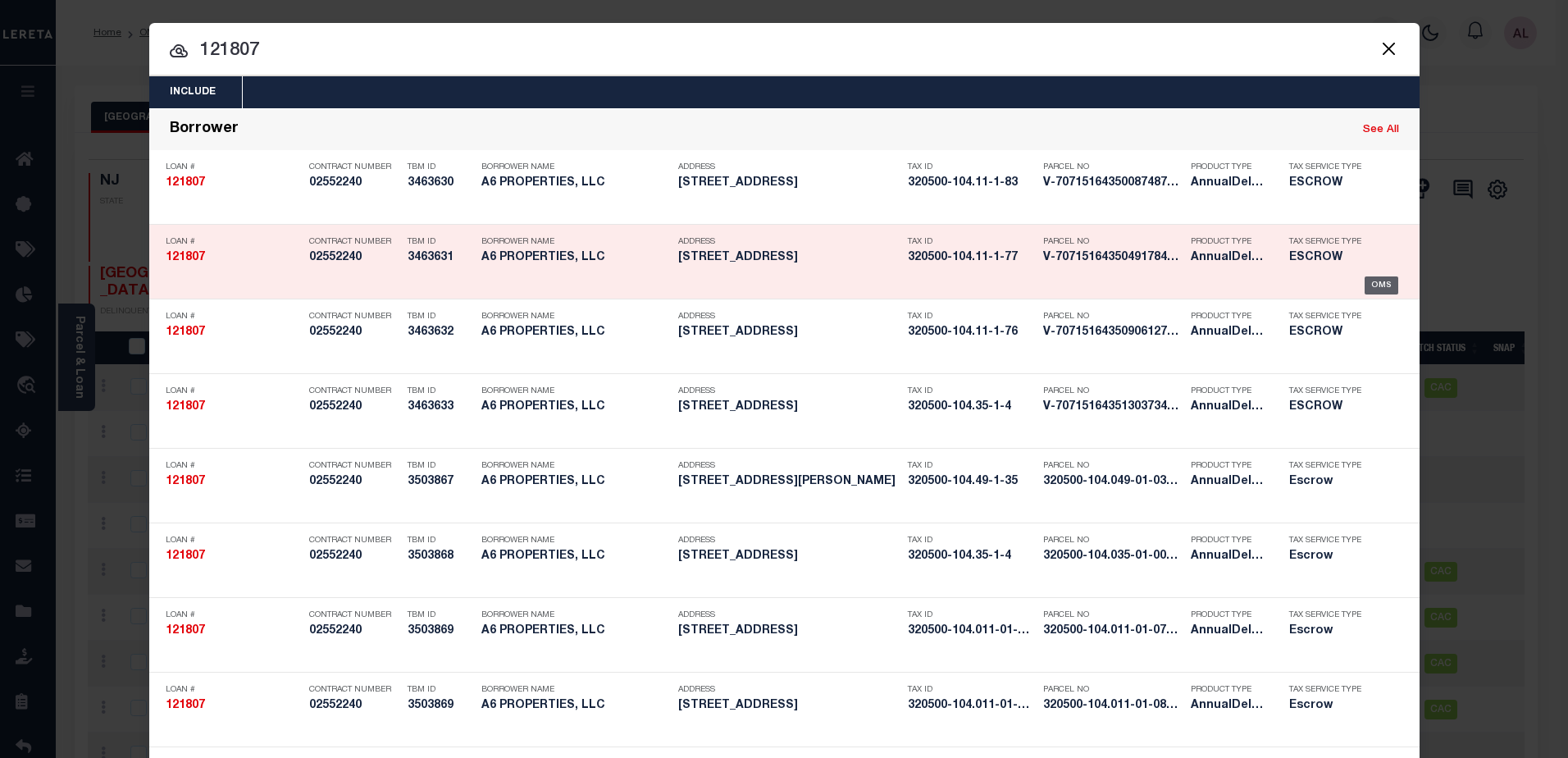
click at [1376, 285] on div "OMS" at bounding box center [1381, 285] width 33 height 18
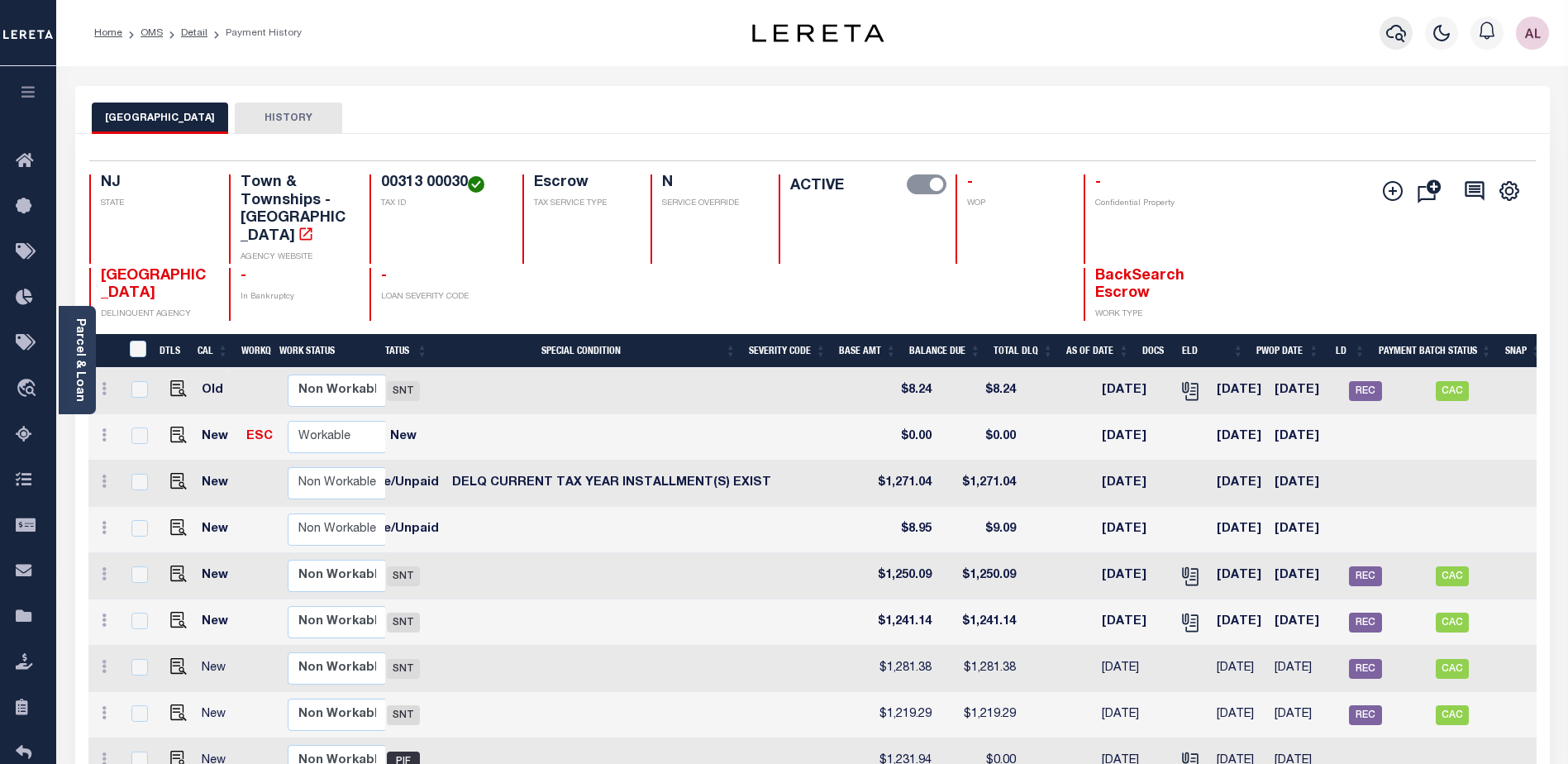
click at [1402, 32] on icon "button" at bounding box center [1396, 34] width 20 height 17
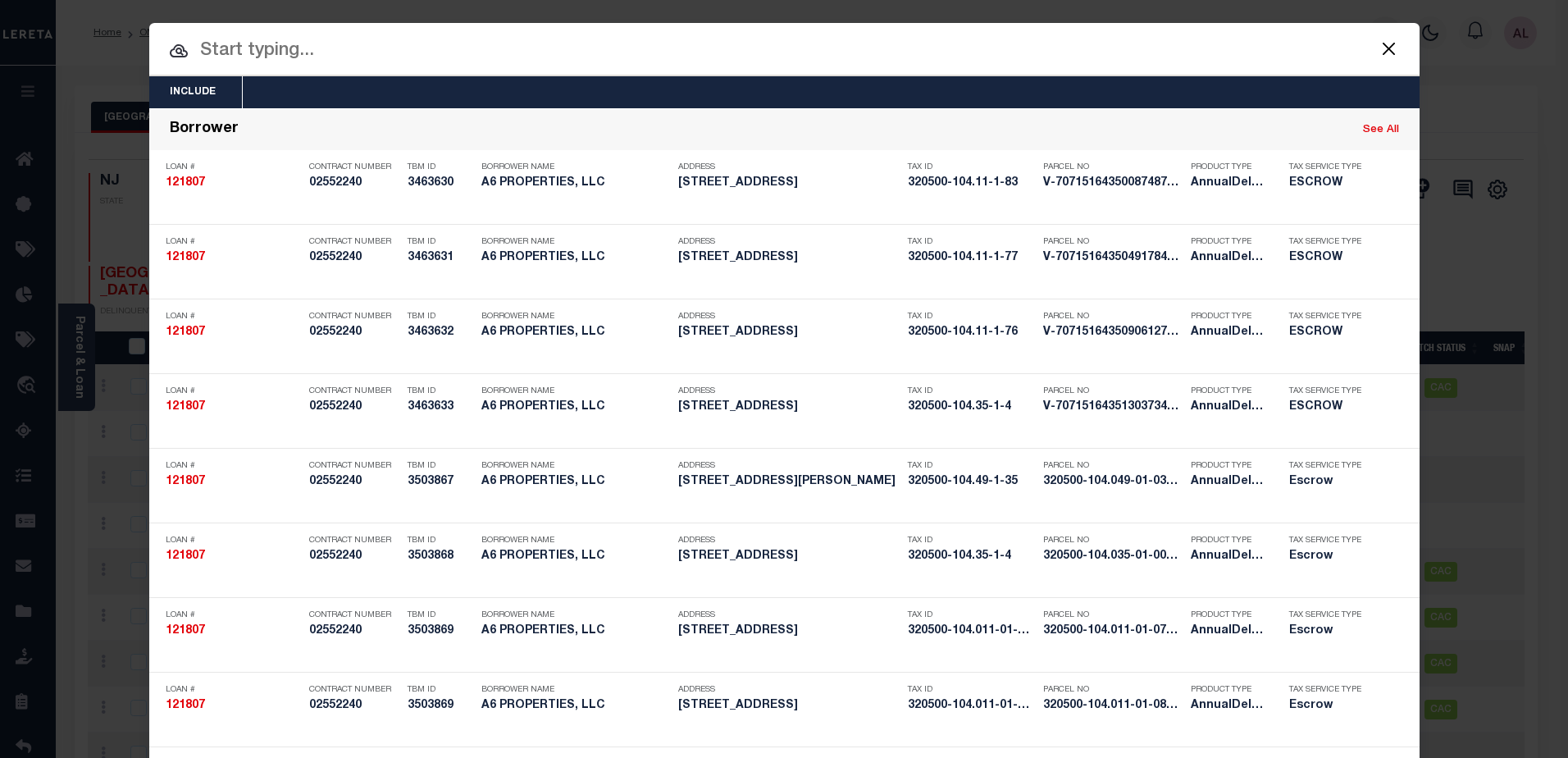
click at [269, 39] on input "text" at bounding box center [784, 51] width 1271 height 29
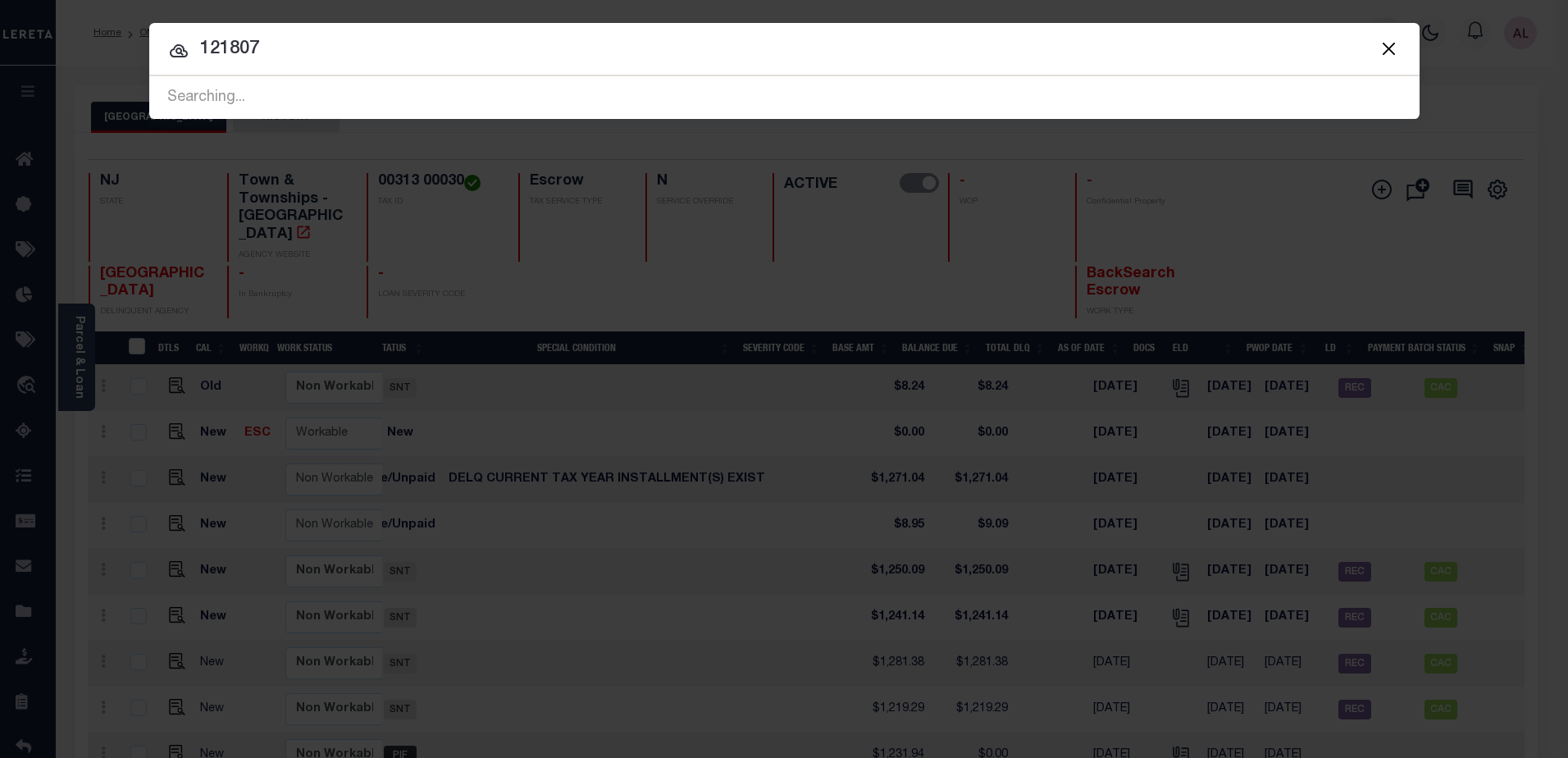
type input "121807"
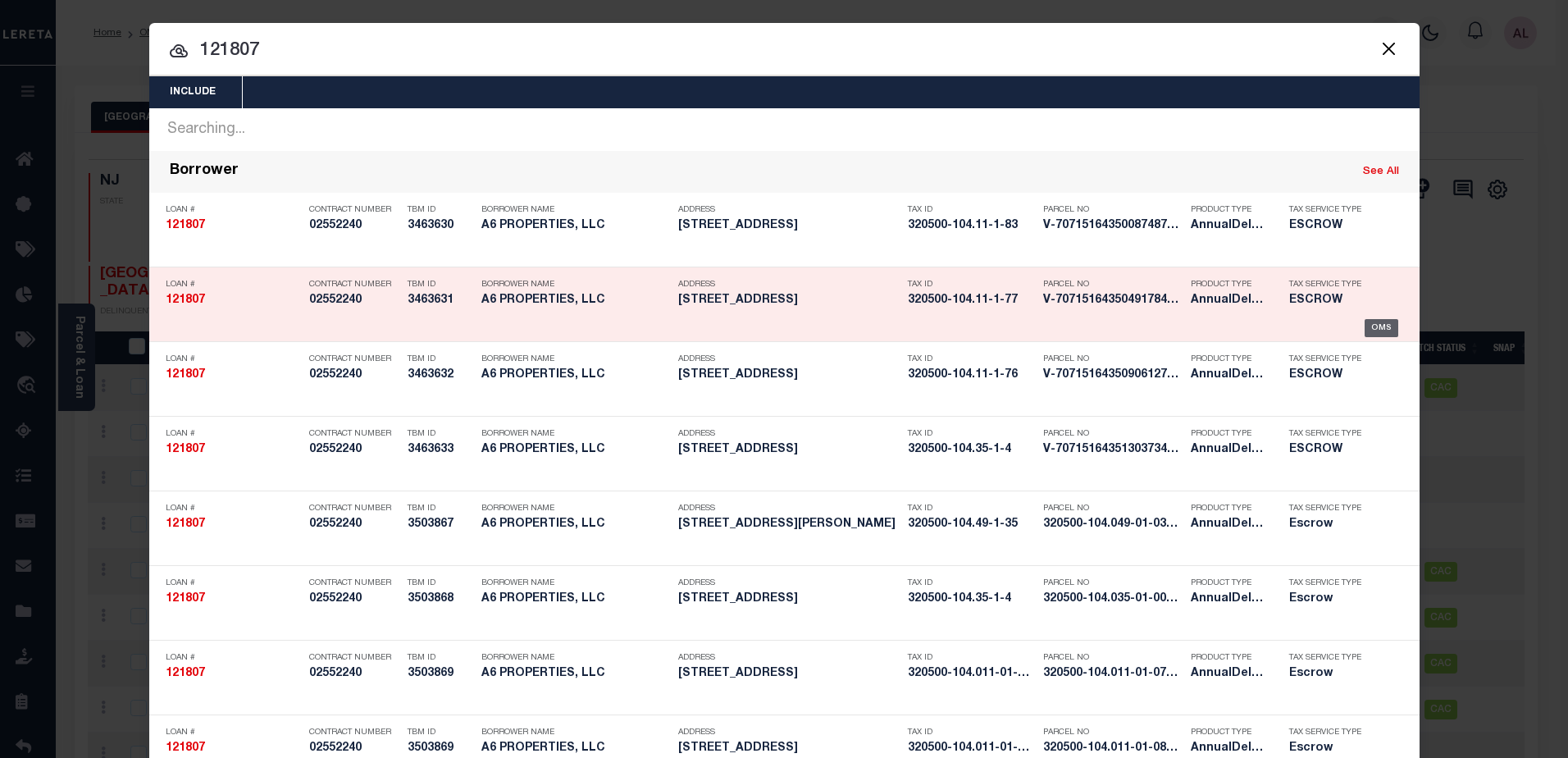
click at [1382, 327] on div "OMS" at bounding box center [1381, 327] width 33 height 18
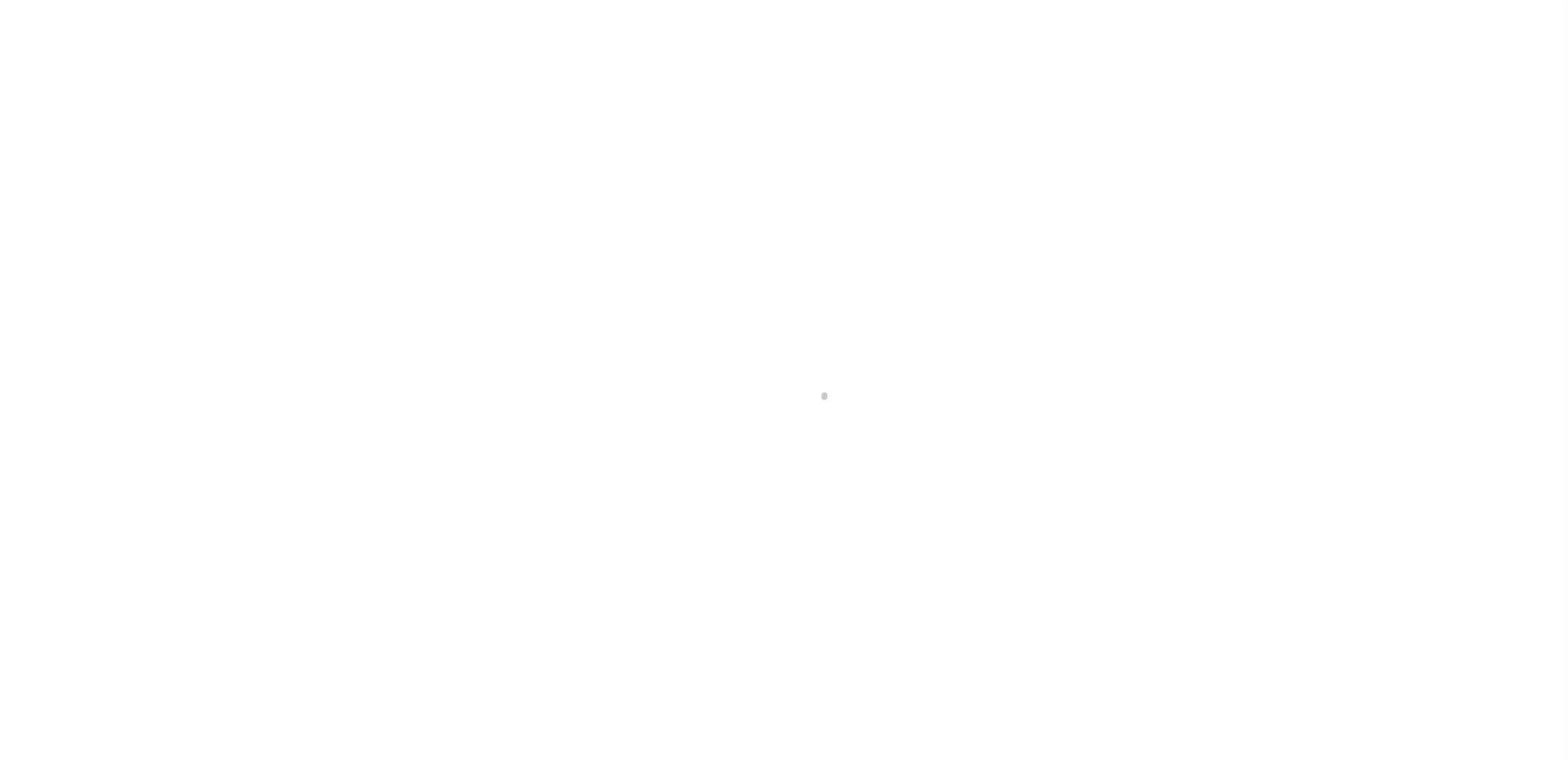
type input "[STREET_ADDRESS]"
select select "Escrow"
type input "GENEVA [GEOGRAPHIC_DATA] 14456"
type input "NY"
type textarea "[DATE] LEGAL COVERS 9 PARCELS"
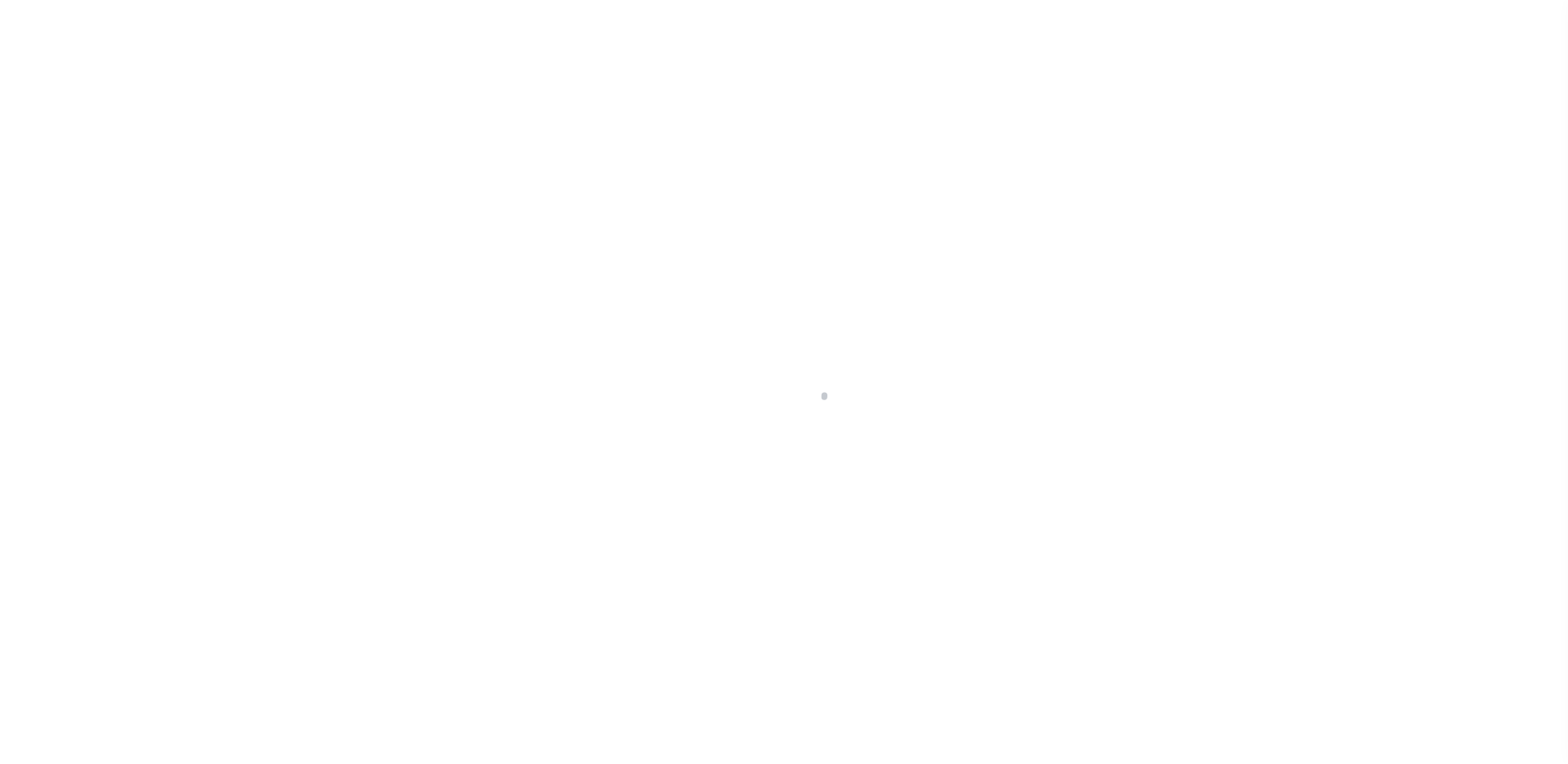
select select "4"
type input "[STREET_ADDRESS]"
select select "Escrow"
type input "GENEVA [GEOGRAPHIC_DATA] 14456"
type input "NY"
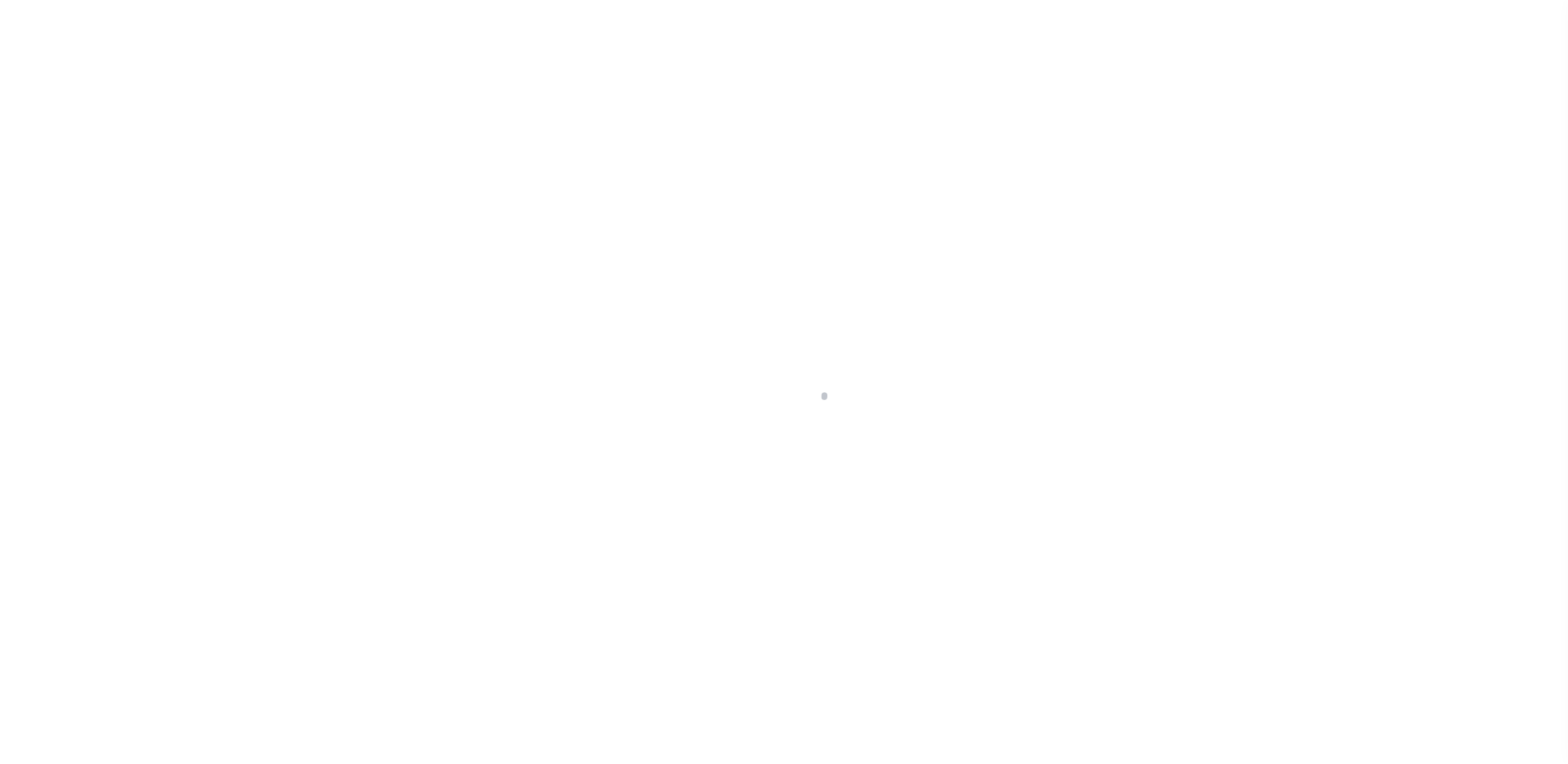
type textarea "[DATE] LEGAL COVERS 9 PARCELS"
select select "4"
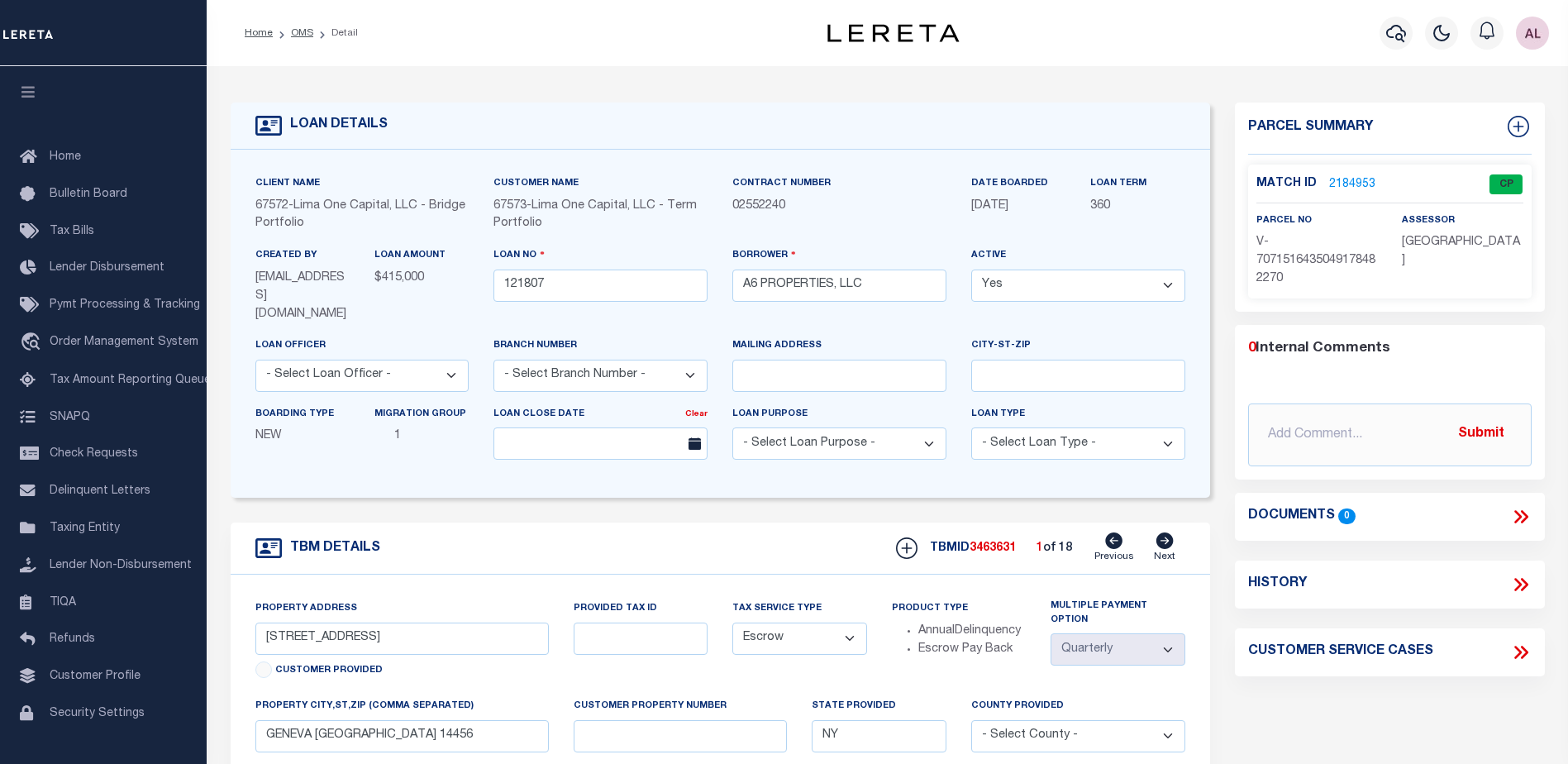
click at [1353, 176] on link "2184953" at bounding box center [1352, 184] width 46 height 17
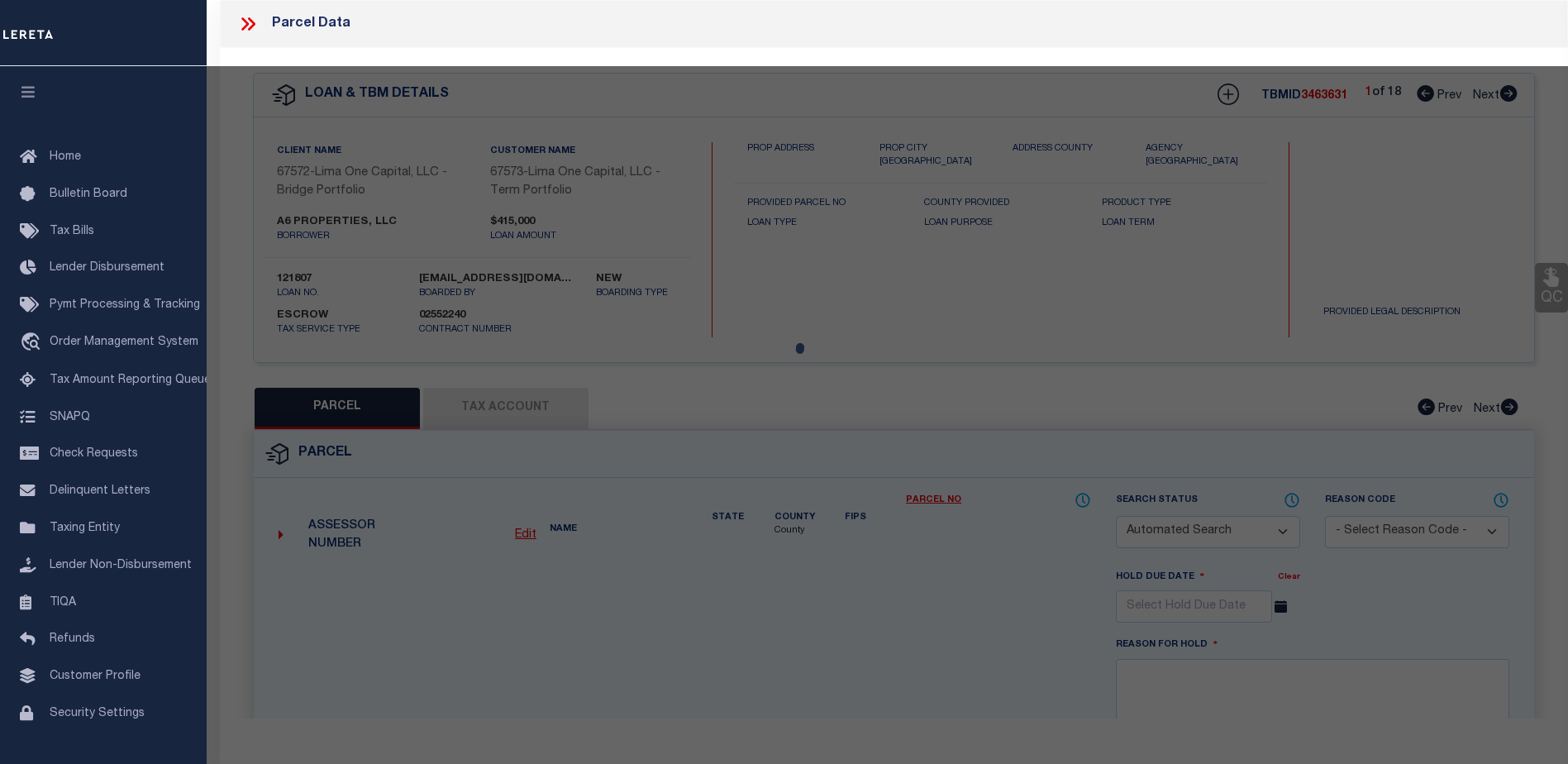
checkbox input "false"
select select "CP"
select select "AGW"
select select
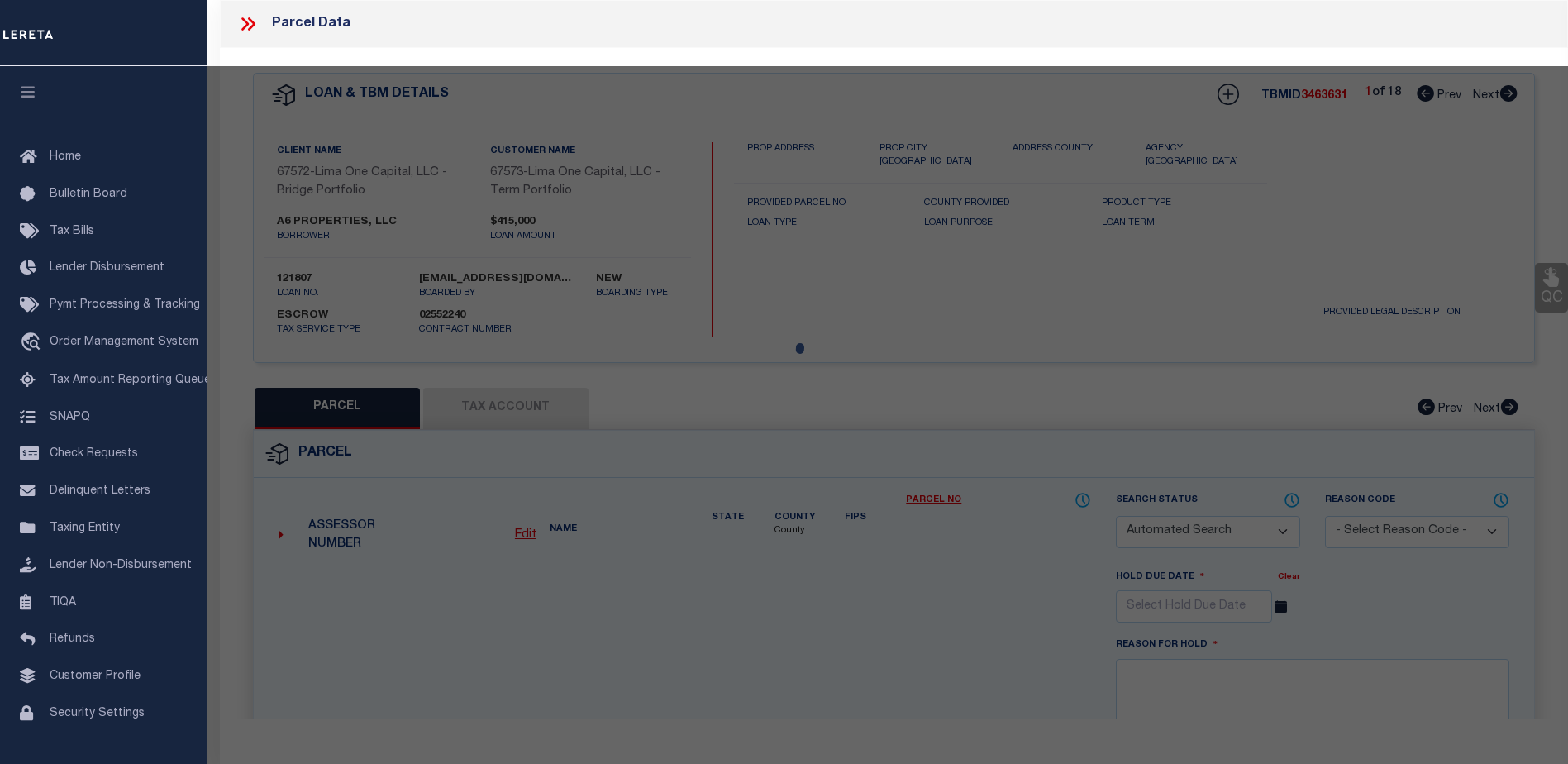
type input "[STREET_ADDRESS]"
checkbox input "false"
type input "GENEVA [GEOGRAPHIC_DATA] 14456"
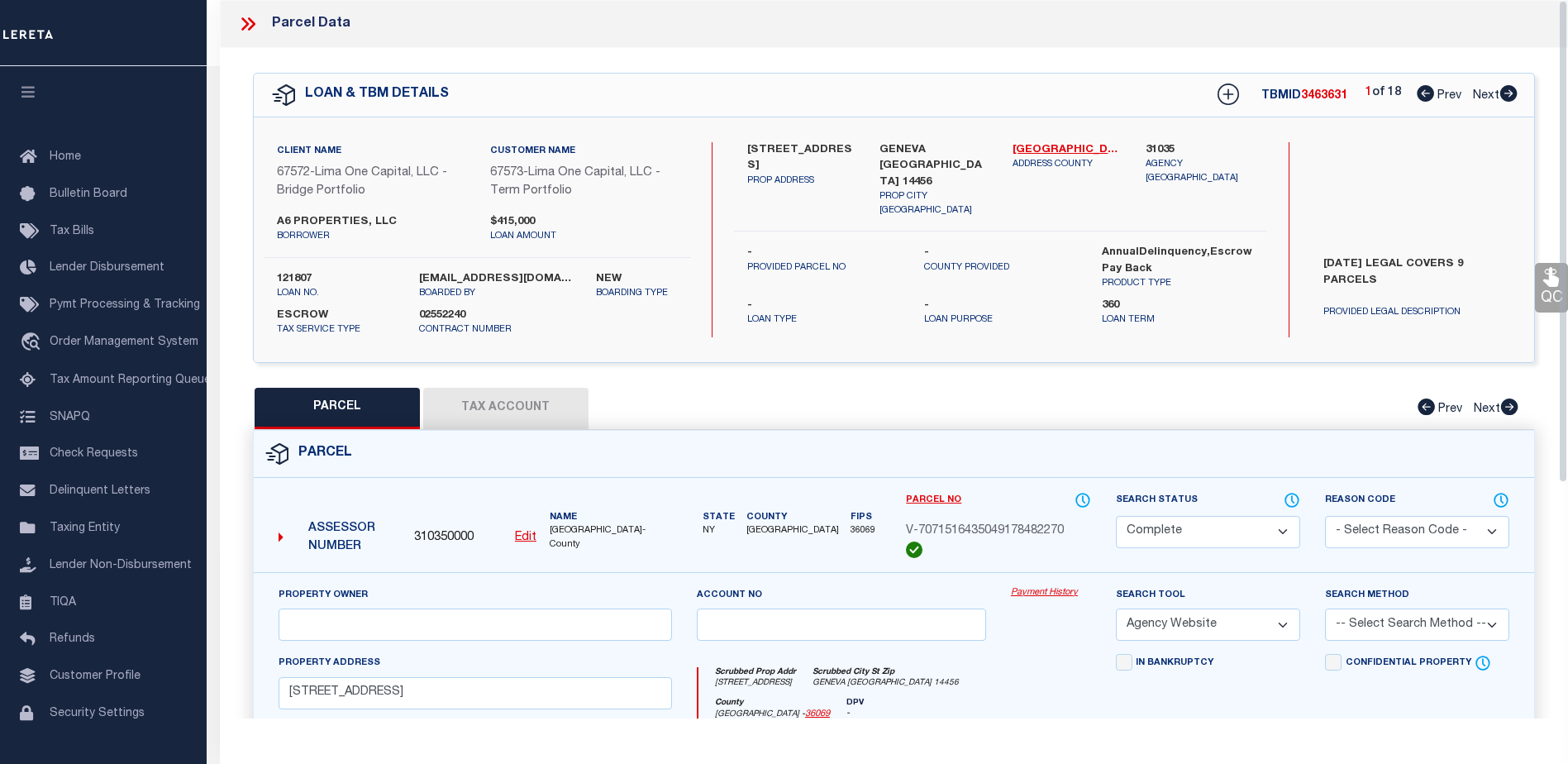
click at [1035, 594] on link "Payment History" at bounding box center [1050, 593] width 80 height 14
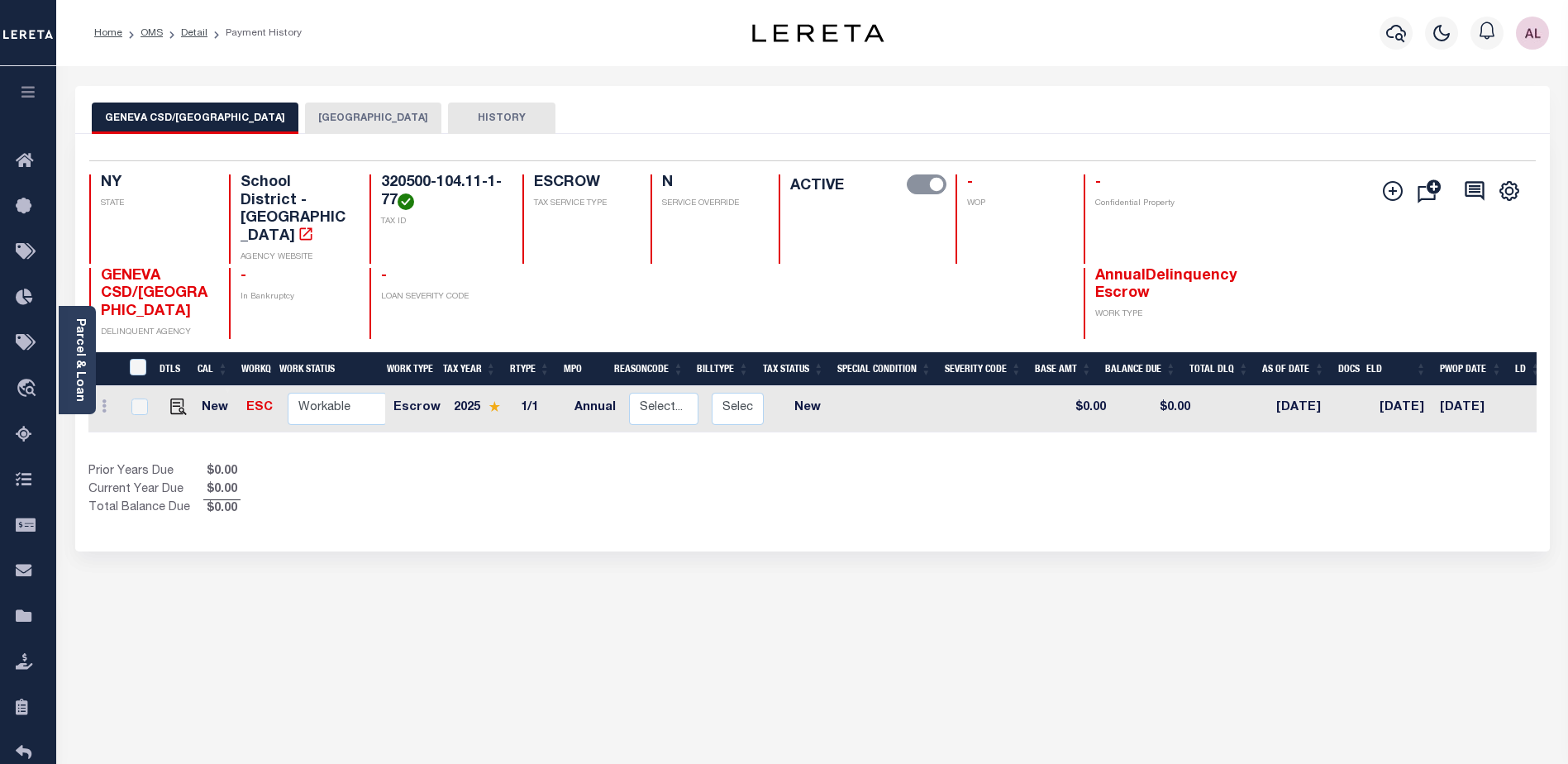
click at [338, 109] on button "[GEOGRAPHIC_DATA]" at bounding box center [373, 118] width 136 height 31
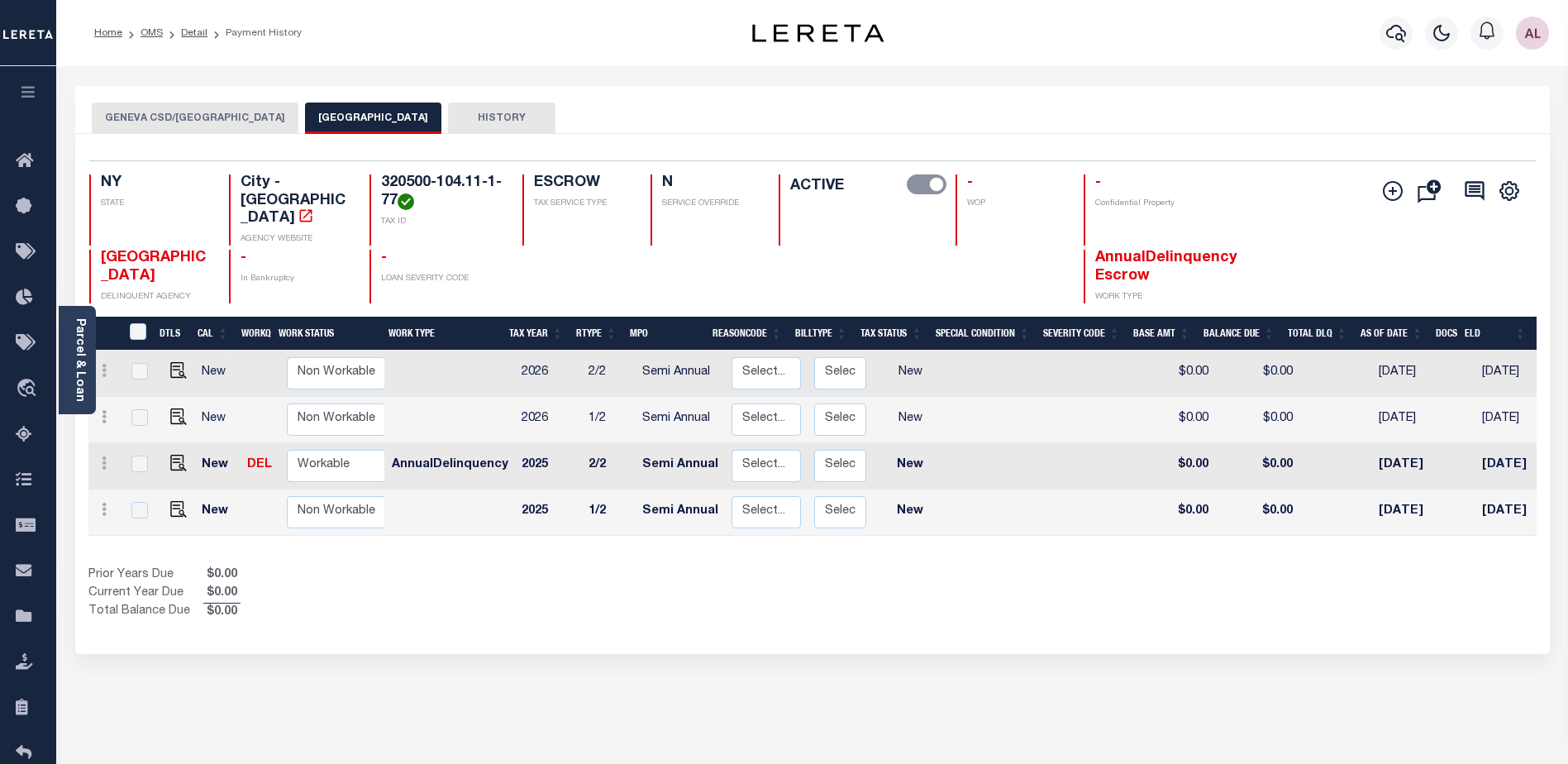
click at [166, 116] on button "GENEVA CSD/[GEOGRAPHIC_DATA]" at bounding box center [195, 118] width 207 height 31
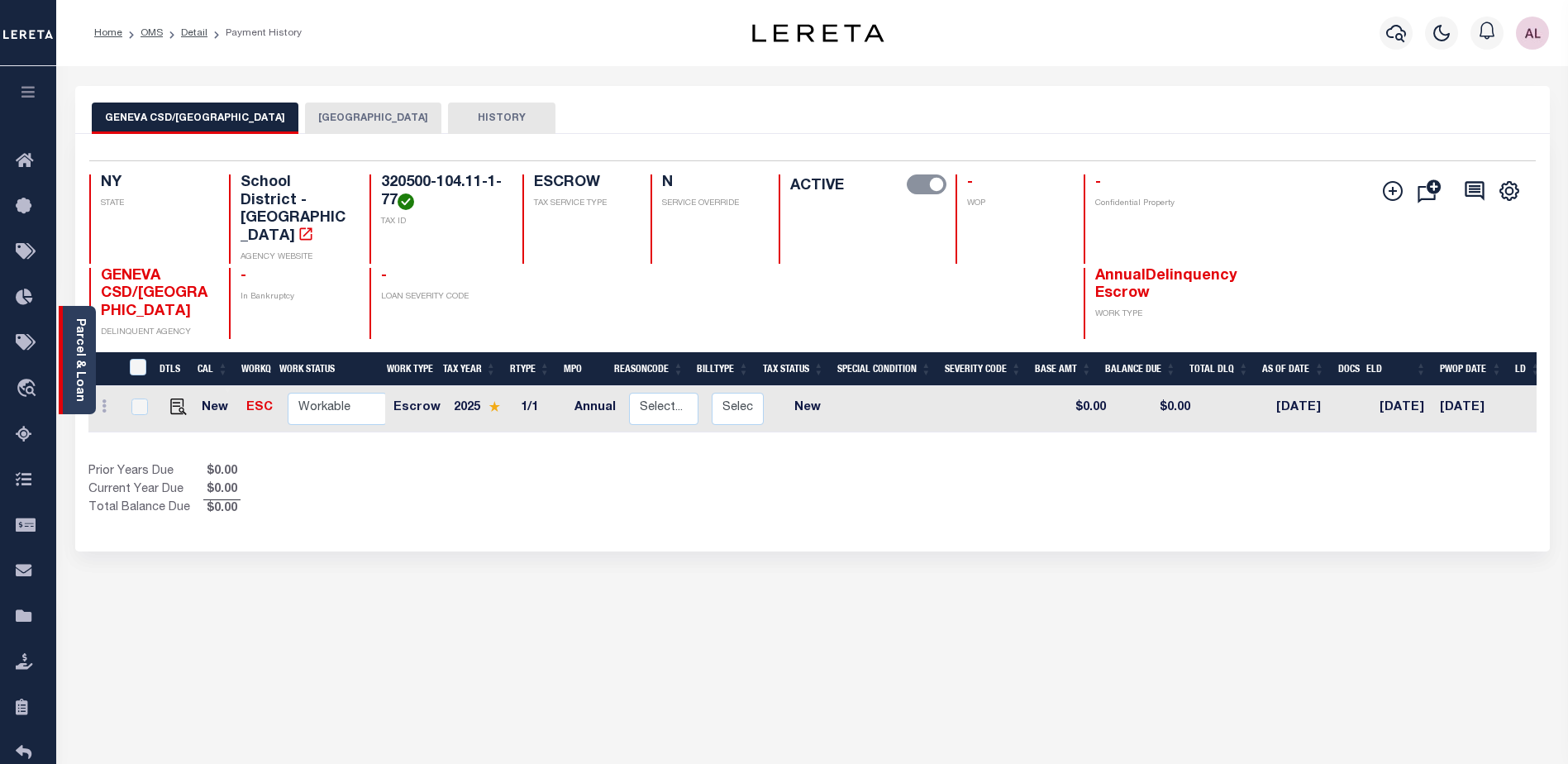
click at [70, 352] on div "Parcel & Loan" at bounding box center [77, 360] width 37 height 109
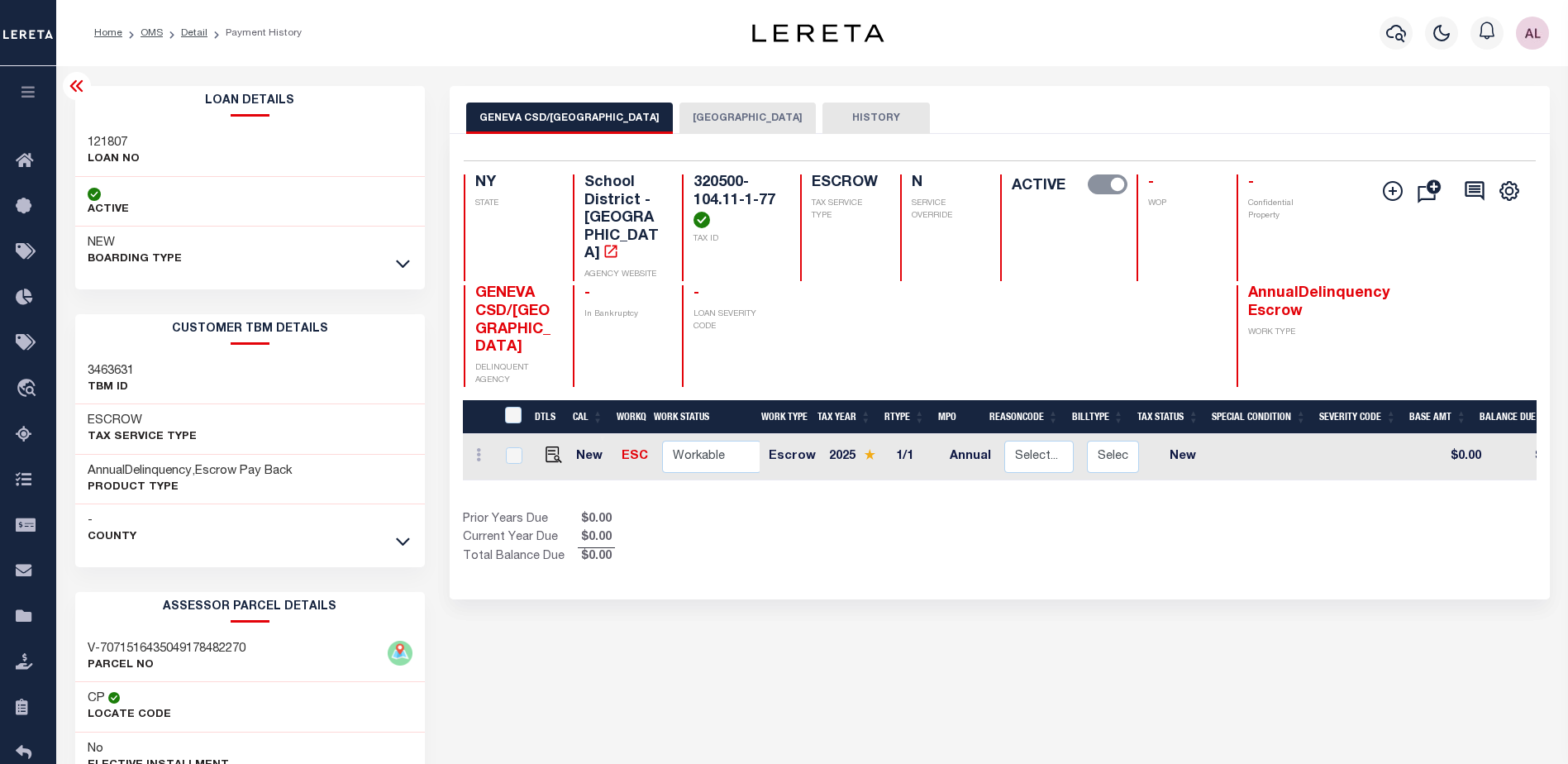
click at [72, 95] on icon at bounding box center [77, 85] width 20 height 20
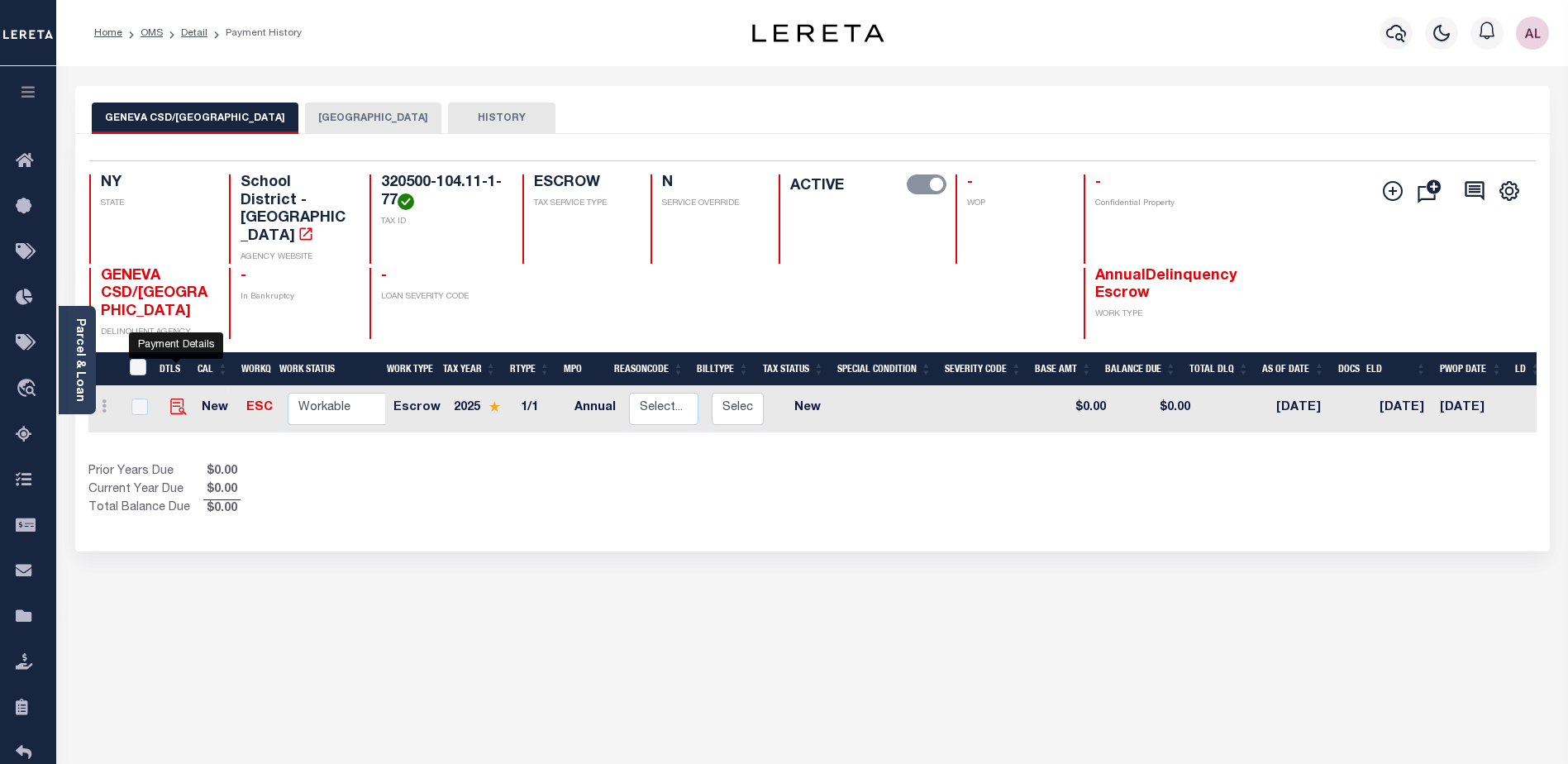
click at [178, 399] on img "" at bounding box center [178, 407] width 16 height 16
checkbox input "true"
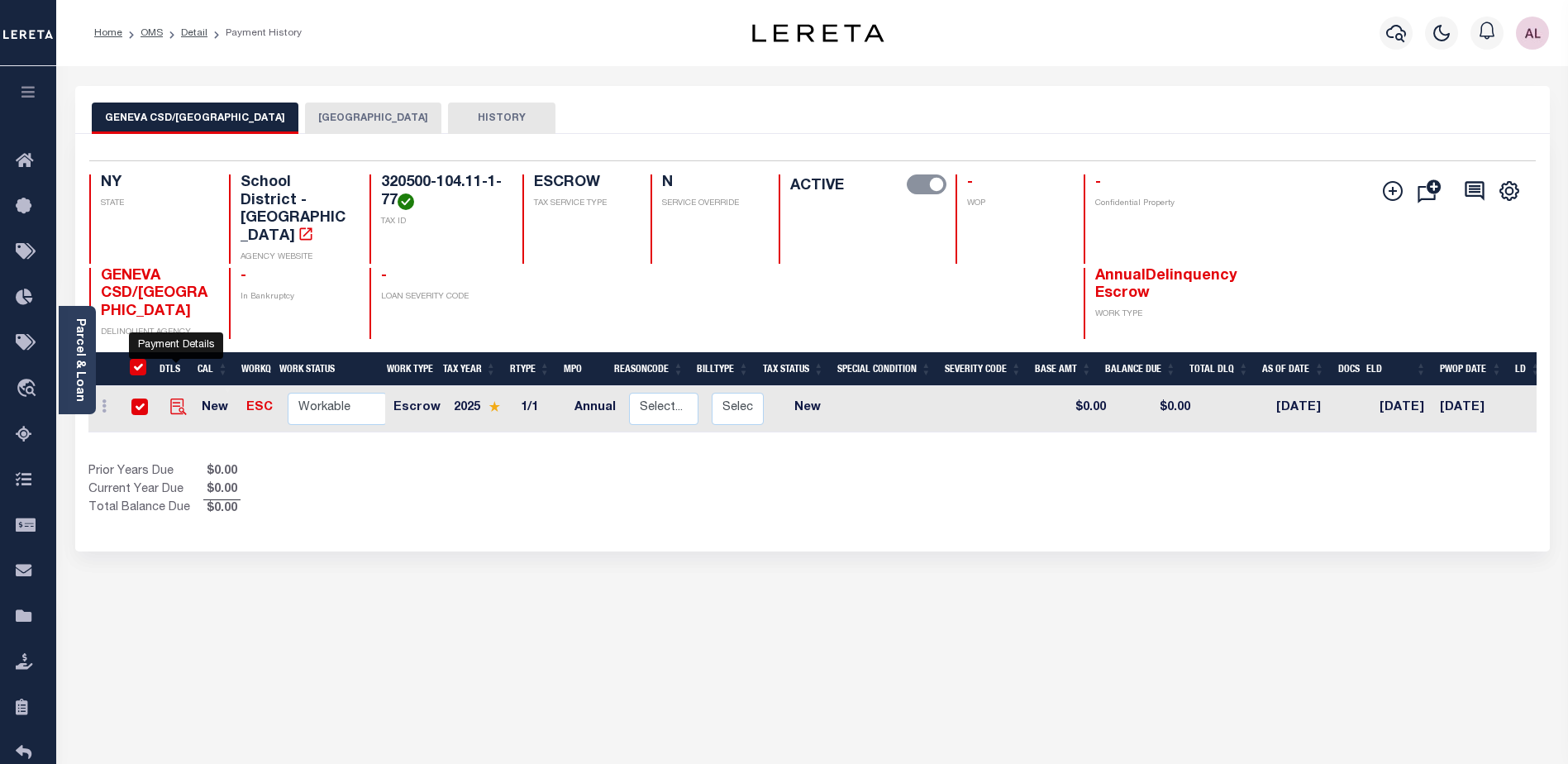
checkbox input "true"
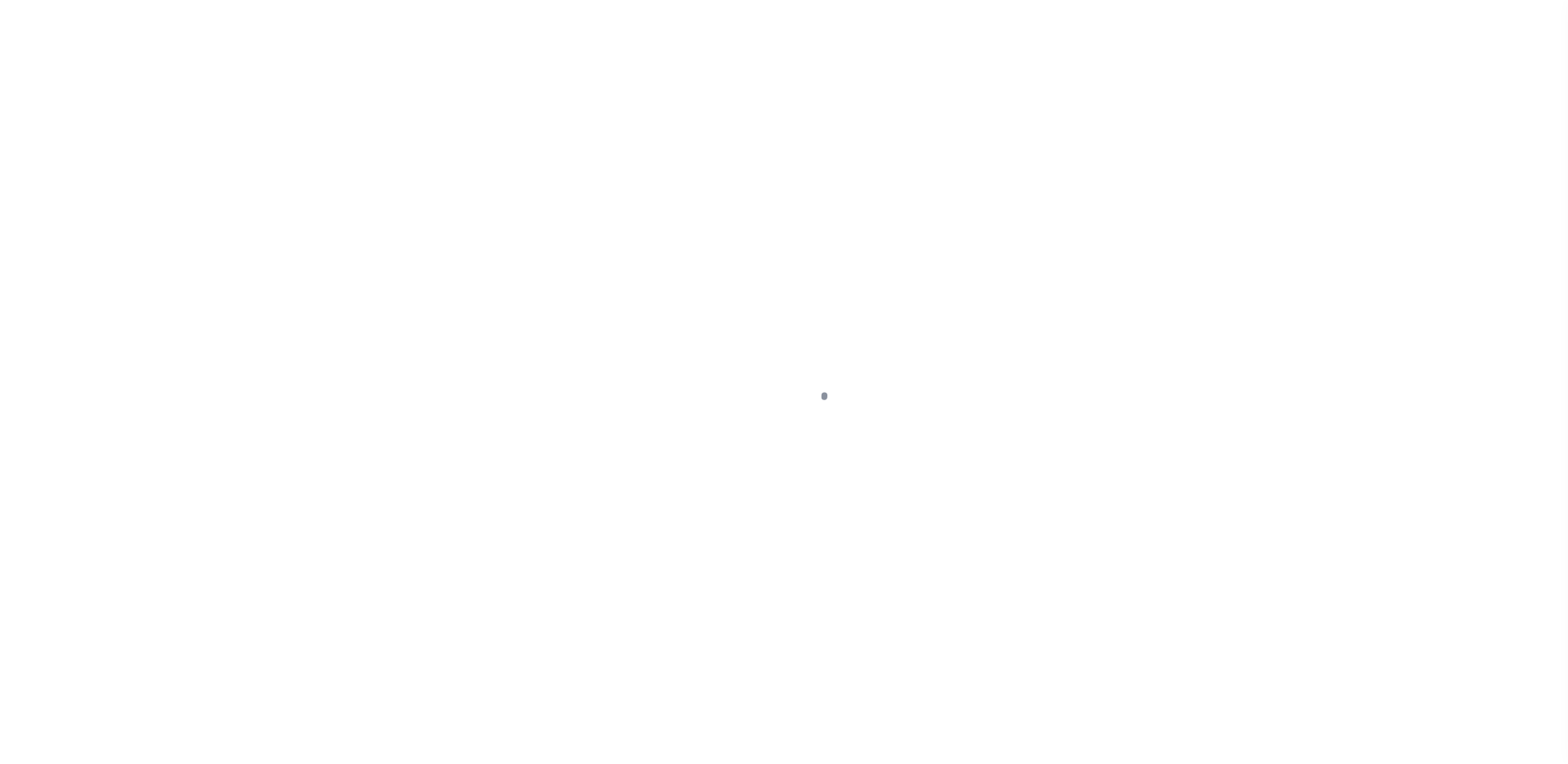
select select "NW2"
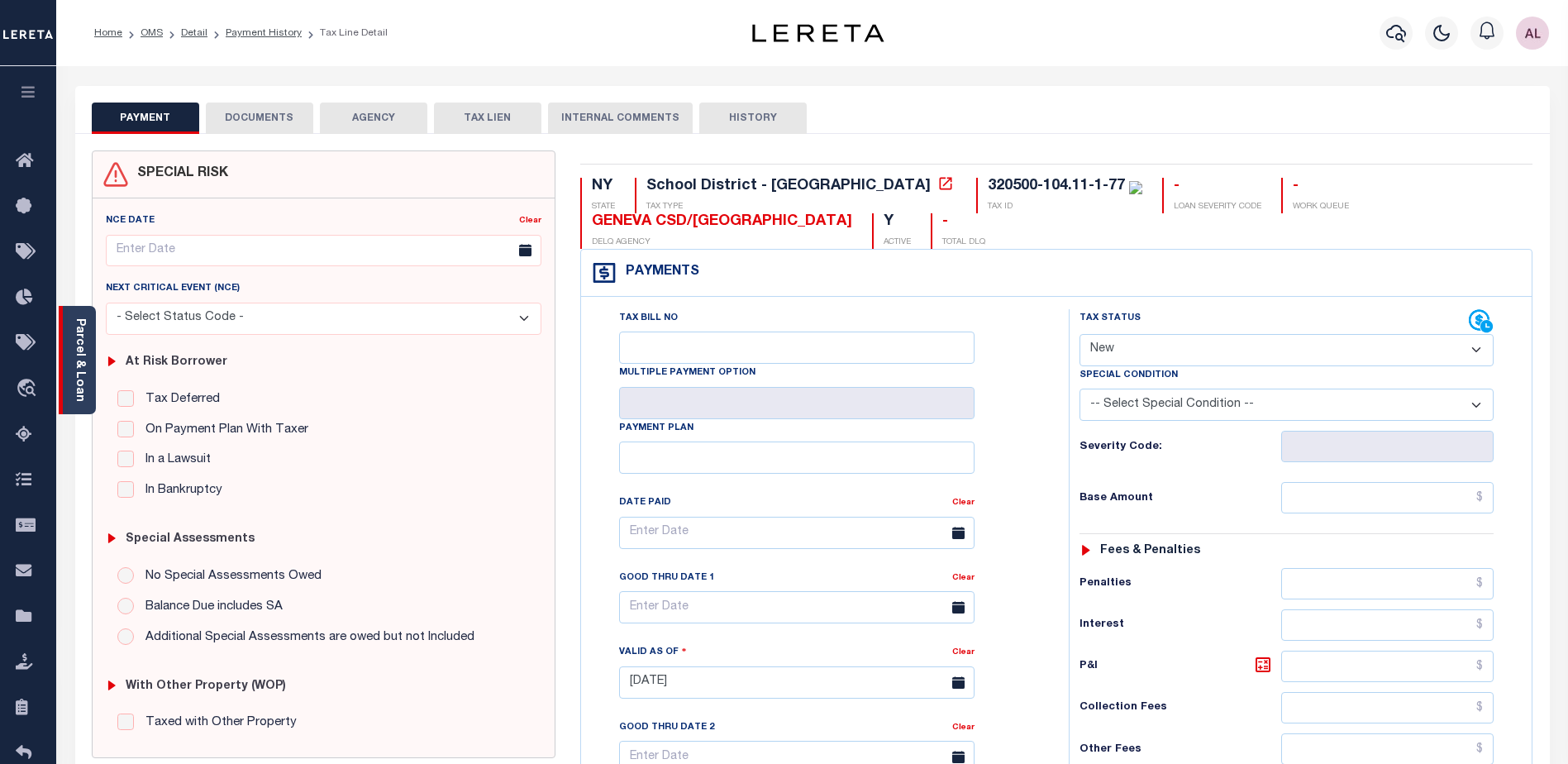
click at [79, 383] on link "Parcel & Loan" at bounding box center [78, 360] width 11 height 84
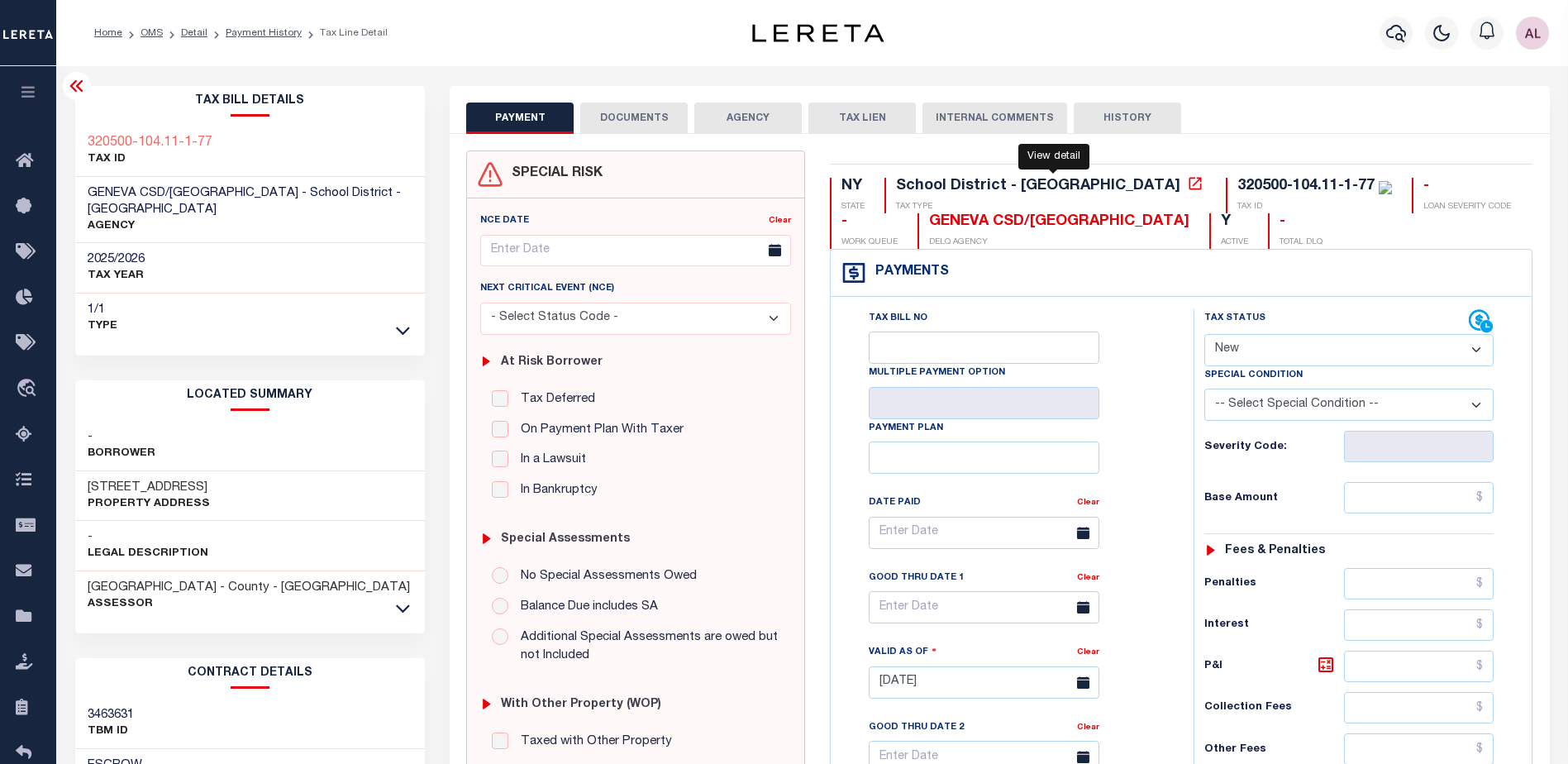
click at [1187, 186] on icon at bounding box center [1194, 183] width 16 height 16
drag, startPoint x: 1044, startPoint y: 221, endPoint x: 833, endPoint y: 218, distance: 211.0
click at [833, 218] on div "NY STATE School District - NY TAX TYPE 320500-104.11-1-77 TAX ID - LOAN SEVERIT…" at bounding box center [1181, 213] width 703 height 71
drag, startPoint x: 833, startPoint y: 218, endPoint x: 877, endPoint y: 221, distance: 44.1
copy div "GENEVA CSD/GENEVA CITY"
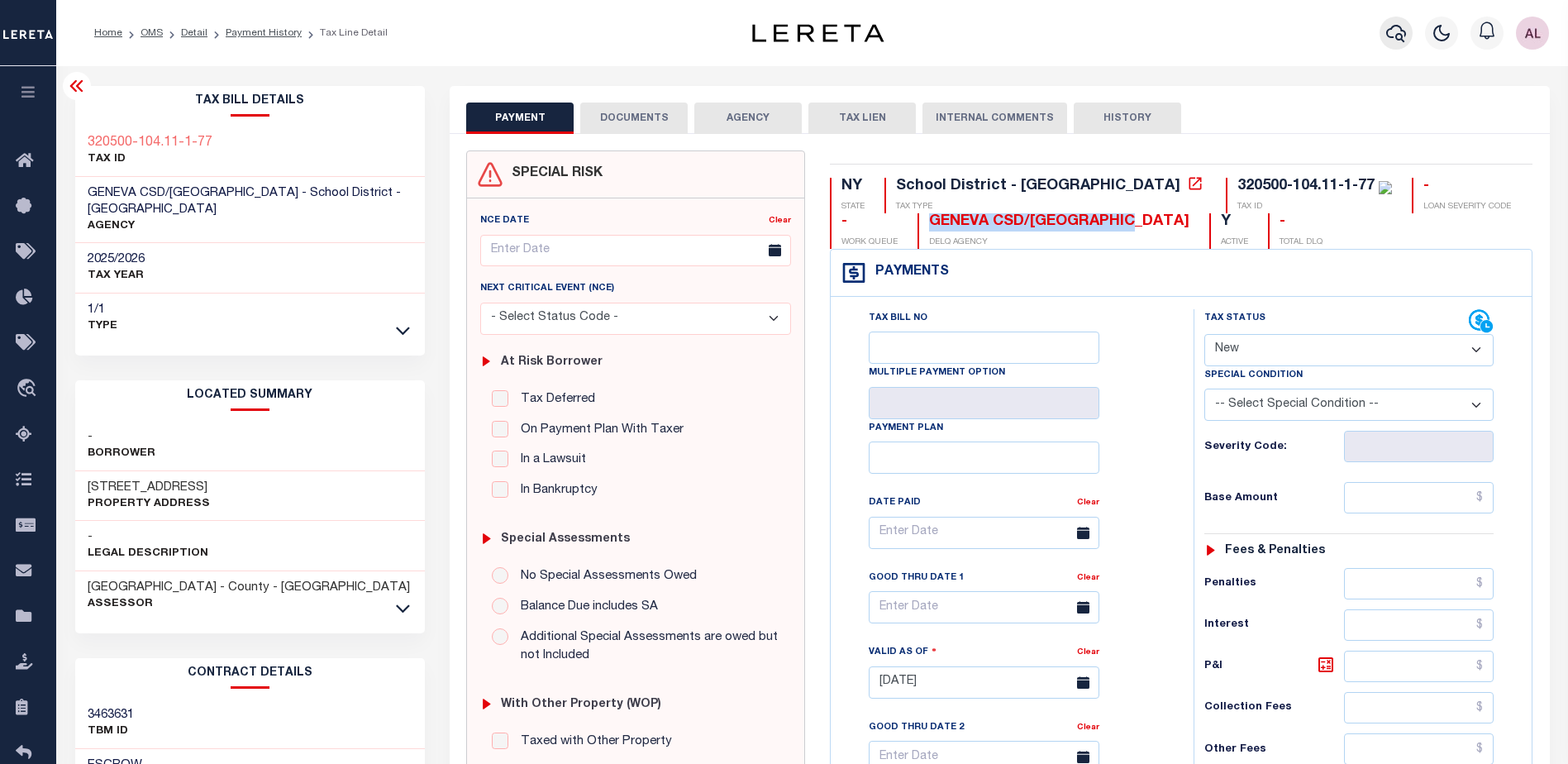
click at [1399, 37] on icon "button" at bounding box center [1396, 33] width 20 height 20
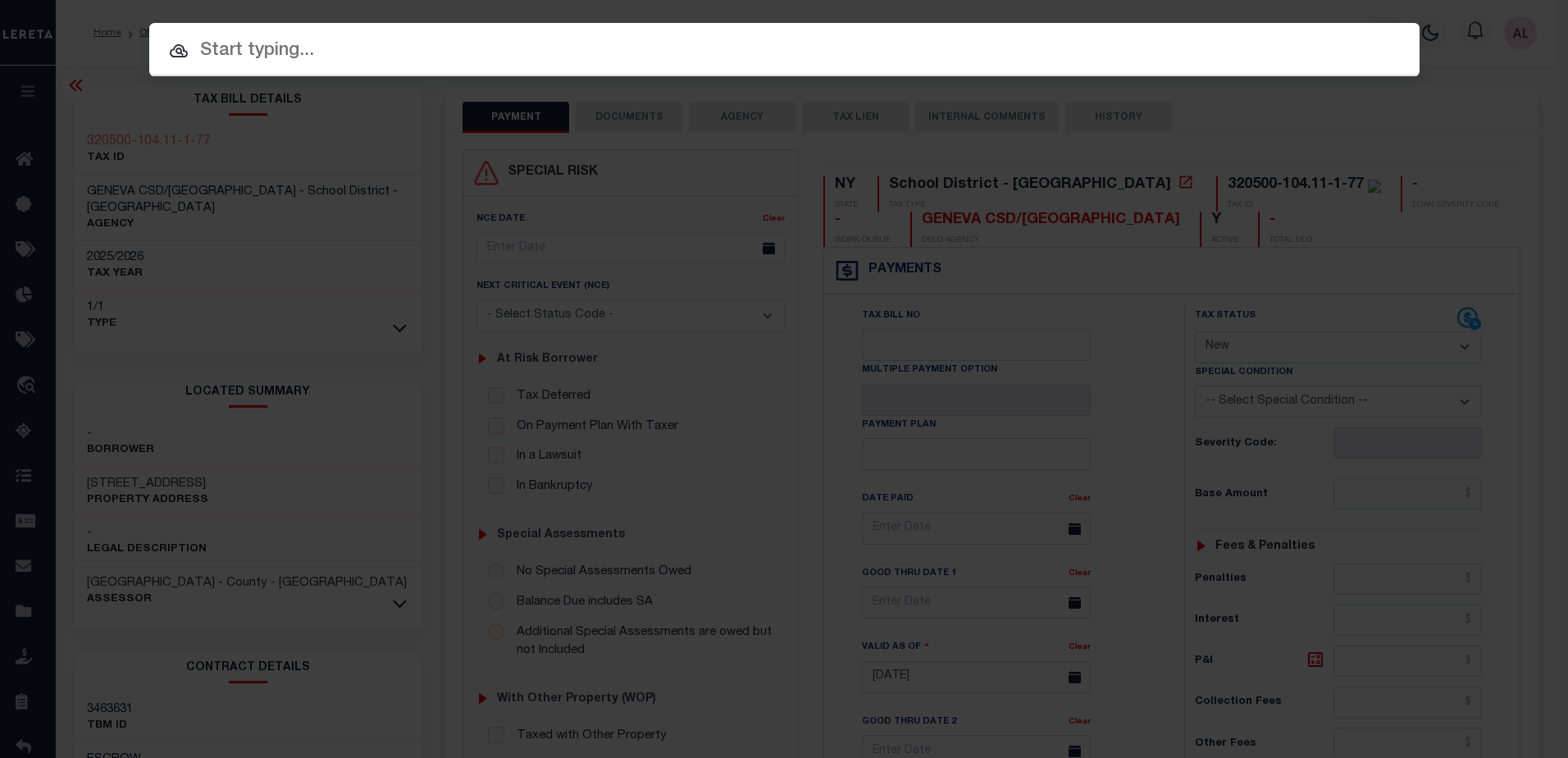
click at [286, 42] on input "text" at bounding box center [784, 51] width 1271 height 29
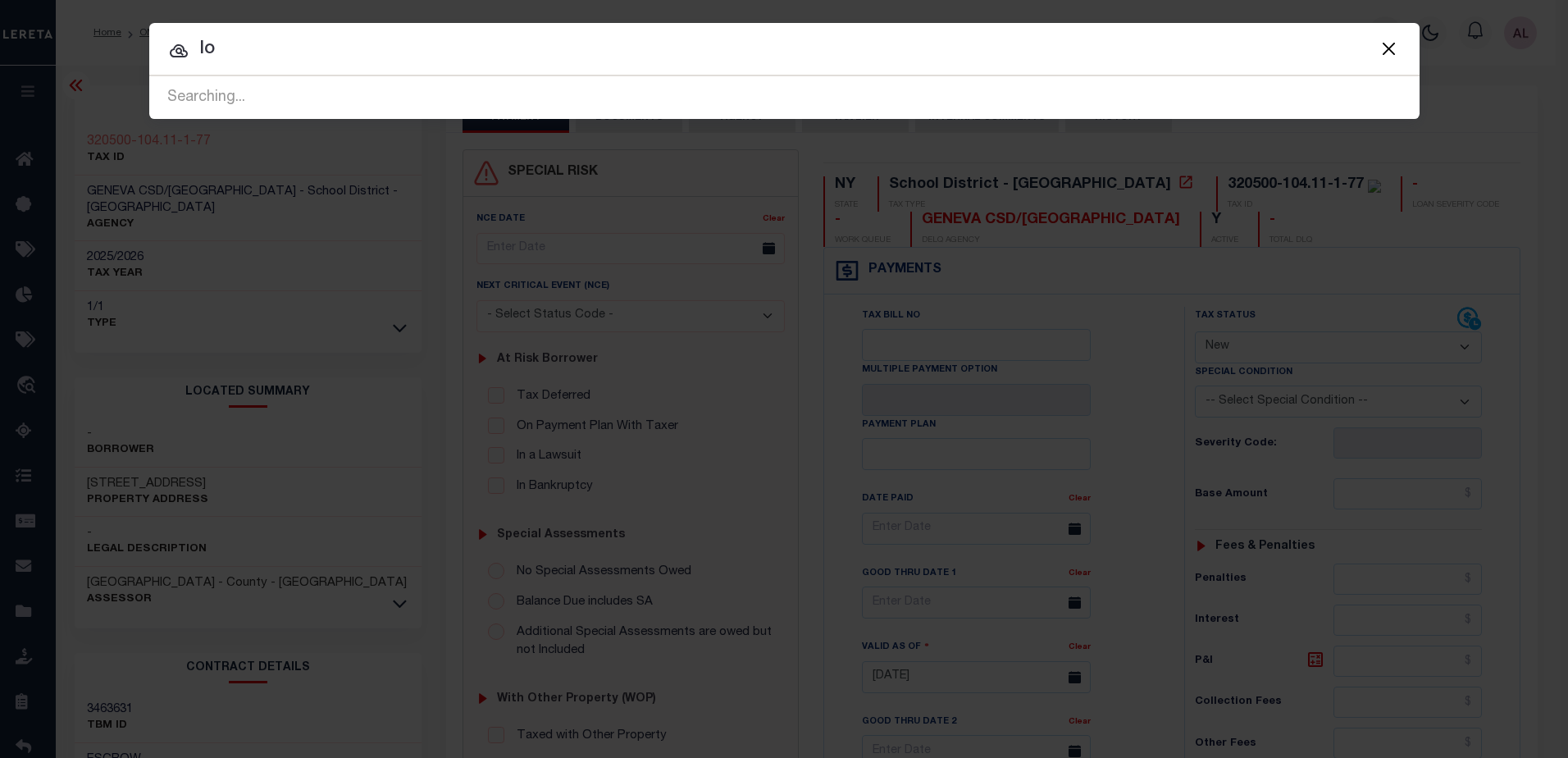
type input "l"
type input "15718"
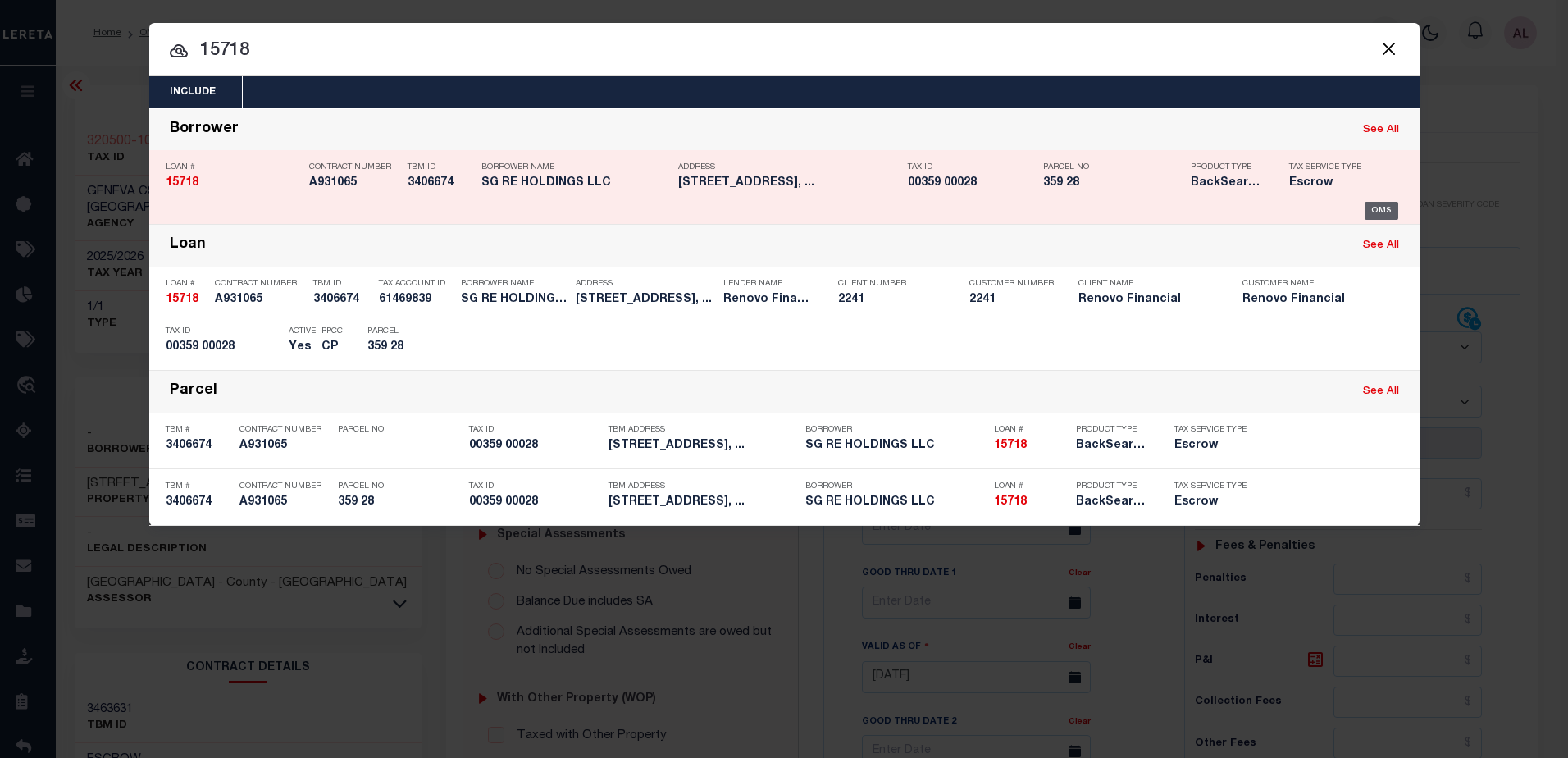
click at [1378, 212] on div "OMS" at bounding box center [1381, 210] width 33 height 18
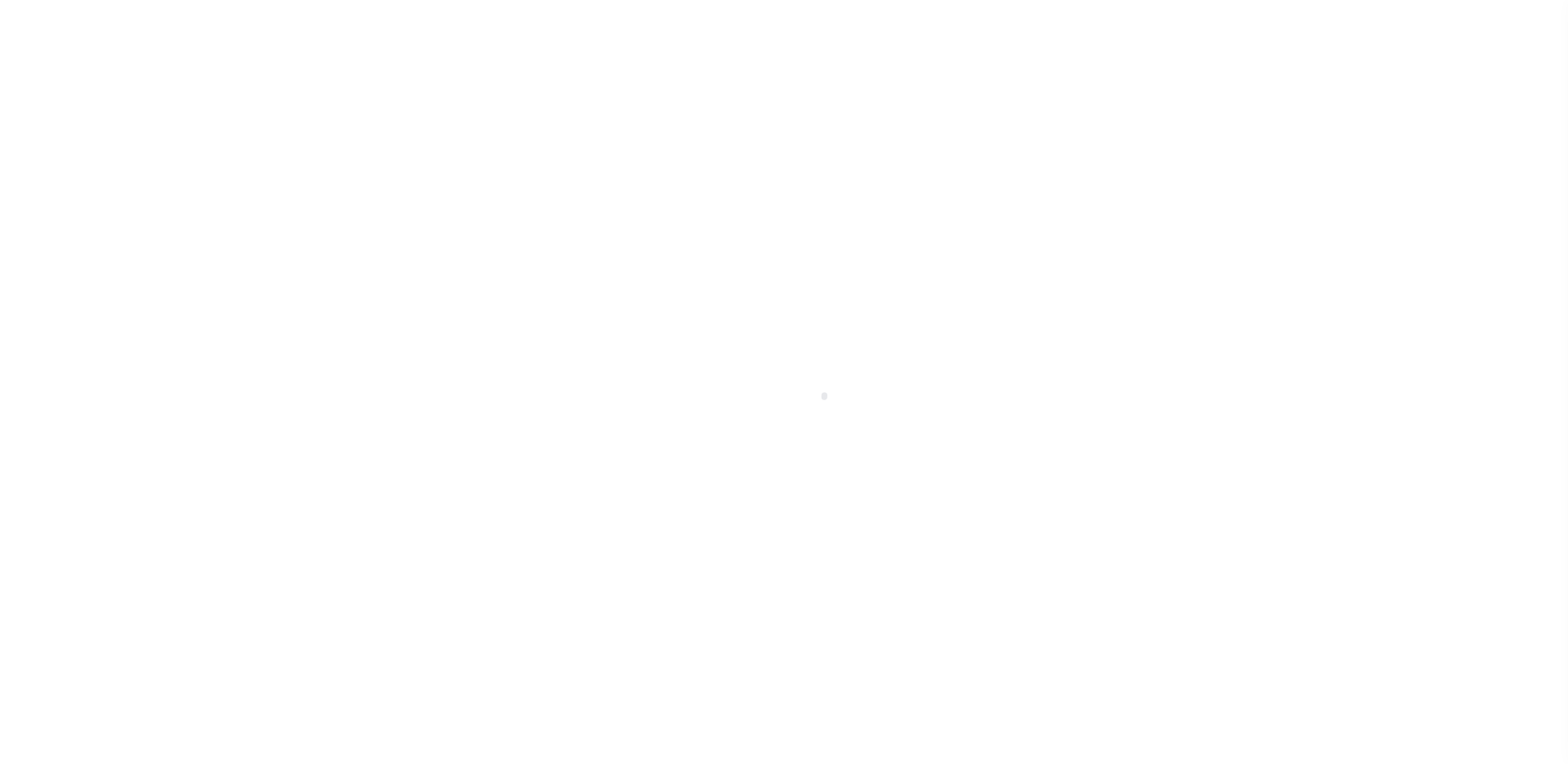
select select "10"
select select "Escrow"
type input "[STREET_ADDRESS]"
select select
type input "[GEOGRAPHIC_DATA]"
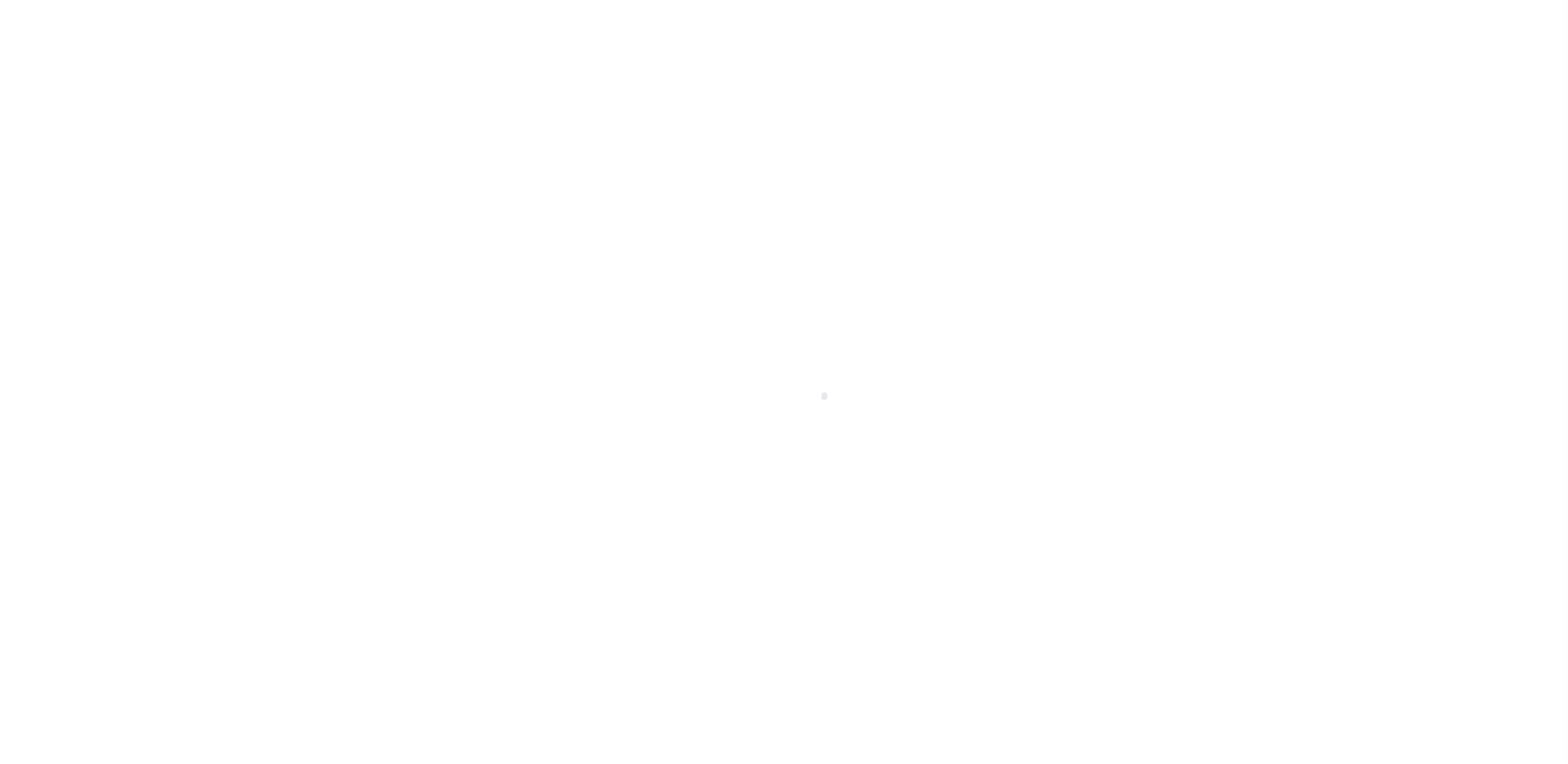
type input "a0kUS0000073DxZ"
type input "NJ"
select select
type textarea "LEGAL REQUIRED"
type textarea "Liability Limited to Customer Provided Parcel"
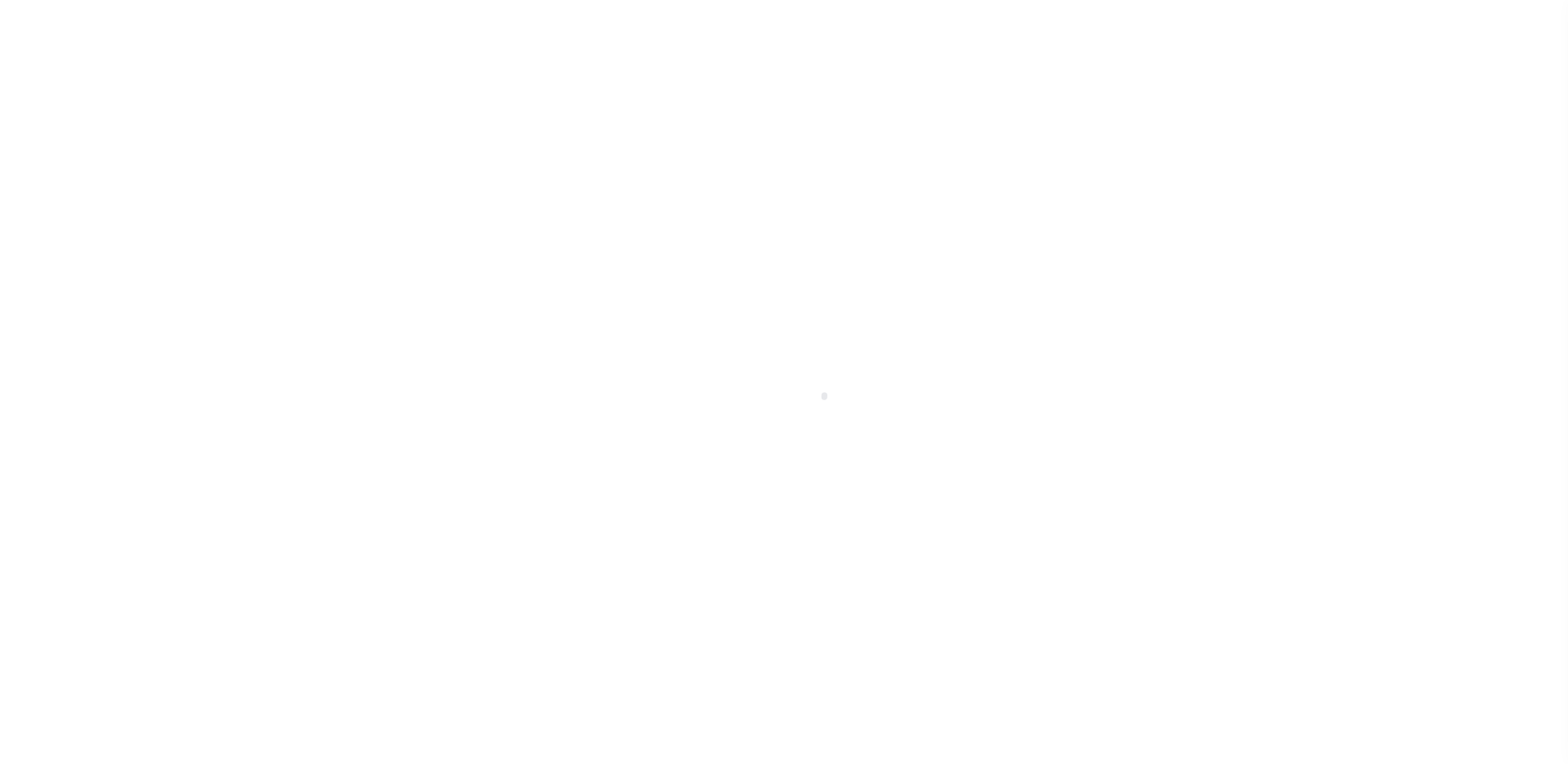
select select "14701"
select select "25066"
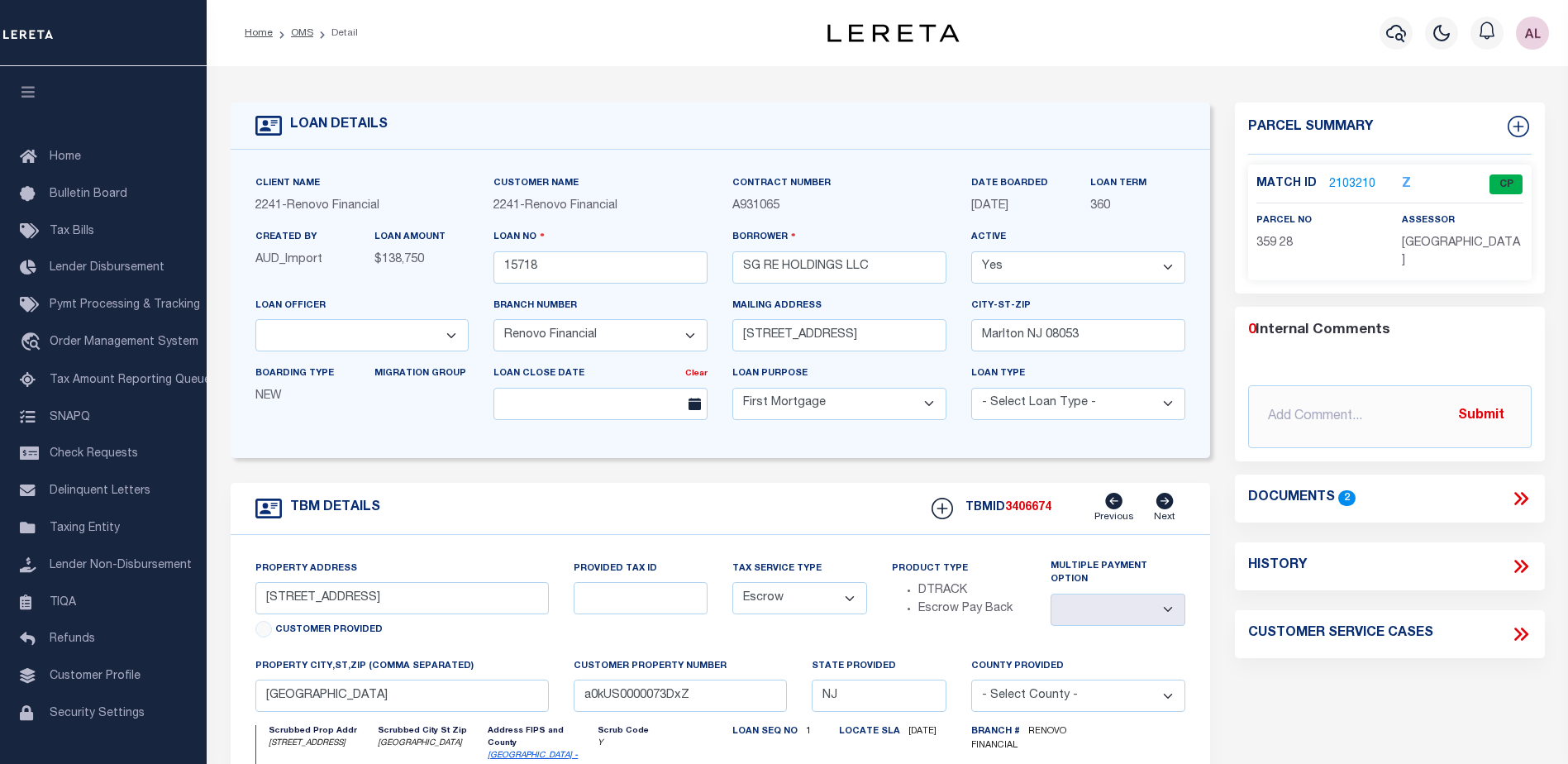
click at [1347, 180] on link "2103210" at bounding box center [1352, 184] width 46 height 17
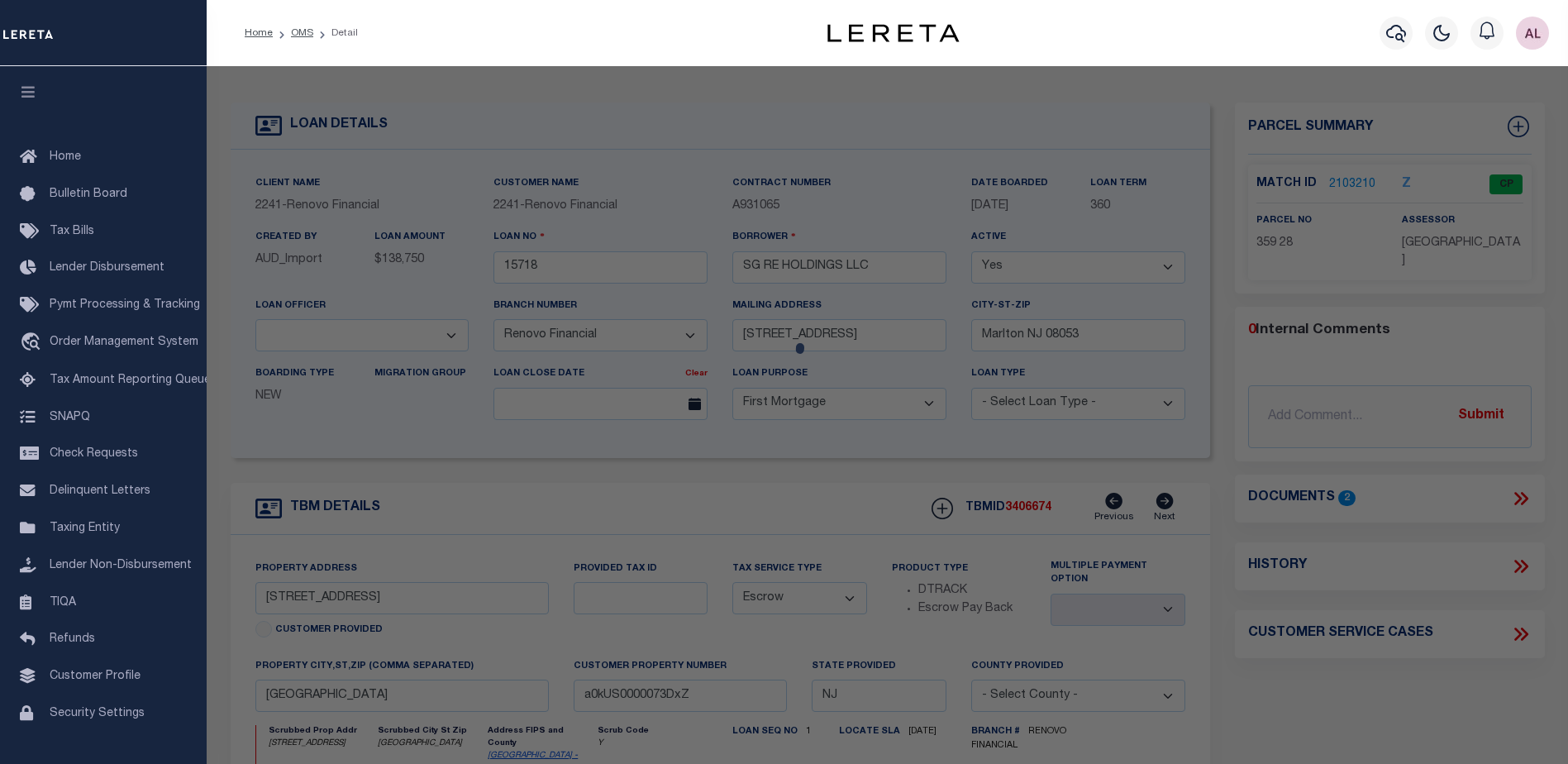
checkbox input "false"
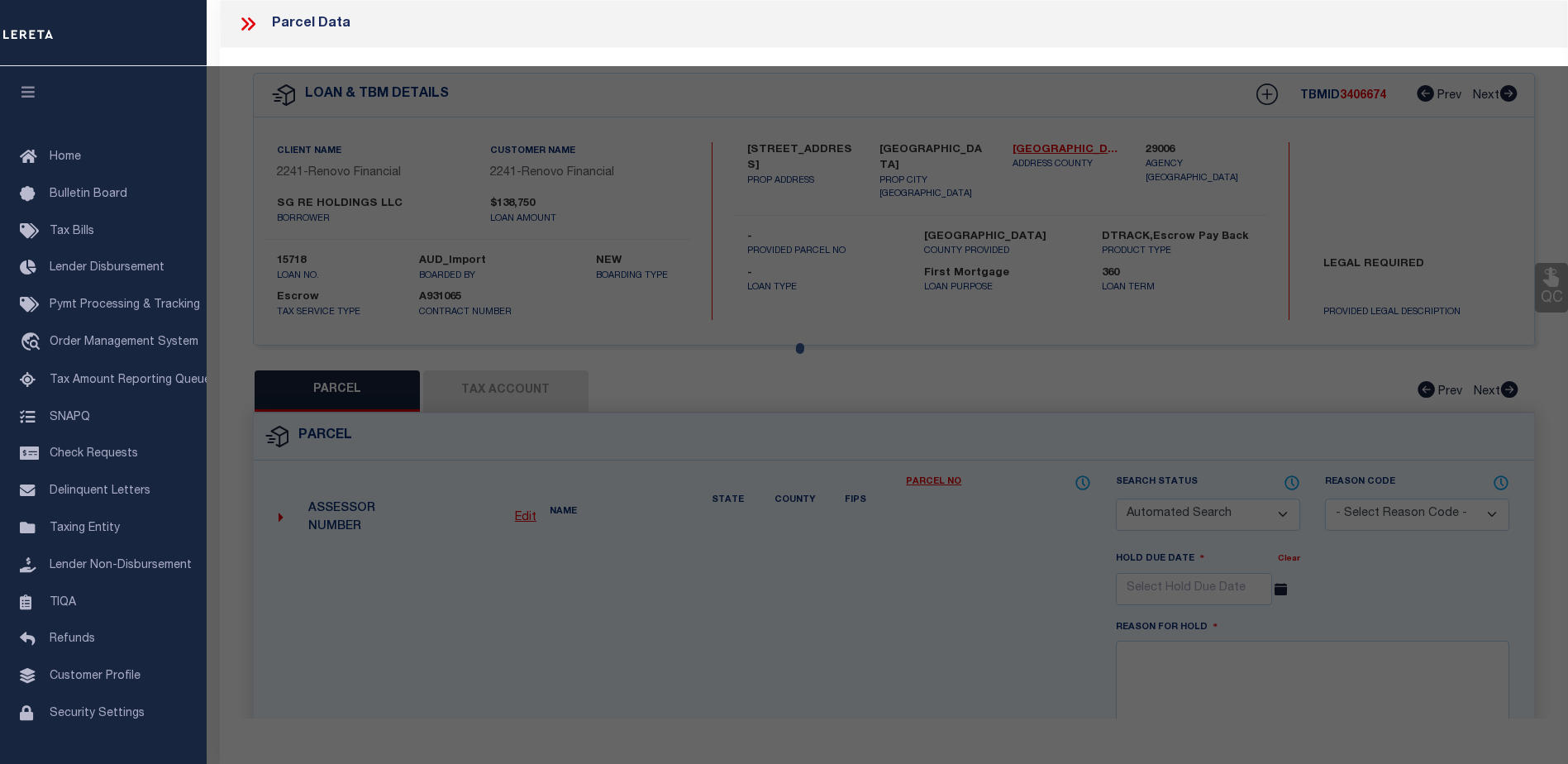
select select "CP"
type input "SG RE HOLDINGS LLC"
select select "AGW"
select select
type input "[STREET_ADDRESS]"
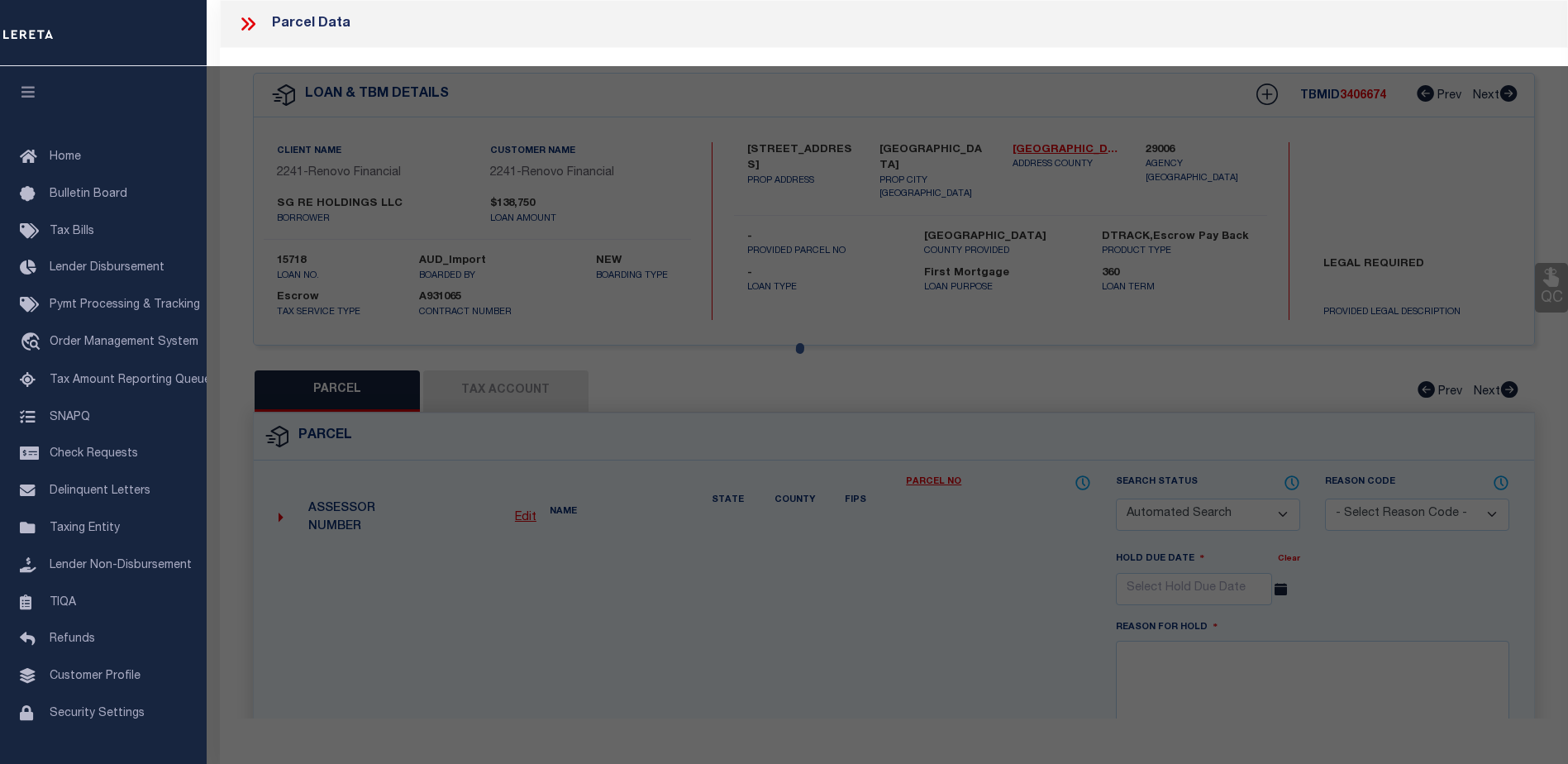
checkbox input "false"
type input "[GEOGRAPHIC_DATA]"
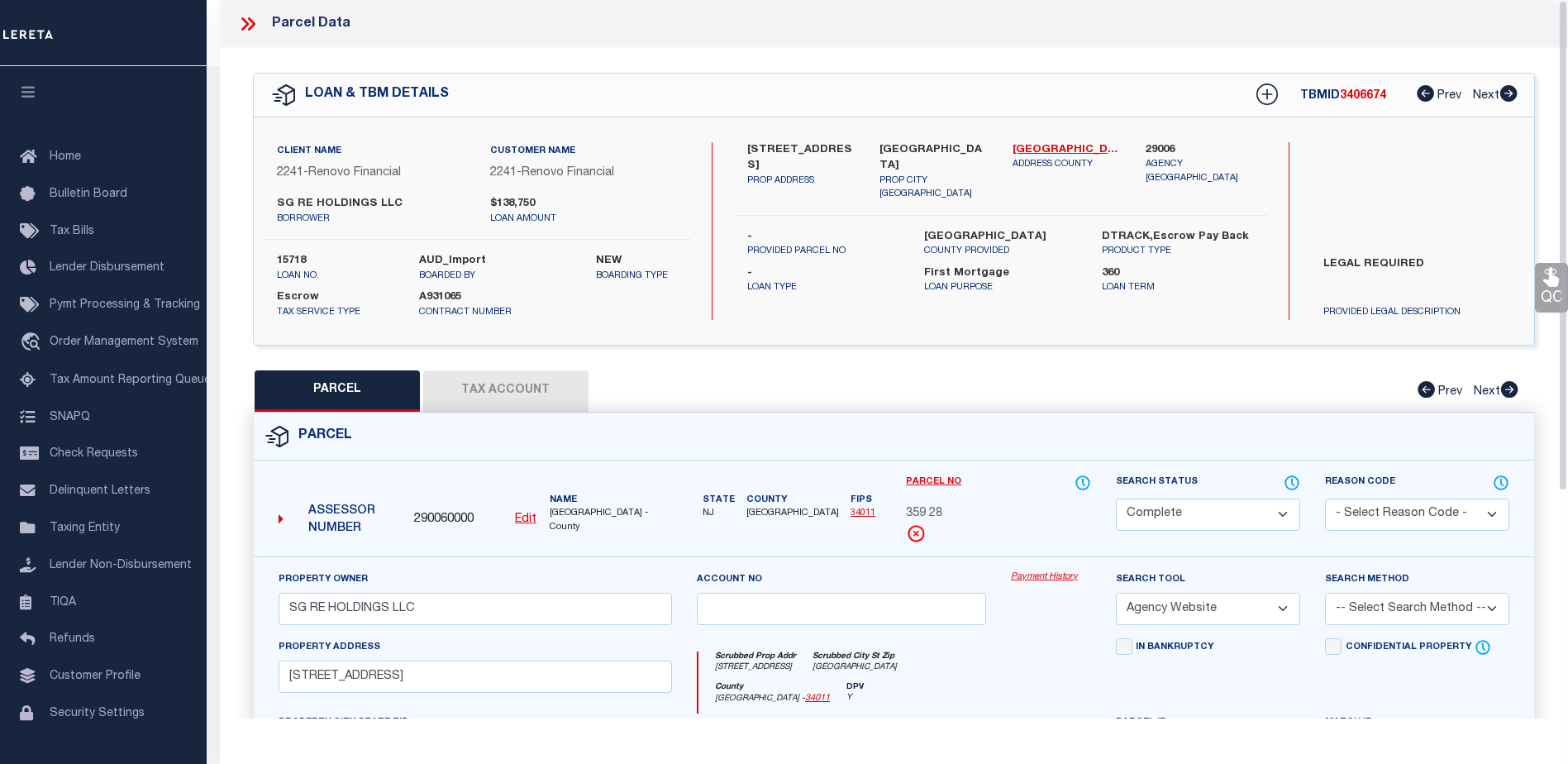
click at [1036, 575] on link "Payment History" at bounding box center [1050, 577] width 80 height 14
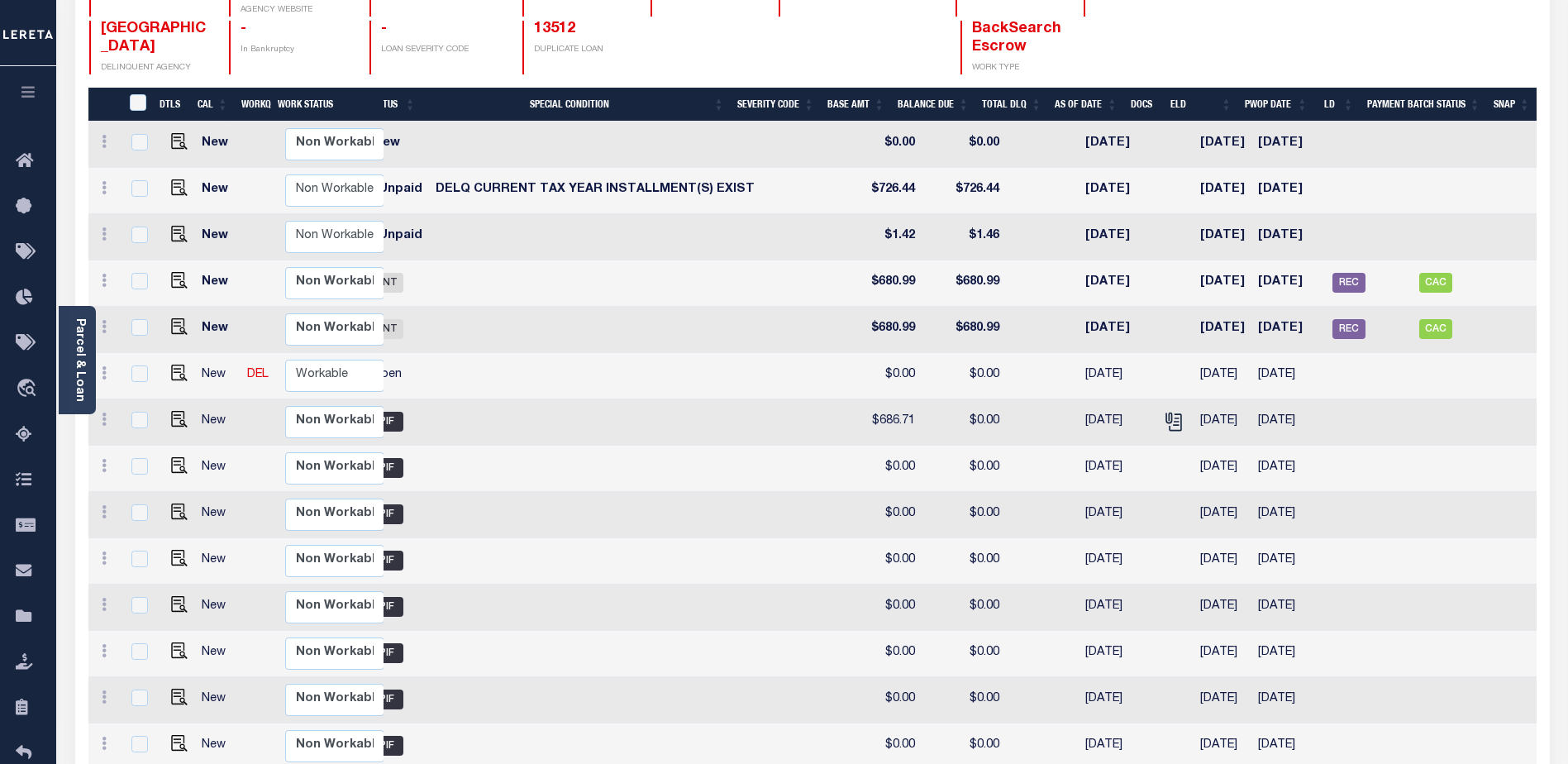
scroll to position [199, 0]
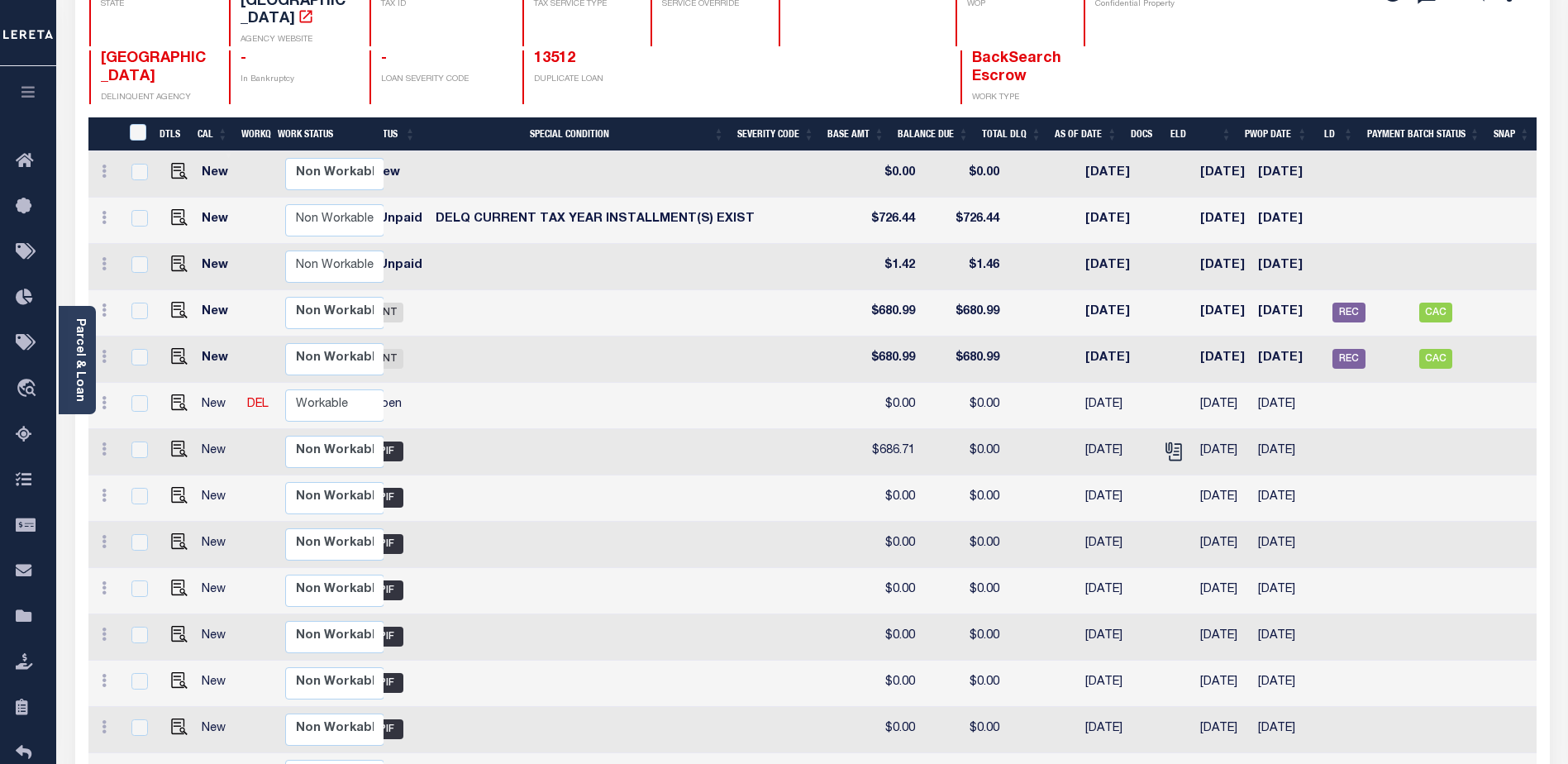
drag, startPoint x: 1277, startPoint y: 42, endPoint x: 1286, endPoint y: 41, distance: 9.1
click at [1277, 51] on div "MILLVILLE CITY DELINQUENT AGENCY - In Bankruptcy - LOAN SEVERITY CODE 13512 DUP…" at bounding box center [691, 78] width 1205 height 53
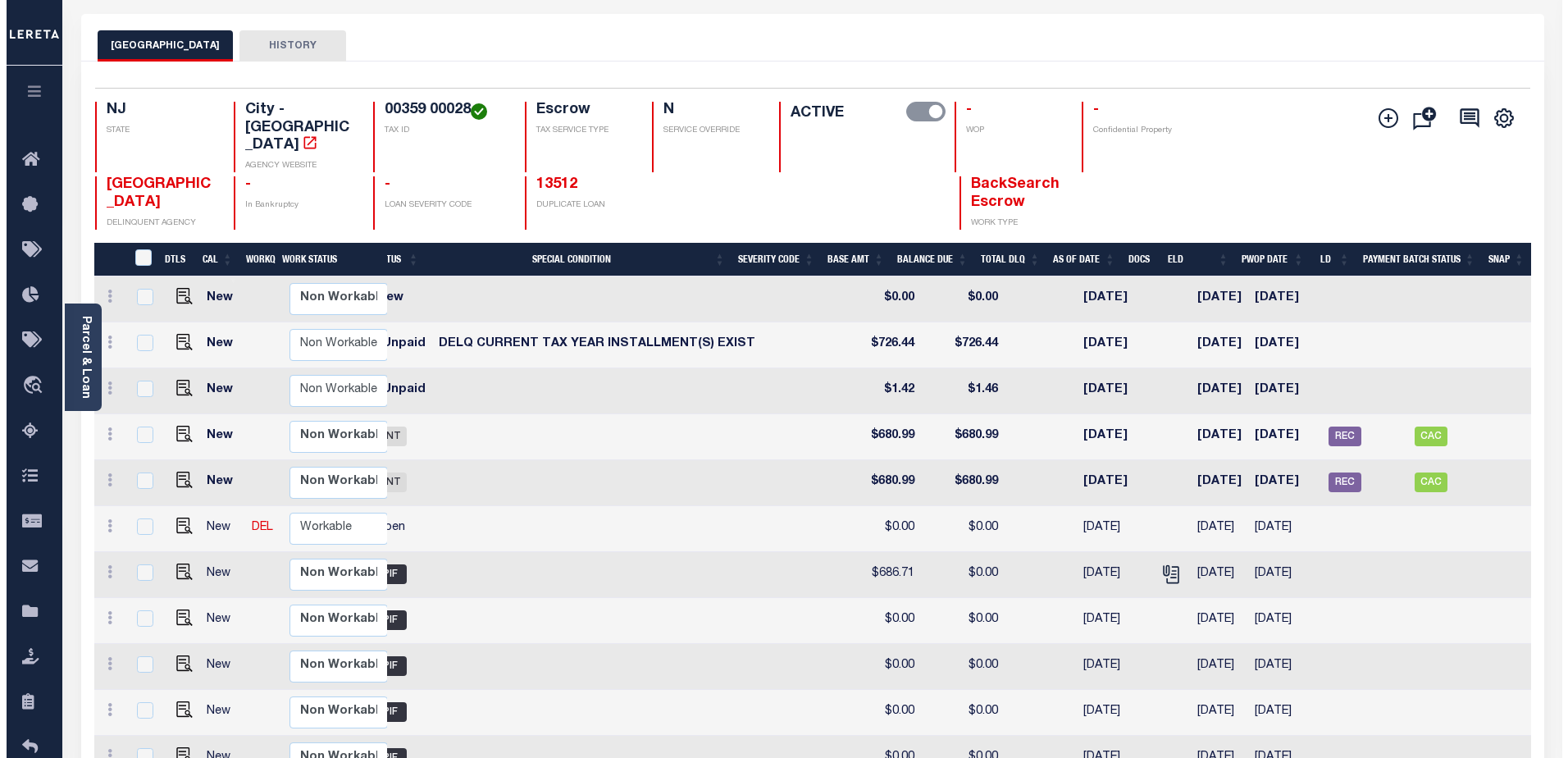
scroll to position [0, 0]
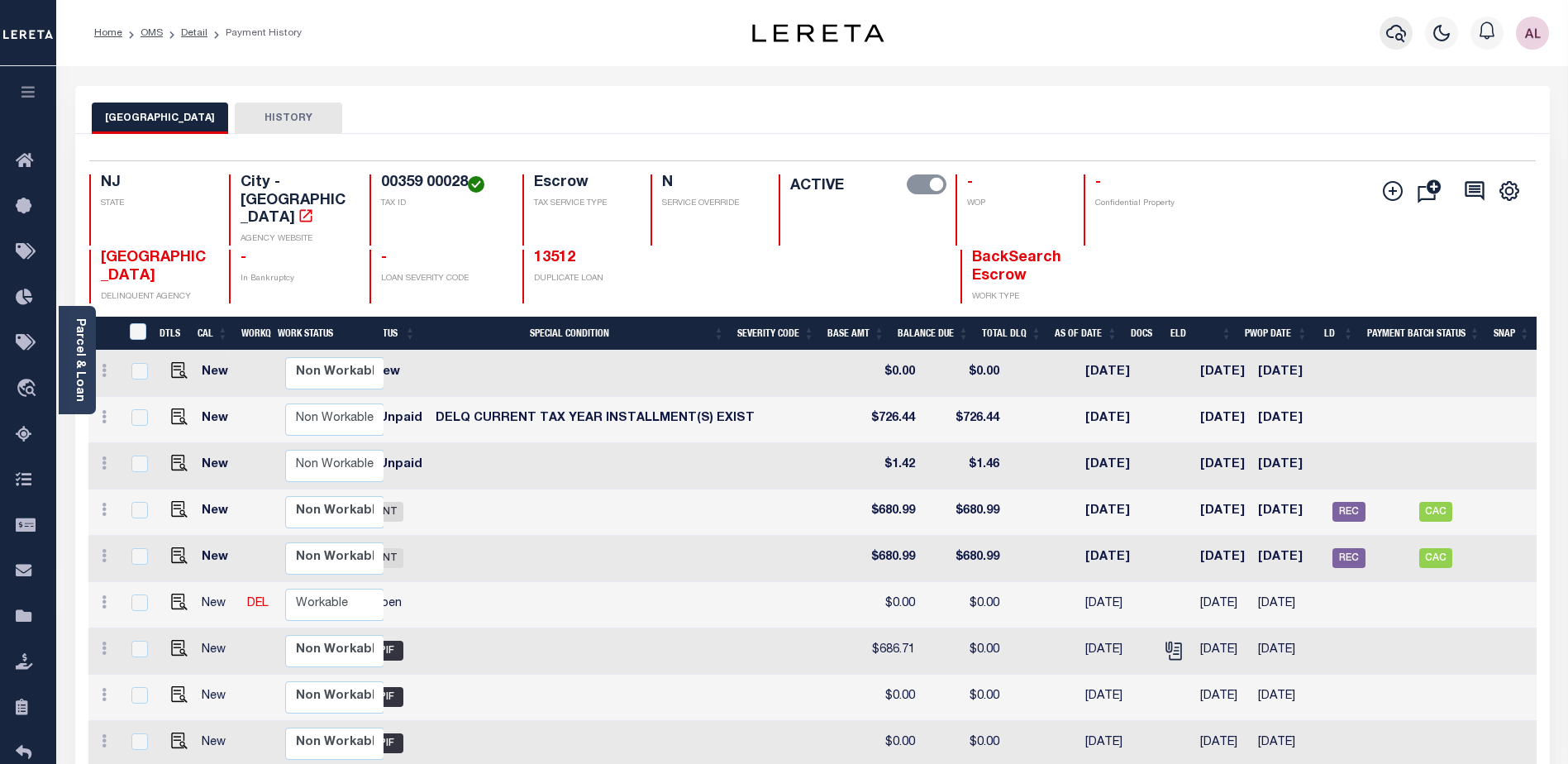
click at [1395, 34] on icon "button" at bounding box center [1396, 33] width 20 height 20
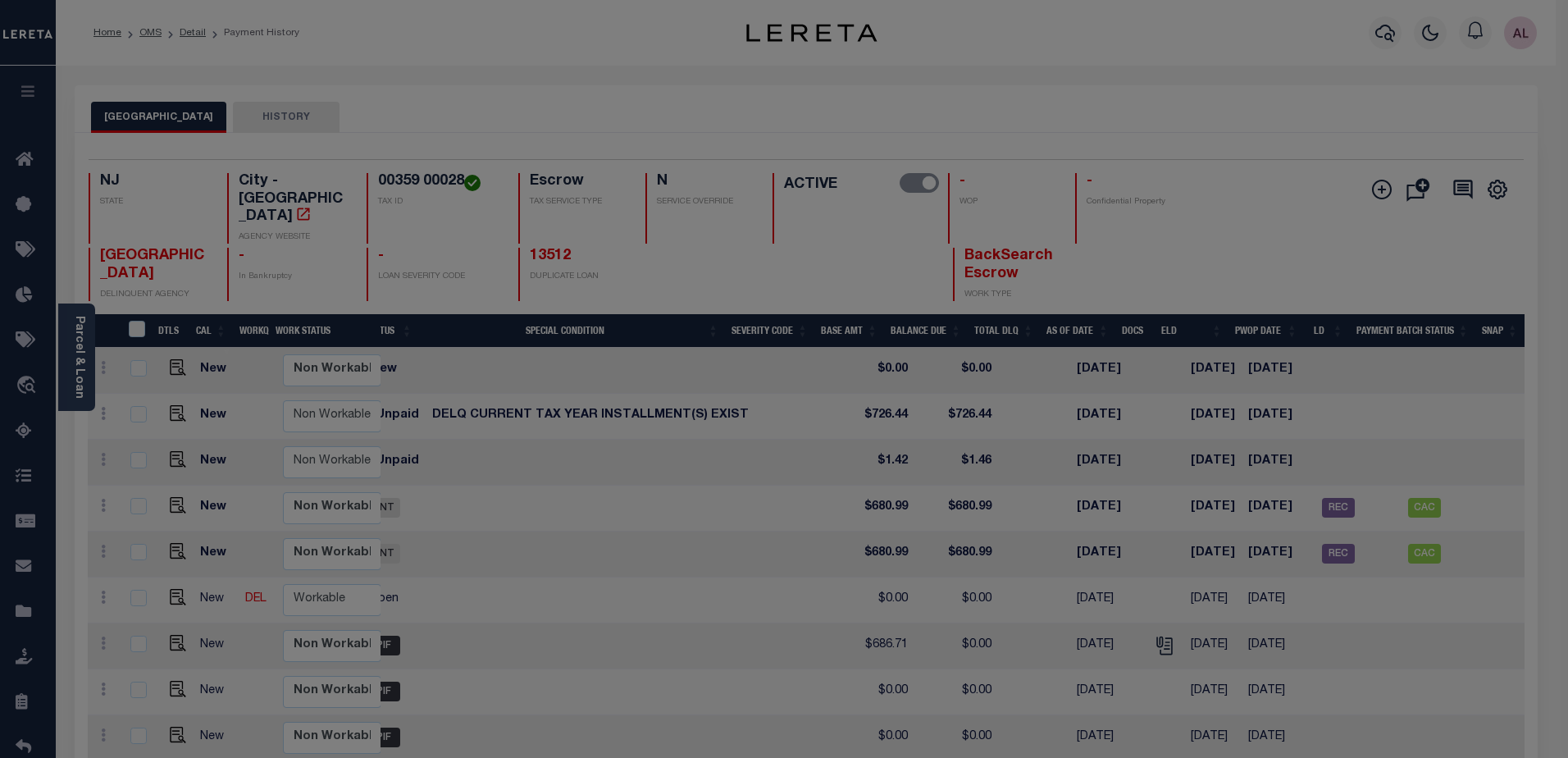
scroll to position [0, 397]
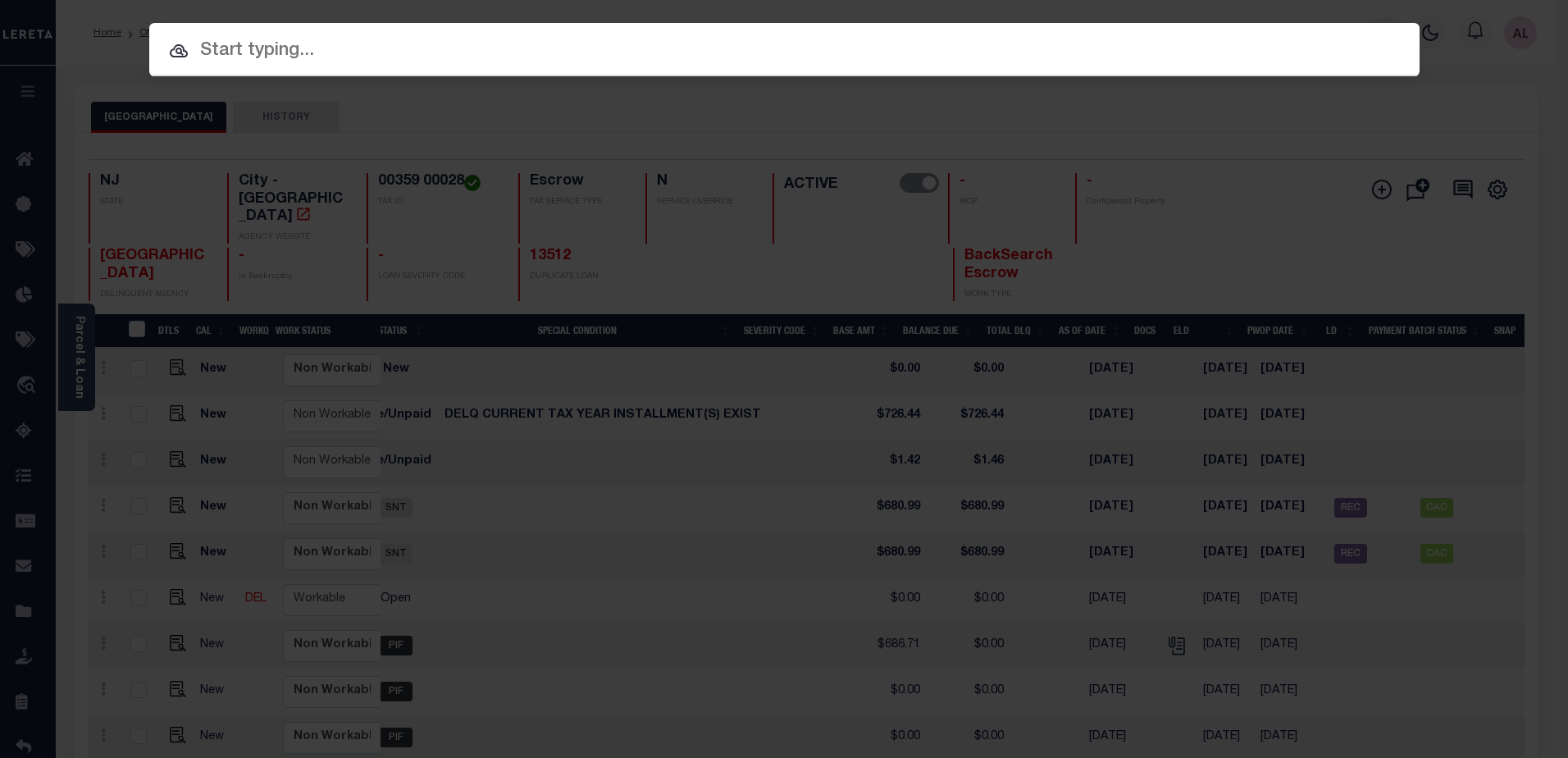
click at [291, 65] on input "text" at bounding box center [784, 51] width 1271 height 29
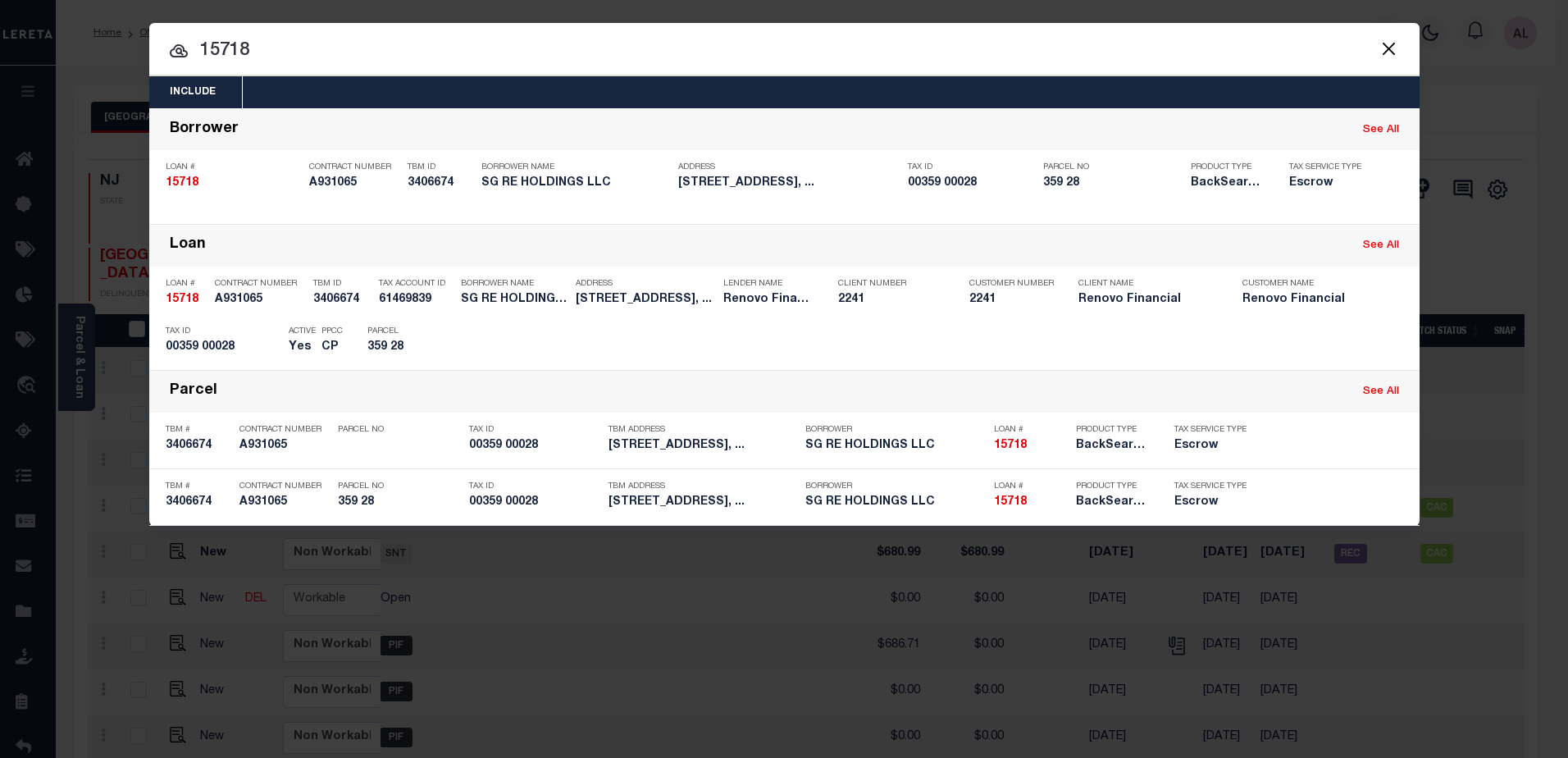
drag, startPoint x: 254, startPoint y: 53, endPoint x: 199, endPoint y: 52, distance: 55.0
click at [199, 52] on input "15718" at bounding box center [784, 51] width 1271 height 29
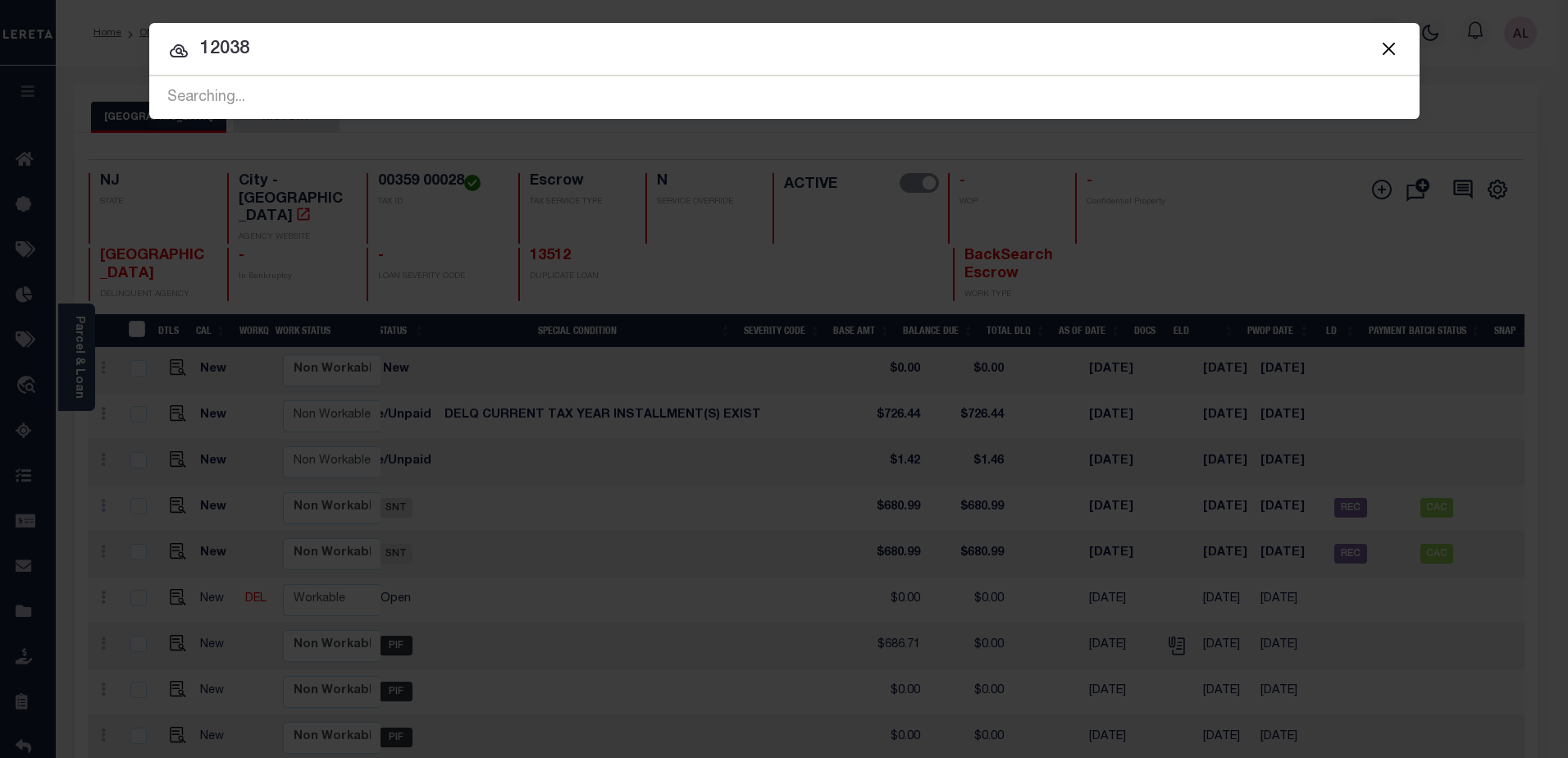
type input "12038"
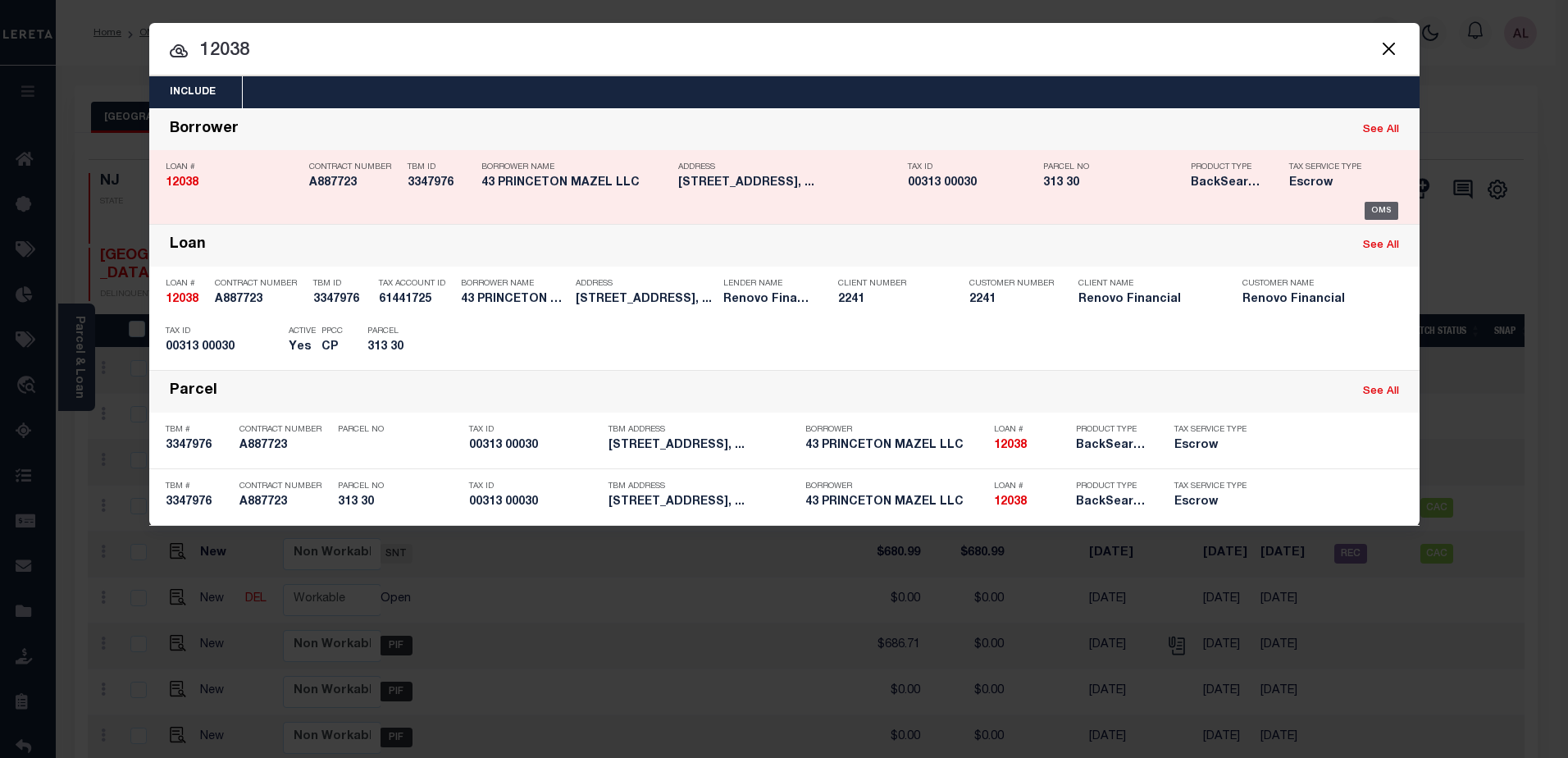
click at [1379, 209] on div "OMS" at bounding box center [1381, 210] width 33 height 18
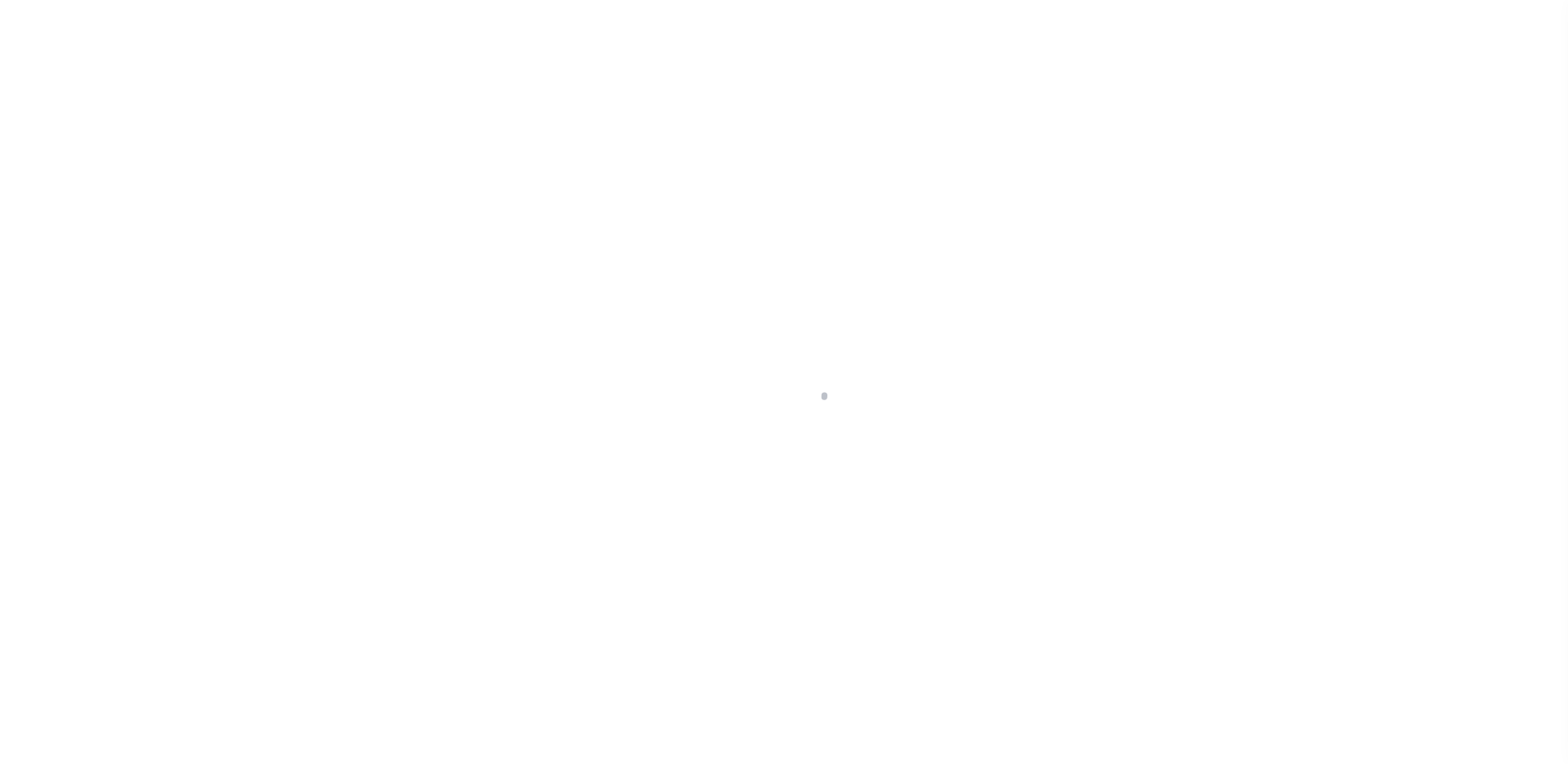
select select "10"
select select "Escrow"
type input "[STREET_ADDRESS]"
select select
type input "[GEOGRAPHIC_DATA]"
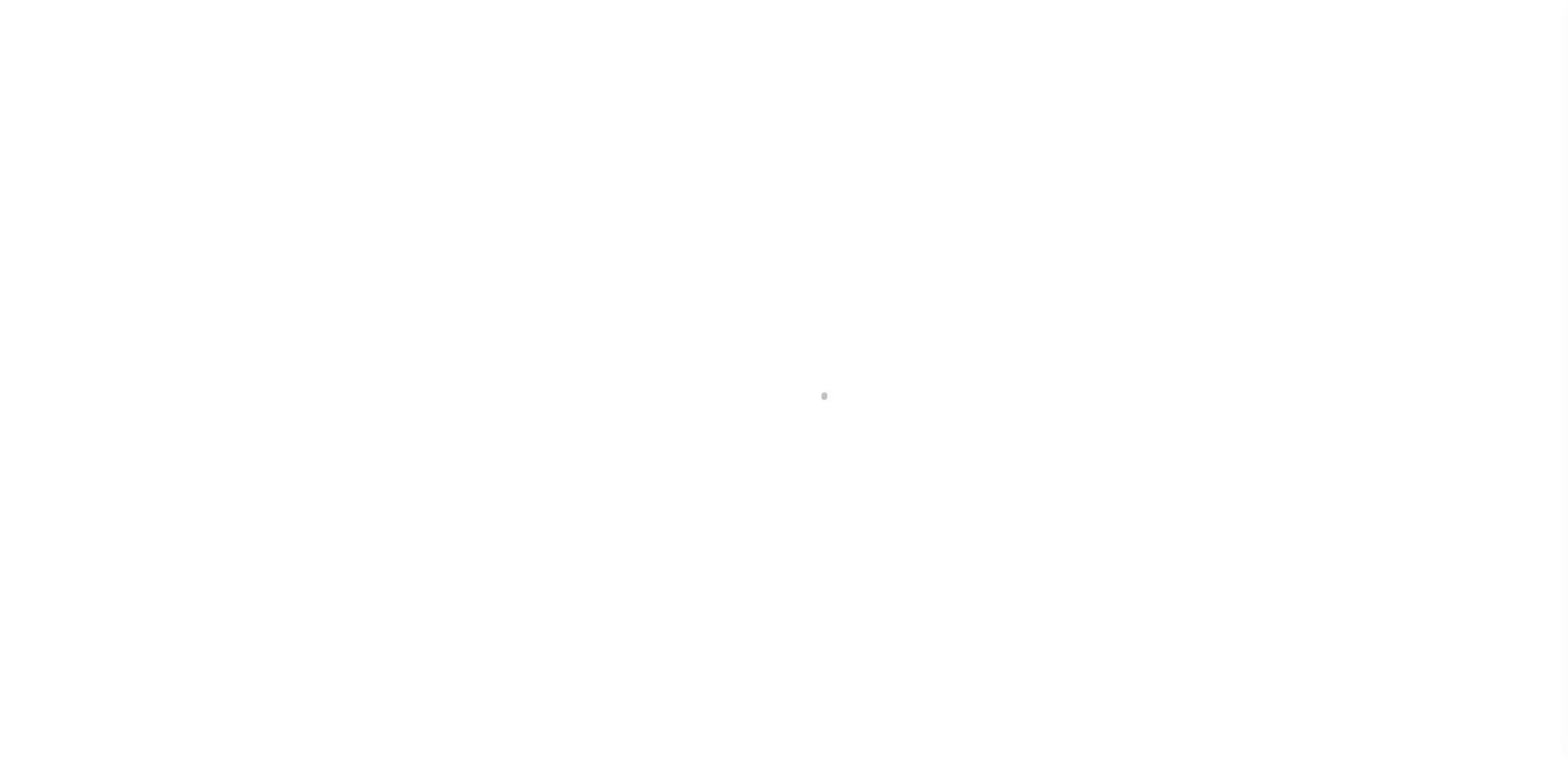
type input "a0kUS0000025CnN"
type input "NJ"
select select
type textarea "LEGAL REQUIRED"
select select "14701"
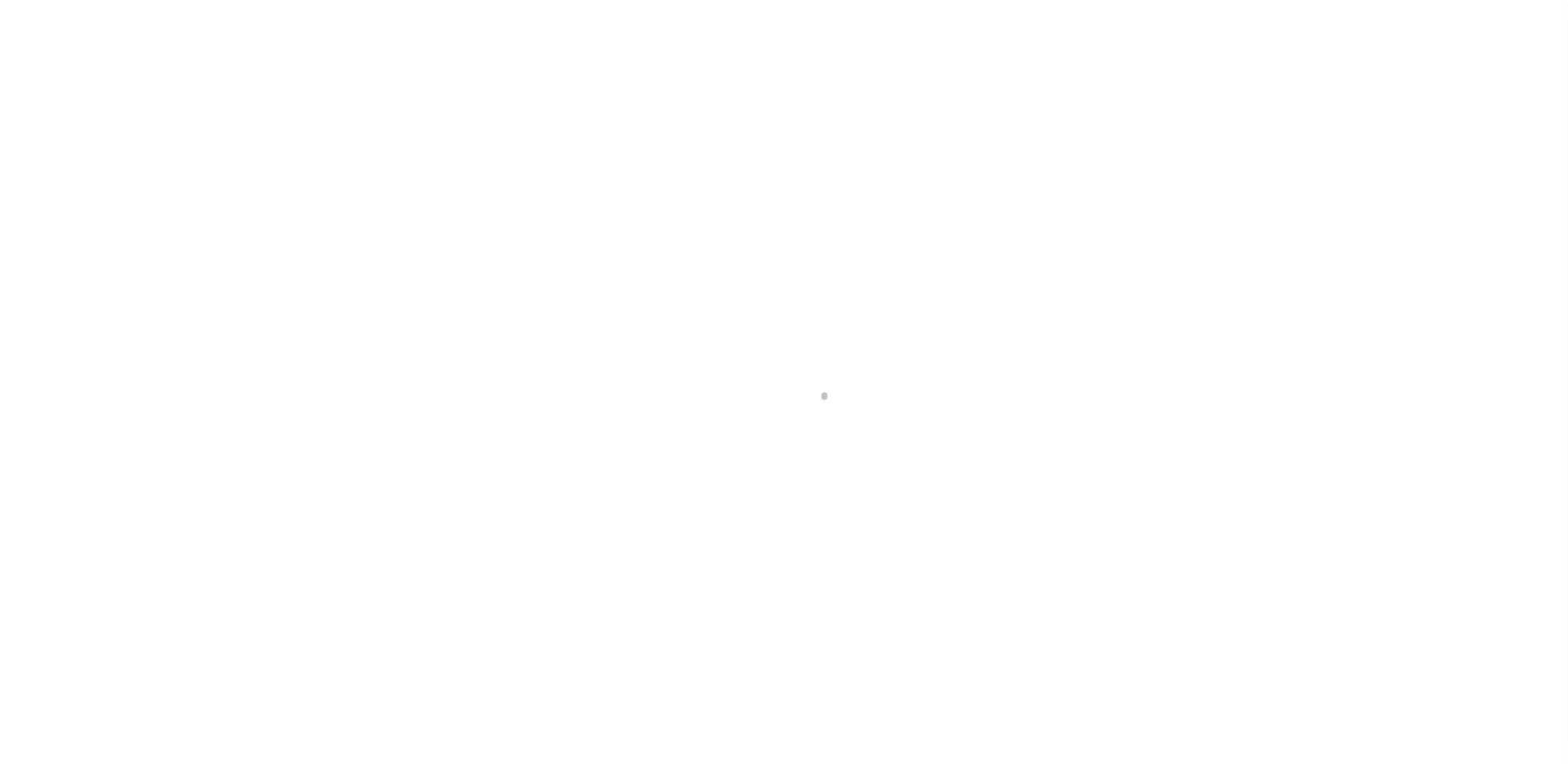
select select "25066"
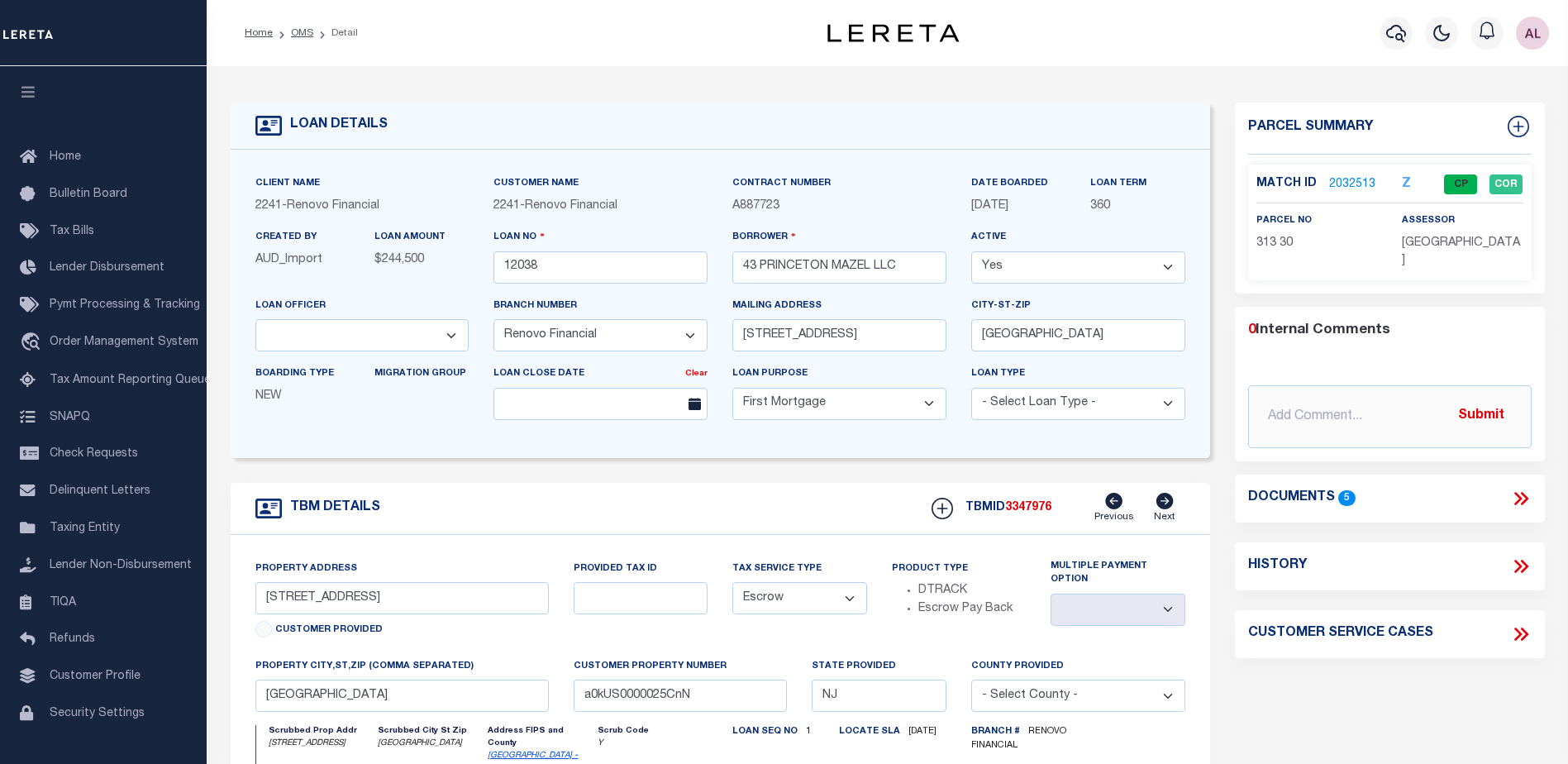
click at [1348, 179] on link "2032513" at bounding box center [1352, 184] width 46 height 17
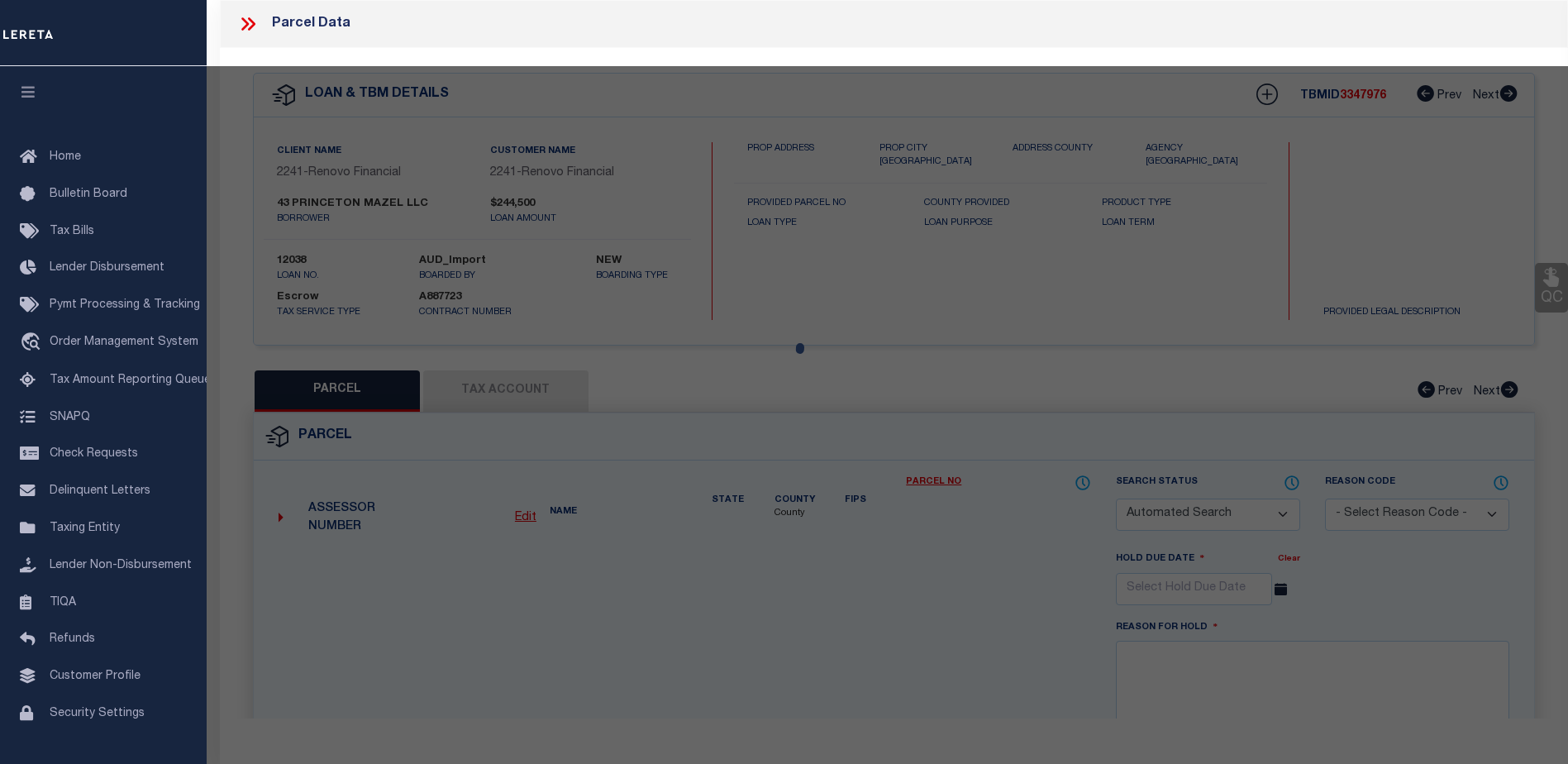
checkbox input "false"
select select "CP"
type input "FORTY THREE PRINCETON MAZEL, LLC"
select select "AGW"
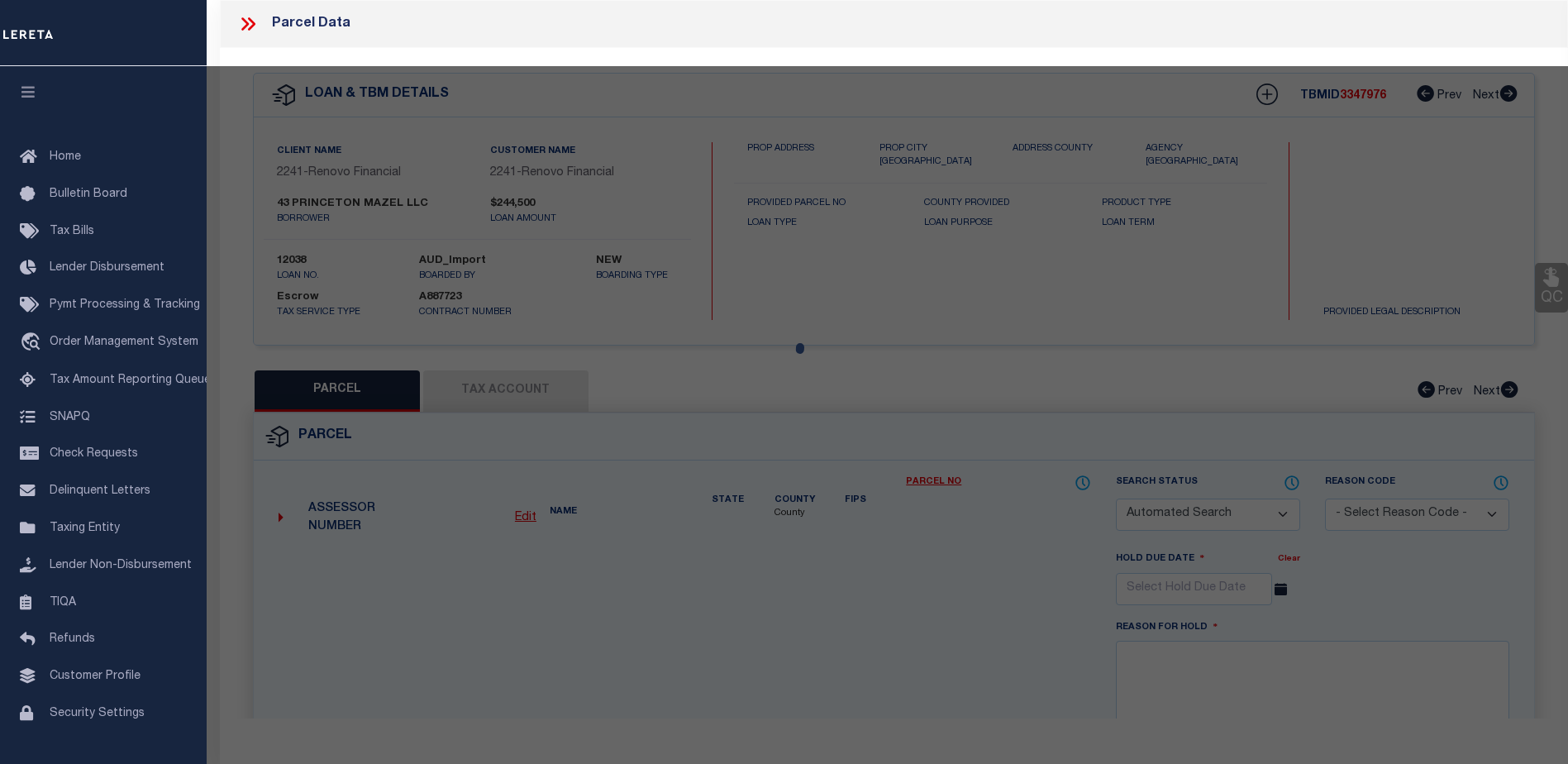
select select
type input "[STREET_ADDRESS]"
checkbox input "false"
type input "[GEOGRAPHIC_DATA]"
type textarea "Block/Lot/Qual: 313. 30."
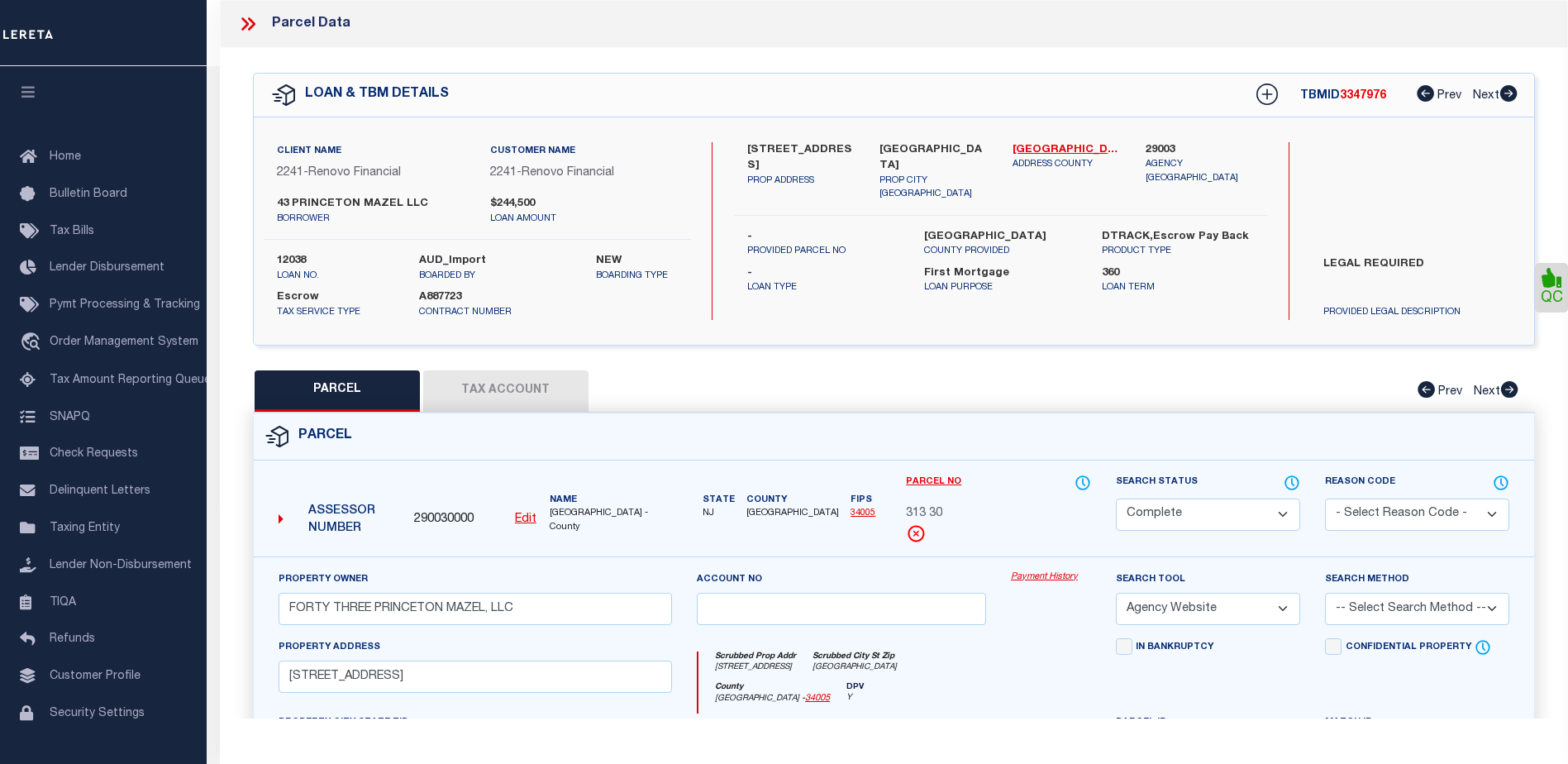
click at [1051, 571] on link "Payment History" at bounding box center [1050, 577] width 80 height 14
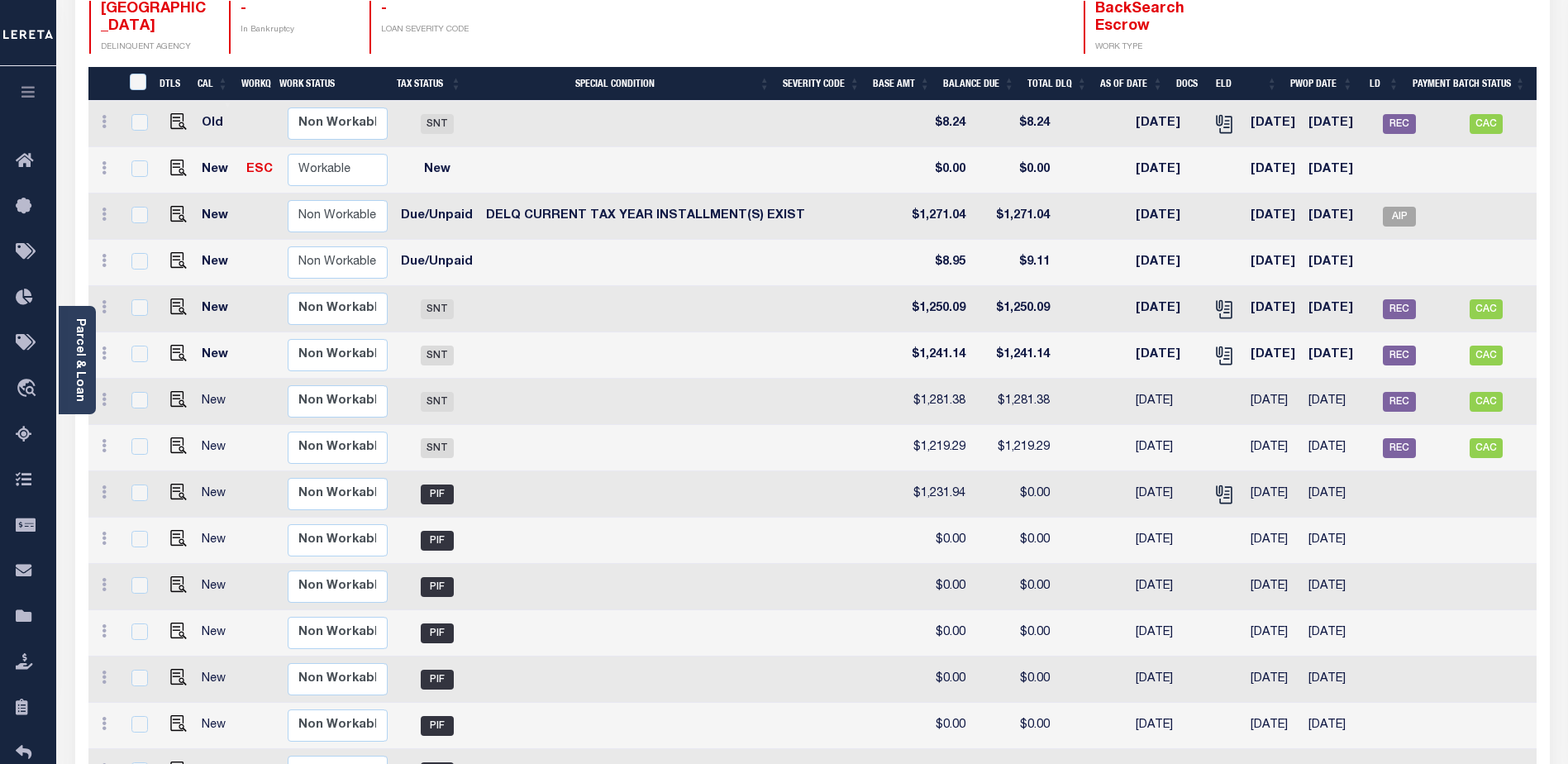
scroll to position [140, 0]
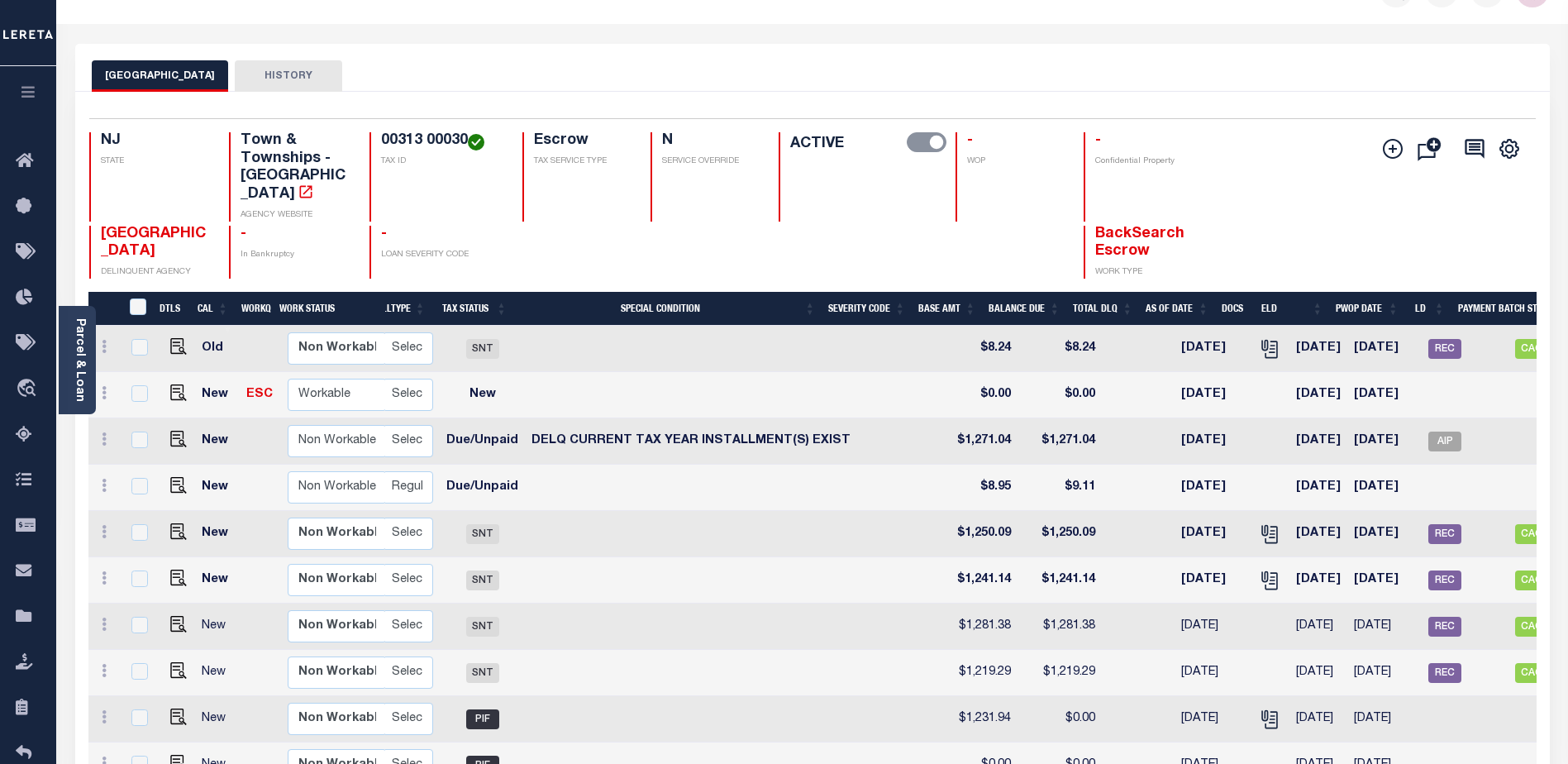
scroll to position [40, 0]
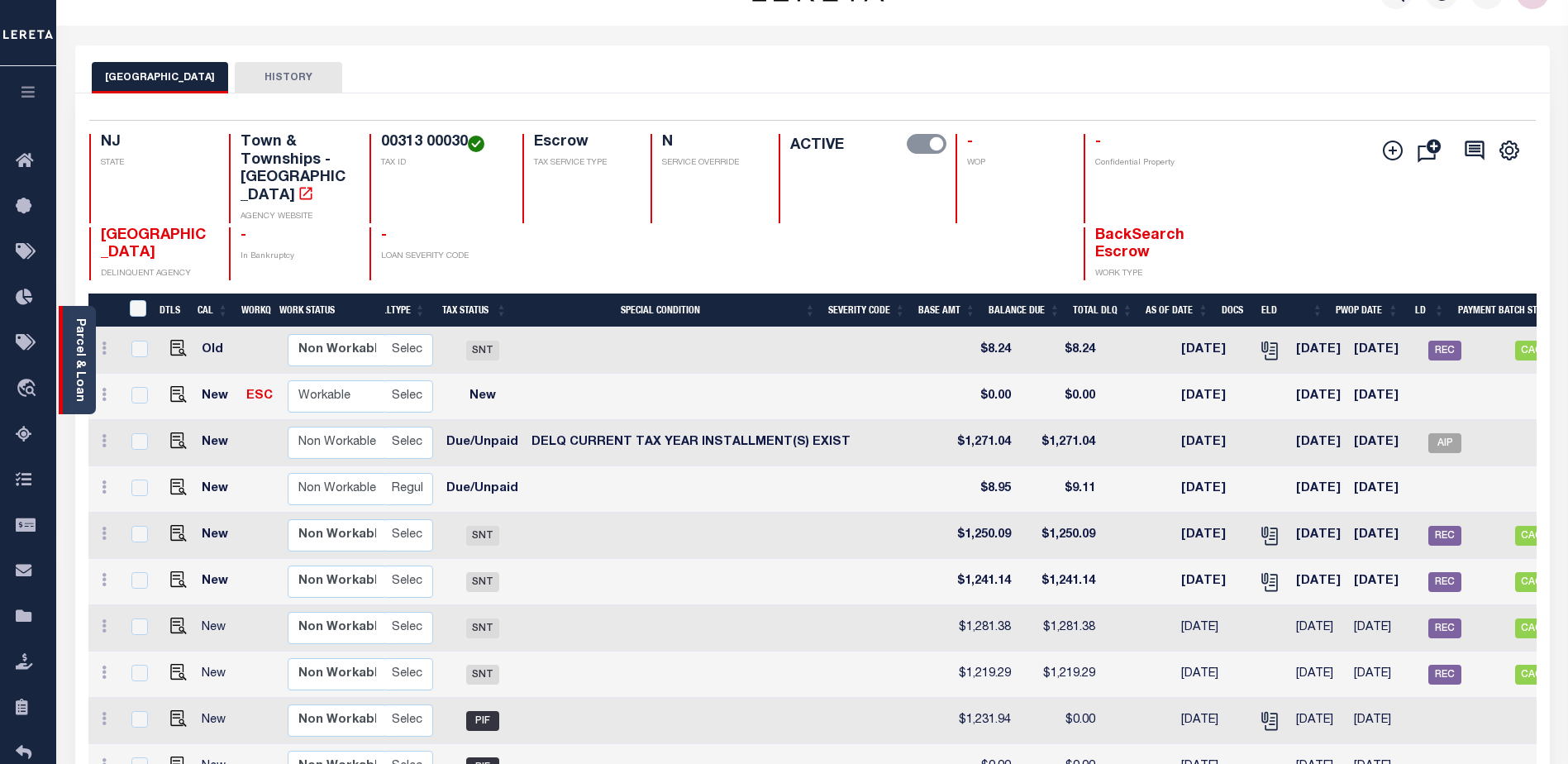
click at [77, 374] on link "Parcel & Loan" at bounding box center [78, 360] width 11 height 84
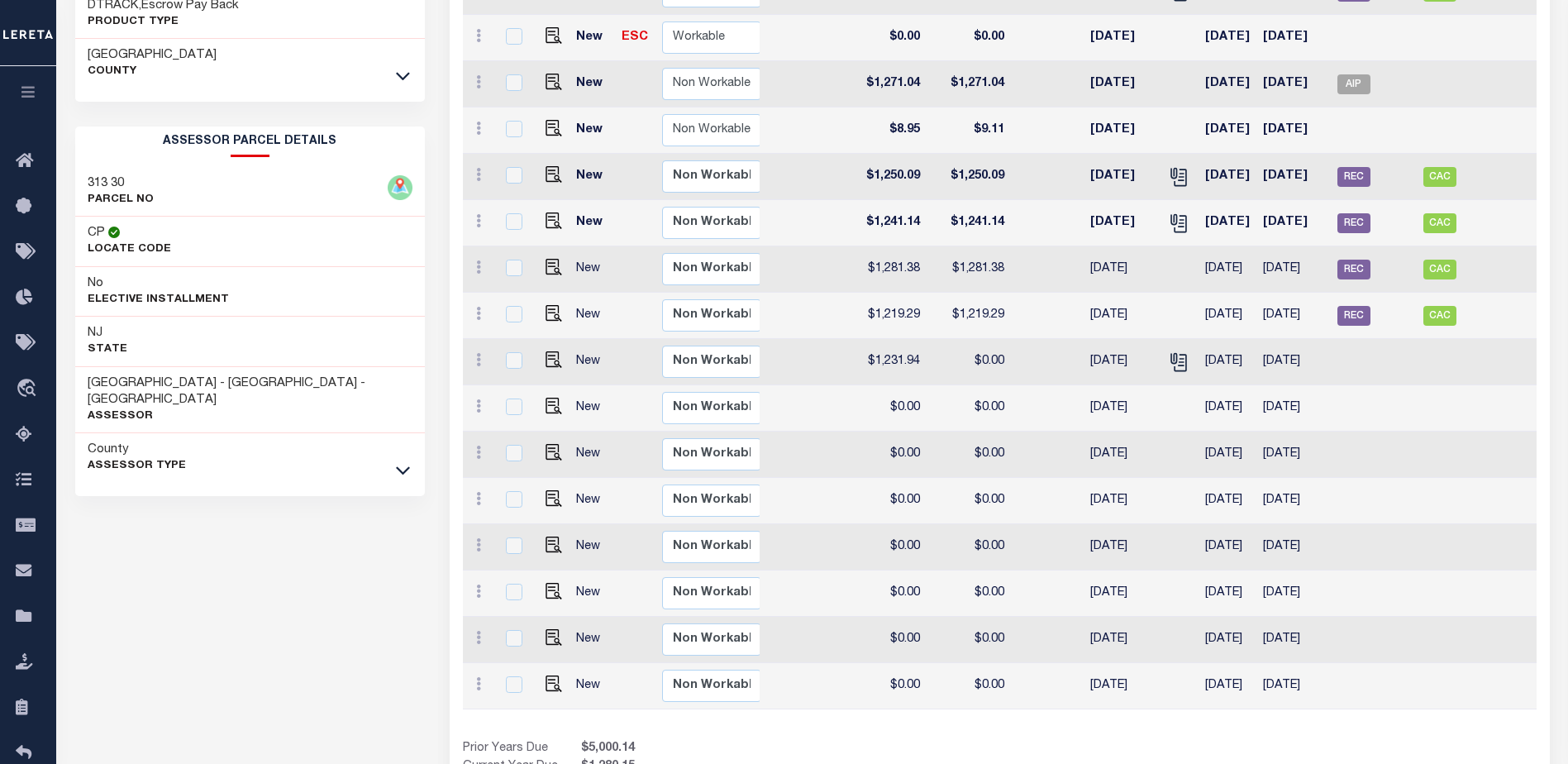
scroll to position [271, 0]
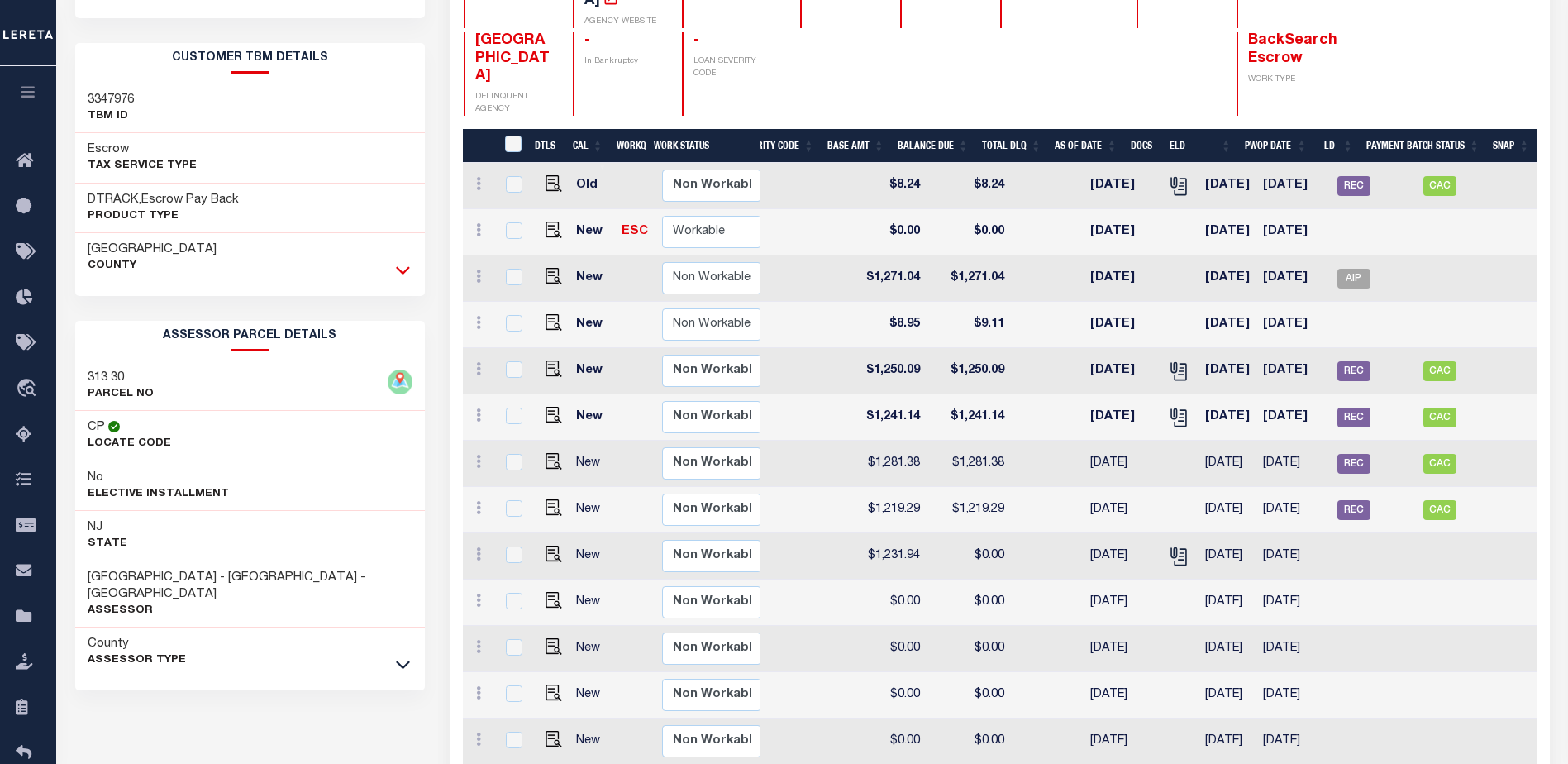
click at [404, 270] on icon at bounding box center [403, 270] width 14 height 17
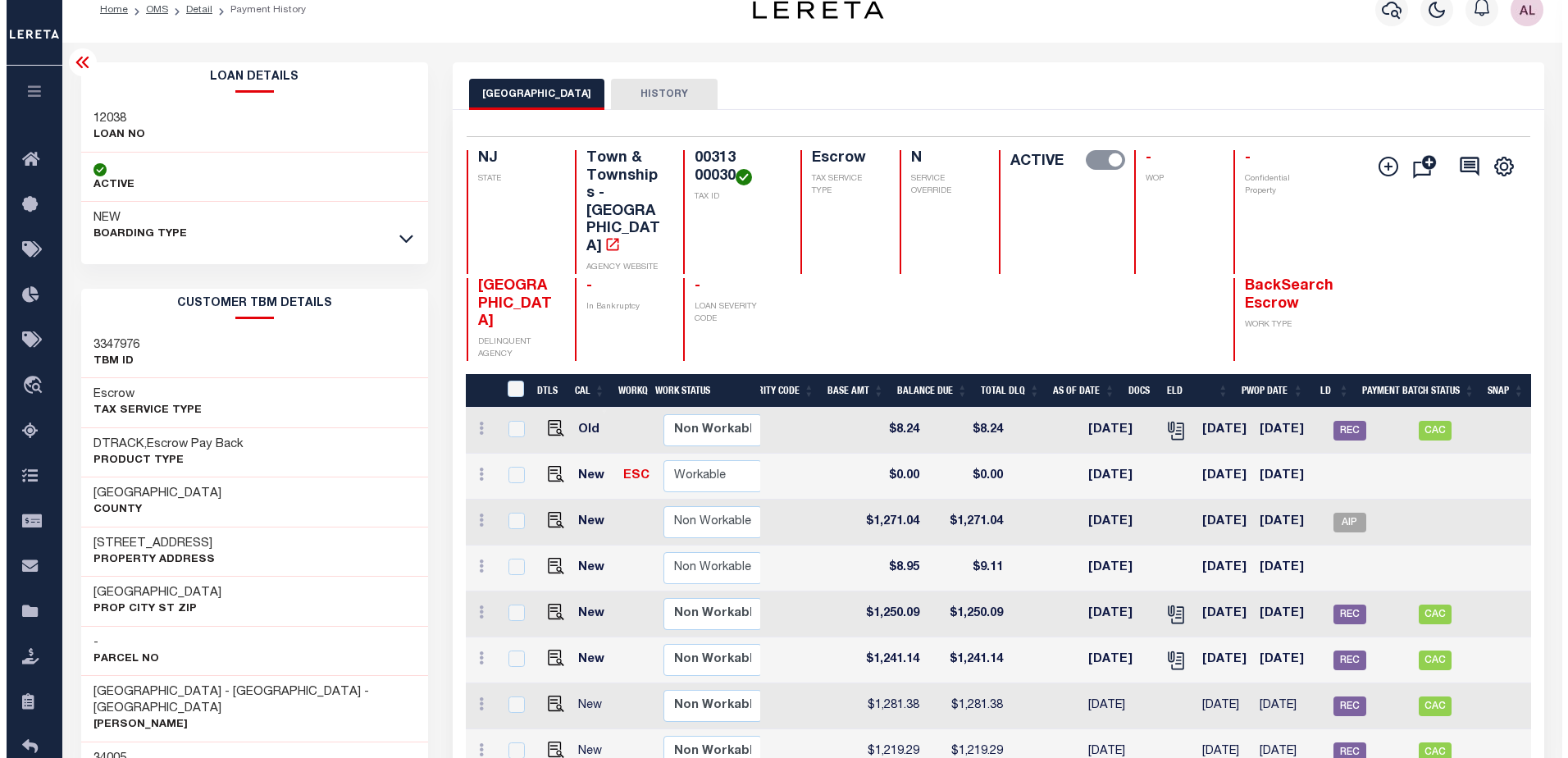
scroll to position [0, 0]
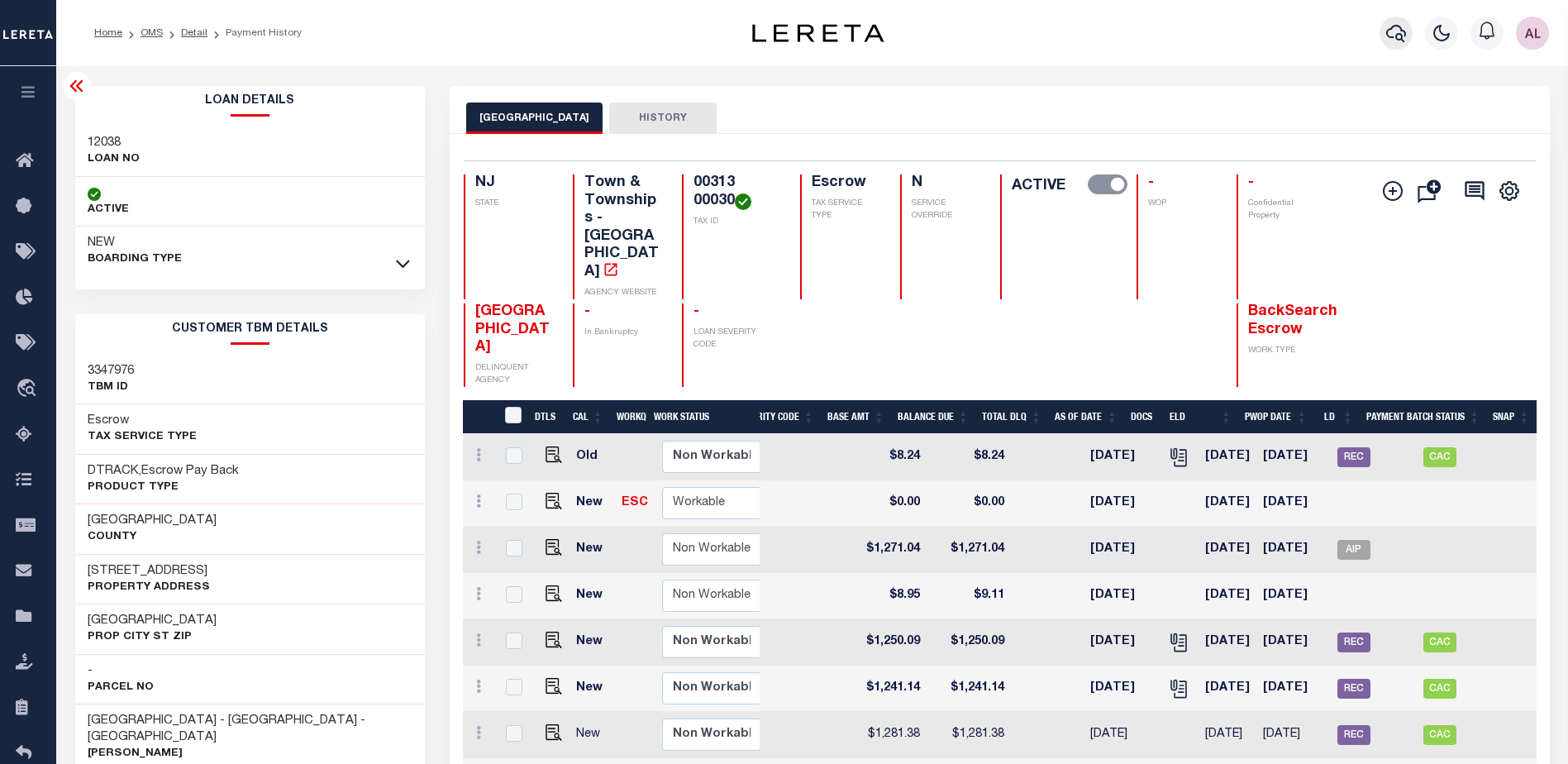
click at [1395, 31] on icon "button" at bounding box center [1396, 33] width 20 height 20
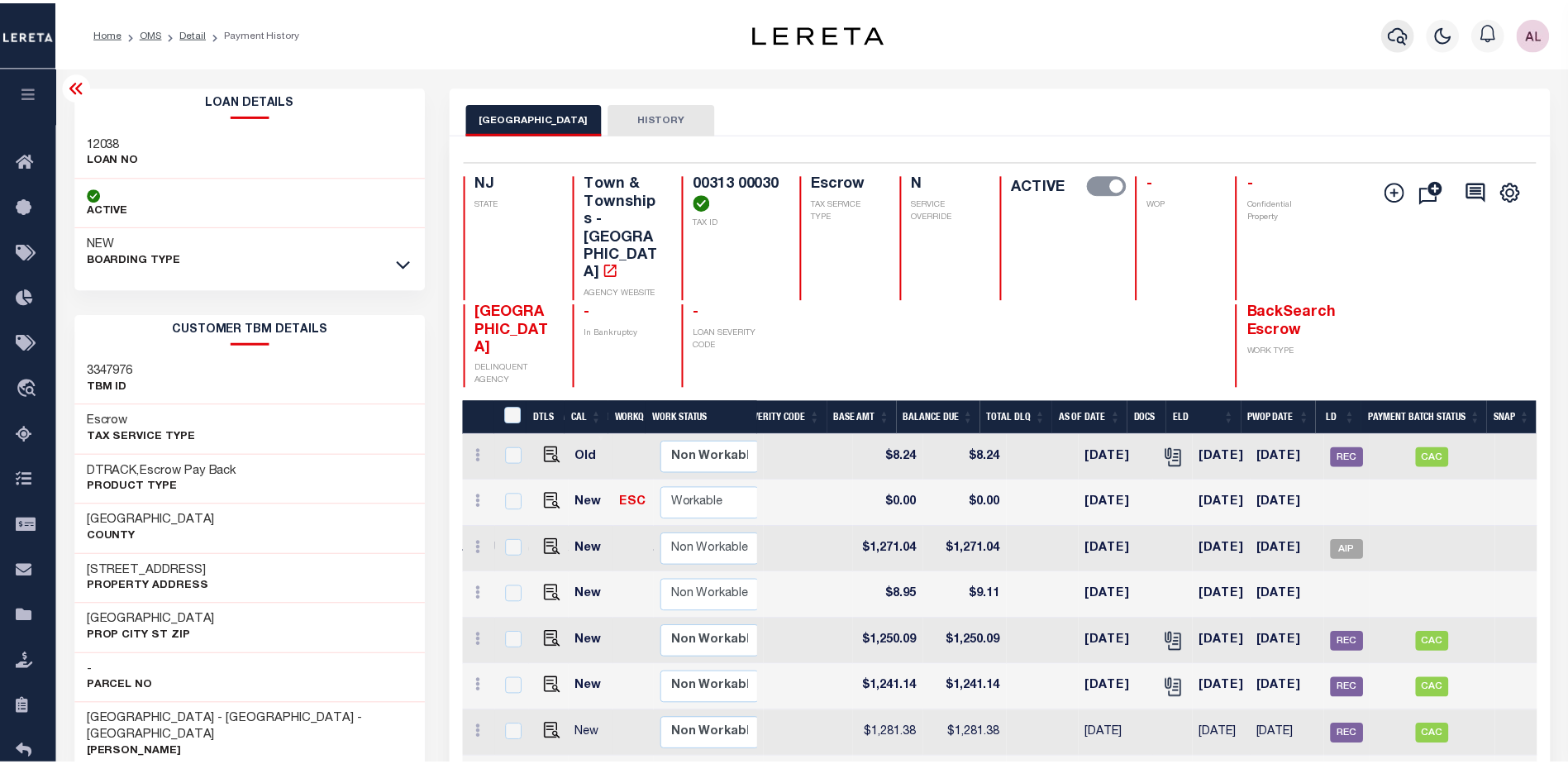
scroll to position [0, 758]
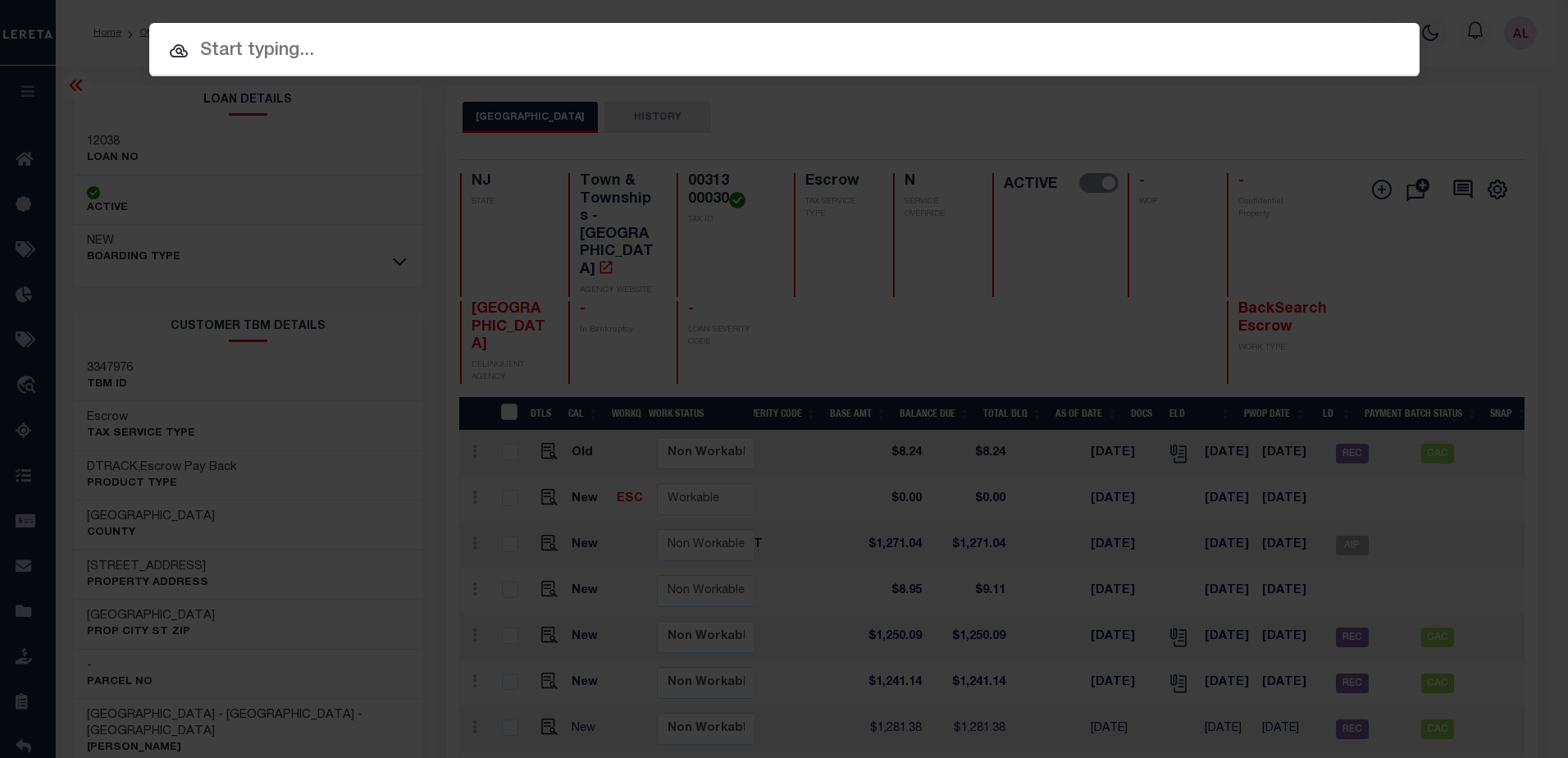
click at [232, 44] on input "text" at bounding box center [784, 51] width 1271 height 29
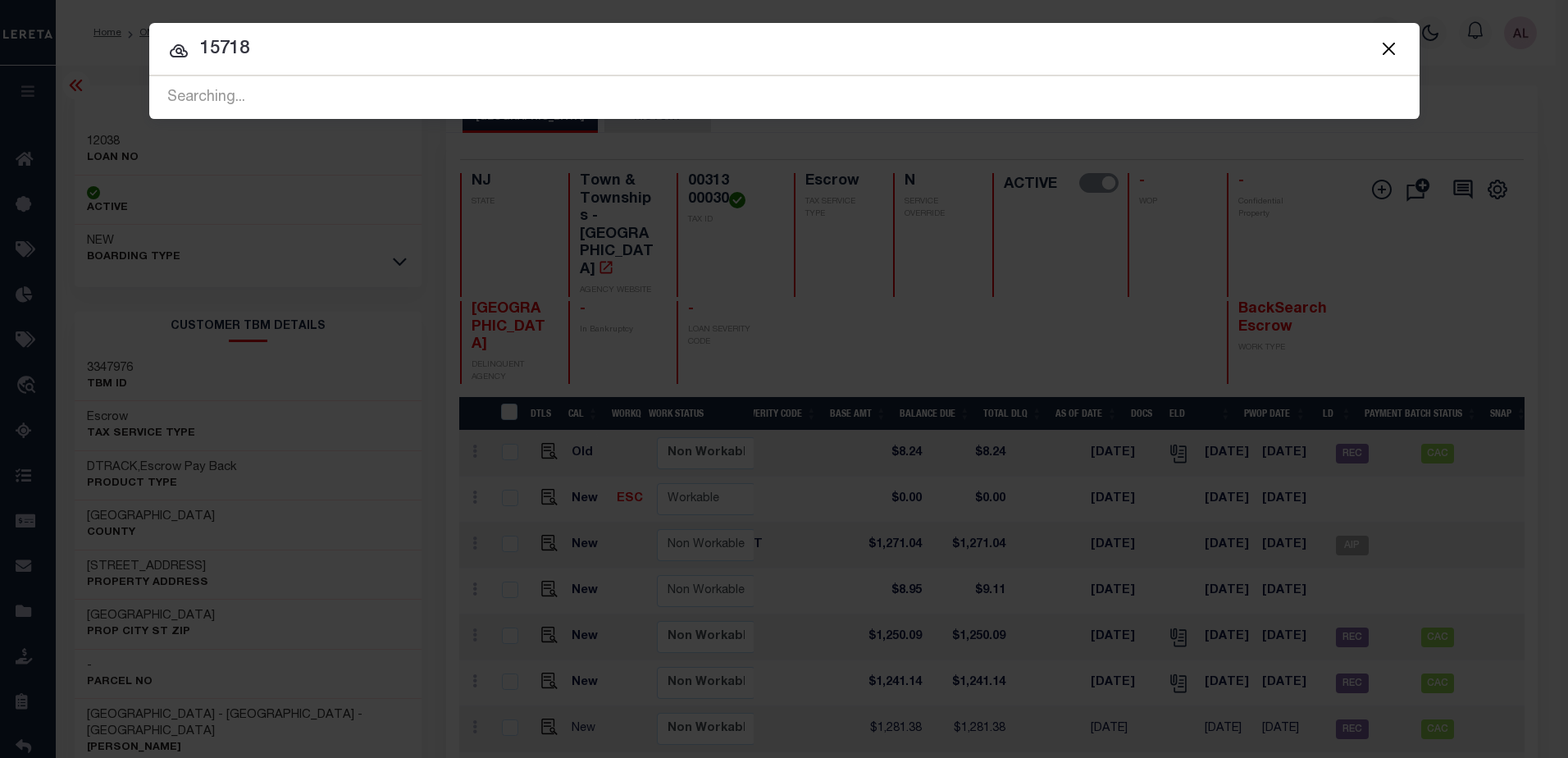
type input "15718"
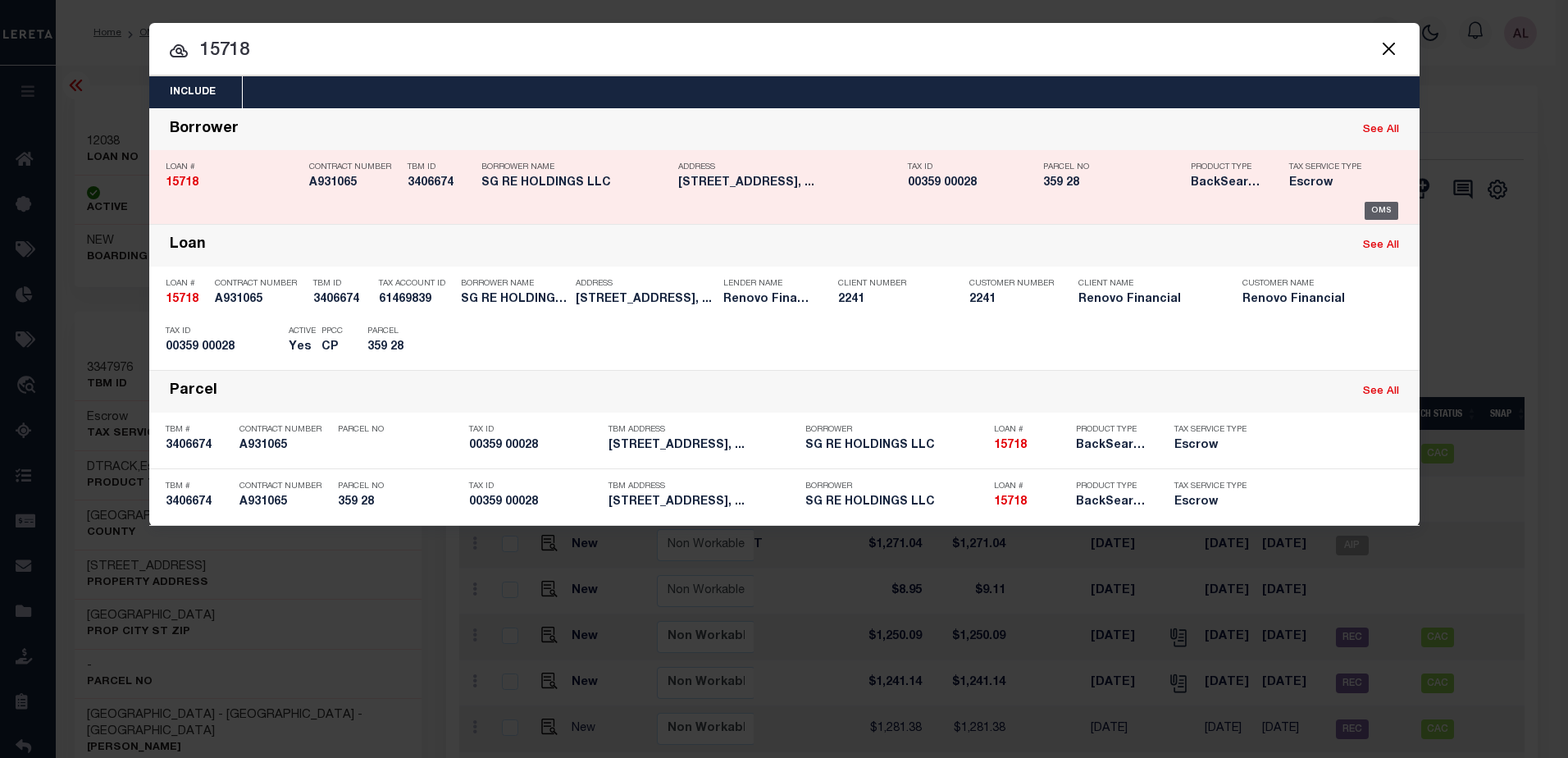
click at [1382, 208] on div "OMS" at bounding box center [1381, 210] width 33 height 18
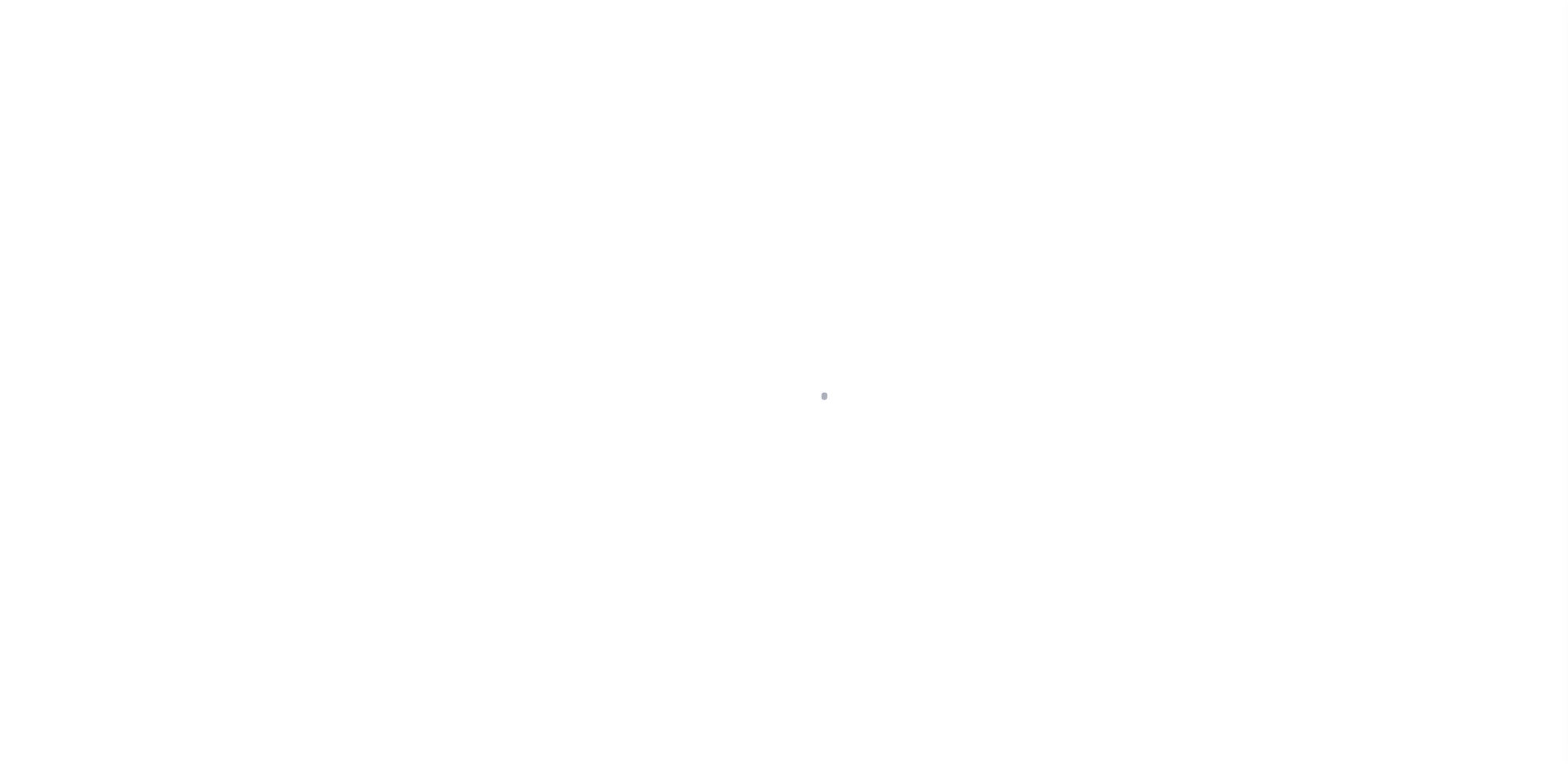
select select "10"
select select "Escrow"
type input "[STREET_ADDRESS]"
select select
type input "[GEOGRAPHIC_DATA]"
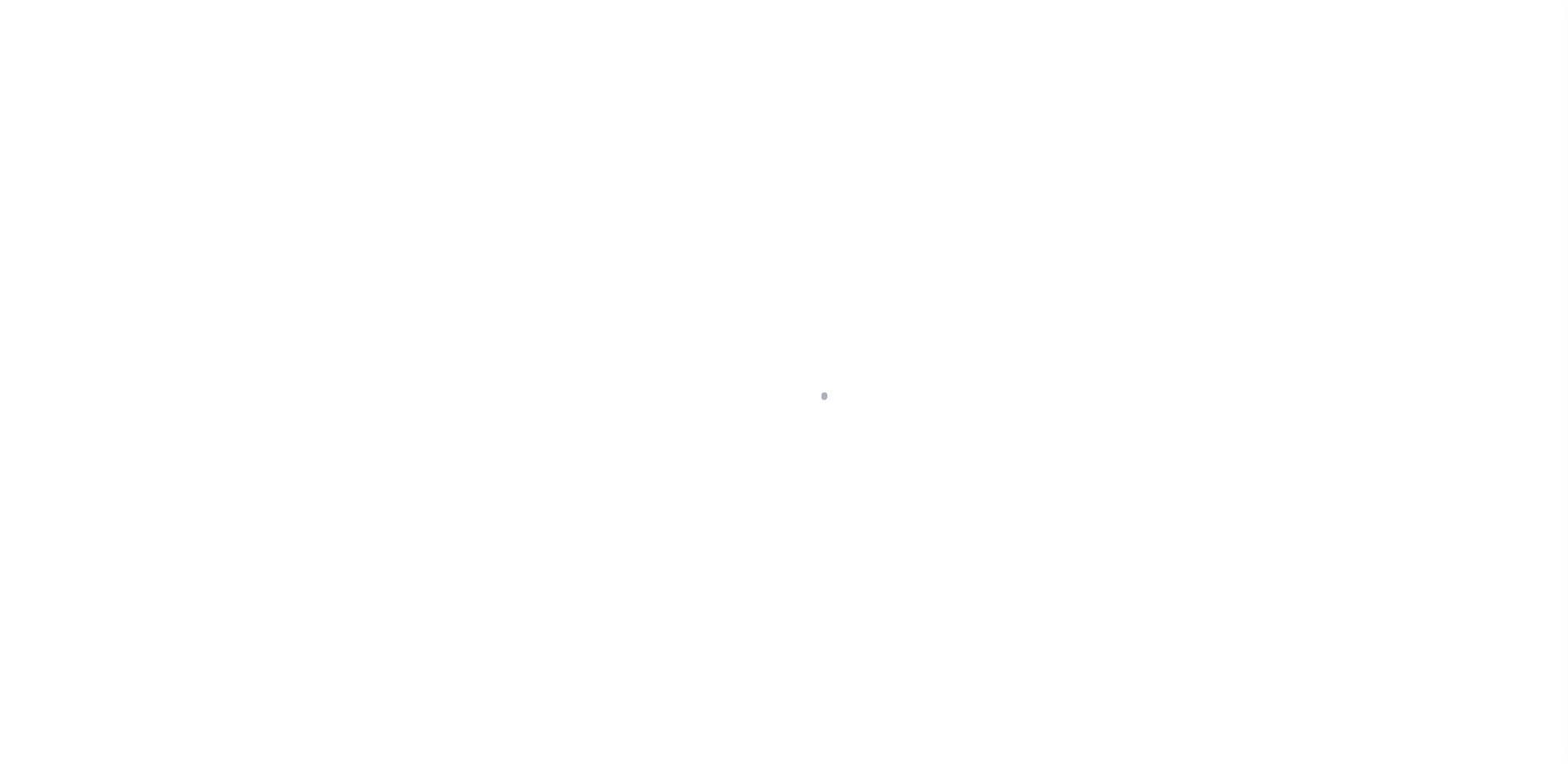
type input "a0kUS0000073DxZ"
type input "NJ"
select select
type textarea "LEGAL REQUIRED"
type textarea "Liability Limited to Customer Provided Parcel"
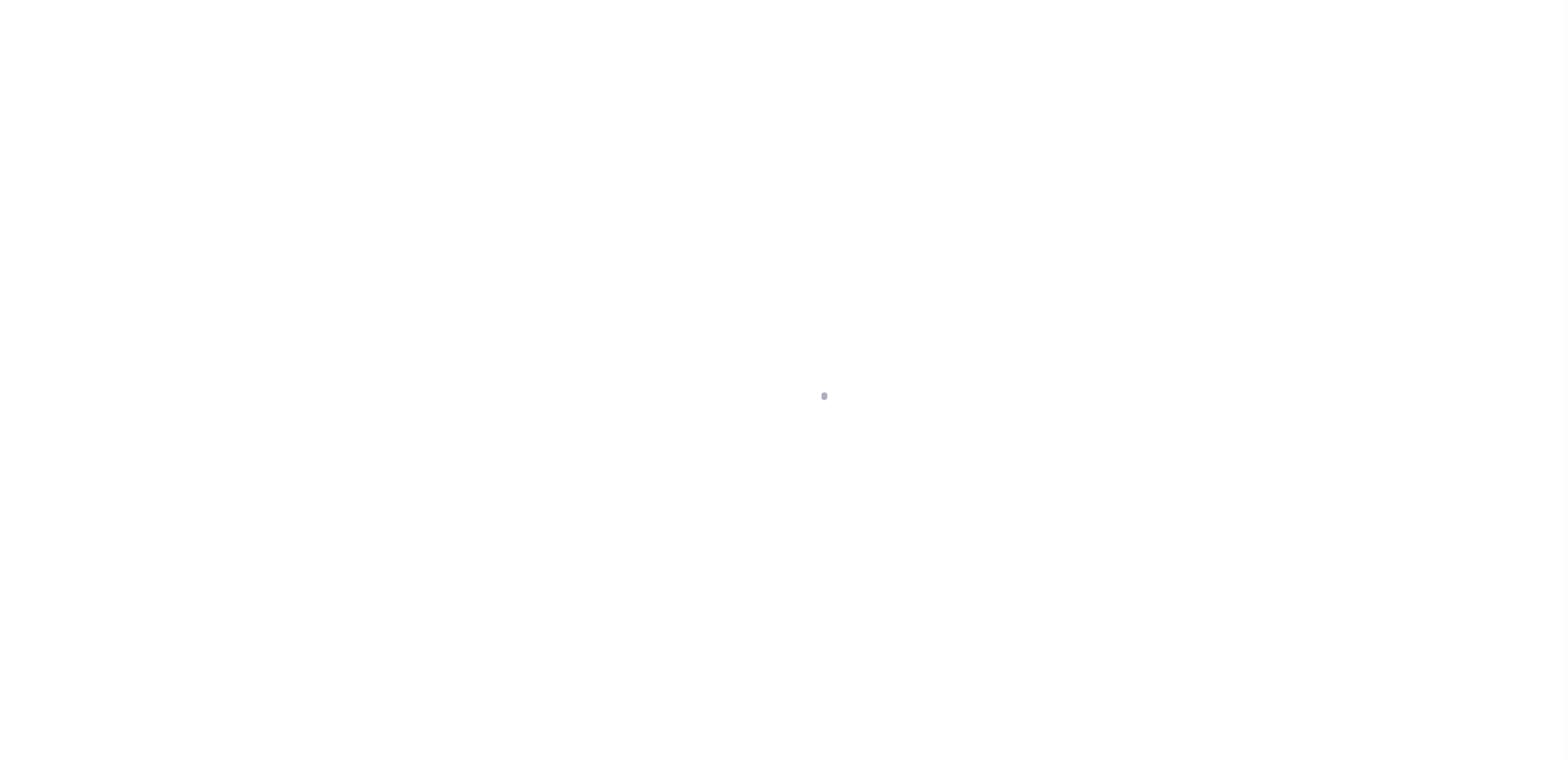
select select "14701"
select select "25066"
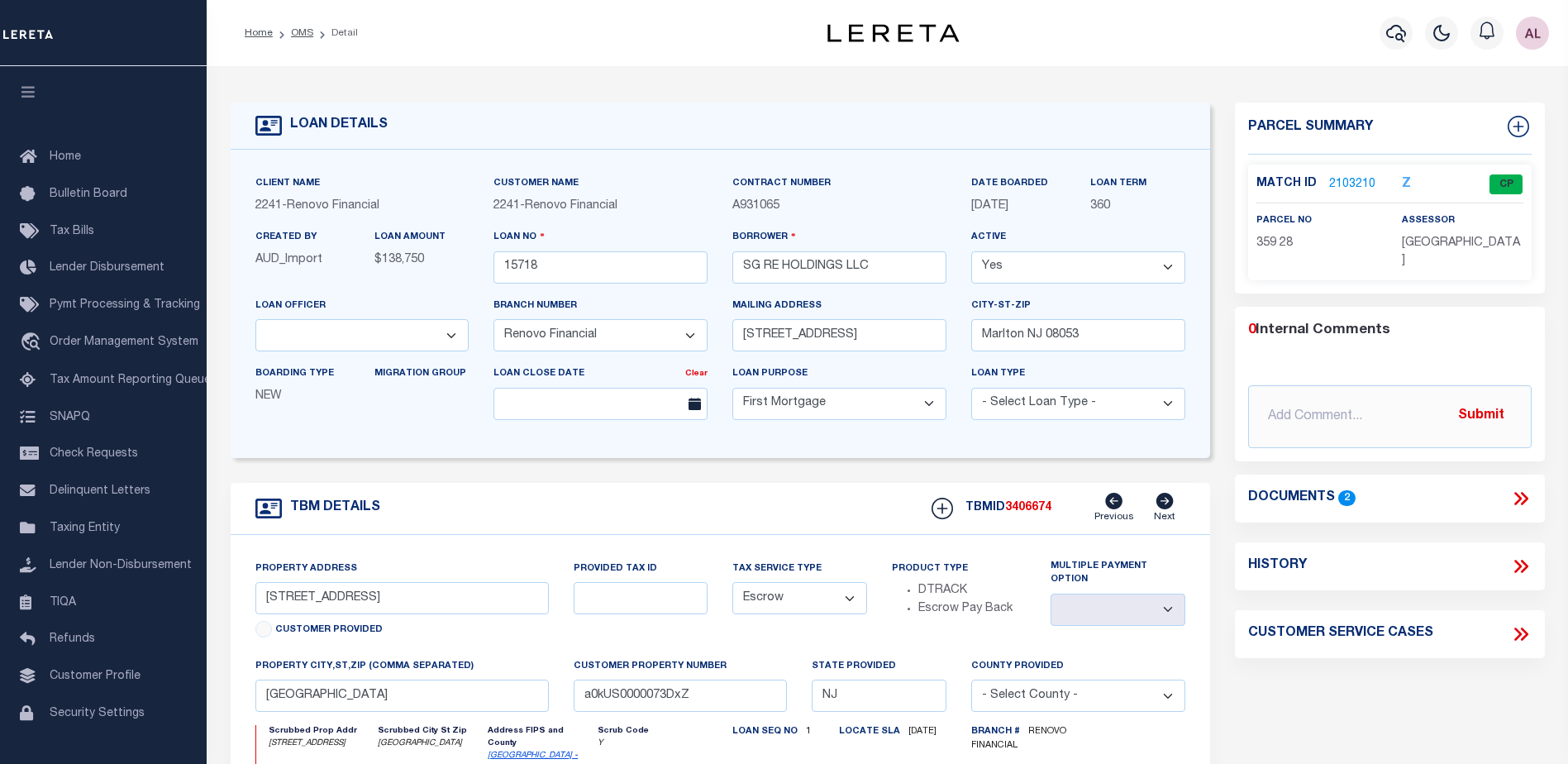
click at [1357, 182] on link "2103210" at bounding box center [1352, 184] width 46 height 17
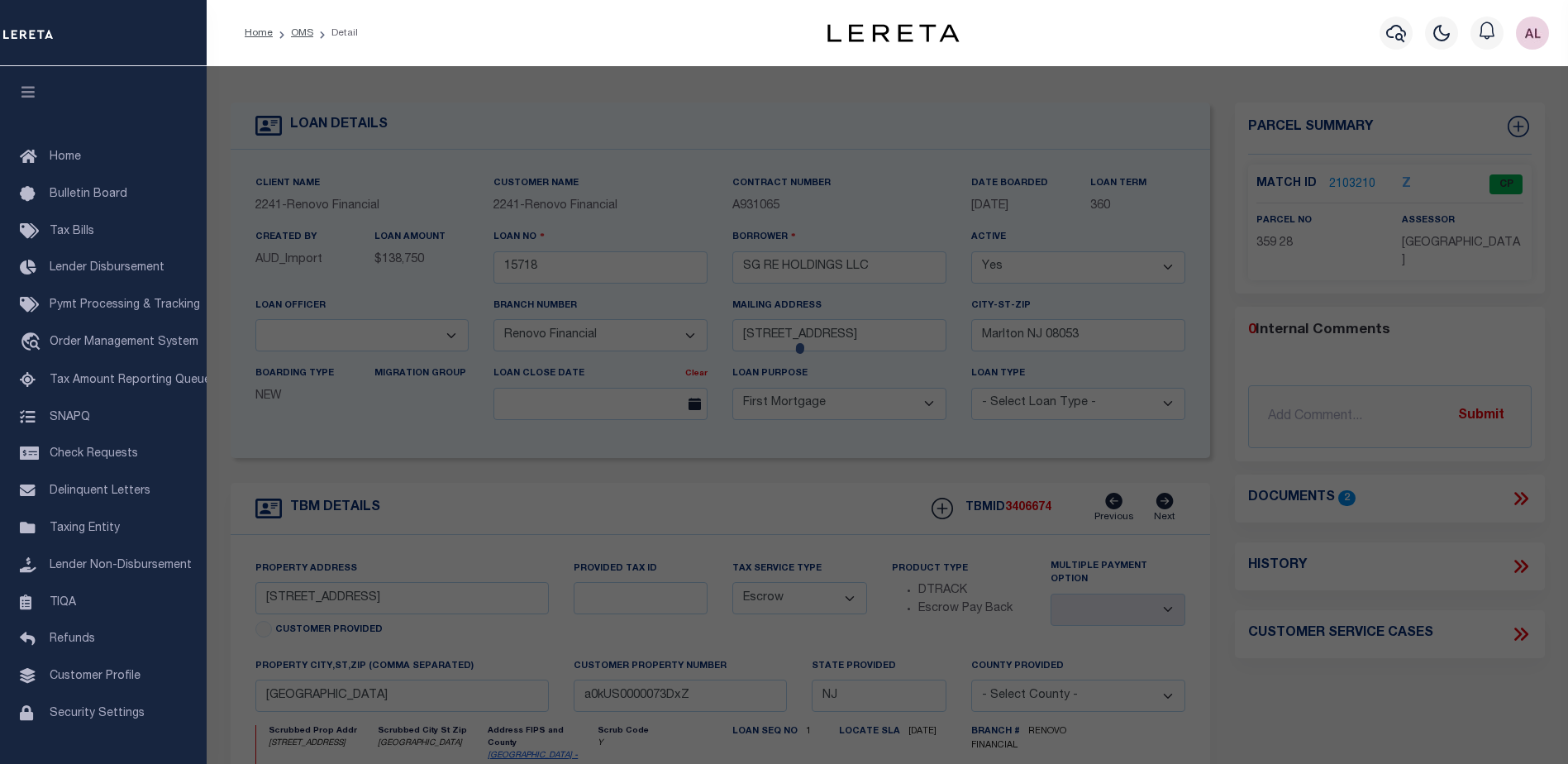
checkbox input "false"
select select "CP"
type input "SG RE HOLDINGS LLC"
select select "AGW"
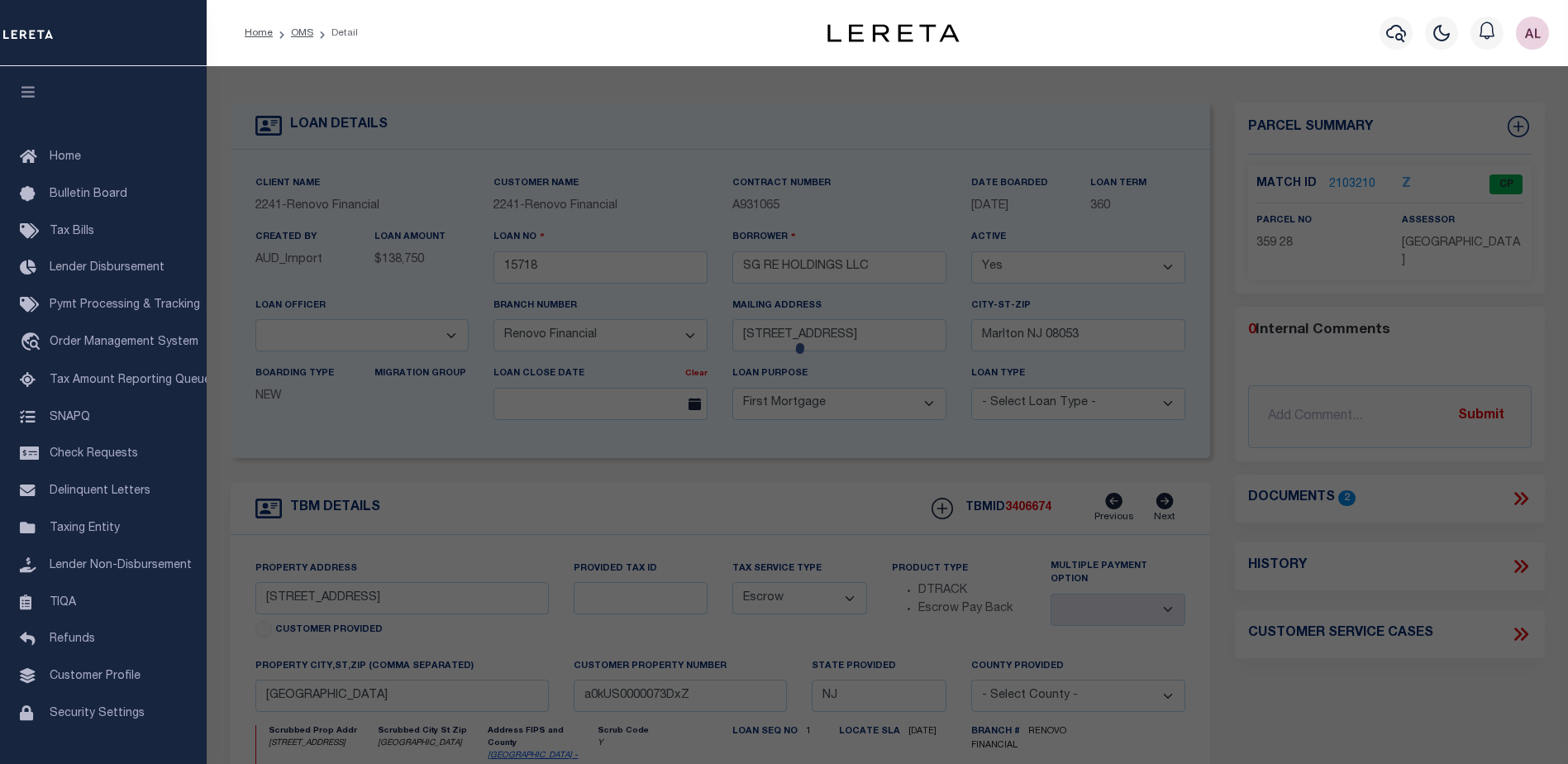
select select
type input "[STREET_ADDRESS]"
checkbox input "false"
type input "[GEOGRAPHIC_DATA]"
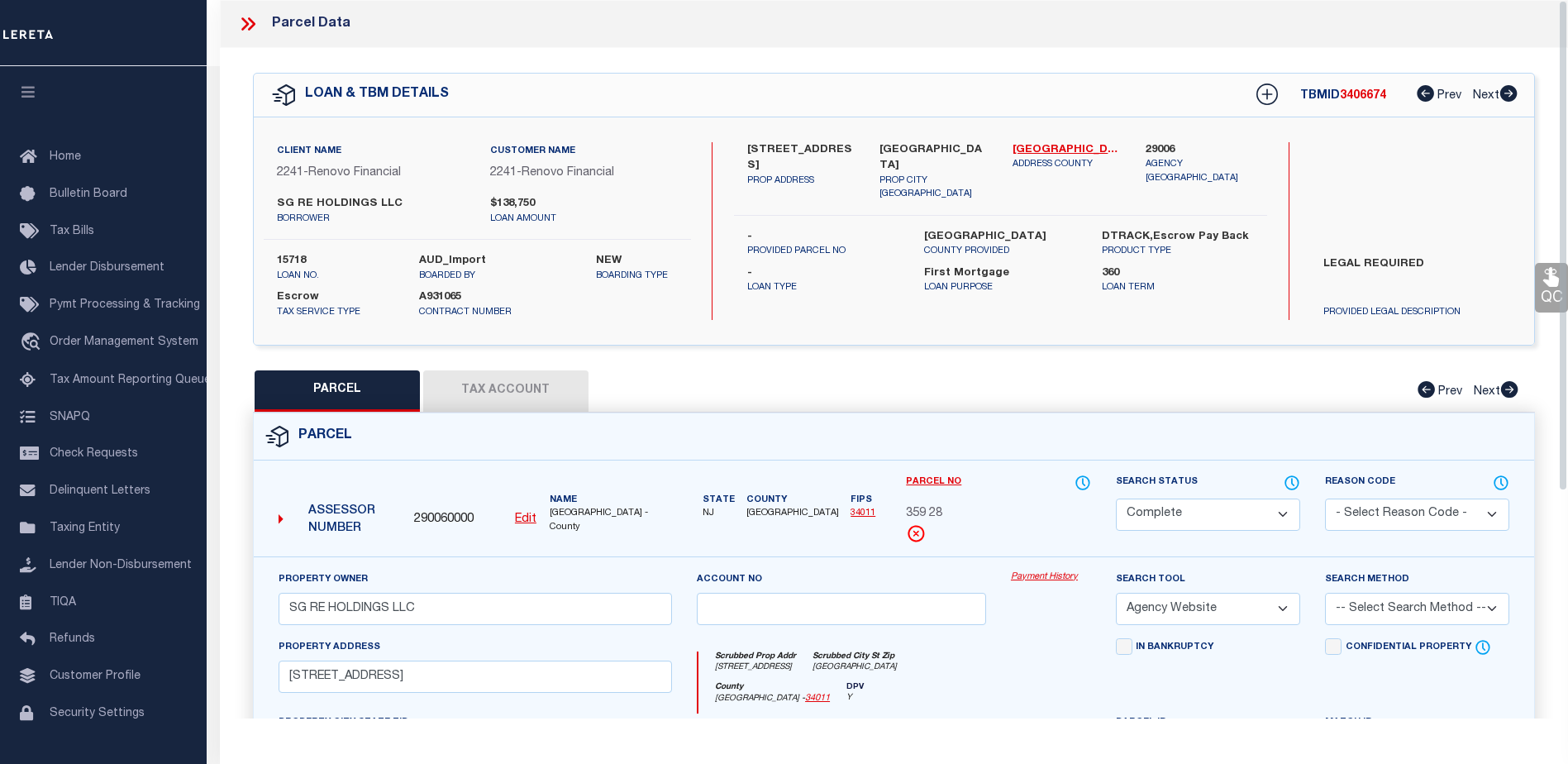
click at [1049, 580] on link "Payment History" at bounding box center [1050, 577] width 80 height 14
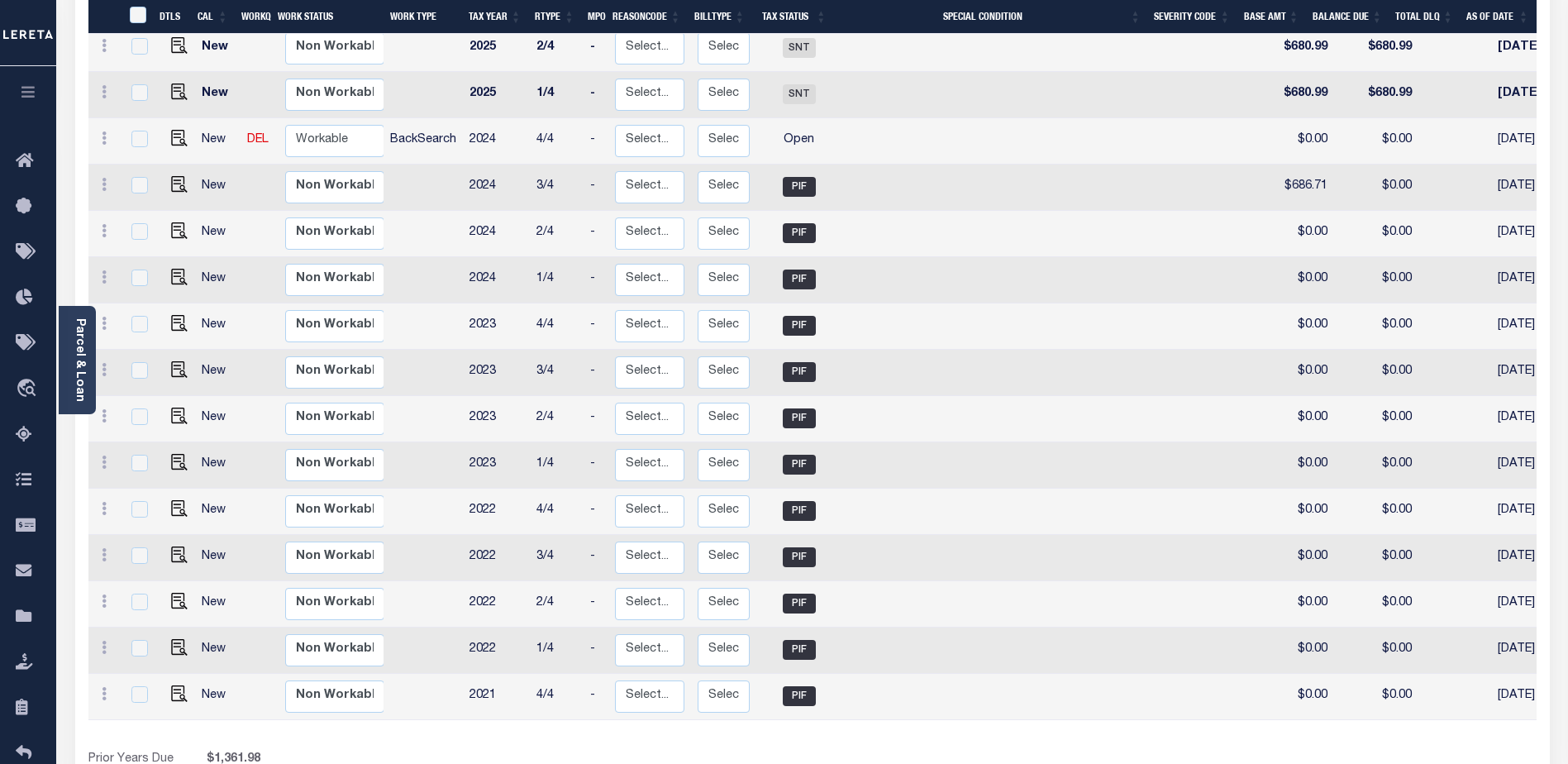
scroll to position [496, 0]
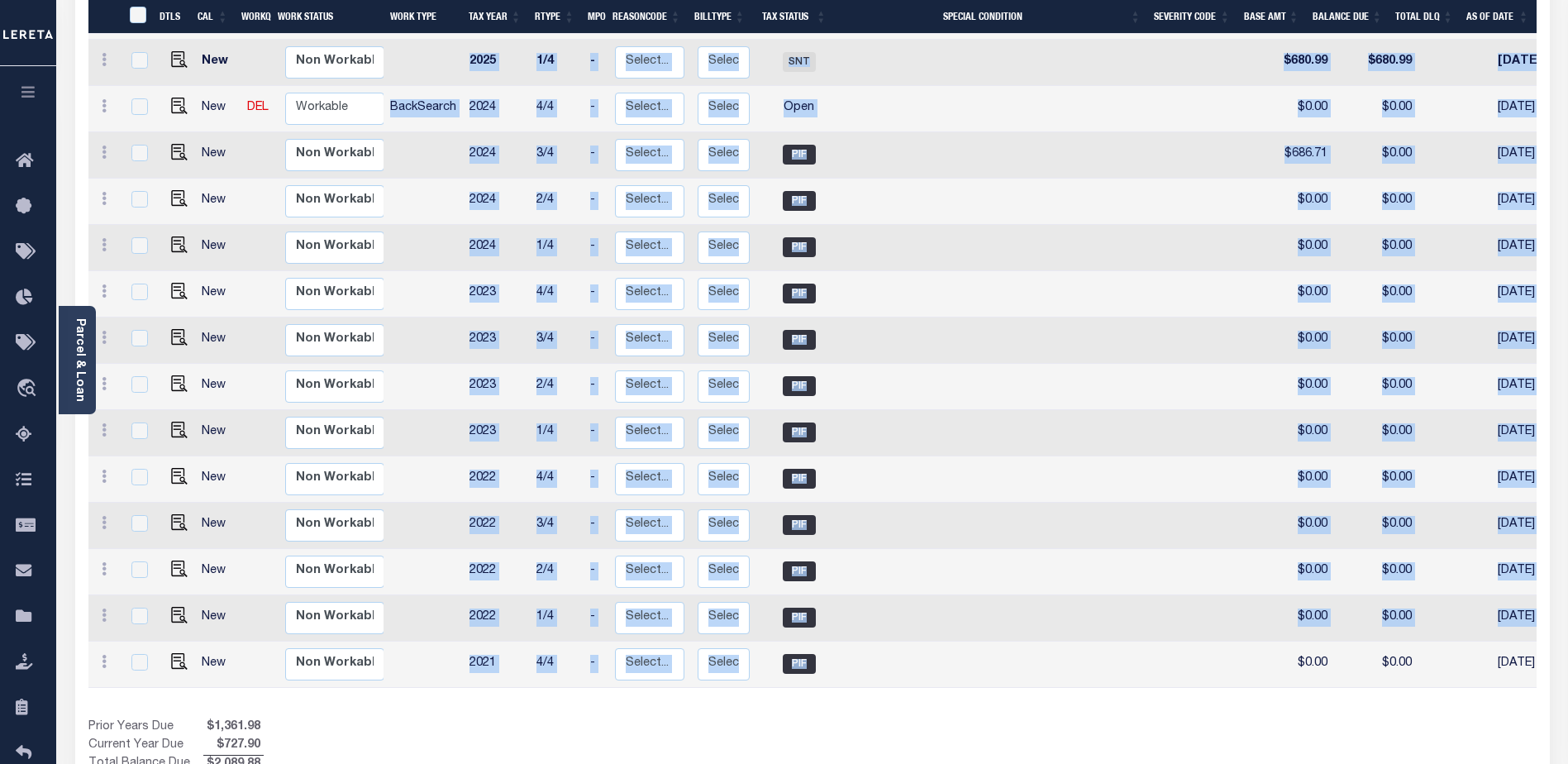
drag, startPoint x: 928, startPoint y: 654, endPoint x: 1117, endPoint y: 657, distance: 189.0
click at [1117, 657] on div "DTLS CAL WorkQ Work Status Work Type Tax Year RType MPO ReasonCode BillType Tax…" at bounding box center [813, 271] width 1448 height 834
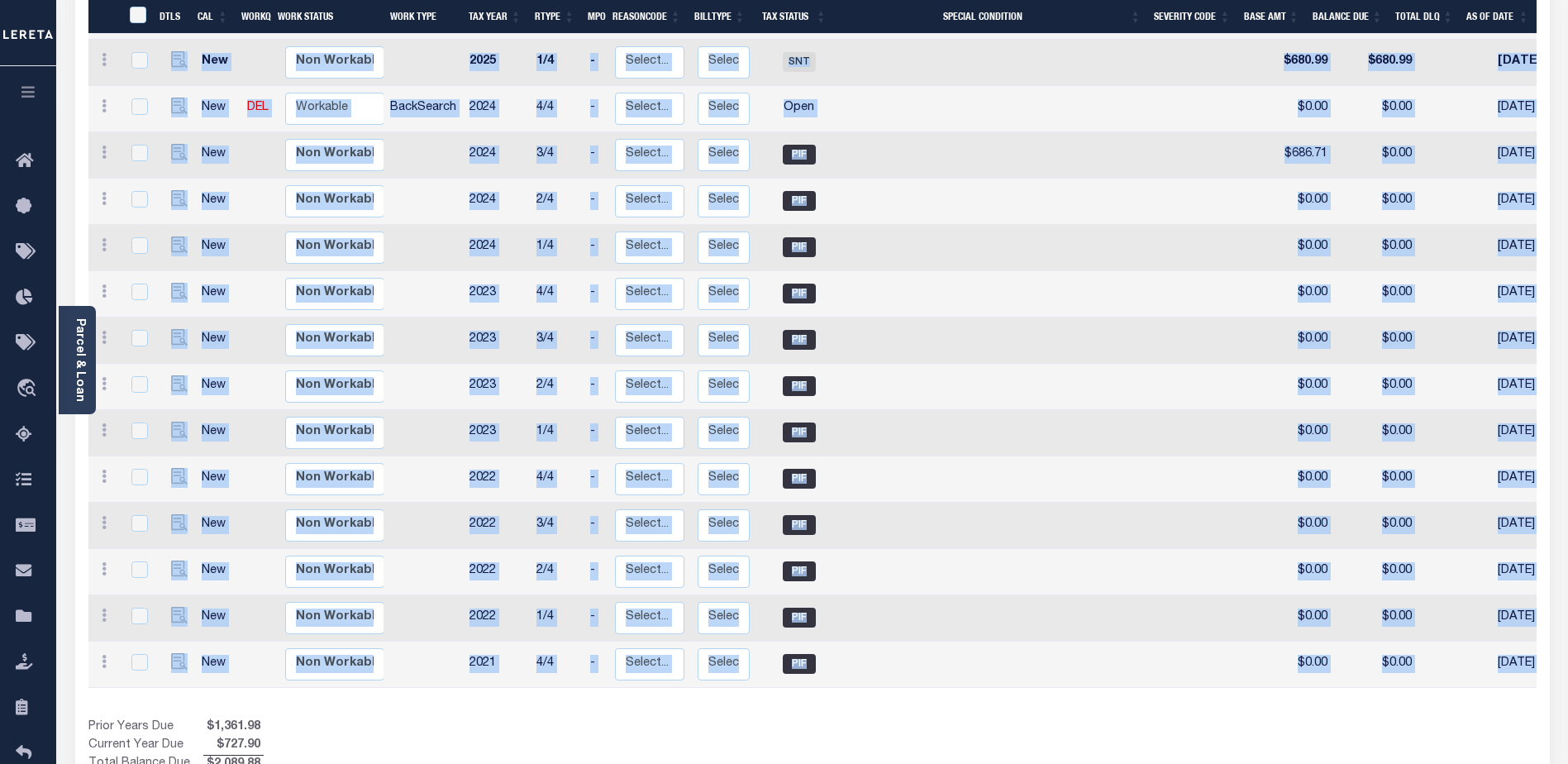
drag, startPoint x: 1117, startPoint y: 657, endPoint x: 1221, endPoint y: 655, distance: 104.0
click at [1221, 655] on div "DTLS CAL WorkQ Work Status Work Type Tax Year RType MPO ReasonCode BillType Tax…" at bounding box center [813, 297] width 1448 height 953
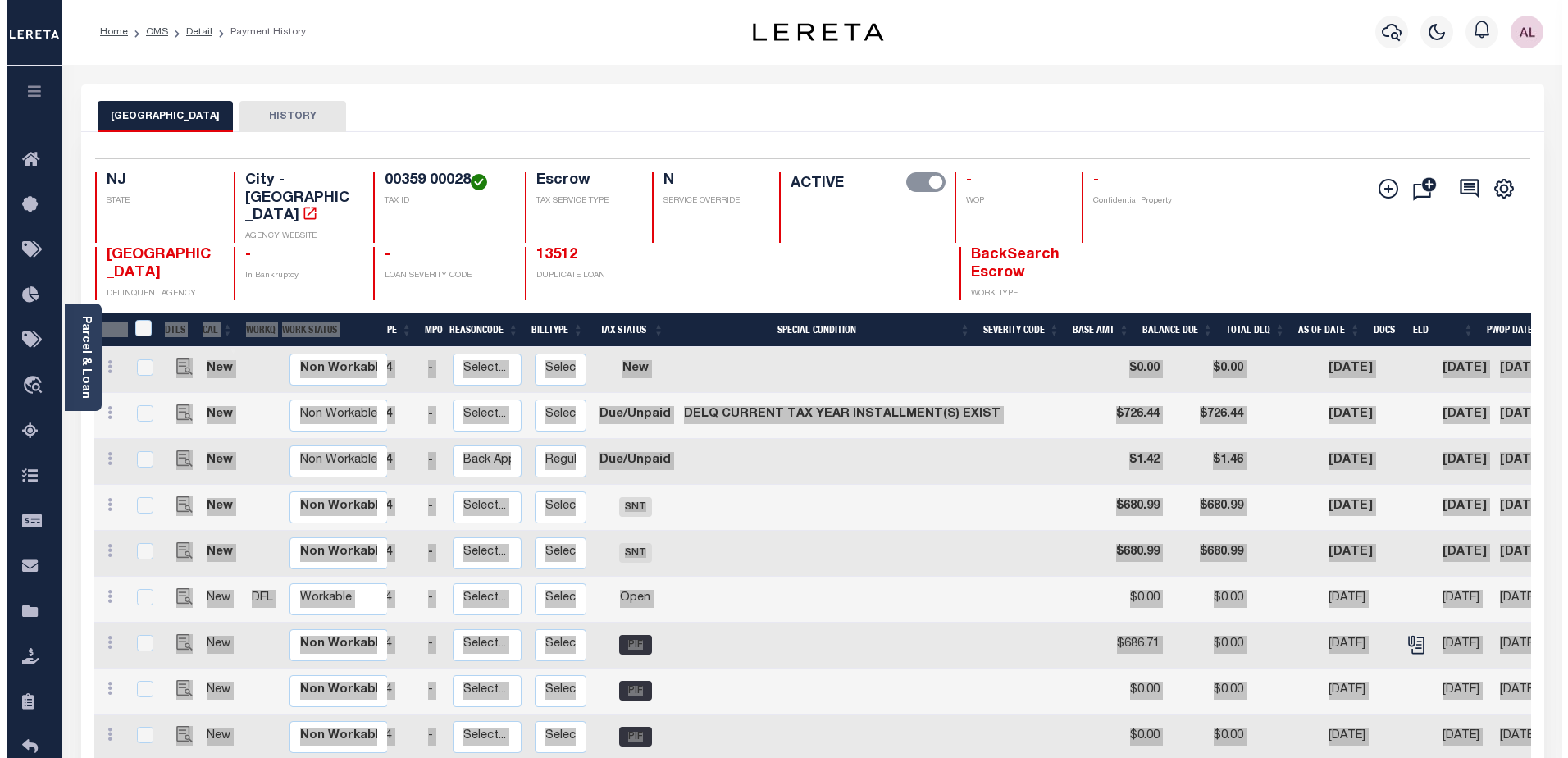
scroll to position [0, 0]
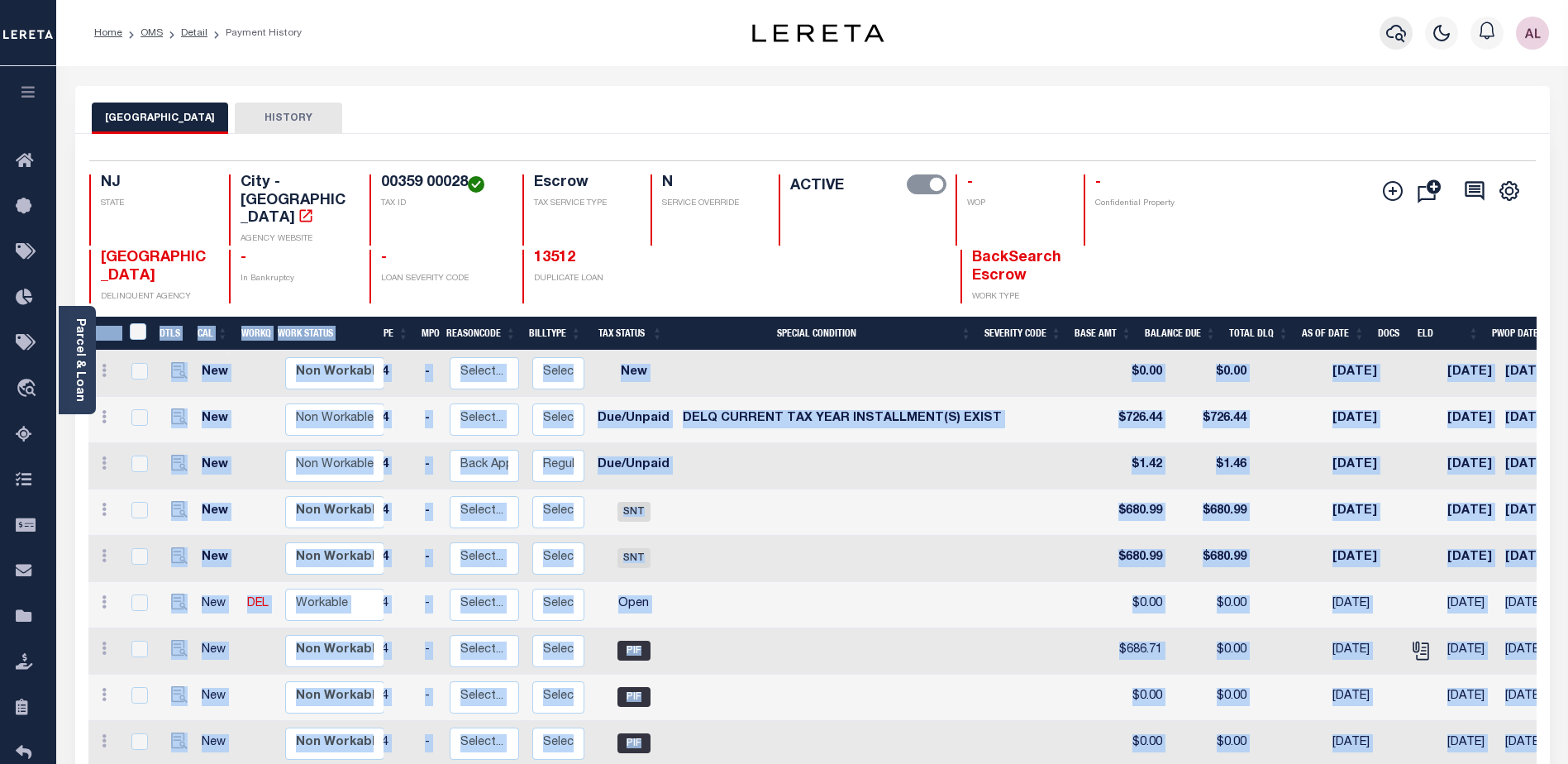
click at [1404, 38] on icon "button" at bounding box center [1396, 33] width 20 height 20
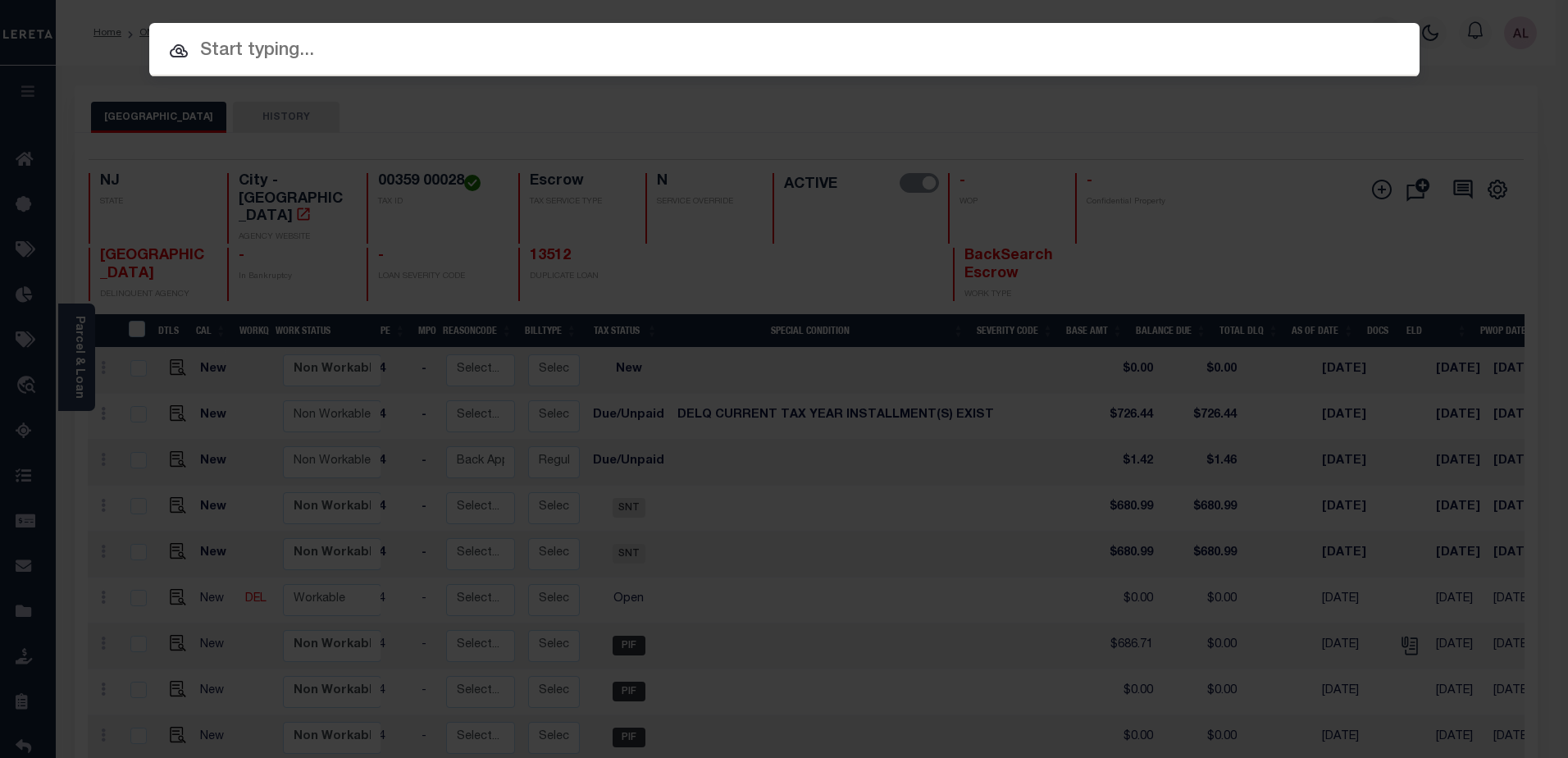
click at [197, 40] on input "text" at bounding box center [784, 51] width 1271 height 29
paste input "10010095"
type input "10010095"
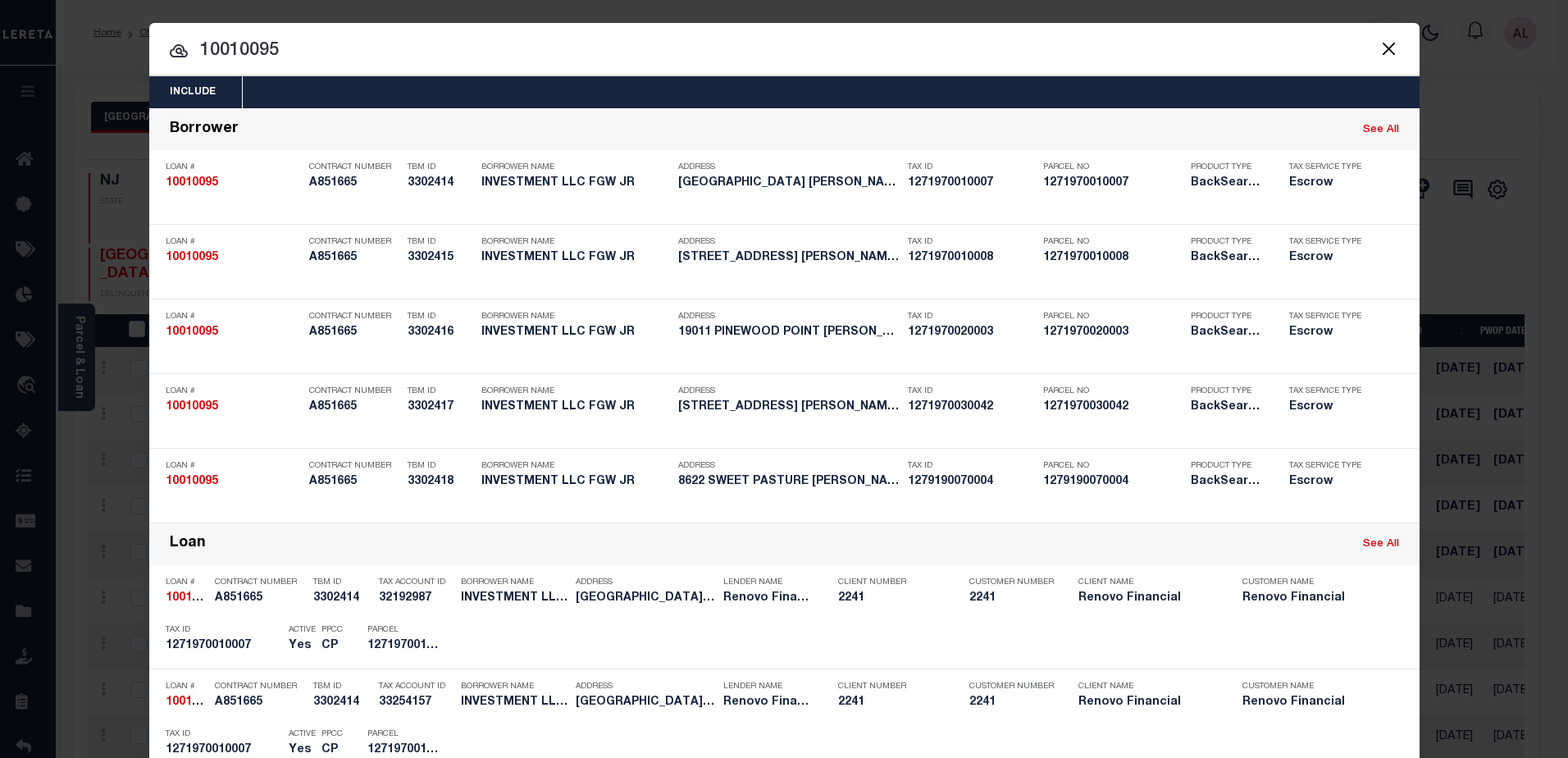
click at [1385, 508] on div "OMS" at bounding box center [1381, 509] width 33 height 18
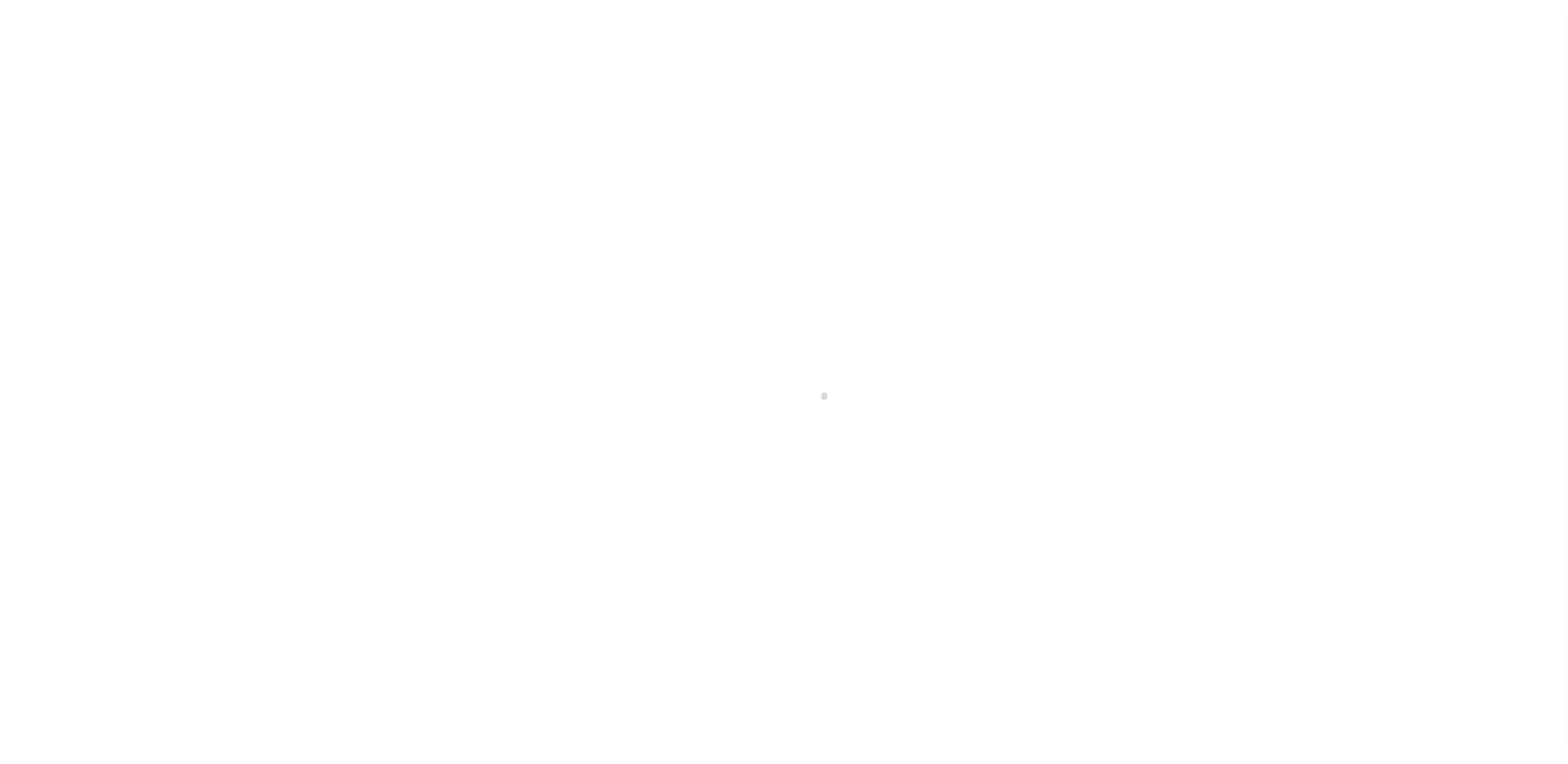
select select "25067"
select select "Escrow"
type input "8622 SWEET PASTURE"
type input "1279190070004"
select select
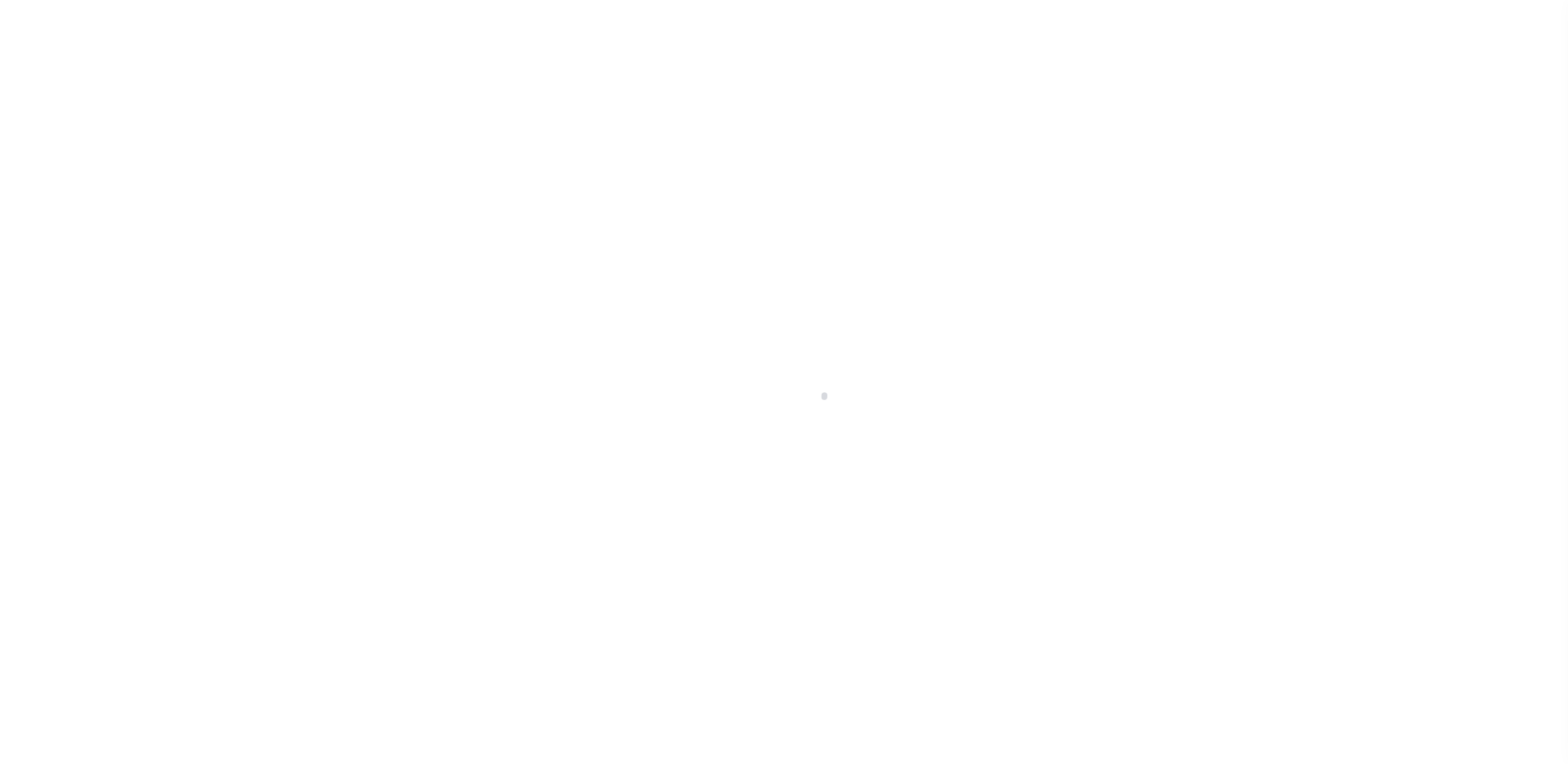
type input "[PERSON_NAME] TX 77377"
type input "a0k8Y00000dE031"
type input "[GEOGRAPHIC_DATA]"
select select
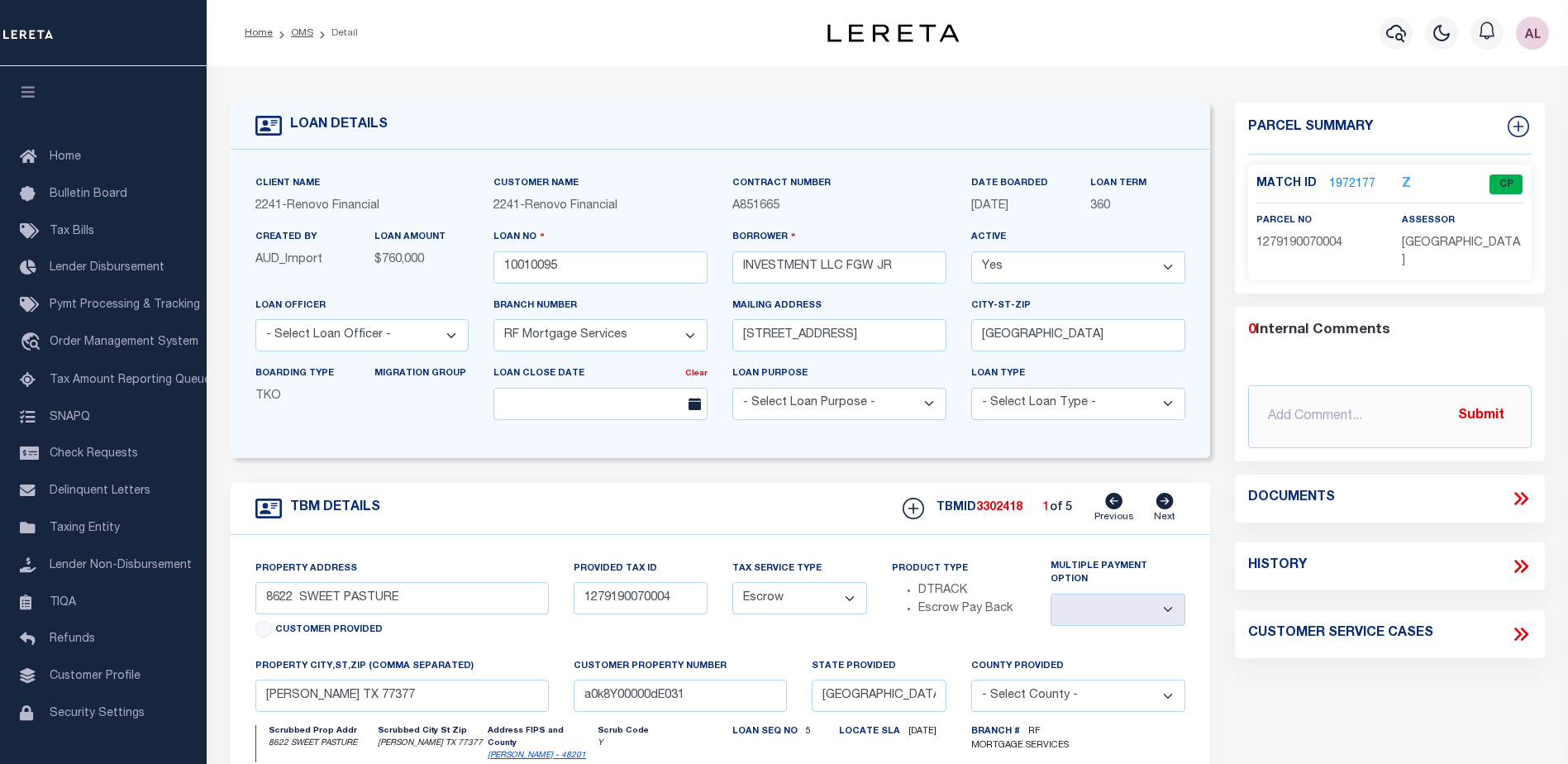
click at [1357, 184] on link "1972177" at bounding box center [1352, 184] width 46 height 17
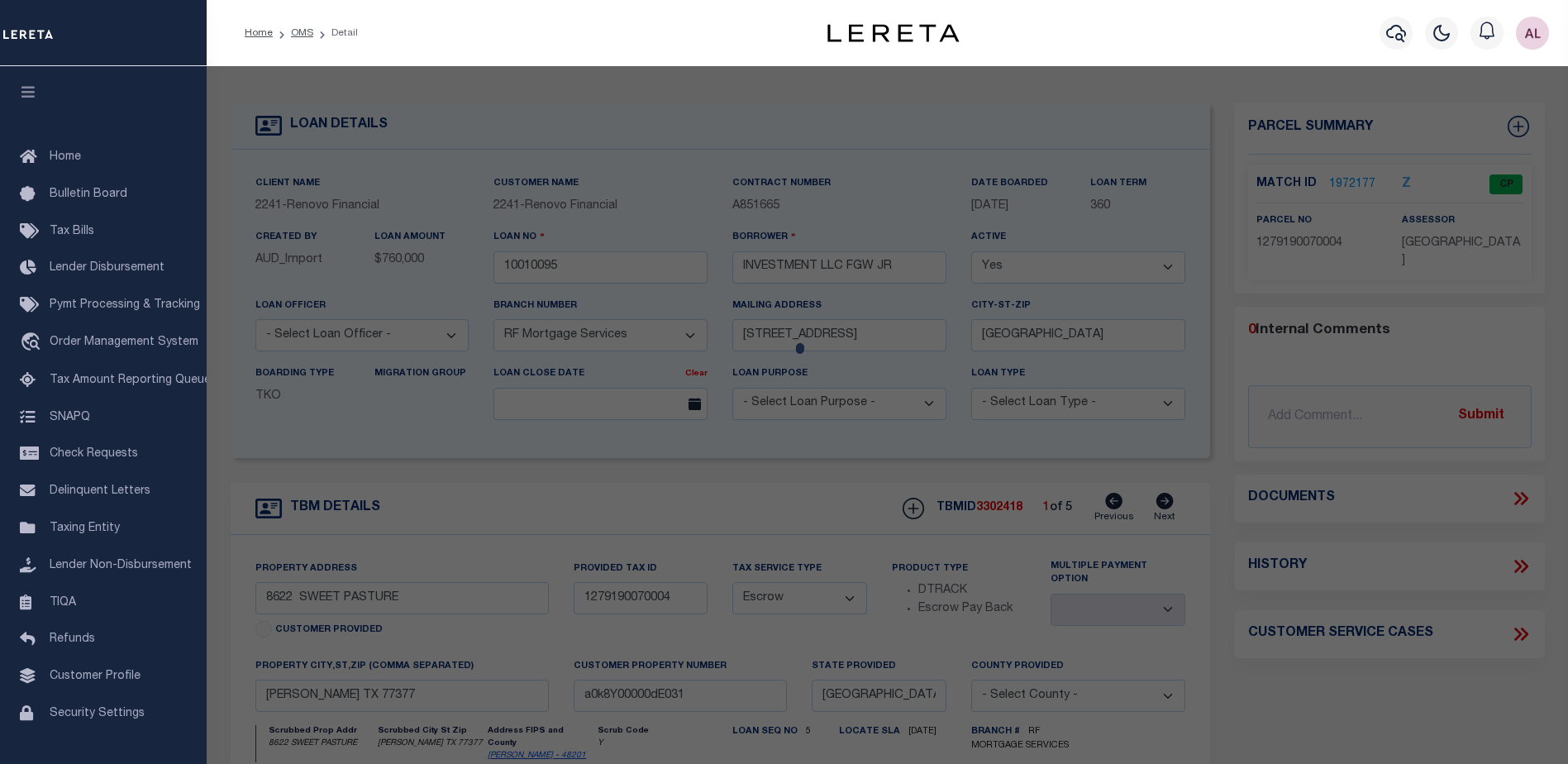
checkbox input "false"
select select "CP"
type input "FGW JR INVESTMENT LLC"
select select
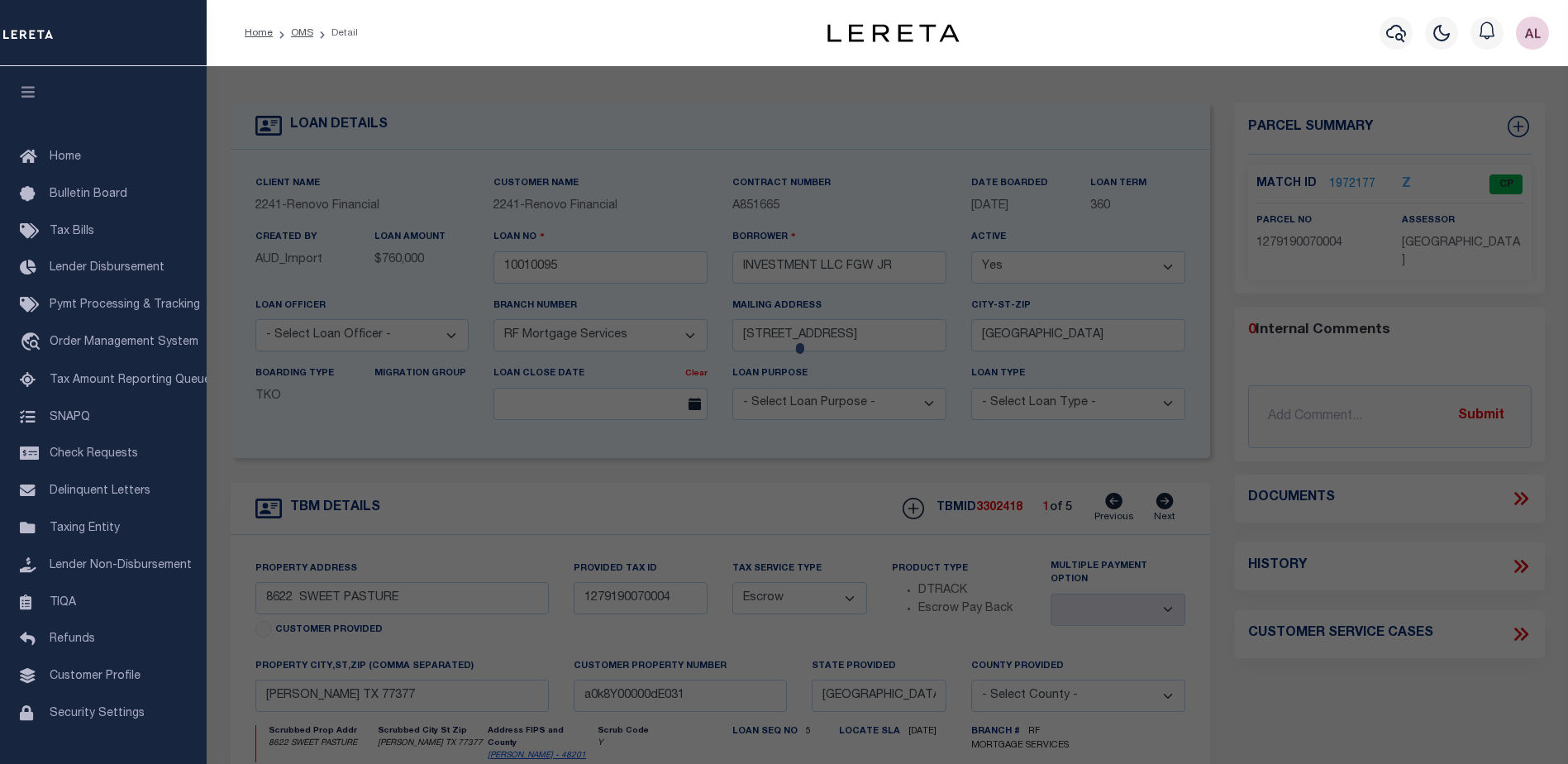
type input "8622 SWEET PASTURE DR"
checkbox input "false"
type input "TOMBALL TX 77375"
type textarea "LT 4 BLK 7 [GEOGRAPHIC_DATA] SEC 1"
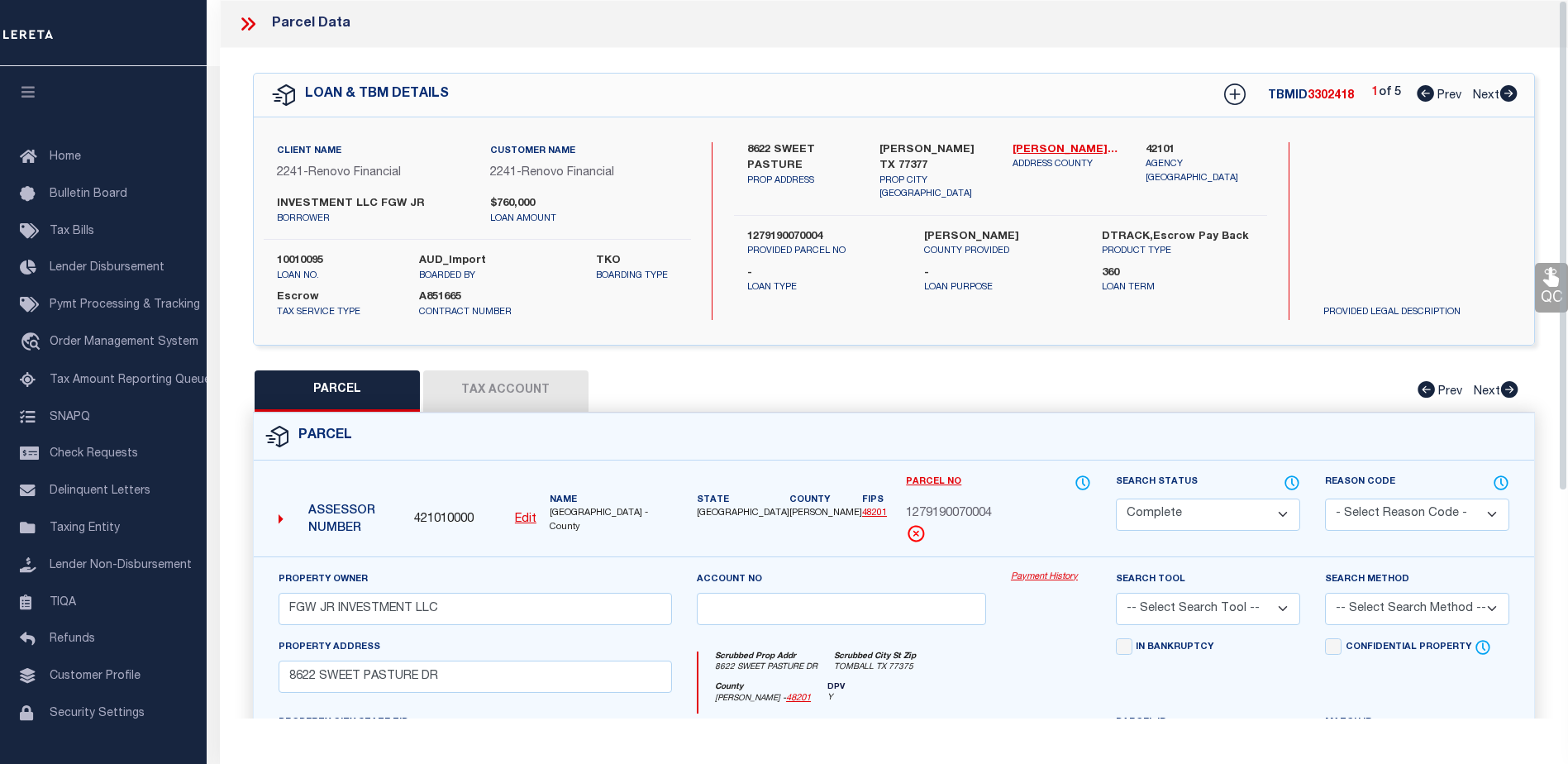
click at [1050, 578] on link "Payment History" at bounding box center [1050, 577] width 80 height 14
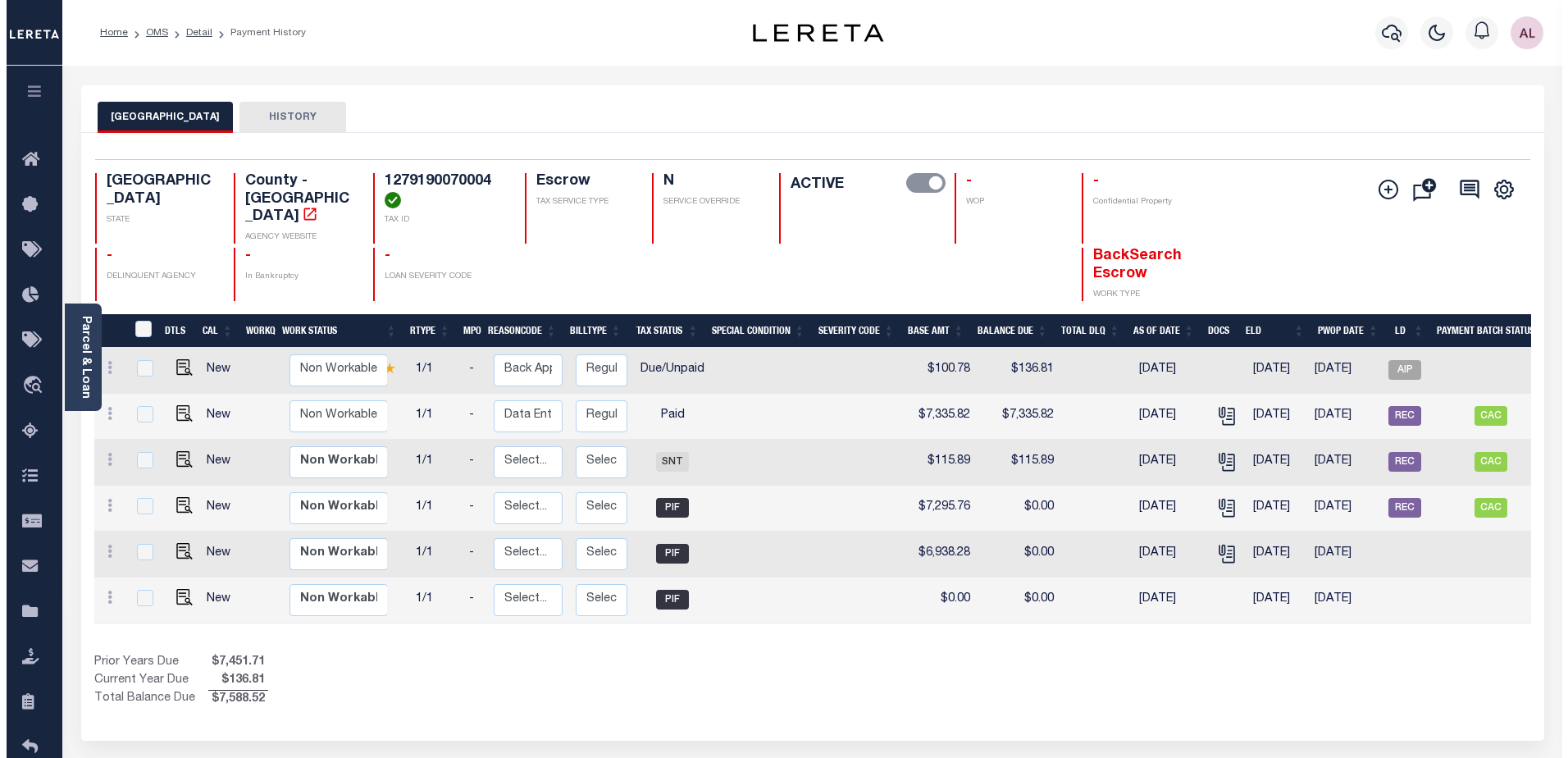
scroll to position [0, 95]
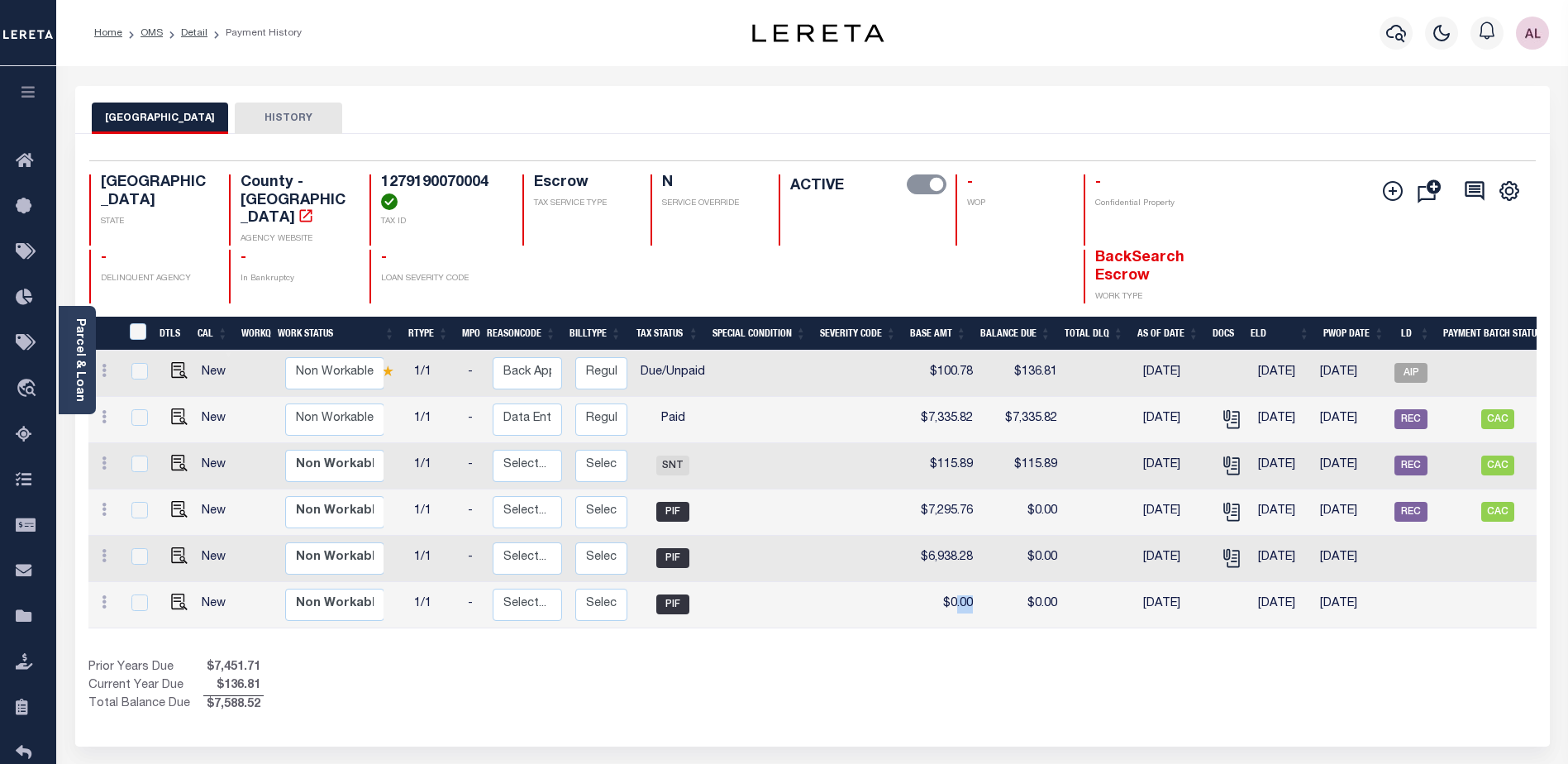
drag, startPoint x: 947, startPoint y: 609, endPoint x: 964, endPoint y: 604, distance: 17.7
click at [964, 604] on td "$0.00" at bounding box center [945, 606] width 71 height 47
checkbox input "true"
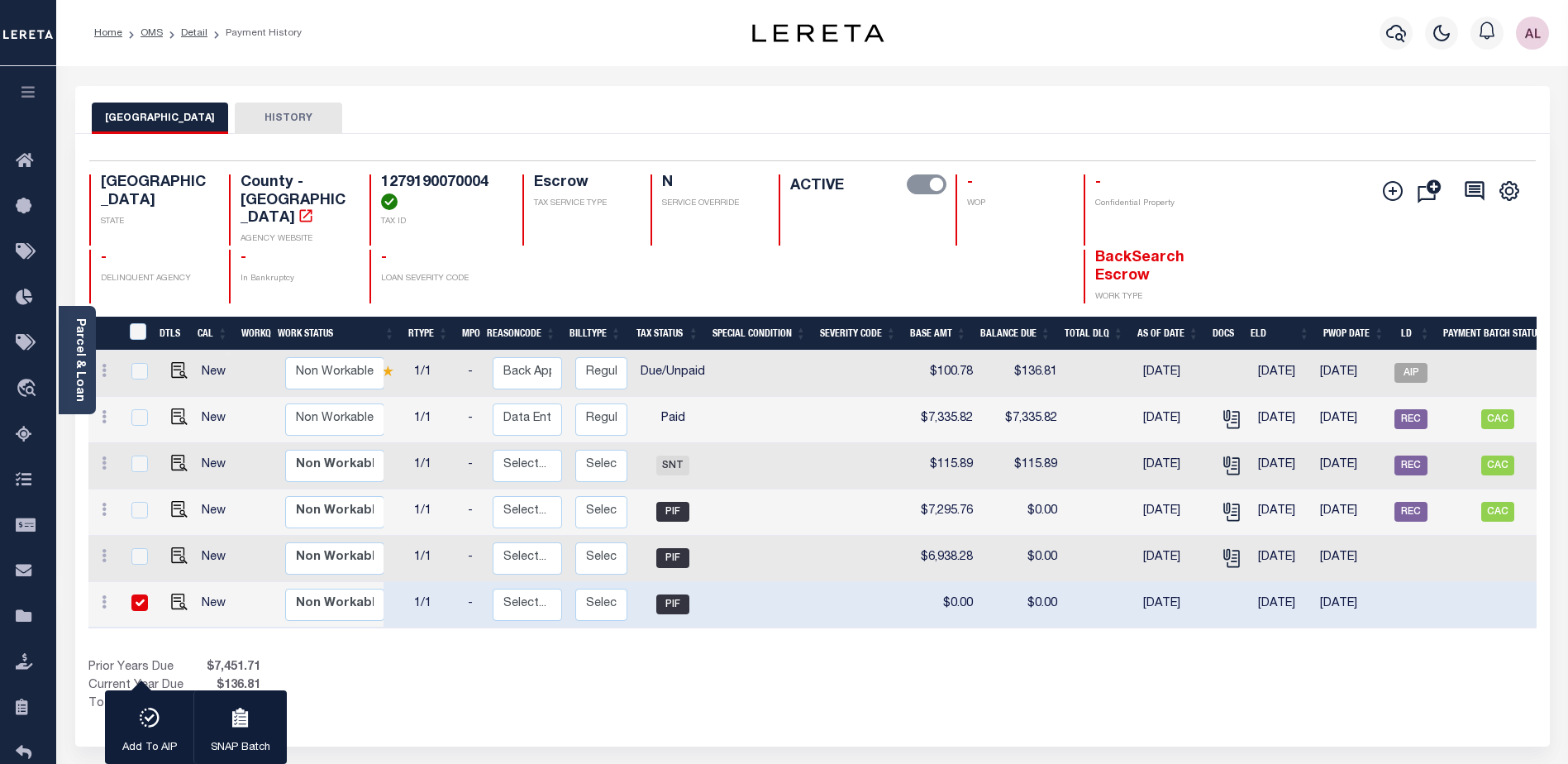
drag, startPoint x: 964, startPoint y: 604, endPoint x: 991, endPoint y: 646, distance: 49.9
click at [995, 659] on div "Show Tax Lines before Bill Release Date Prior Years Due $7,451.71 Current Year …" at bounding box center [813, 686] width 1448 height 55
click at [1404, 31] on icon "button" at bounding box center [1396, 33] width 20 height 20
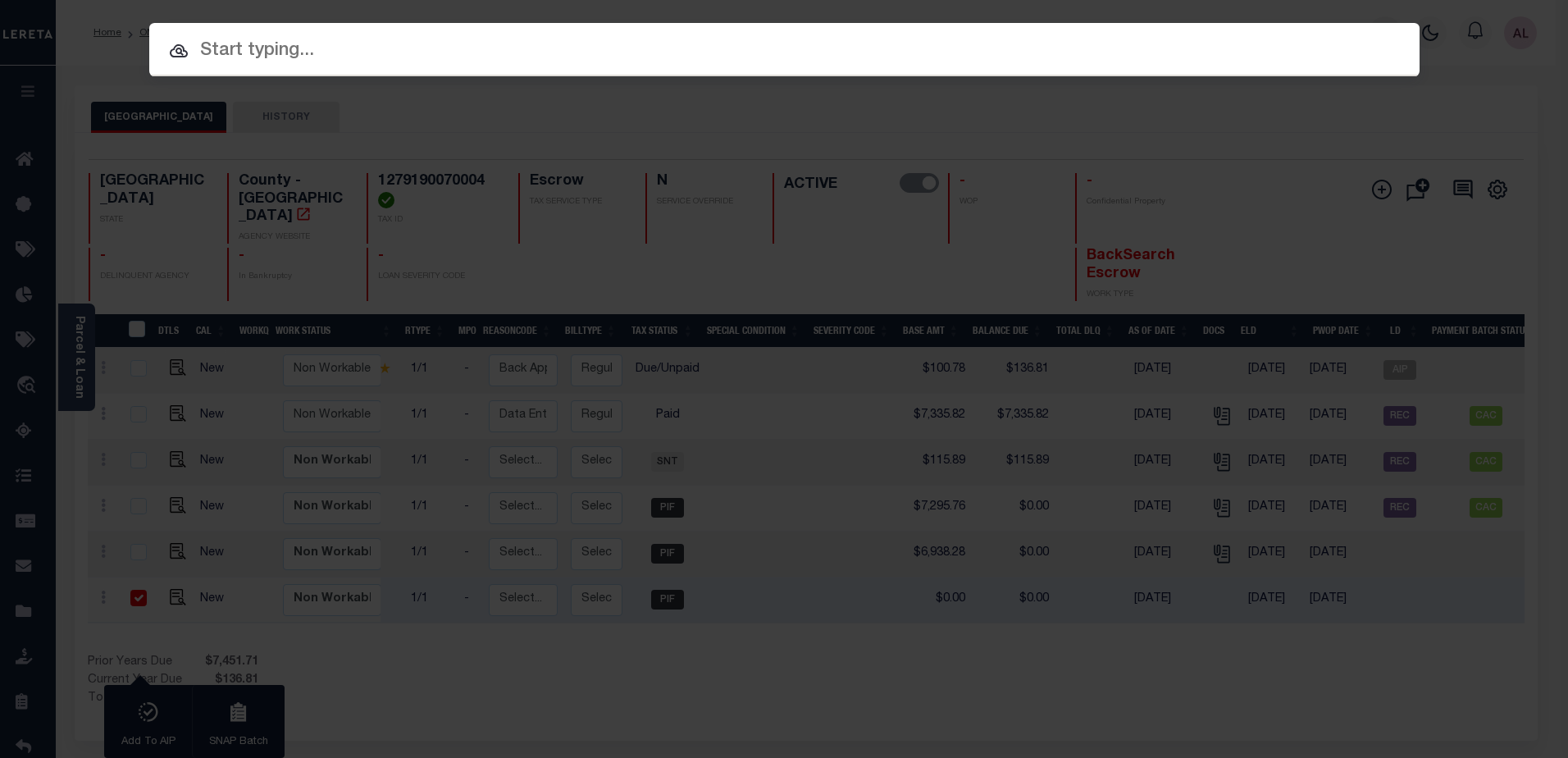
click at [250, 49] on input "text" at bounding box center [784, 51] width 1271 height 29
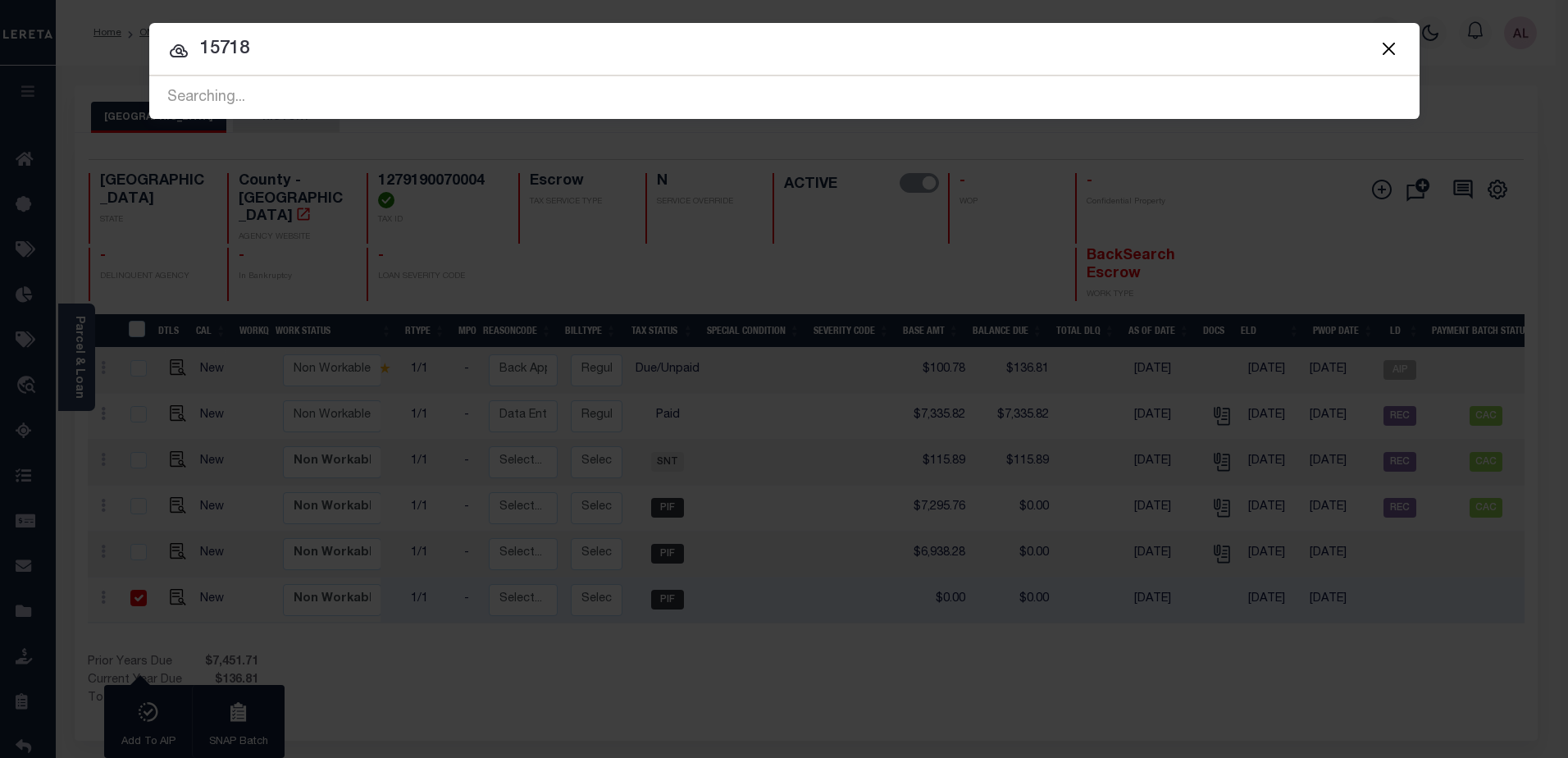
type input "15718"
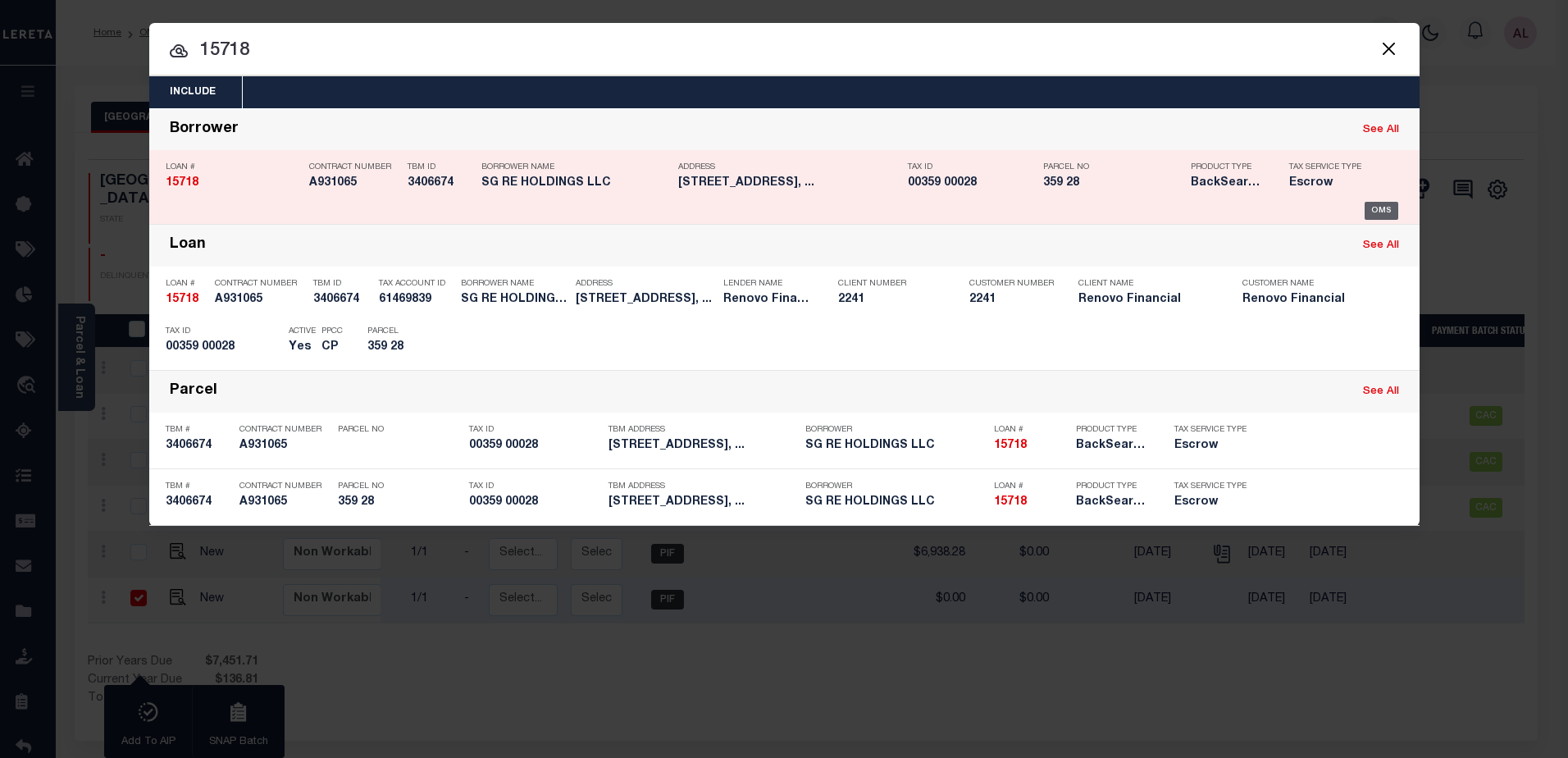
click at [1375, 209] on div "OMS" at bounding box center [1381, 210] width 33 height 18
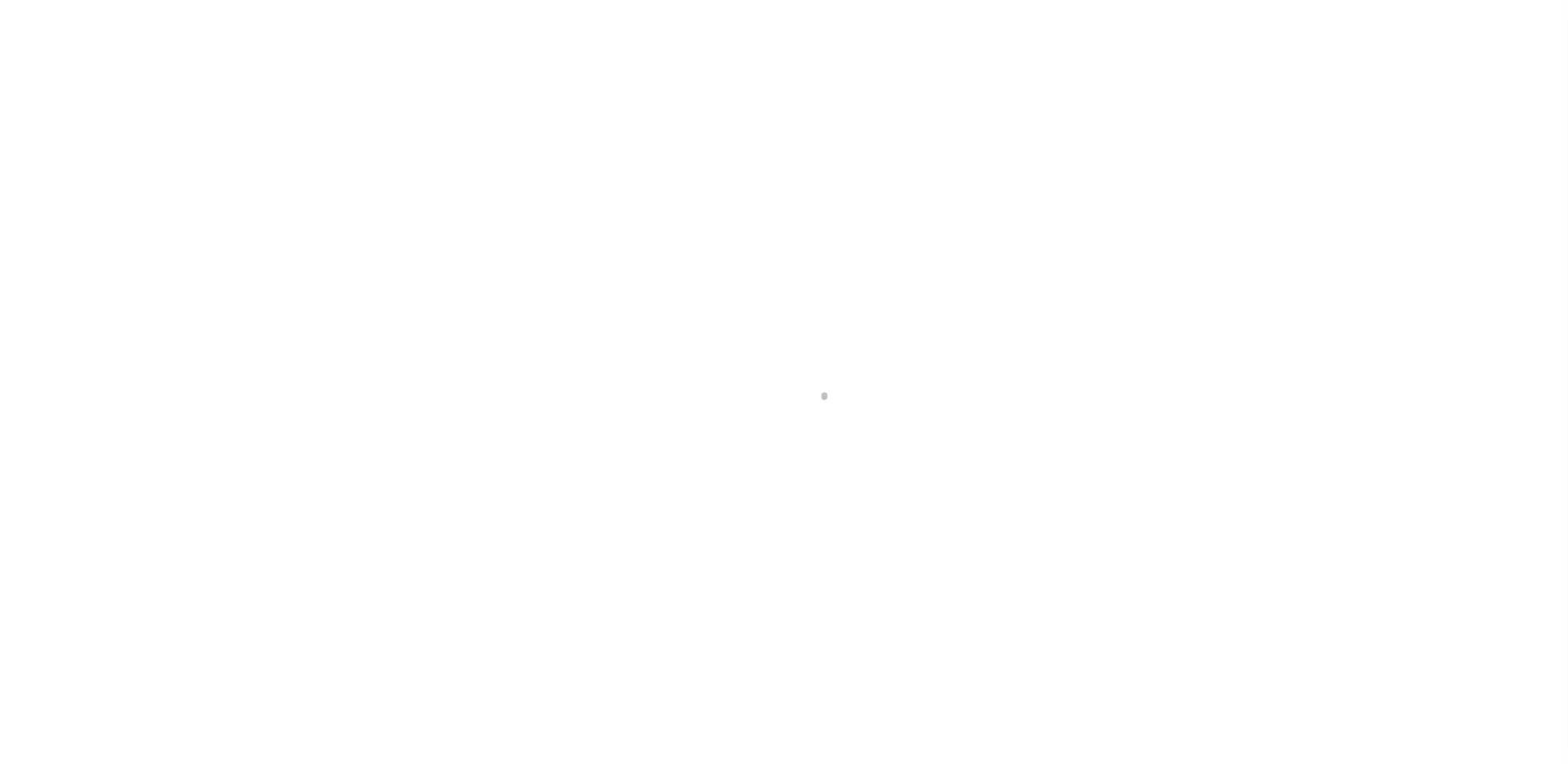
select select "10"
select select "Escrow"
type input "[STREET_ADDRESS]"
select select
type input "[GEOGRAPHIC_DATA]"
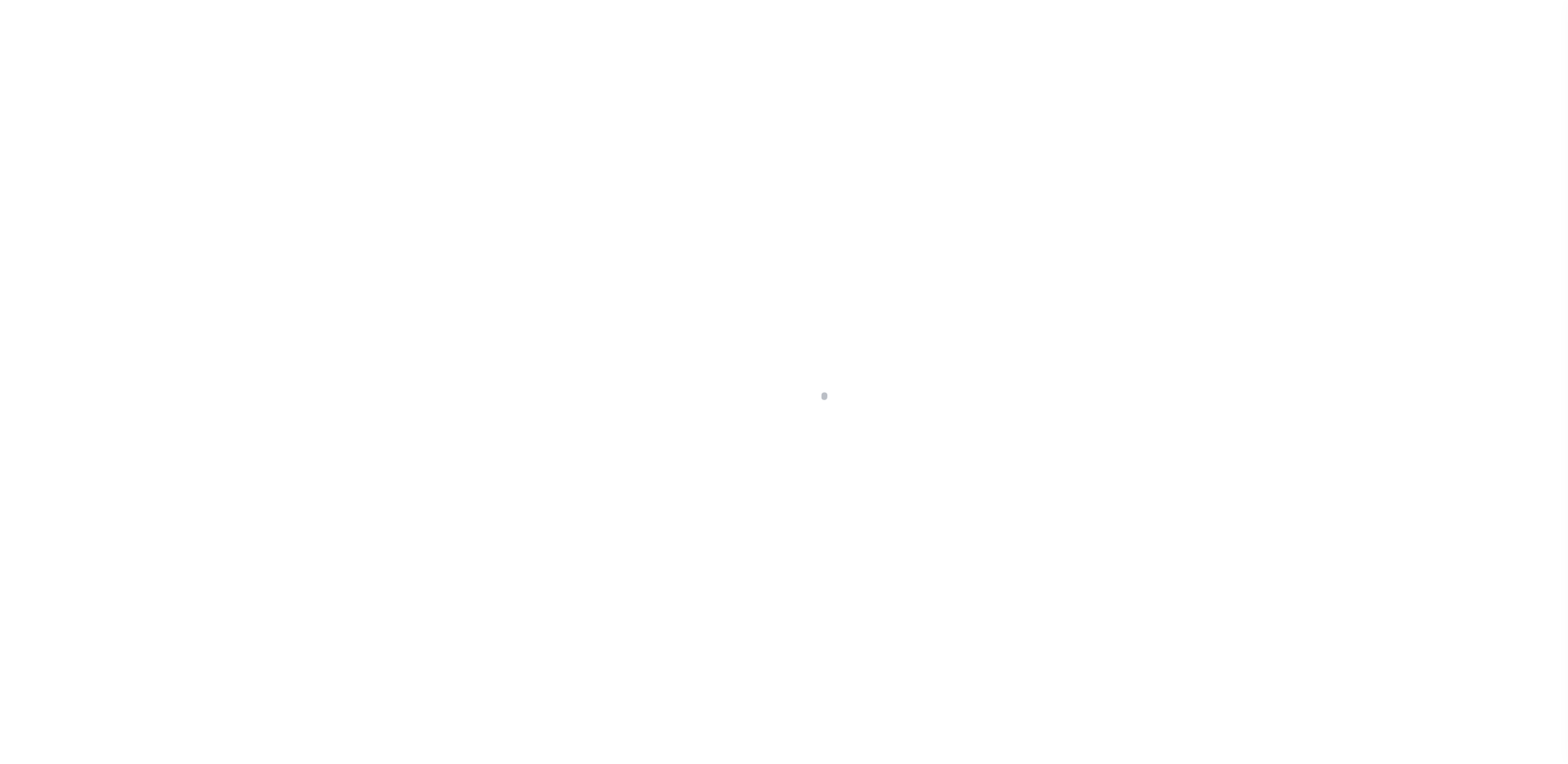
type input "a0kUS0000073DxZ"
type input "NJ"
select select
type textarea "LEGAL REQUIRED"
type textarea "Liability Limited to Customer Provided Parcel"
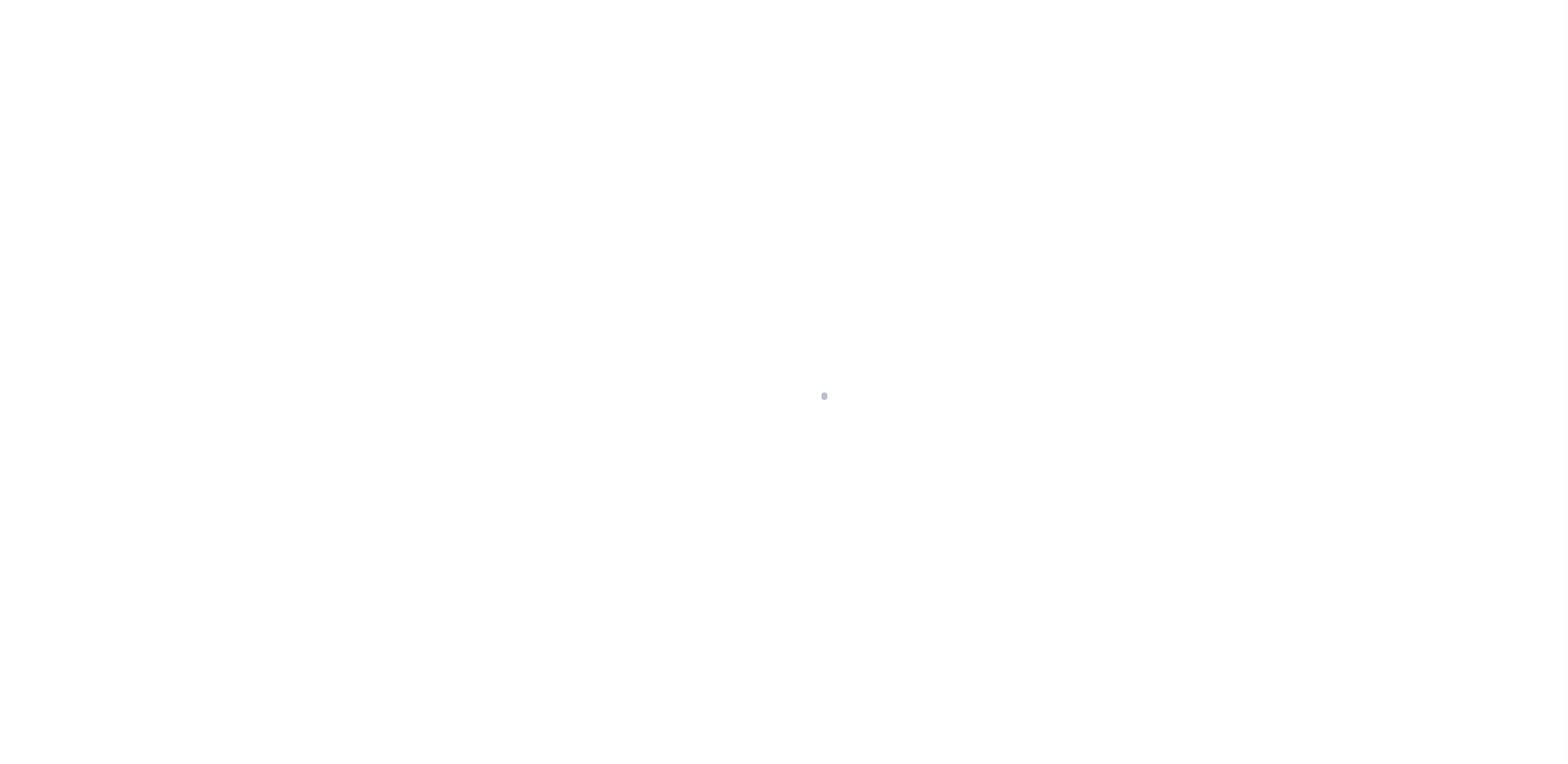
select select "14701"
select select "25066"
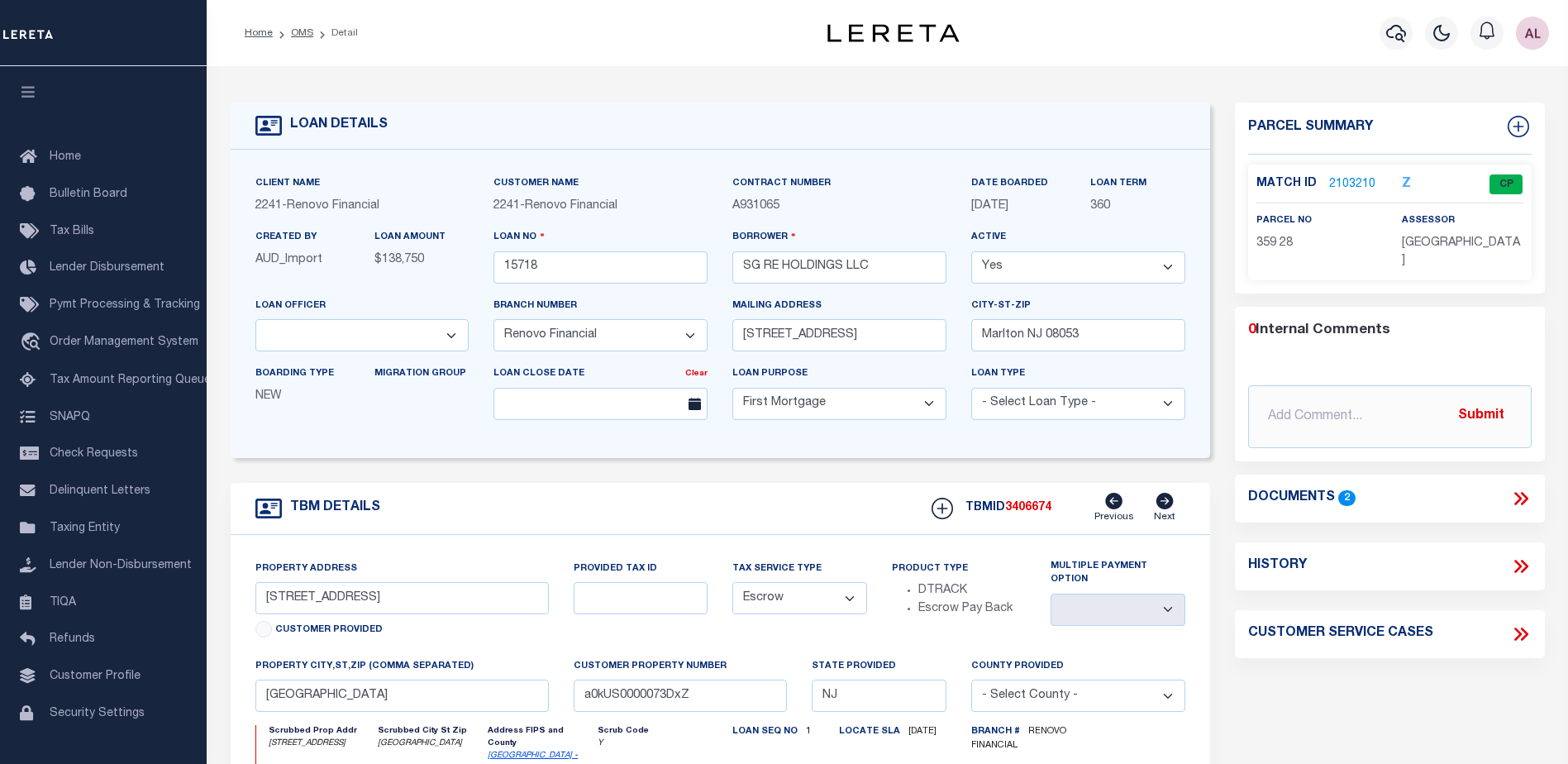
click at [1336, 179] on link "2103210" at bounding box center [1352, 184] width 46 height 17
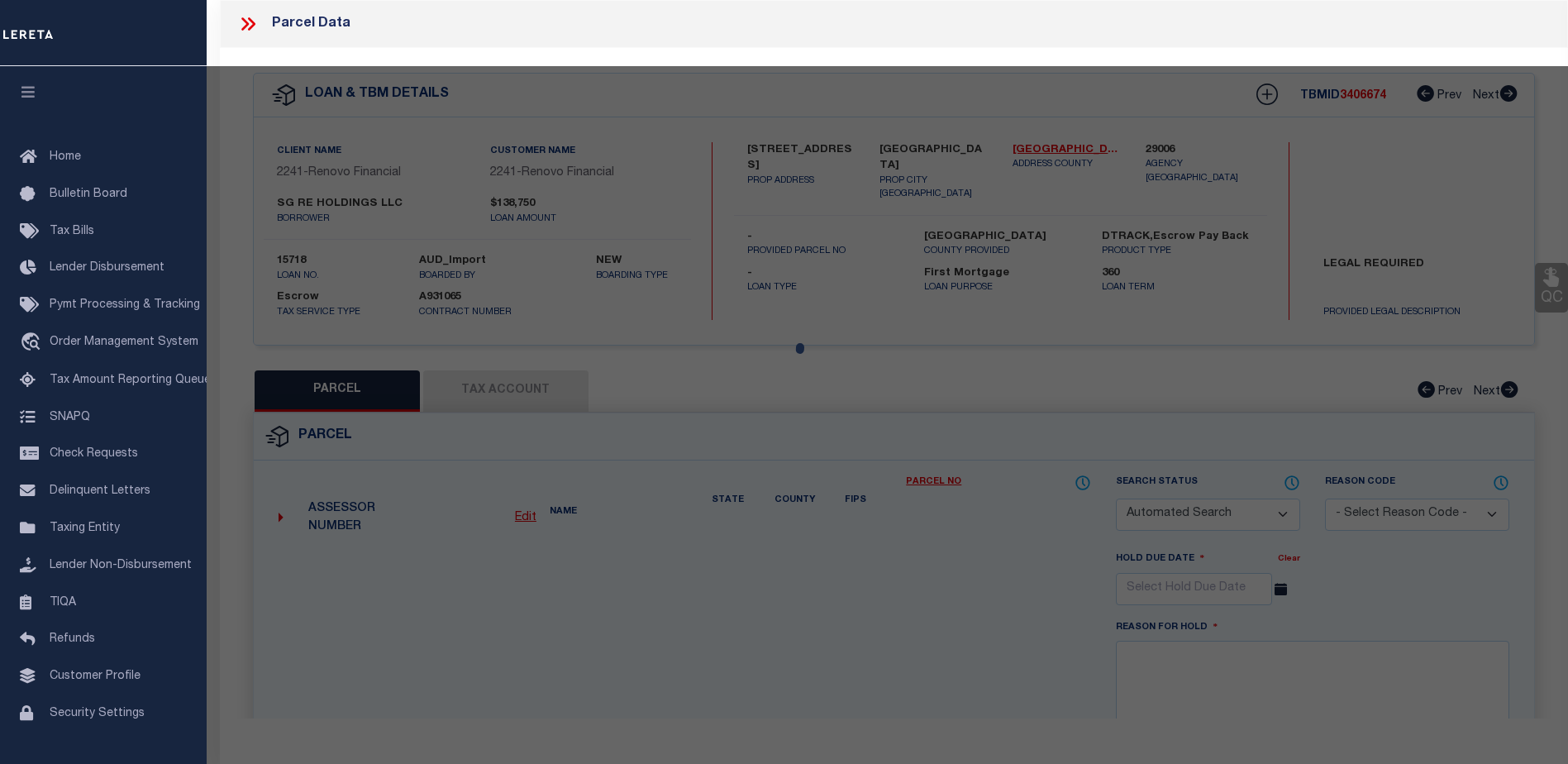
checkbox input "false"
select select "CP"
type input "SG RE HOLDINGS LLC"
select select "AGW"
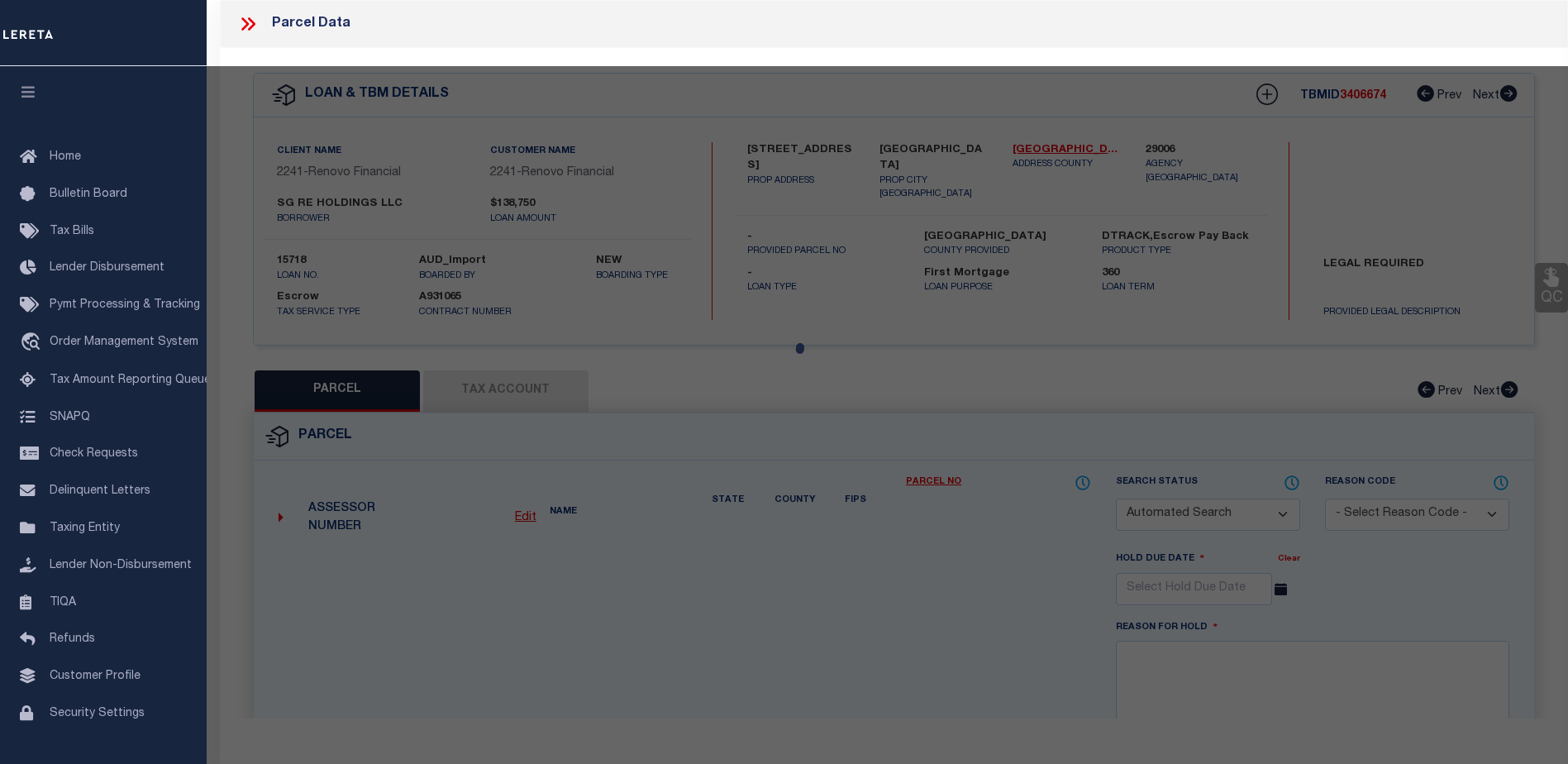
select select
type input "204 E OAK ST"
checkbox input "false"
type input "[GEOGRAPHIC_DATA]"
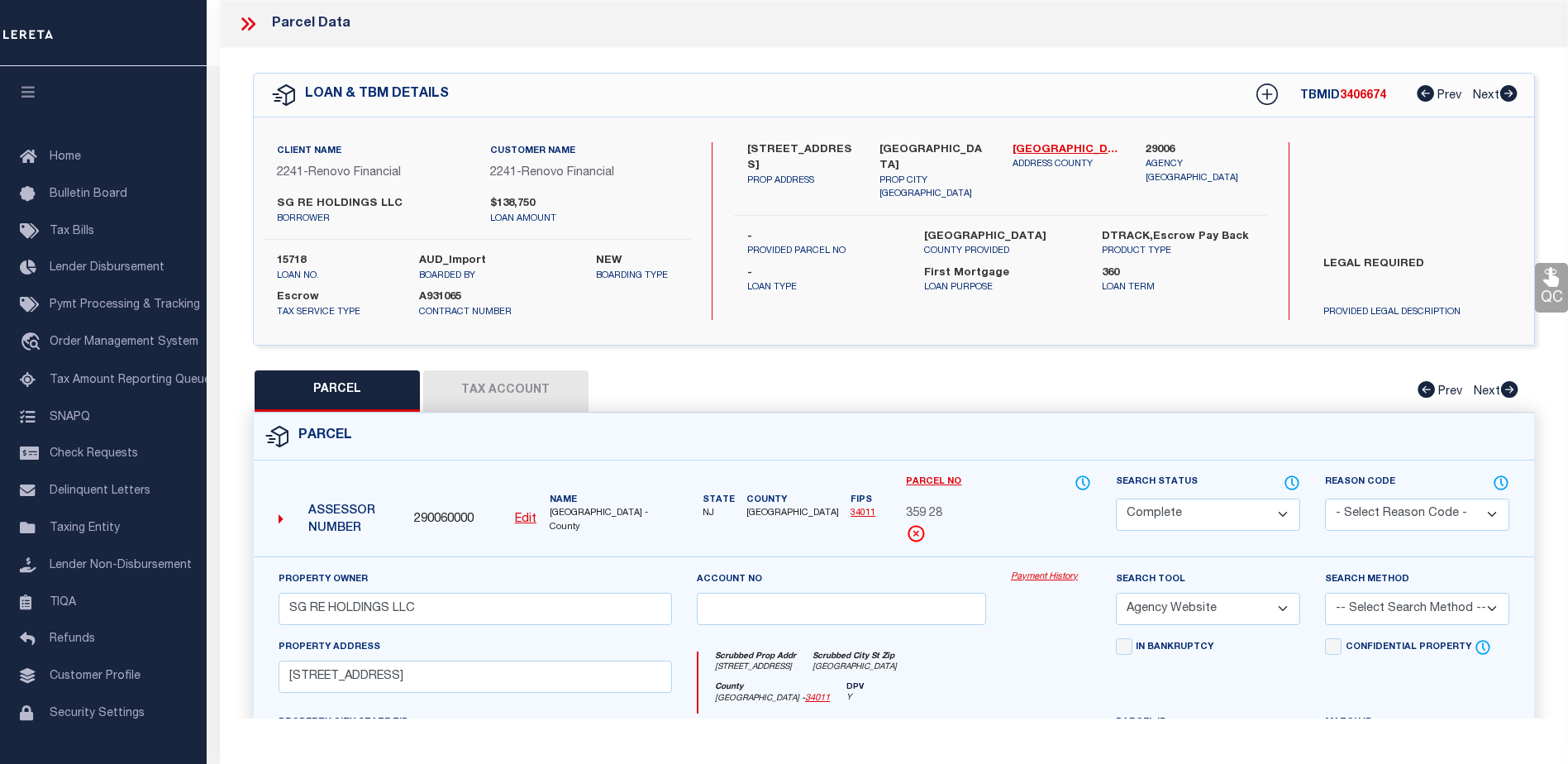
click at [1051, 576] on link "Payment History" at bounding box center [1050, 577] width 80 height 14
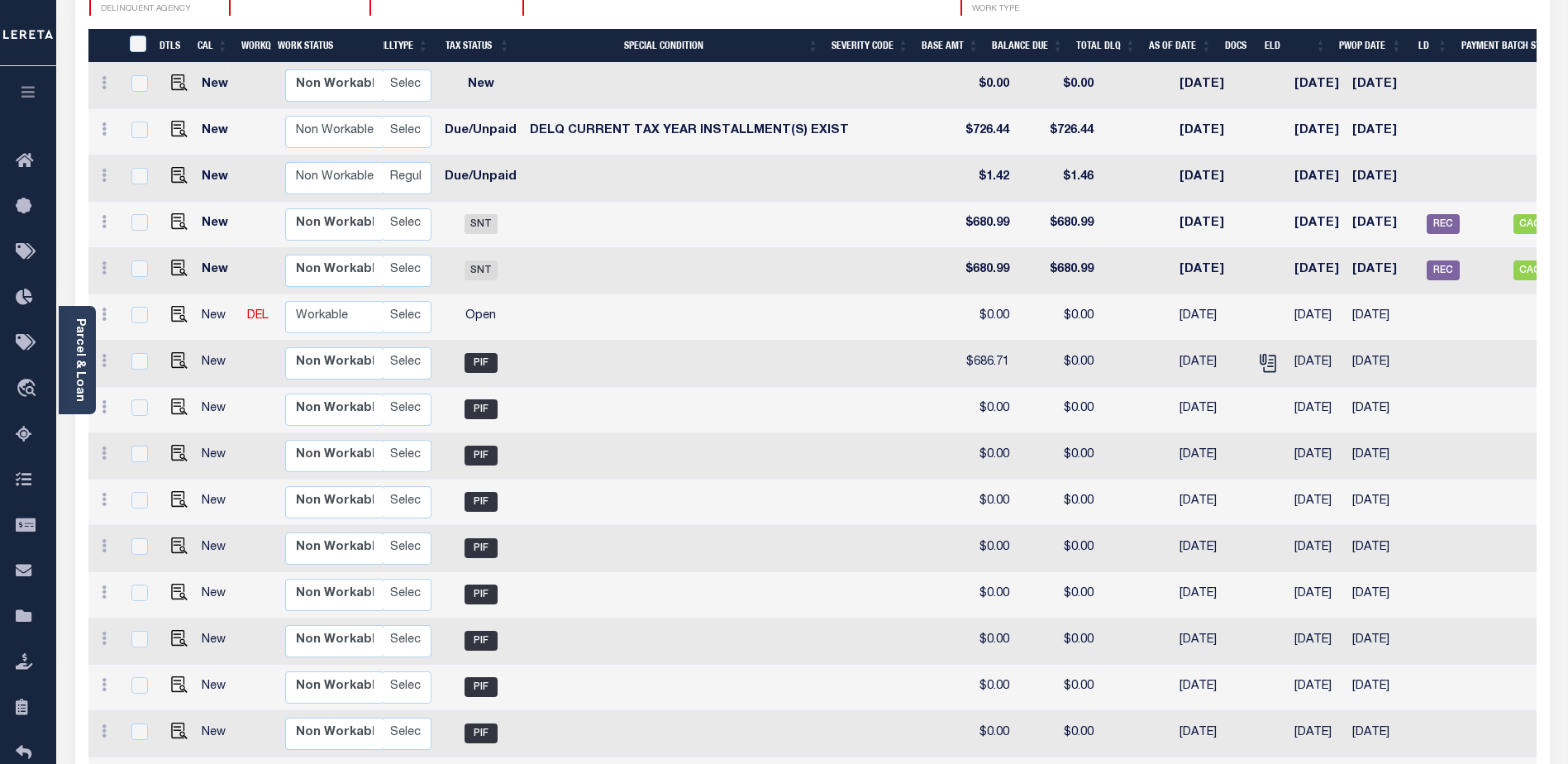
scroll to position [282, 0]
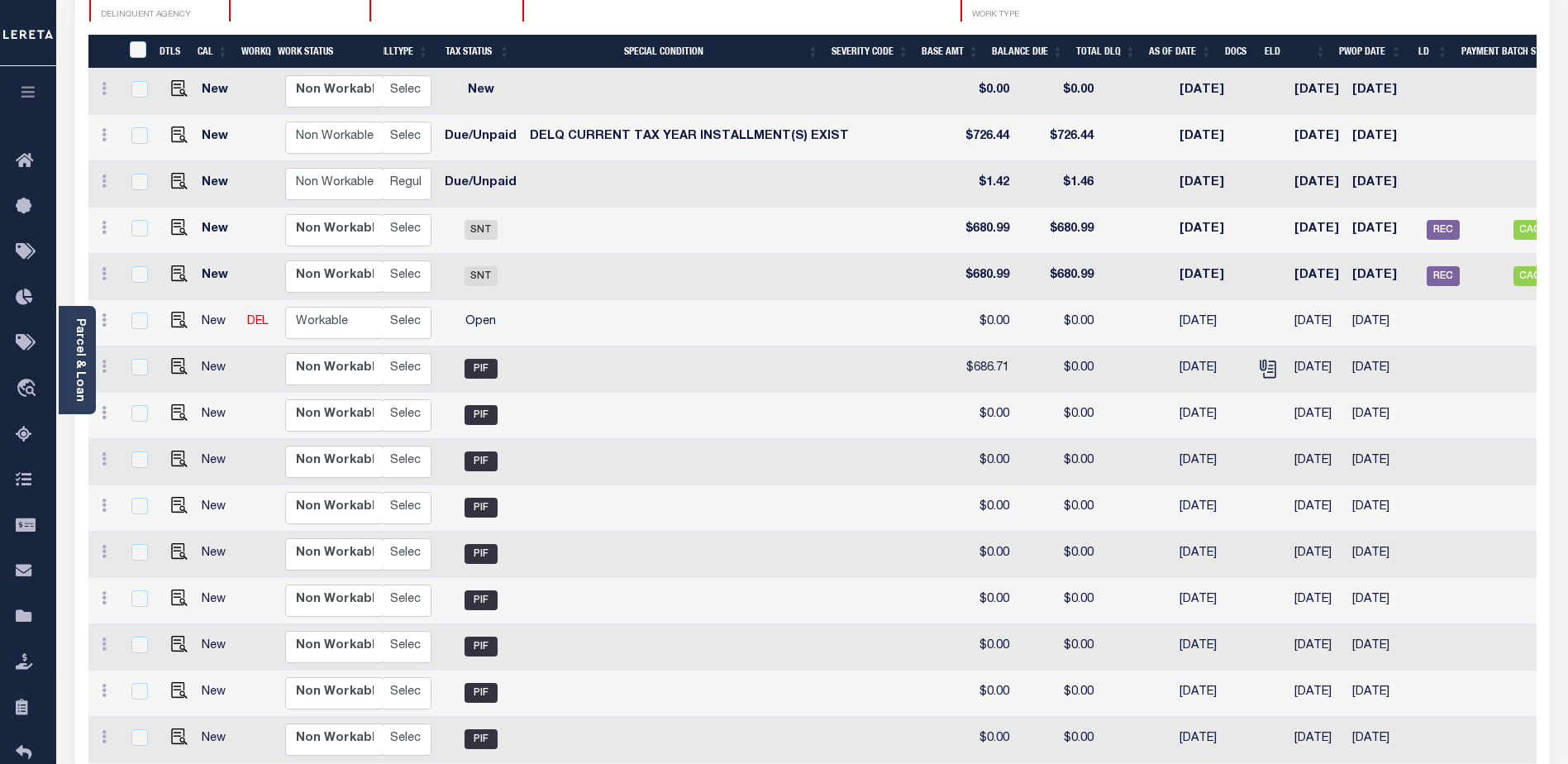
click at [1360, 302] on td "11/01/2024" at bounding box center [1383, 323] width 74 height 47
checkbox input "true"
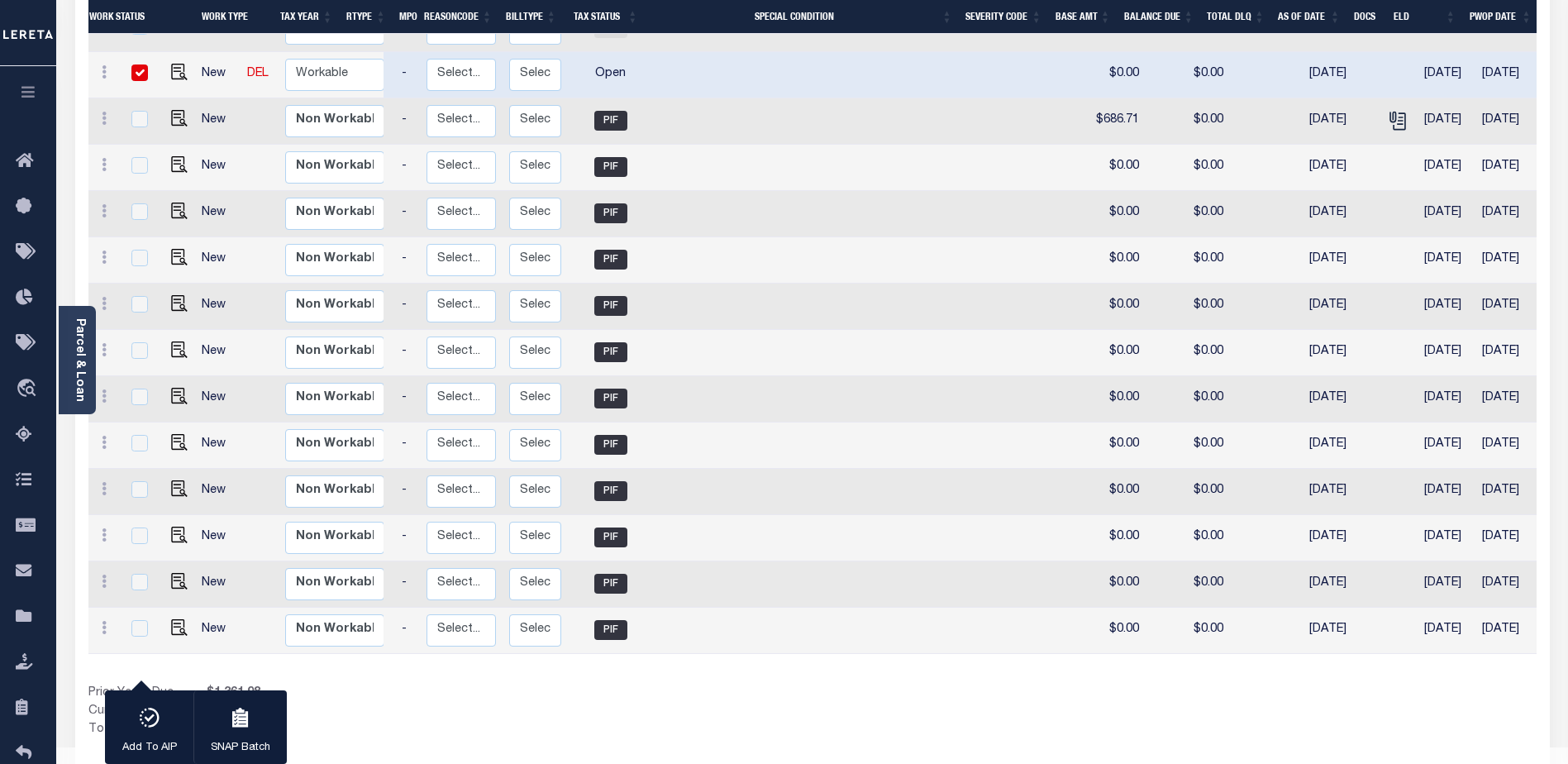
scroll to position [0, 0]
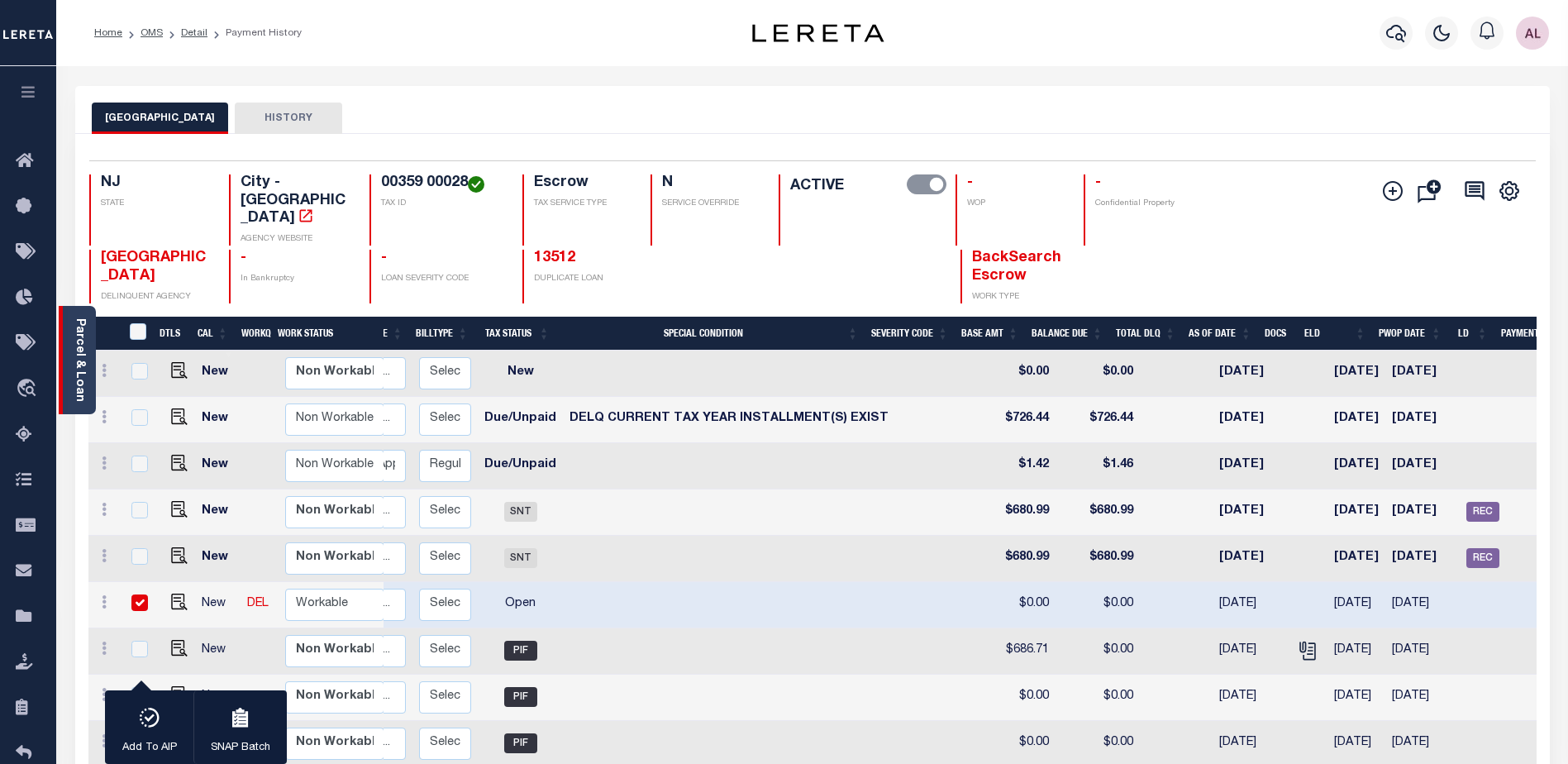
click at [73, 380] on link "Parcel & Loan" at bounding box center [78, 360] width 11 height 84
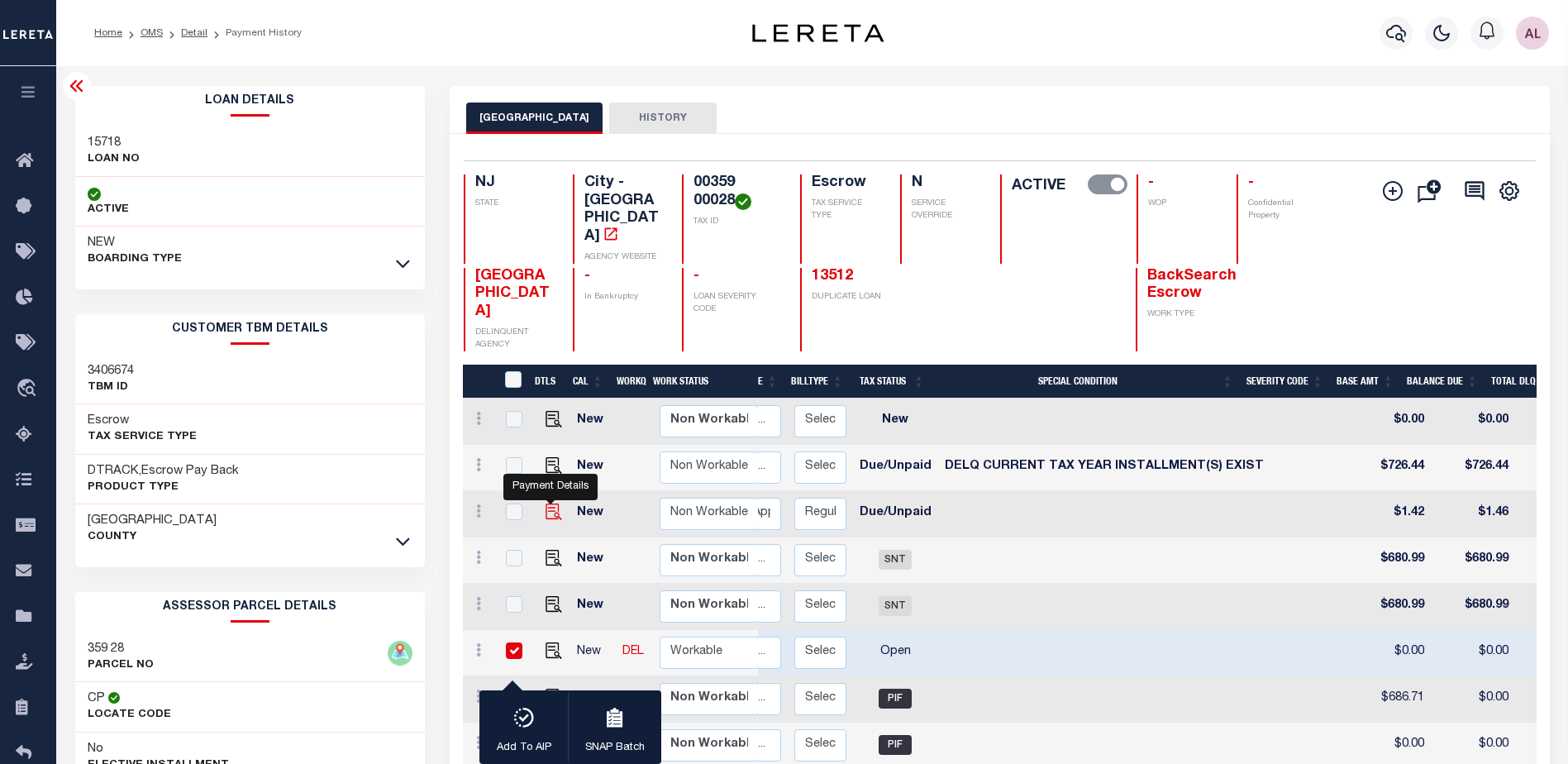
click at [546, 504] on img "" at bounding box center [554, 512] width 16 height 16
checkbox input "true"
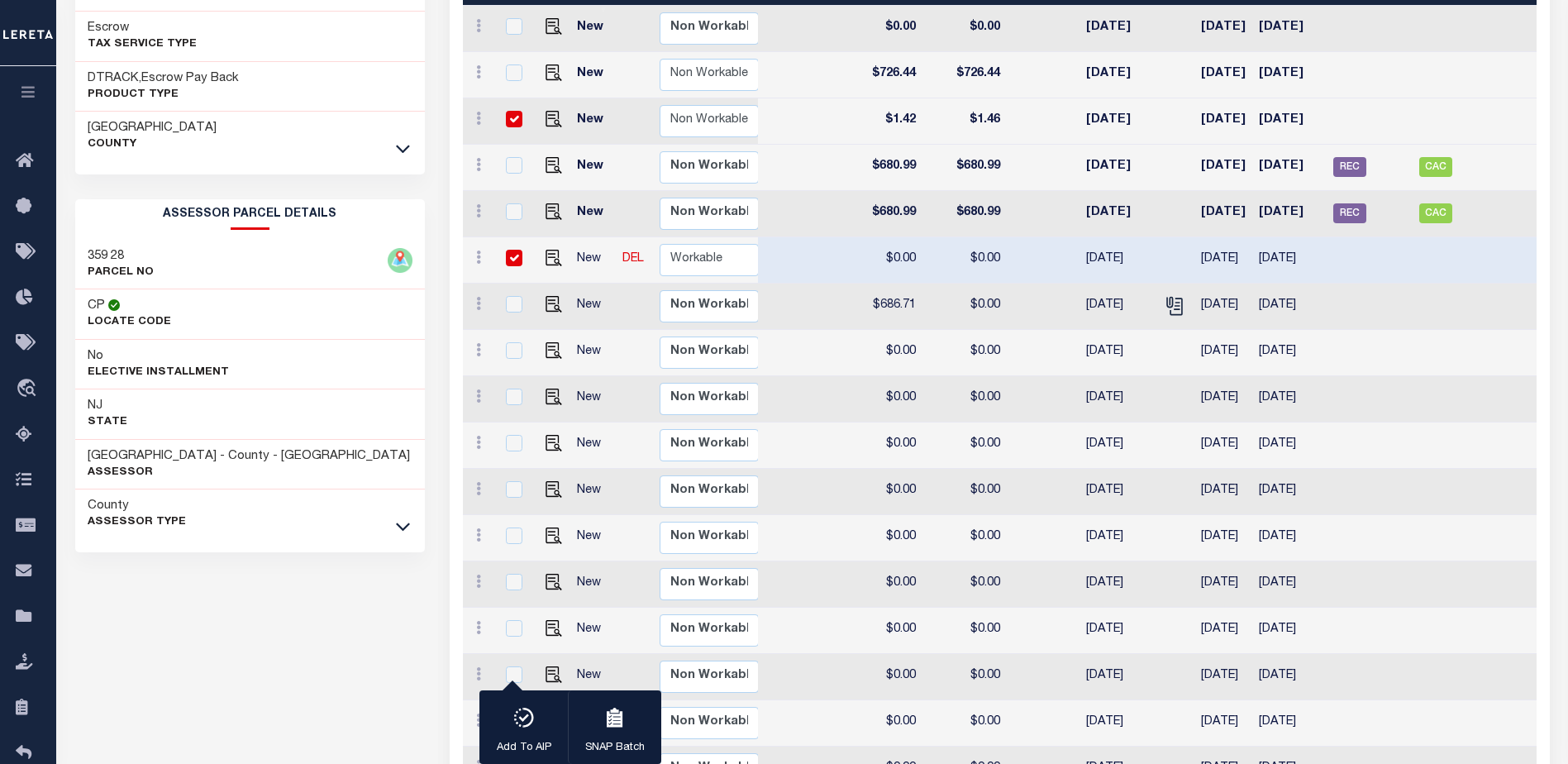
scroll to position [248, 0]
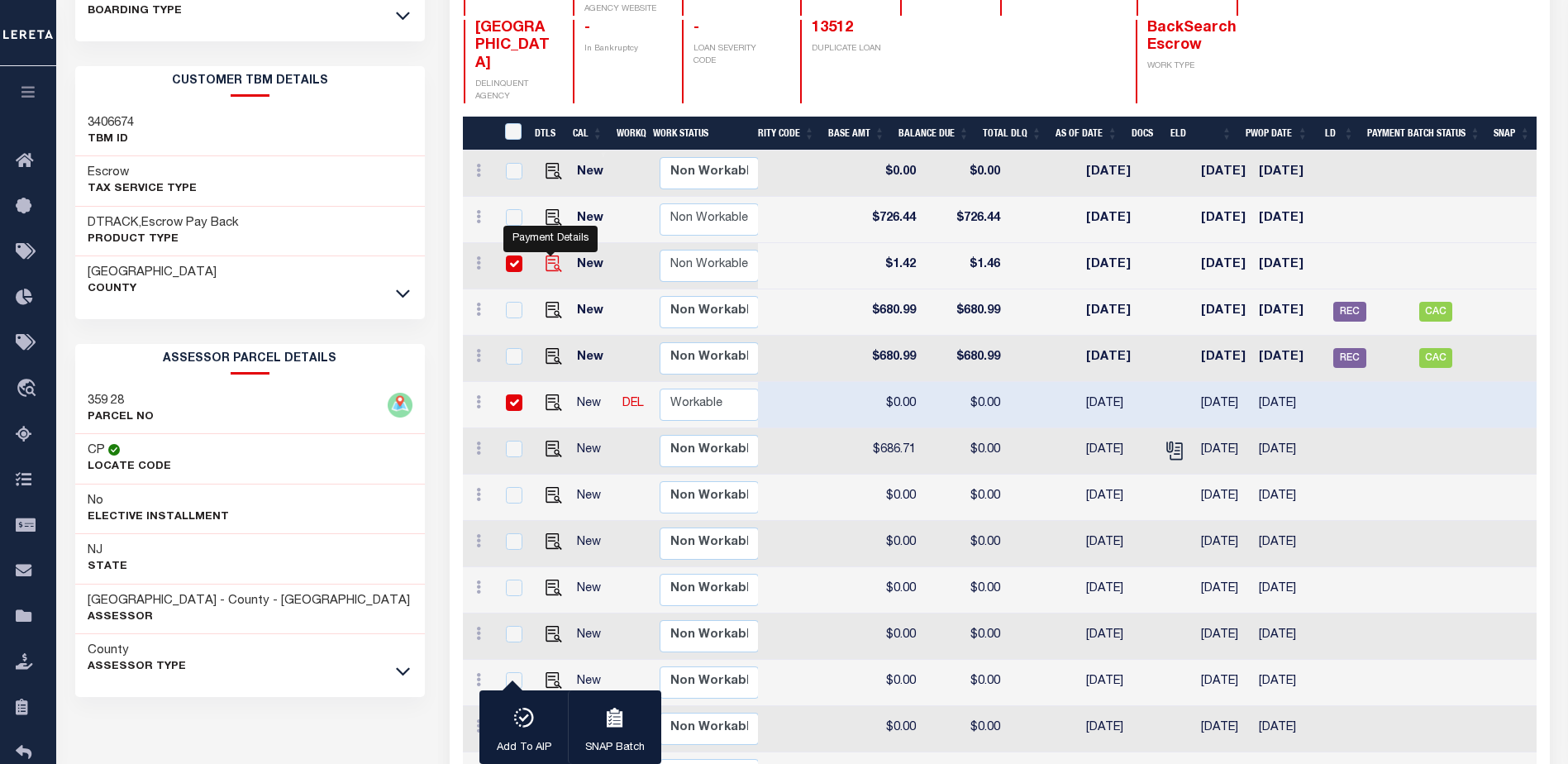
click at [548, 256] on img "" at bounding box center [554, 264] width 16 height 16
checkbox input "false"
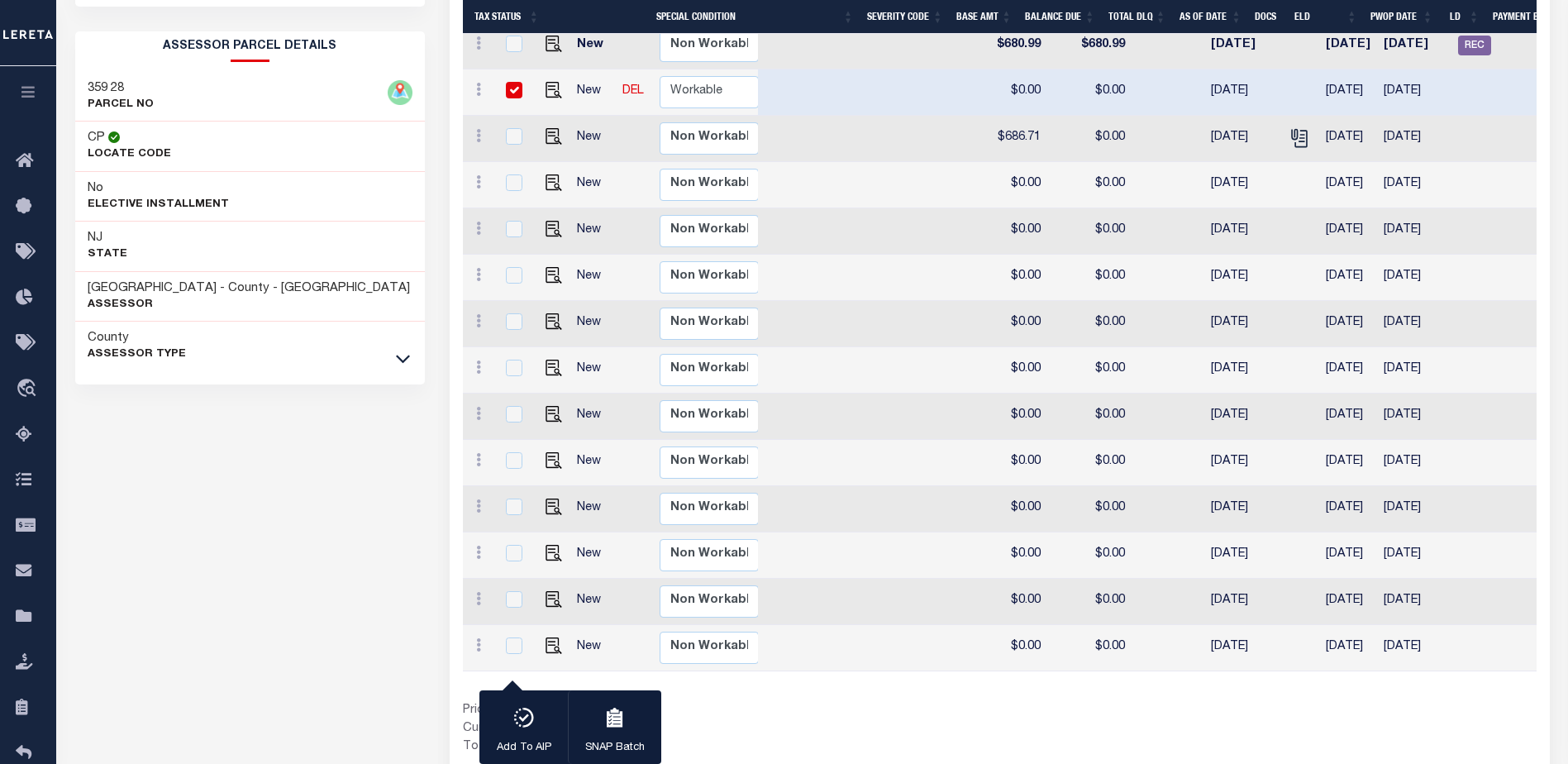
scroll to position [0, 637]
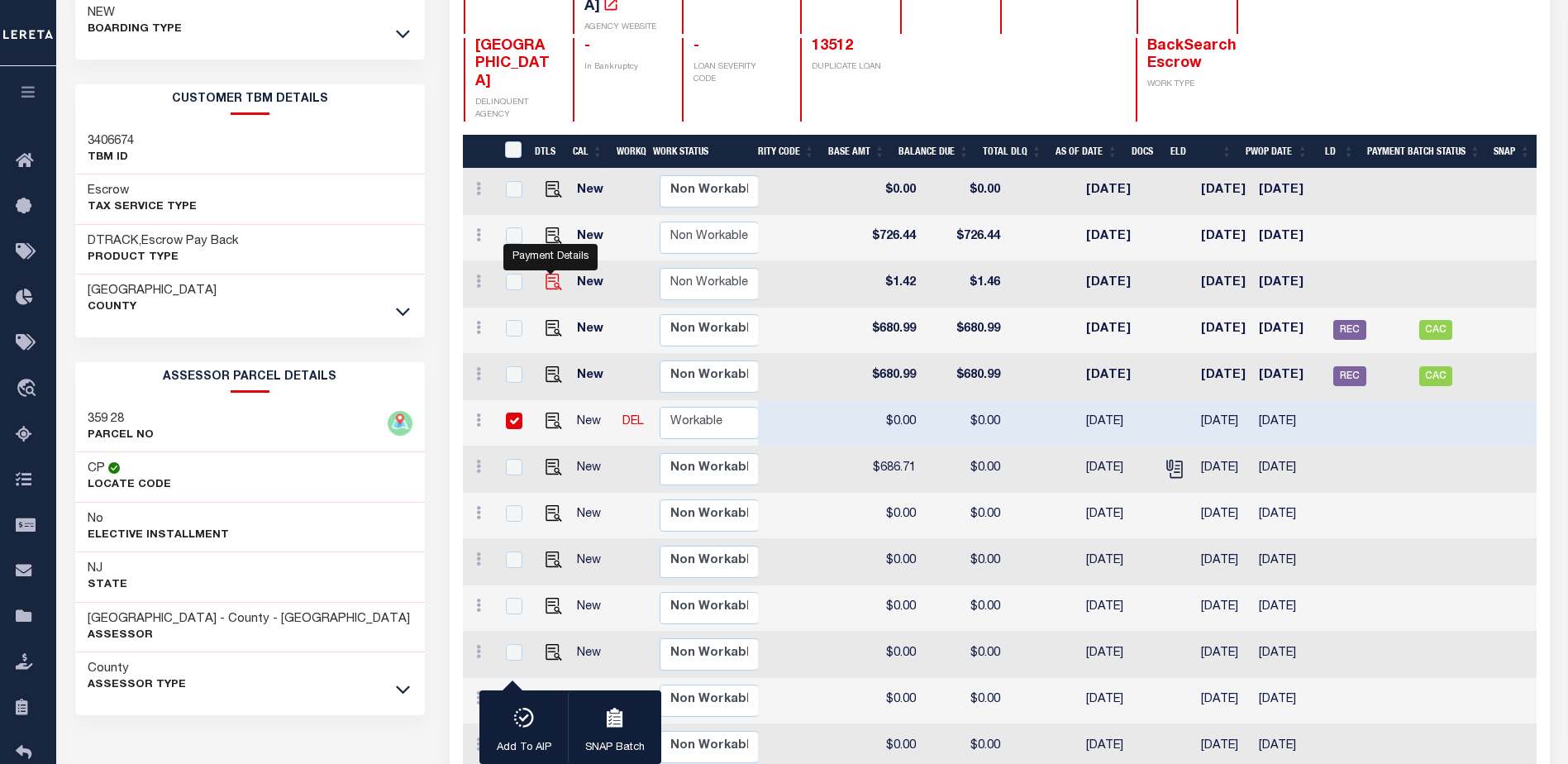
click at [548, 274] on img "" at bounding box center [554, 282] width 16 height 16
checkbox input "true"
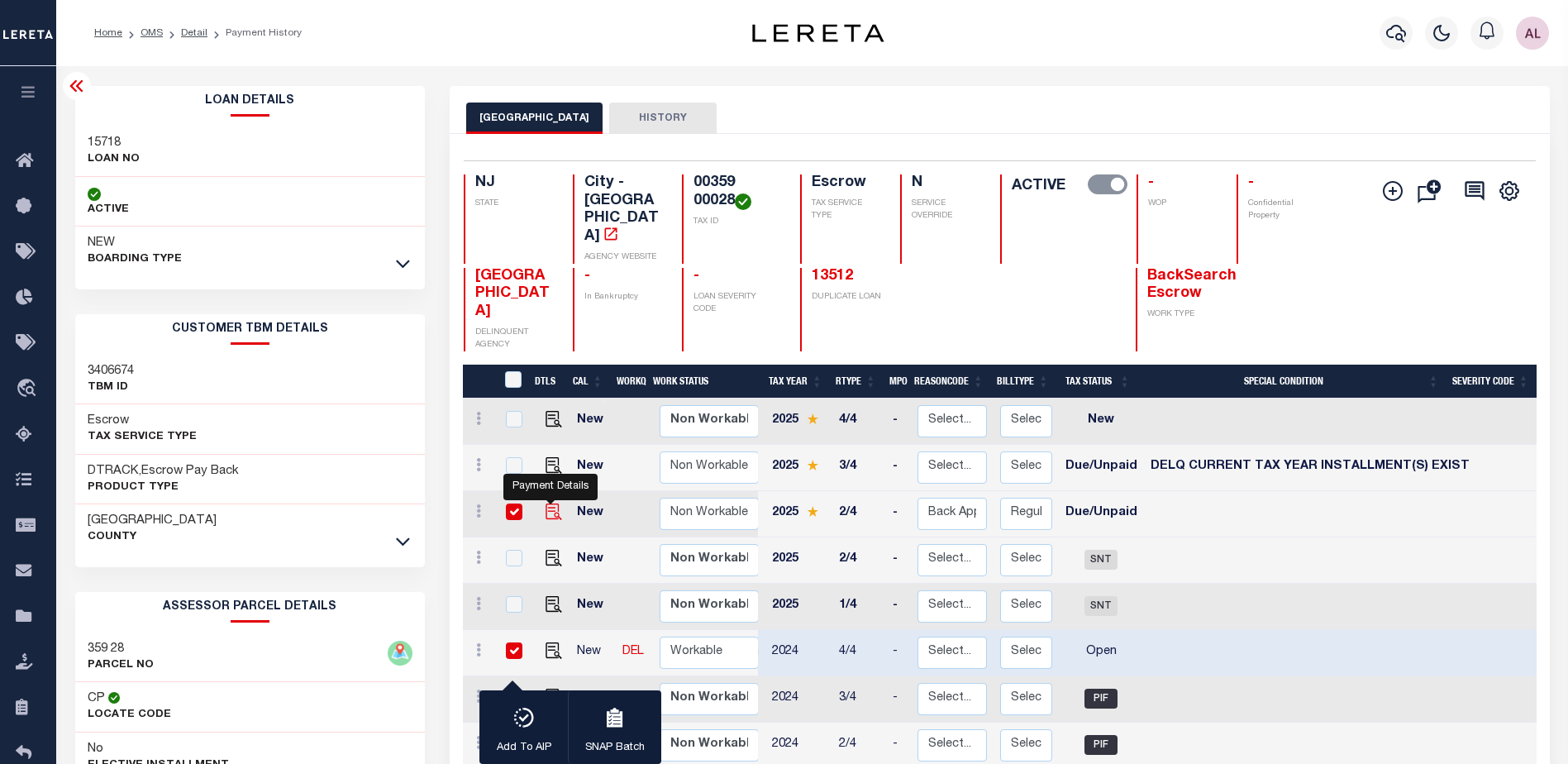
click at [548, 504] on img "" at bounding box center [554, 512] width 16 height 16
checkbox input "false"
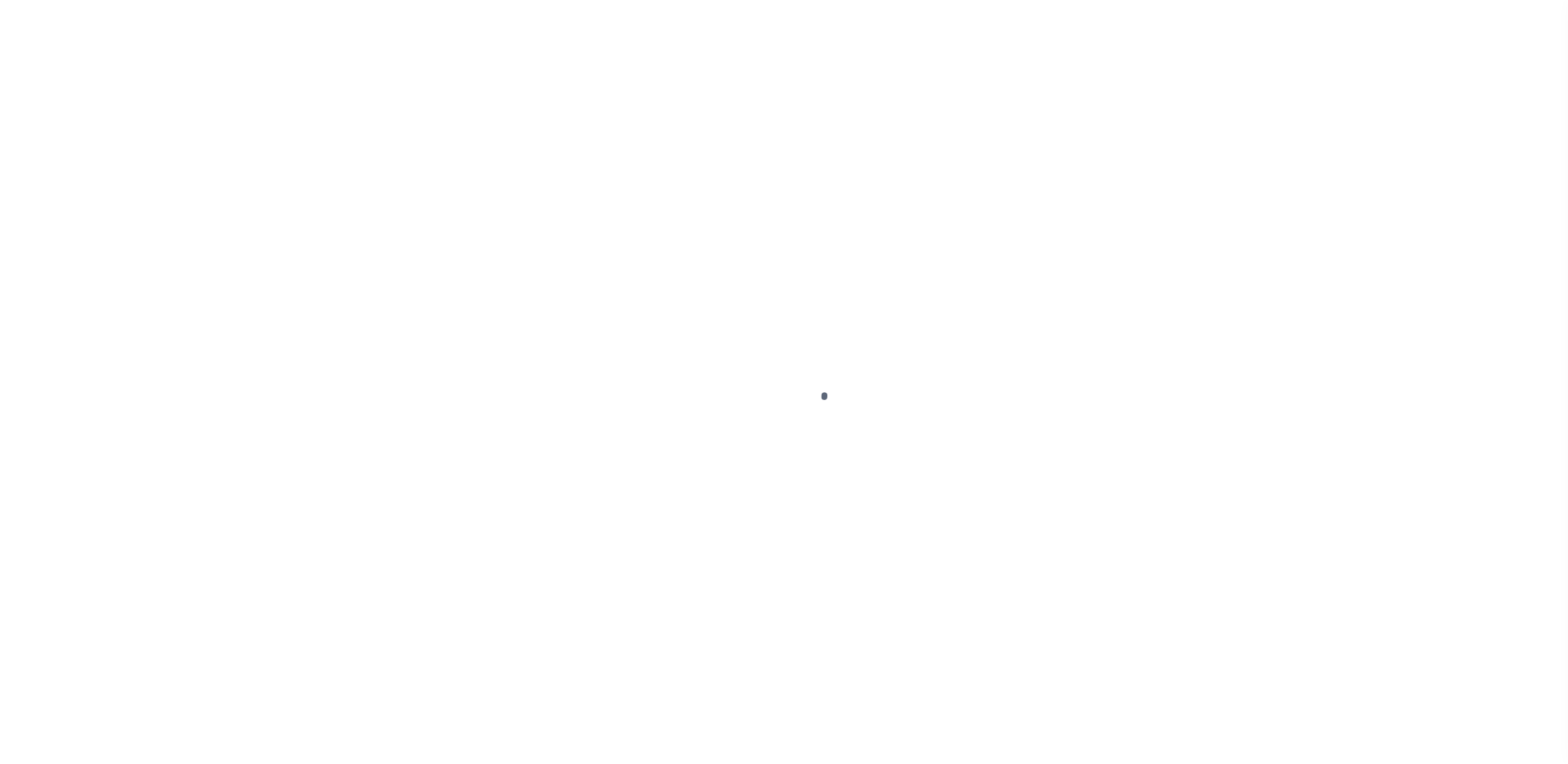
select select "DUE"
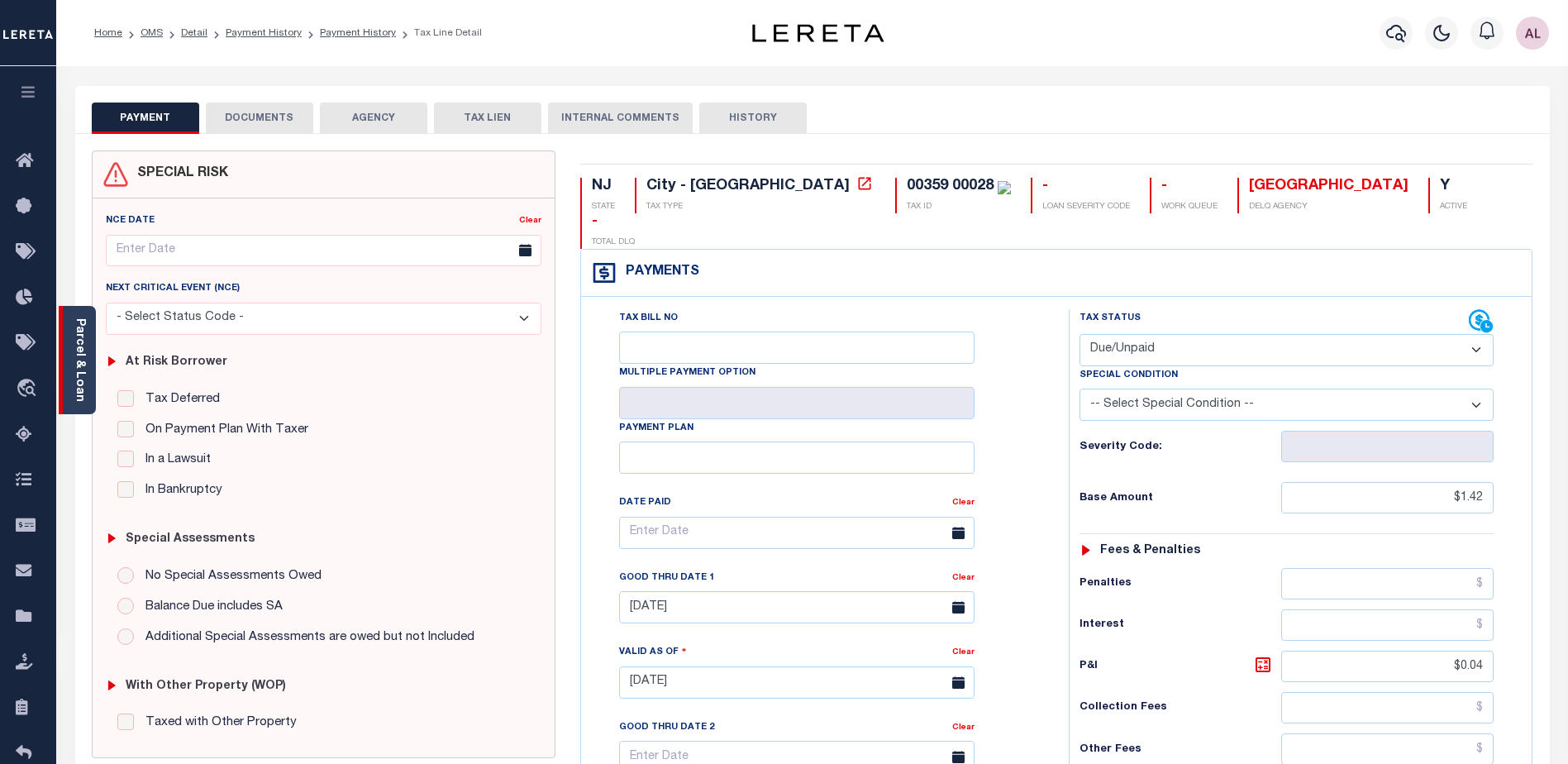
click at [74, 373] on link "Parcel & Loan" at bounding box center [78, 360] width 11 height 84
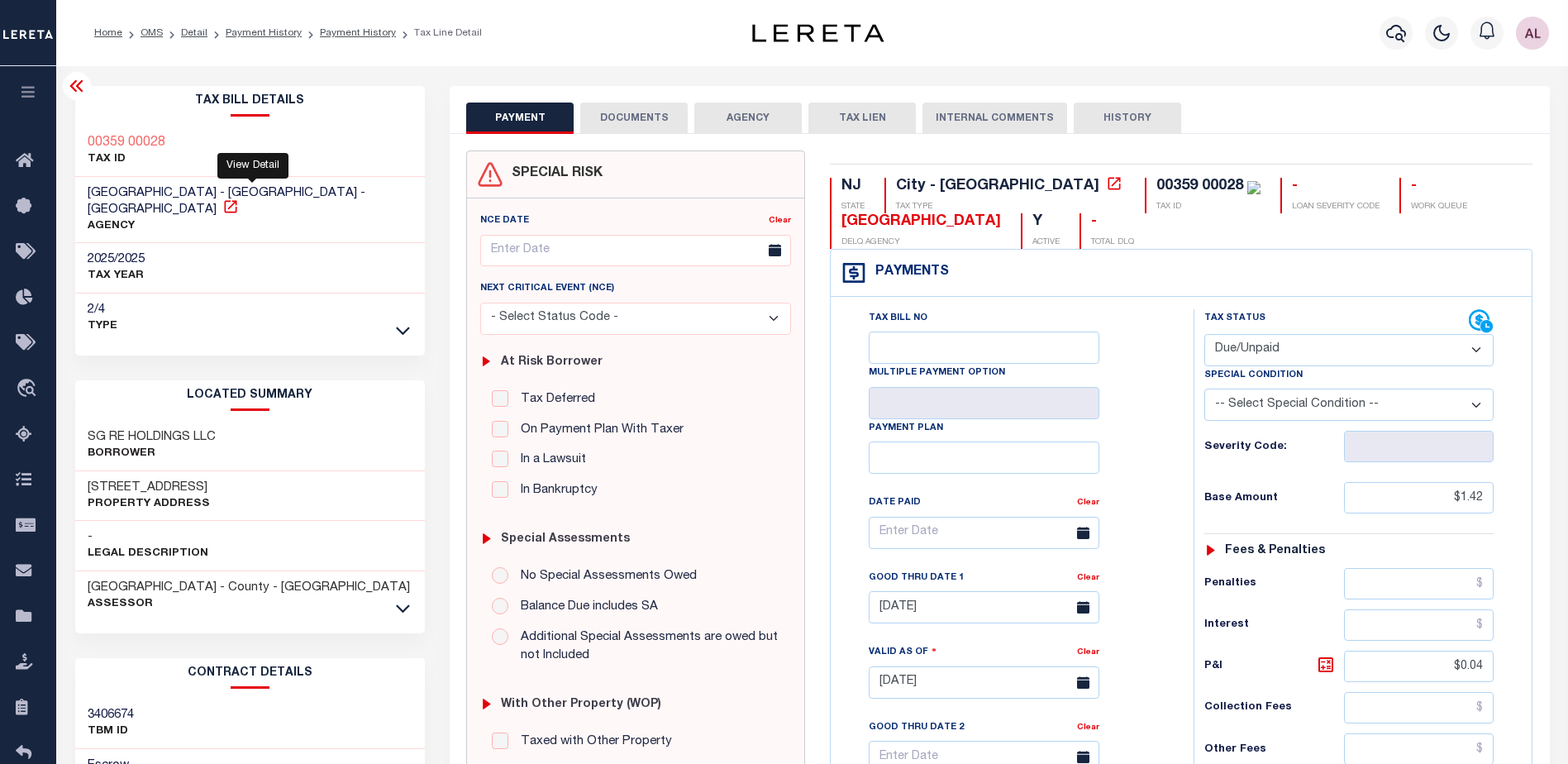
click at [239, 198] on icon at bounding box center [230, 206] width 16 height 16
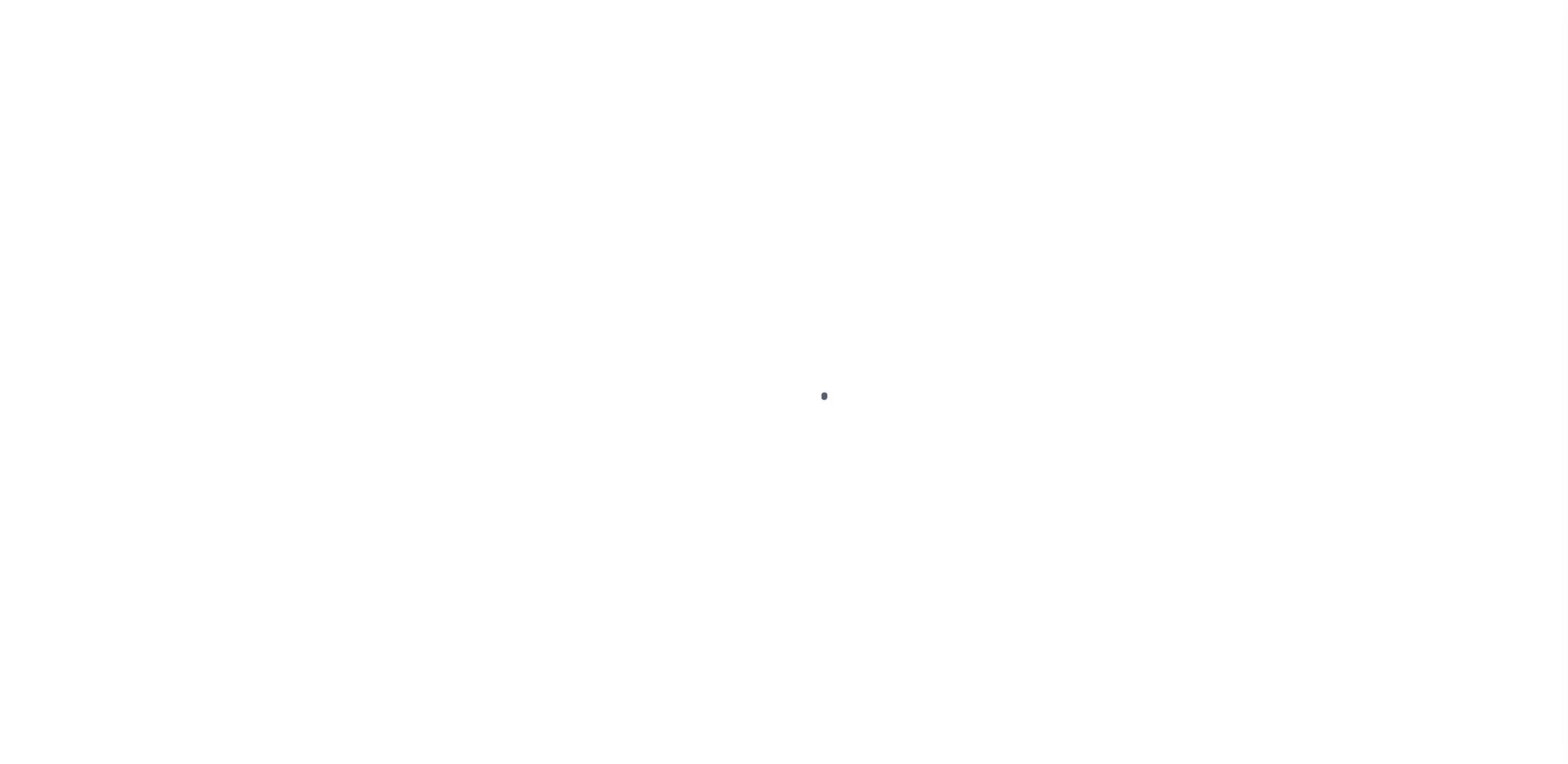
select select "DUE"
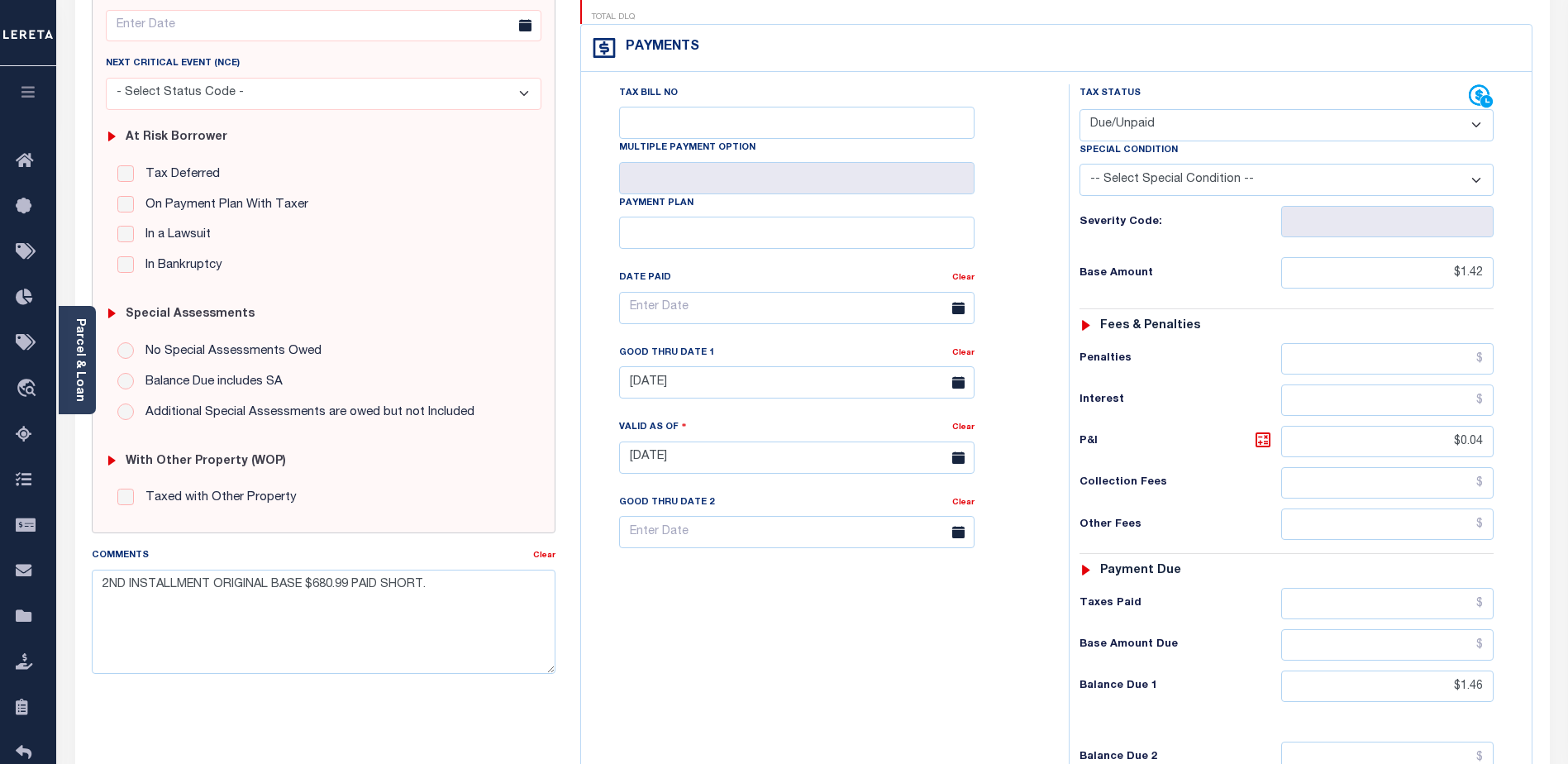
scroll to position [331, 0]
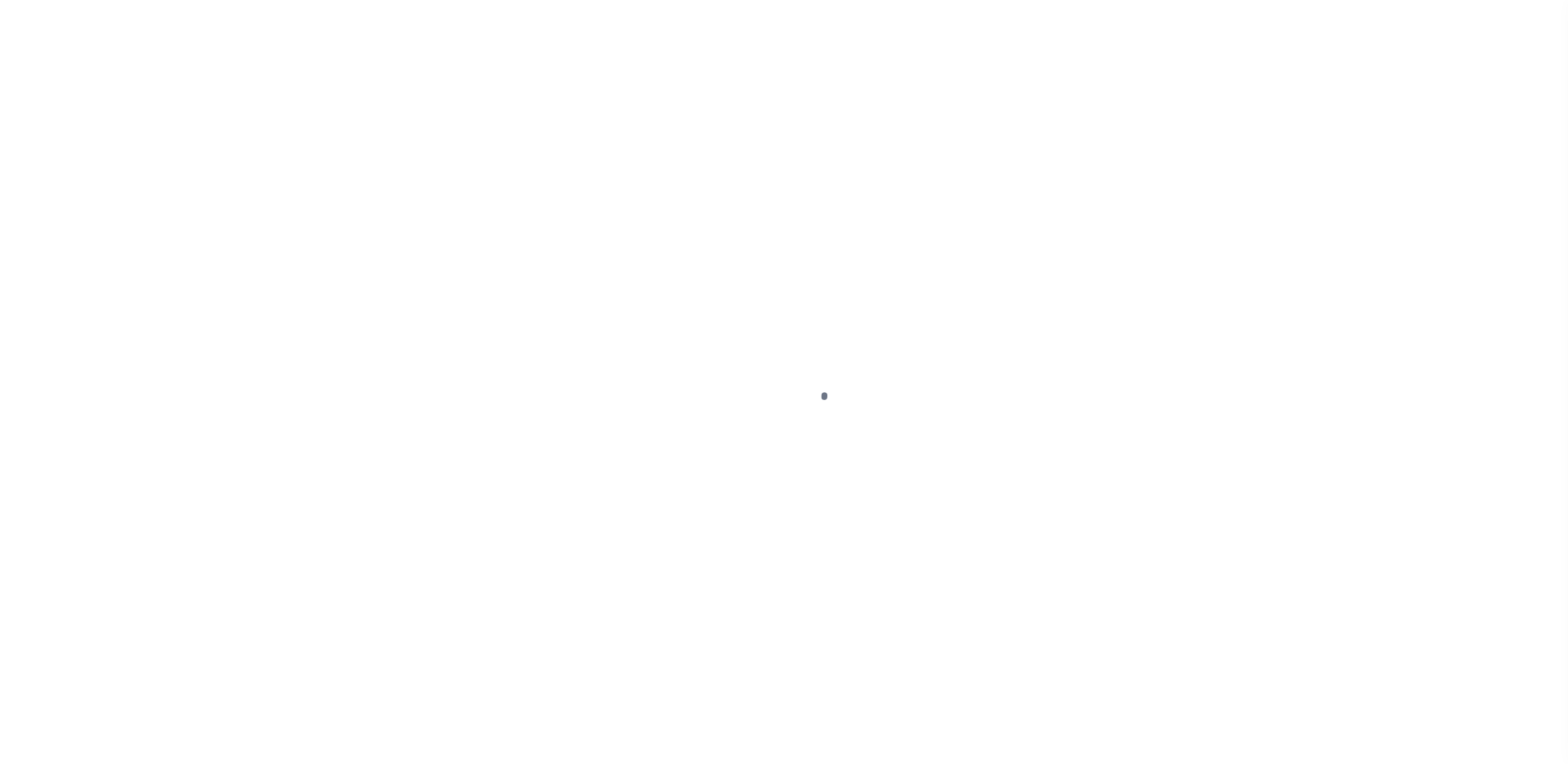
select select "DUE"
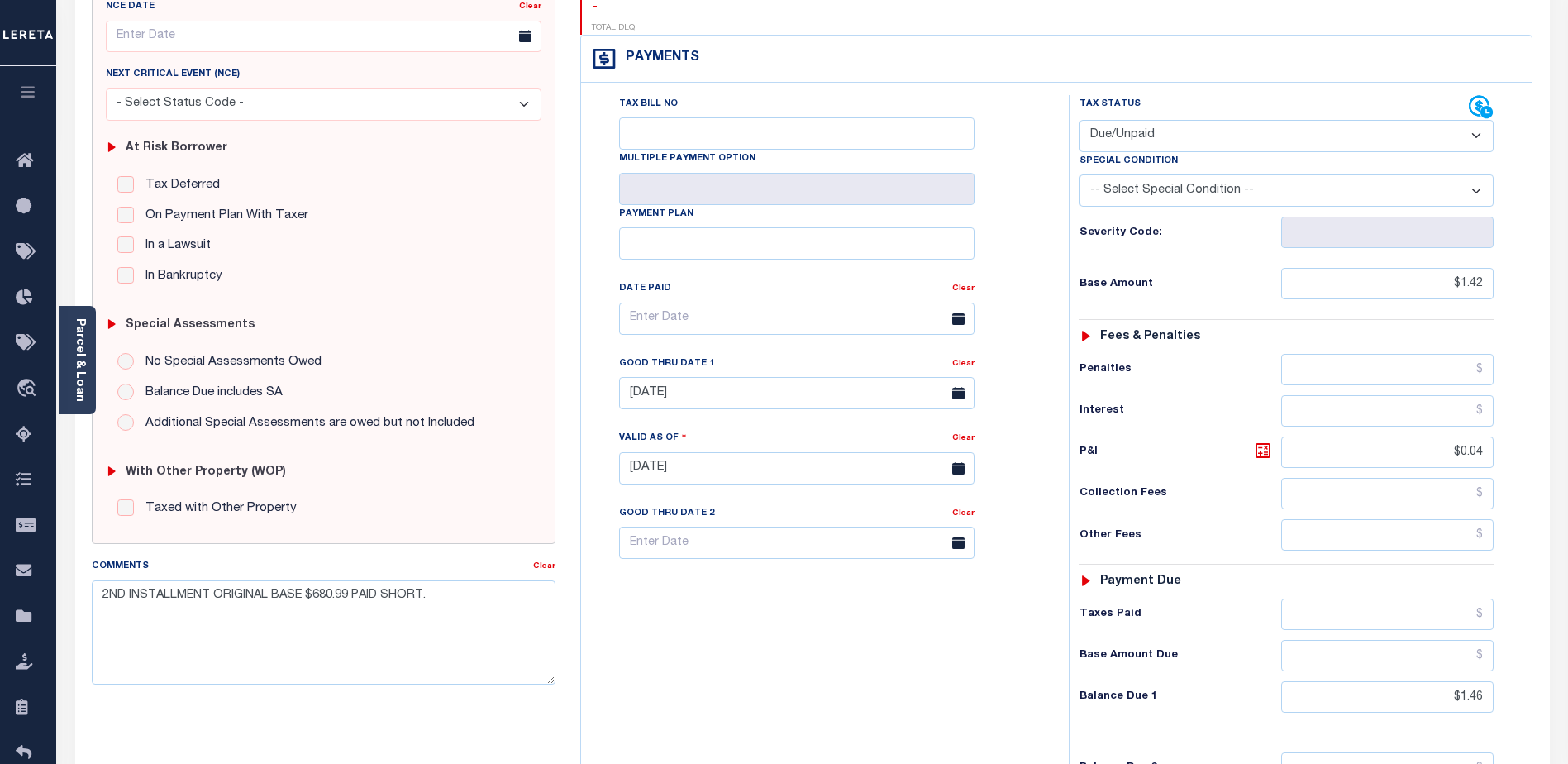
scroll to position [331, 0]
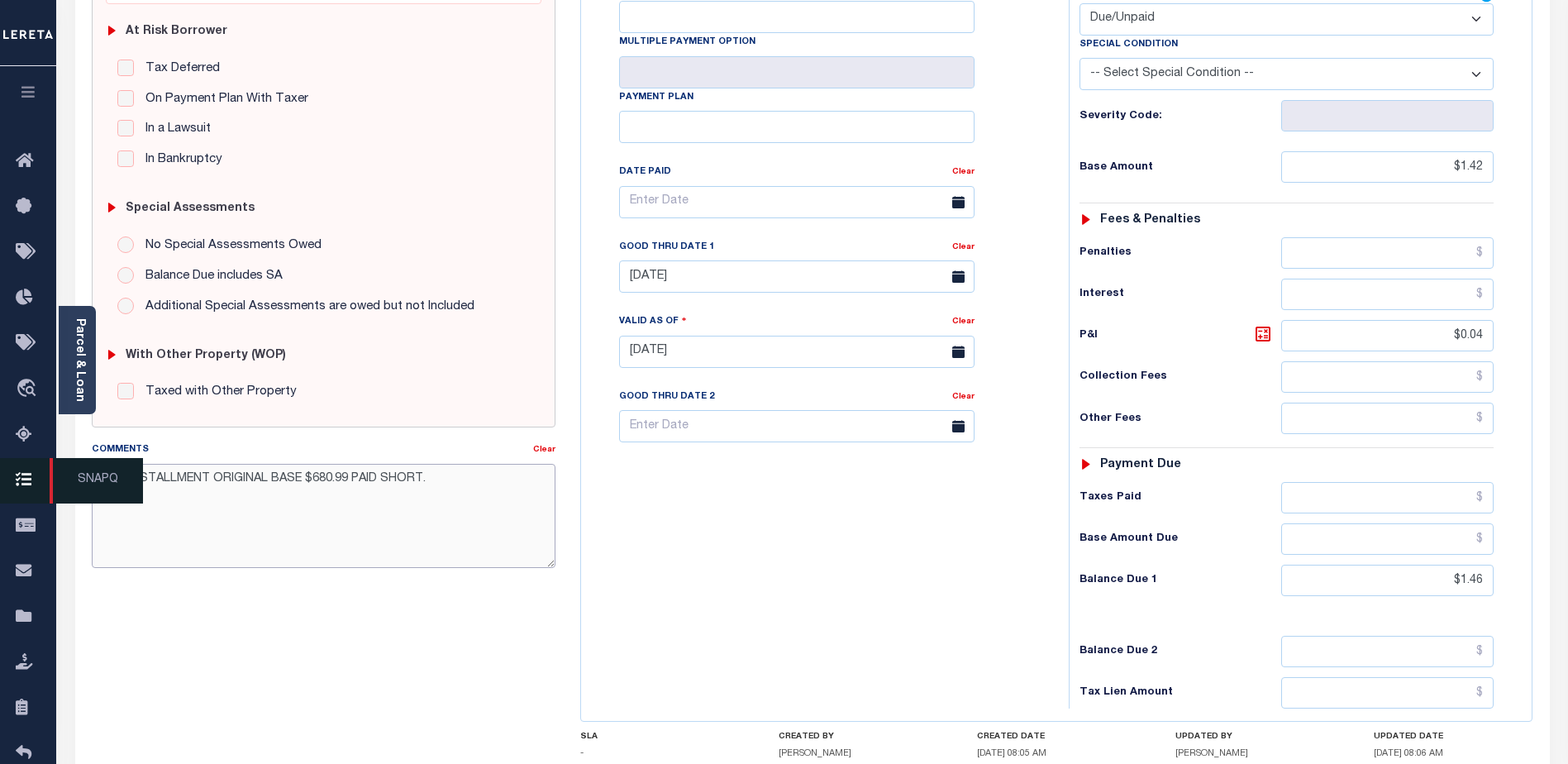
drag, startPoint x: 453, startPoint y: 490, endPoint x: 6, endPoint y: 471, distance: 447.4
click at [6, 471] on div "Home OMS Detail Payment History Payment History Tax Line Detail Profile Sign out" at bounding box center [784, 294] width 1568 height 1250
click at [394, 567] on textarea "2ND INSTALLMENT ORIGINAL BASE $680.99 PAID SHORT." at bounding box center [324, 515] width 463 height 104
drag, startPoint x: 456, startPoint y: 484, endPoint x: 96, endPoint y: 466, distance: 360.4
click at [96, 466] on textarea "2ND INSTALLMENT ORIGINAL BASE $680.99 PAID SHORT." at bounding box center [324, 515] width 463 height 104
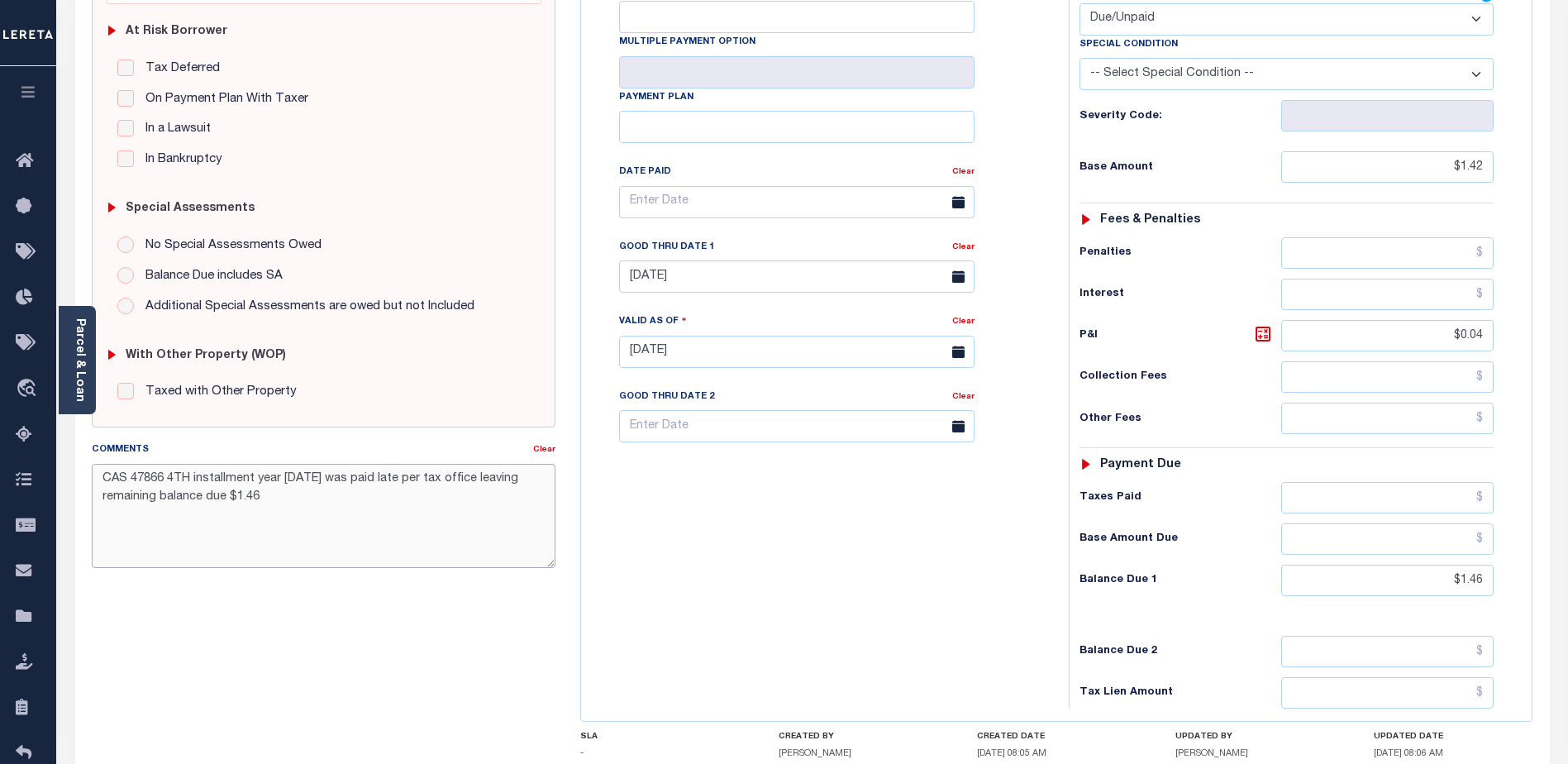
type textarea "CAS 47866 4TH installment year 2024 was paid late per tax office leaving remain…"
type input "[DATE]"
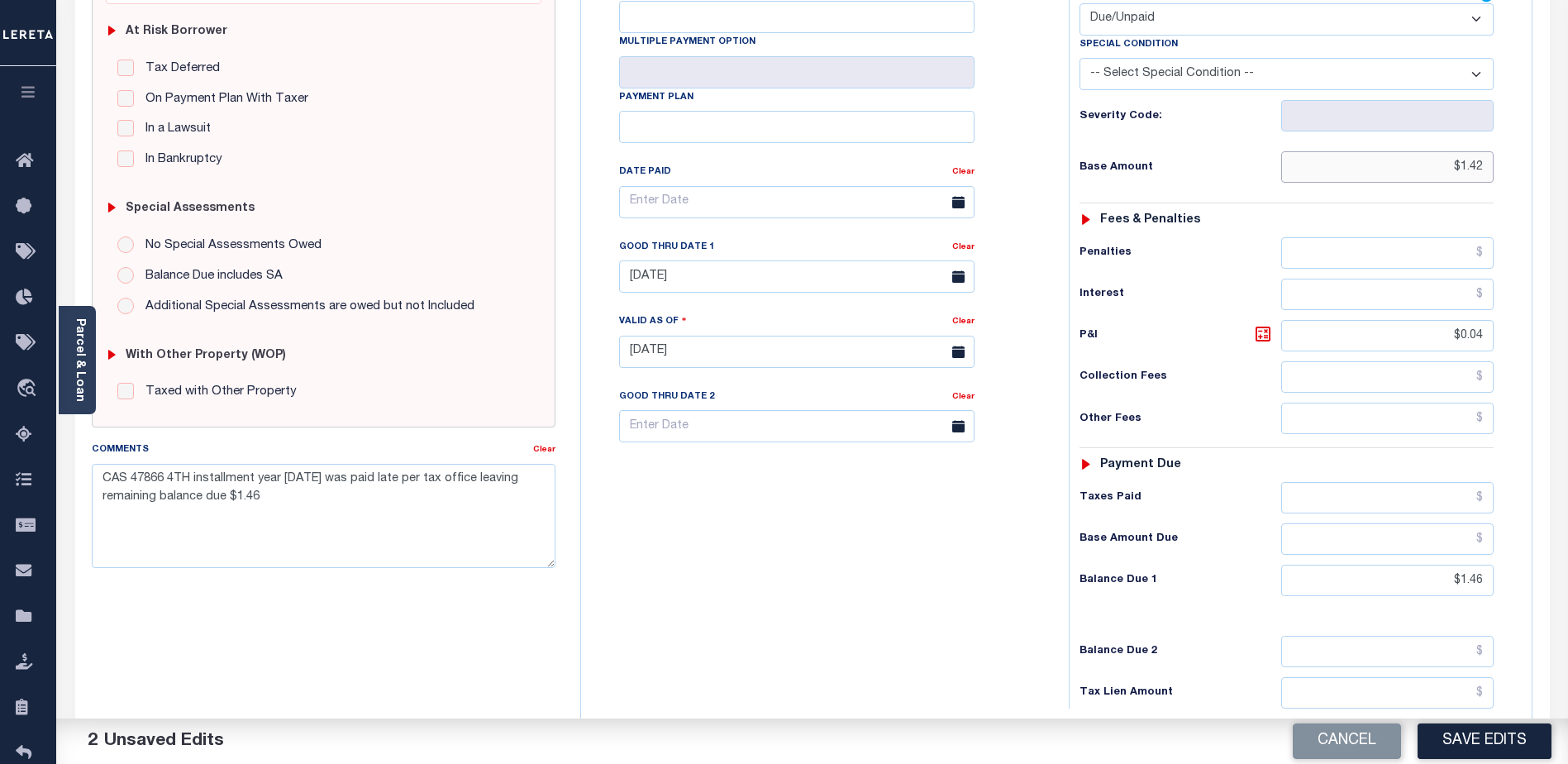
drag, startPoint x: 1439, startPoint y: 141, endPoint x: 1517, endPoint y: 120, distance: 80.8
click at [1517, 120] on div "Tax Status Status" at bounding box center [1292, 344] width 471 height 730
drag, startPoint x: 1451, startPoint y: 299, endPoint x: 1635, endPoint y: 289, distance: 184.3
click at [1567, 289] on html "Home OMS Detail Payment History Payment History Tax Line Detail Profile" at bounding box center [784, 294] width 1568 height 1250
type input "$1.46"
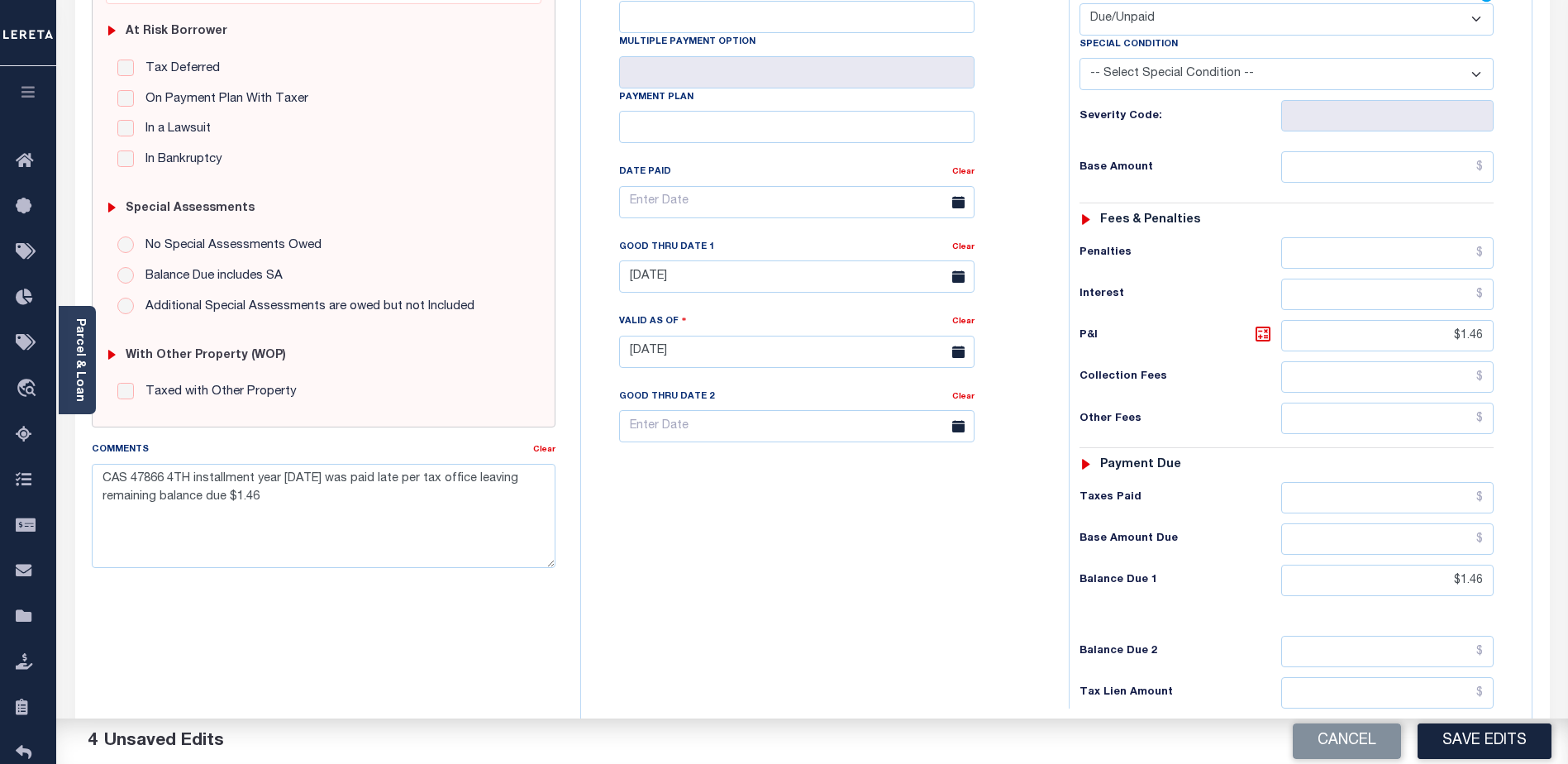
drag, startPoint x: 1188, startPoint y: 370, endPoint x: 1198, endPoint y: 365, distance: 11.2
click at [1193, 368] on div "Tax Status Status - Select Status Code -" at bounding box center [1292, 344] width 446 height 730
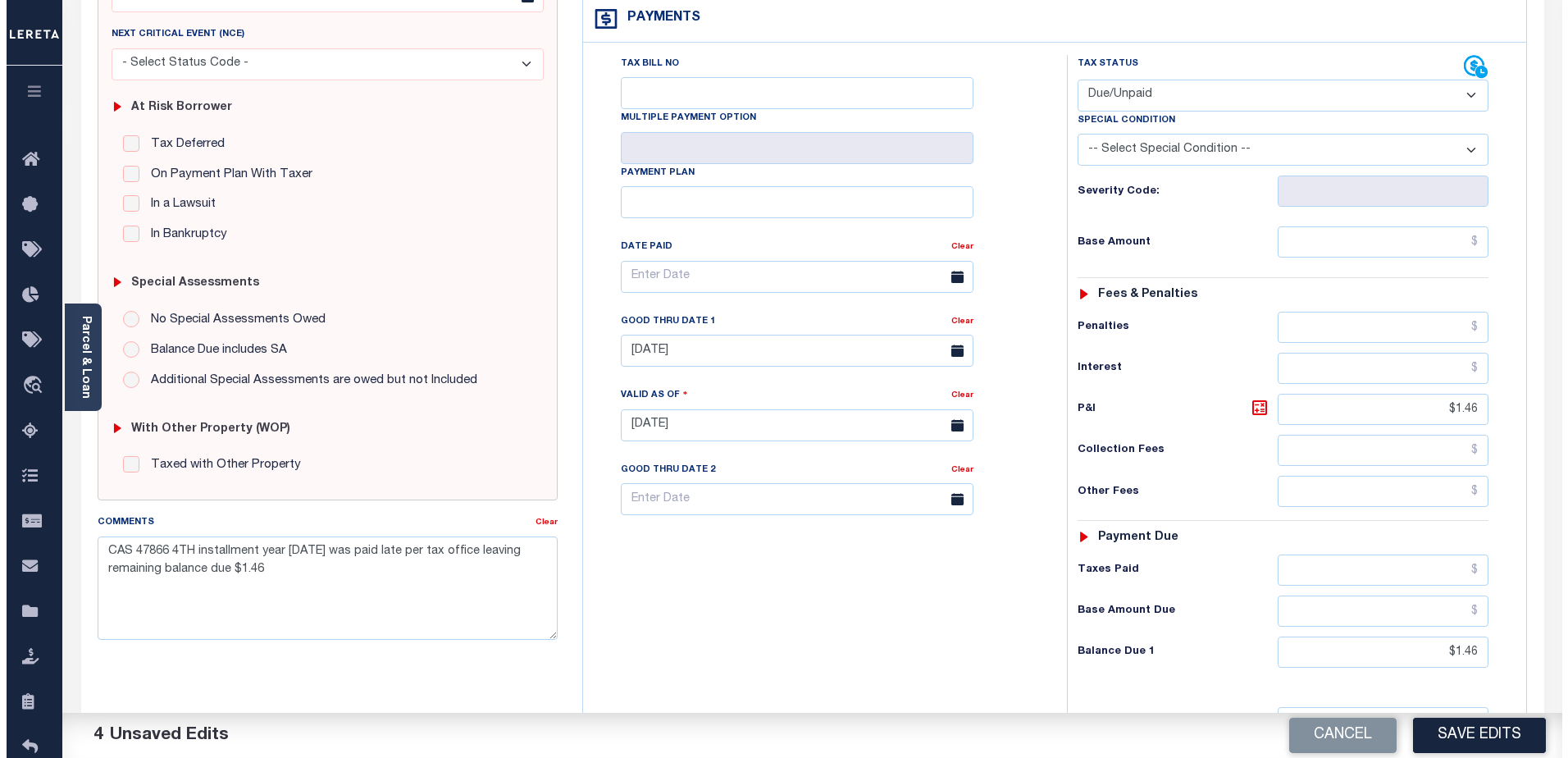
scroll to position [203, 0]
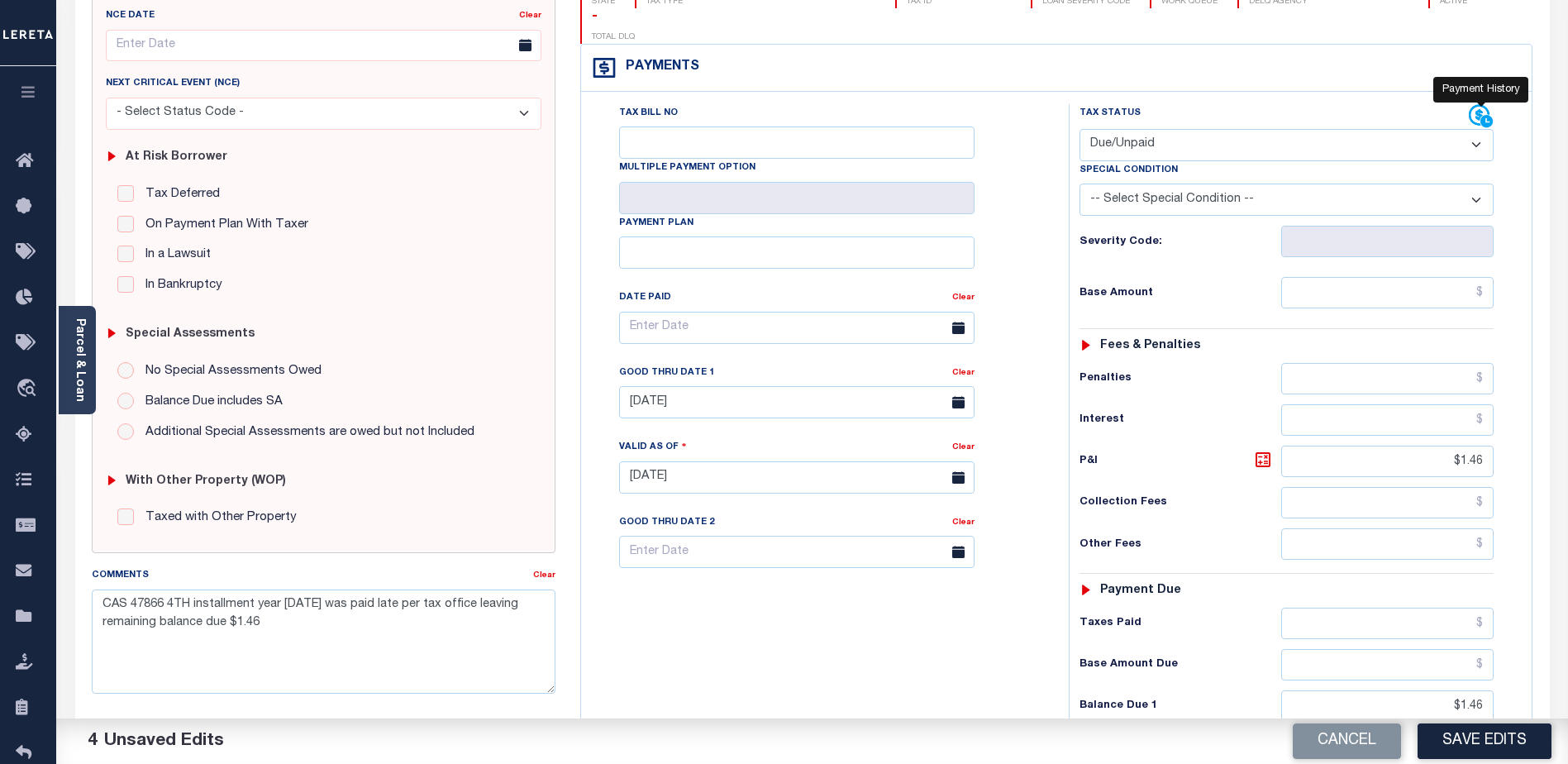
click at [1477, 104] on icon at bounding box center [1481, 116] width 25 height 25
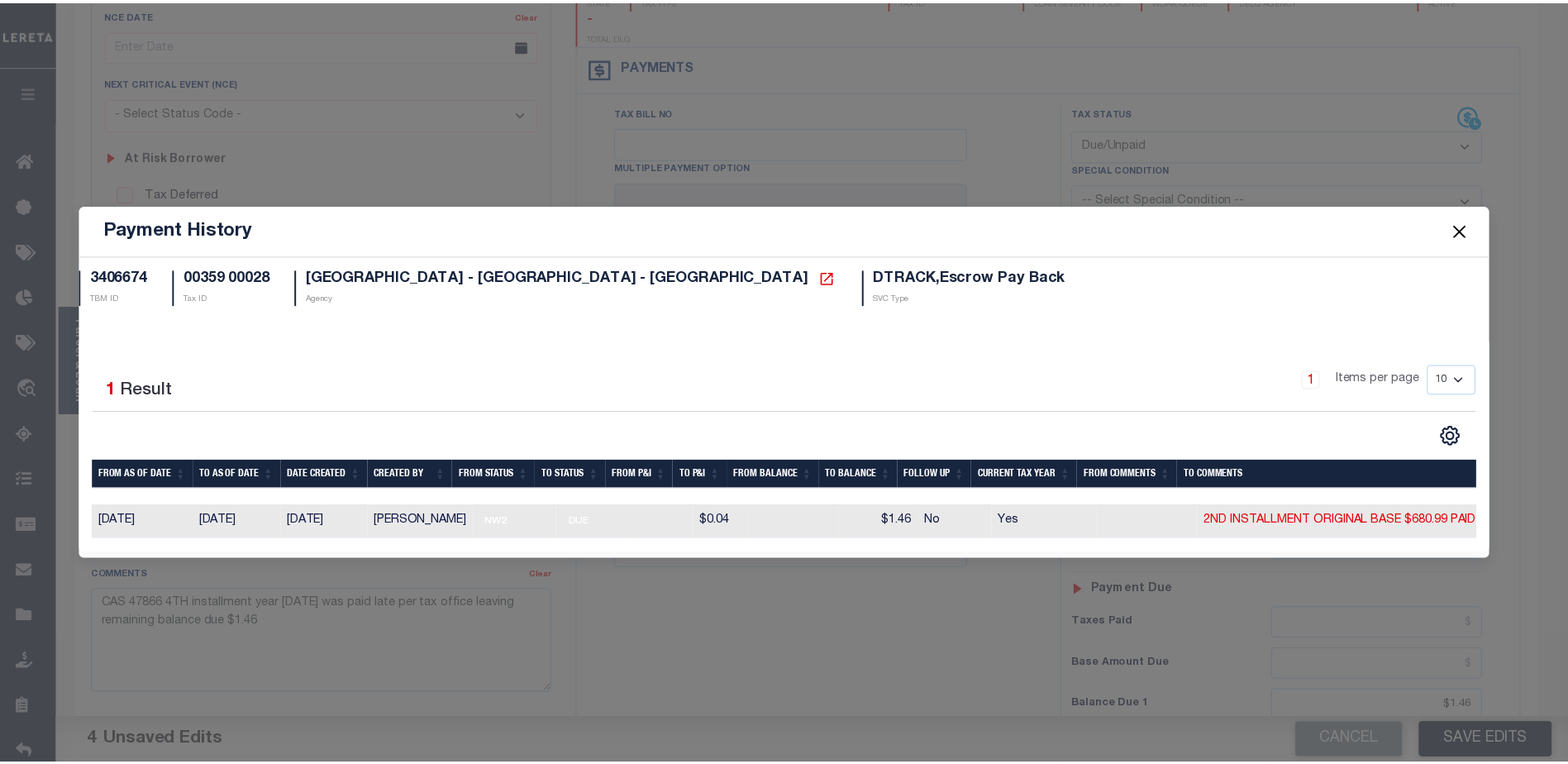
scroll to position [0, 29]
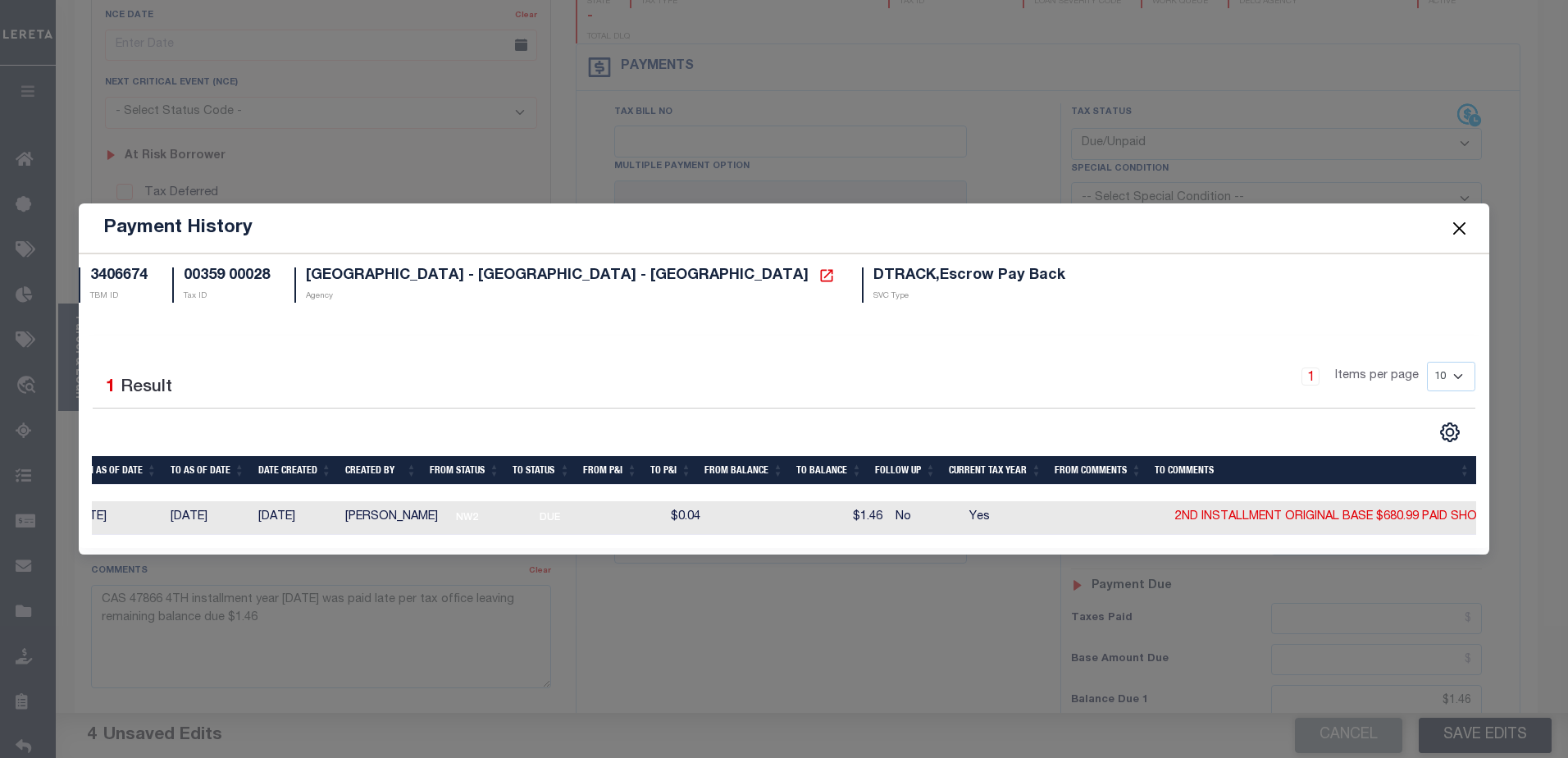
click at [1460, 219] on button "Close" at bounding box center [1459, 227] width 21 height 21
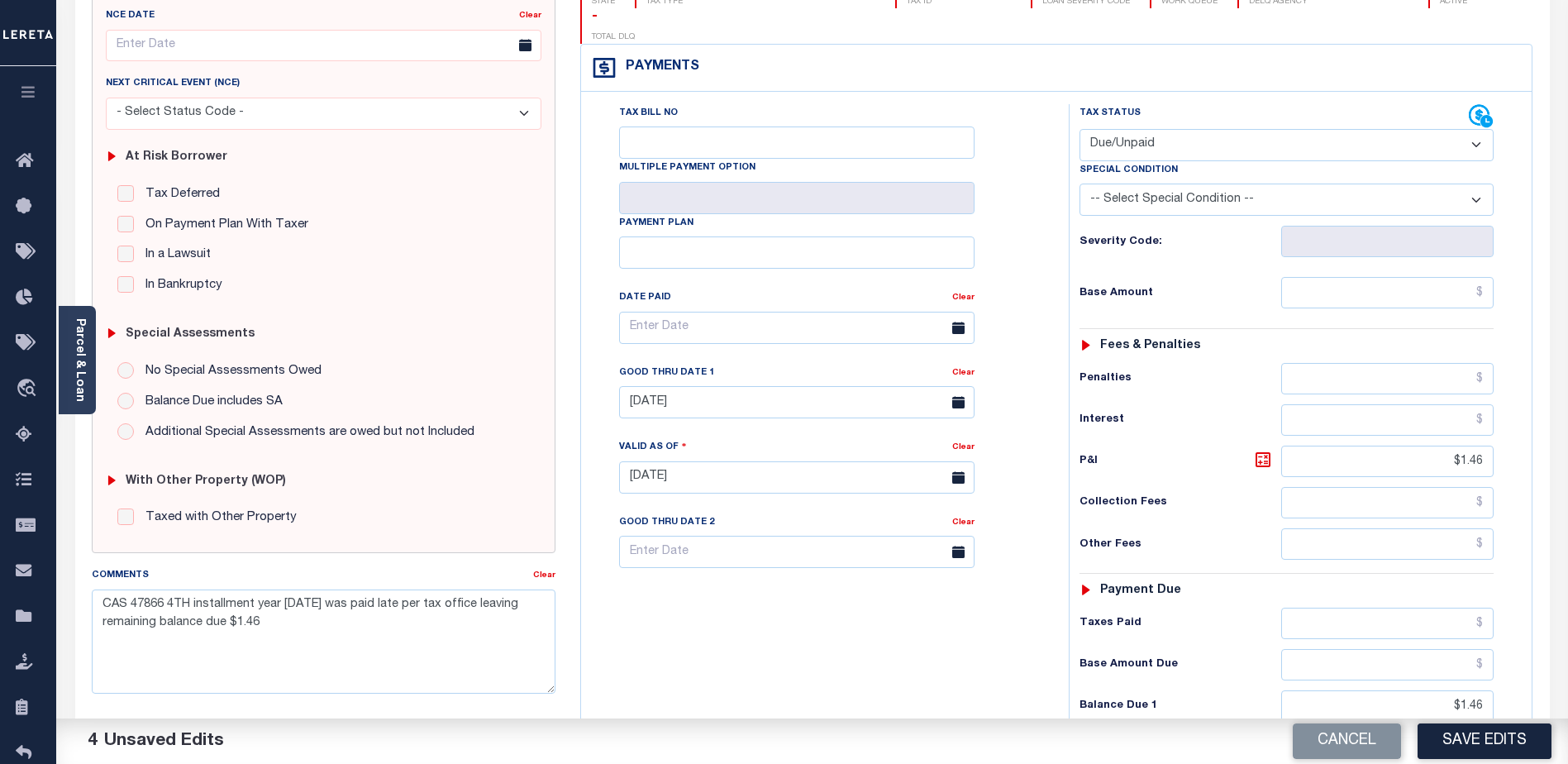
click at [1484, 739] on button "Save Edits" at bounding box center [1484, 741] width 133 height 35
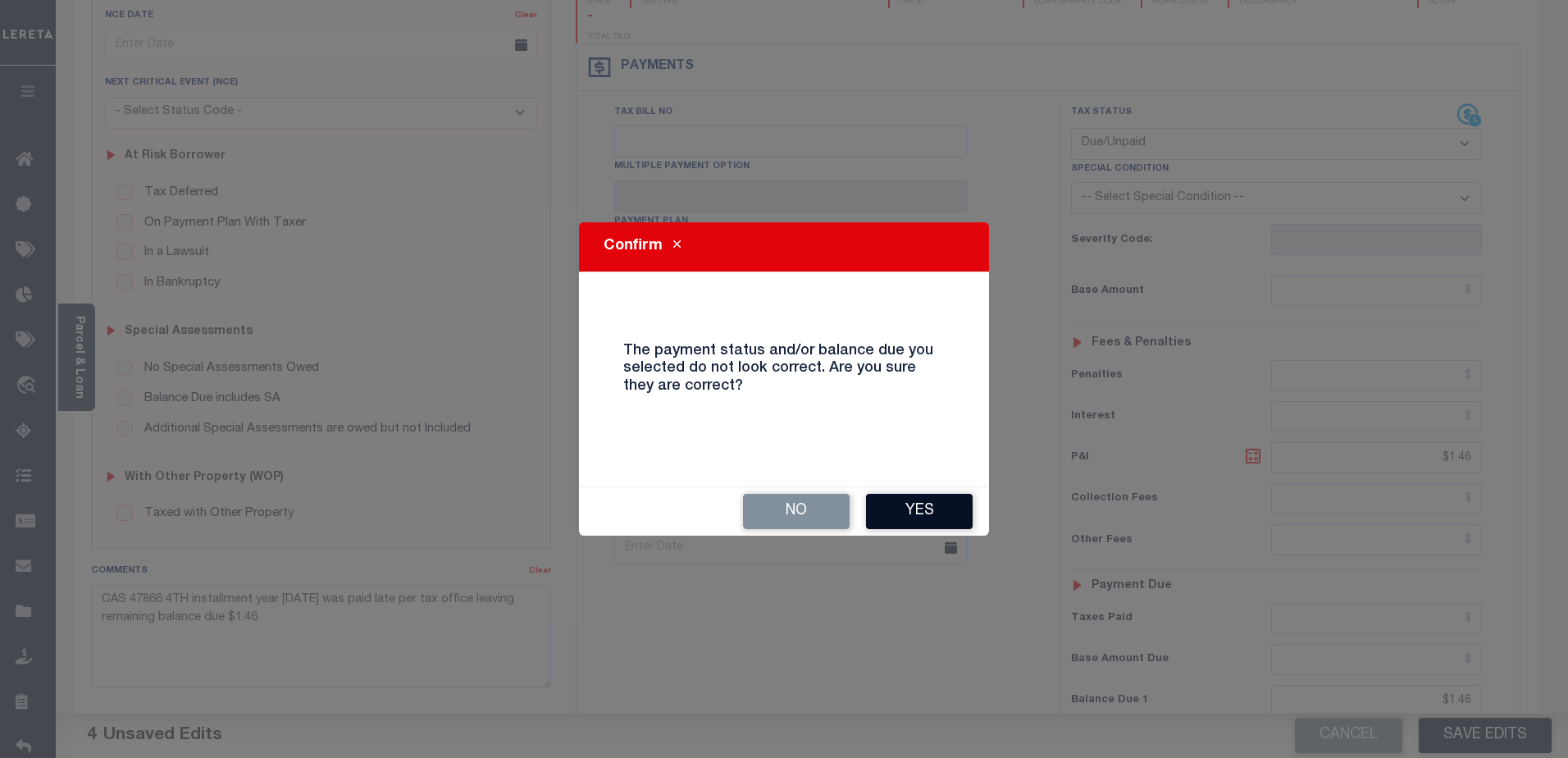
drag, startPoint x: 916, startPoint y: 514, endPoint x: 948, endPoint y: 510, distance: 32.2
click at [925, 513] on button "Yes" at bounding box center [919, 511] width 107 height 35
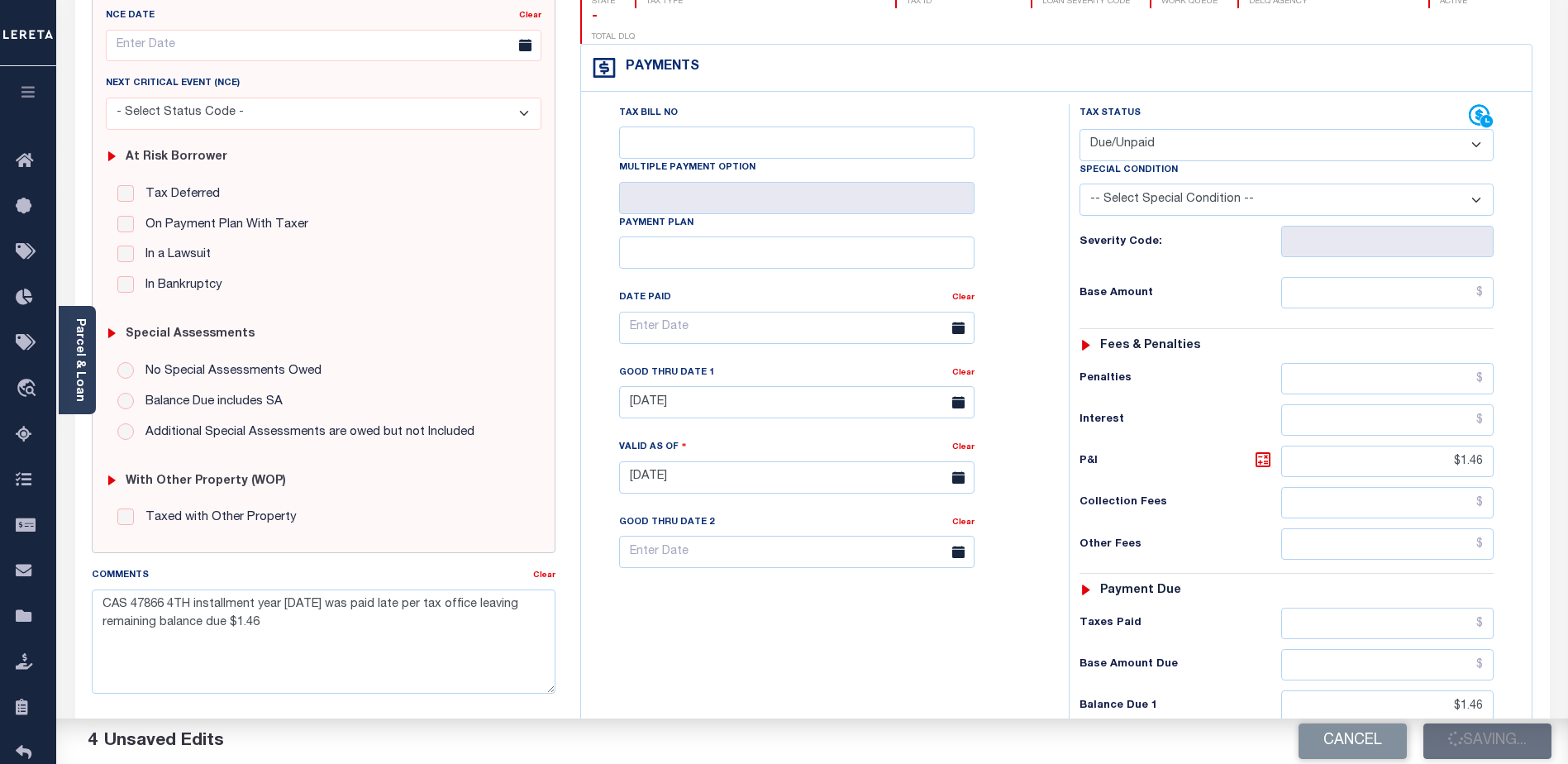
checkbox input "false"
type input "$1.46"
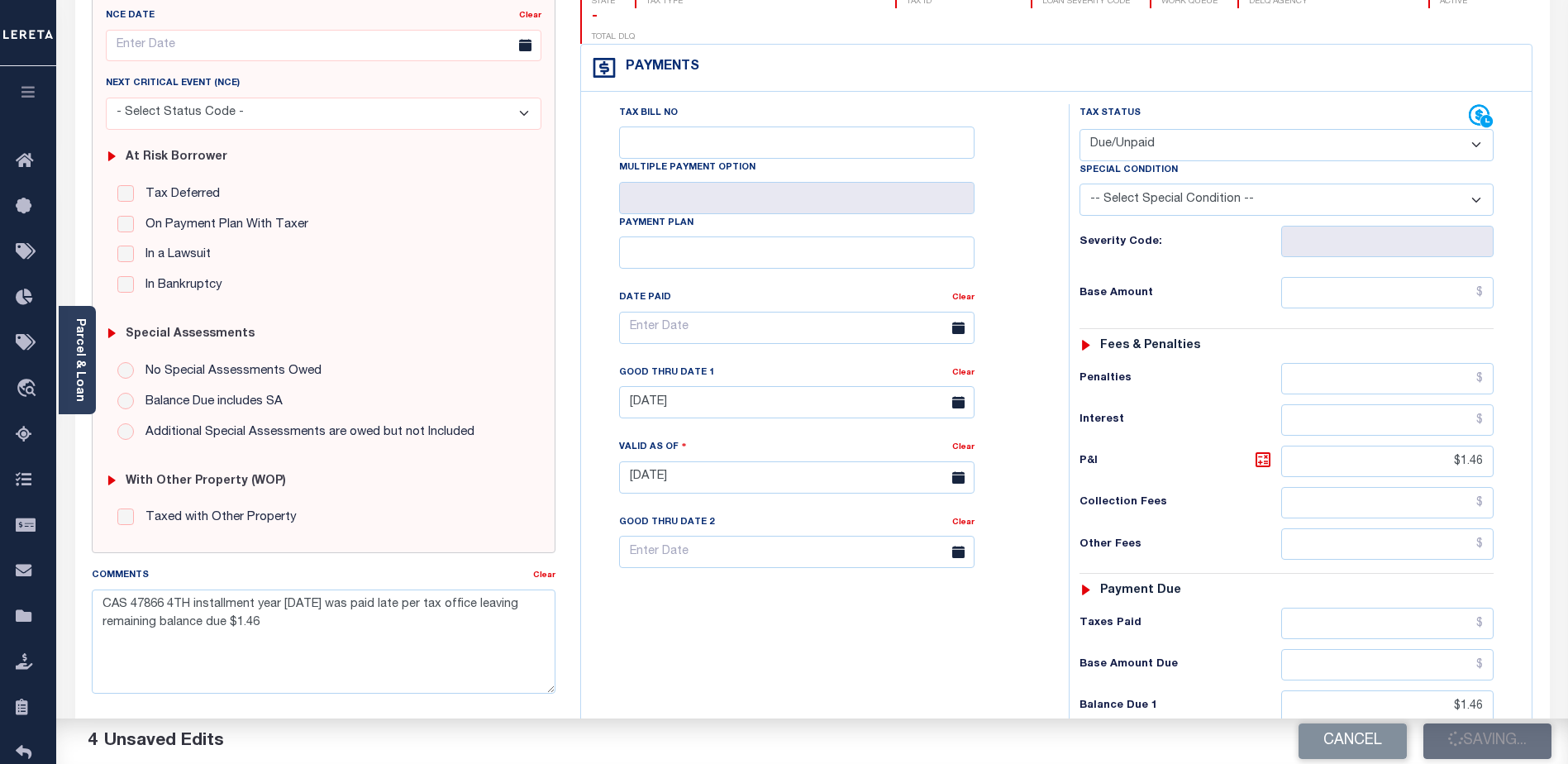
type input "$1.46"
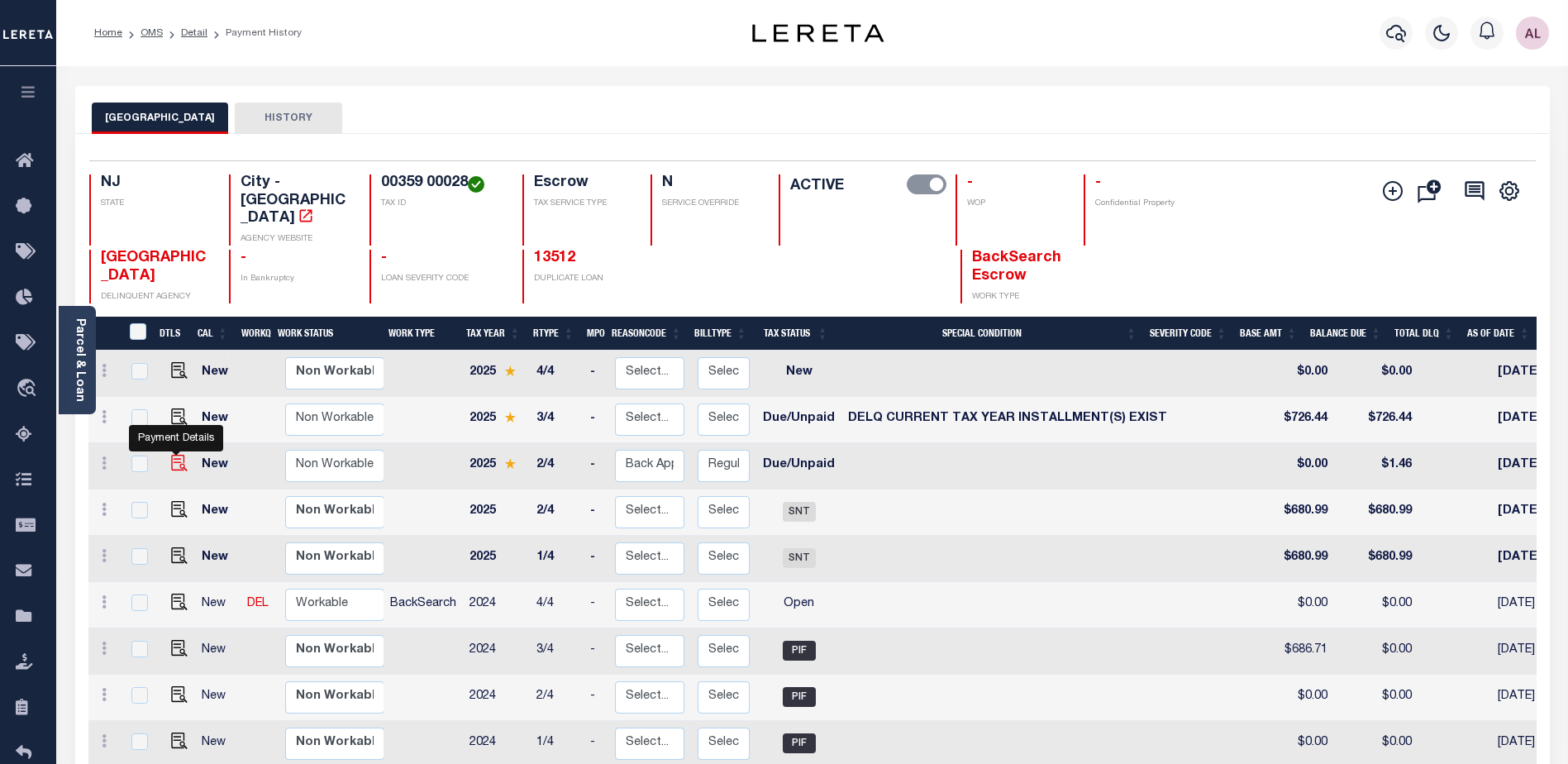
click at [174, 455] on img "" at bounding box center [179, 463] width 16 height 16
checkbox input "true"
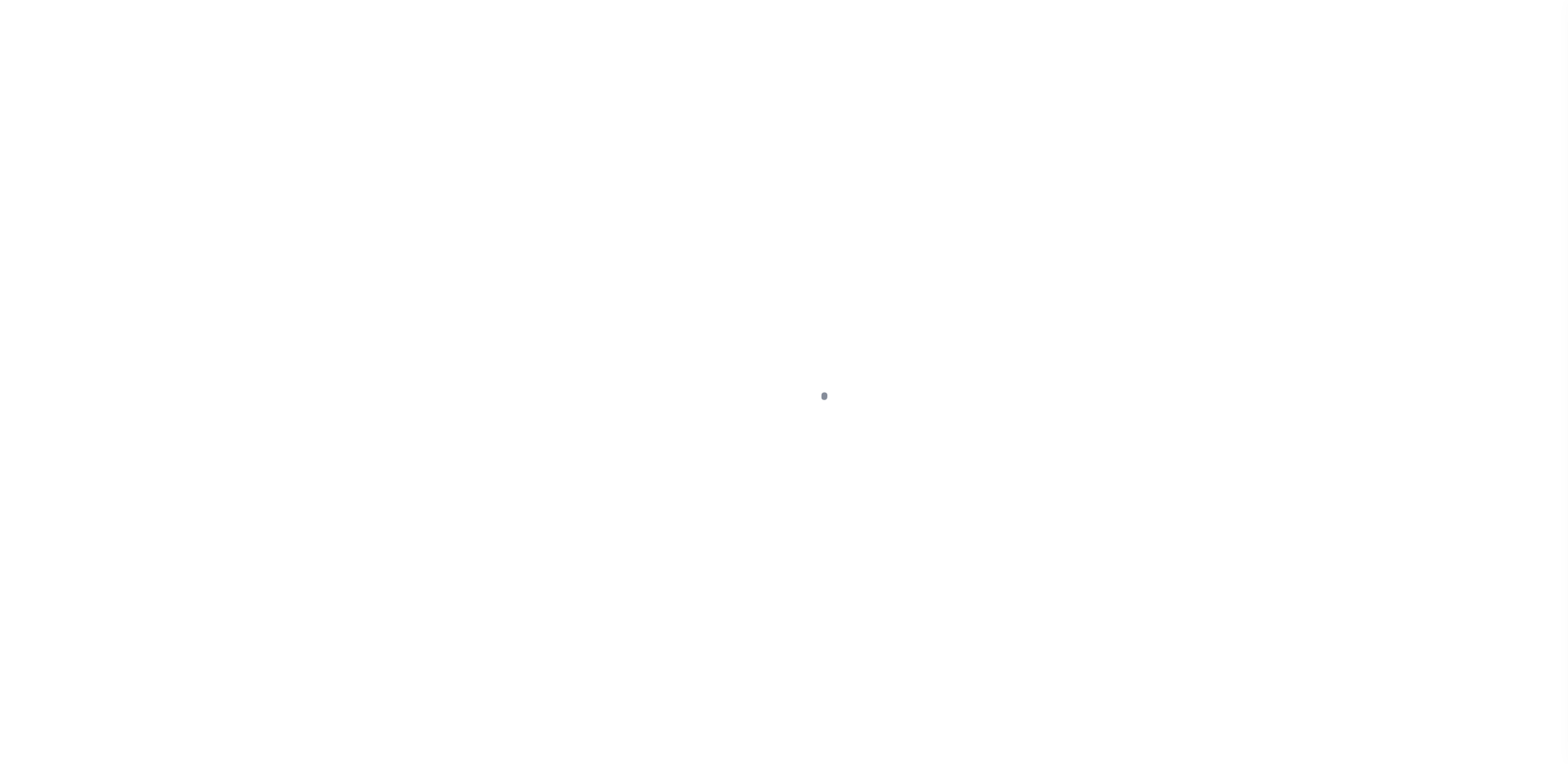
select select "DUE"
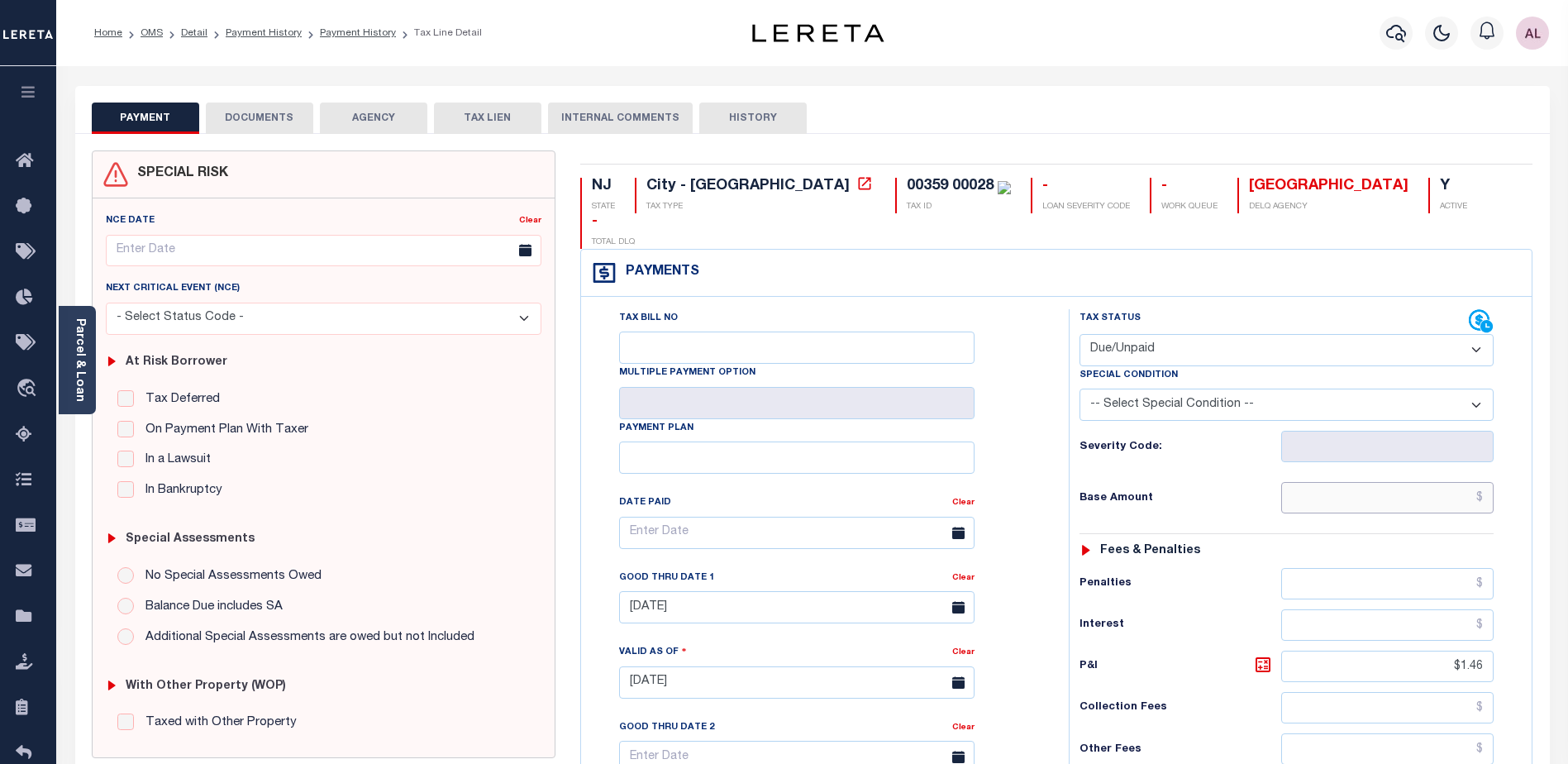
click at [1436, 482] on input "text" at bounding box center [1387, 498] width 213 height 31
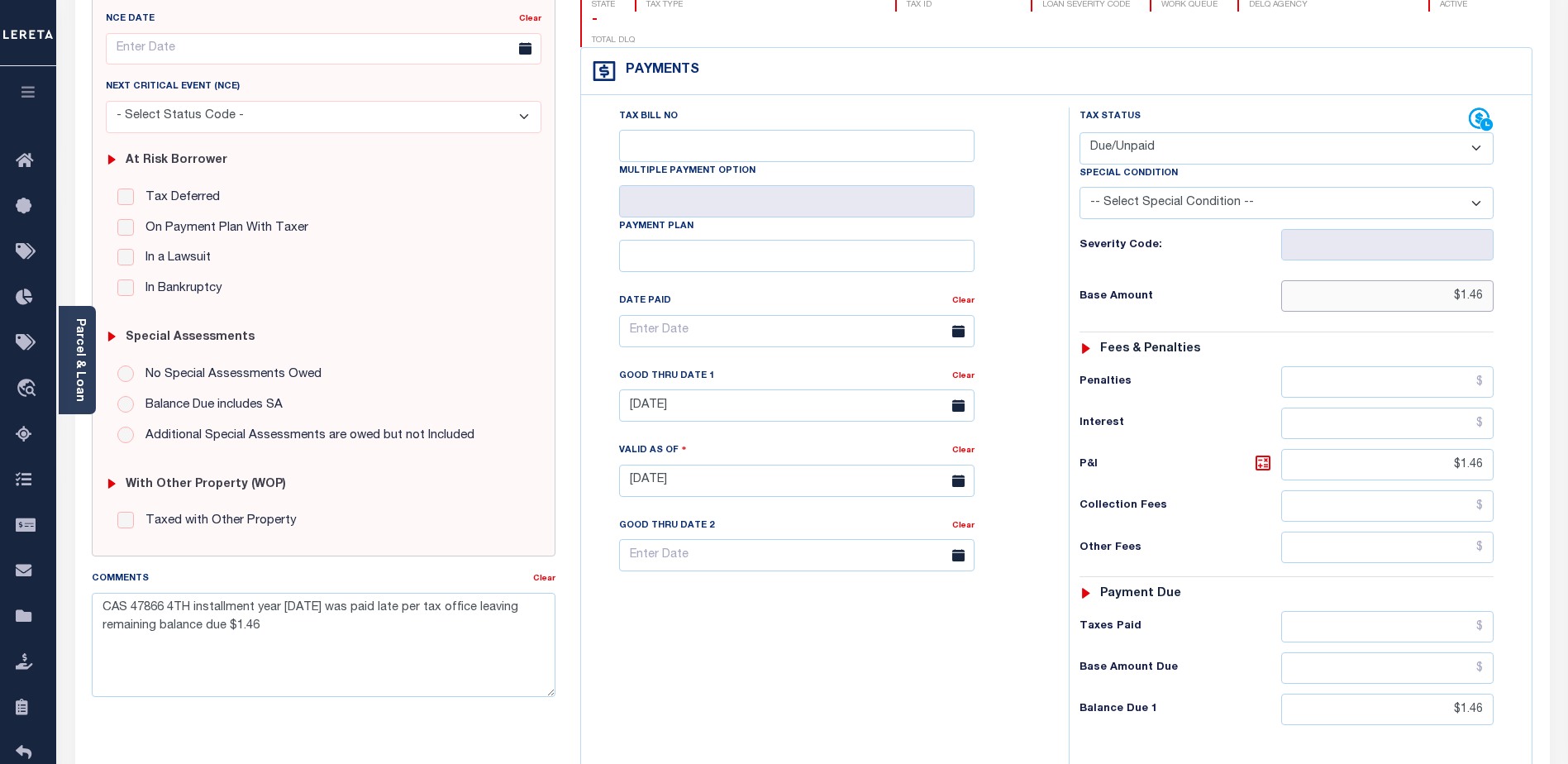
scroll to position [331, 0]
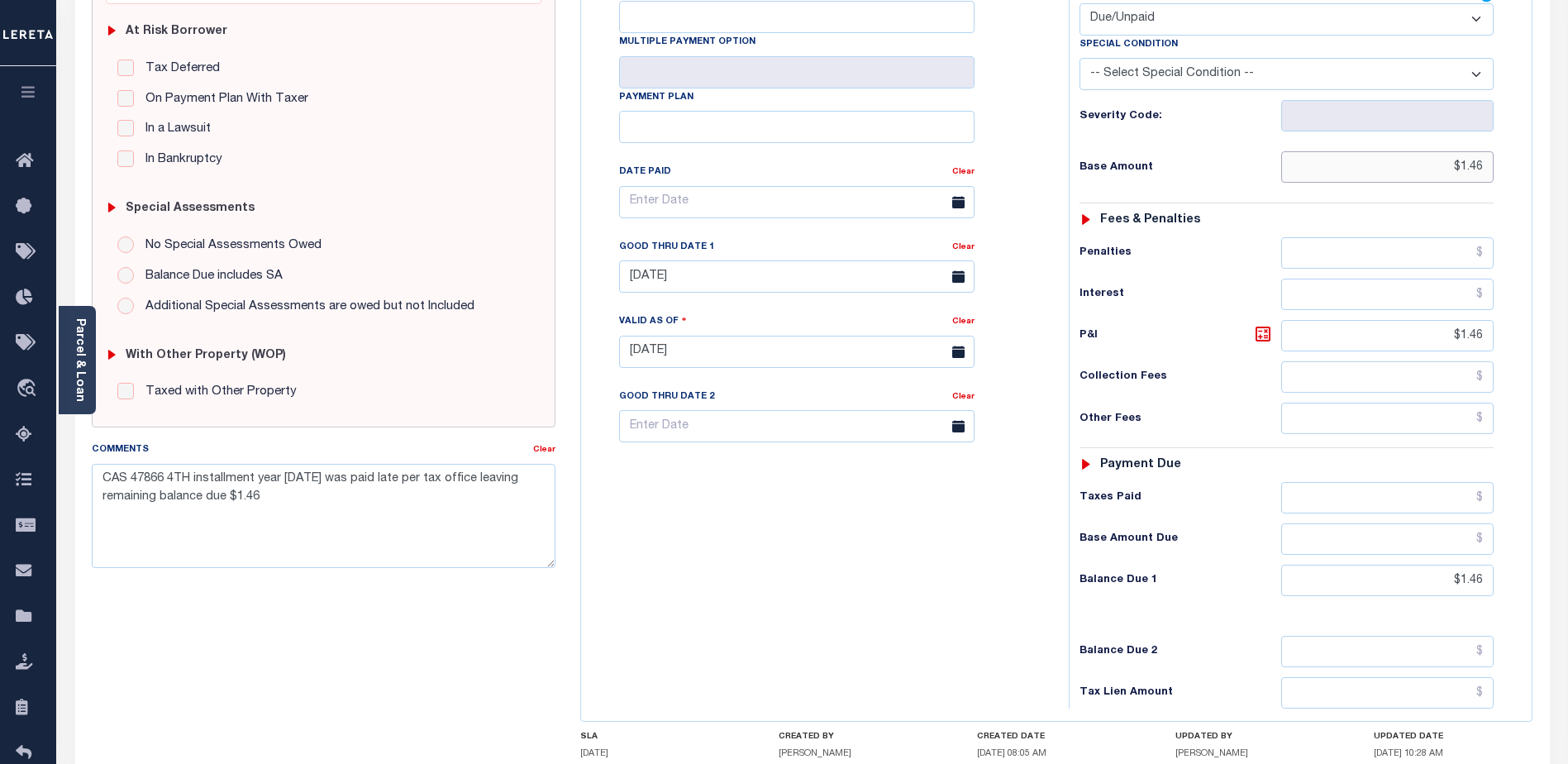
type input "$1.46"
click at [916, 568] on div "Tax Bill No Multiple Payment Option Payment Plan Clear" at bounding box center [821, 344] width 471 height 730
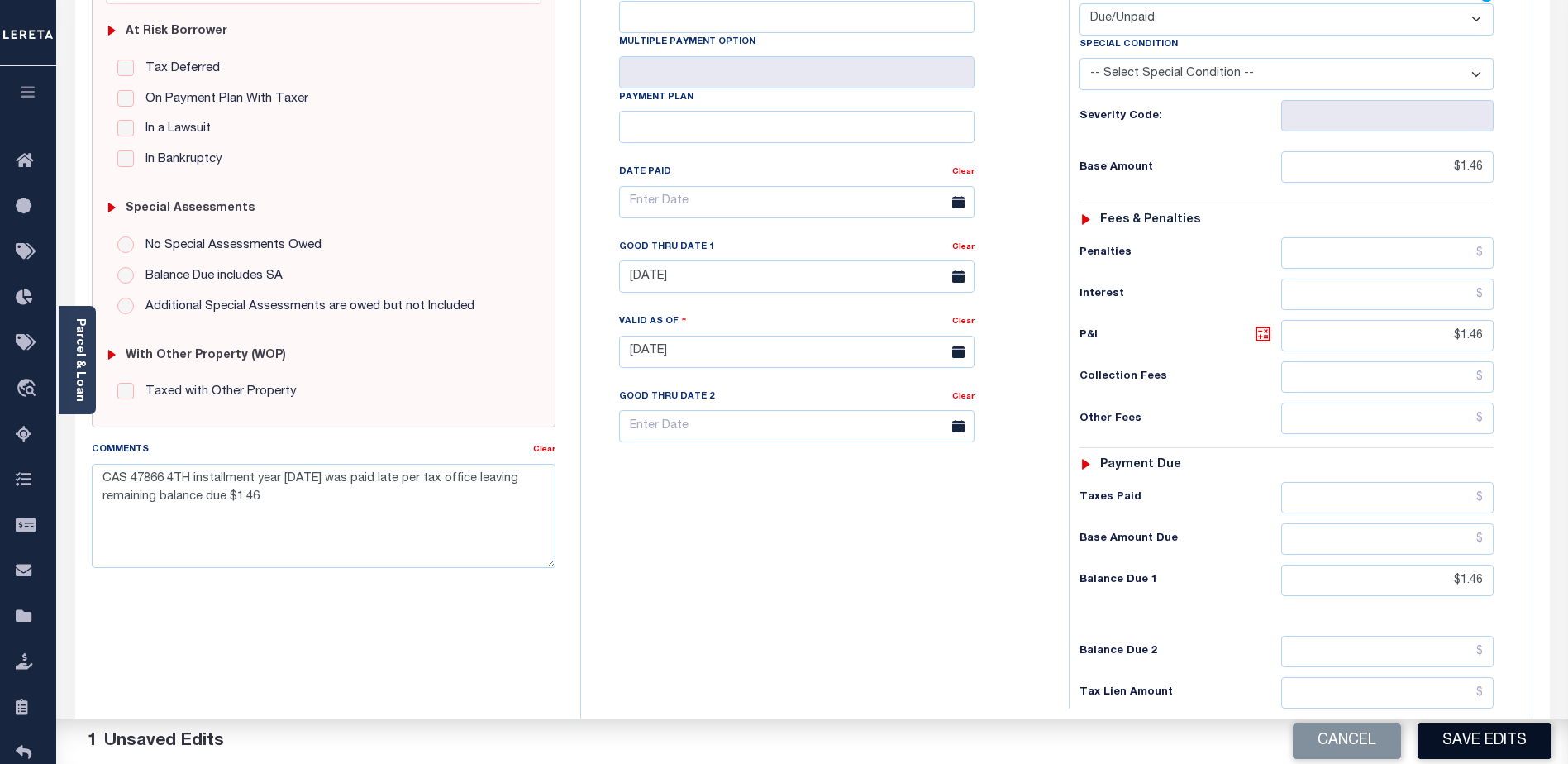
click at [1486, 742] on button "Save Edits" at bounding box center [1484, 741] width 133 height 35
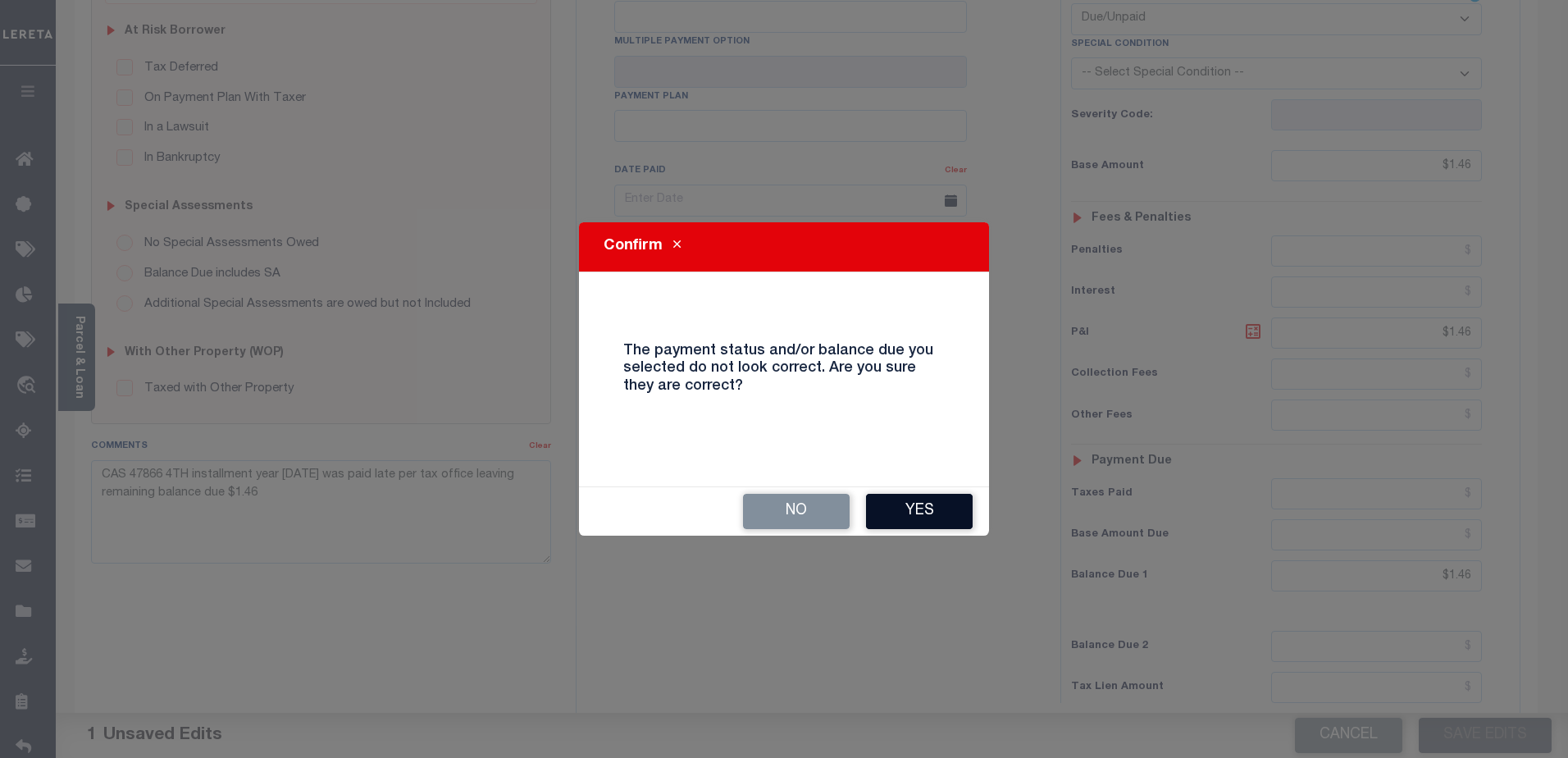
click at [937, 514] on button "Yes" at bounding box center [919, 511] width 107 height 35
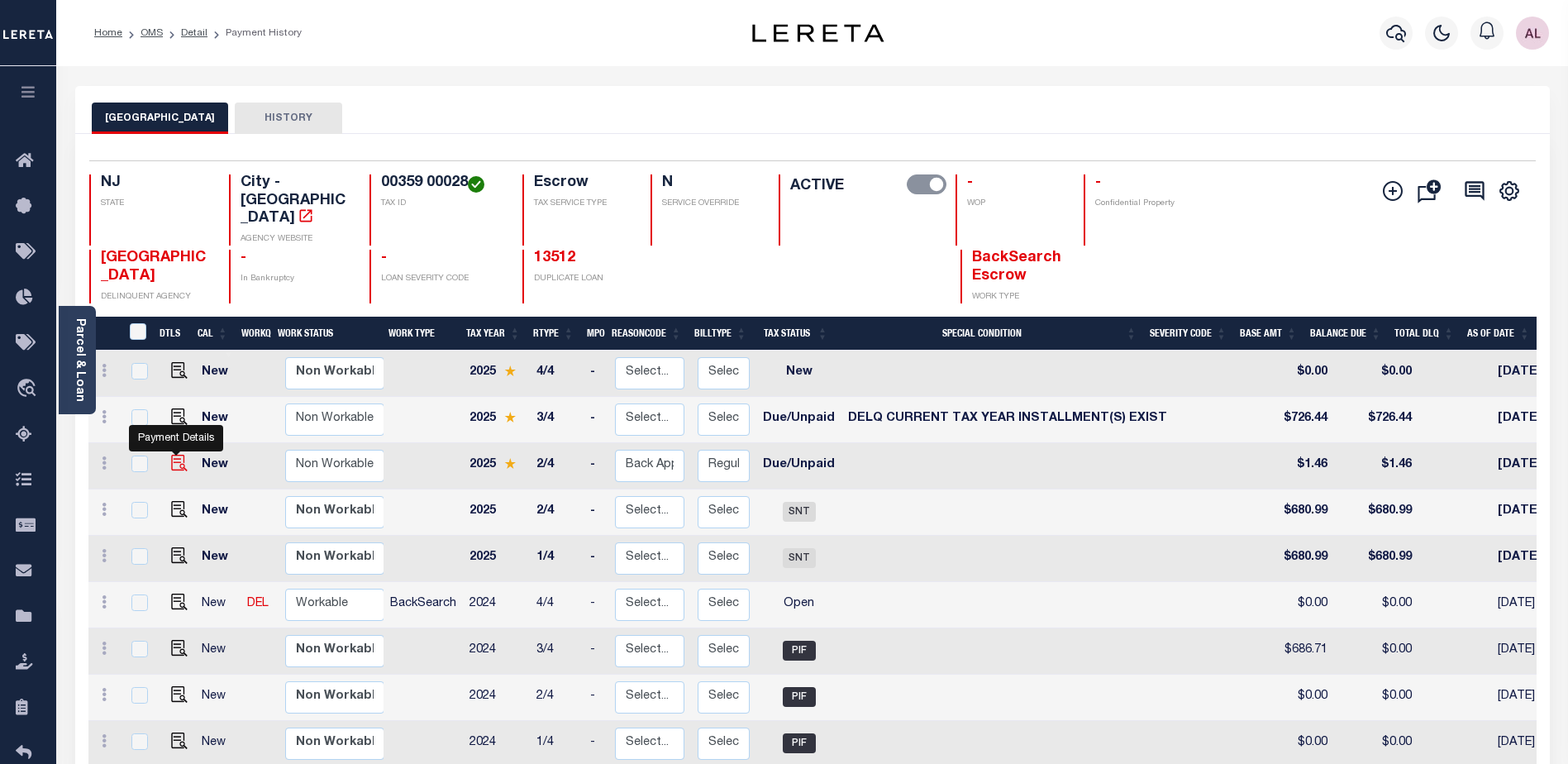
click at [176, 455] on img "" at bounding box center [179, 463] width 16 height 16
checkbox input "true"
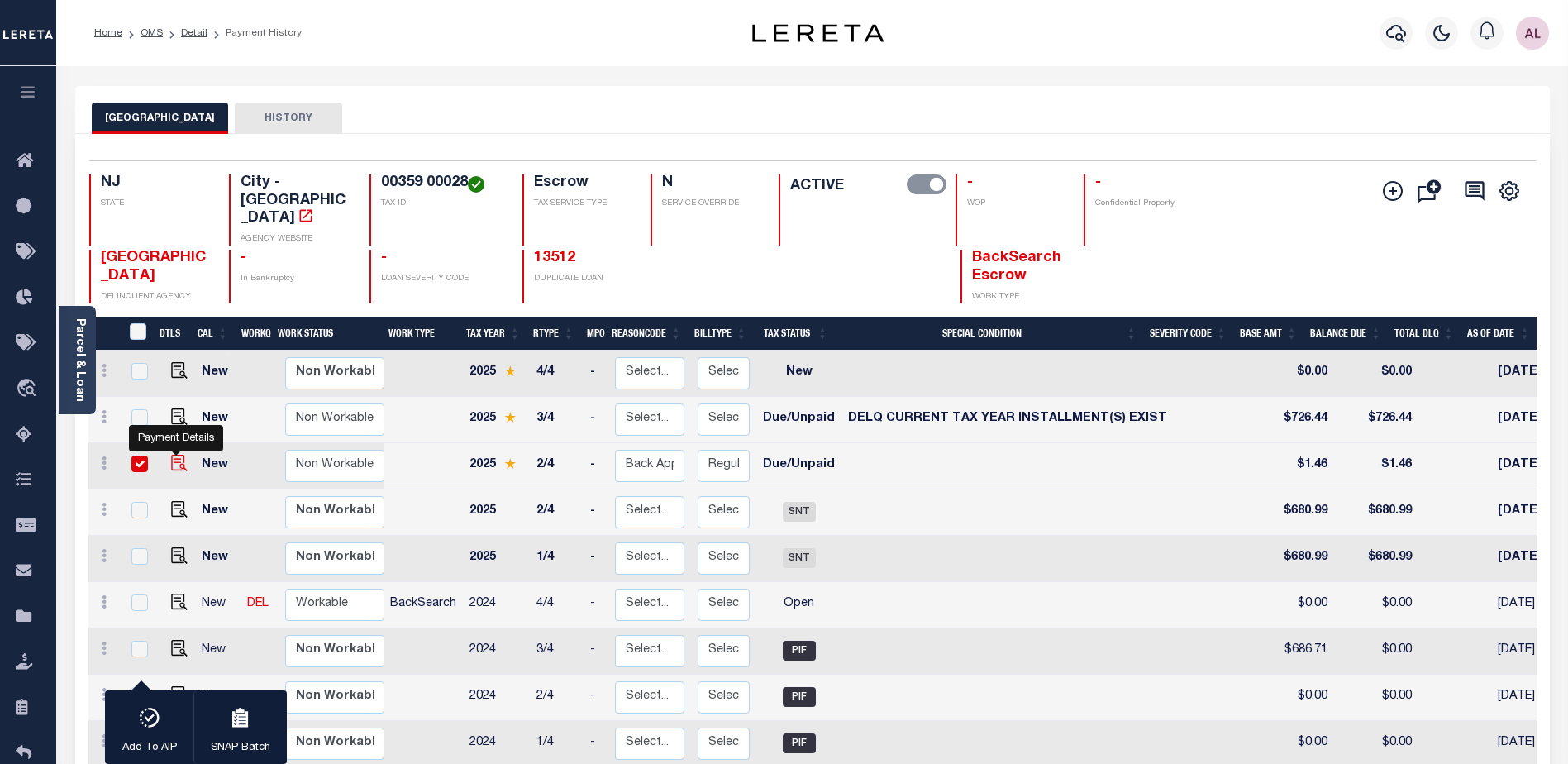
click at [174, 455] on img "" at bounding box center [179, 463] width 16 height 16
checkbox input "false"
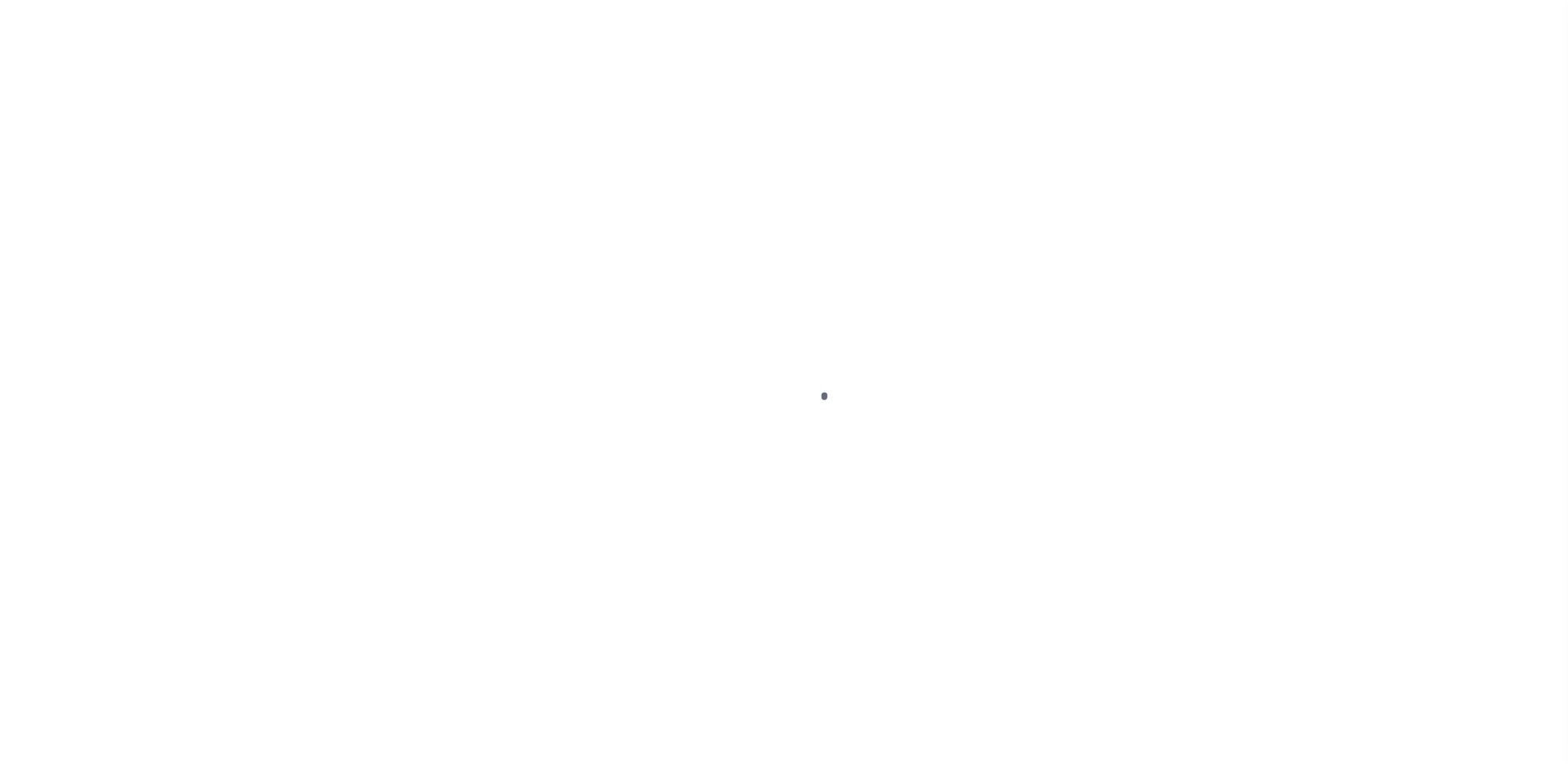
select select "DUE"
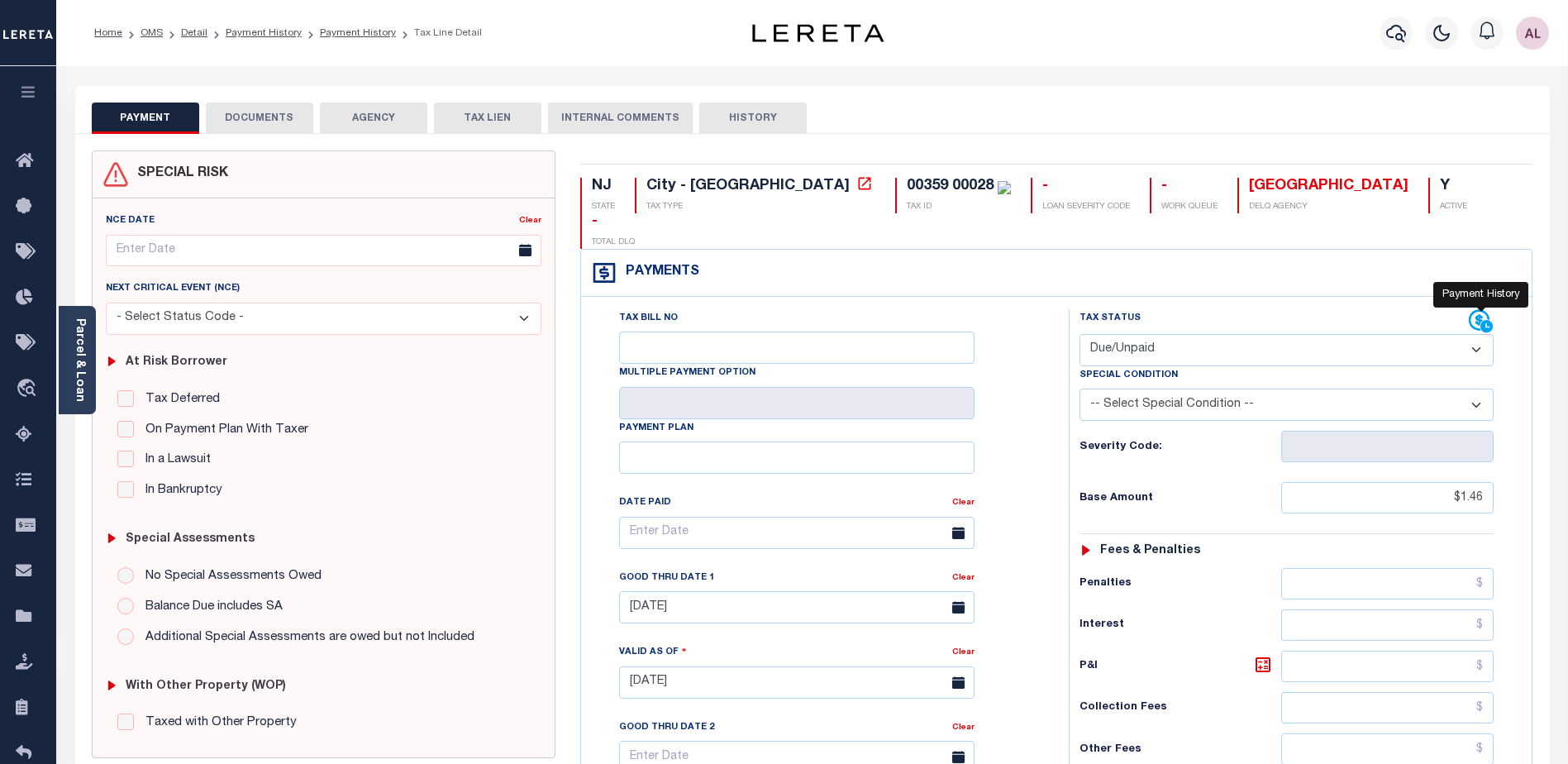
click at [1474, 310] on icon at bounding box center [1480, 320] width 21 height 21
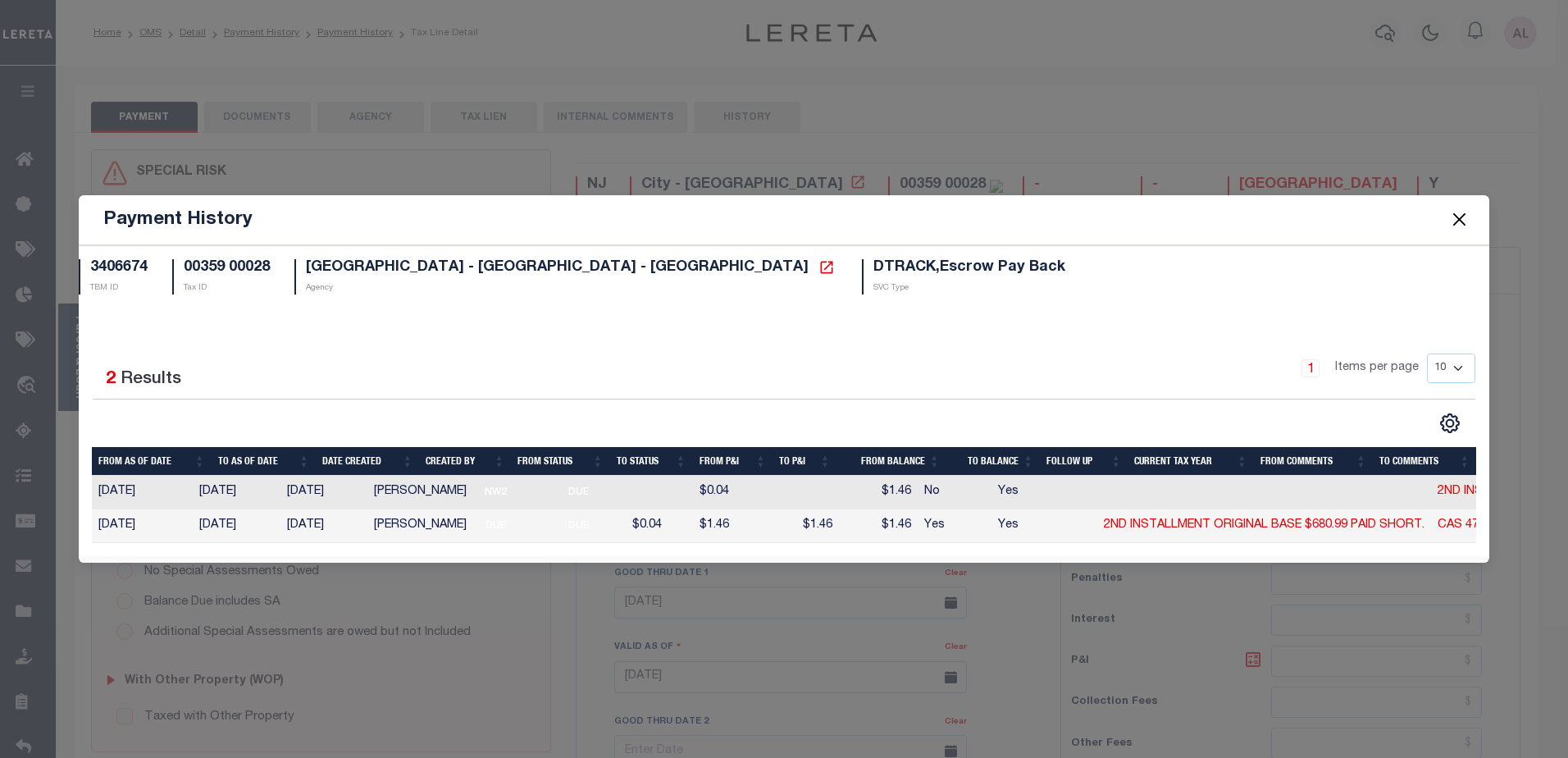
click at [1462, 201] on span at bounding box center [1458, 220] width 62 height 46
click at [1460, 219] on button "Close" at bounding box center [1459, 220] width 21 height 21
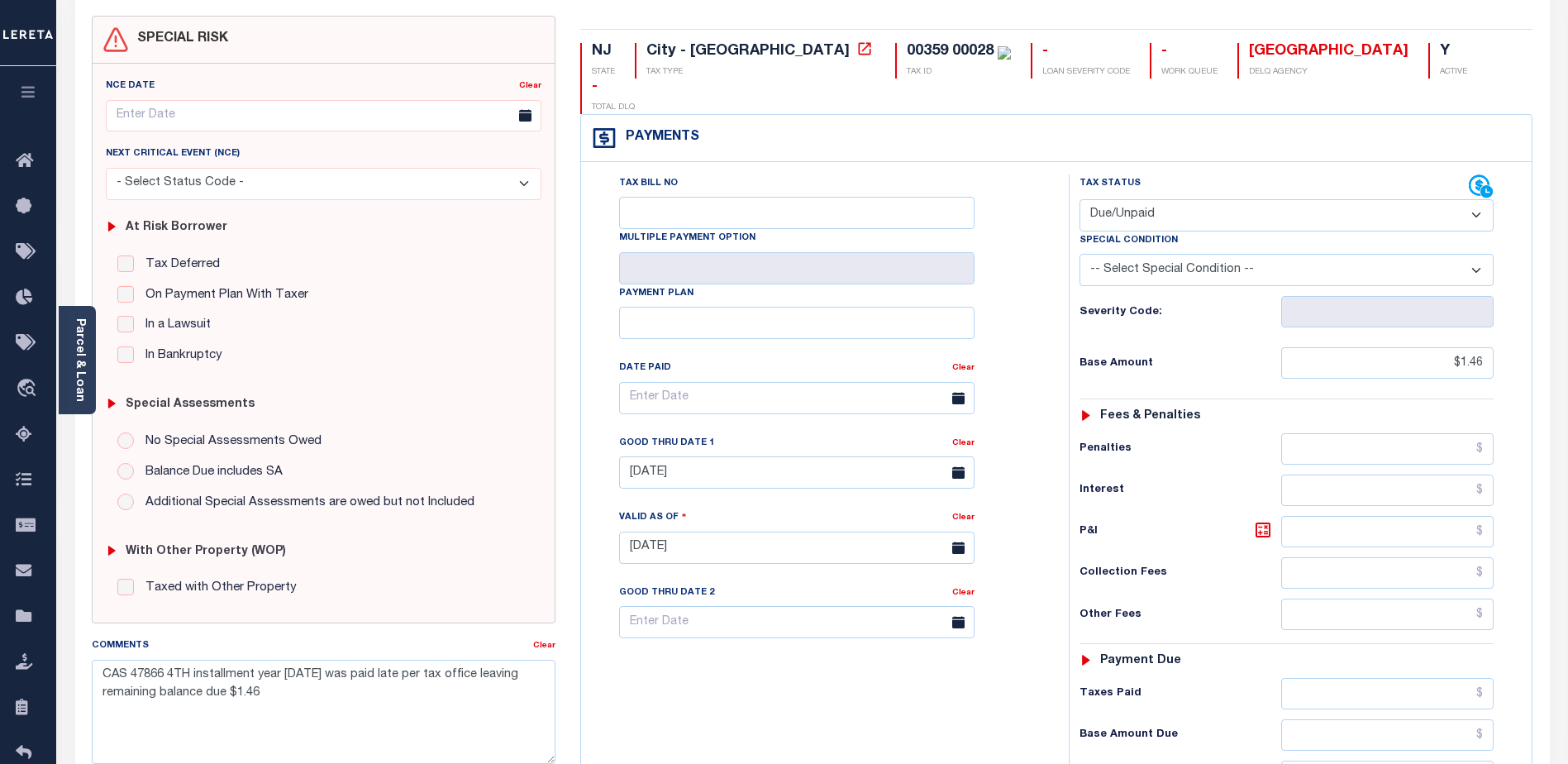
scroll to position [248, 0]
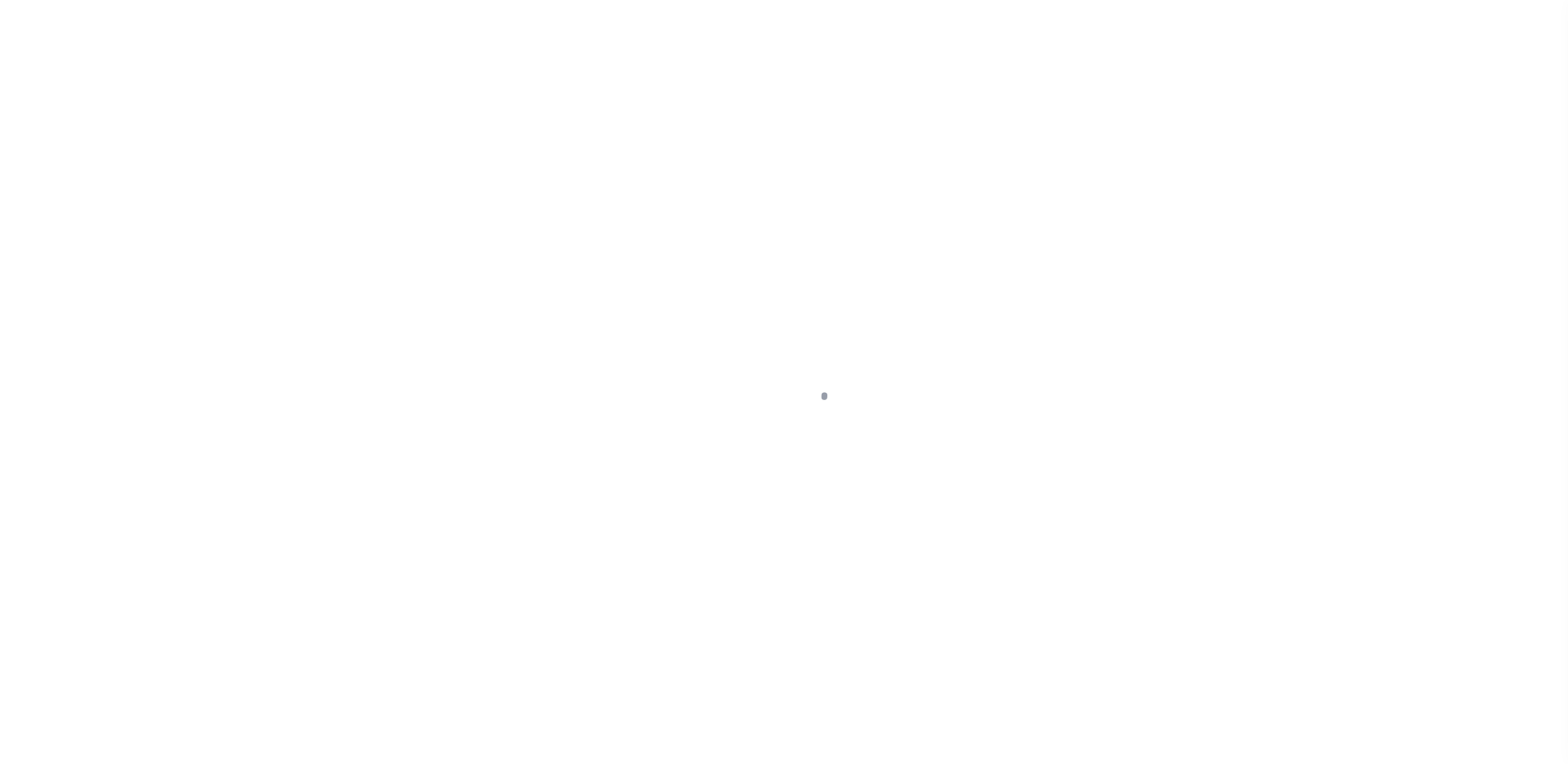
select select "DUE"
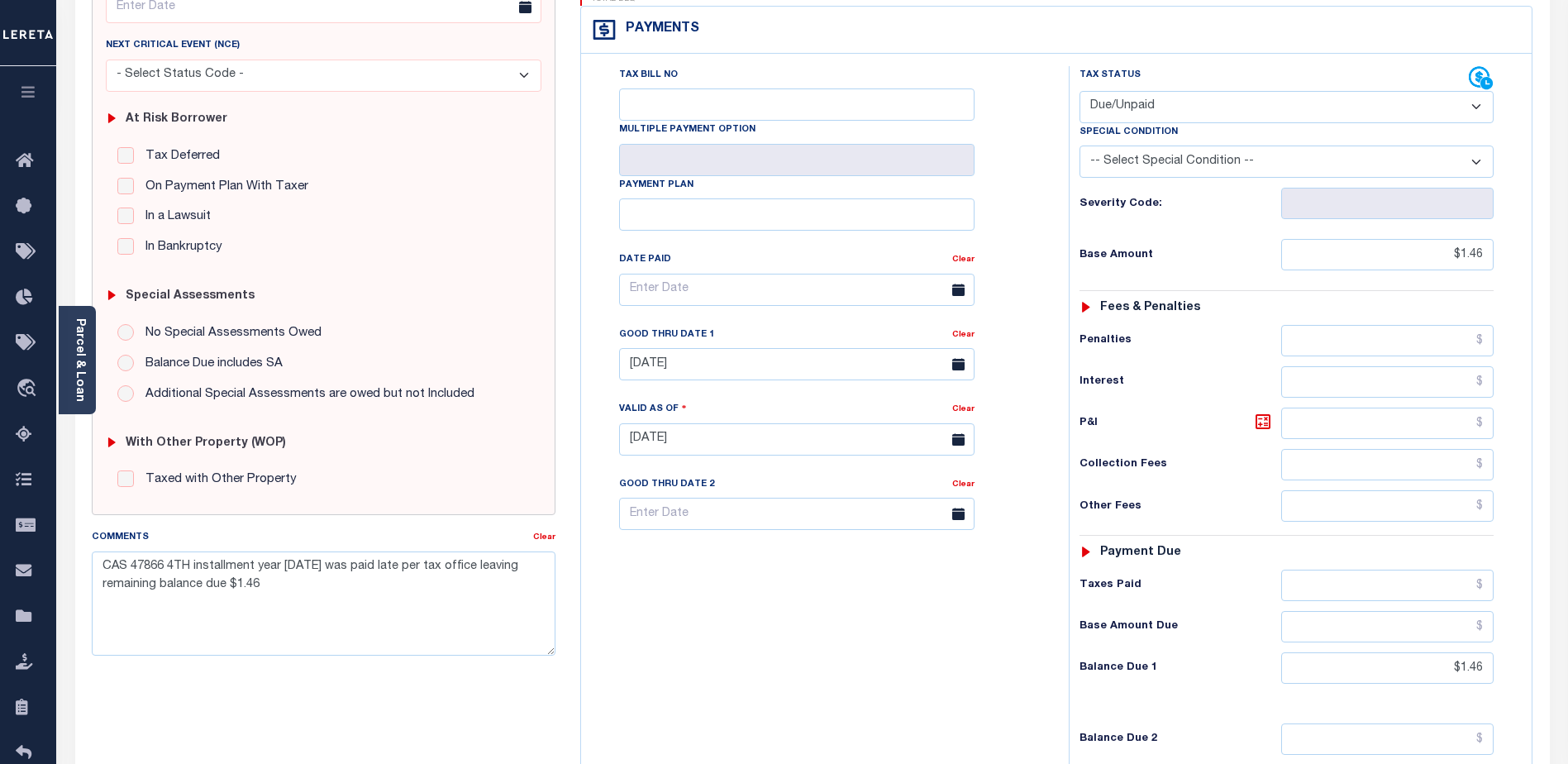
scroll to position [248, 0]
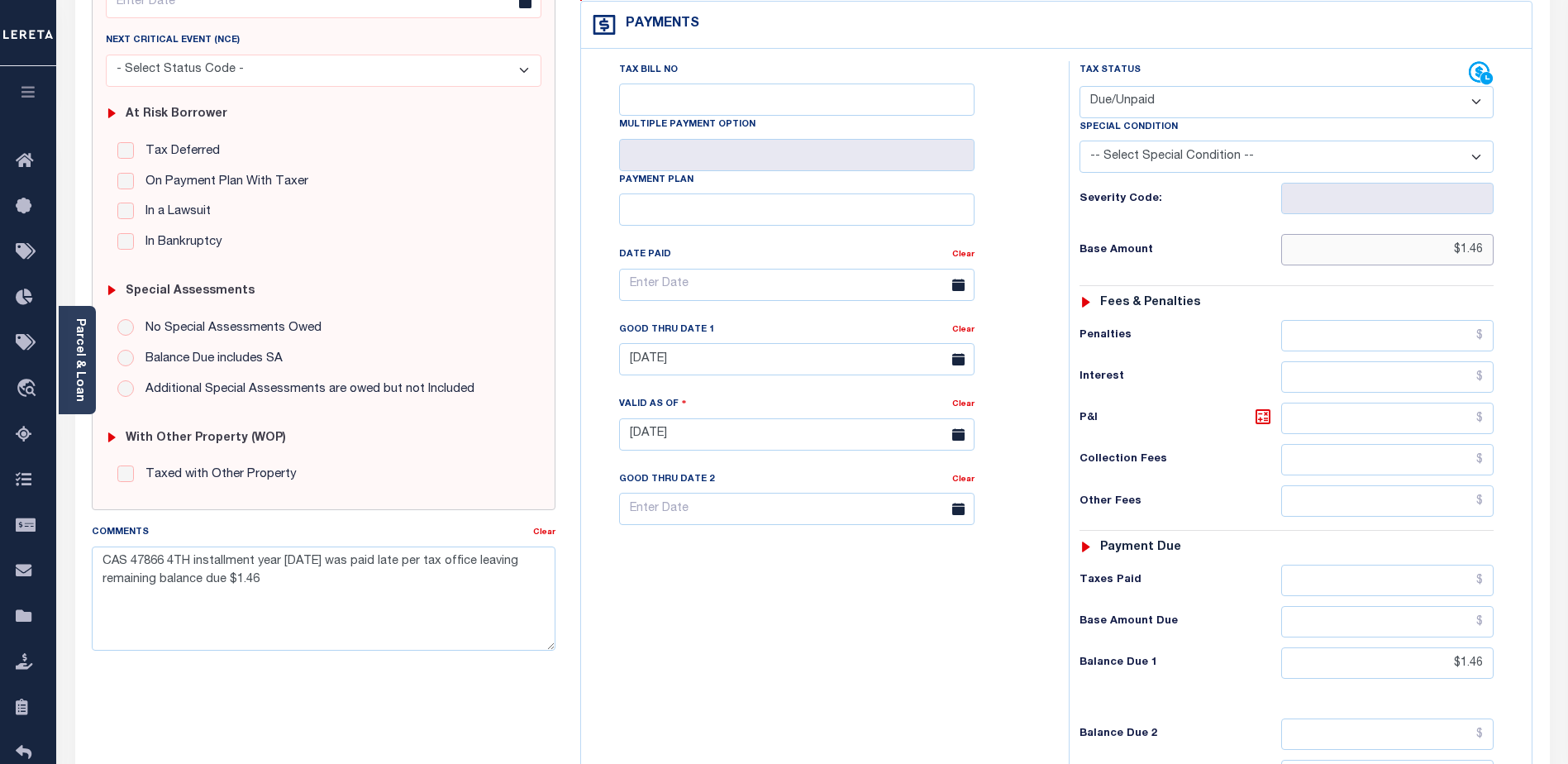
drag, startPoint x: 1441, startPoint y: 216, endPoint x: 1530, endPoint y: 209, distance: 89.3
click at [1530, 209] on div "Tax Bill No Multiple Payment Option Payment Plan" at bounding box center [1057, 426] width 951 height 755
drag, startPoint x: 1422, startPoint y: 208, endPoint x: 1576, endPoint y: 190, distance: 155.0
click at [1567, 205] on html "Home OMS Detail Payment History Payment History Tax Line Detail Profile" at bounding box center [784, 376] width 1568 height 1250
type input "$1.42"
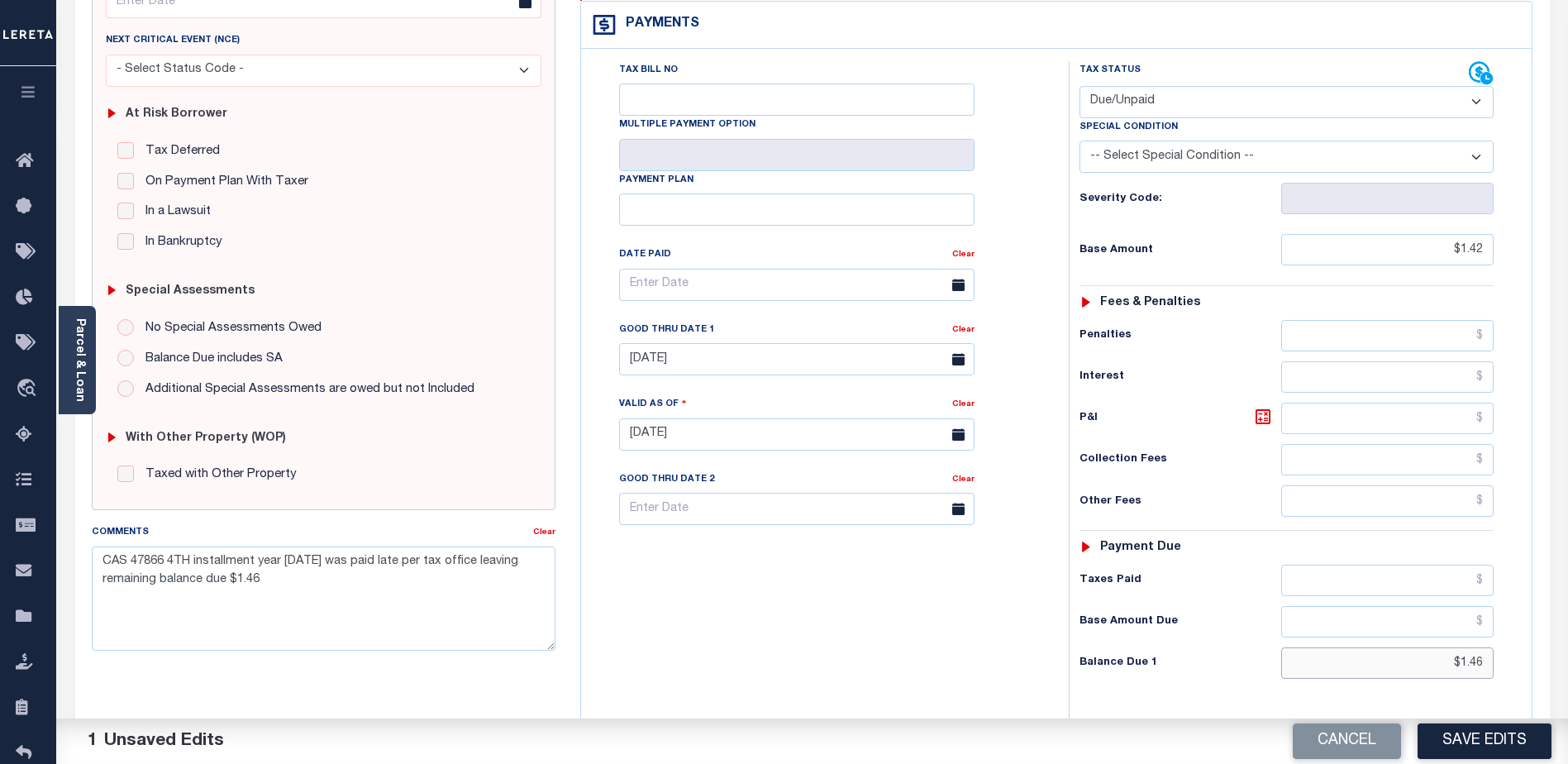
drag, startPoint x: 1444, startPoint y: 635, endPoint x: 1542, endPoint y: 619, distance: 99.3
click at [1542, 619] on div "NJ STATE City - NJ TAX TYPE 00359 00028 TAX ID - LOAN SEVERITY CODE - WORK QUEU…" at bounding box center [1057, 433] width 978 height 1061
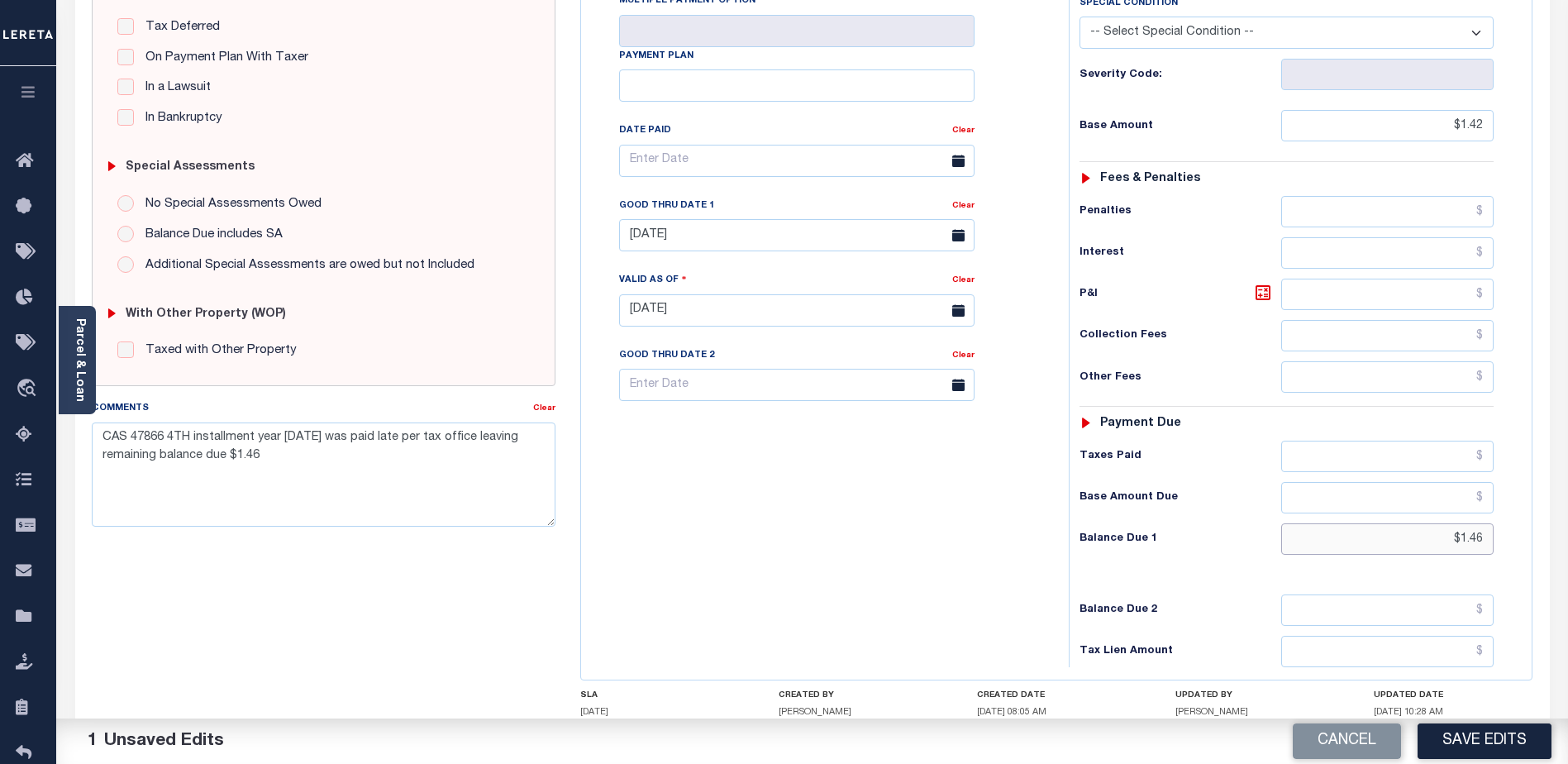
scroll to position [453, 0]
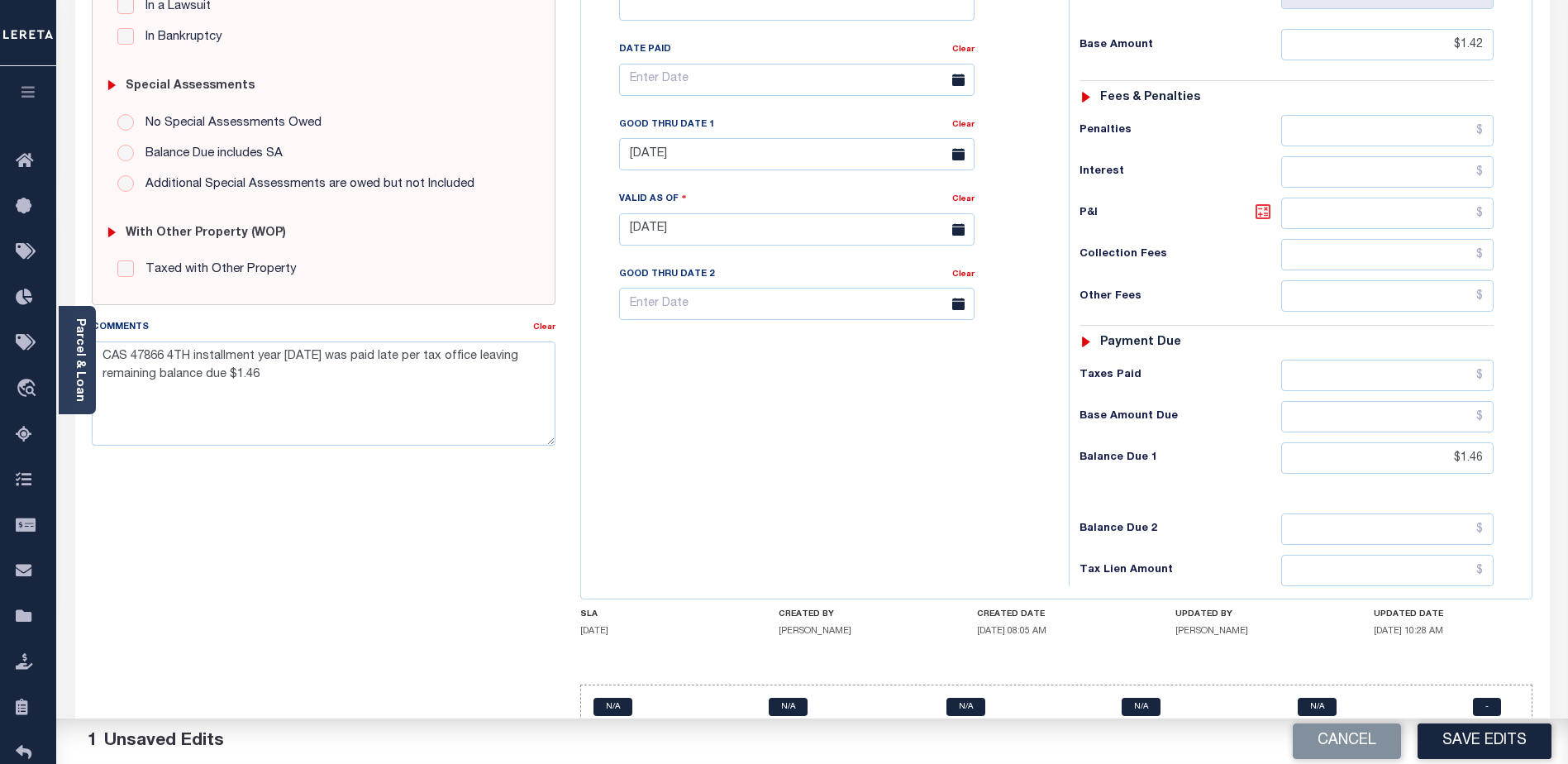
click at [1266, 202] on icon at bounding box center [1262, 211] width 20 height 20
type input "$0.04"
drag, startPoint x: 1478, startPoint y: 741, endPoint x: 1473, endPoint y: 724, distance: 17.7
click at [1477, 735] on button "Save Edits" at bounding box center [1484, 741] width 133 height 35
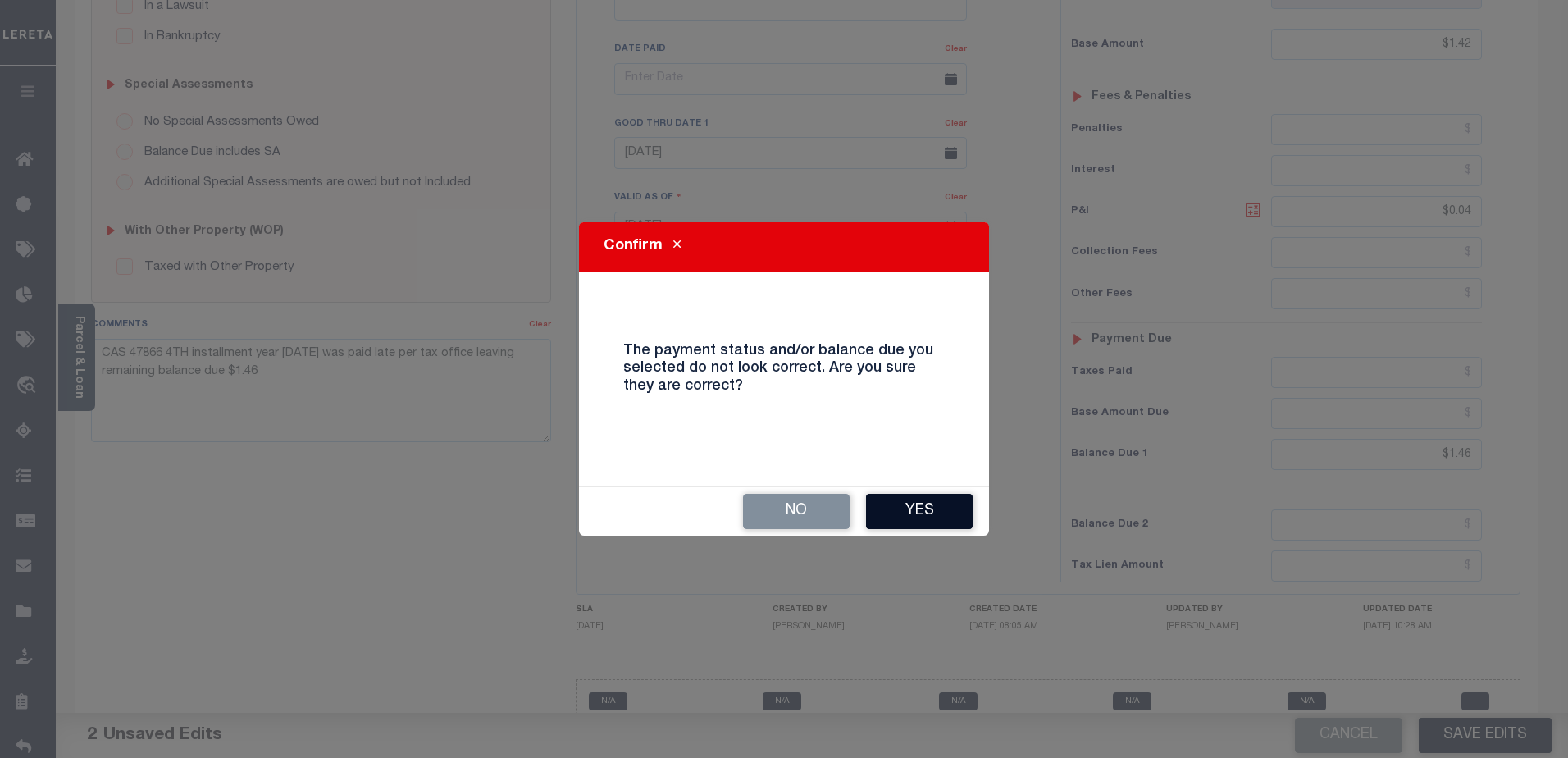
click at [923, 504] on button "Yes" at bounding box center [919, 511] width 107 height 35
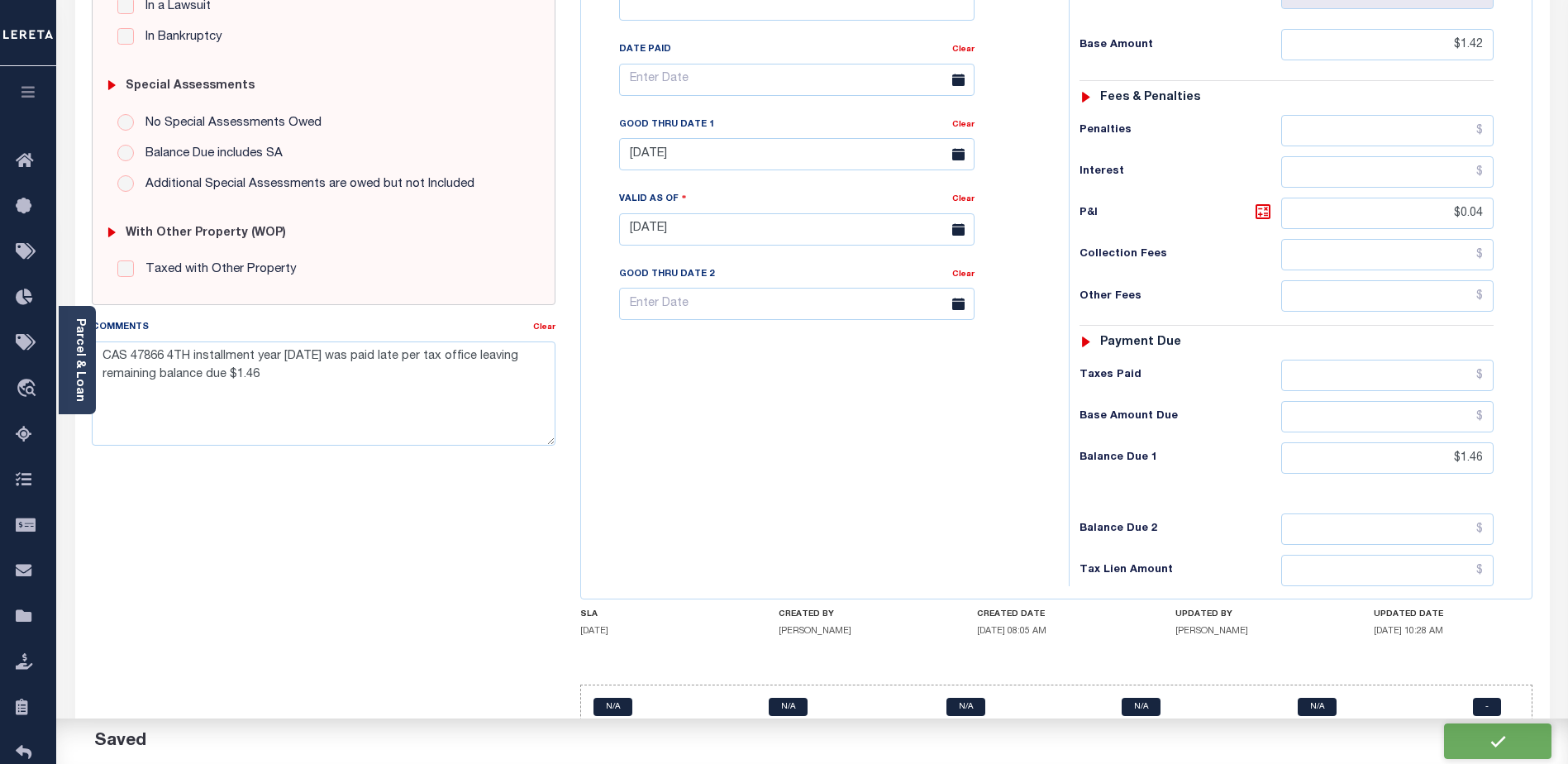
checkbox input "false"
type input "$1.42"
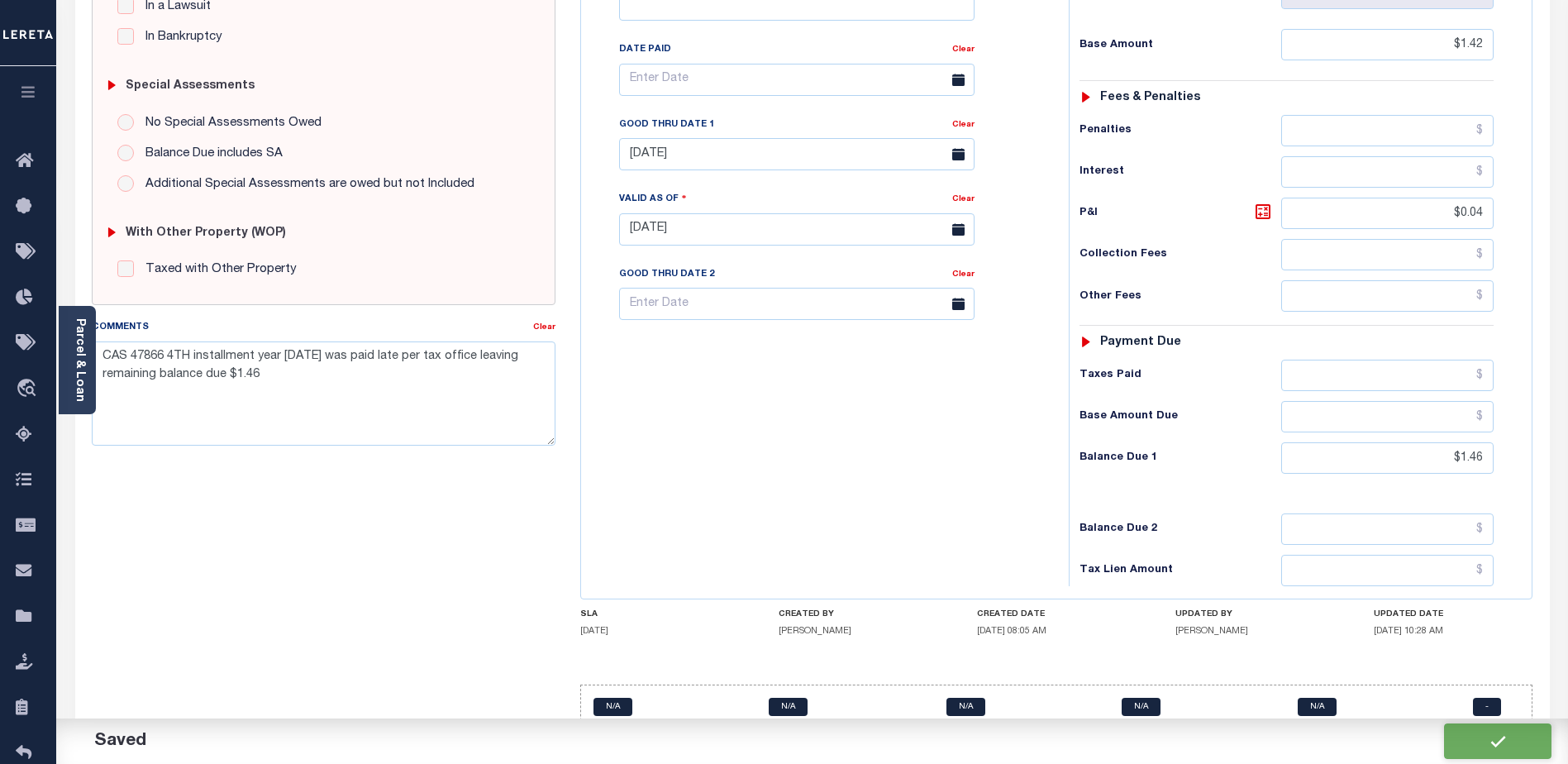
type input "$0.04"
type input "$1.46"
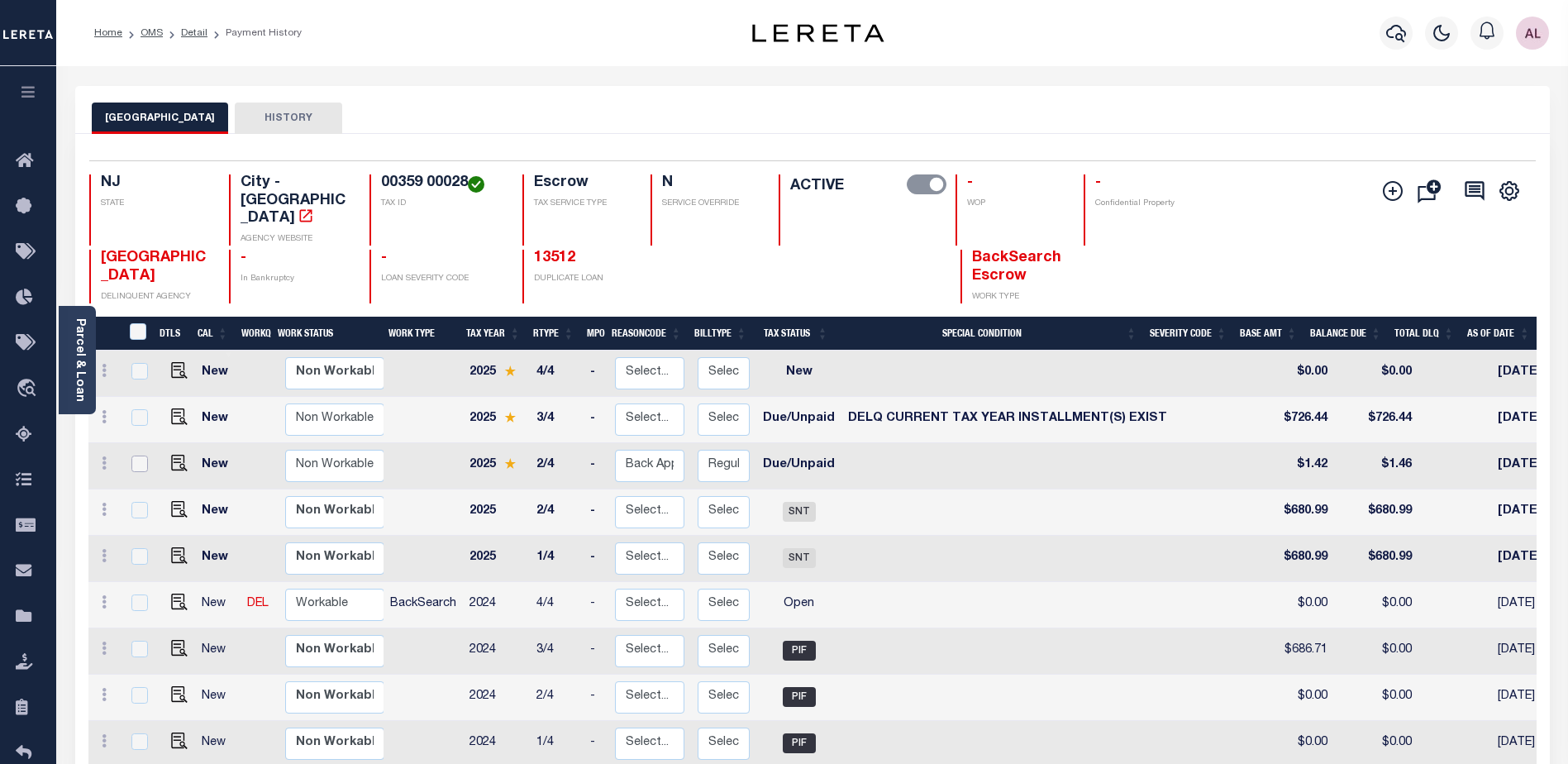
click at [141, 456] on input "checkbox" at bounding box center [139, 463] width 16 height 16
checkbox input "true"
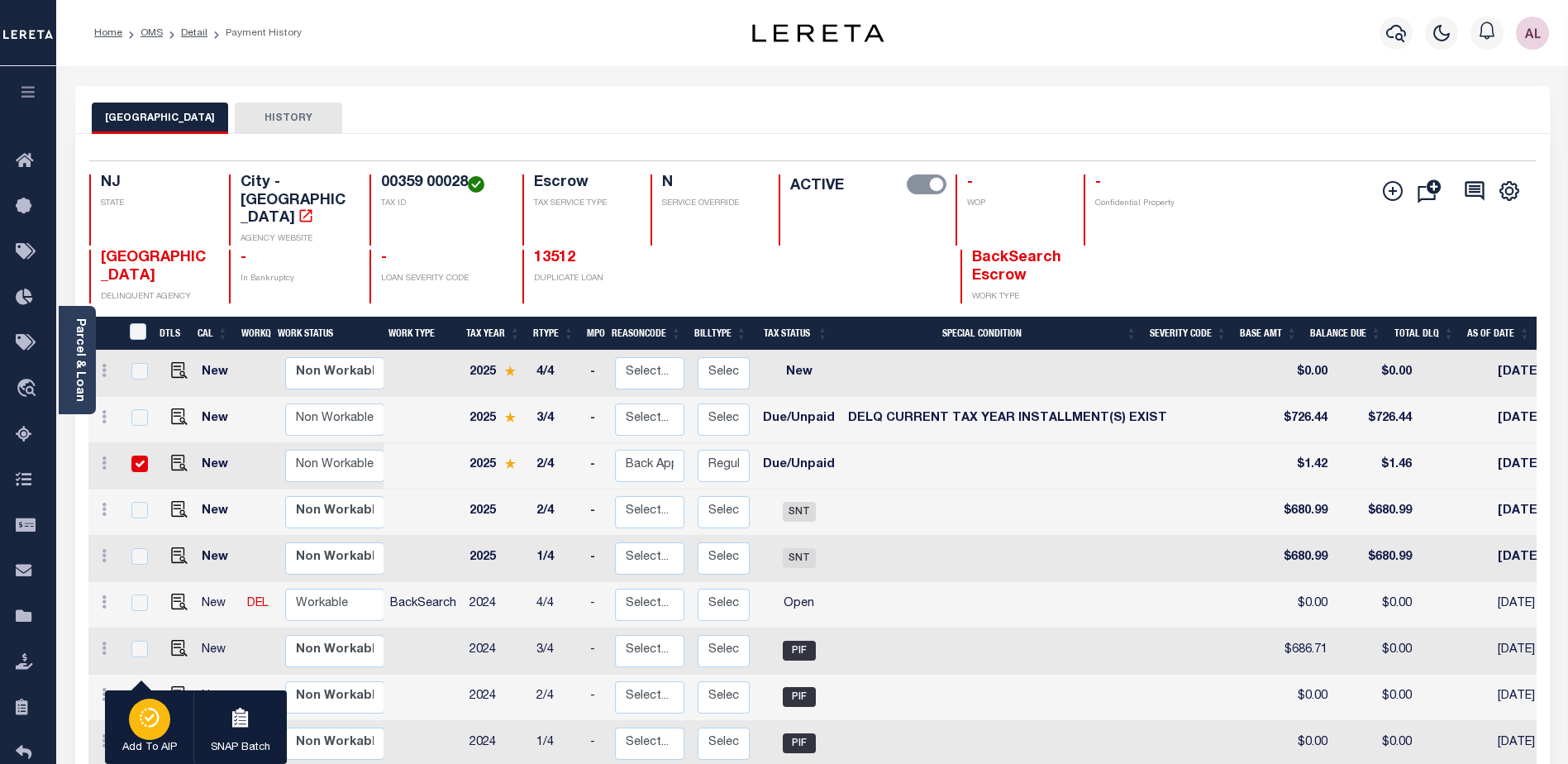
click at [148, 718] on icon "button" at bounding box center [149, 717] width 23 height 20
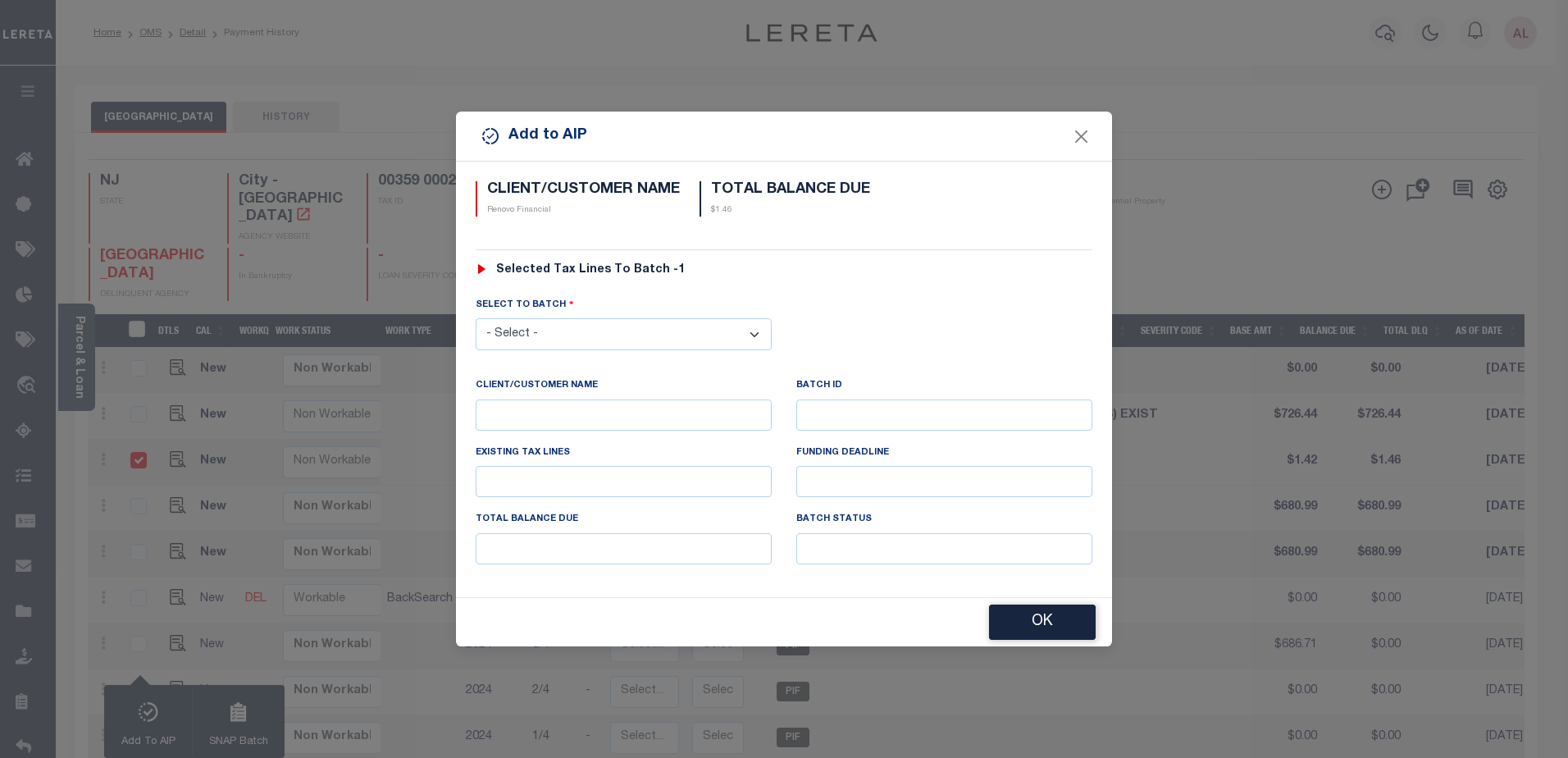
click at [520, 334] on select "- Select - 42380 42965 43235 43299 43683 44436 44450 44938 45028 45180 45253 45…" at bounding box center [624, 333] width 297 height 32
select select "45785"
click at [476, 318] on select "- Select - 42380 42965 43235 43299 43683 44436 44450 44938 45028 45180 45253 45…" at bounding box center [624, 333] width 297 height 32
click at [1043, 614] on button "OK" at bounding box center [1042, 622] width 107 height 35
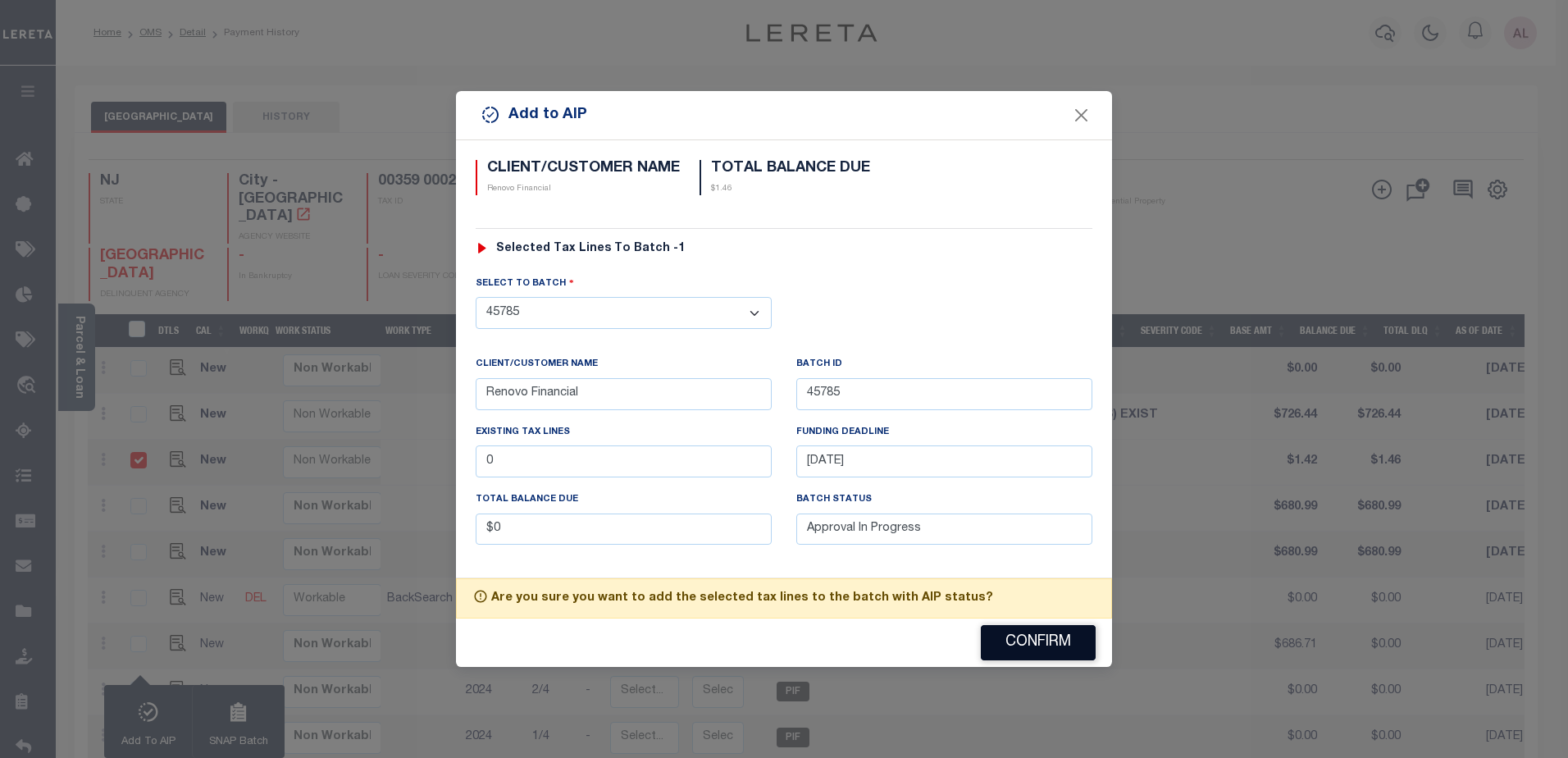
drag, startPoint x: 1031, startPoint y: 652, endPoint x: 1039, endPoint y: 632, distance: 21.5
click at [1032, 646] on button "Confirm" at bounding box center [1038, 642] width 115 height 35
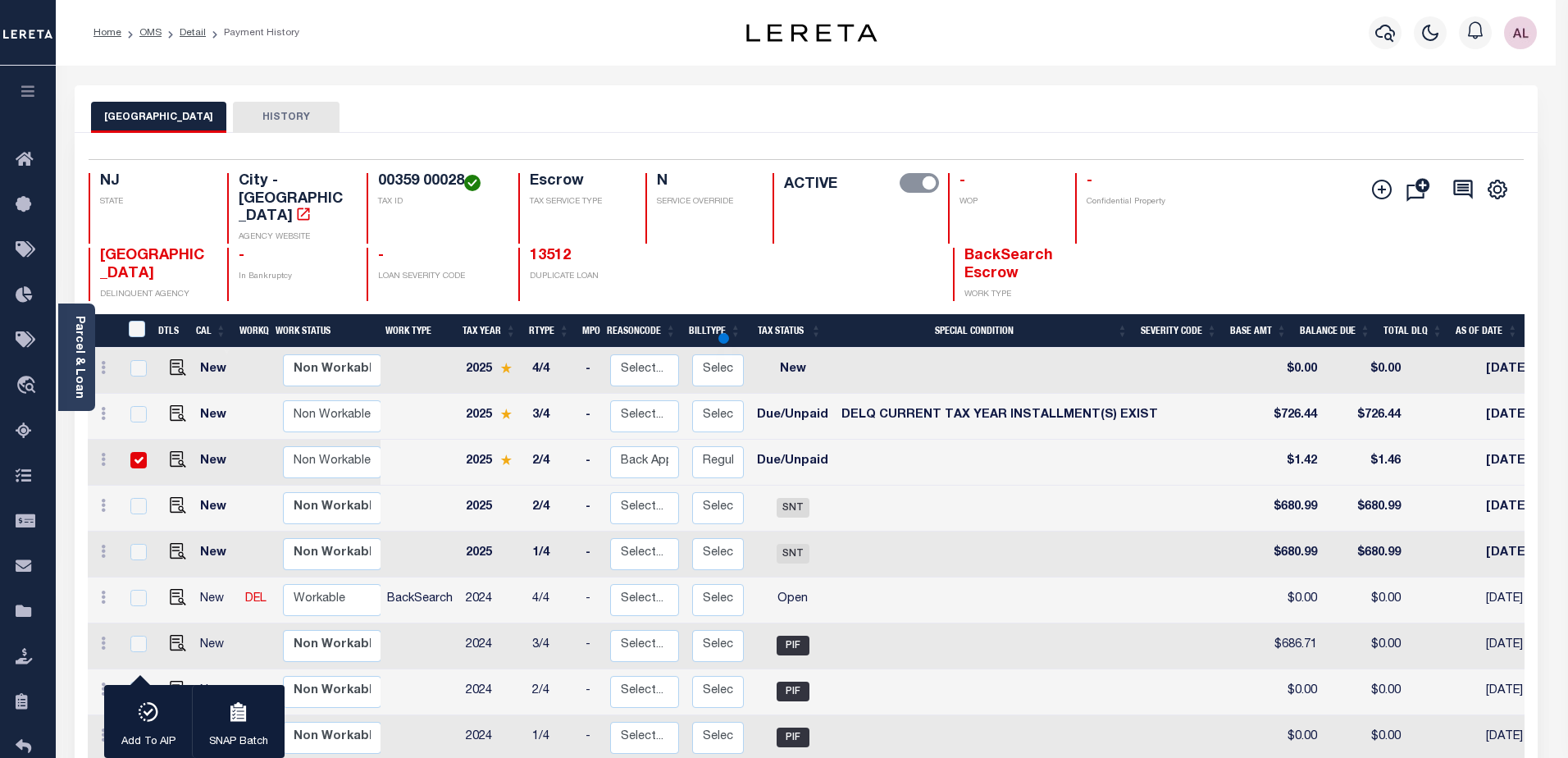
click at [1079, 138] on div "1 Selected 18 Results 1 Items per page 25 50 100 NJ STATE TAX ID" at bounding box center [806, 712] width 1463 height 1159
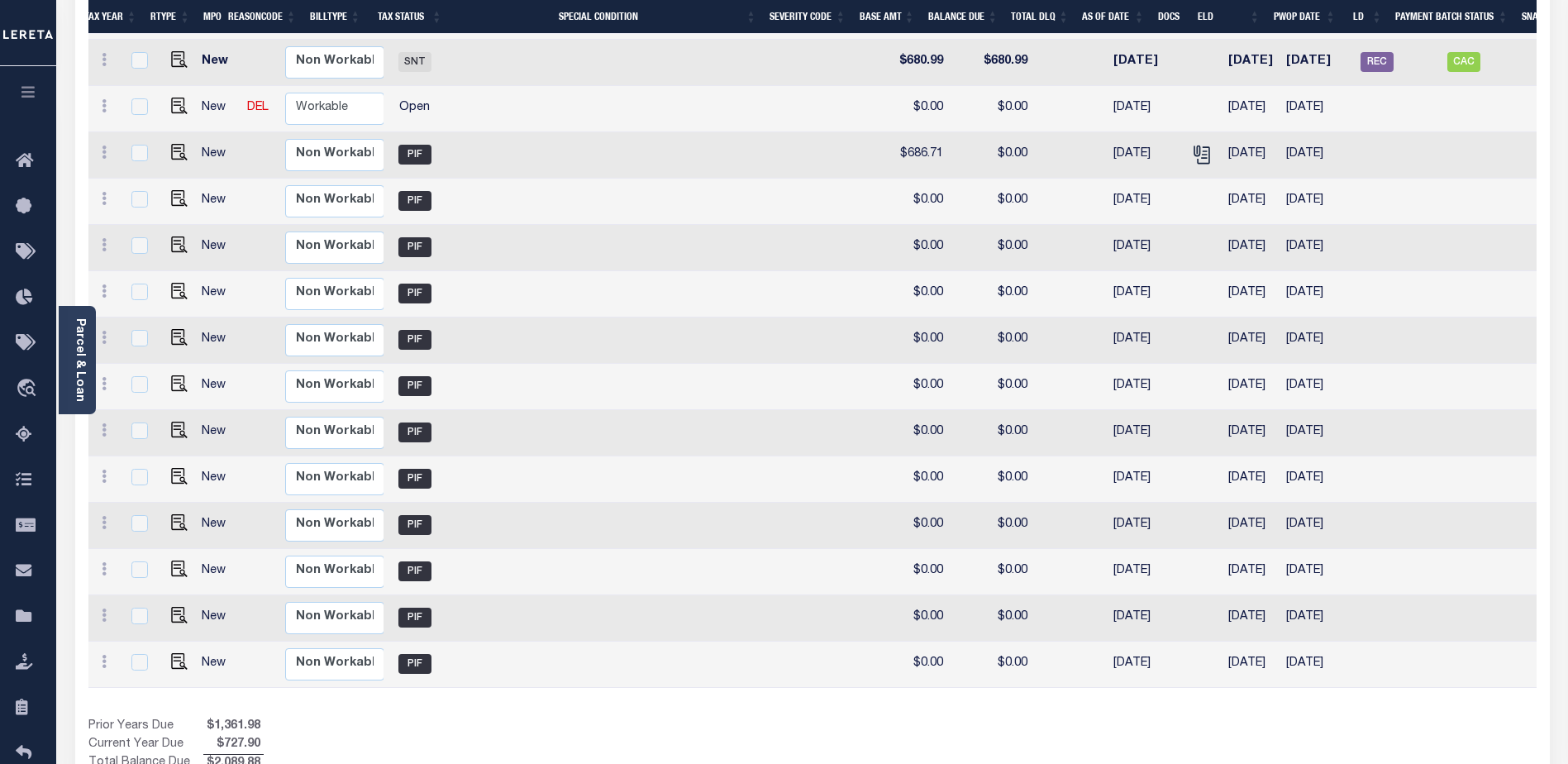
scroll to position [83, 0]
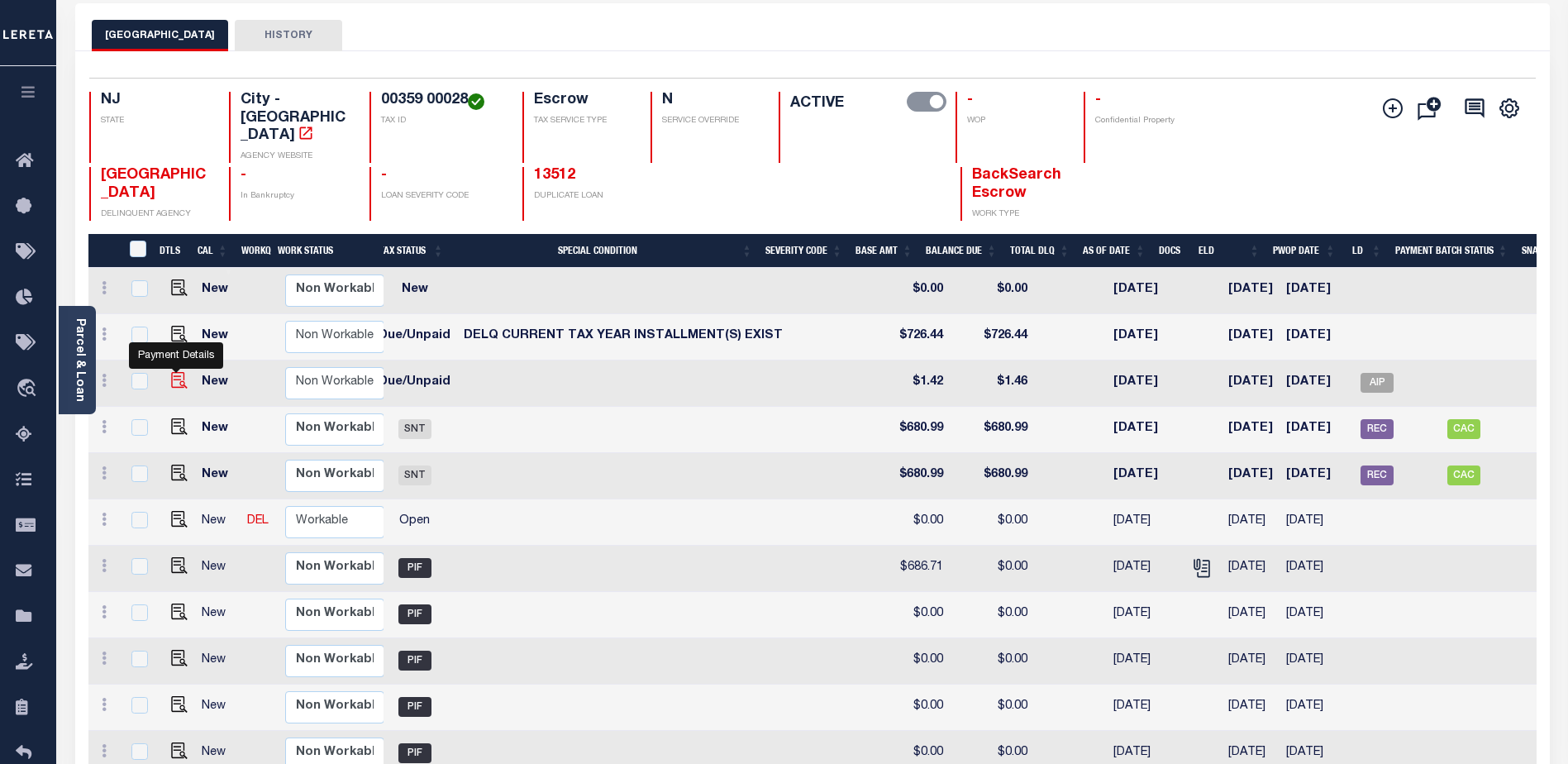
click at [171, 372] on img at bounding box center [179, 380] width 16 height 16
checkbox input "true"
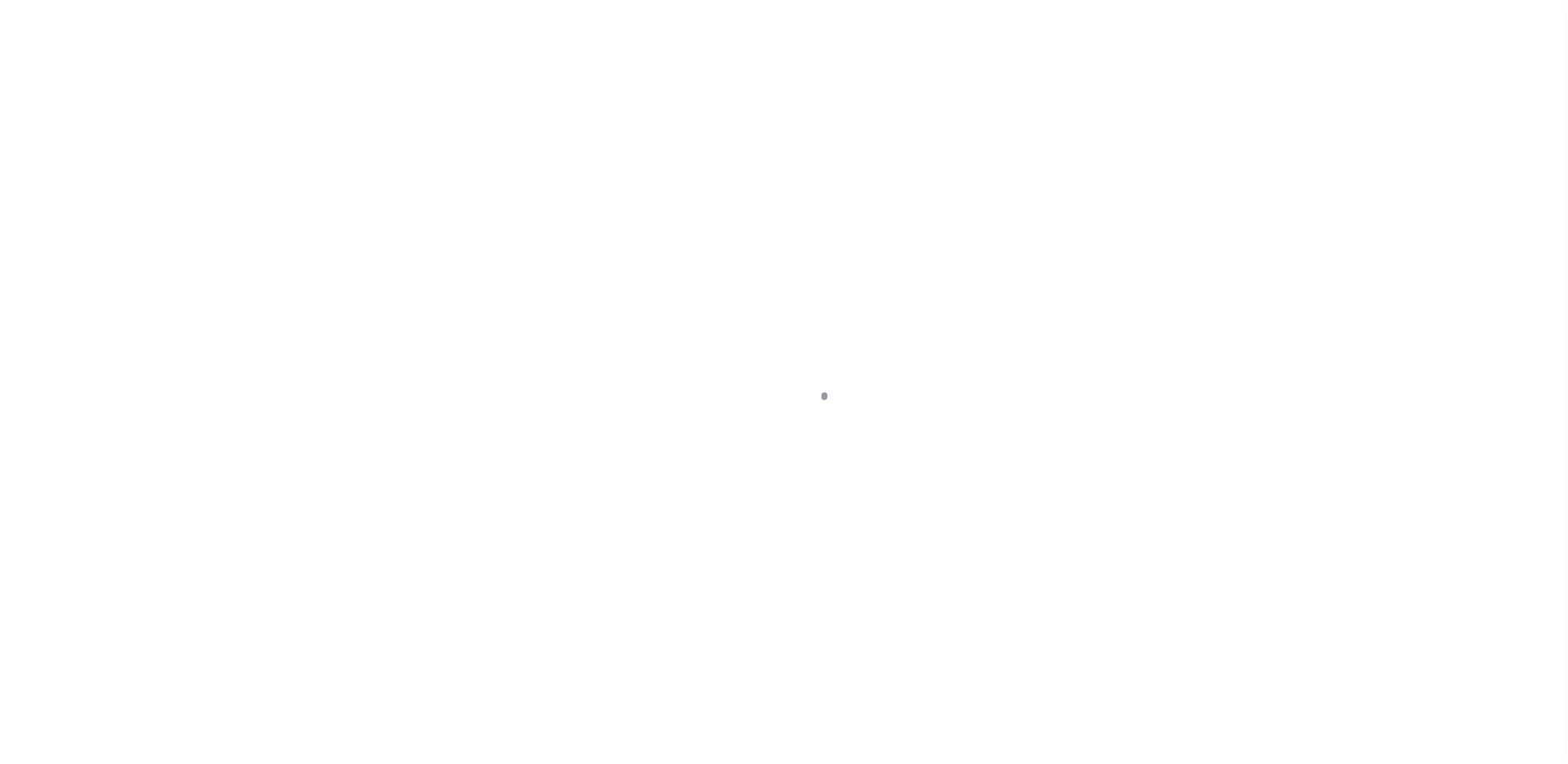
select select "DUE"
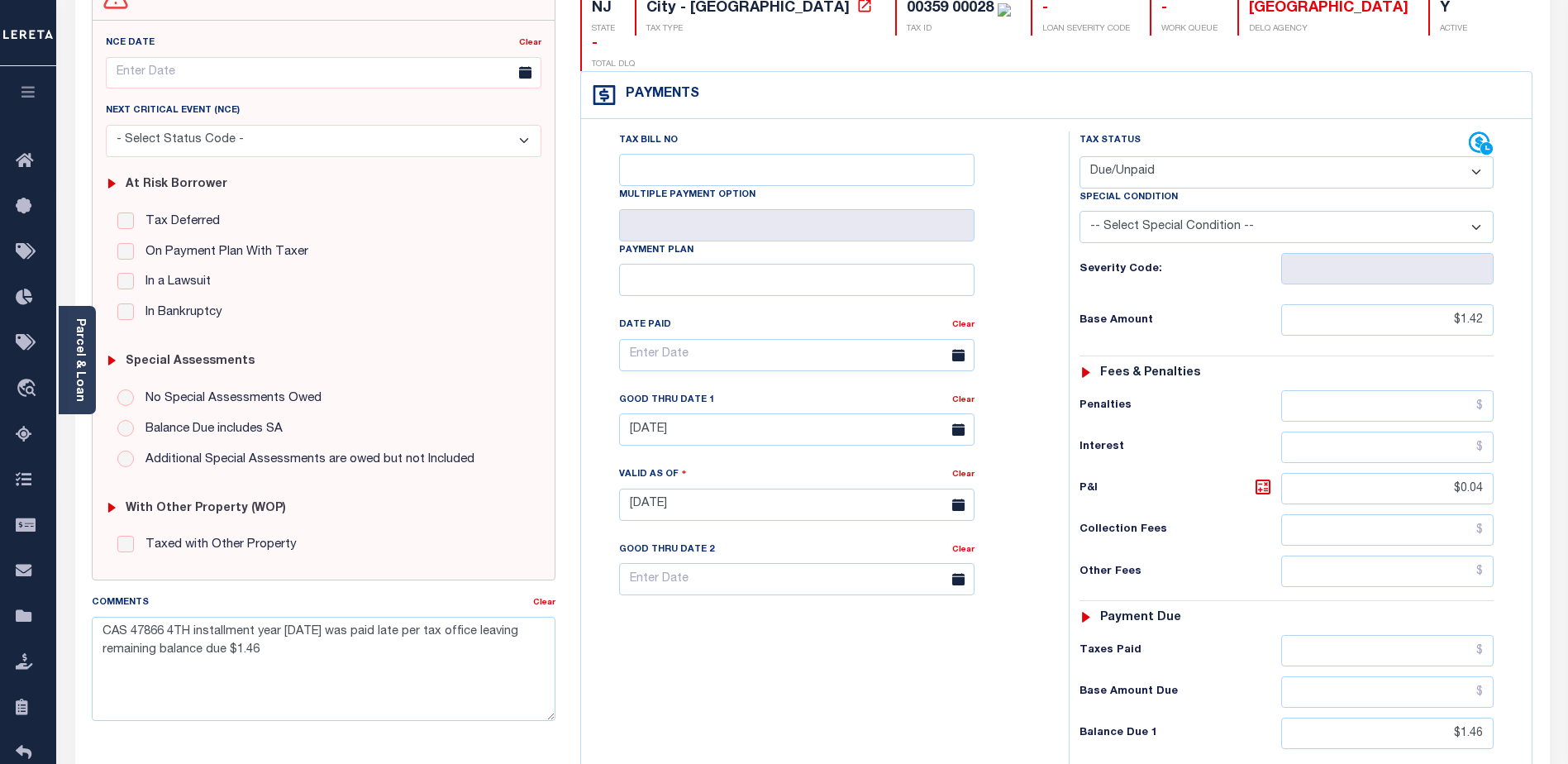
scroll to position [331, 0]
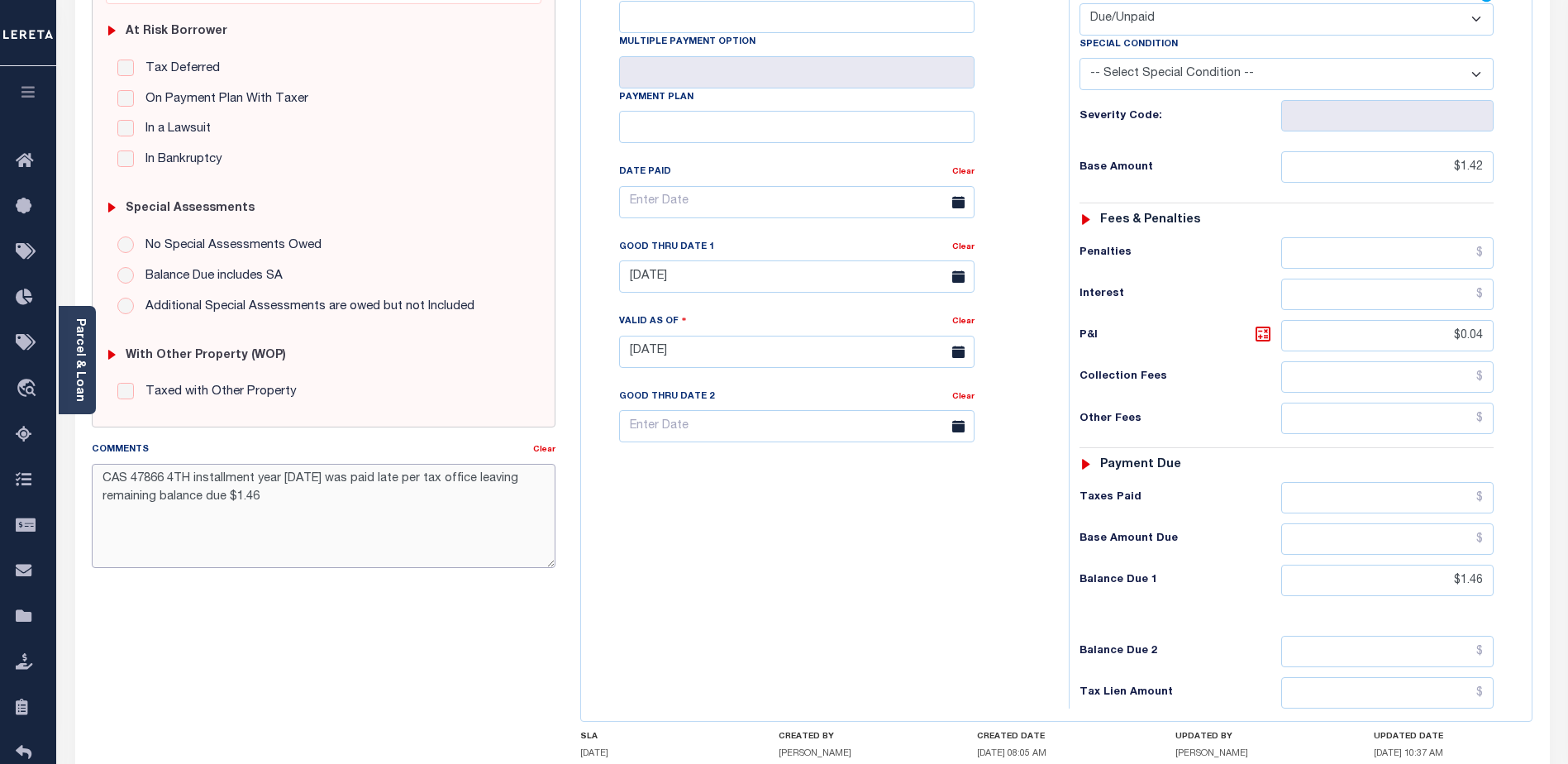
click at [271, 501] on textarea "CAS 47866 4TH installment year [DATE] was paid late per tax office leaving rema…" at bounding box center [324, 515] width 463 height 104
type textarea "CAS 47866 4TH installment year [DATE] was paid late per tax office leaving rema…"
click at [1336, 742] on div "NJ STATE City - [GEOGRAPHIC_DATA] TAX TYPE 00359 00028 TAX ID - LOAN SEVERITY C…" at bounding box center [1057, 357] width 953 height 1021
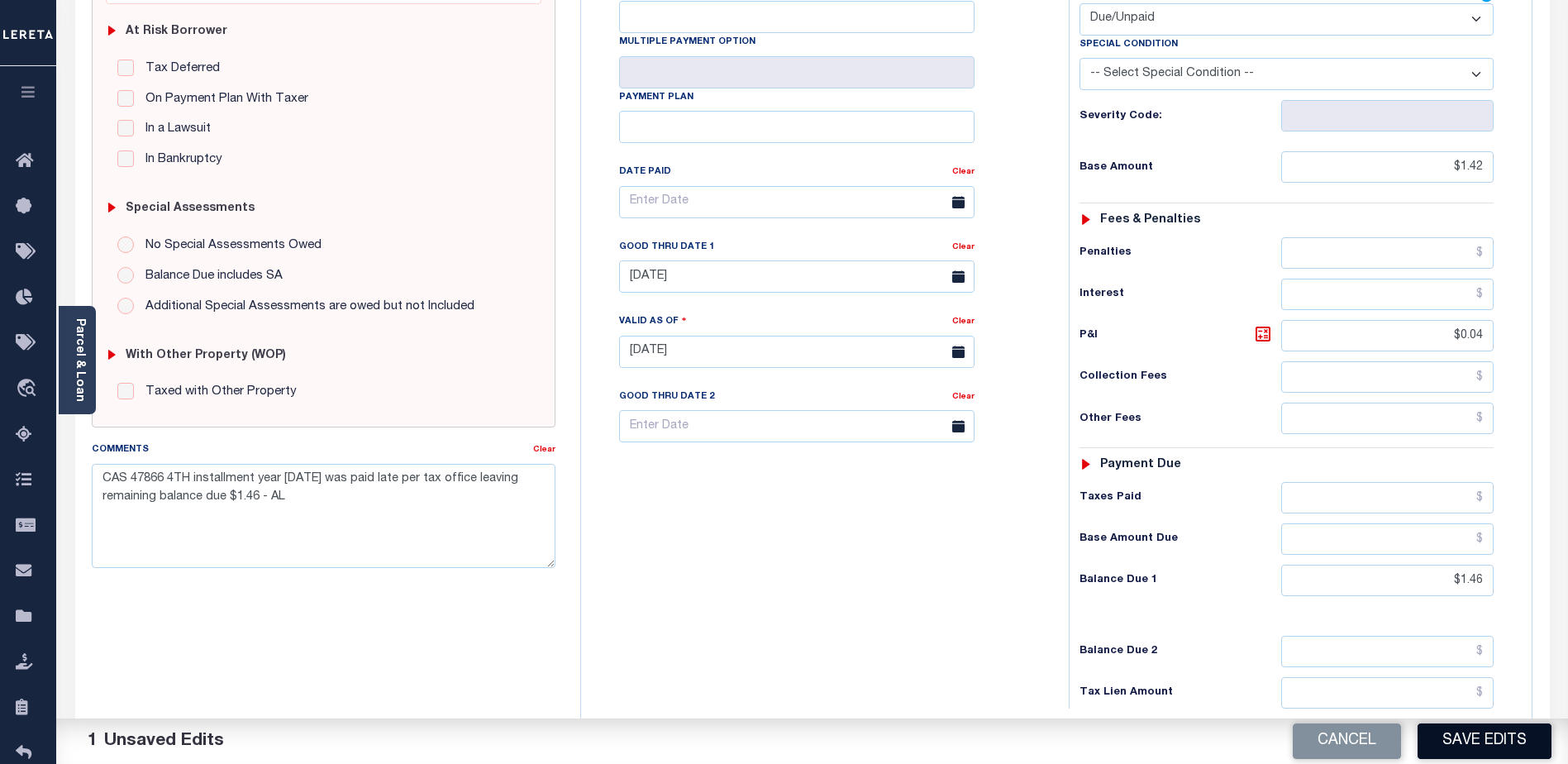
click at [1473, 739] on button "Save Edits" at bounding box center [1484, 741] width 133 height 35
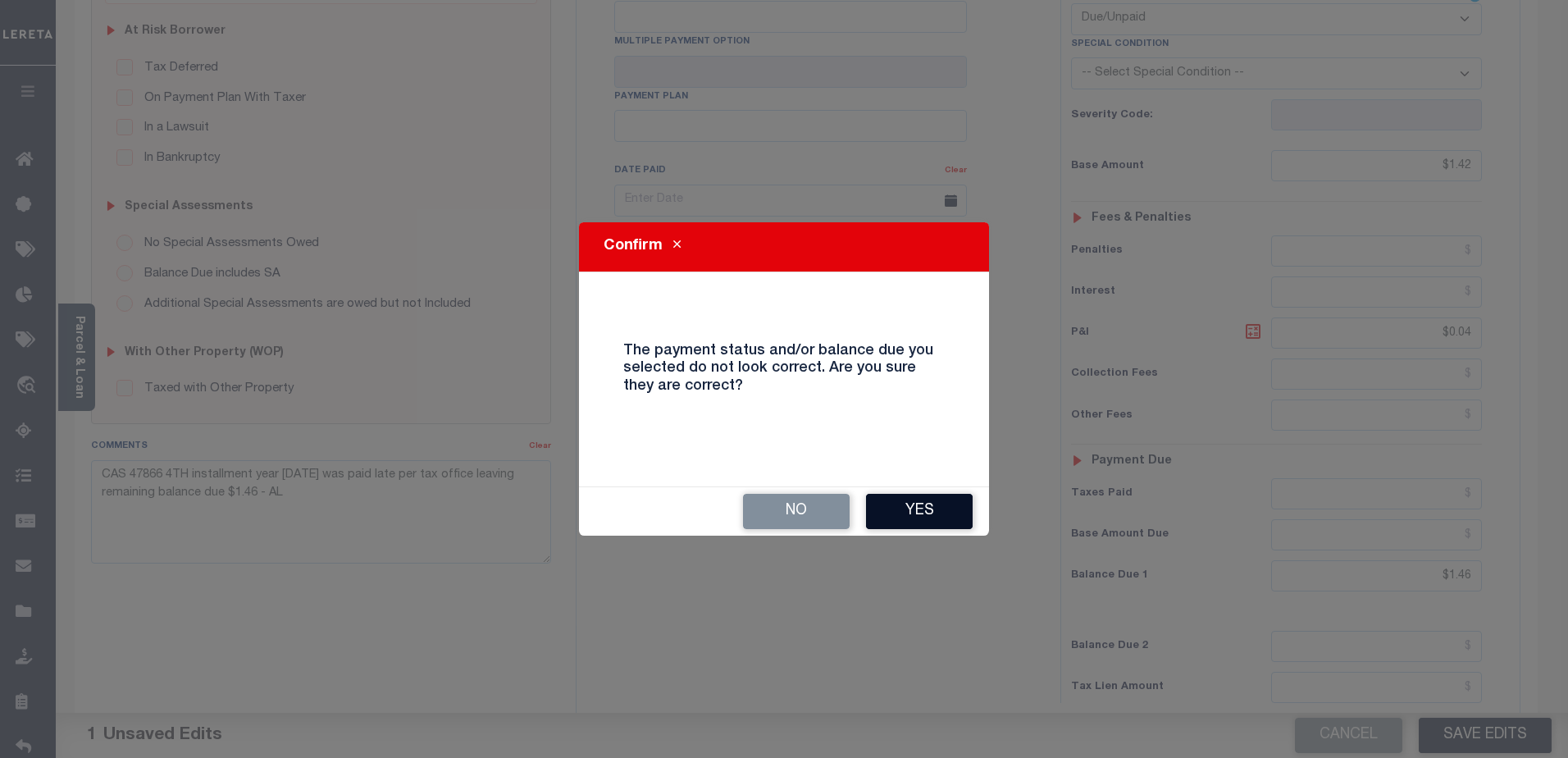
click at [919, 505] on button "Yes" at bounding box center [919, 511] width 107 height 35
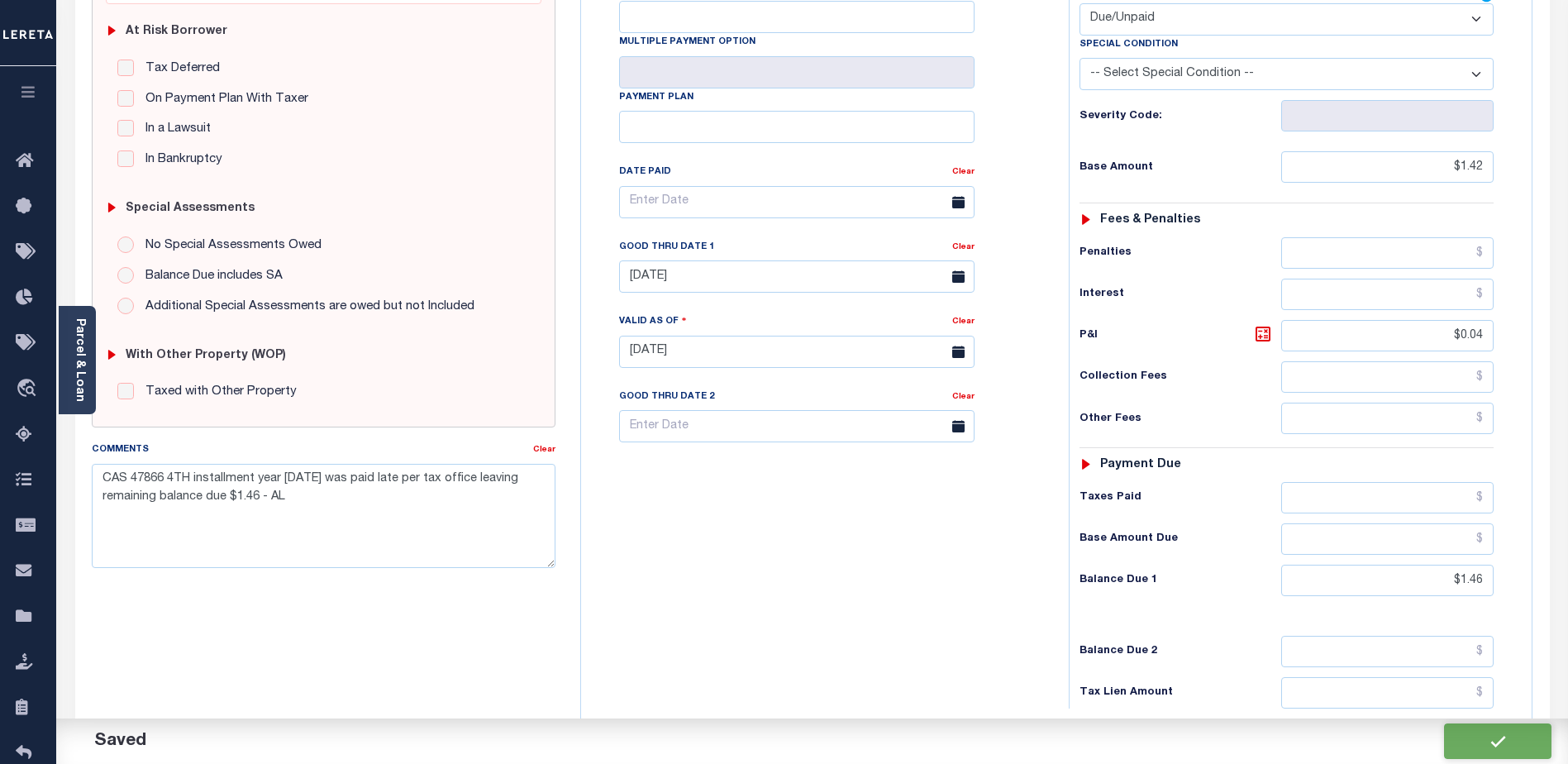
checkbox input "false"
type input "$1.42"
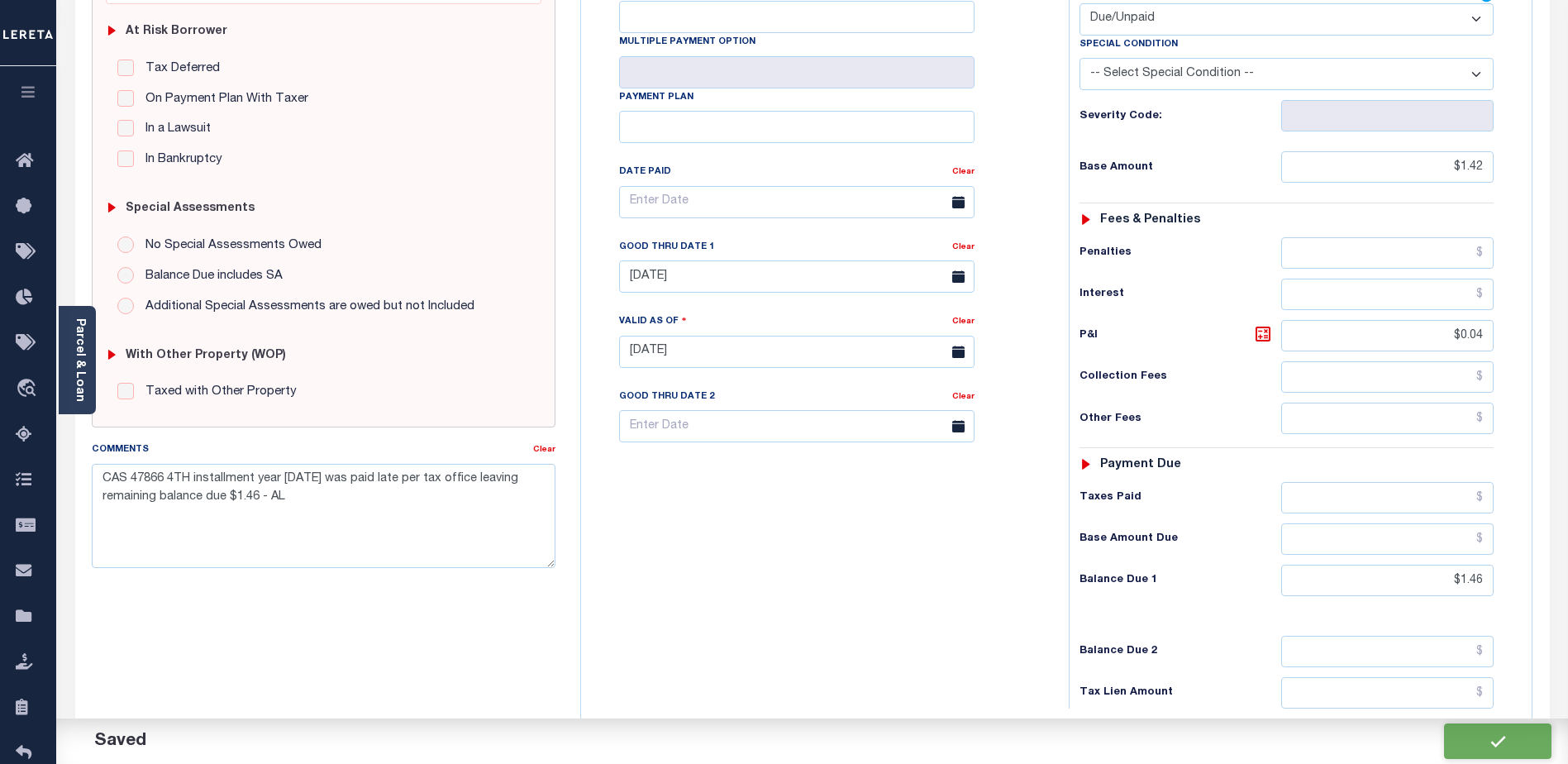
type input "$1.46"
